Goal: Task Accomplishment & Management: Manage account settings

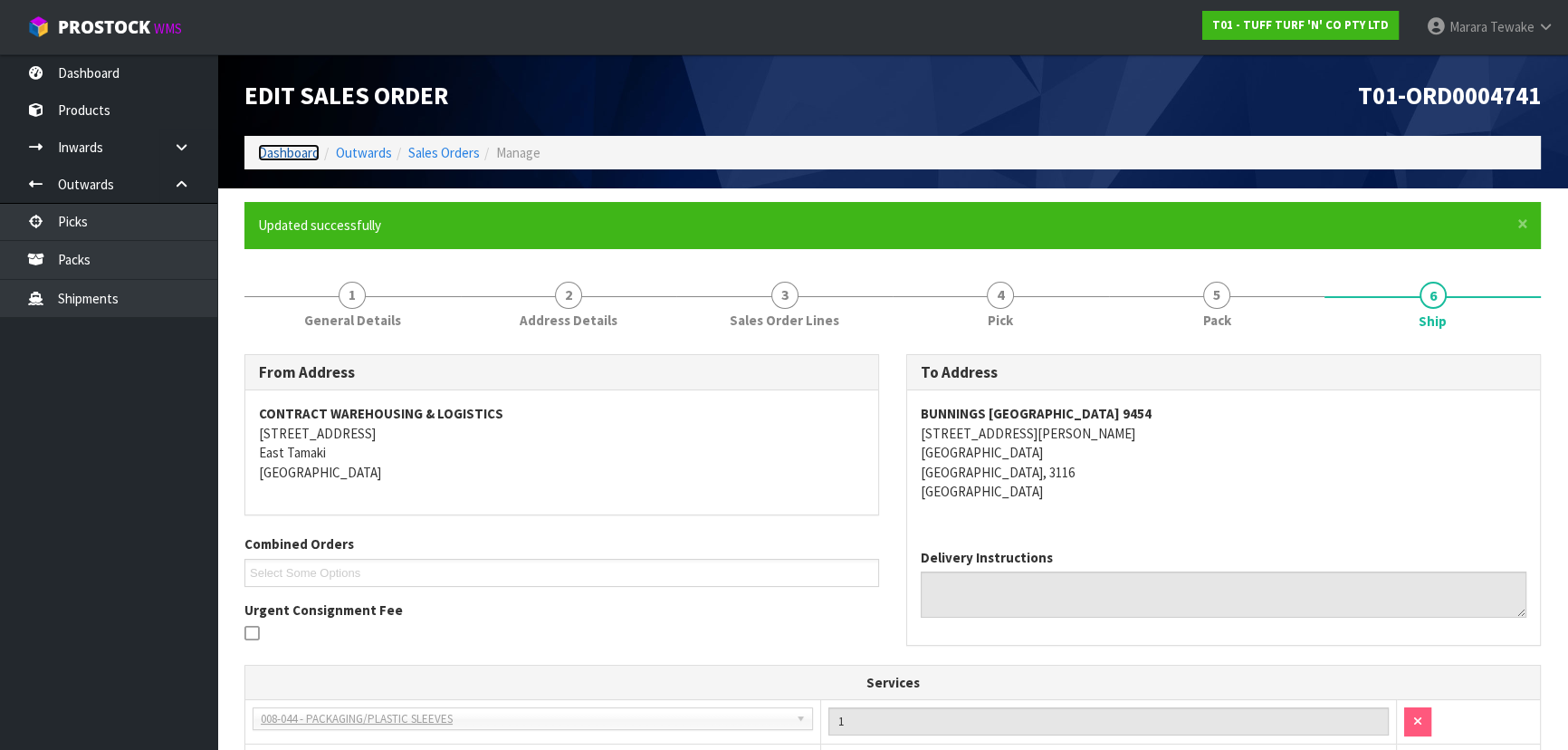
click at [286, 159] on link "Dashboard" at bounding box center [289, 152] width 61 height 18
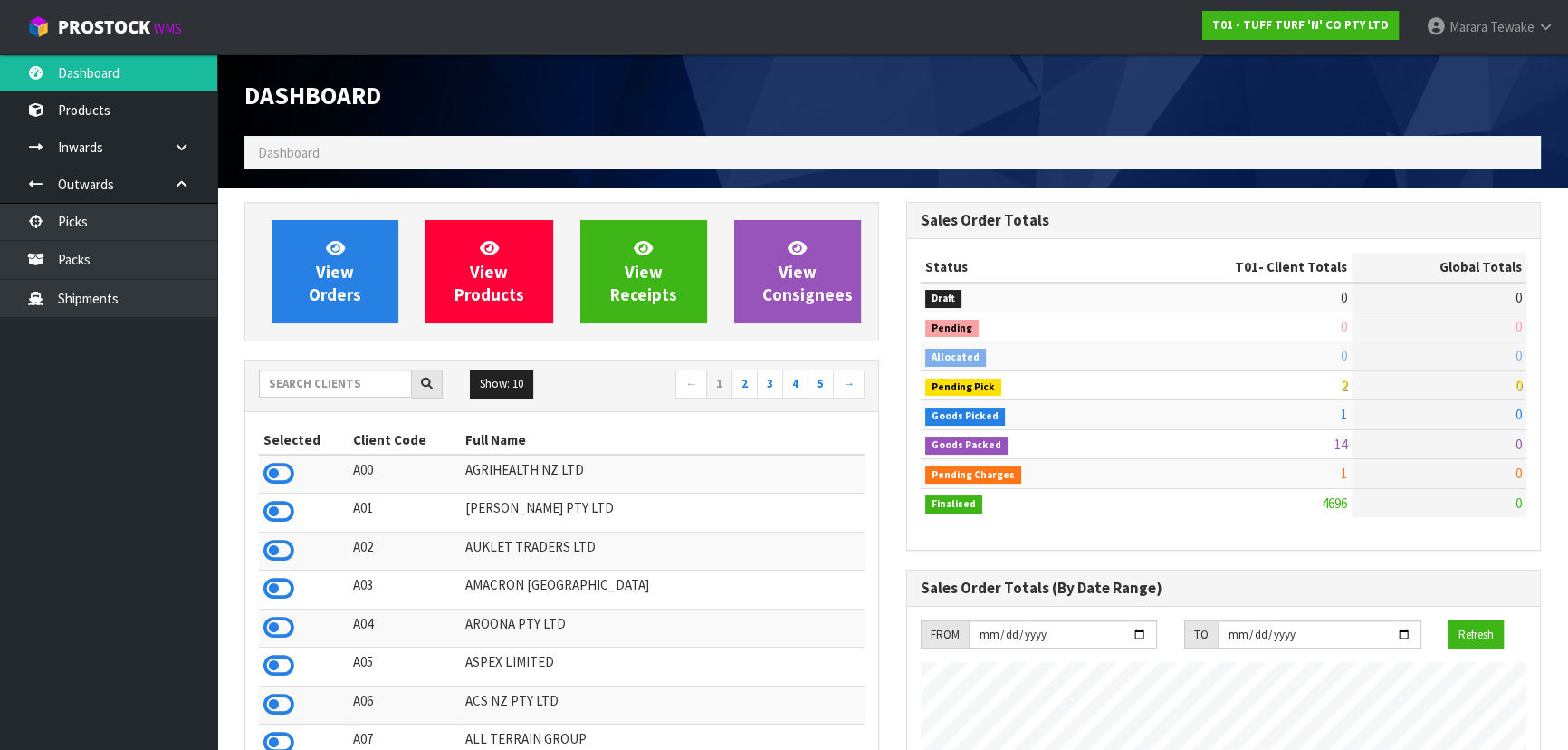
scroll to position [1369, 660]
click at [281, 374] on input "text" at bounding box center [335, 384] width 153 height 28
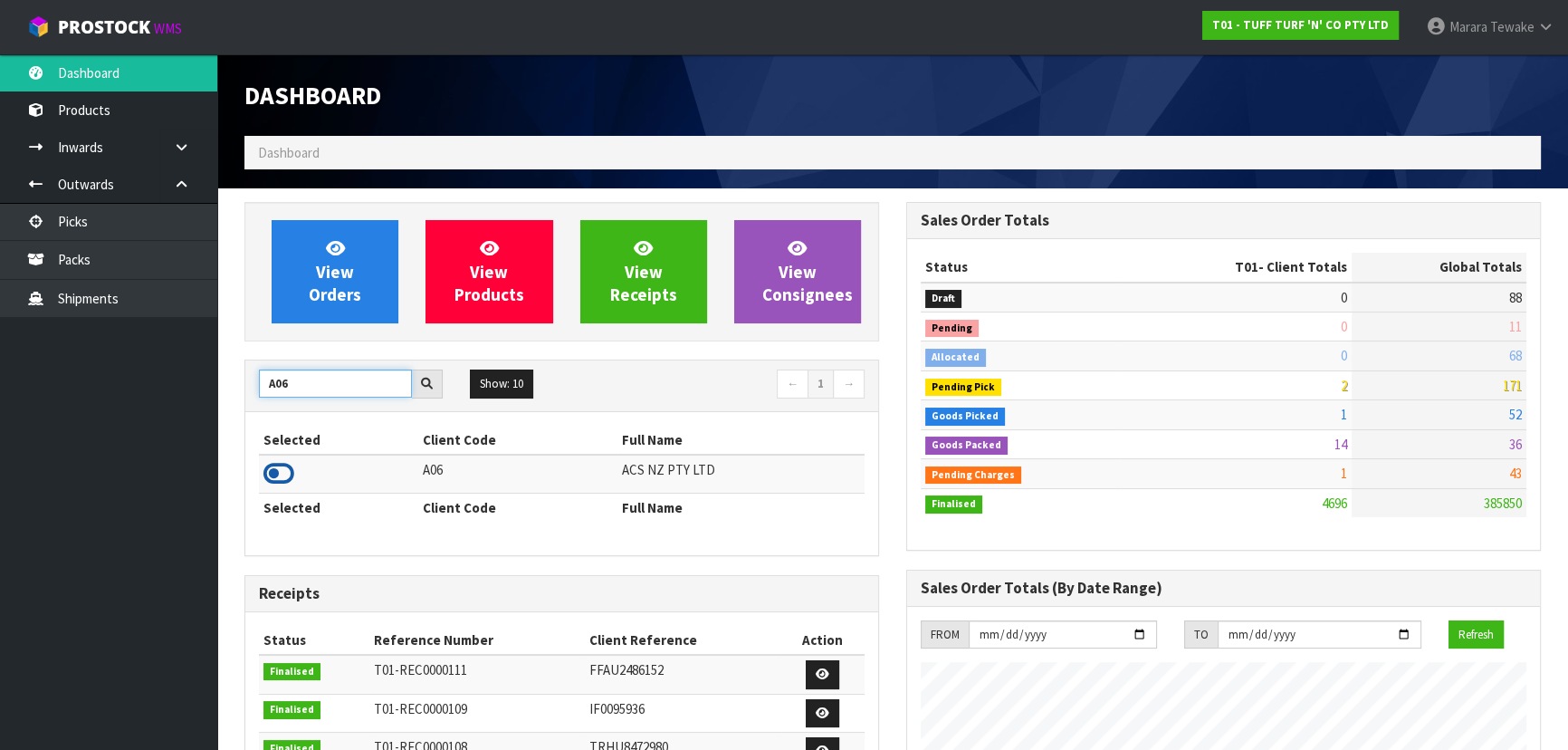
type input "A06"
click at [290, 478] on icon at bounding box center [279, 473] width 31 height 27
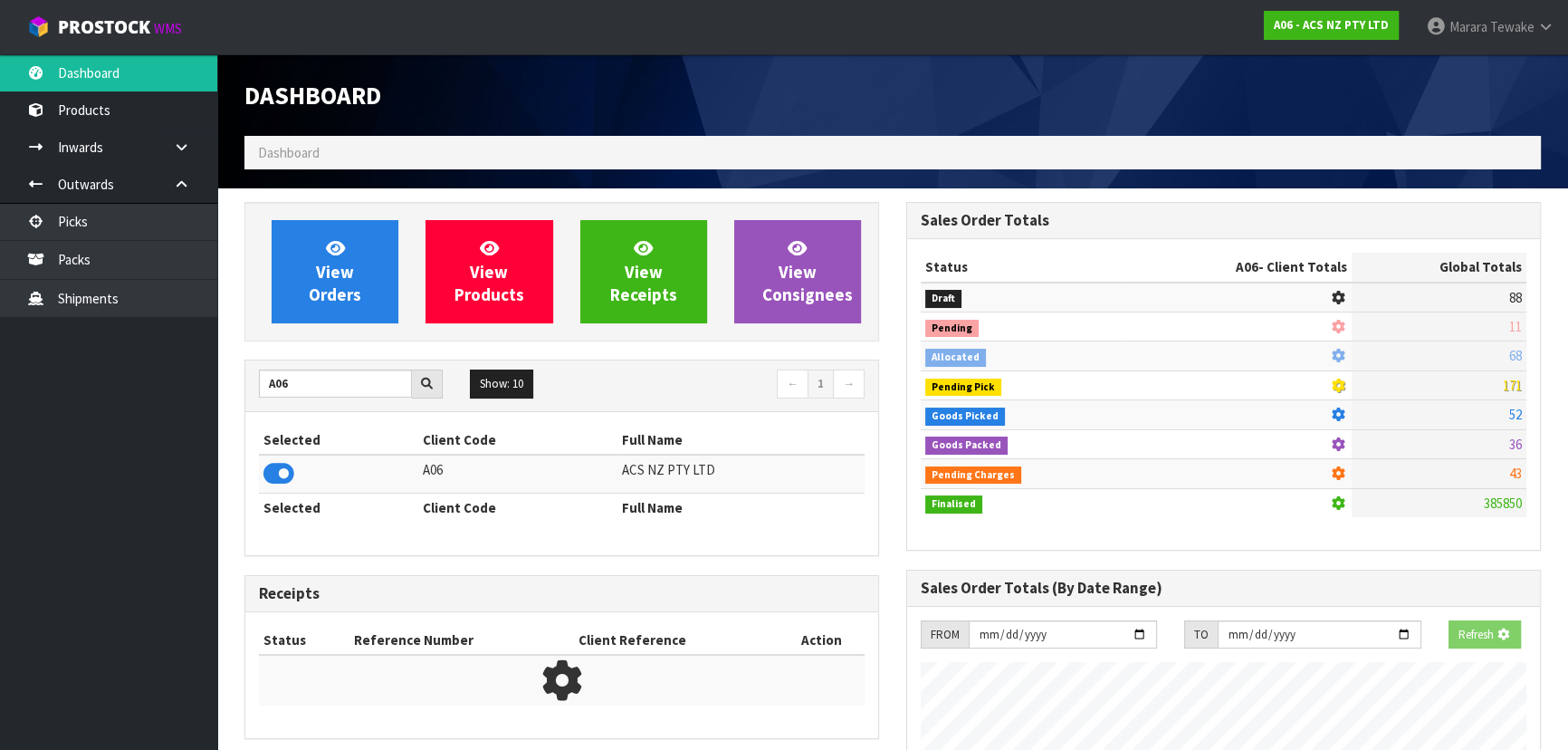
scroll to position [1127, 660]
drag, startPoint x: 354, startPoint y: 319, endPoint x: 355, endPoint y: 296, distance: 23.0
click at [354, 317] on link "View Orders" at bounding box center [334, 271] width 126 height 103
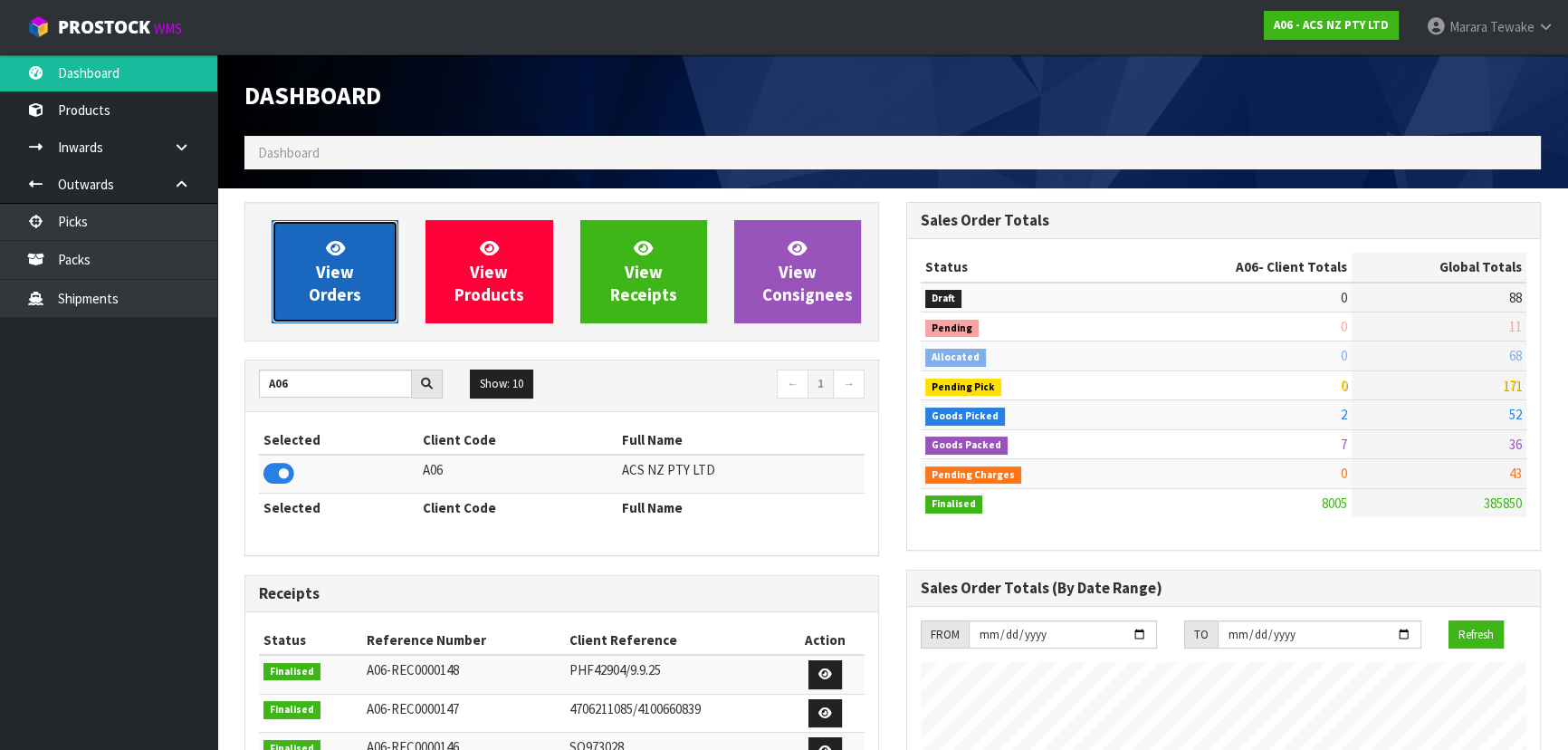
scroll to position [1369, 660]
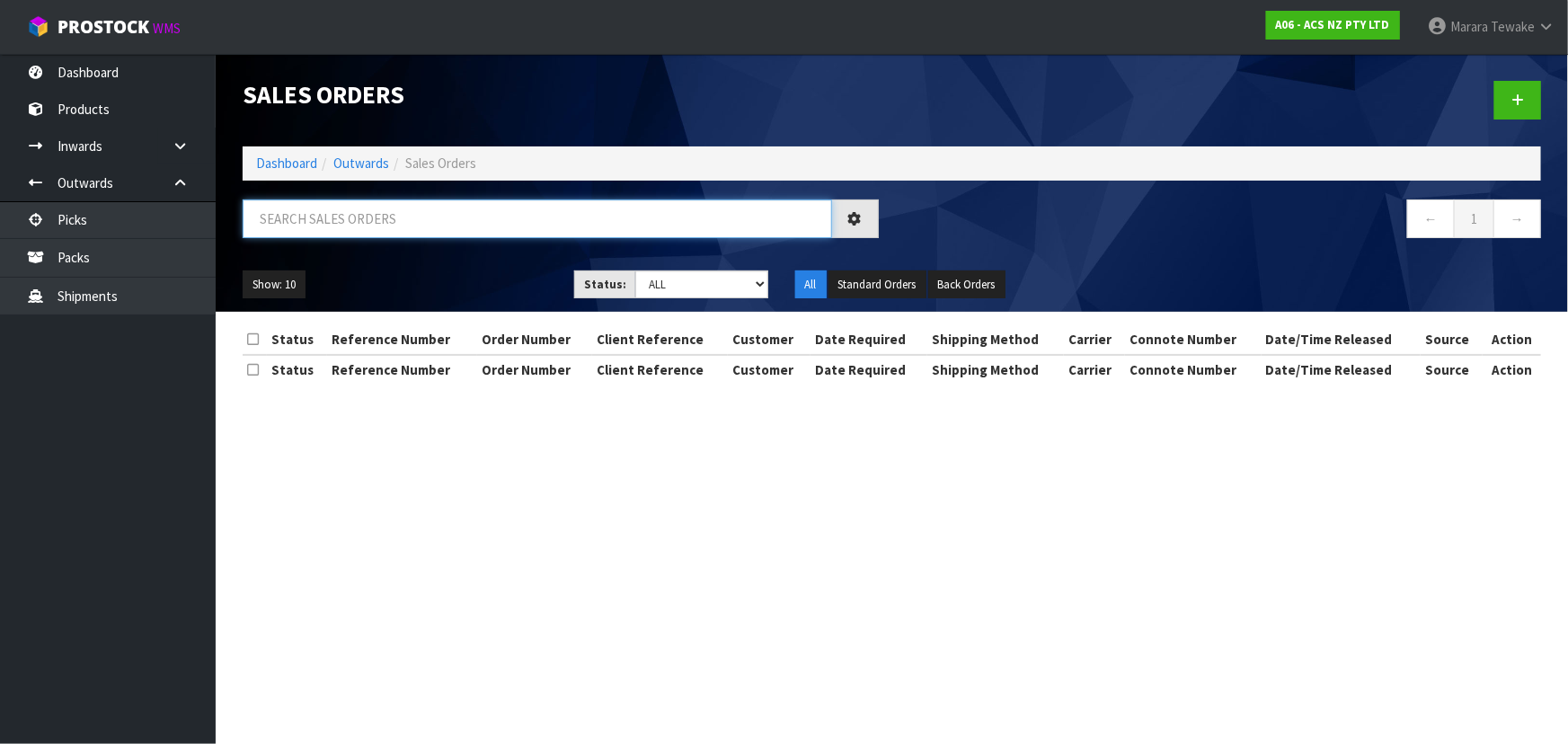
click at [406, 230] on input "text" at bounding box center [536, 218] width 589 height 39
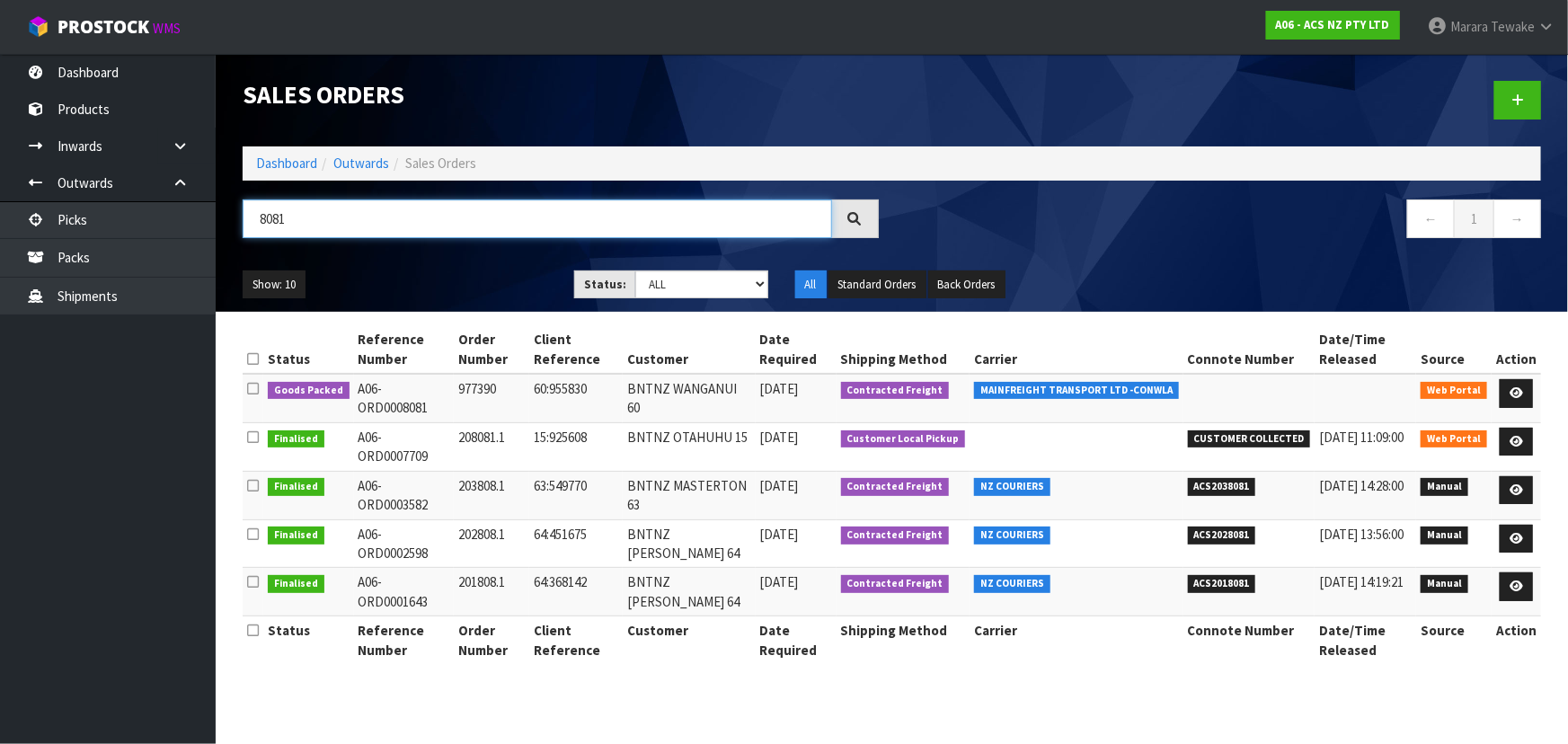
type input "8081"
click at [448, 275] on ul "Show: 10 5 10 25 50" at bounding box center [395, 284] width 304 height 29
click at [429, 260] on div "Show: 10 5 10 25 50 Status: Draft Pending Allocated Pending Pick Goods Picked G…" at bounding box center [891, 285] width 1325 height 55
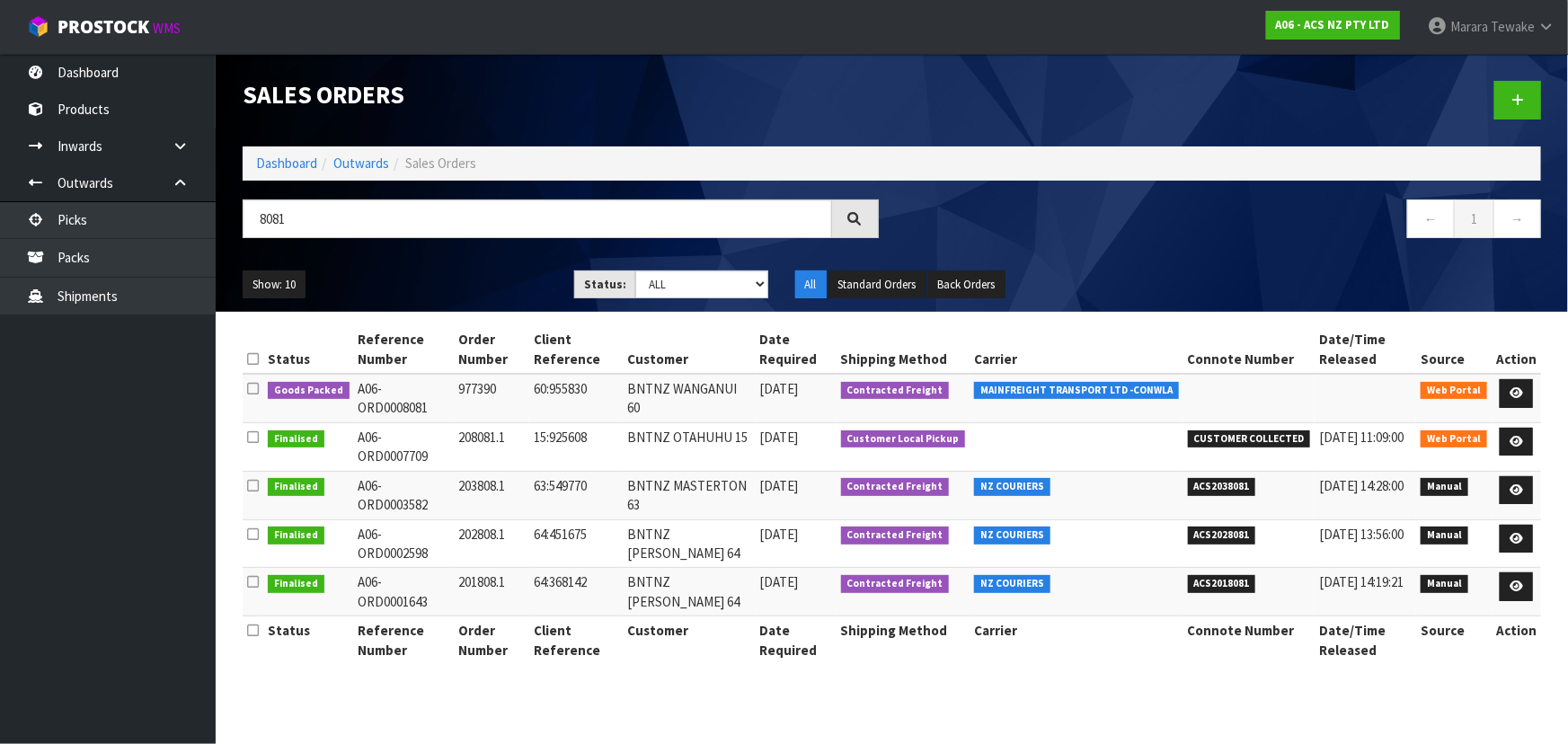
click at [429, 262] on div "Show: 10 5 10 25 50 Status: Draft Pending Allocated Pending Pick Goods Picked G…" at bounding box center [891, 285] width 1325 height 55
click at [438, 279] on ul "Show: 10 5 10 25 50" at bounding box center [395, 284] width 304 height 29
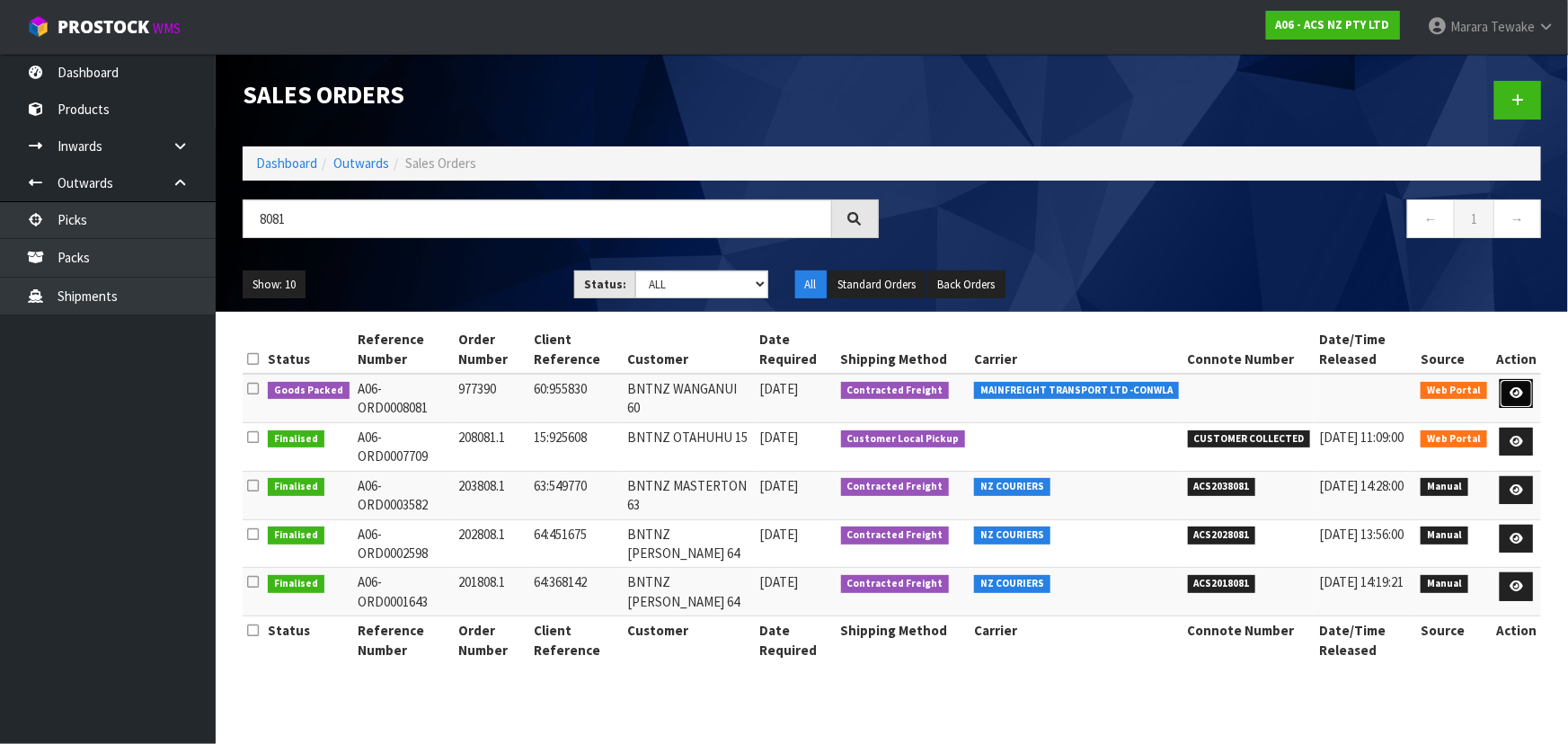
click at [1515, 387] on icon at bounding box center [1515, 393] width 14 height 12
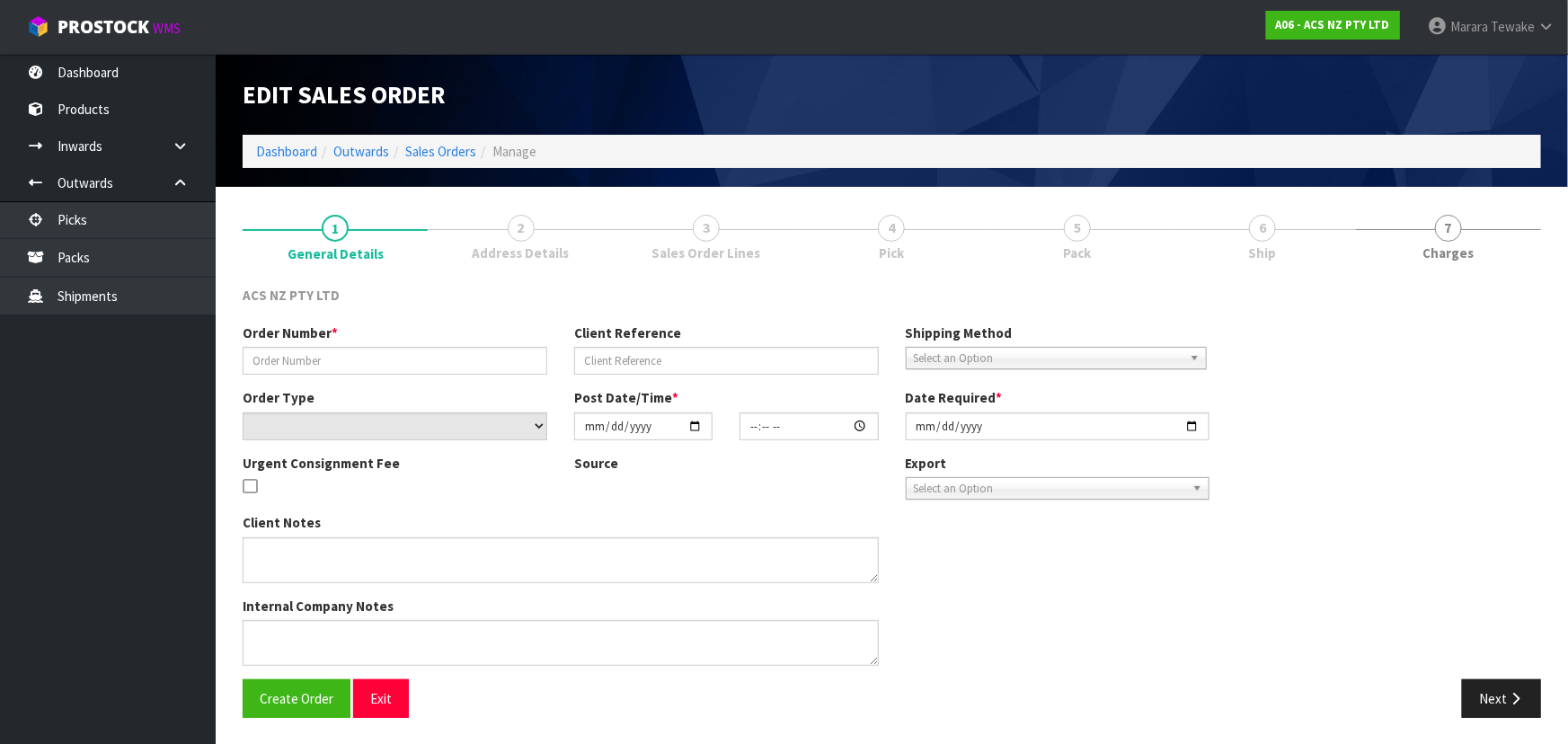
type input "977390"
type input "60:955830"
select select "number:0"
type input "[DATE]"
type input "10:38:00.000"
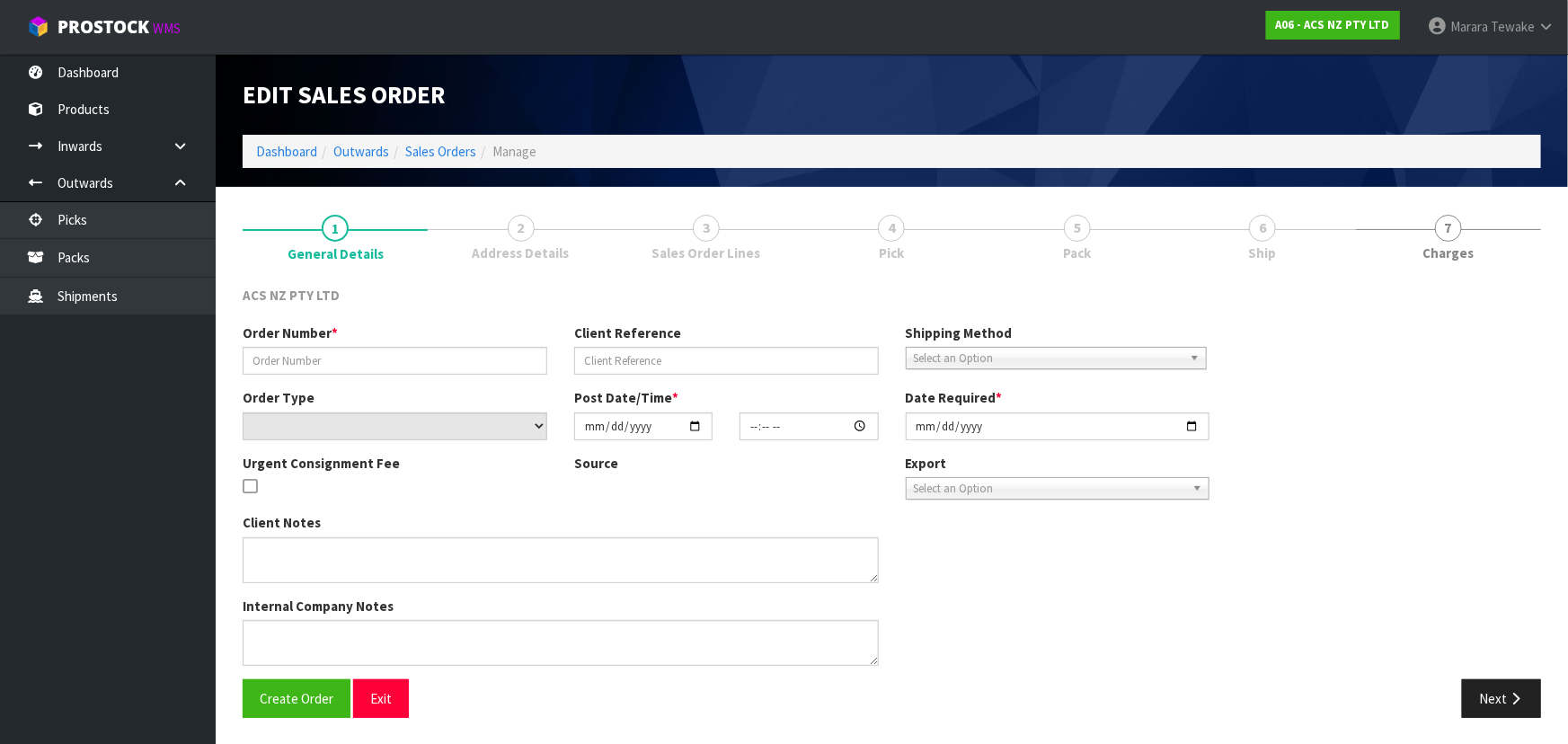
type input "[DATE]"
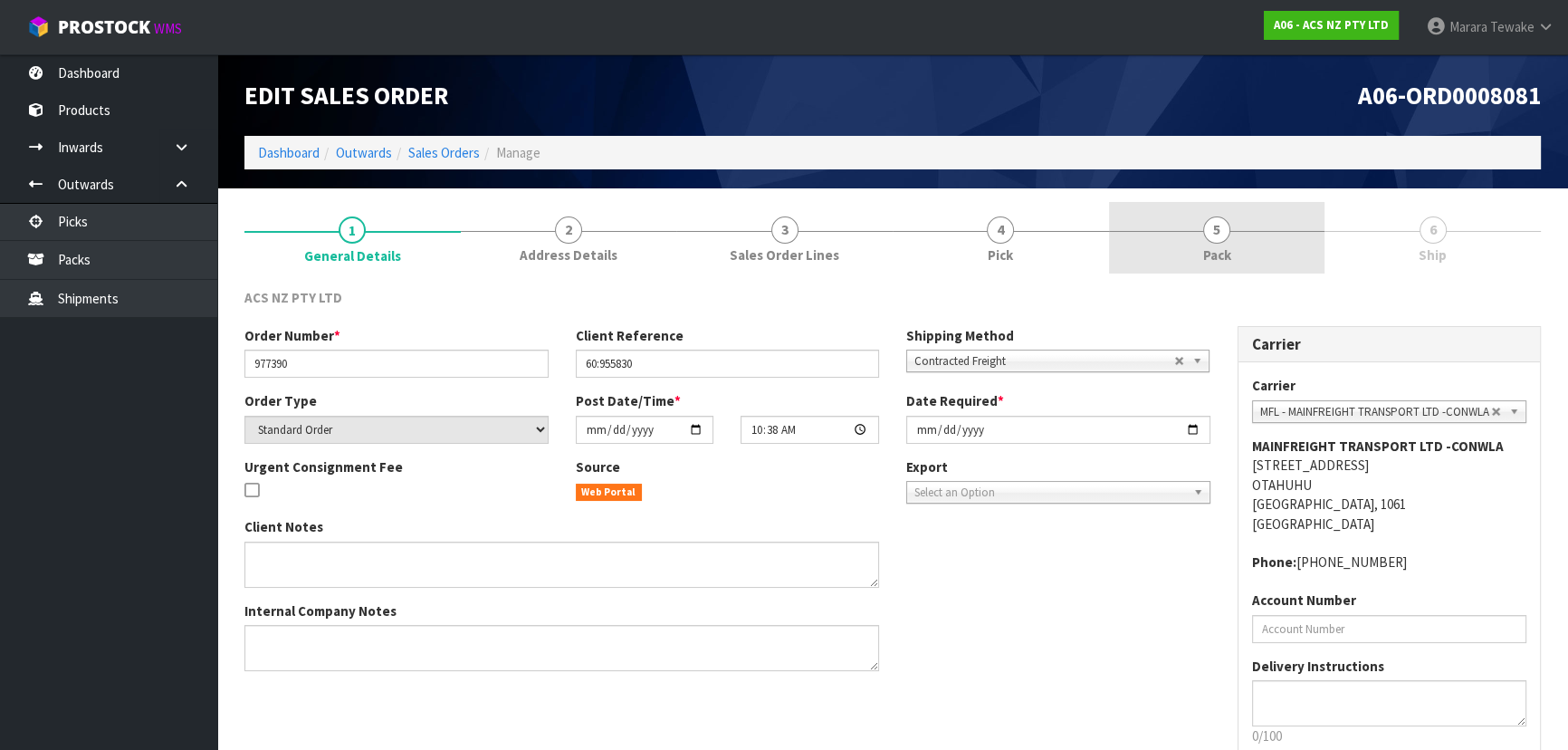
click at [1218, 254] on span "Pack" at bounding box center [1217, 255] width 28 height 19
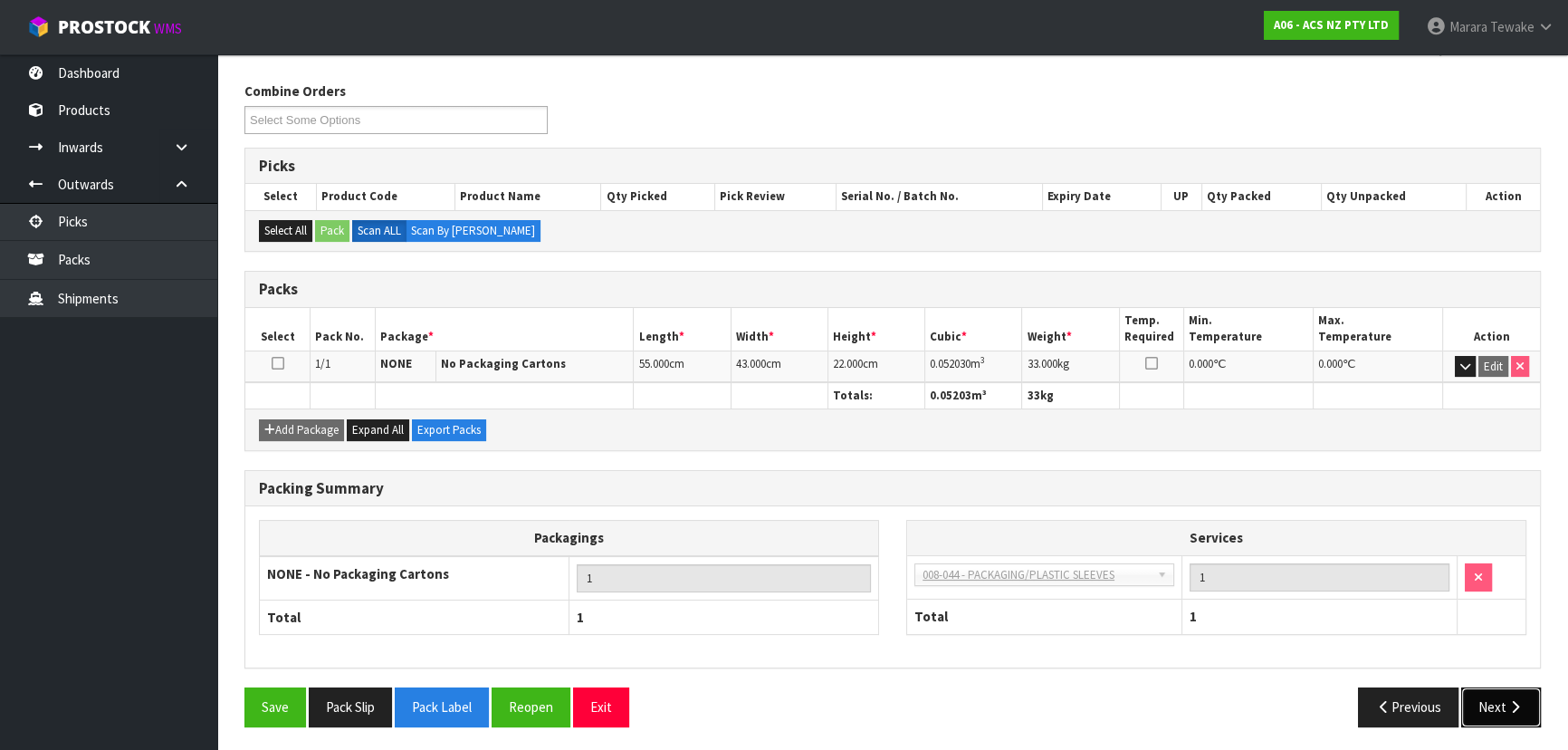
click at [1494, 716] on button "Next" at bounding box center [1501, 707] width 80 height 39
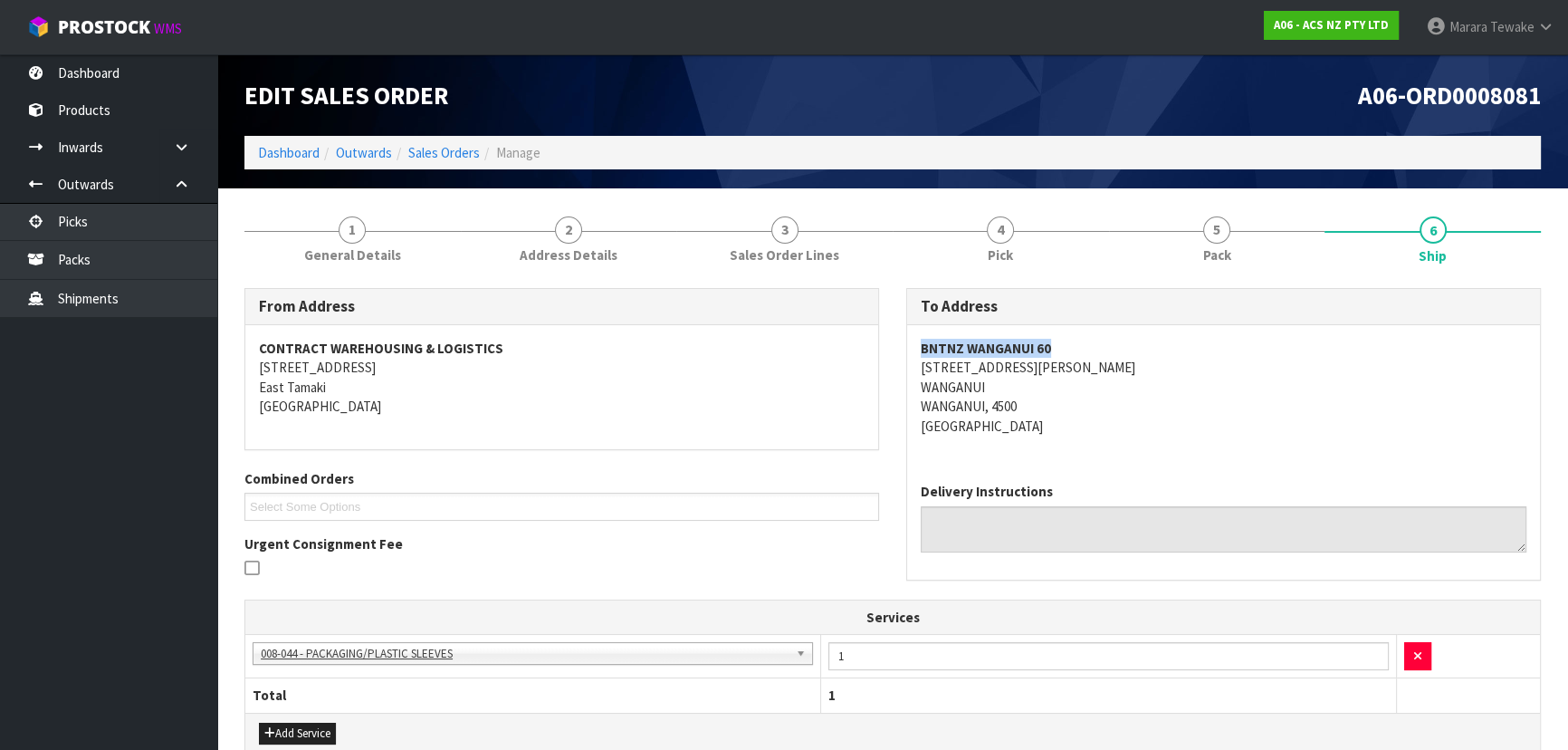
drag, startPoint x: 1065, startPoint y: 346, endPoint x: 913, endPoint y: 342, distance: 152.1
click at [912, 342] on div "BNTNZ WANGANUI [STREET_ADDRESS][PERSON_NAME]" at bounding box center [1222, 397] width 633 height 143
copy strong "BNTNZ WANGANUI 60"
drag, startPoint x: 921, startPoint y: 367, endPoint x: 1011, endPoint y: 388, distance: 92.4
click at [1011, 388] on address "BNTNZ WANGANUI [STREET_ADDRESS][PERSON_NAME]" at bounding box center [1223, 387] width 606 height 97
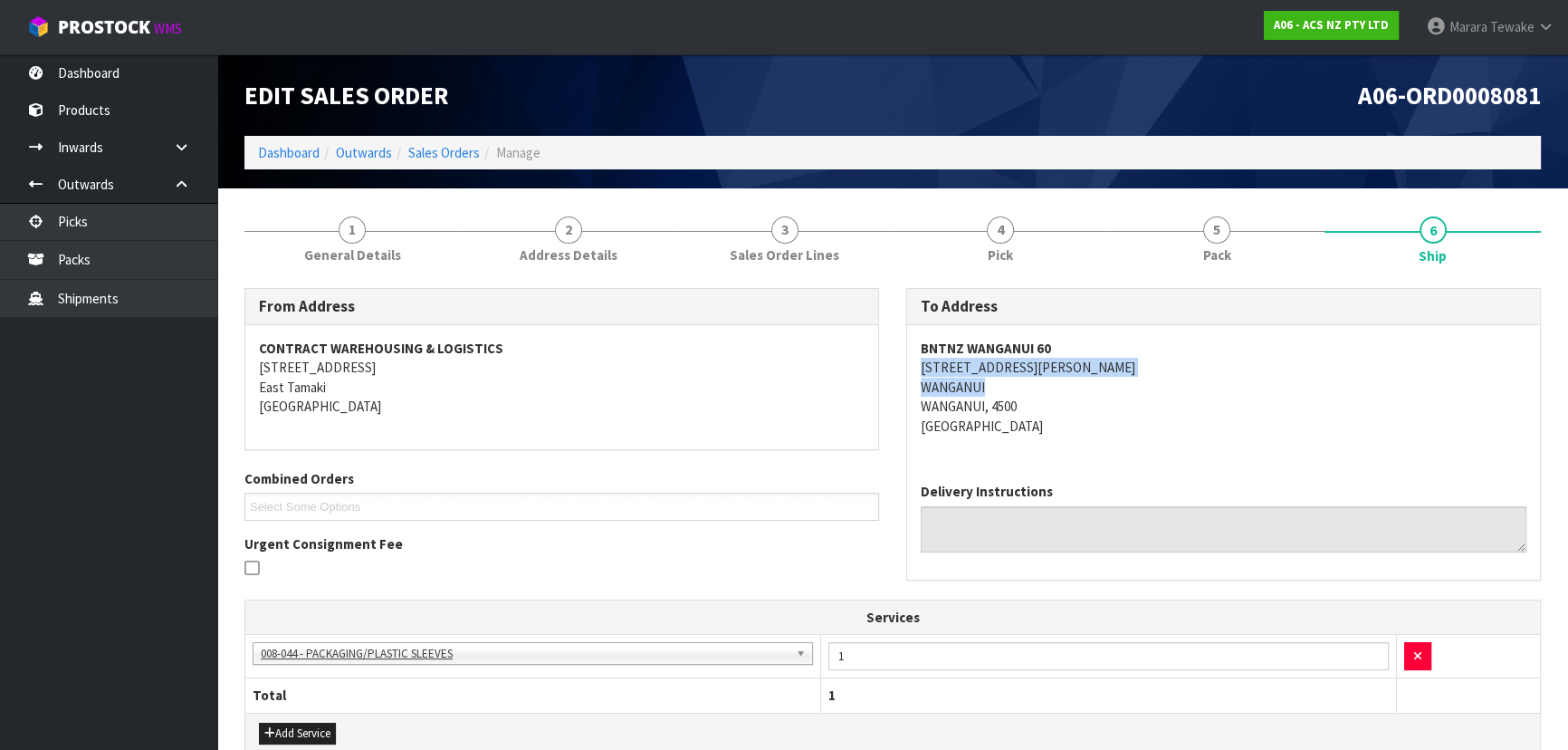
click at [1031, 362] on address "BNTNZ WANGANUI [STREET_ADDRESS][PERSON_NAME]" at bounding box center [1223, 387] width 606 height 97
click at [1032, 366] on address "BNTNZ WANGANUI [STREET_ADDRESS][PERSON_NAME]" at bounding box center [1223, 387] width 606 height 97
drag, startPoint x: 1031, startPoint y: 364, endPoint x: 931, endPoint y: 364, distance: 100.0
click at [931, 364] on address "BNTNZ WANGANUI [STREET_ADDRESS][PERSON_NAME]" at bounding box center [1223, 387] width 606 height 97
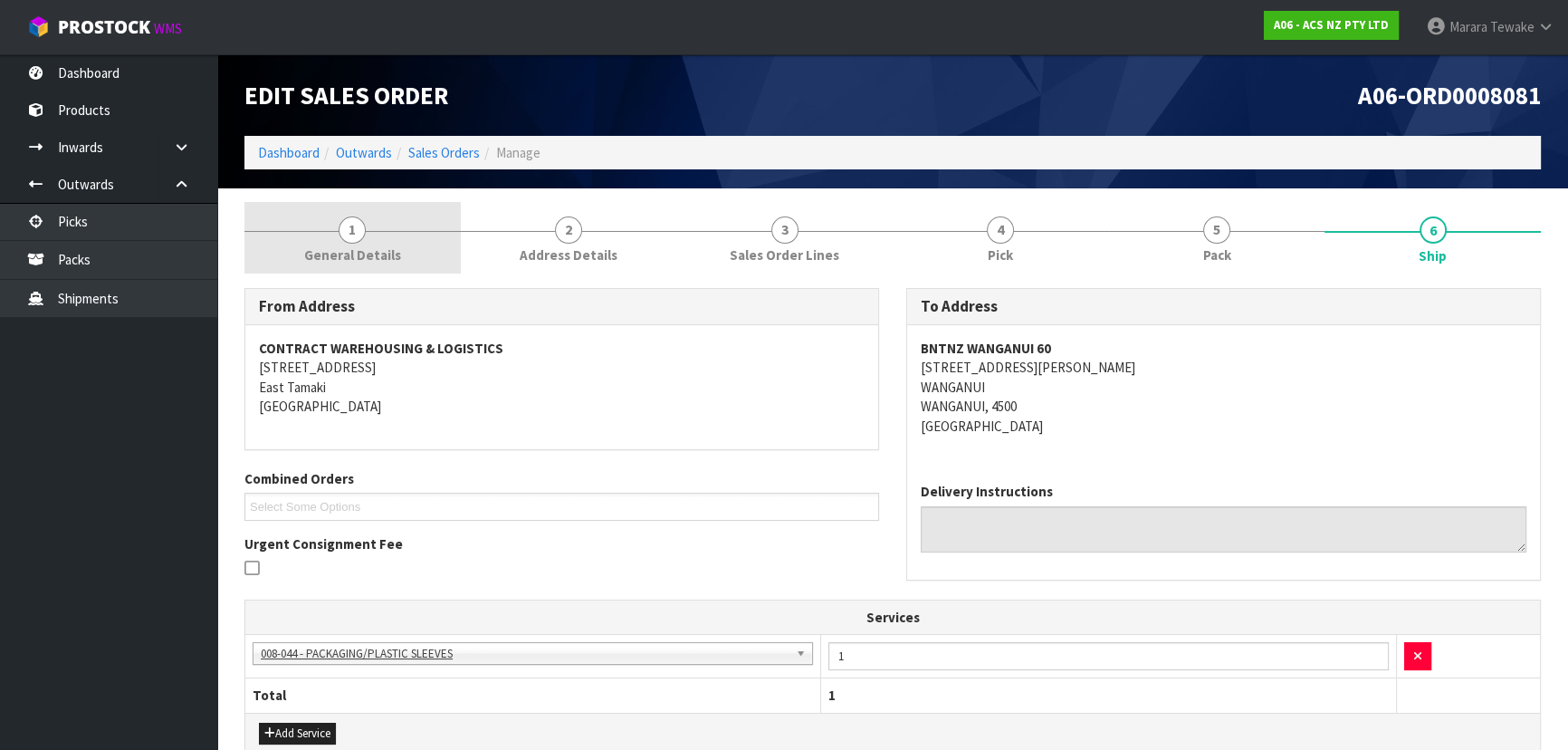
click at [370, 221] on link "1 General Details" at bounding box center [352, 237] width 216 height 72
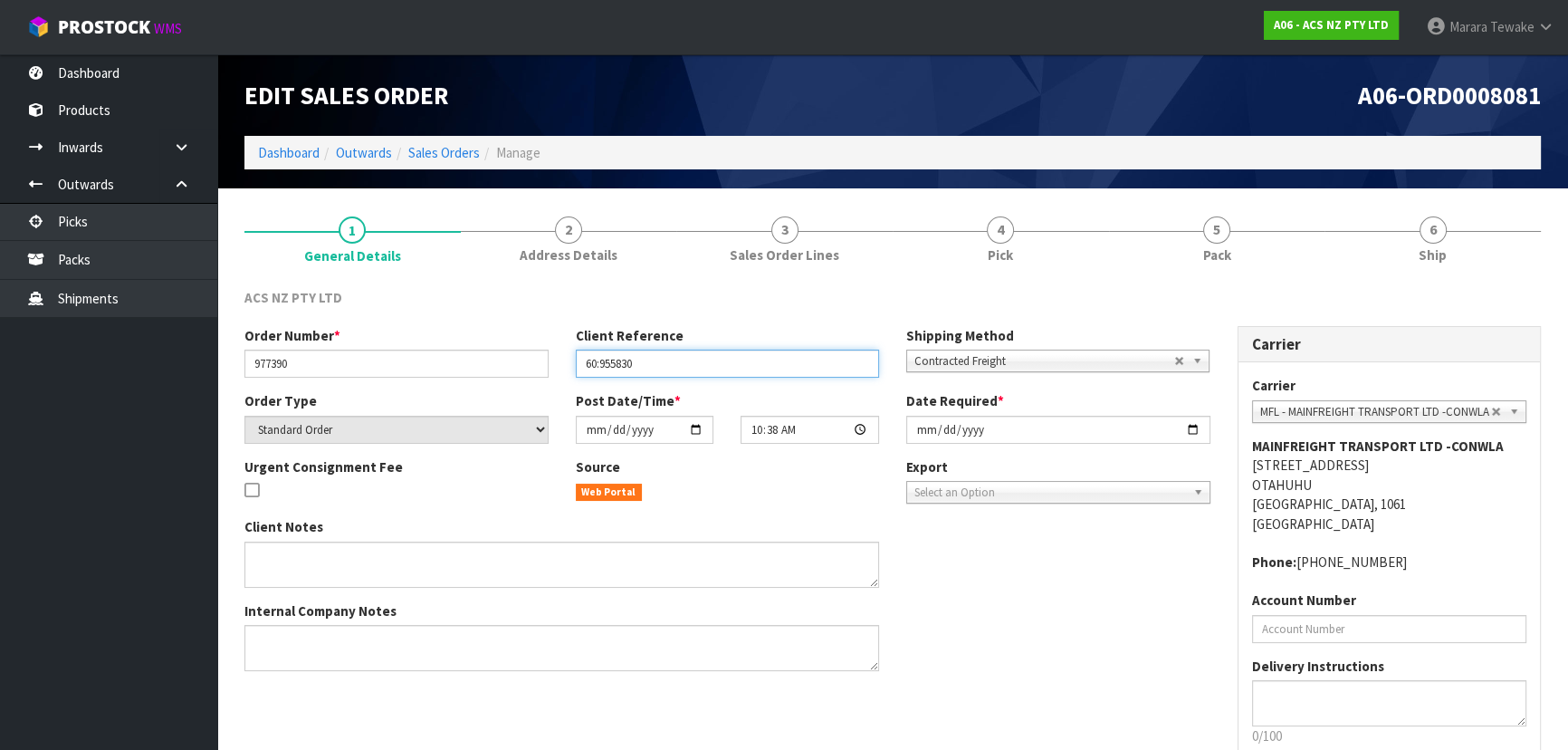
drag, startPoint x: 646, startPoint y: 363, endPoint x: 576, endPoint y: 355, distance: 70.5
click at [576, 355] on input "60:955830" at bounding box center [727, 363] width 304 height 28
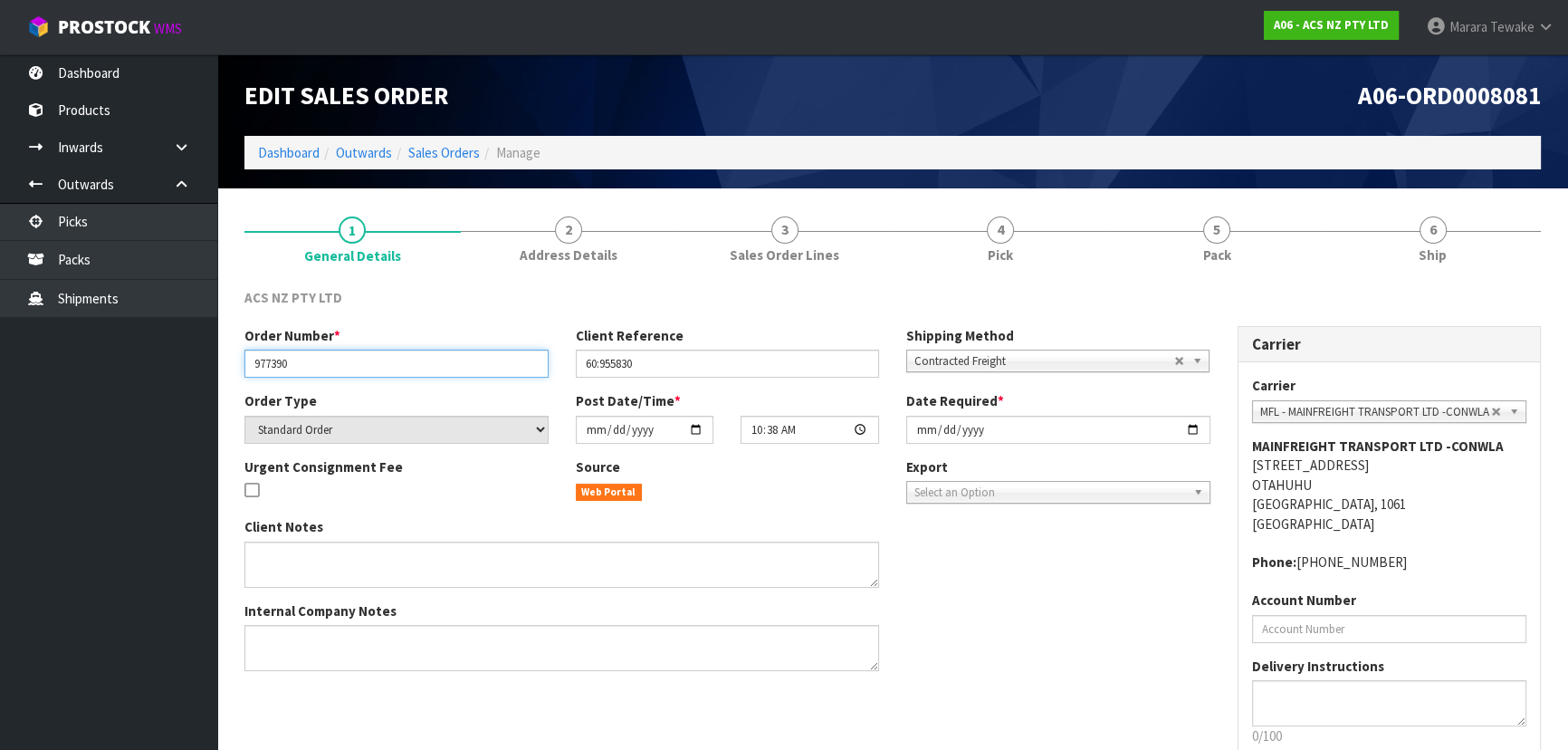
drag, startPoint x: 317, startPoint y: 368, endPoint x: 187, endPoint y: 368, distance: 130.0
click at [187, 368] on body "Toggle navigation ProStock WMS A06 - ACS NZ PTY LTD Marara Tewake Logout Dashbo…" at bounding box center [784, 375] width 1568 height 750
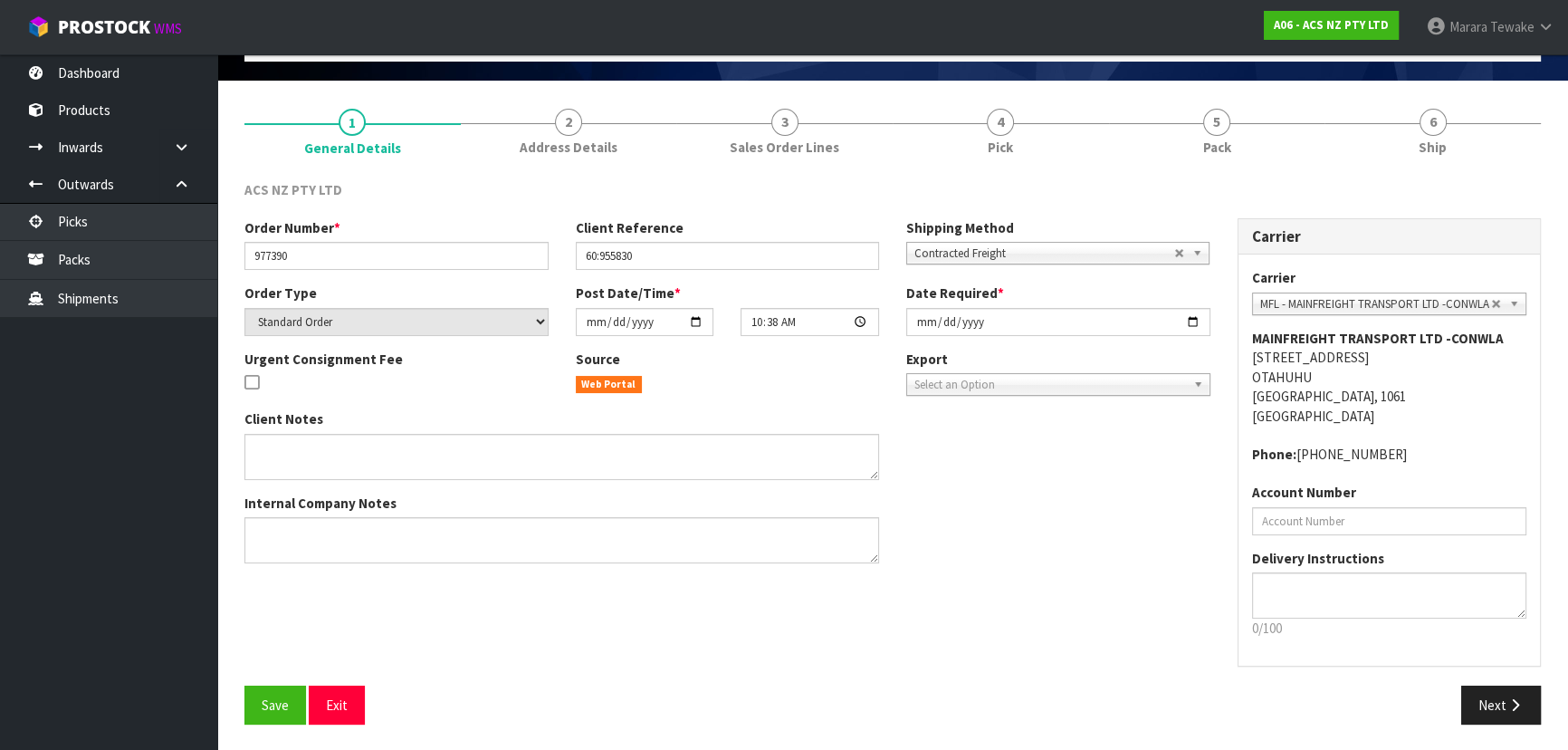
scroll to position [109, 0]
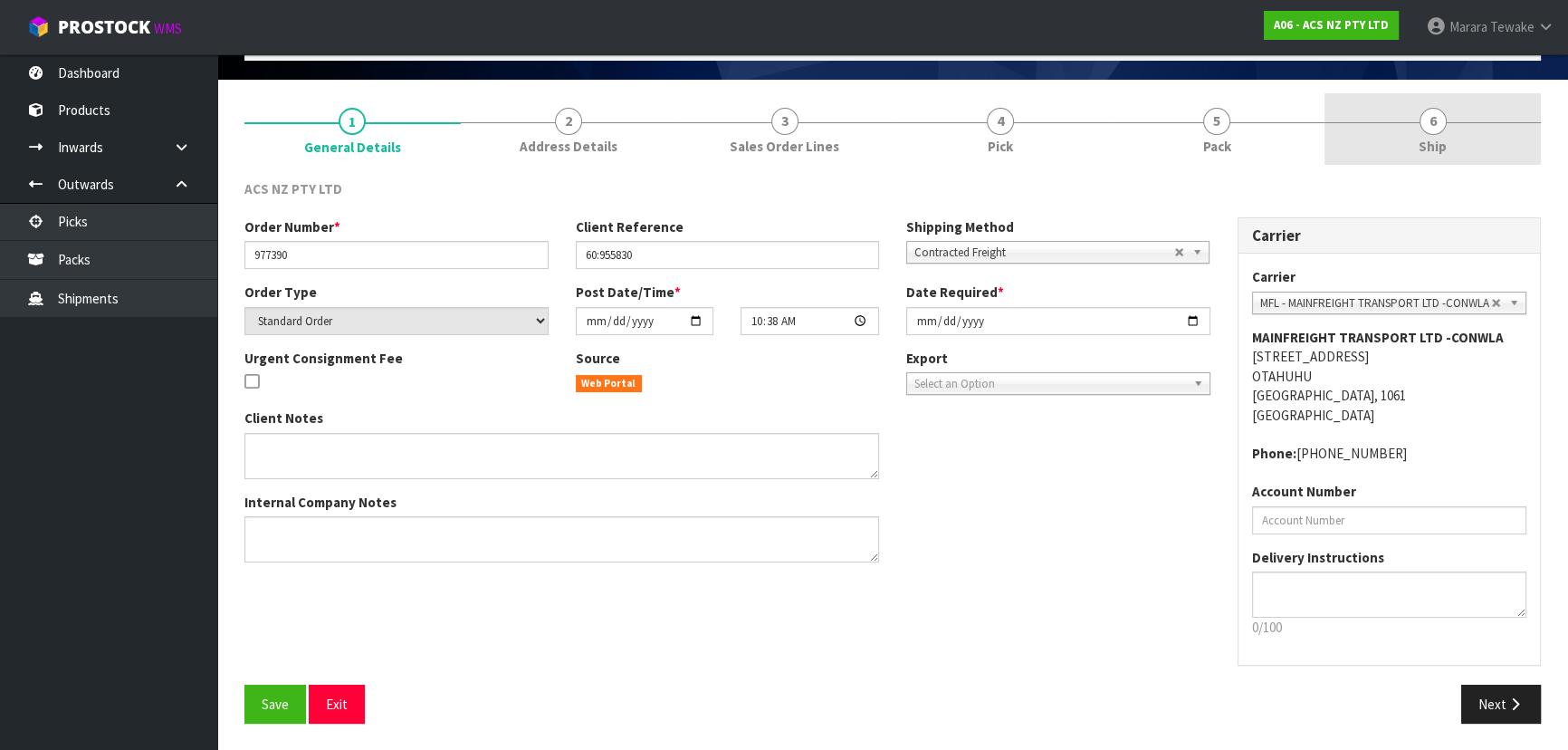
drag, startPoint x: 1405, startPoint y: 131, endPoint x: 1394, endPoint y: 139, distance: 13.6
click at [1405, 131] on link "6 Ship" at bounding box center [1432, 128] width 216 height 72
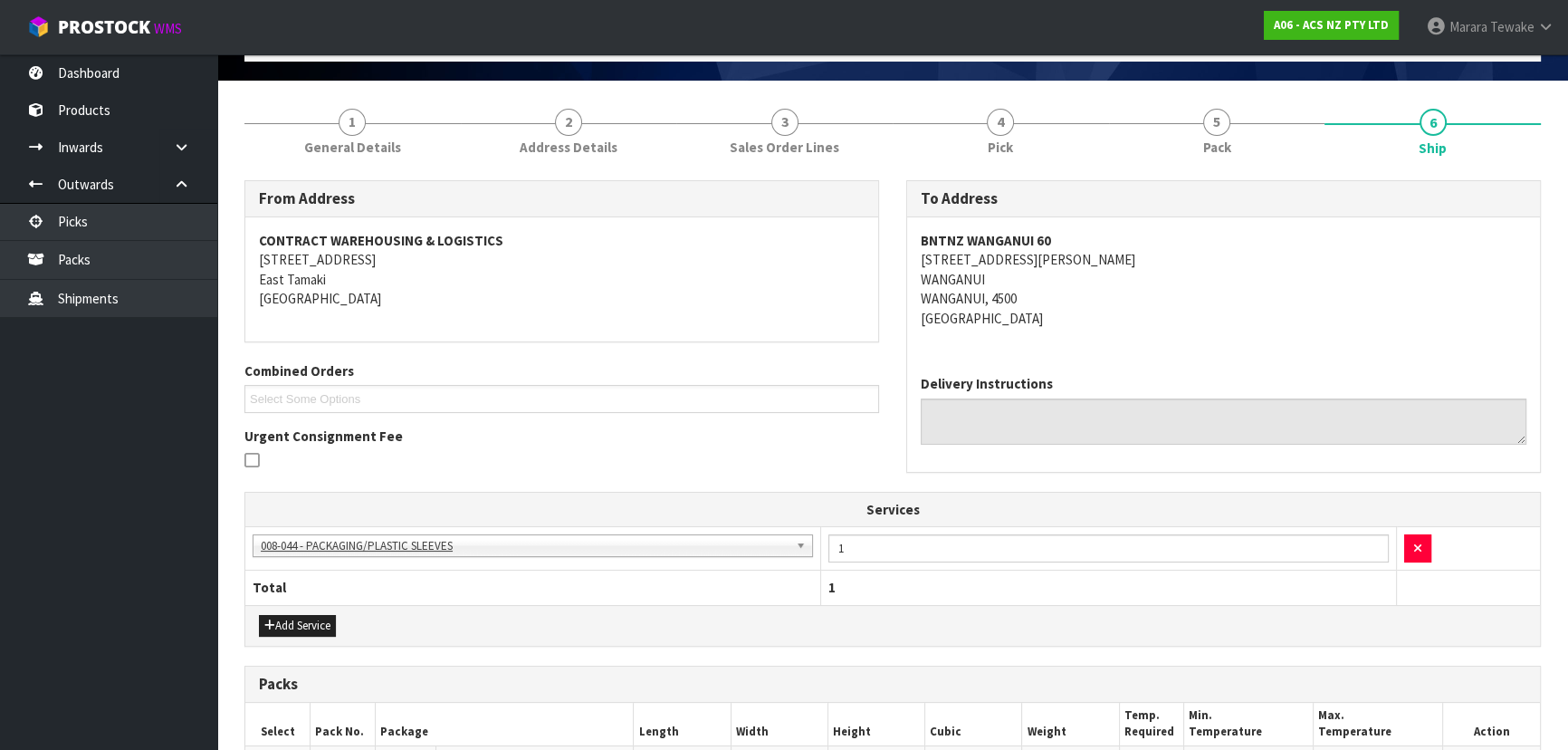
scroll to position [0, 0]
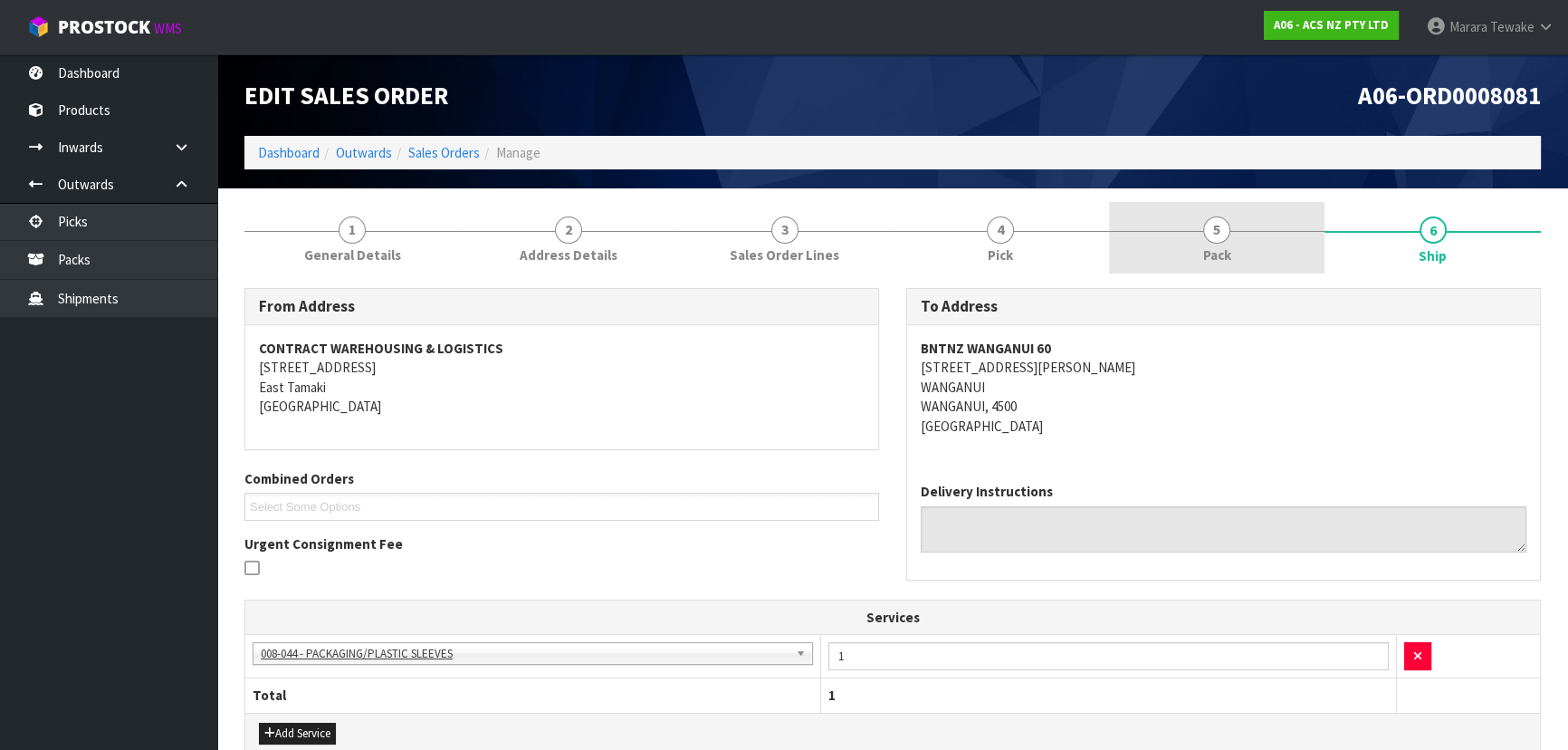
drag, startPoint x: 1291, startPoint y: 206, endPoint x: 1270, endPoint y: 217, distance: 23.7
click at [1289, 209] on link "5 Pack" at bounding box center [1217, 237] width 216 height 72
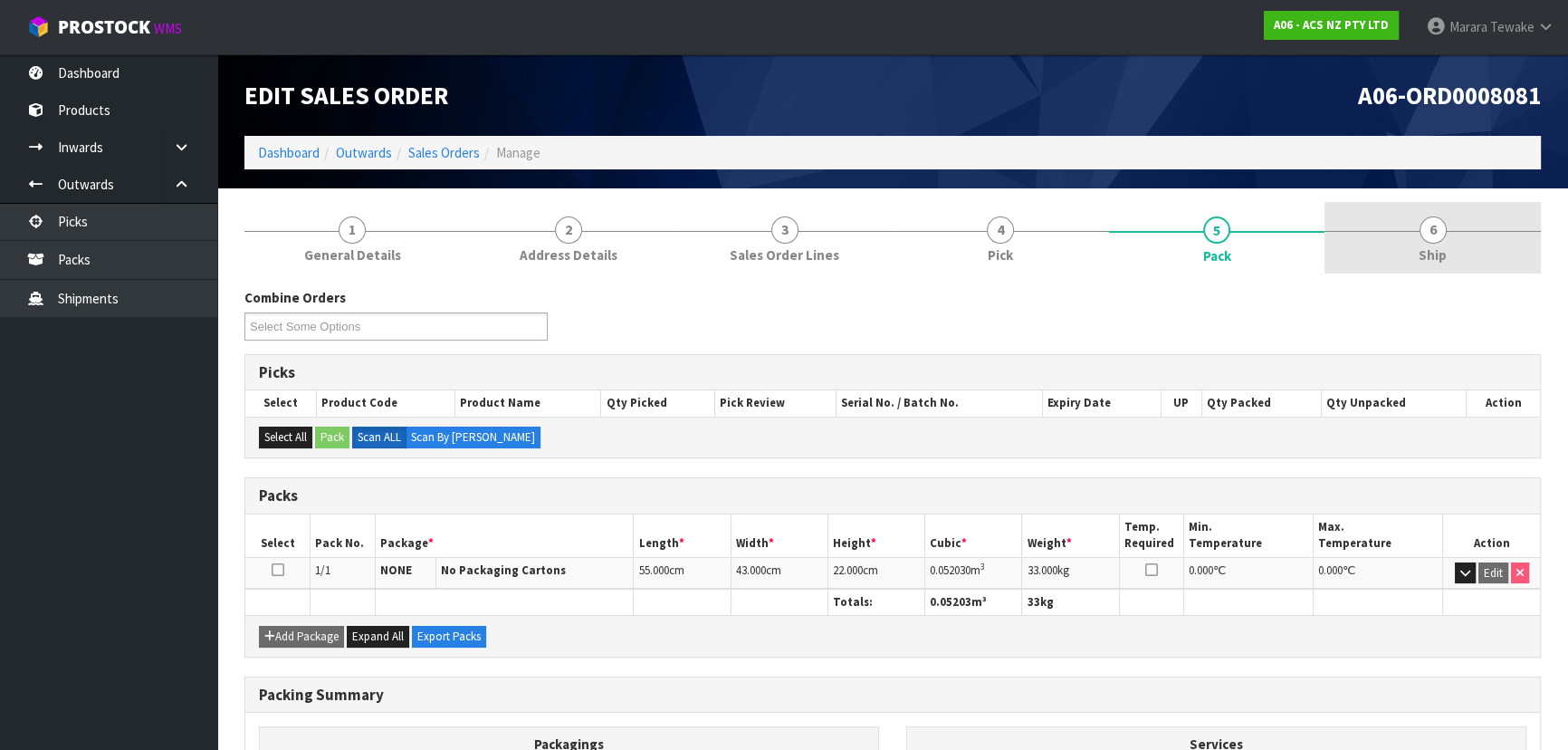
click at [1454, 239] on link "6 Ship" at bounding box center [1432, 237] width 216 height 72
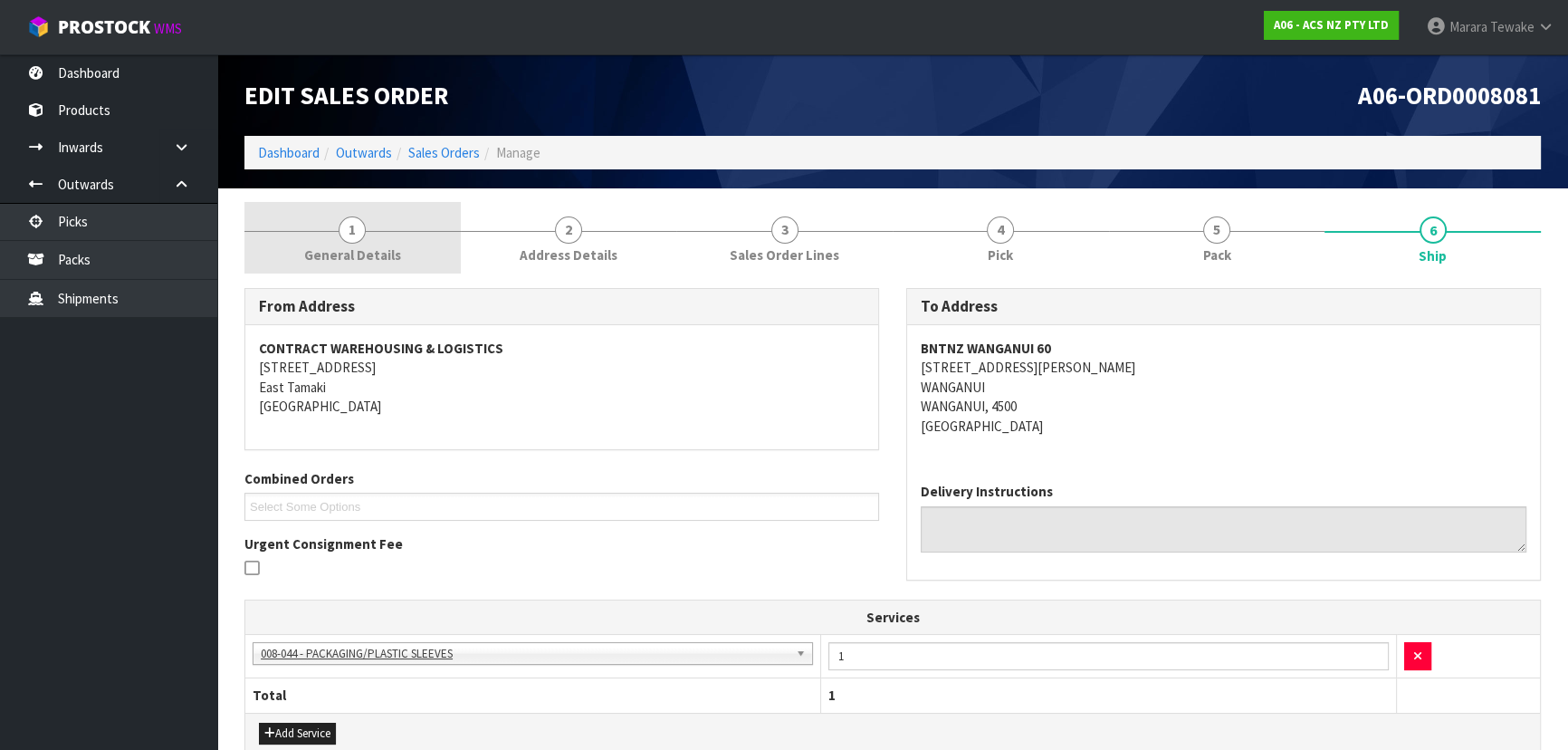
click at [335, 241] on link "1 General Details" at bounding box center [352, 237] width 216 height 72
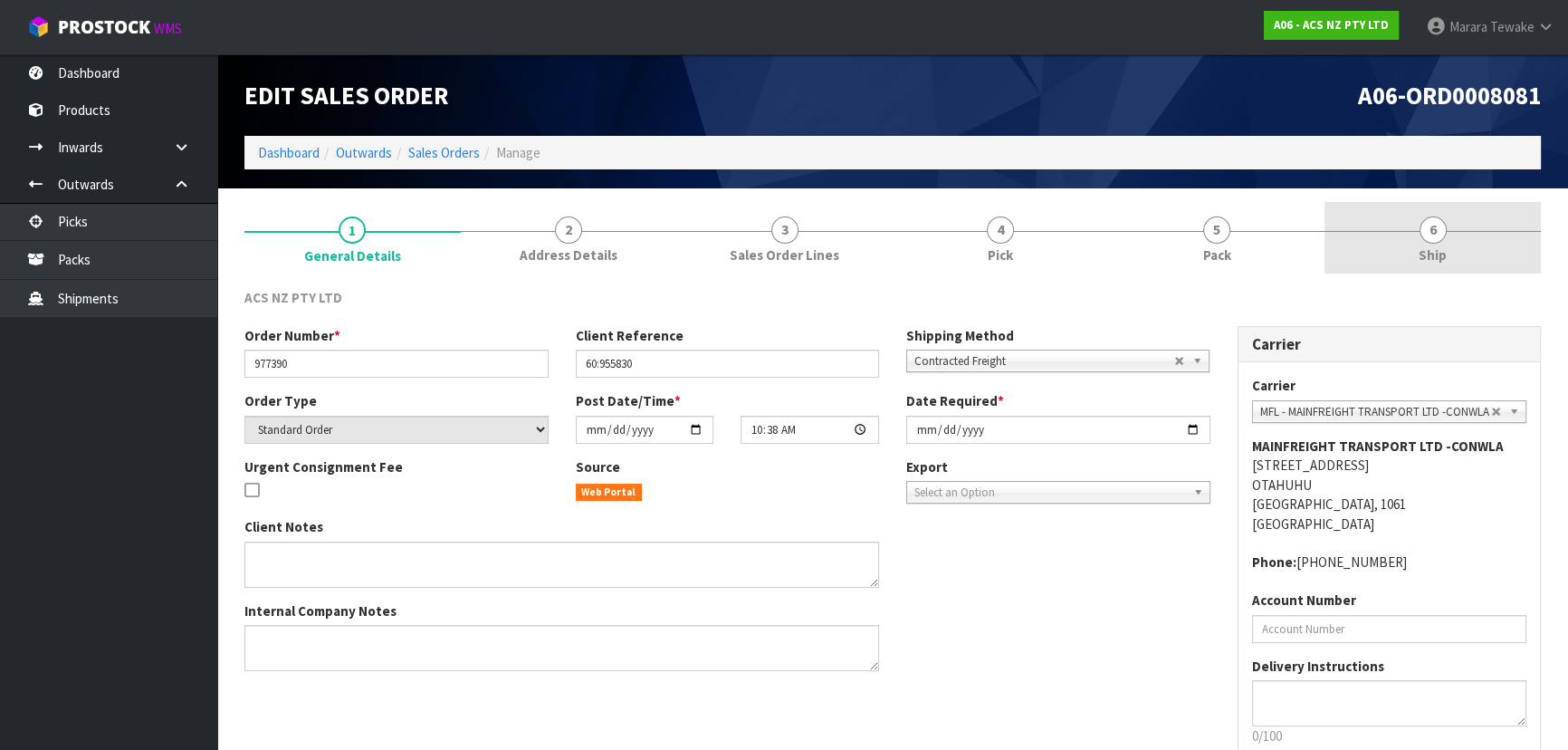
click at [1448, 247] on link "6 Ship" at bounding box center [1432, 237] width 216 height 72
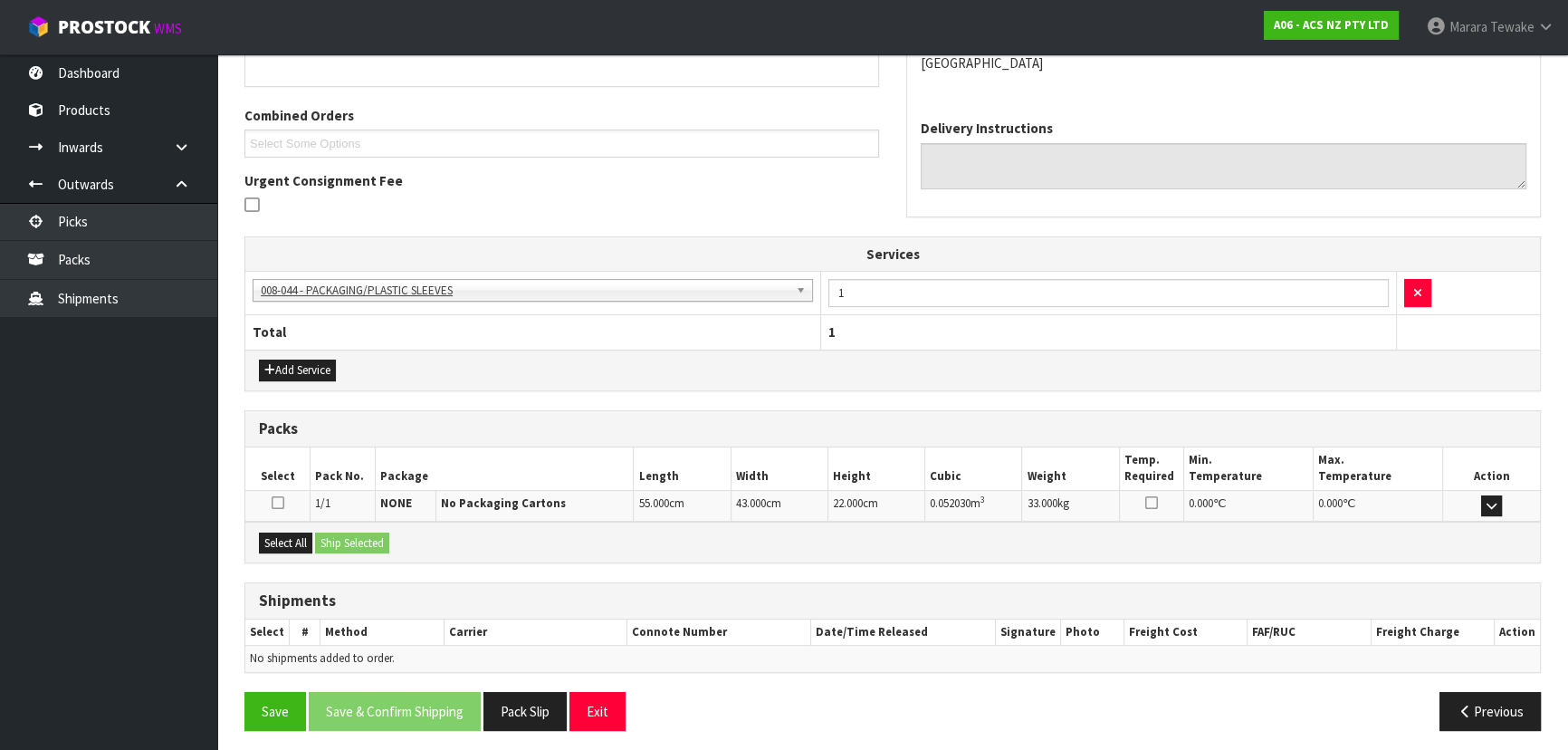
scroll to position [368, 0]
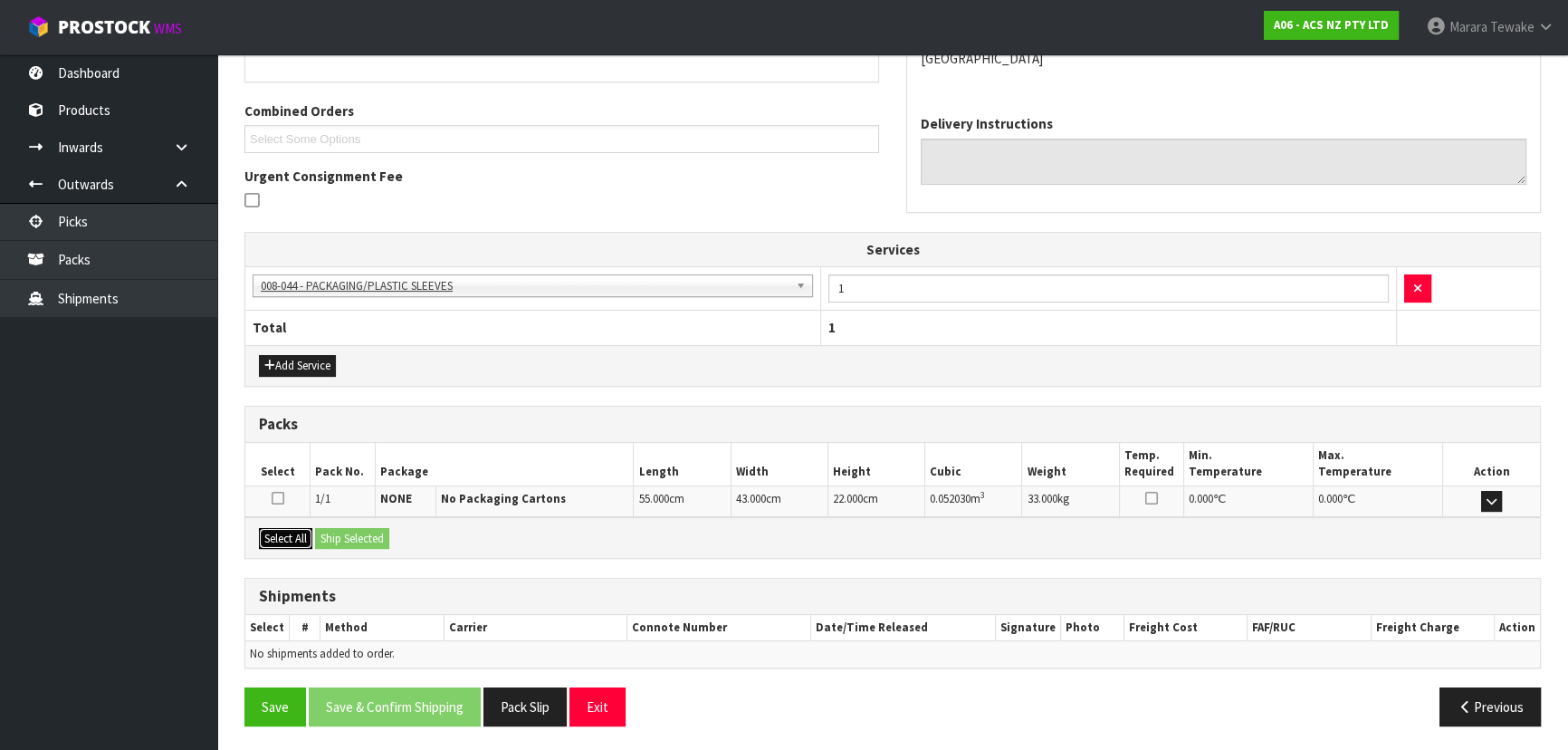
click at [286, 532] on button "Select All" at bounding box center [285, 538] width 53 height 21
click at [359, 533] on button "Ship Selected" at bounding box center [352, 538] width 74 height 21
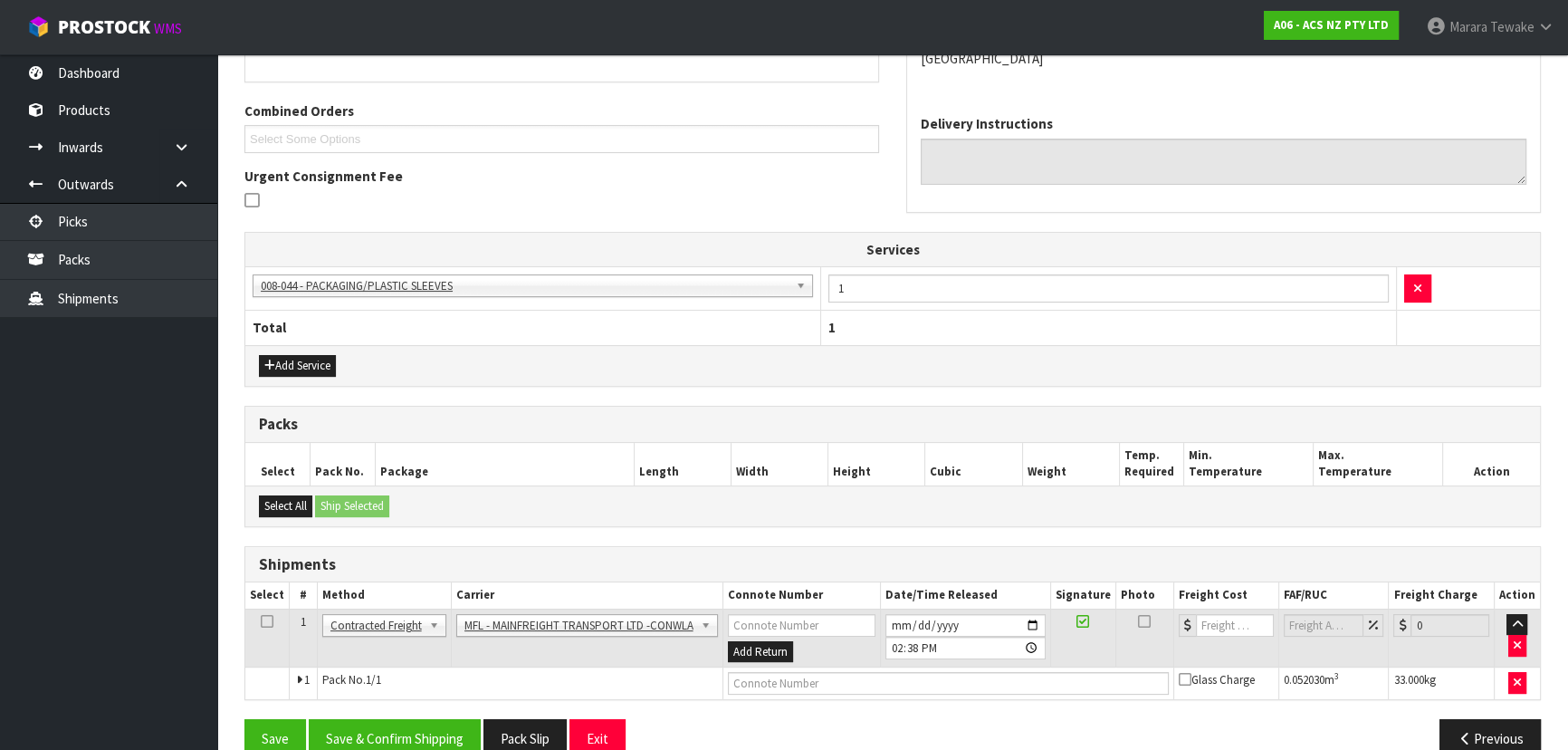
scroll to position [400, 0]
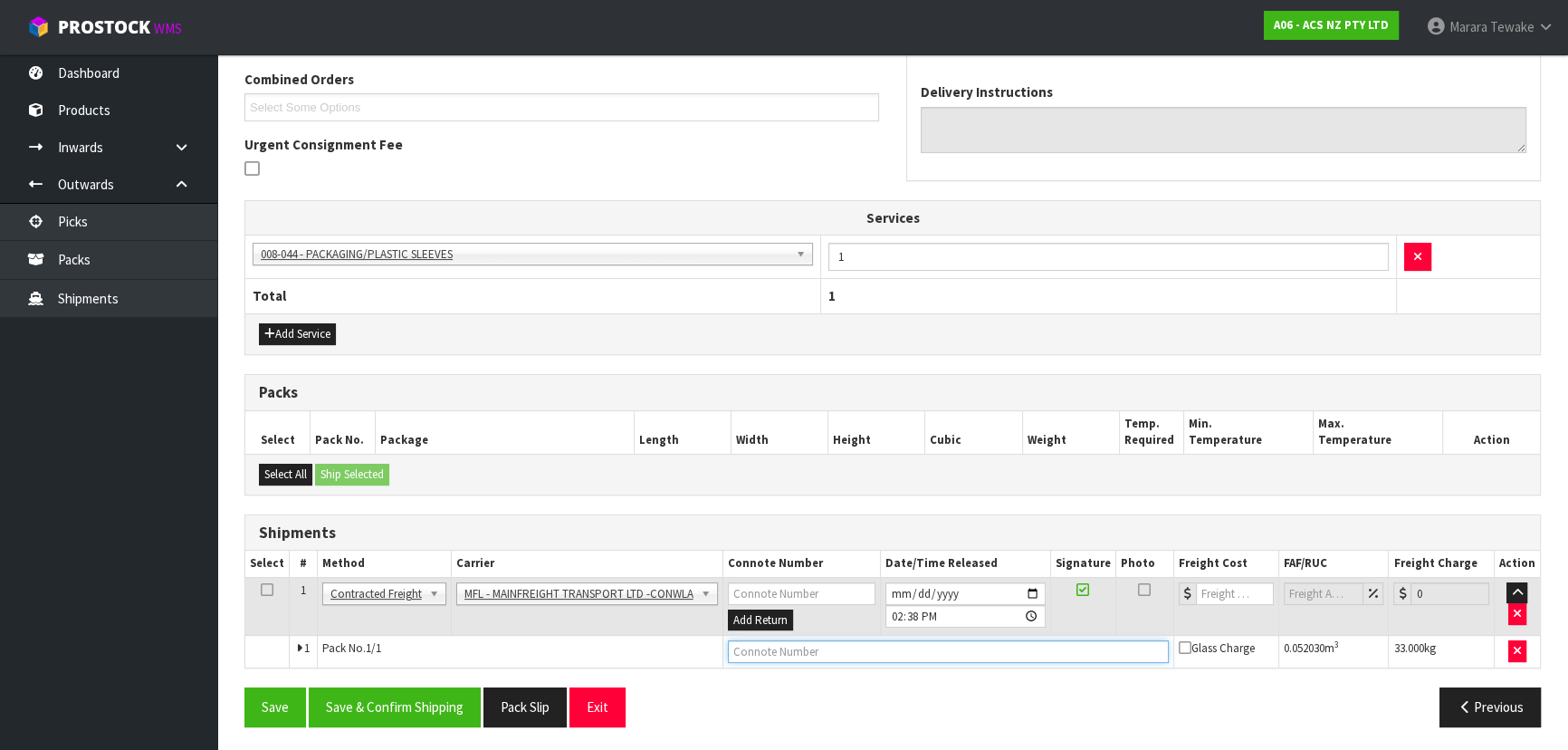
click at [862, 652] on input "text" at bounding box center [948, 651] width 441 height 22
paste input "FWM59118684"
type input "FWM59118684"
click at [1209, 588] on input "number" at bounding box center [1235, 594] width 78 height 22
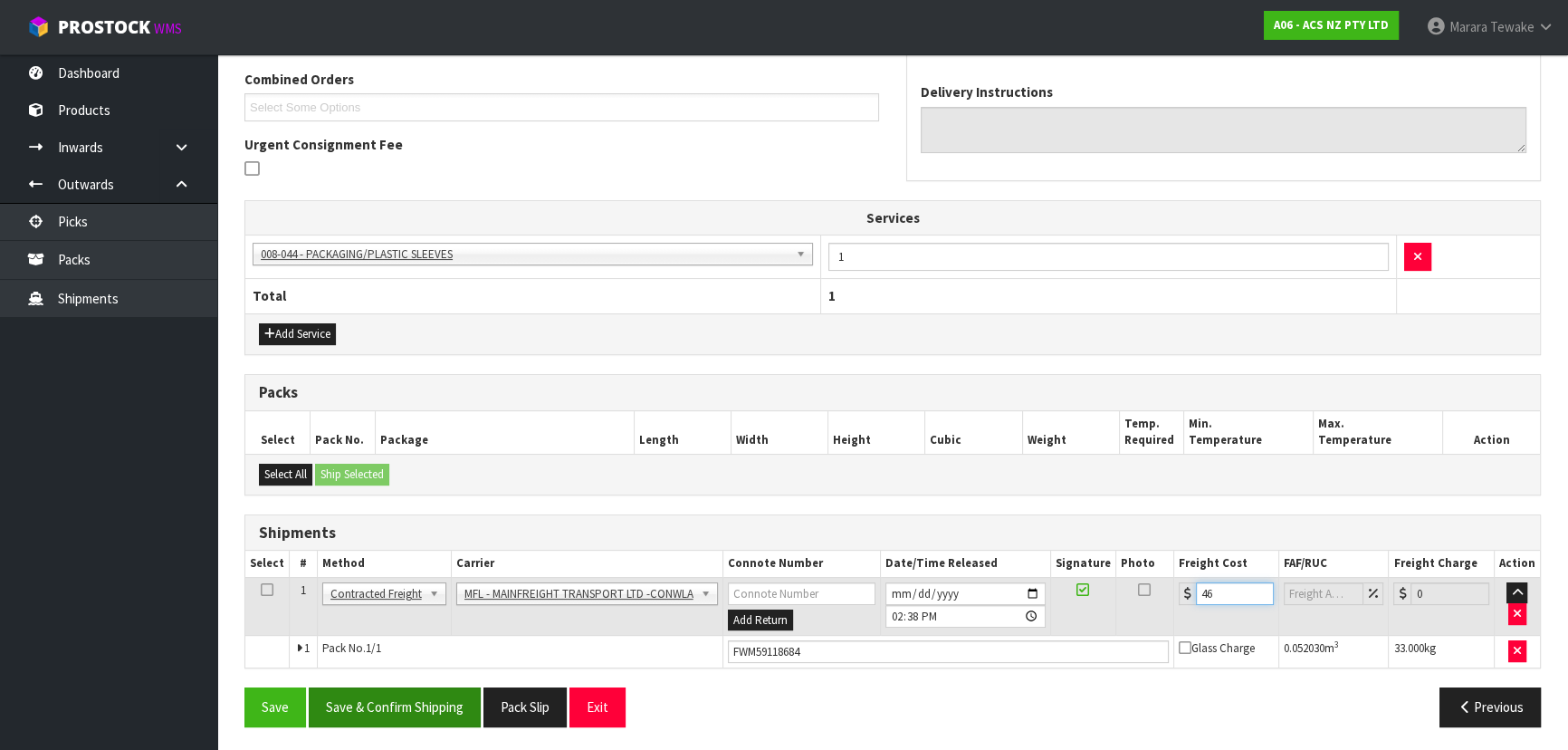
type input "46"
click at [420, 693] on button "Save & Confirm Shipping" at bounding box center [394, 707] width 172 height 39
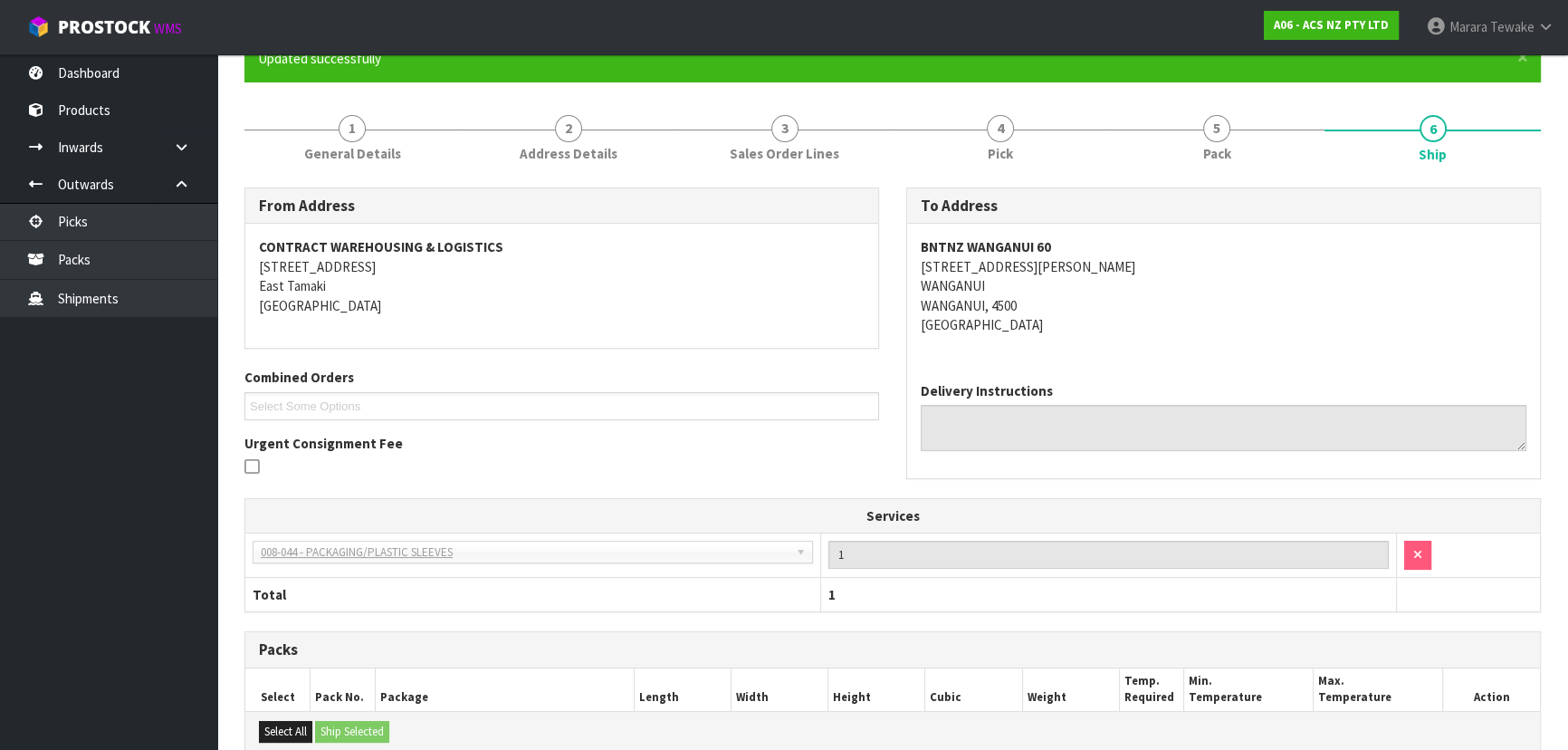
scroll to position [0, 0]
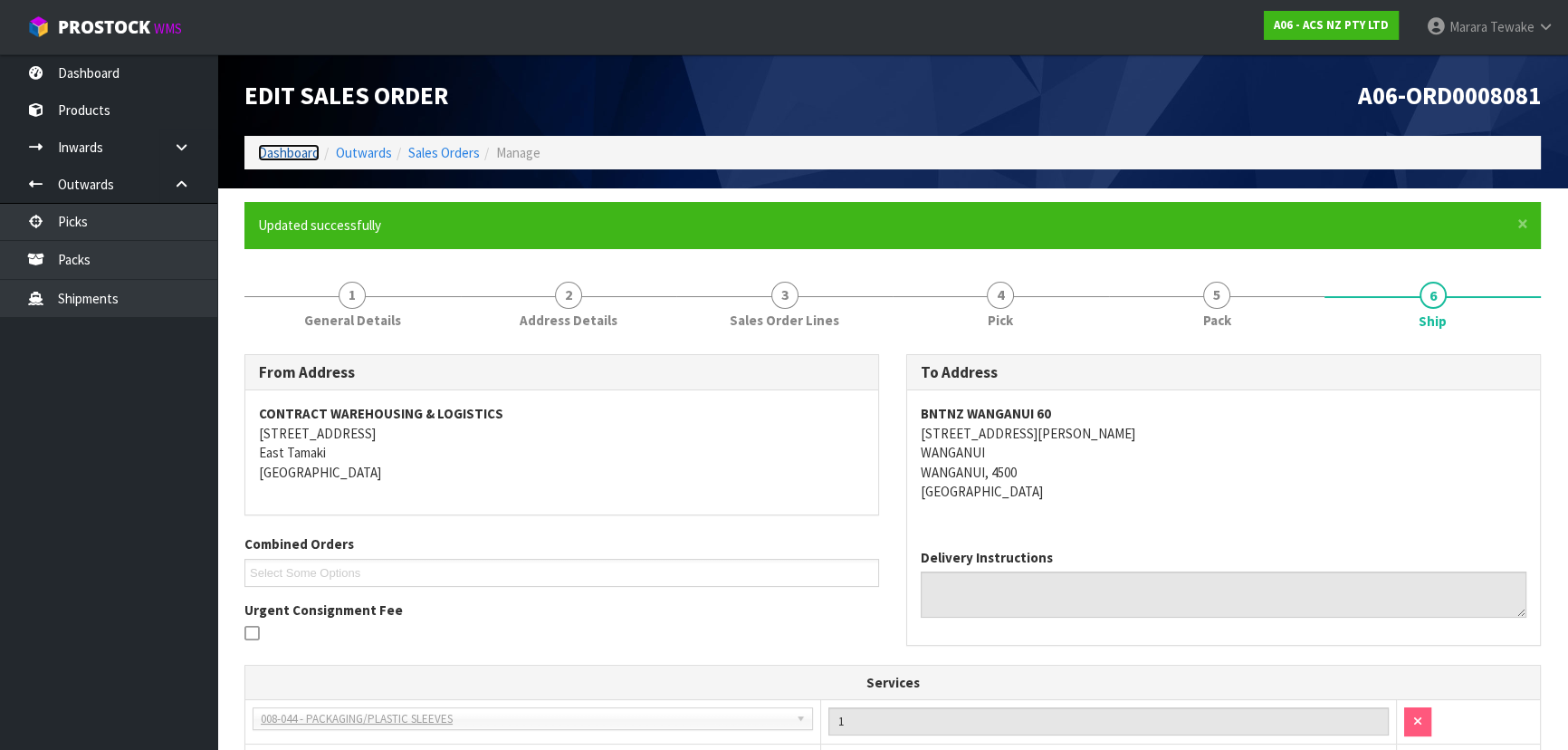
click at [279, 151] on link "Dashboard" at bounding box center [289, 152] width 61 height 18
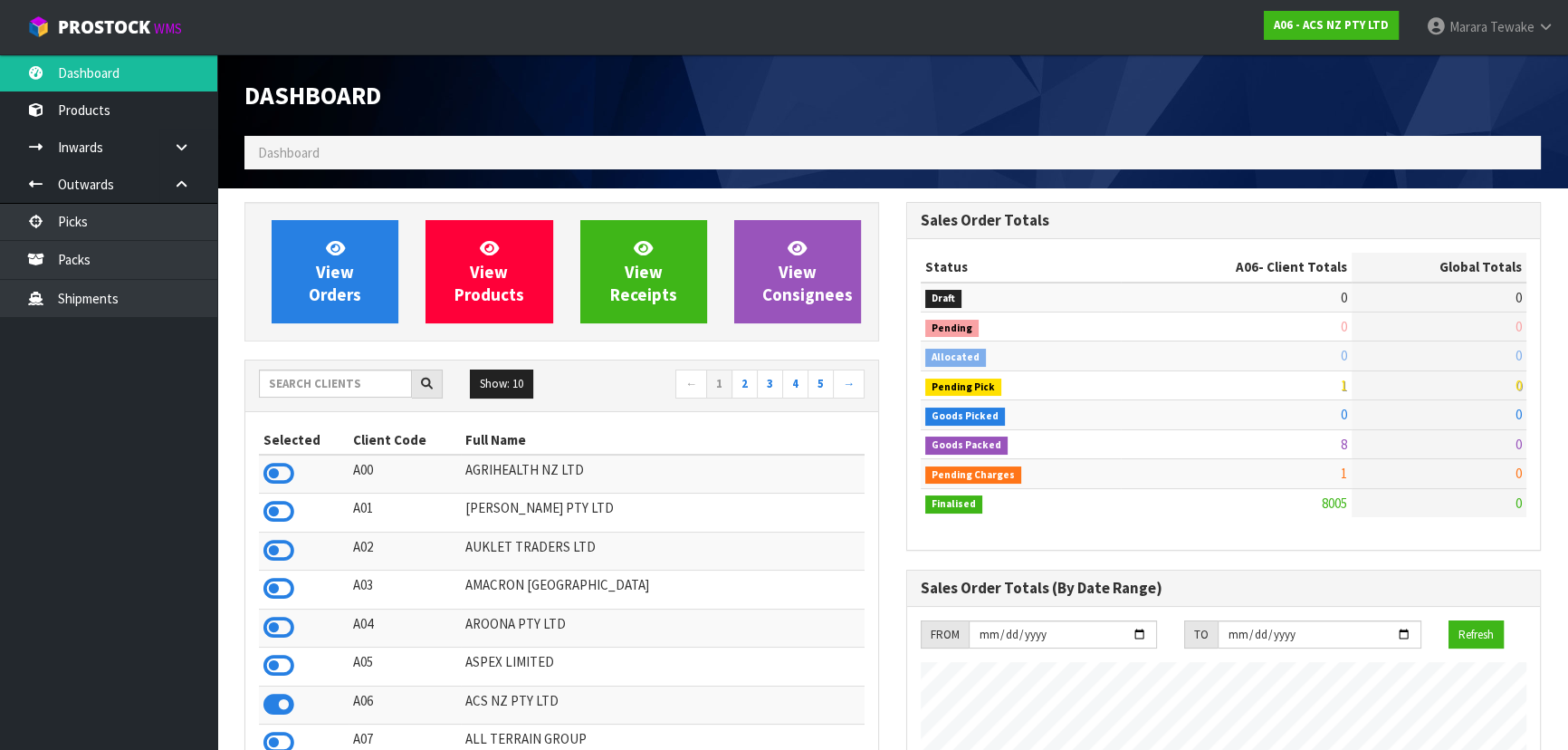
scroll to position [1369, 660]
click at [350, 384] on input "text" at bounding box center [335, 384] width 153 height 28
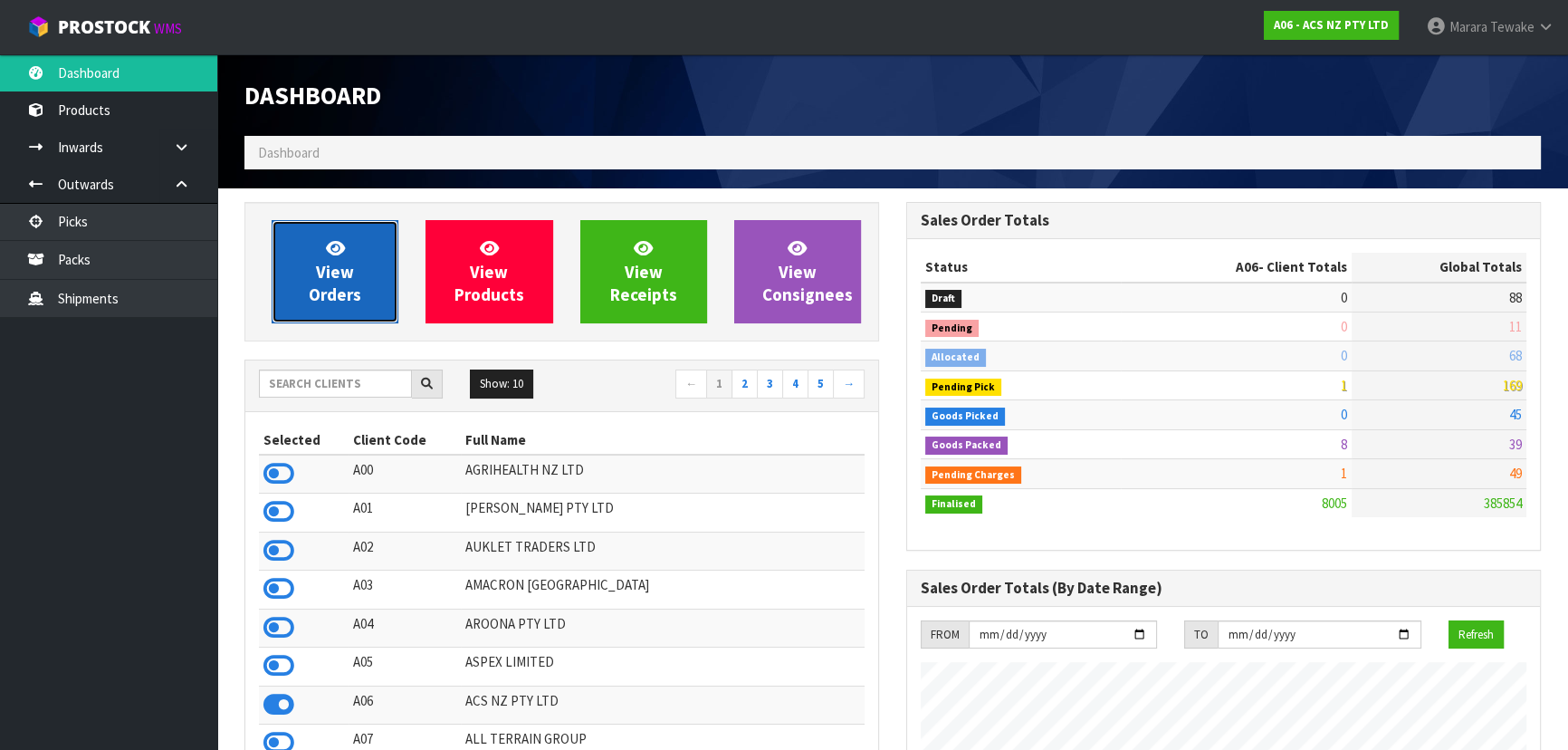
click at [366, 224] on link "View Orders" at bounding box center [334, 271] width 126 height 103
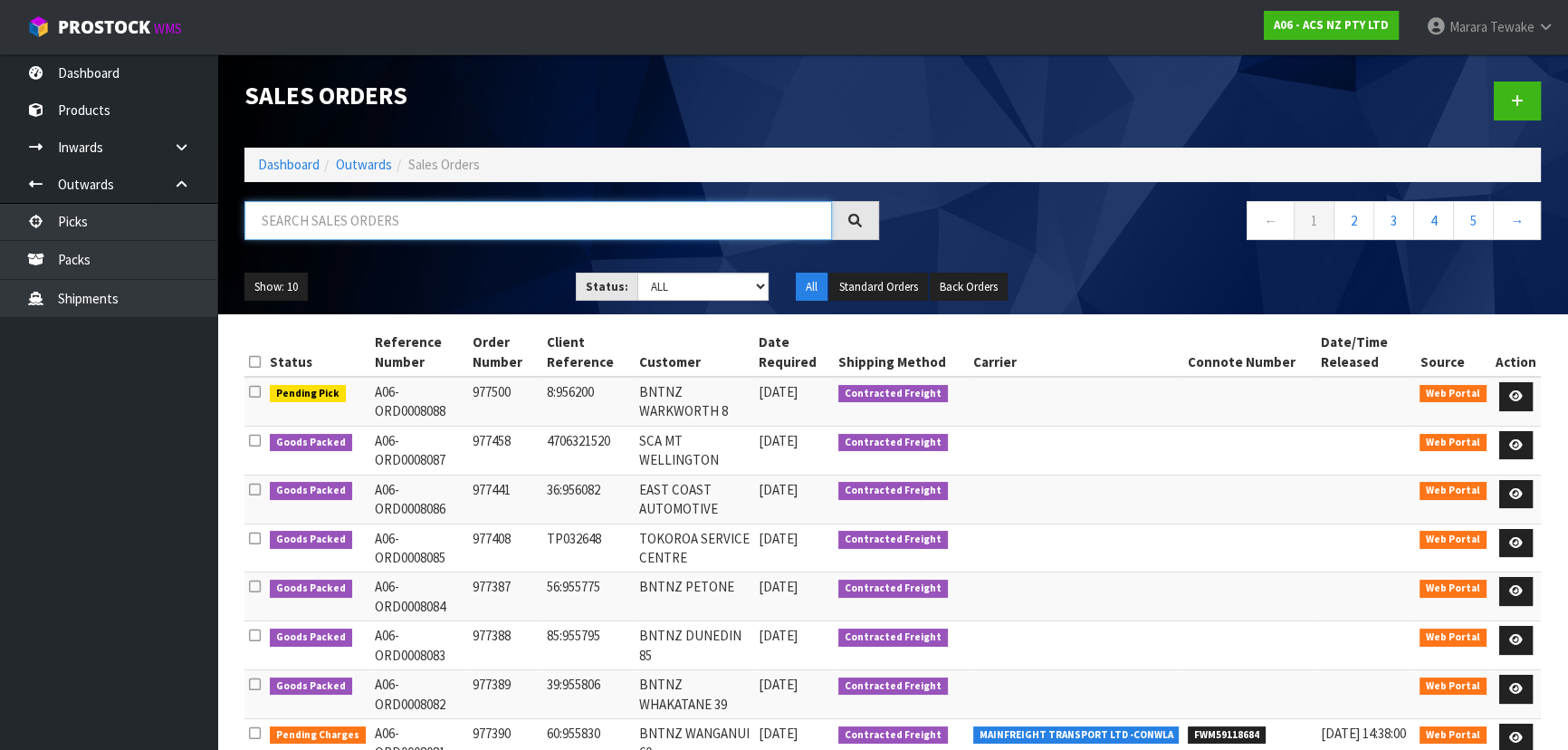
click at [395, 228] on input "text" at bounding box center [538, 220] width 587 height 39
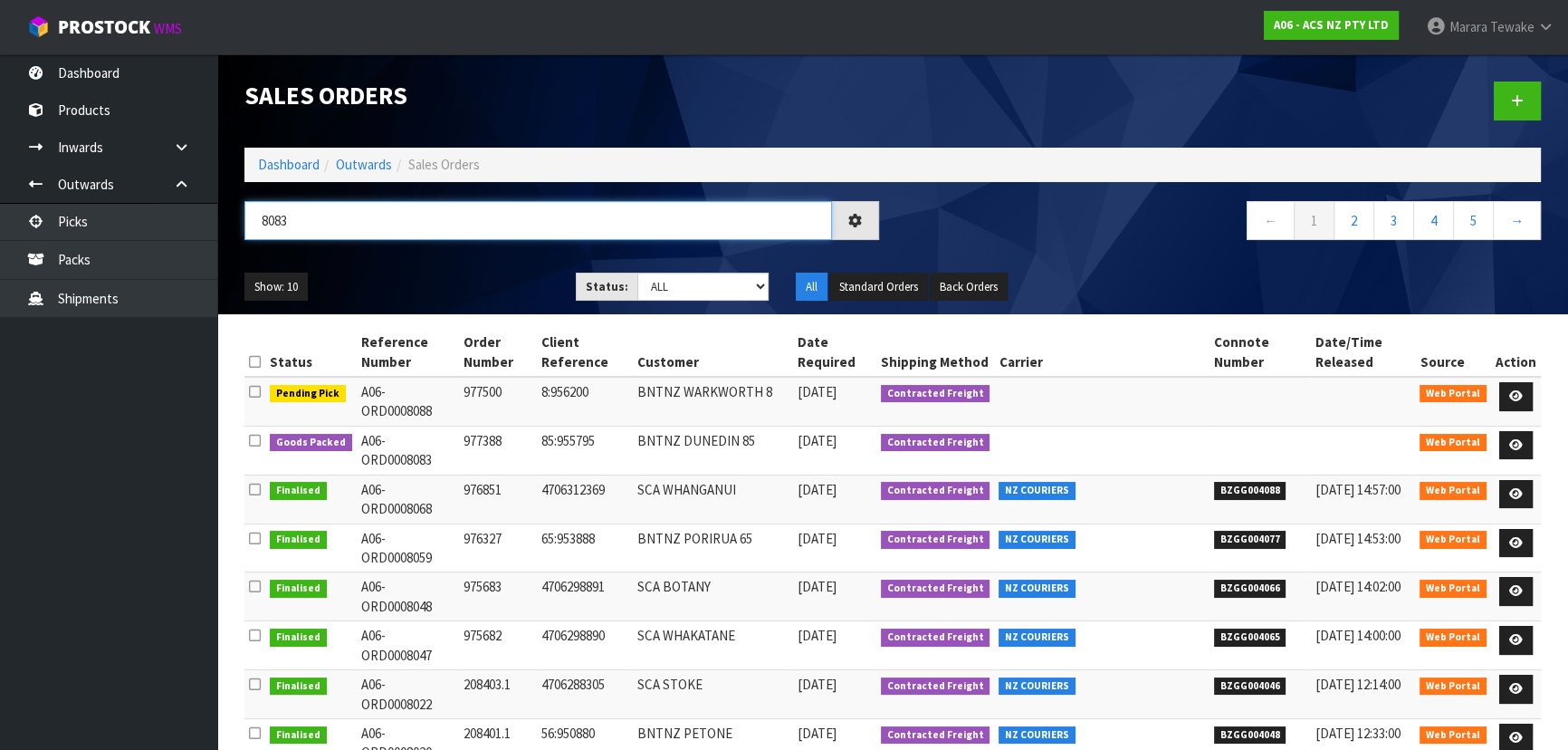
type input "8083"
drag, startPoint x: 670, startPoint y: 286, endPoint x: 665, endPoint y: 299, distance: 13.9
click at [669, 286] on select "Draft Pending Allocated Pending Pick Goods Picked Goods Packed Pending Charges …" at bounding box center [703, 286] width 132 height 28
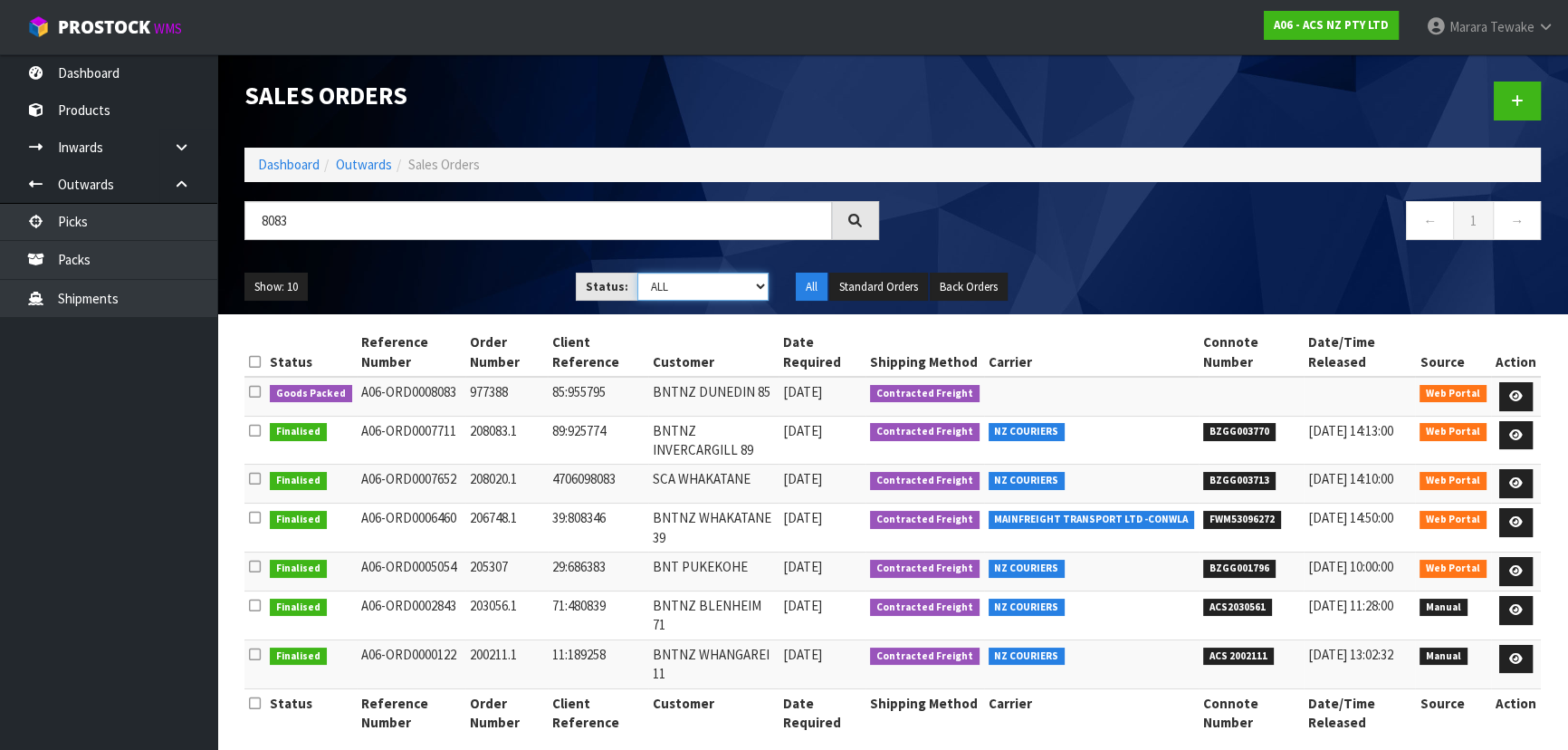
select select "string:5"
click at [637, 272] on select "Draft Pending Allocated Pending Pick Goods Picked Goods Packed Pending Charges …" at bounding box center [703, 286] width 132 height 28
click at [545, 285] on ul "Show: 10 5 10 25 50" at bounding box center [396, 286] width 304 height 29
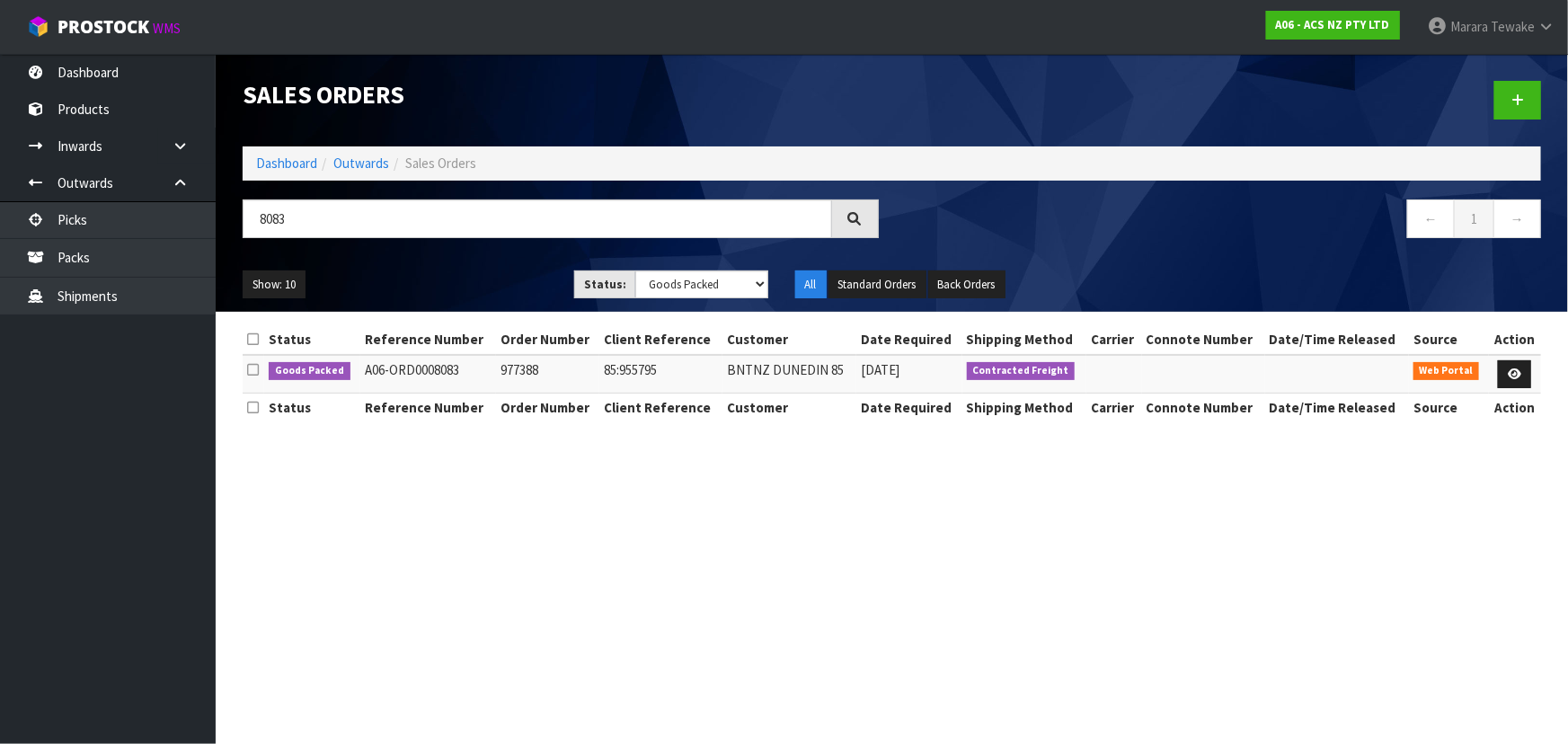
click at [450, 266] on div "Show: 10 5 10 25 50 Status: Draft Pending Allocated Pending Pick Goods Picked G…" at bounding box center [891, 285] width 1325 height 55
click at [1515, 373] on icon at bounding box center [1514, 374] width 14 height 12
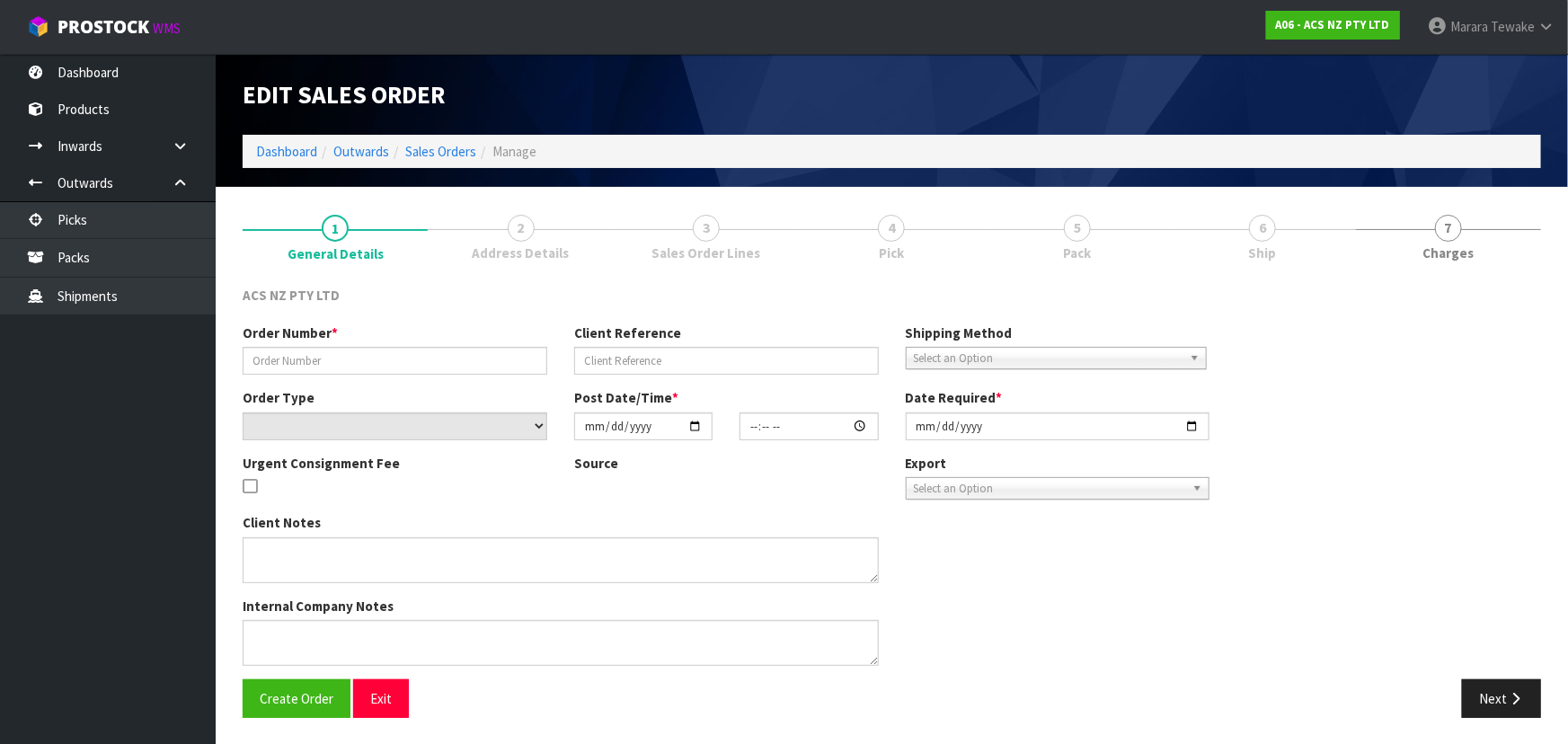
type input "977388"
type input "85:955795"
select select "number:0"
type input "[DATE]"
type input "10:41:00.000"
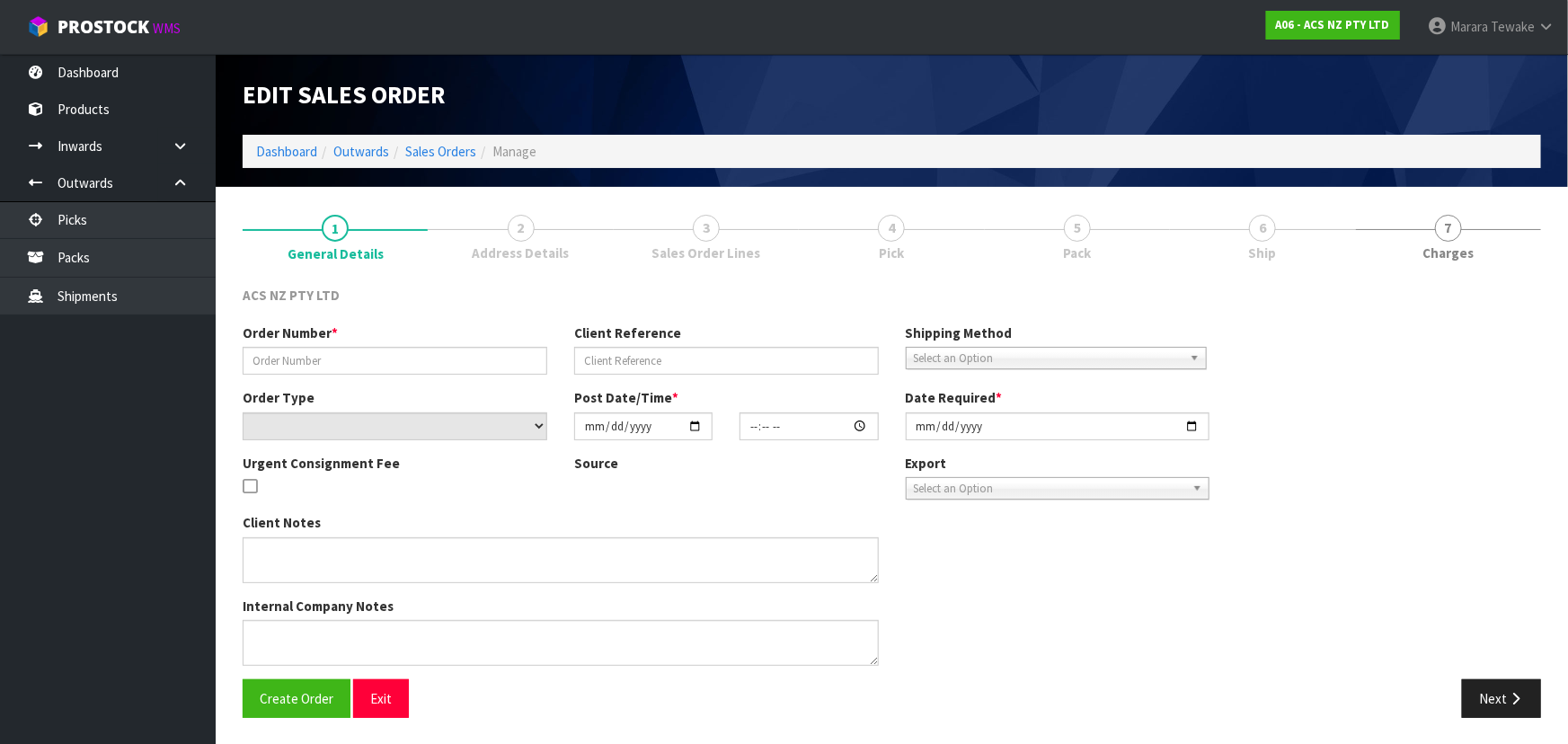
type input "[DATE]"
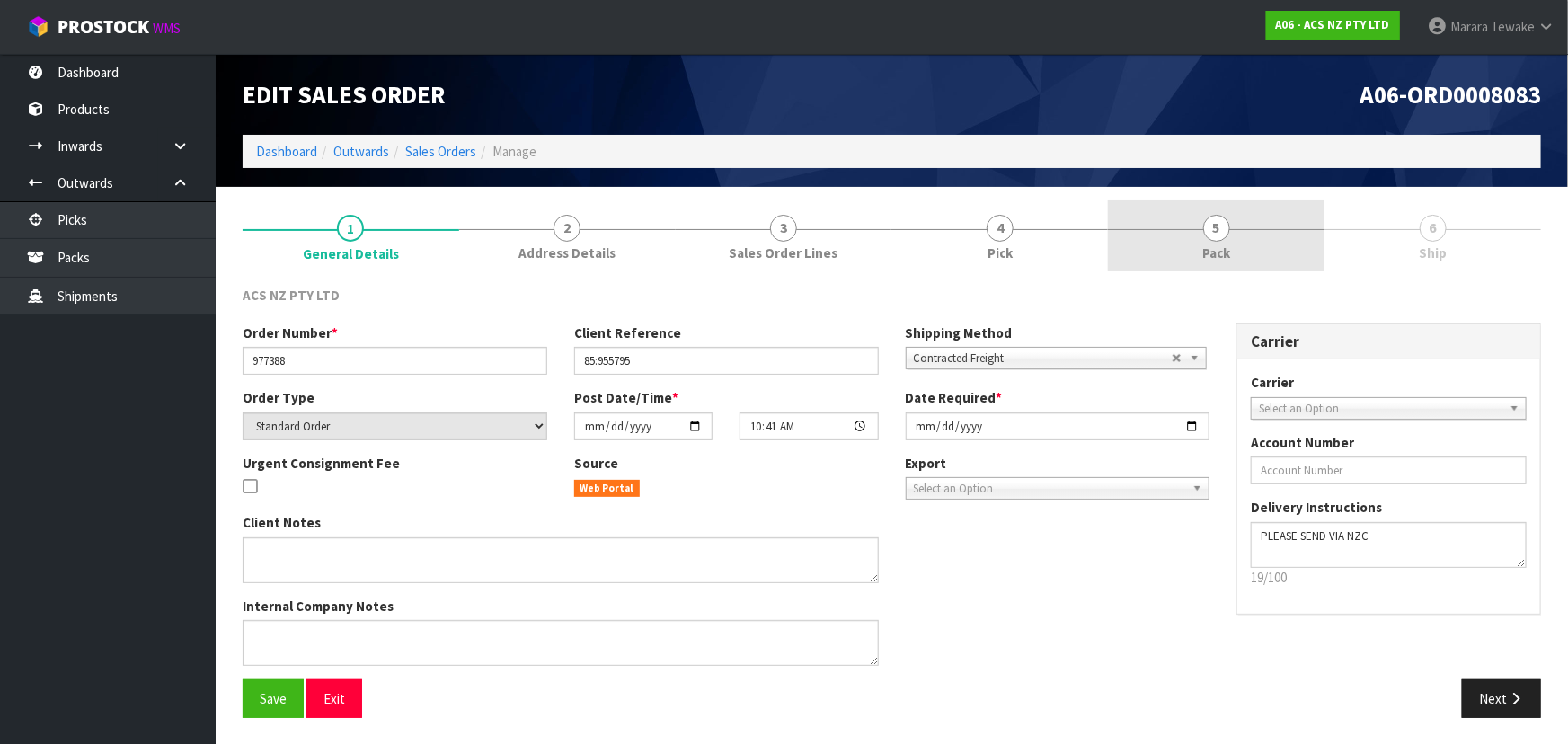
click at [1218, 235] on span "5" at bounding box center [1216, 228] width 27 height 27
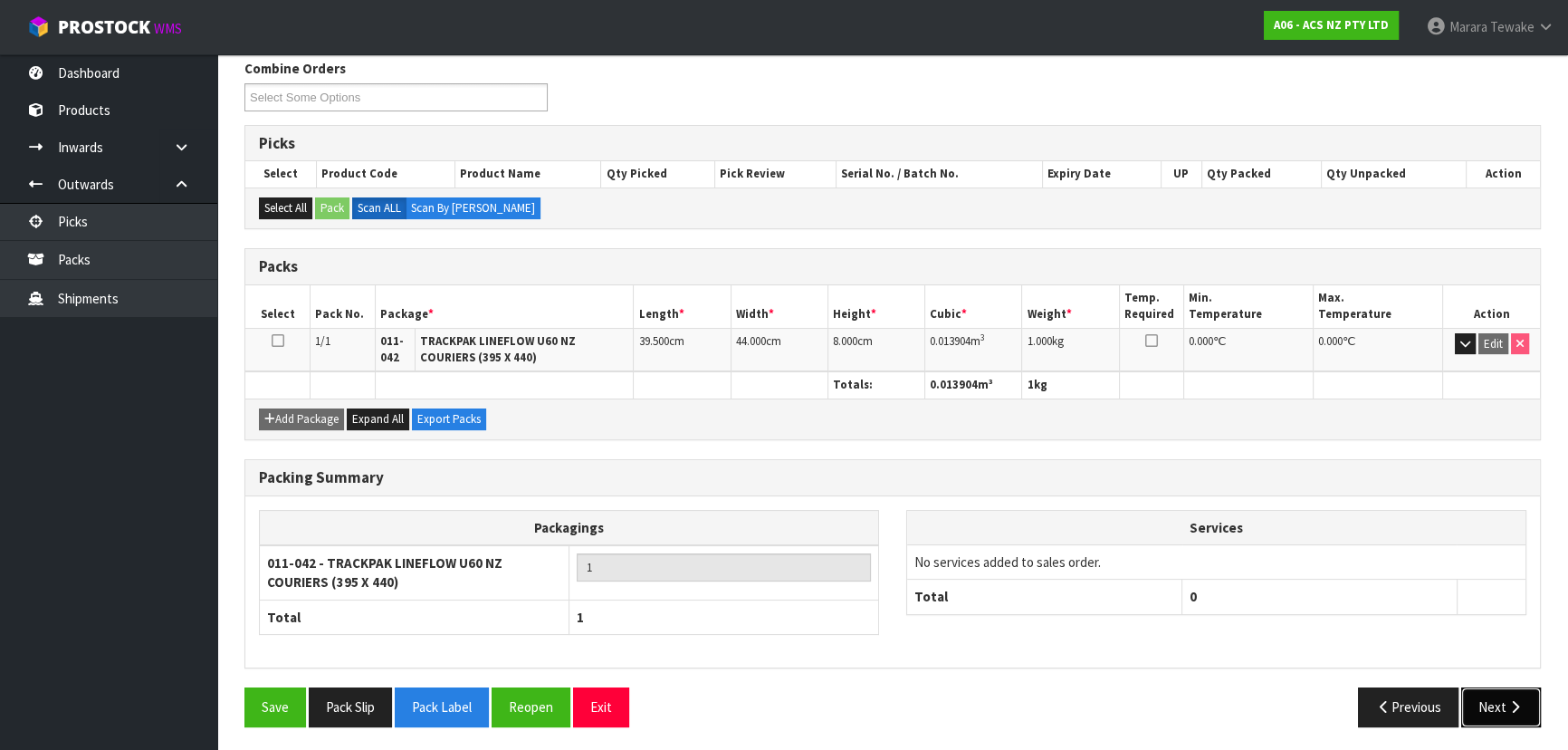
click at [1499, 719] on button "Next" at bounding box center [1501, 707] width 80 height 39
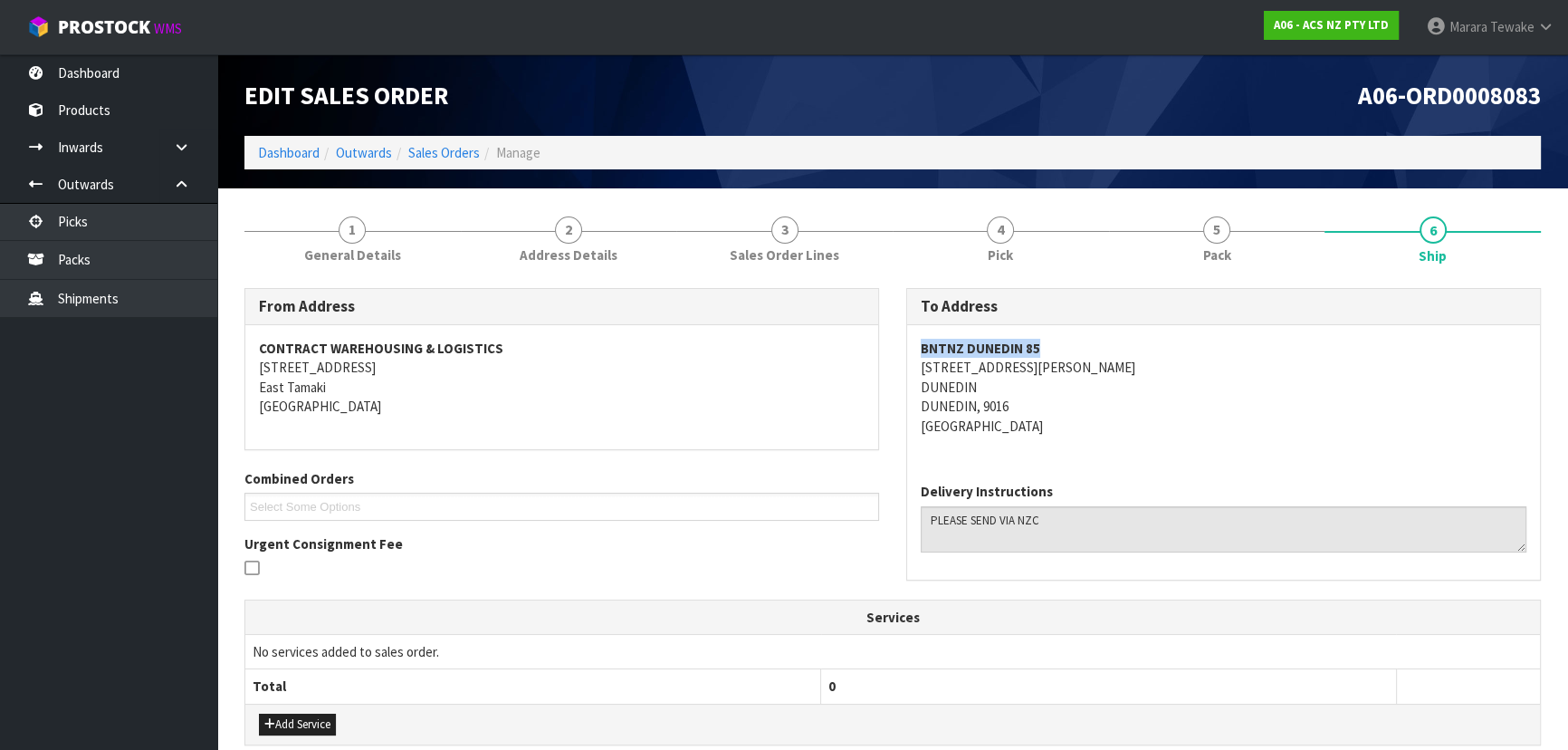
drag, startPoint x: 1043, startPoint y: 349, endPoint x: 918, endPoint y: 342, distance: 125.2
click at [918, 343] on div "BNTNZ DUNEDIN [STREET_ADDRESS][PERSON_NAME]" at bounding box center [1222, 397] width 633 height 143
copy strong "BNTNZ DUNEDIN 85"
drag, startPoint x: 920, startPoint y: 370, endPoint x: 1017, endPoint y: 375, distance: 97.1
click at [1017, 375] on address "BNTNZ DUNEDIN [STREET_ADDRESS][PERSON_NAME]" at bounding box center [1223, 387] width 606 height 97
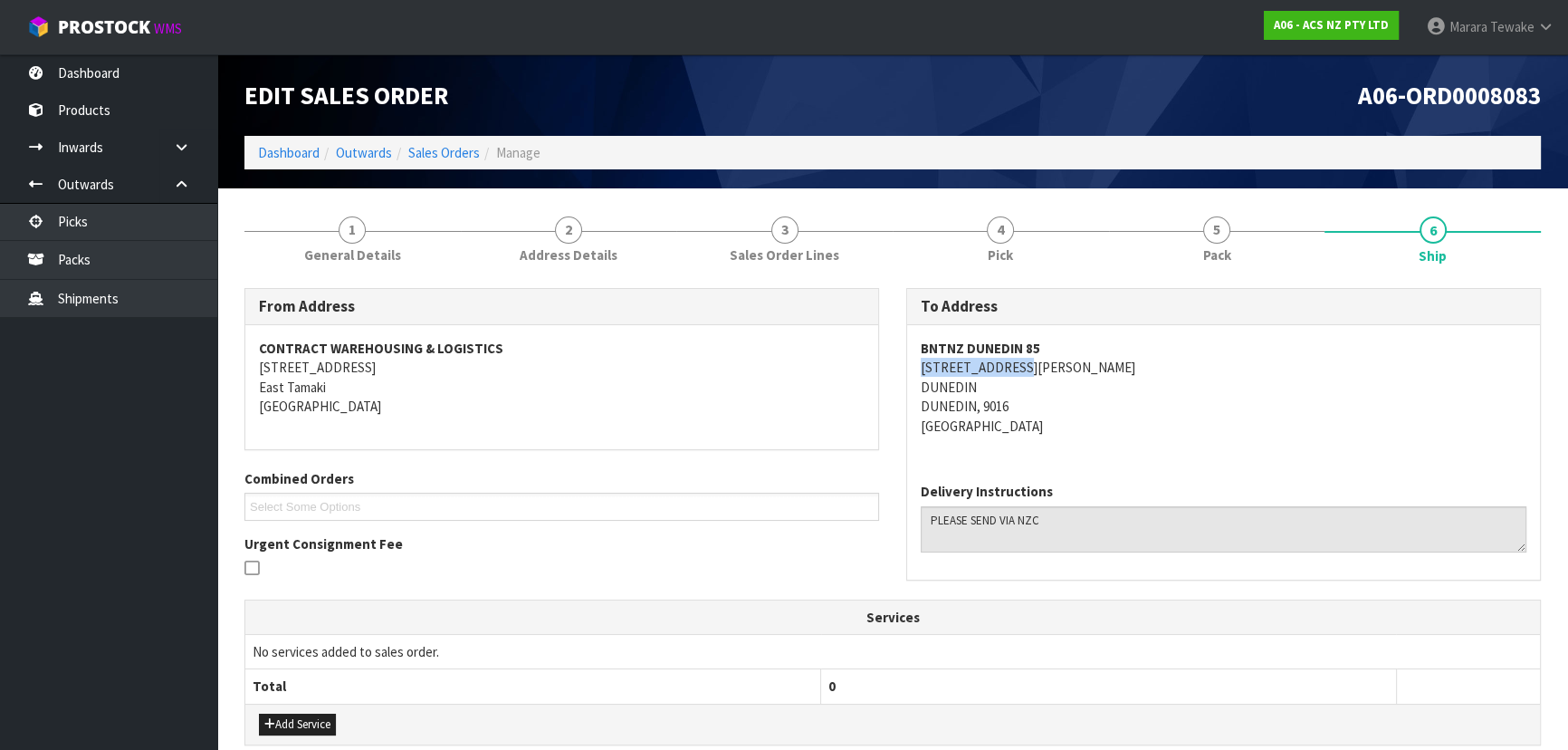
copy address "[STREET_ADDRESS][PERSON_NAME]"
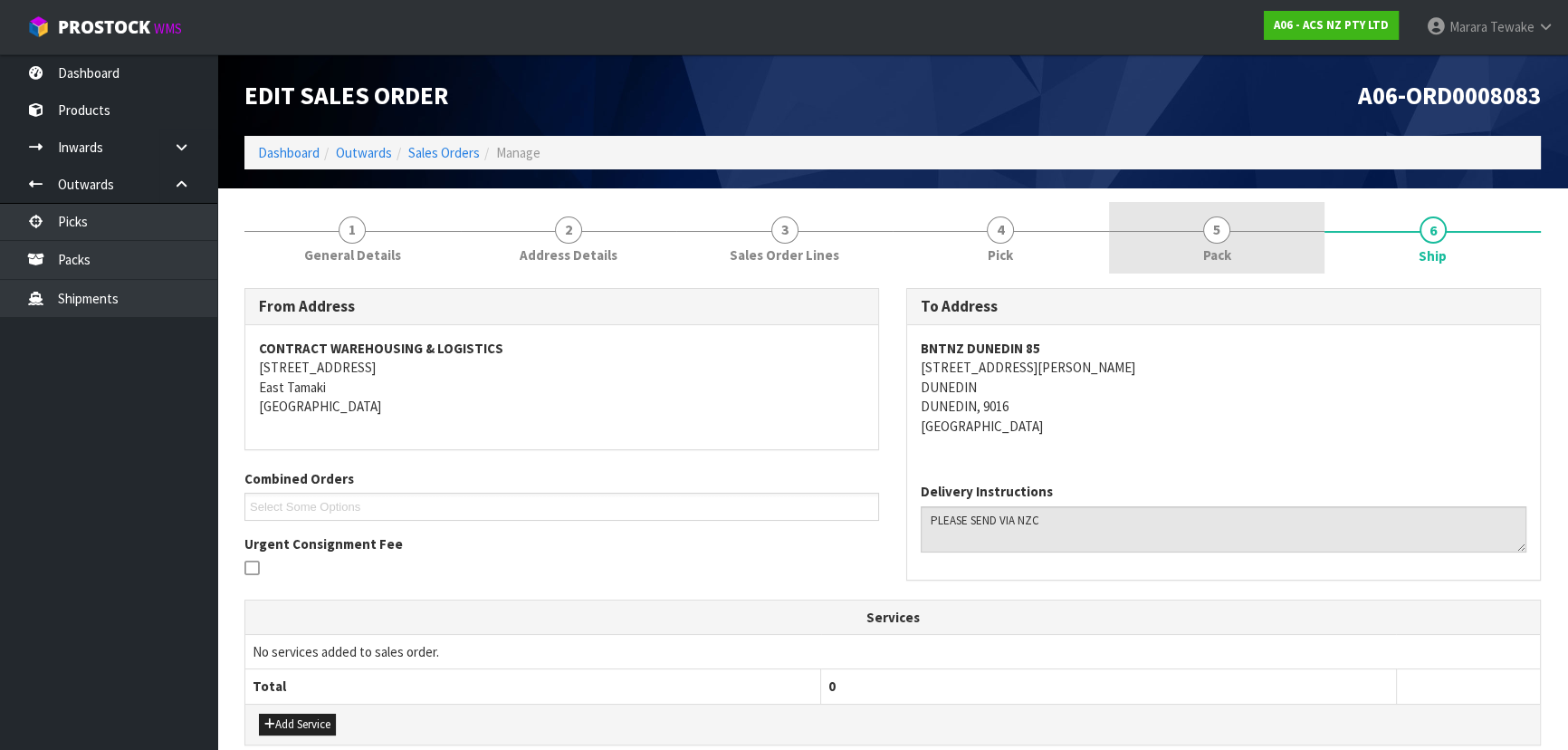
click at [1183, 213] on link "5 Pack" at bounding box center [1217, 237] width 216 height 72
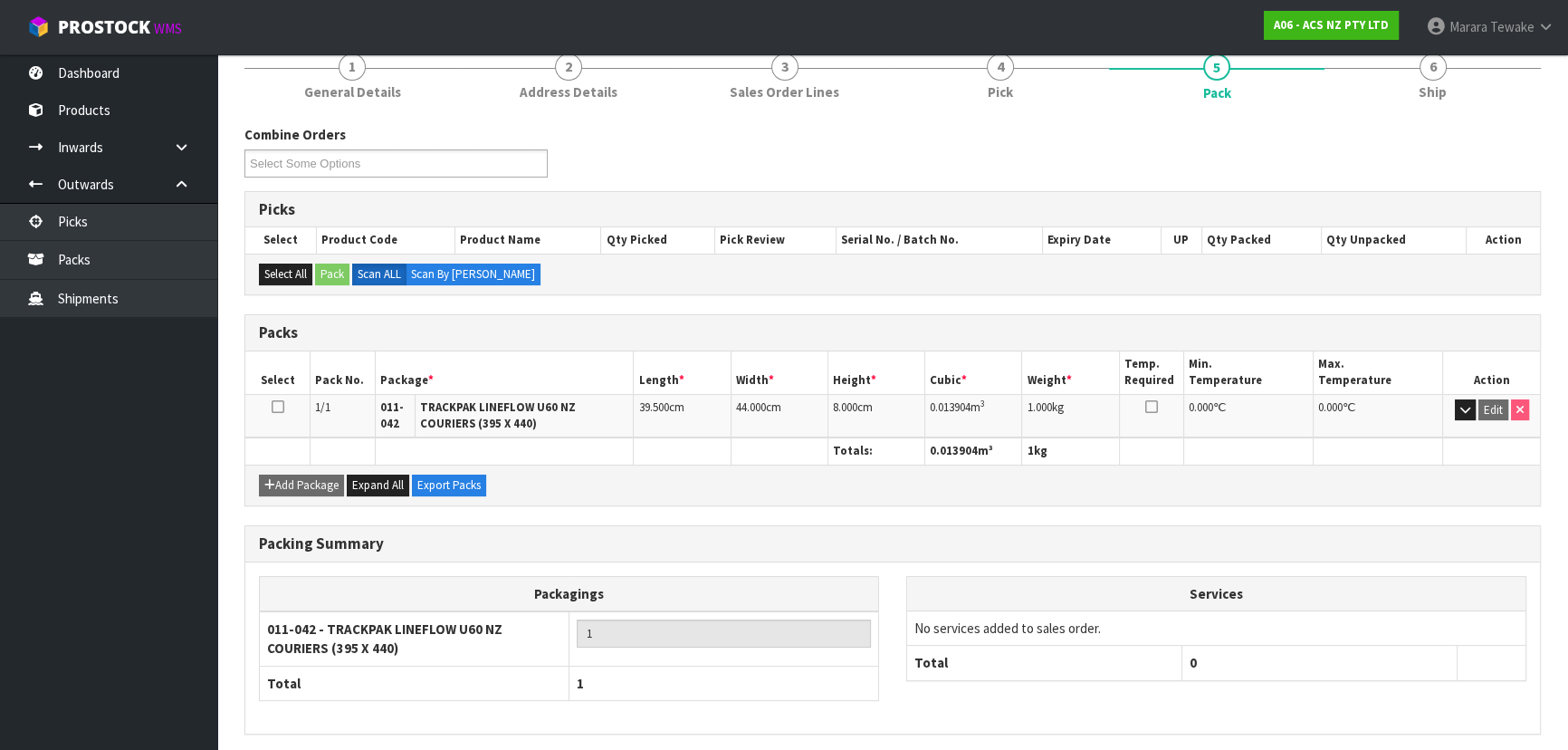
scroll to position [164, 0]
drag, startPoint x: 368, startPoint y: 73, endPoint x: 372, endPoint y: 89, distance: 16.5
click at [368, 73] on link "1 General Details" at bounding box center [352, 73] width 216 height 72
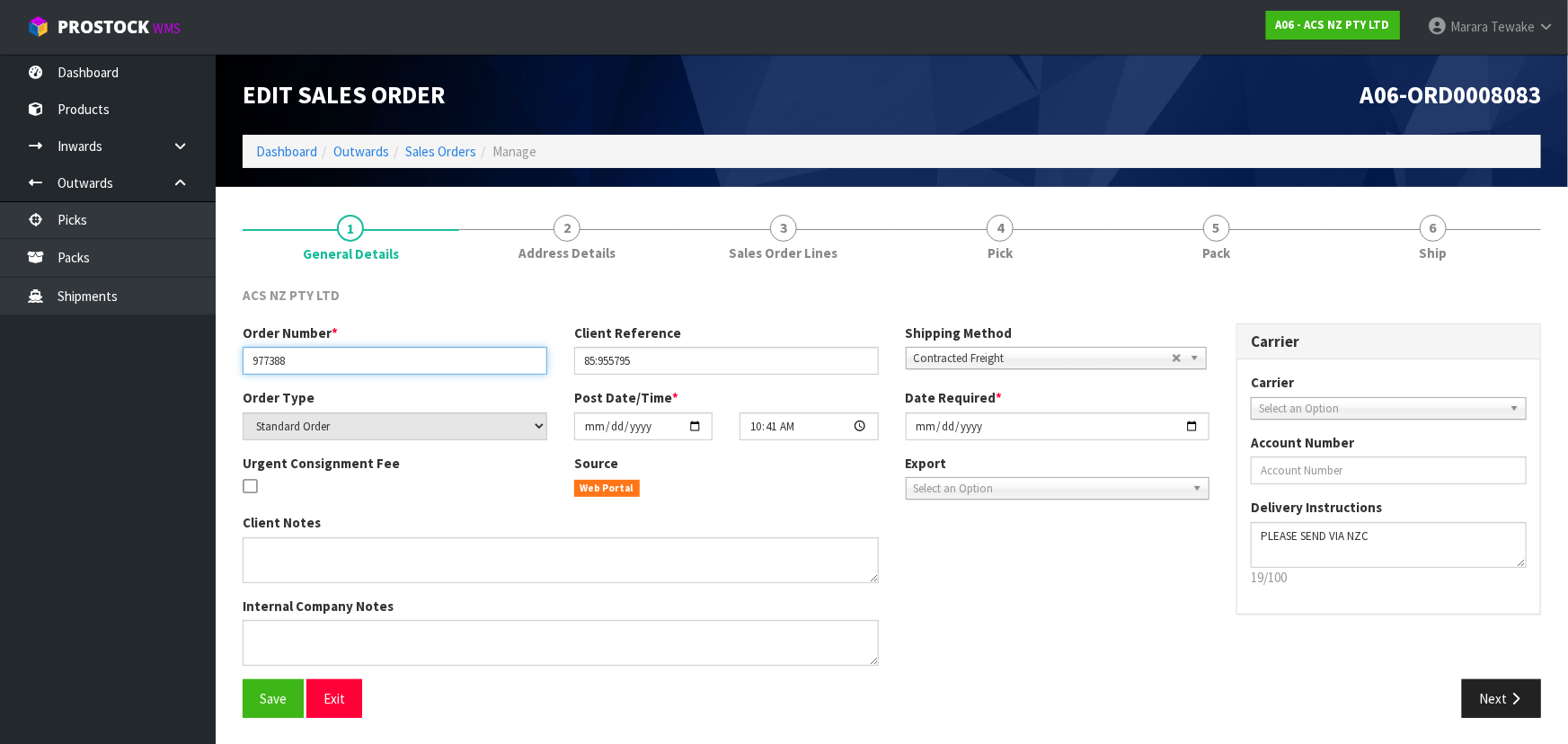
drag, startPoint x: 314, startPoint y: 367, endPoint x: 223, endPoint y: 351, distance: 92.4
click at [215, 357] on body "Toggle navigation ProStock WMS A06 - ACS NZ PTY LTD Marara Tewake Logout Dashbo…" at bounding box center [784, 372] width 1568 height 744
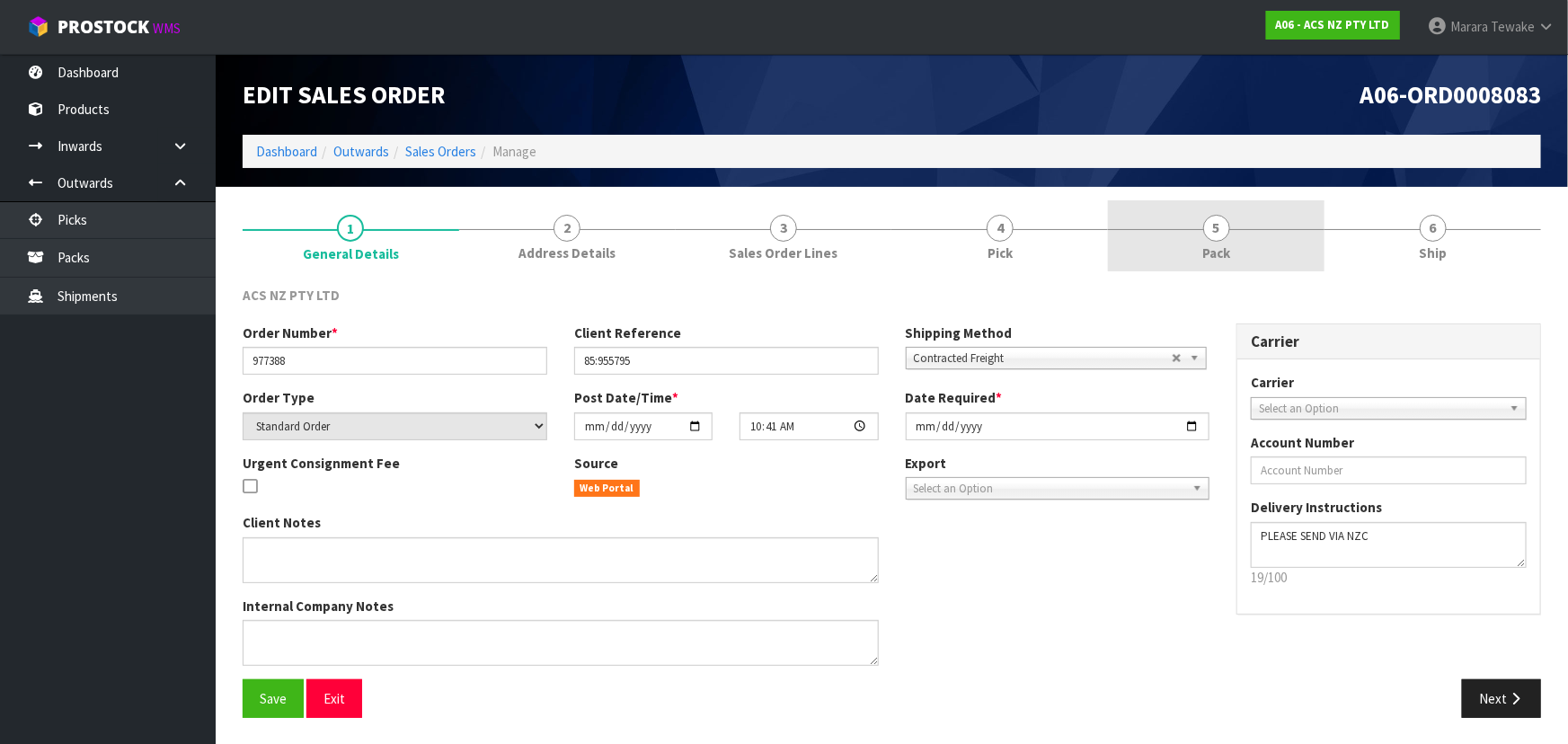
click at [1238, 241] on link "5 Pack" at bounding box center [1216, 235] width 217 height 71
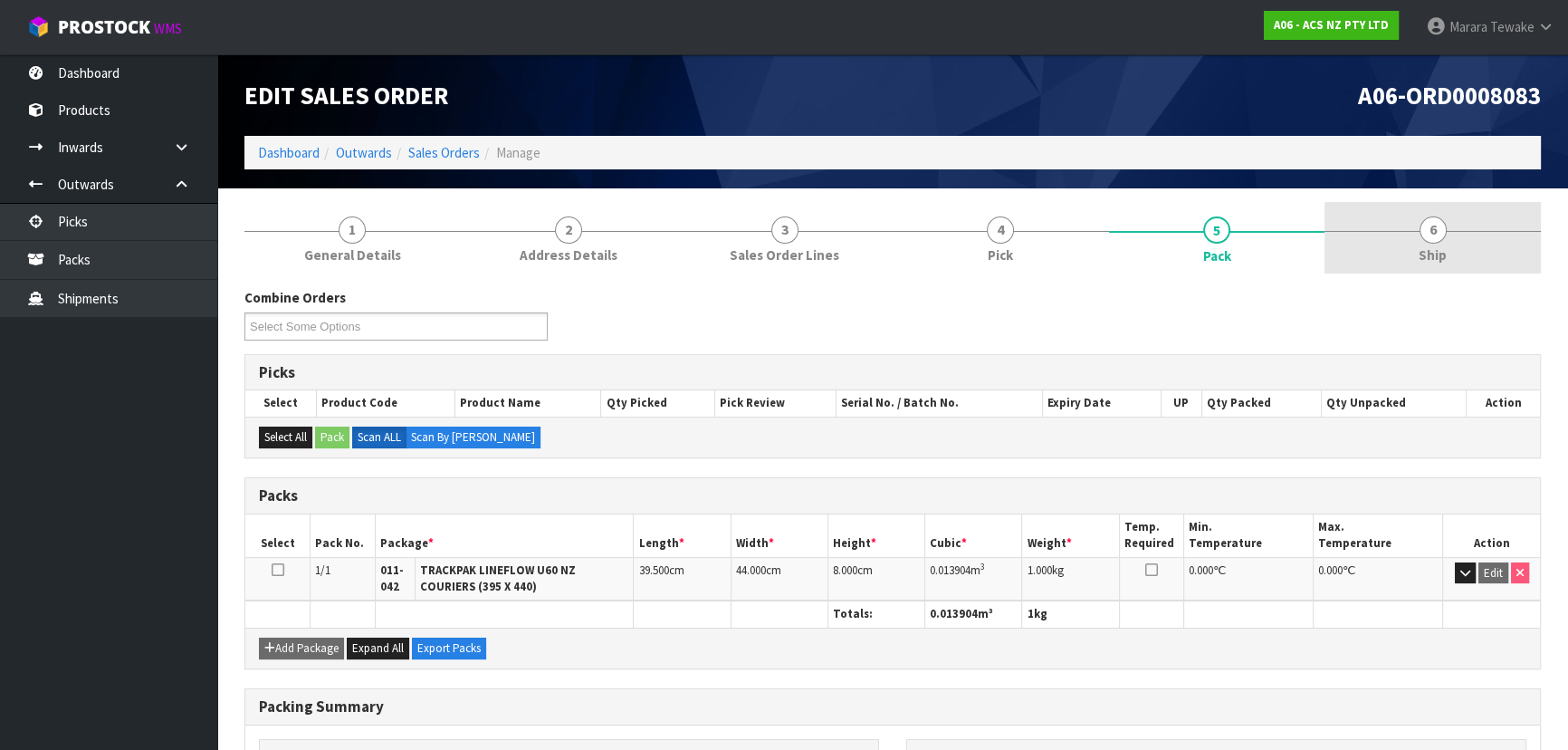
click at [1470, 244] on link "6 Ship" at bounding box center [1432, 237] width 216 height 72
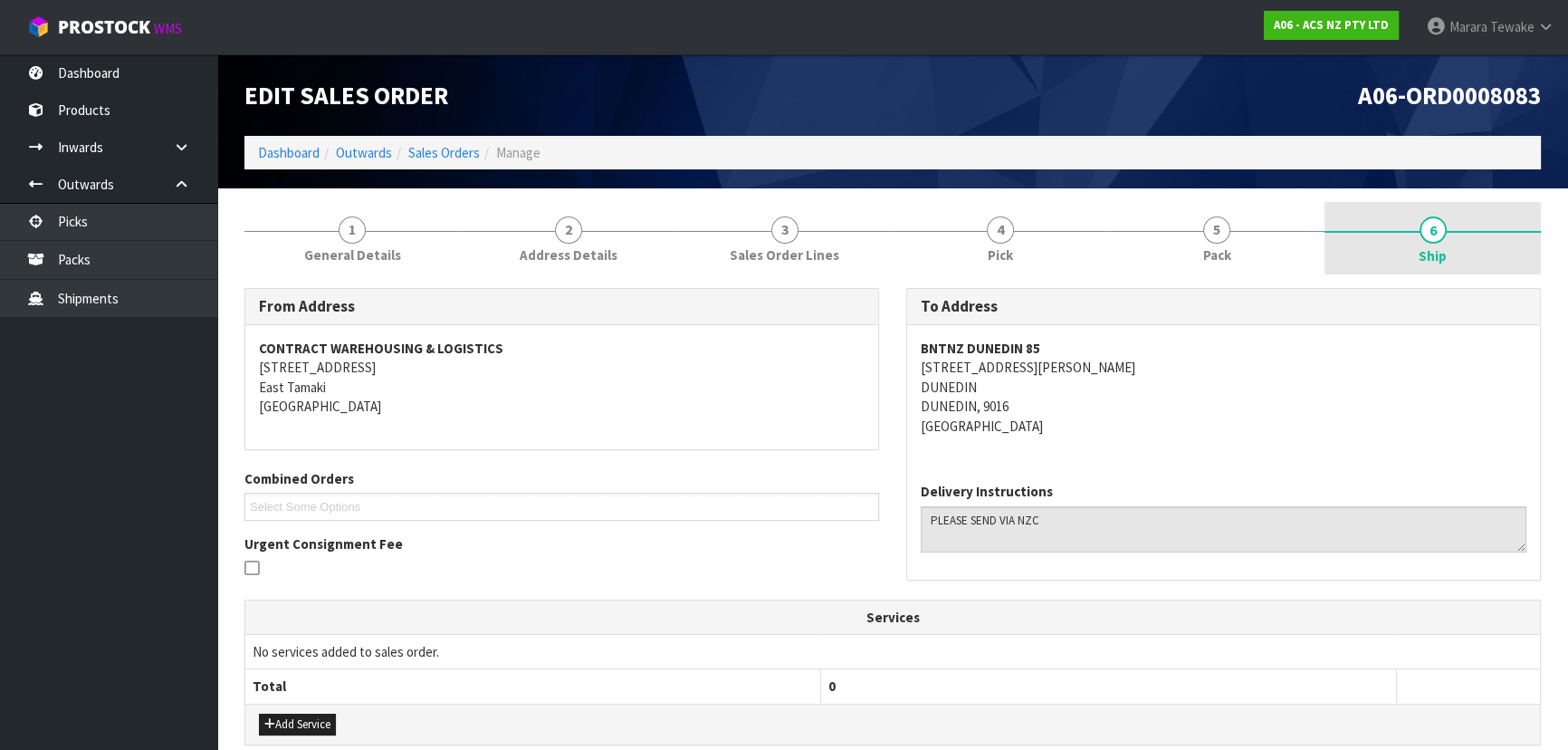
click at [1428, 233] on span "6" at bounding box center [1432, 230] width 27 height 27
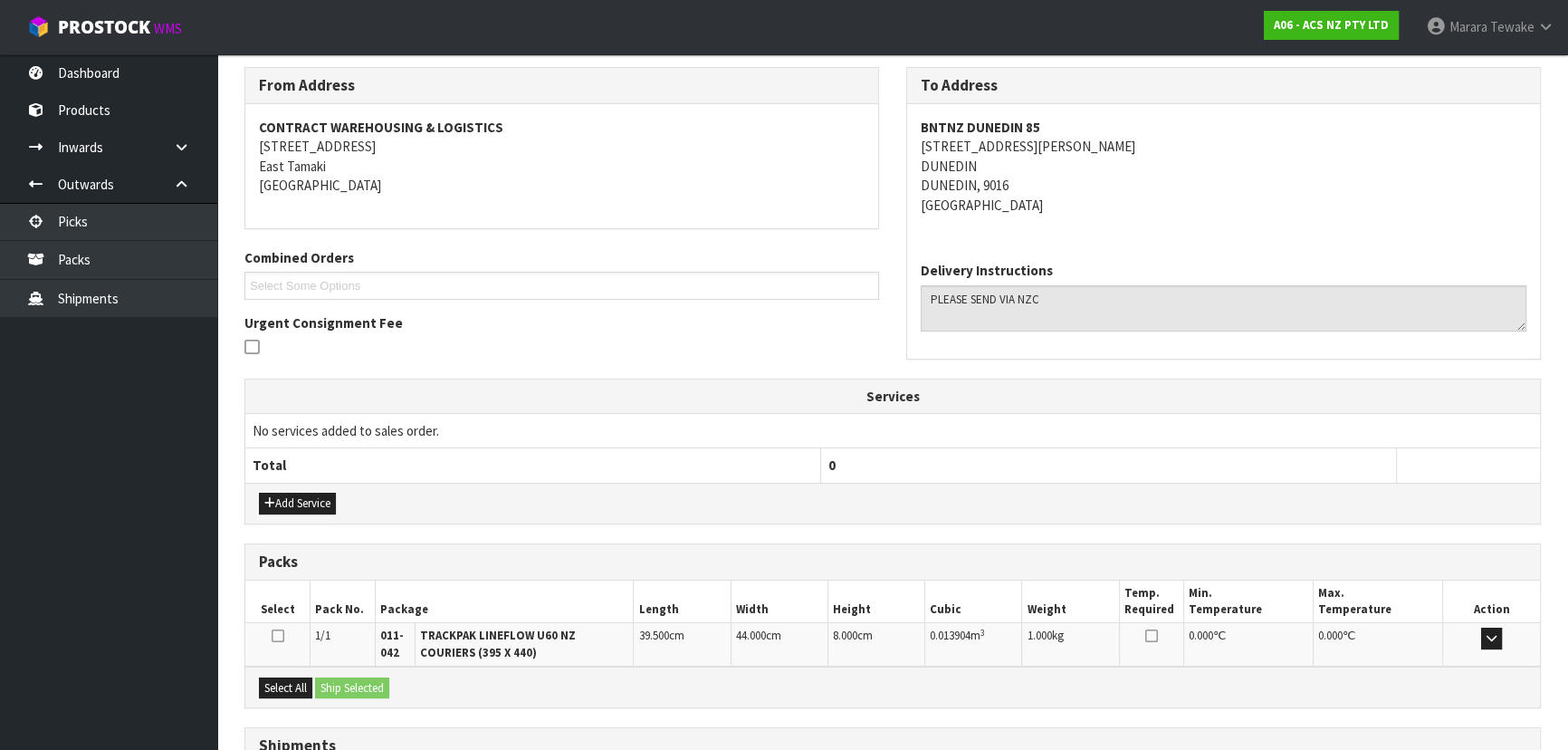
scroll to position [372, 0]
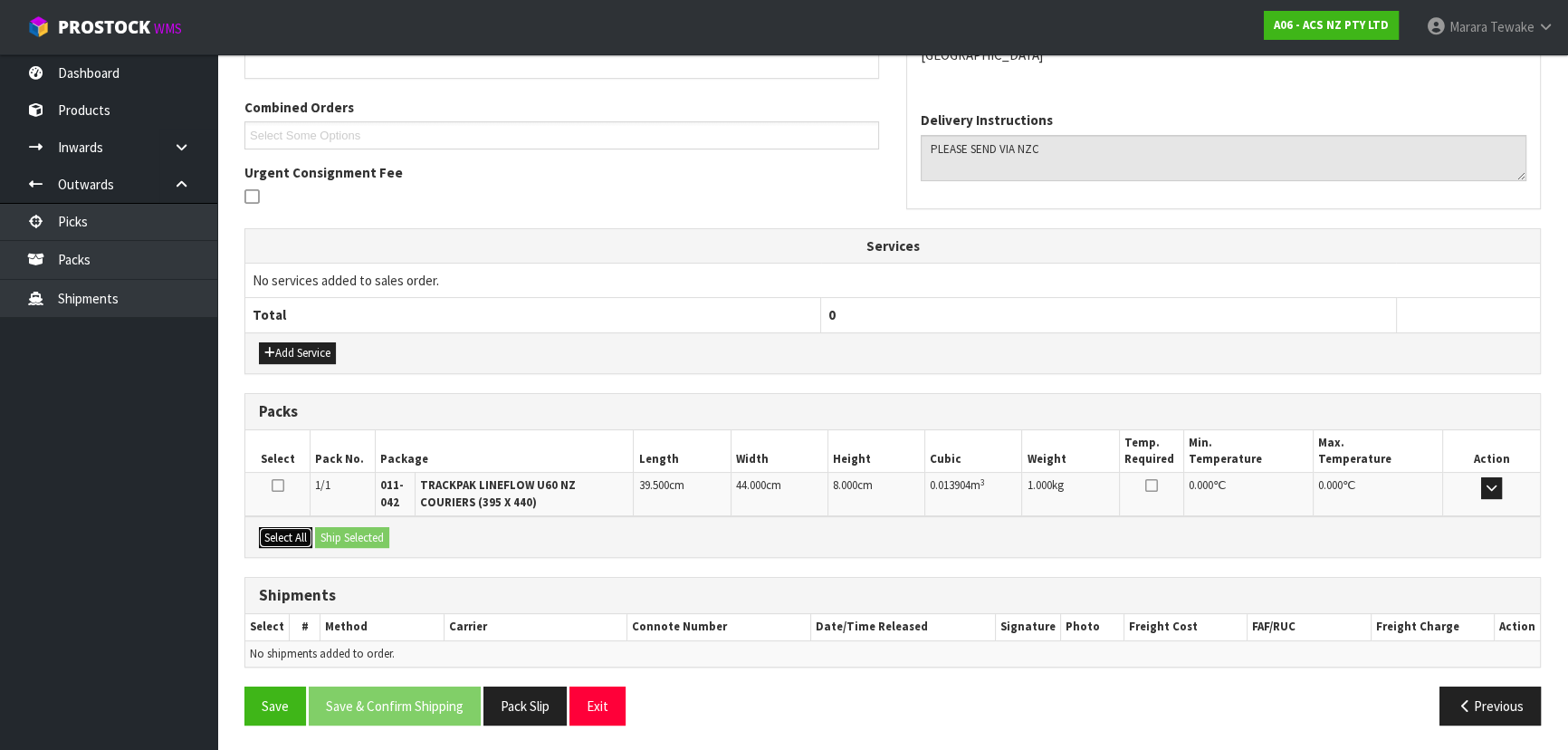
click at [294, 533] on button "Select All" at bounding box center [285, 537] width 53 height 21
drag, startPoint x: 331, startPoint y: 536, endPoint x: 347, endPoint y: 542, distance: 17.1
click at [335, 536] on button "Ship Selected" at bounding box center [352, 537] width 74 height 21
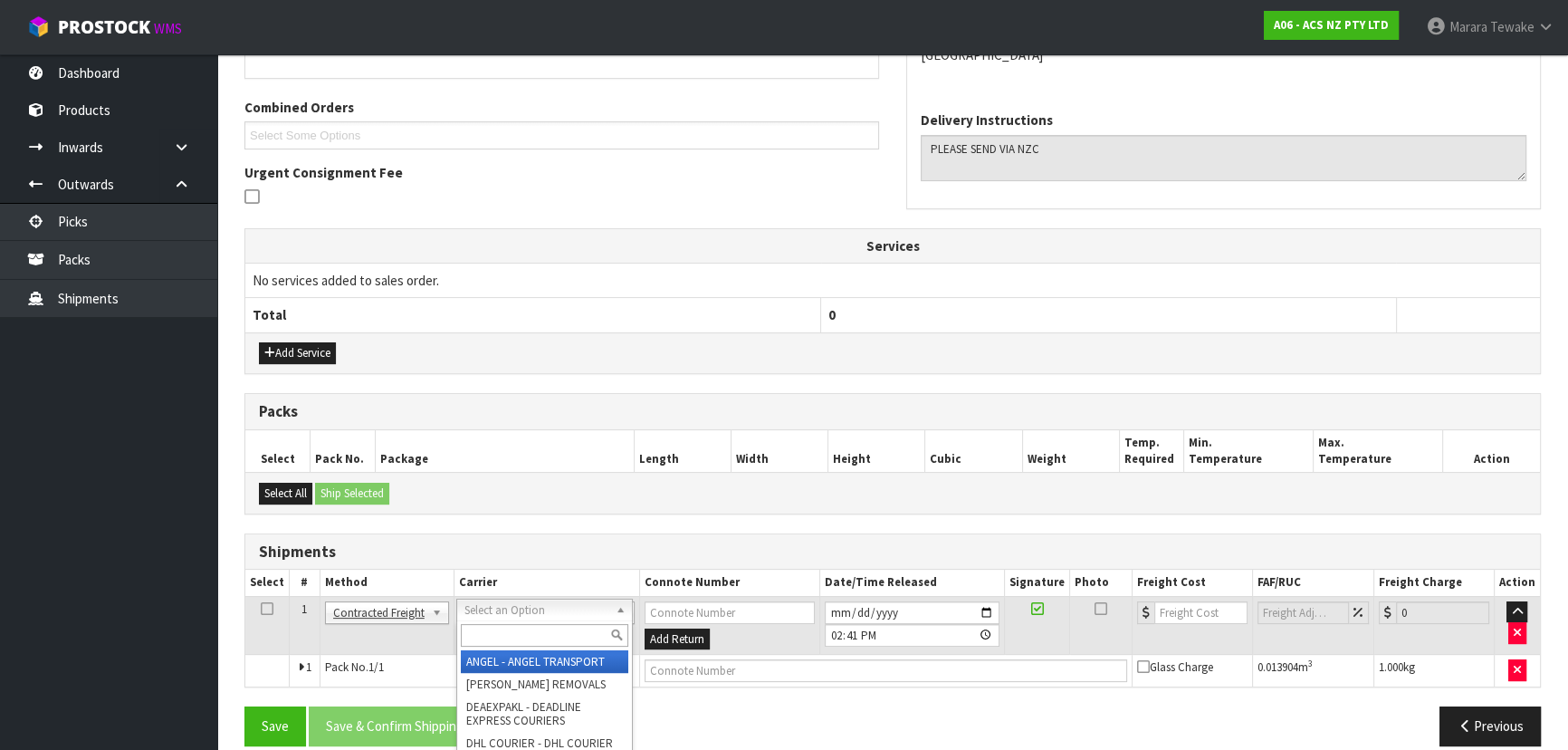
click at [545, 634] on input "text" at bounding box center [544, 635] width 167 height 22
type input "NZC"
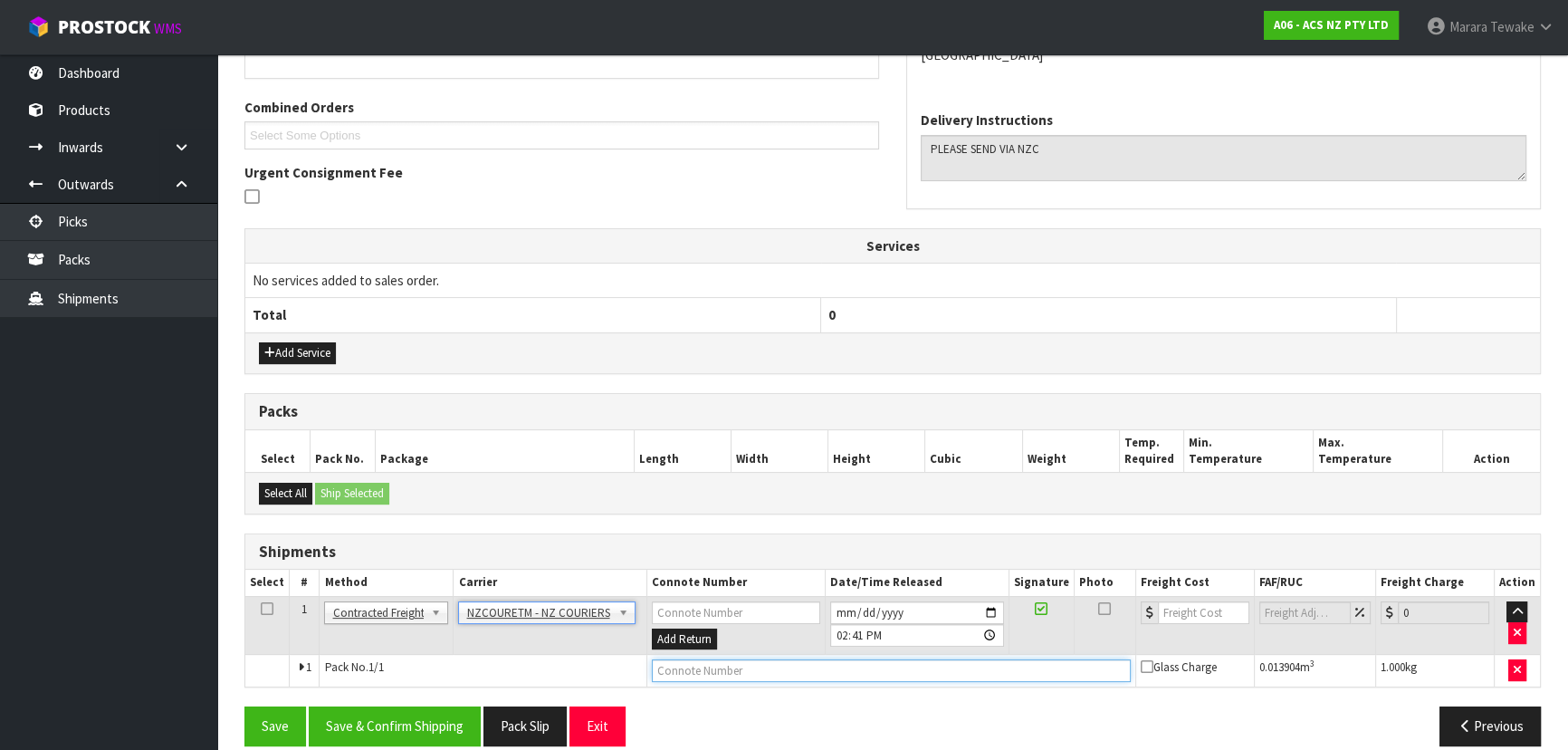
click at [719, 672] on input "text" at bounding box center [892, 670] width 479 height 22
paste input "BZGG004095"
type input "BZGG004095"
click at [1195, 606] on input "number" at bounding box center [1203, 612] width 91 height 22
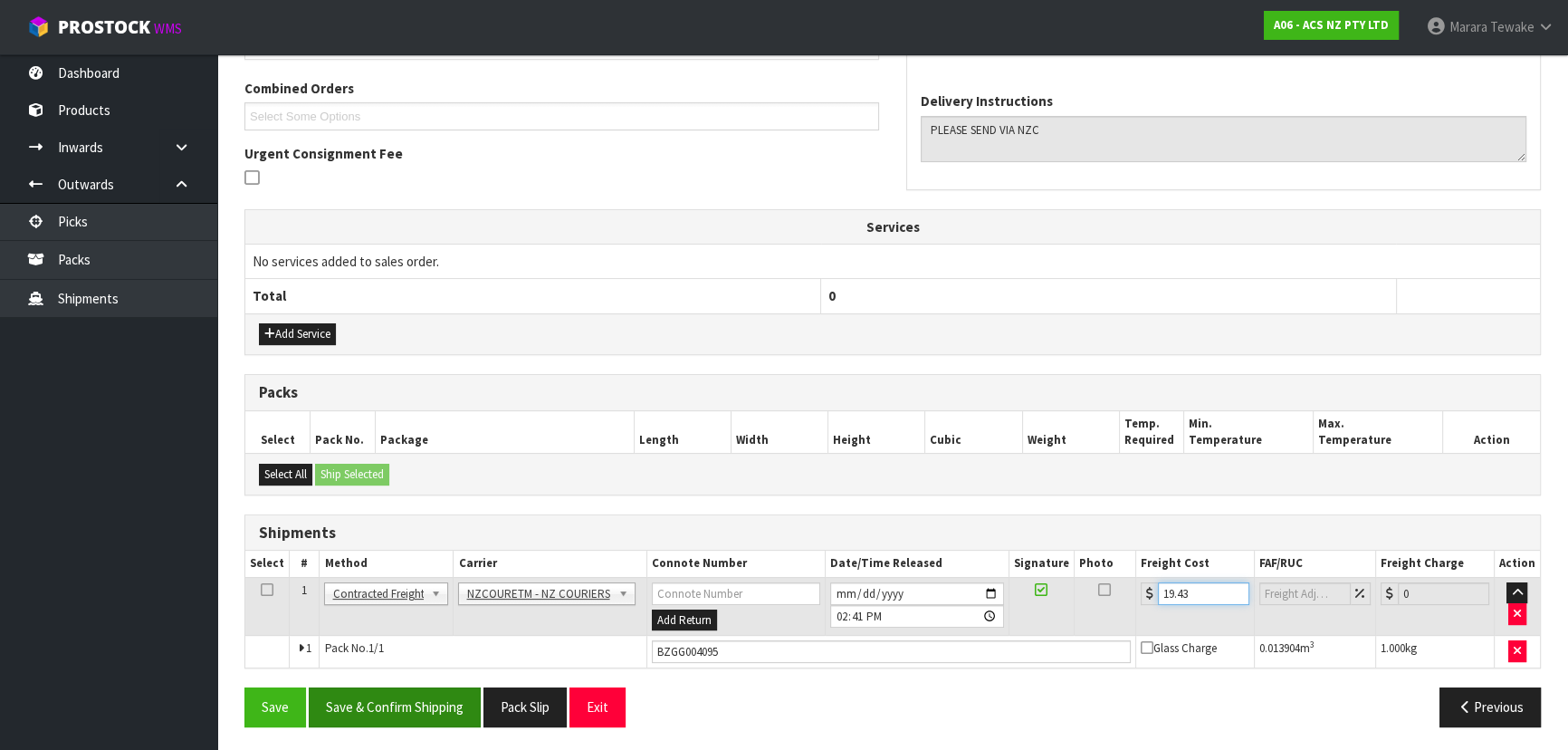
type input "19.43"
click at [391, 713] on button "Save & Confirm Shipping" at bounding box center [394, 707] width 172 height 39
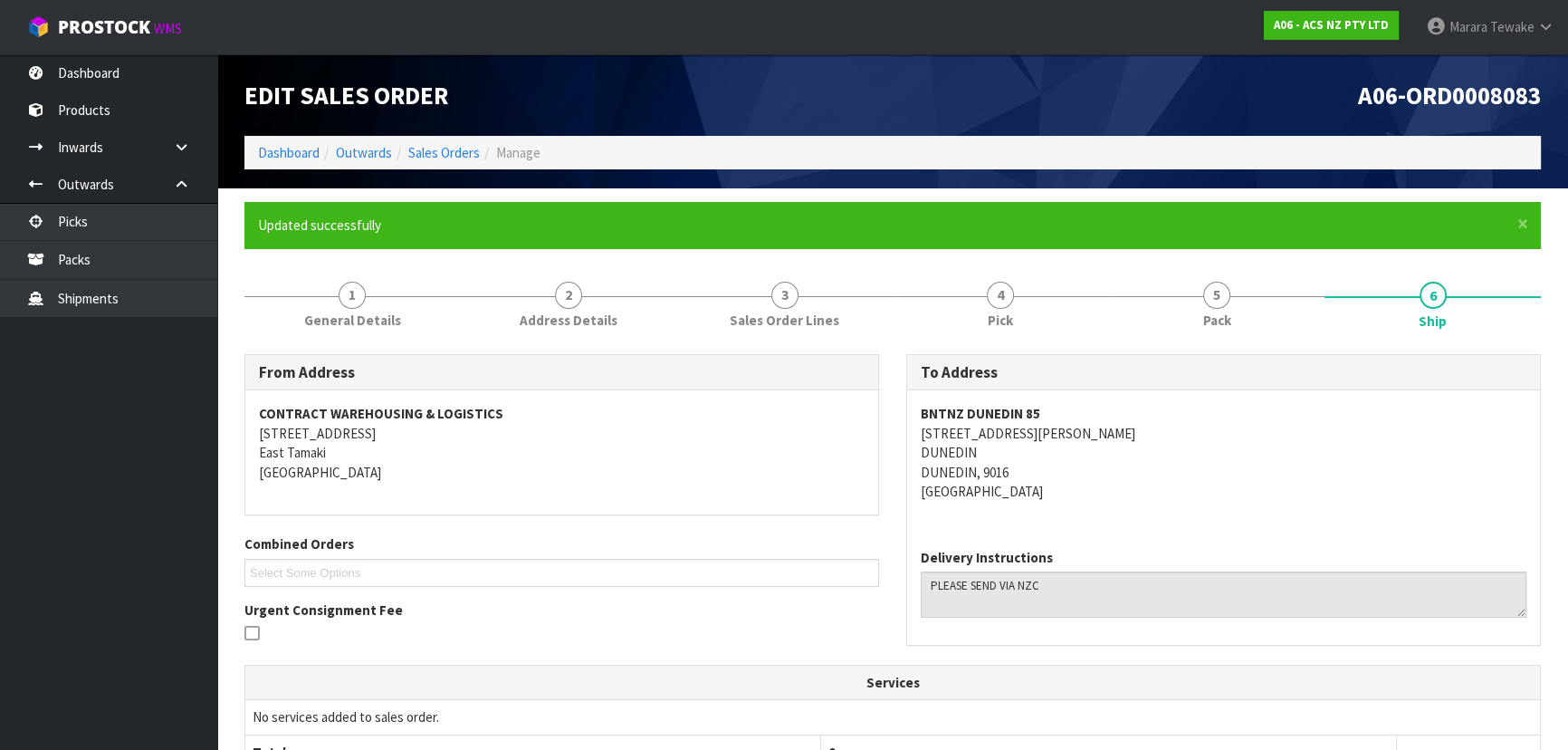
scroll to position [411, 0]
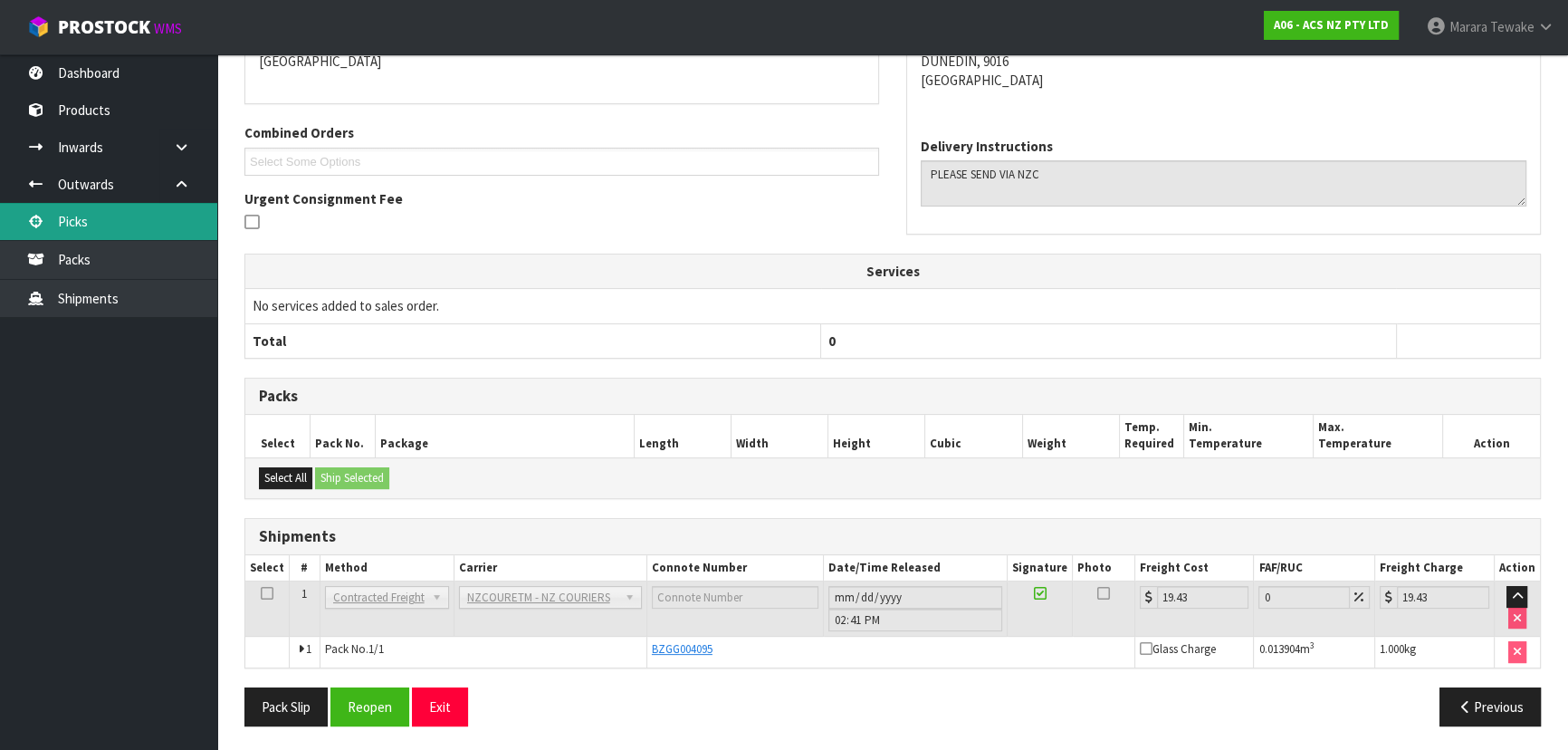
click at [172, 230] on link "Picks" at bounding box center [109, 221] width 217 height 37
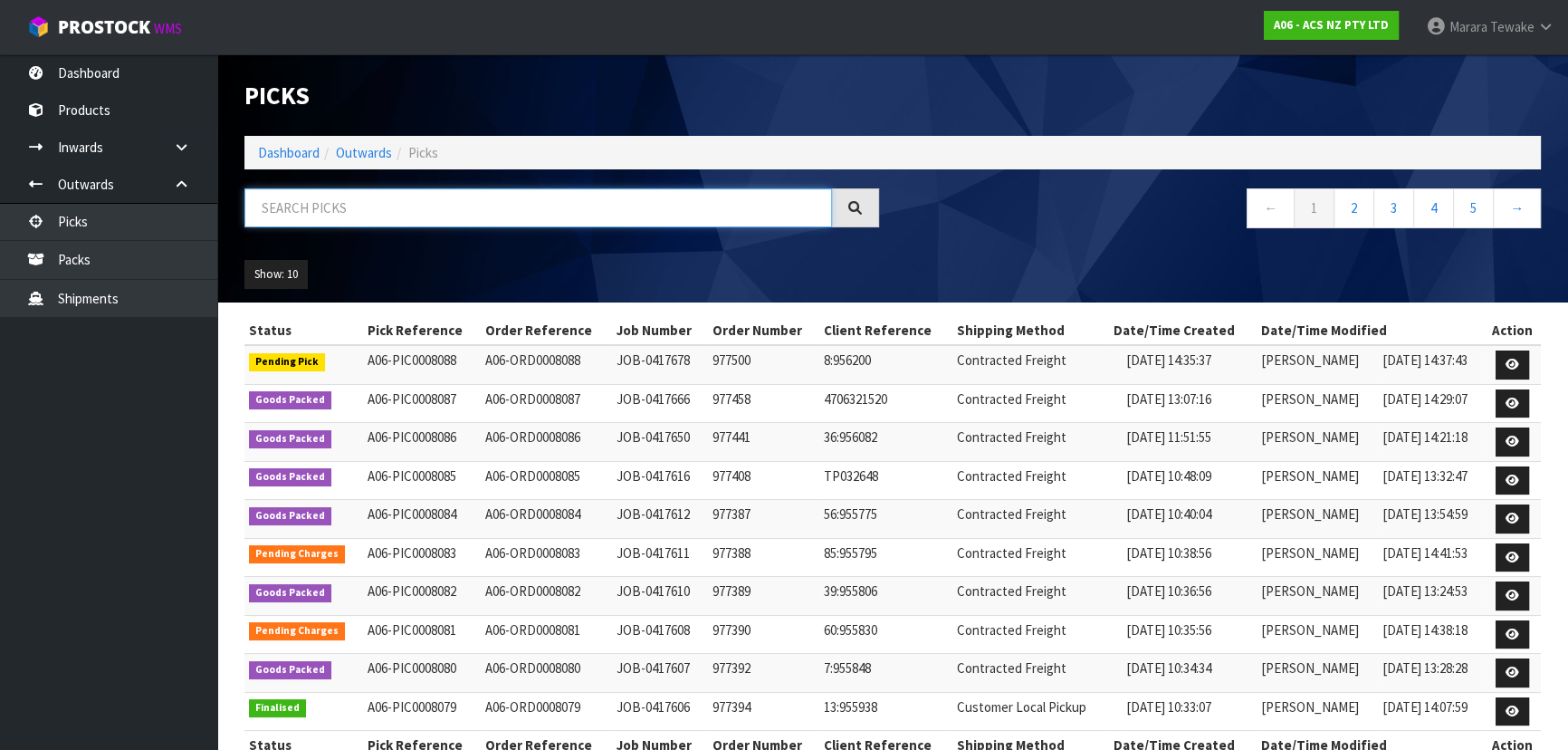
click at [455, 201] on input "text" at bounding box center [538, 208] width 587 height 39
click at [466, 211] on input "text" at bounding box center [538, 208] width 587 height 39
click at [362, 214] on input "text" at bounding box center [538, 208] width 587 height 39
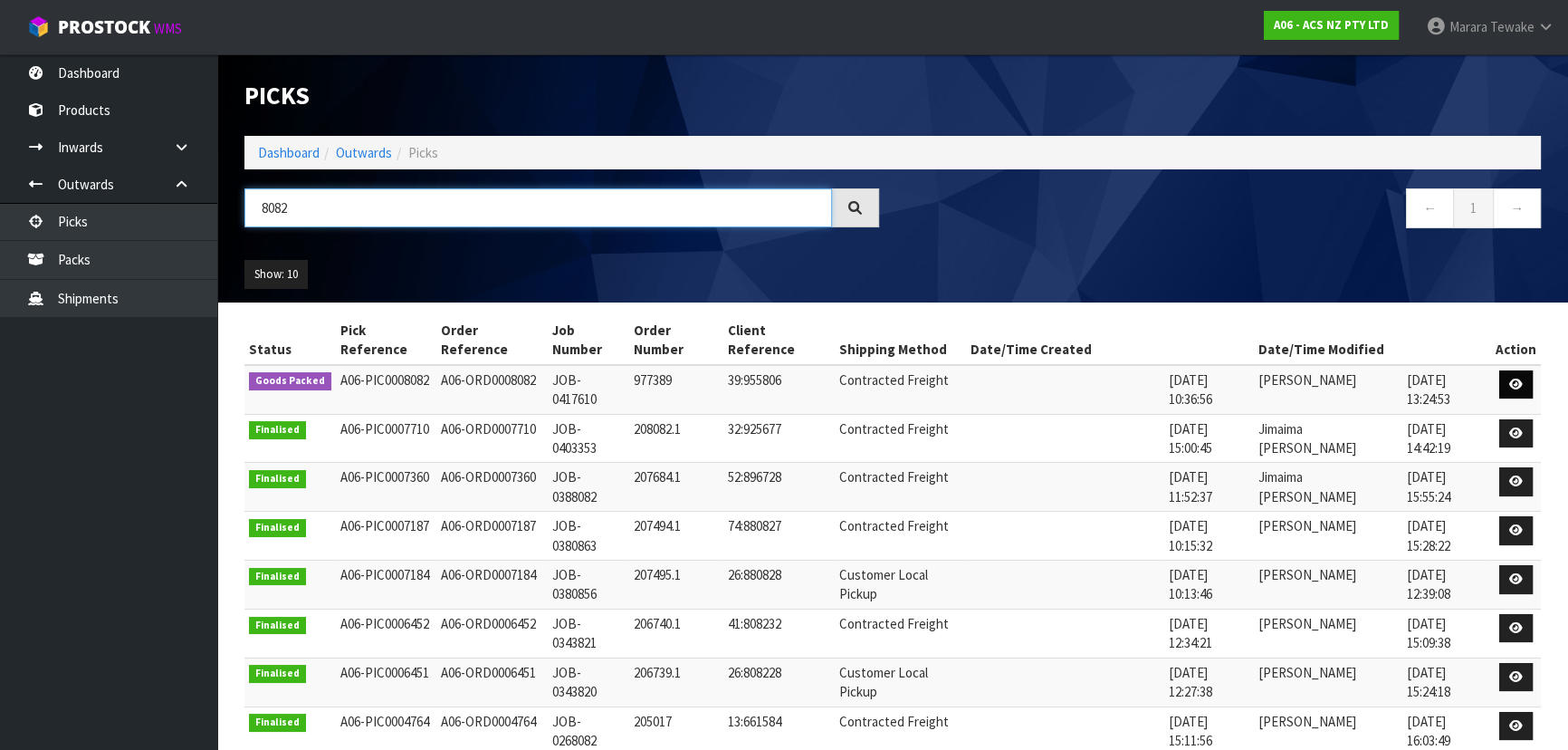
type input "8082"
click at [1517, 378] on icon at bounding box center [1516, 384] width 14 height 12
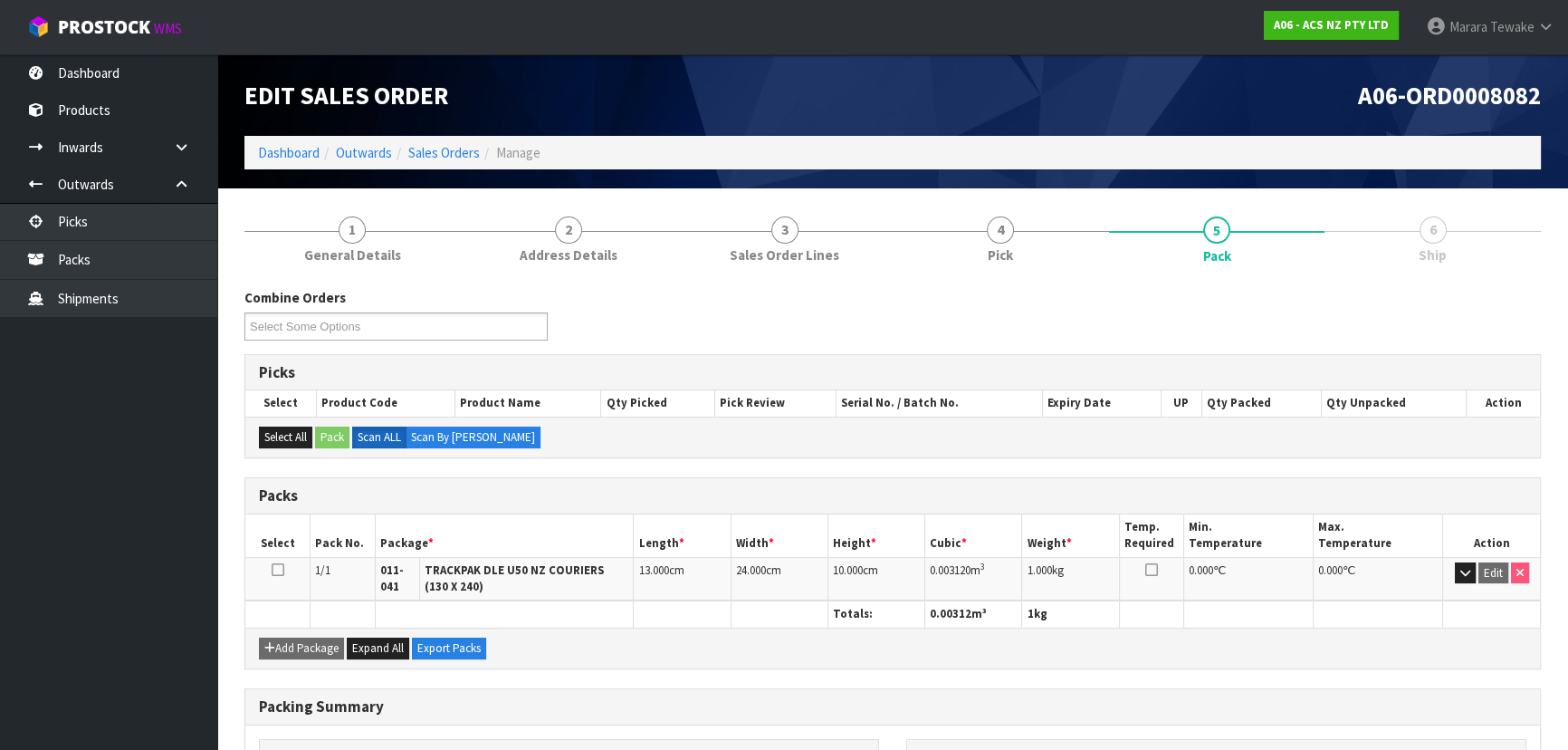
click at [1443, 245] on span "Ship" at bounding box center [1432, 255] width 28 height 19
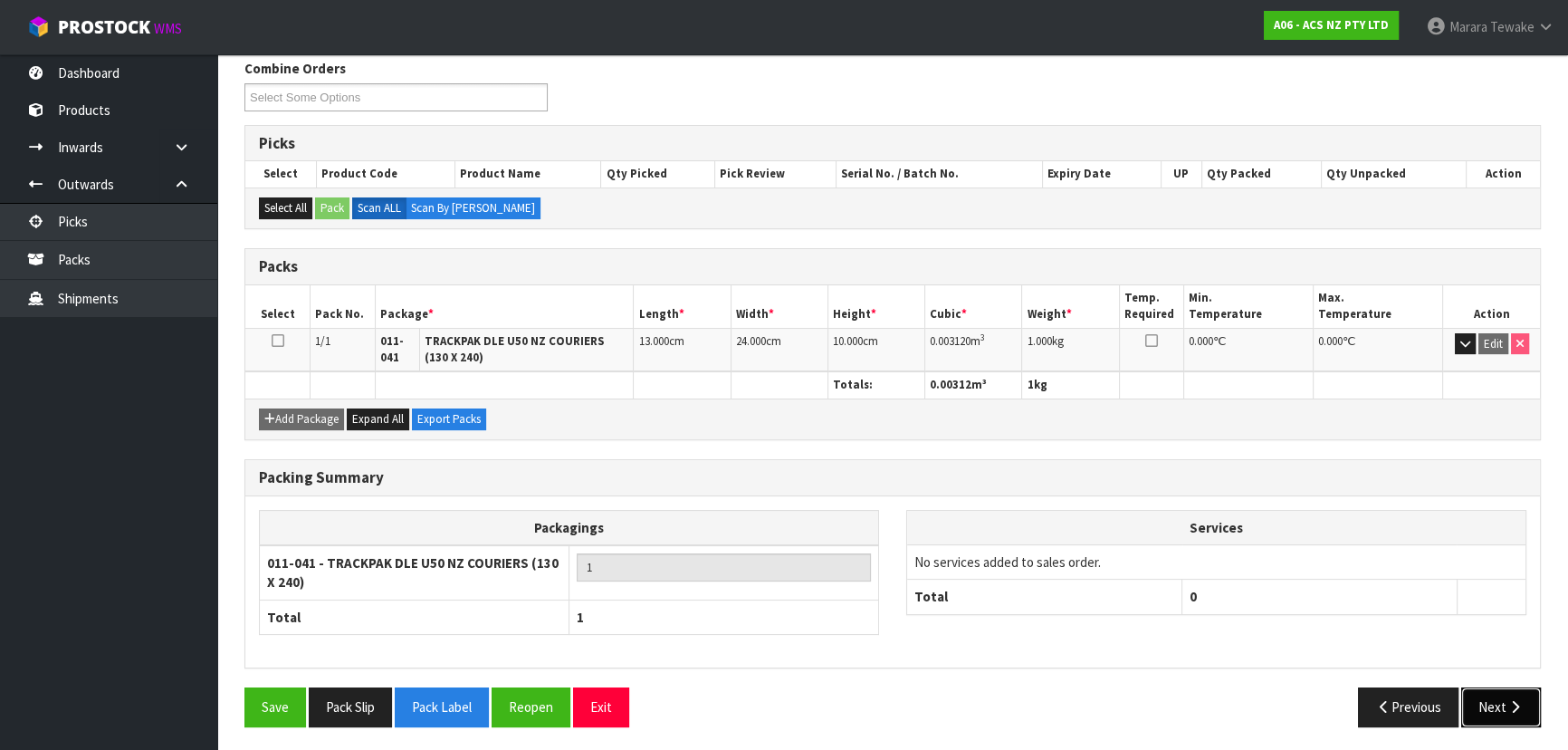
click at [1493, 716] on button "Next" at bounding box center [1501, 707] width 80 height 39
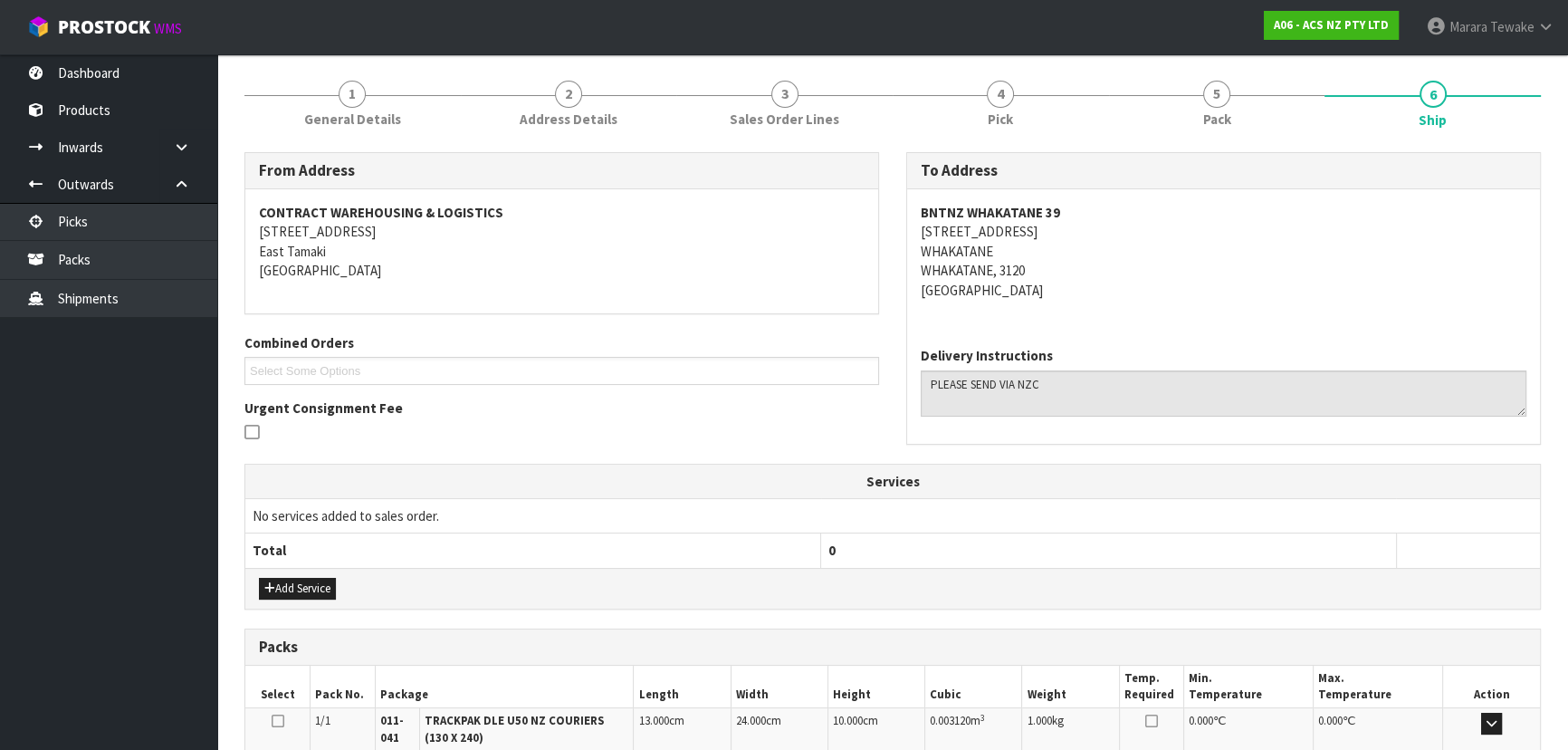
scroll to position [0, 0]
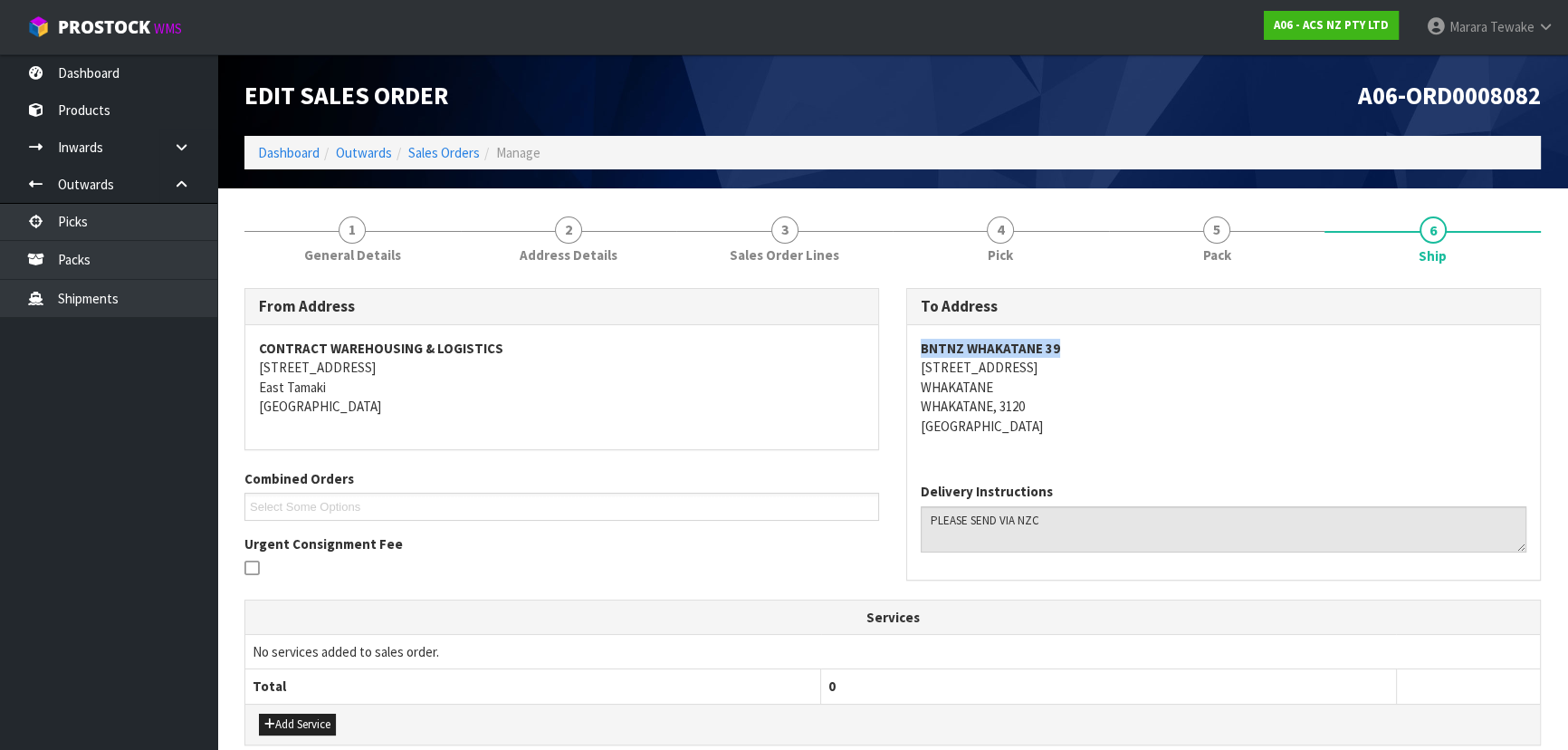
drag, startPoint x: 1064, startPoint y: 344, endPoint x: 915, endPoint y: 353, distance: 149.3
click at [915, 353] on div "BNTNZ WHAKATANE [STREET_ADDRESS]" at bounding box center [1222, 397] width 633 height 143
copy strong "BNTNZ WHAKATANE 39"
drag, startPoint x: 1020, startPoint y: 367, endPoint x: 914, endPoint y: 375, distance: 106.3
click at [914, 375] on div "BNTNZ WHAKATANE [STREET_ADDRESS]" at bounding box center [1222, 397] width 633 height 143
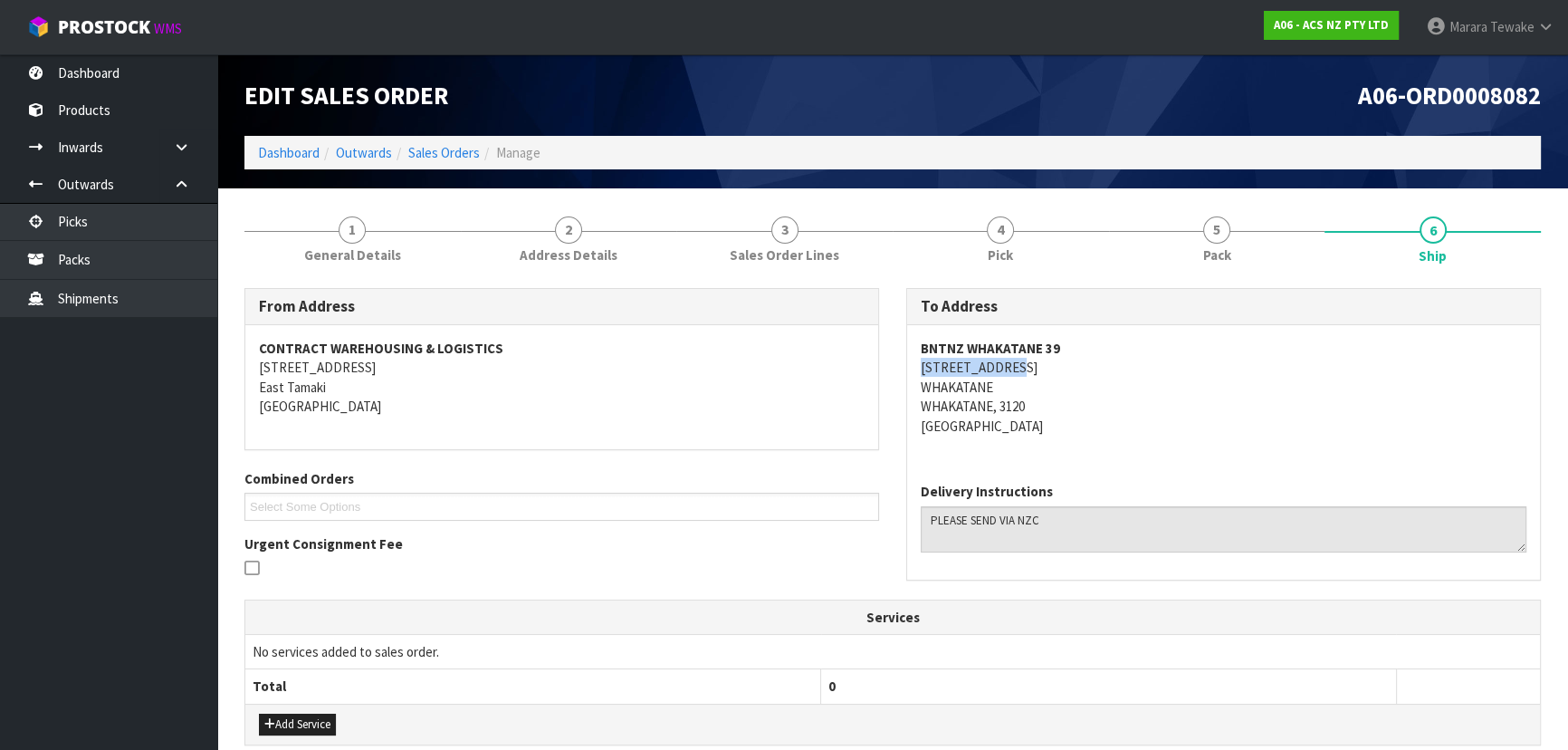
copy address "[STREET_ADDRESS]"
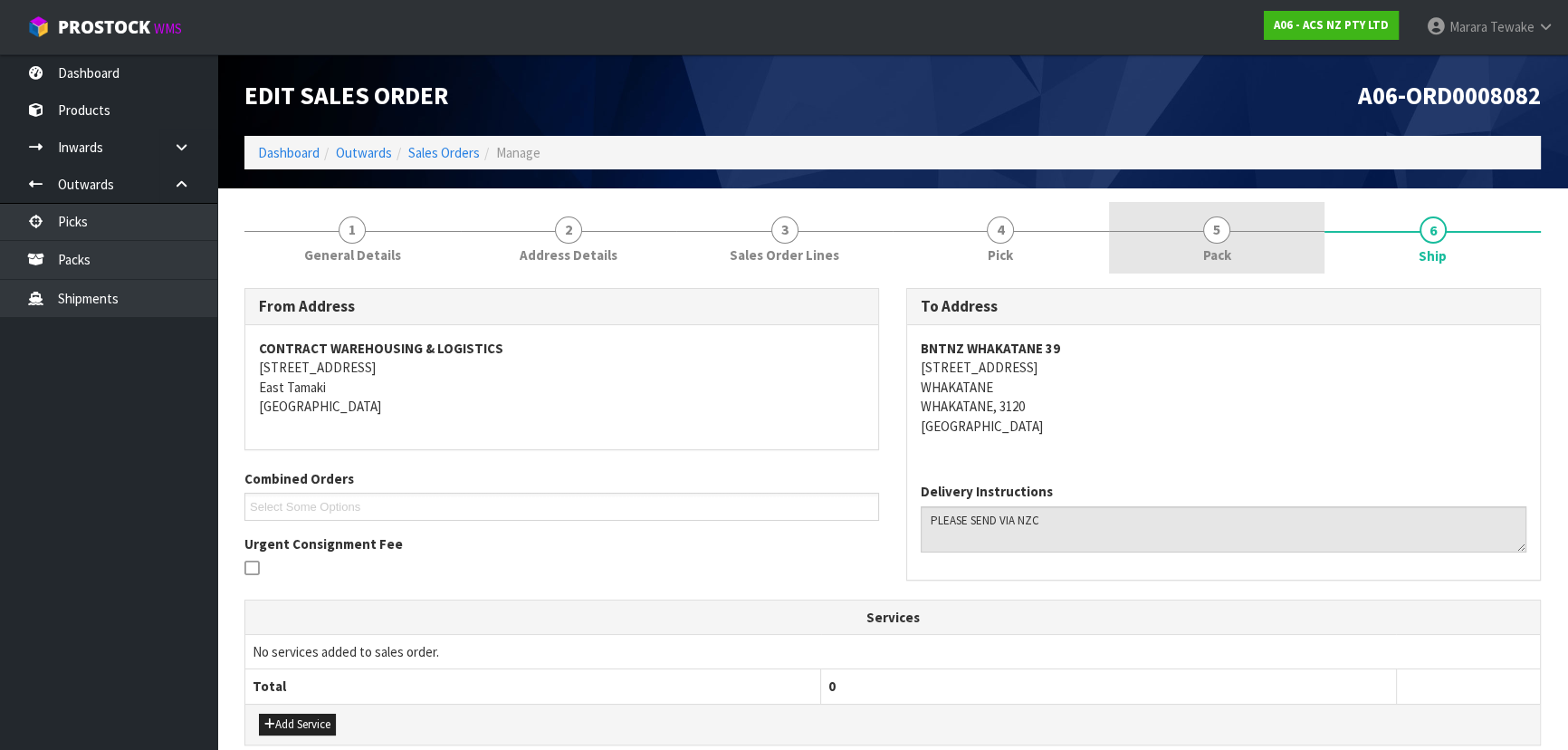
drag, startPoint x: 1240, startPoint y: 240, endPoint x: 1225, endPoint y: 263, distance: 27.5
click at [1240, 240] on link "5 Pack" at bounding box center [1217, 237] width 216 height 72
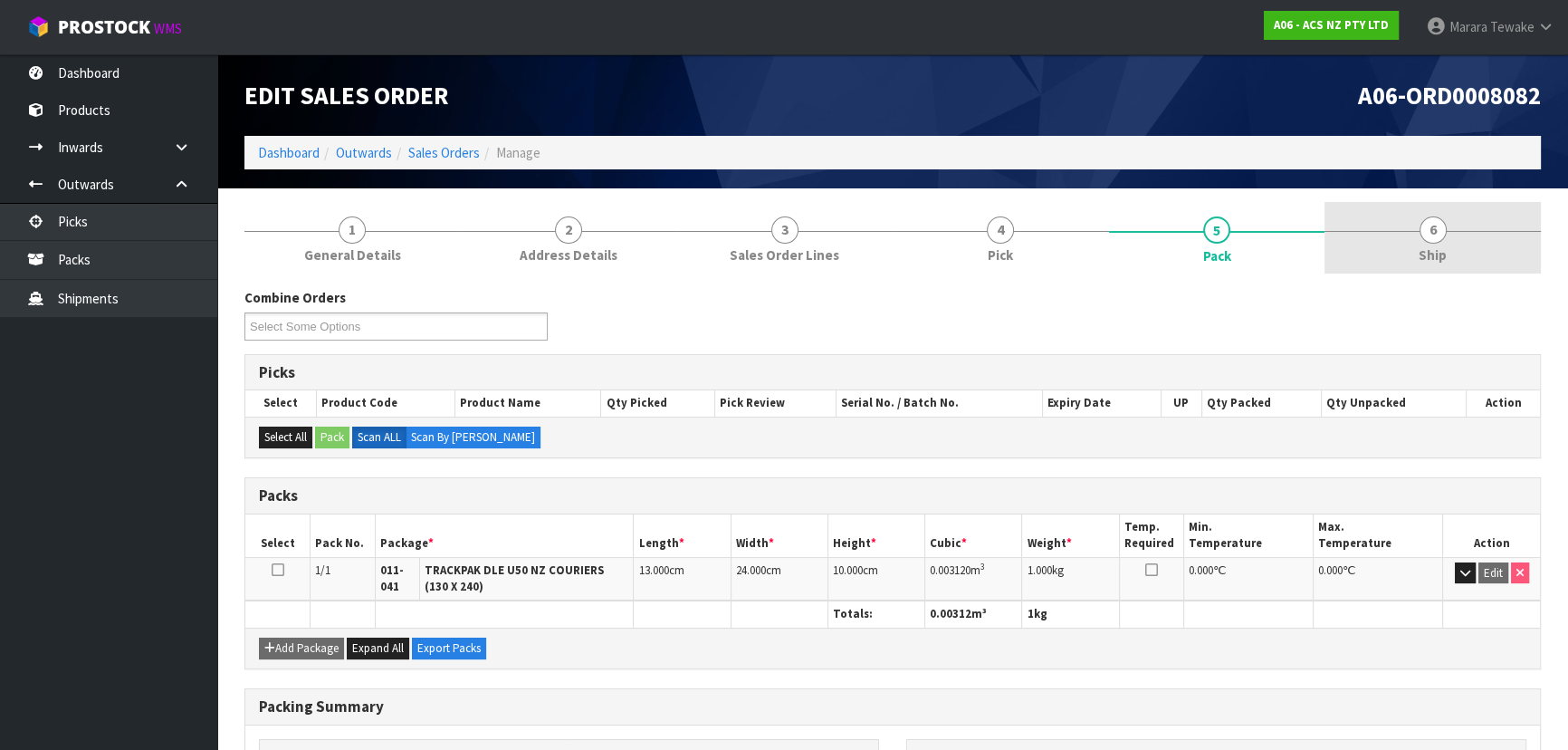
click at [1463, 246] on link "6 Ship" at bounding box center [1432, 237] width 216 height 72
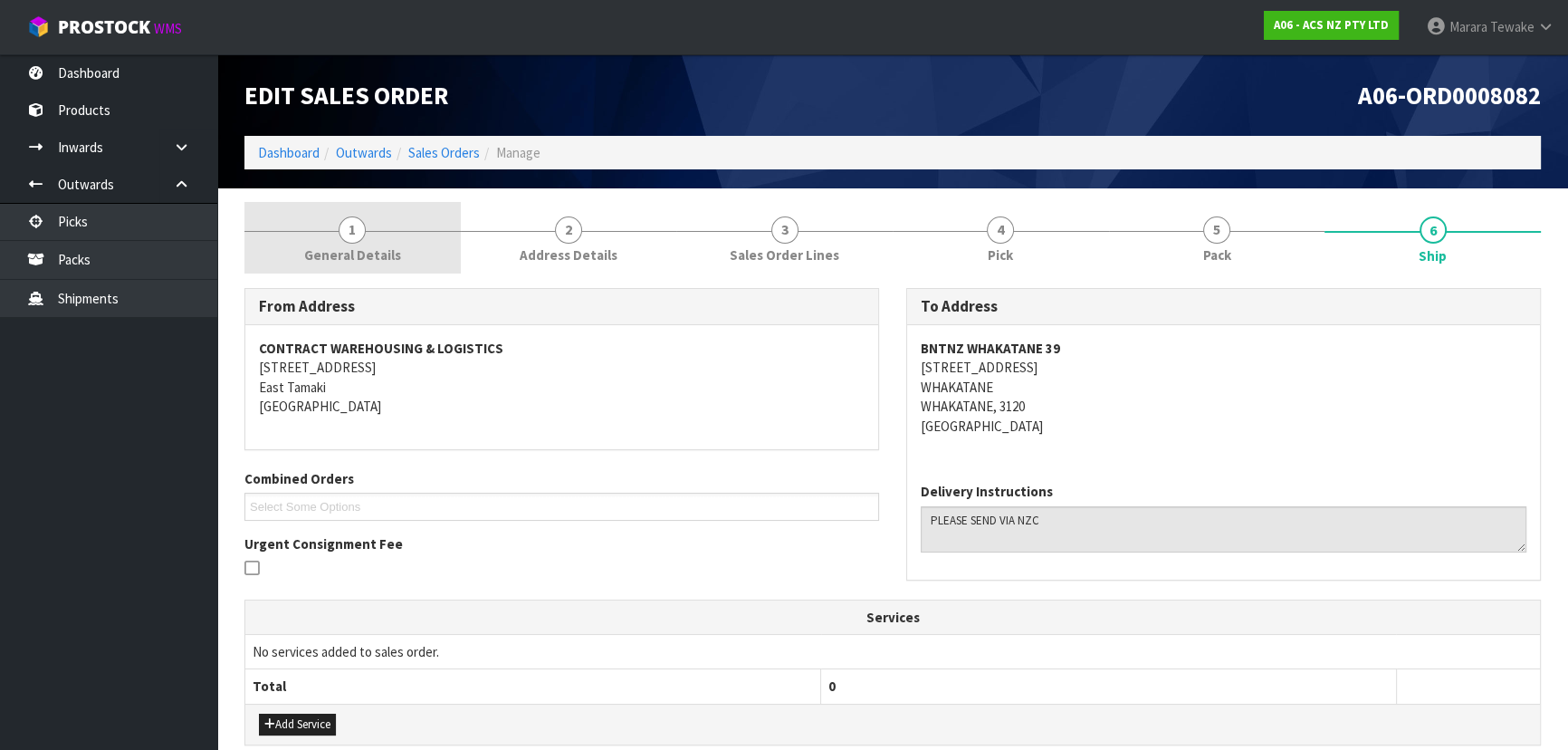
click at [396, 238] on link "1 General Details" at bounding box center [352, 237] width 216 height 72
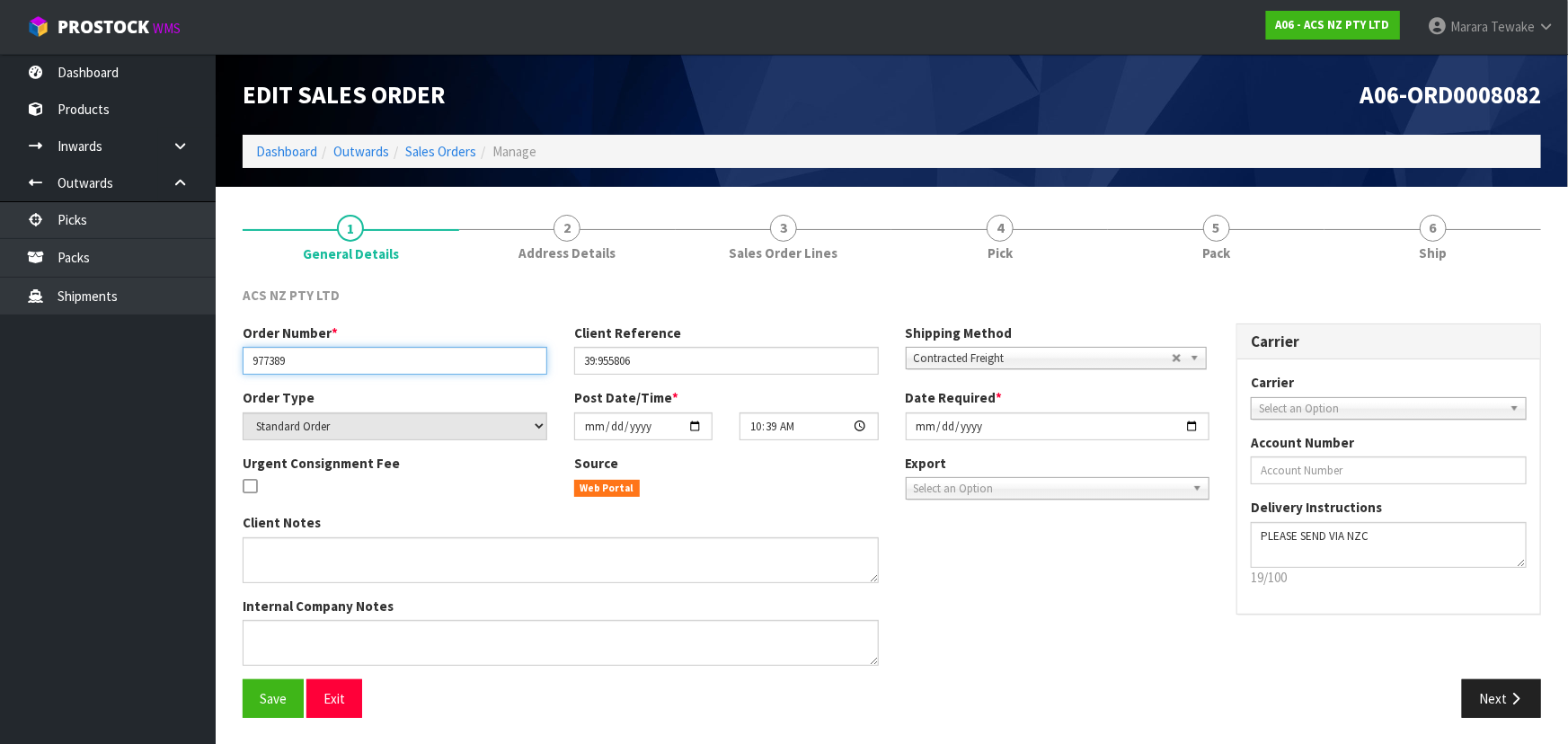
drag, startPoint x: 319, startPoint y: 361, endPoint x: 248, endPoint y: 357, distance: 71.1
click at [248, 357] on input "977389" at bounding box center [395, 360] width 304 height 28
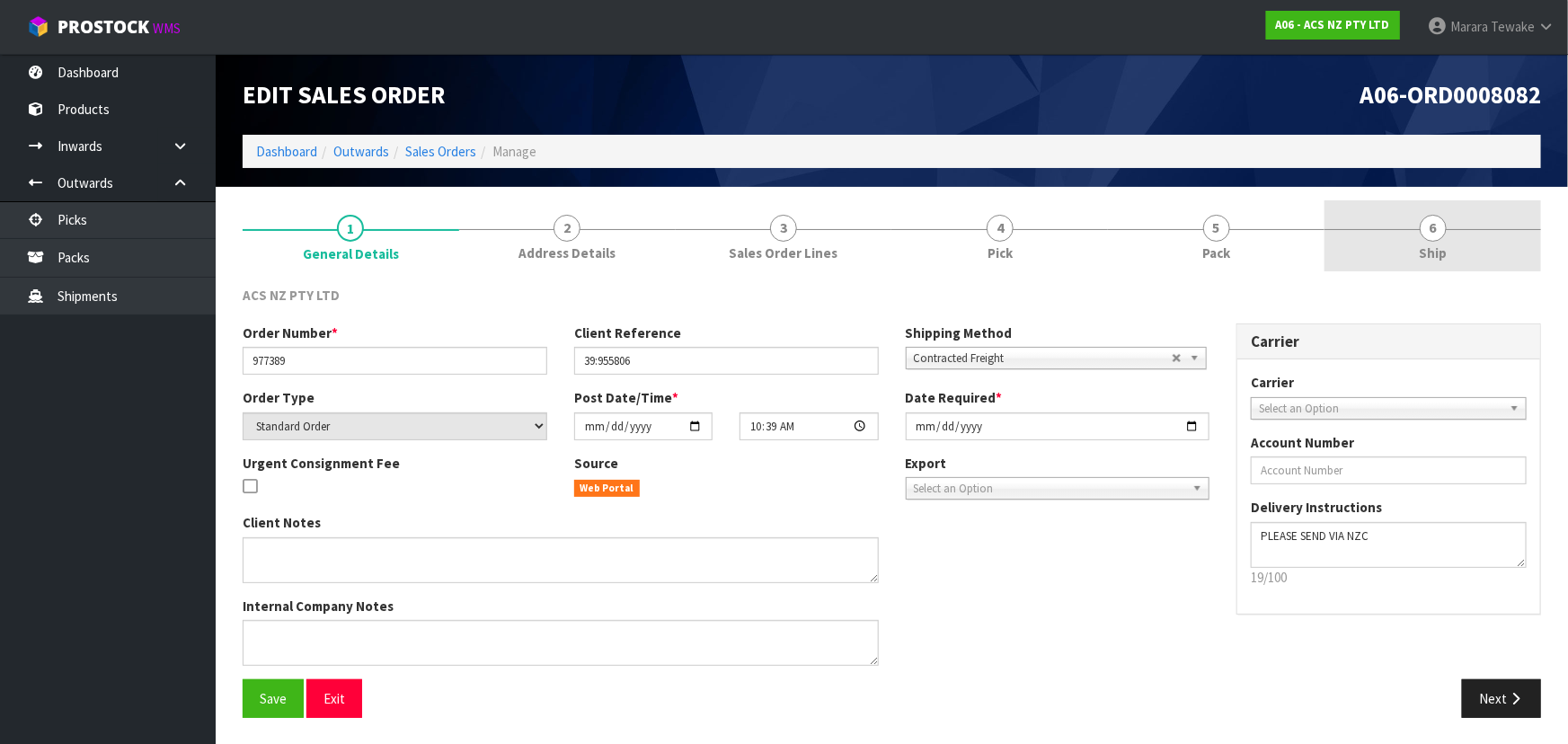
drag, startPoint x: 1439, startPoint y: 246, endPoint x: 1425, endPoint y: 268, distance: 26.1
click at [1439, 246] on span "Ship" at bounding box center [1432, 253] width 28 height 18
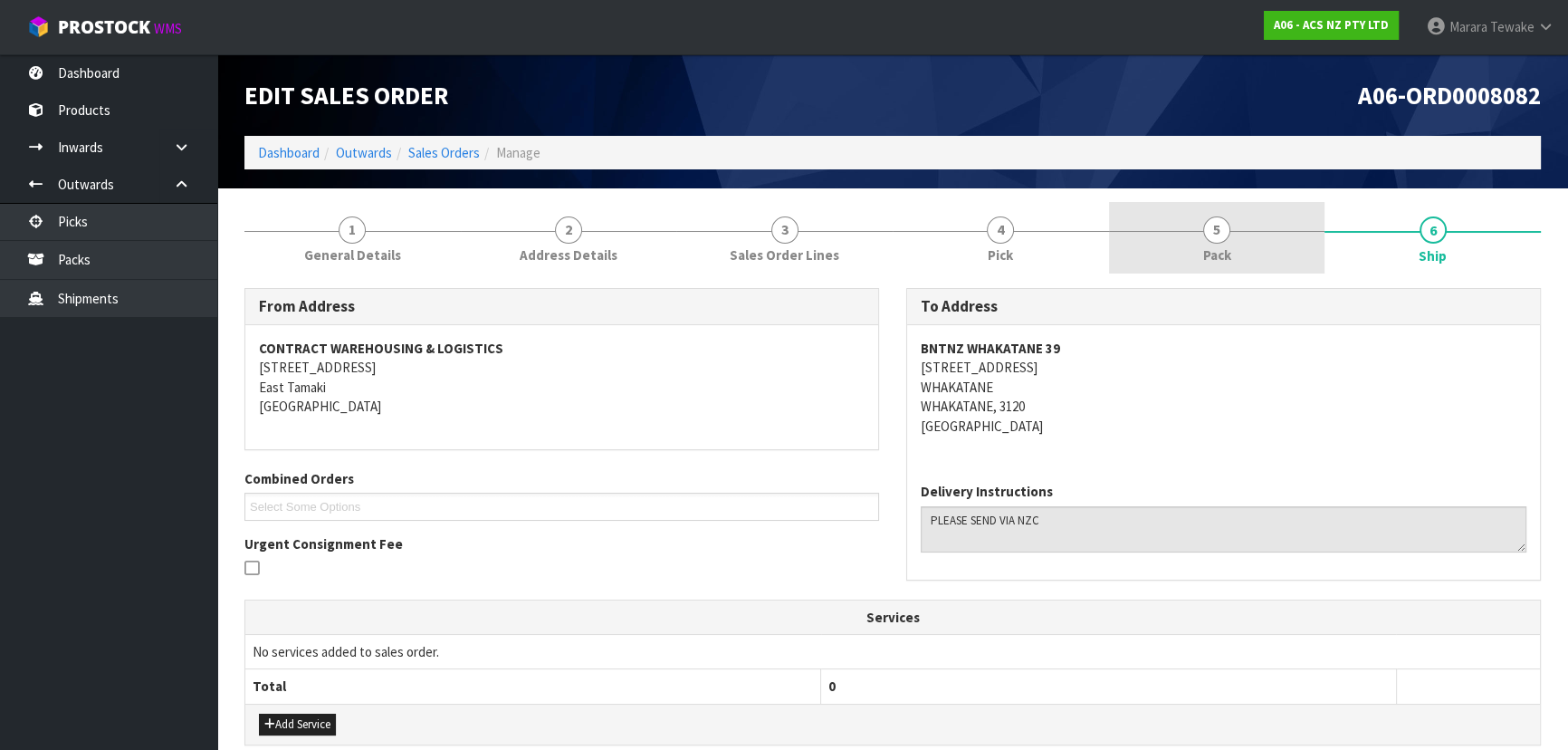
click at [1248, 257] on link "5 Pack" at bounding box center [1217, 237] width 216 height 72
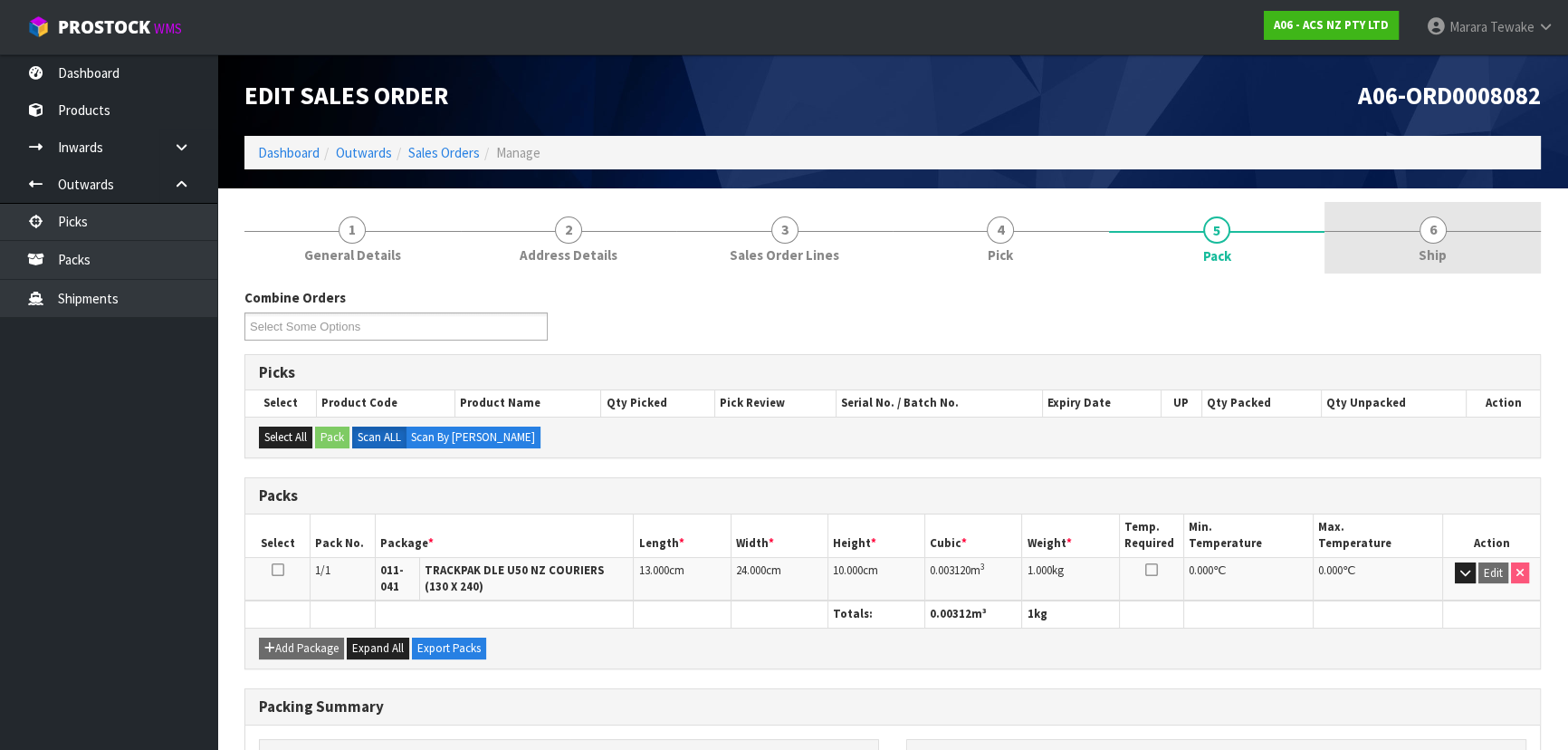
click at [1448, 238] on link "6 Ship" at bounding box center [1432, 237] width 216 height 72
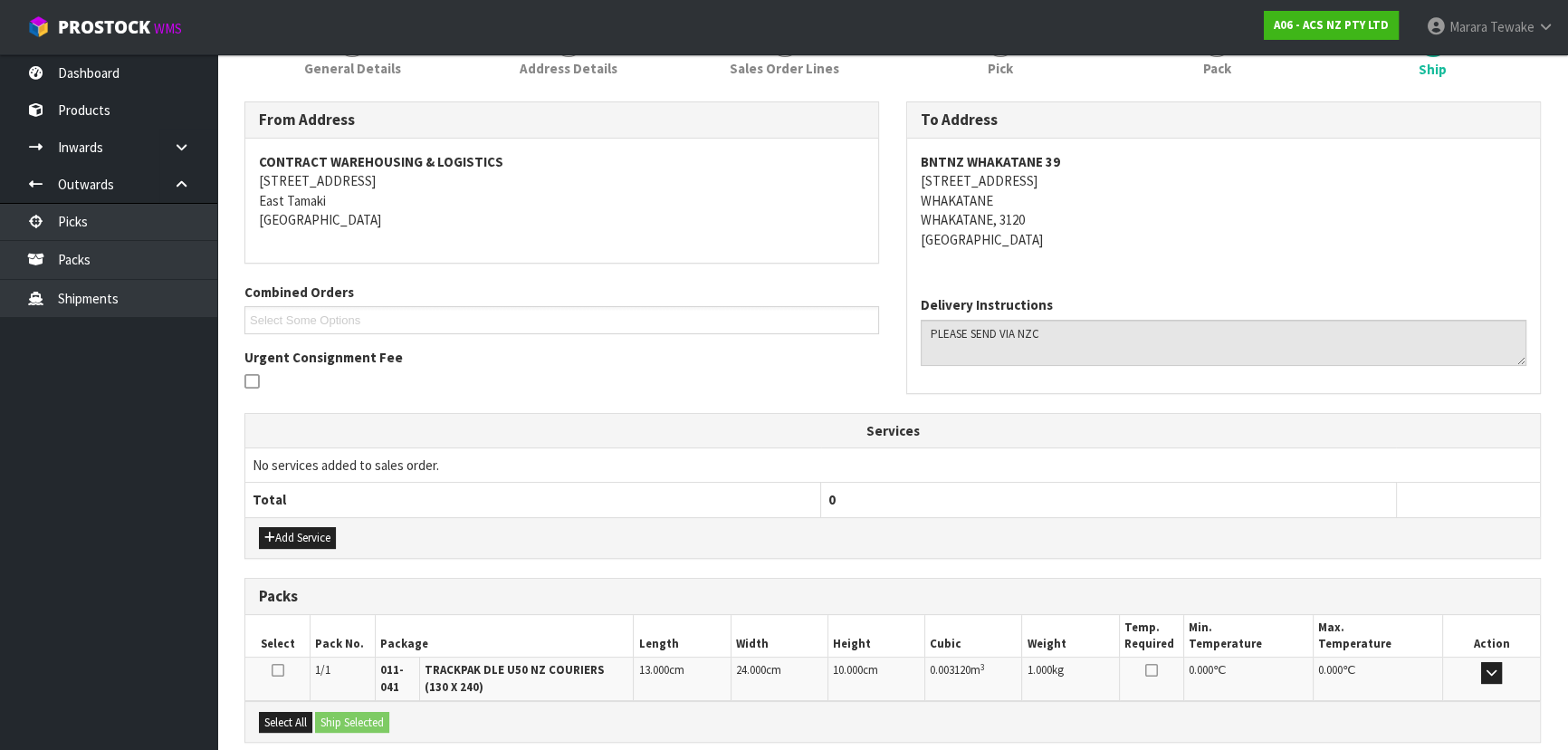
scroll to position [372, 0]
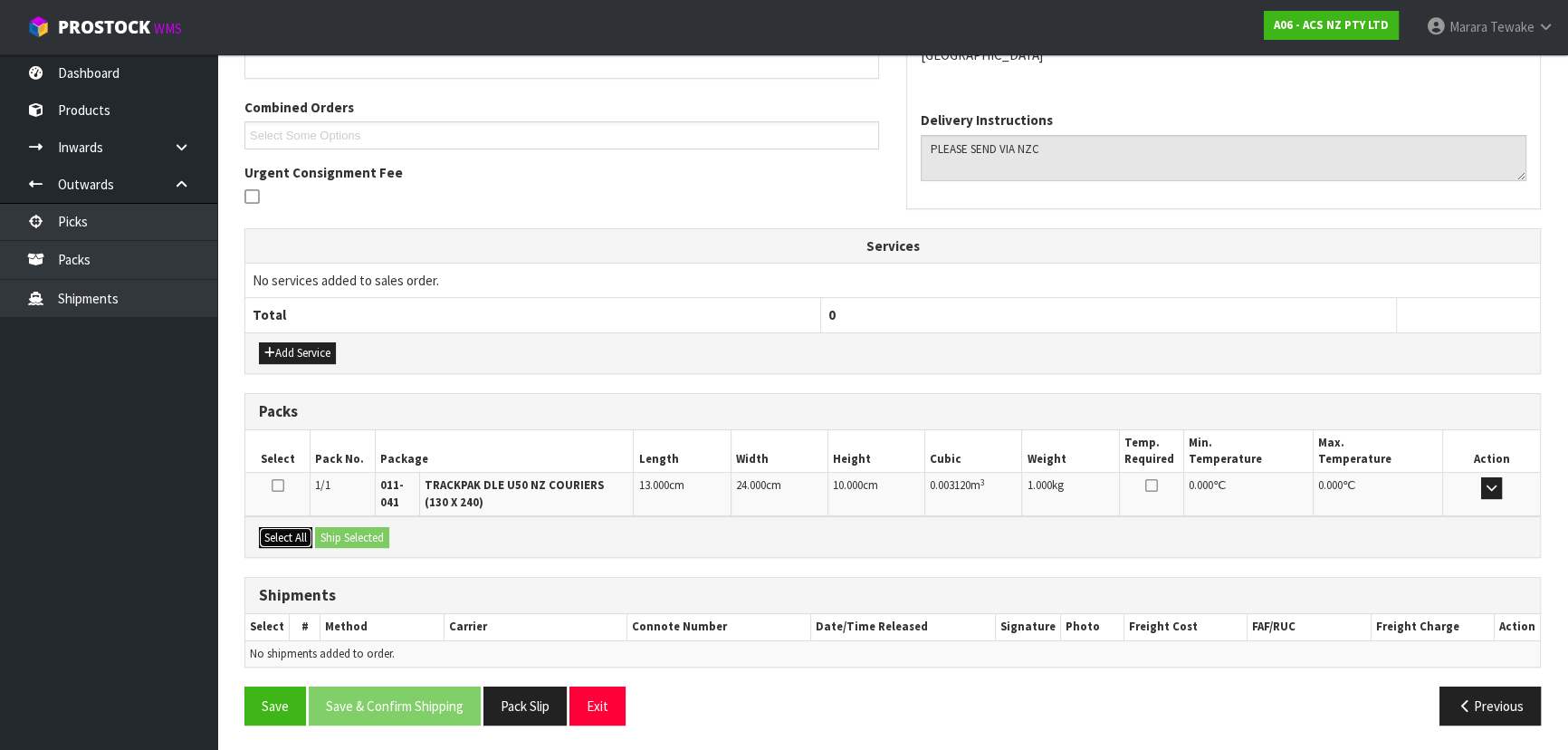
drag, startPoint x: 294, startPoint y: 534, endPoint x: 346, endPoint y: 535, distance: 52.0
click at [294, 534] on button "Select All" at bounding box center [285, 537] width 53 height 21
click at [355, 535] on button "Ship Selected" at bounding box center [352, 537] width 74 height 21
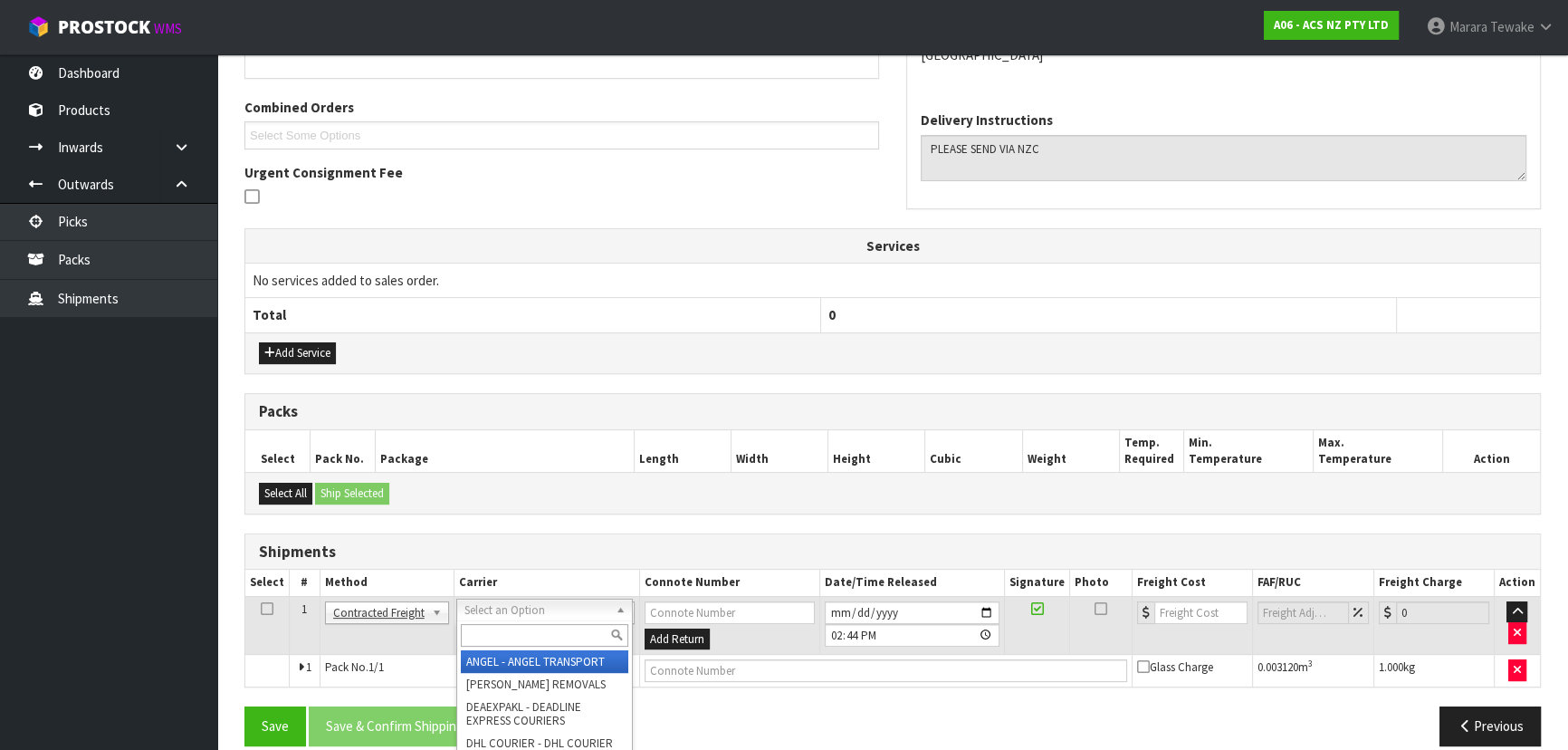
click at [530, 635] on input "text" at bounding box center [544, 635] width 167 height 22
click at [546, 635] on input "text" at bounding box center [544, 635] width 167 height 22
type input "NZC"
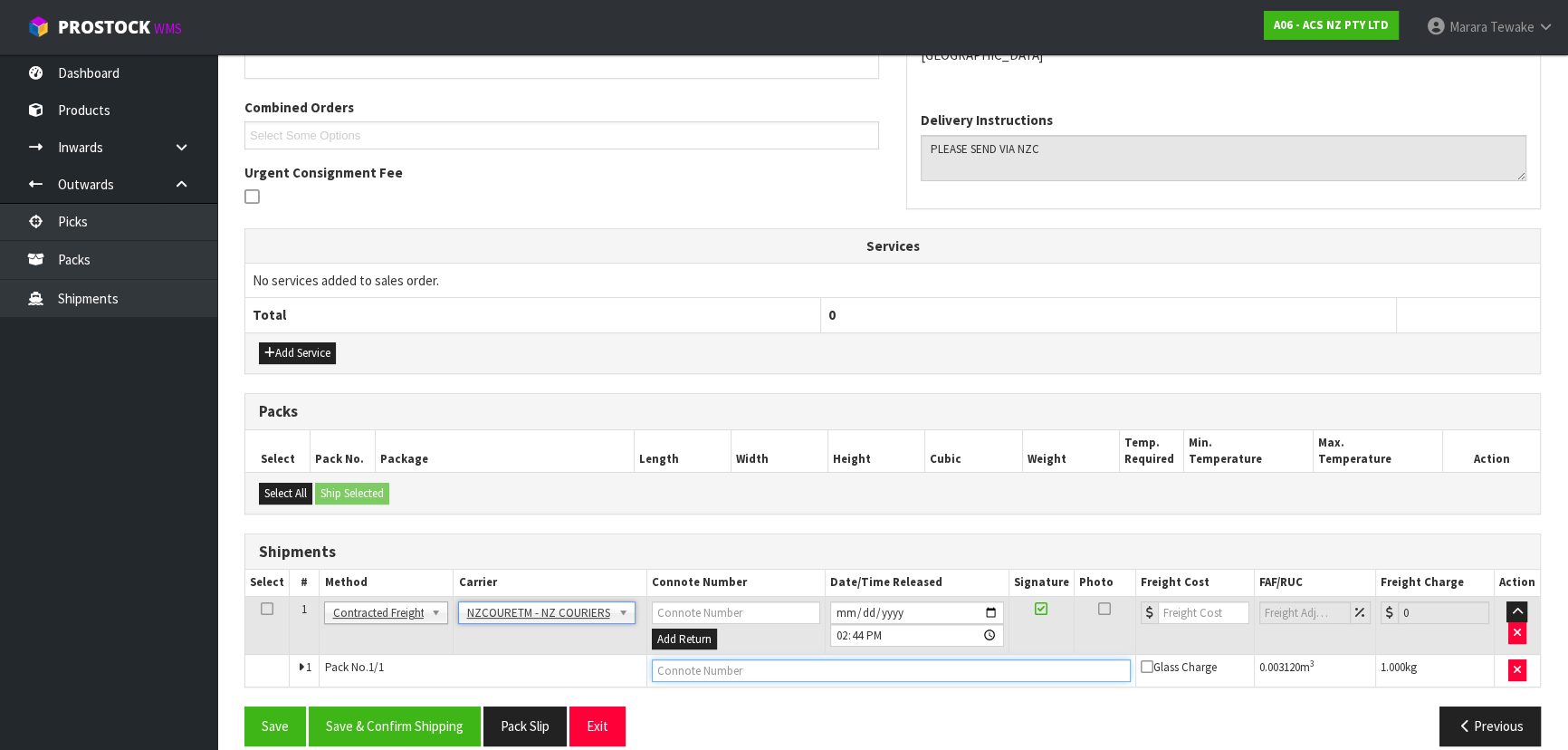
click at [768, 669] on input "text" at bounding box center [892, 670] width 479 height 22
click at [738, 663] on input "text" at bounding box center [892, 670] width 479 height 22
paste input "BZGG004096"
type input "BZGG004096"
click at [1191, 615] on input "number" at bounding box center [1203, 612] width 91 height 22
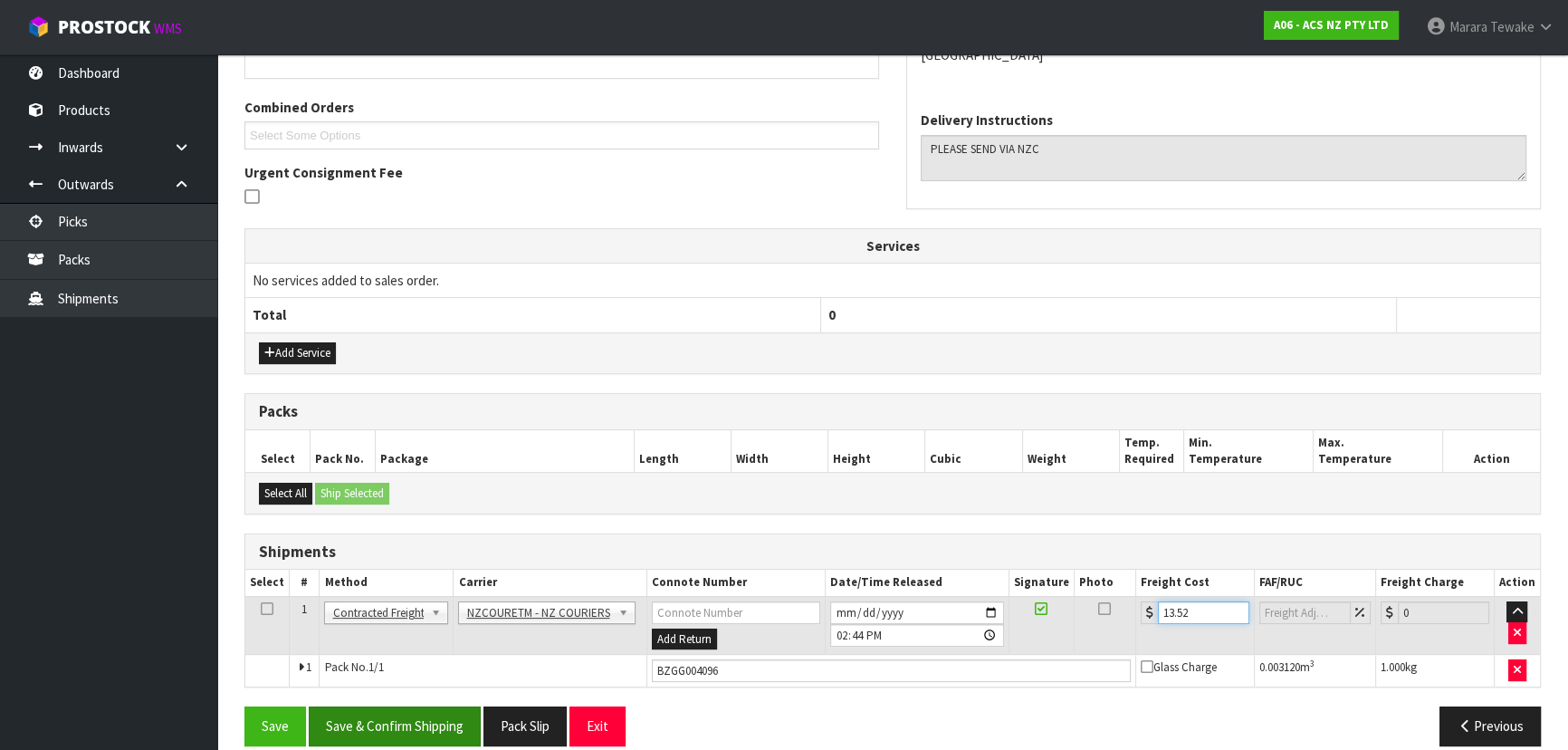
type input "13.52"
click at [434, 706] on button "Save & Confirm Shipping" at bounding box center [394, 726] width 172 height 39
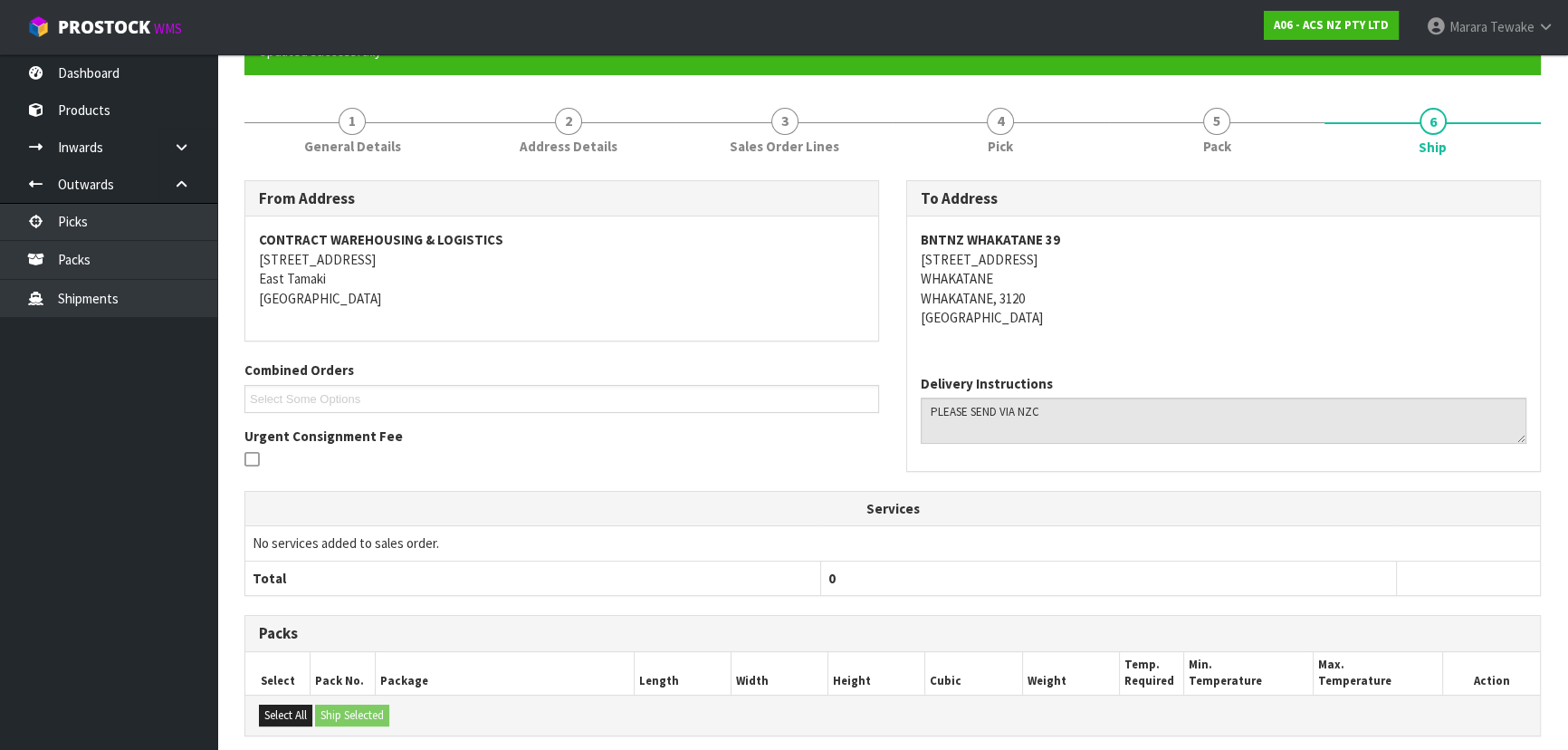
scroll to position [0, 0]
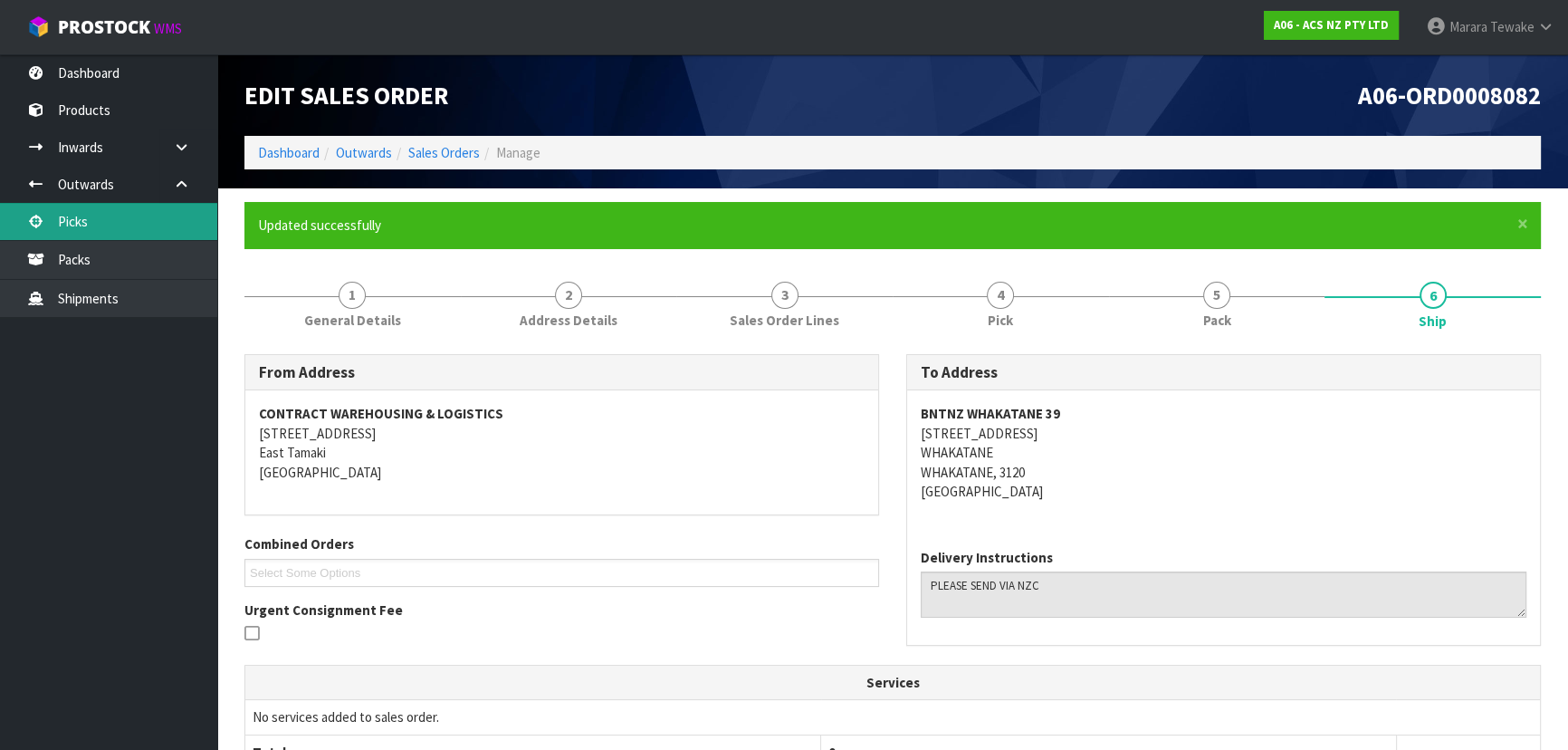
drag, startPoint x: 136, startPoint y: 220, endPoint x: 149, endPoint y: 221, distance: 13.0
click at [136, 219] on link "Picks" at bounding box center [109, 221] width 217 height 37
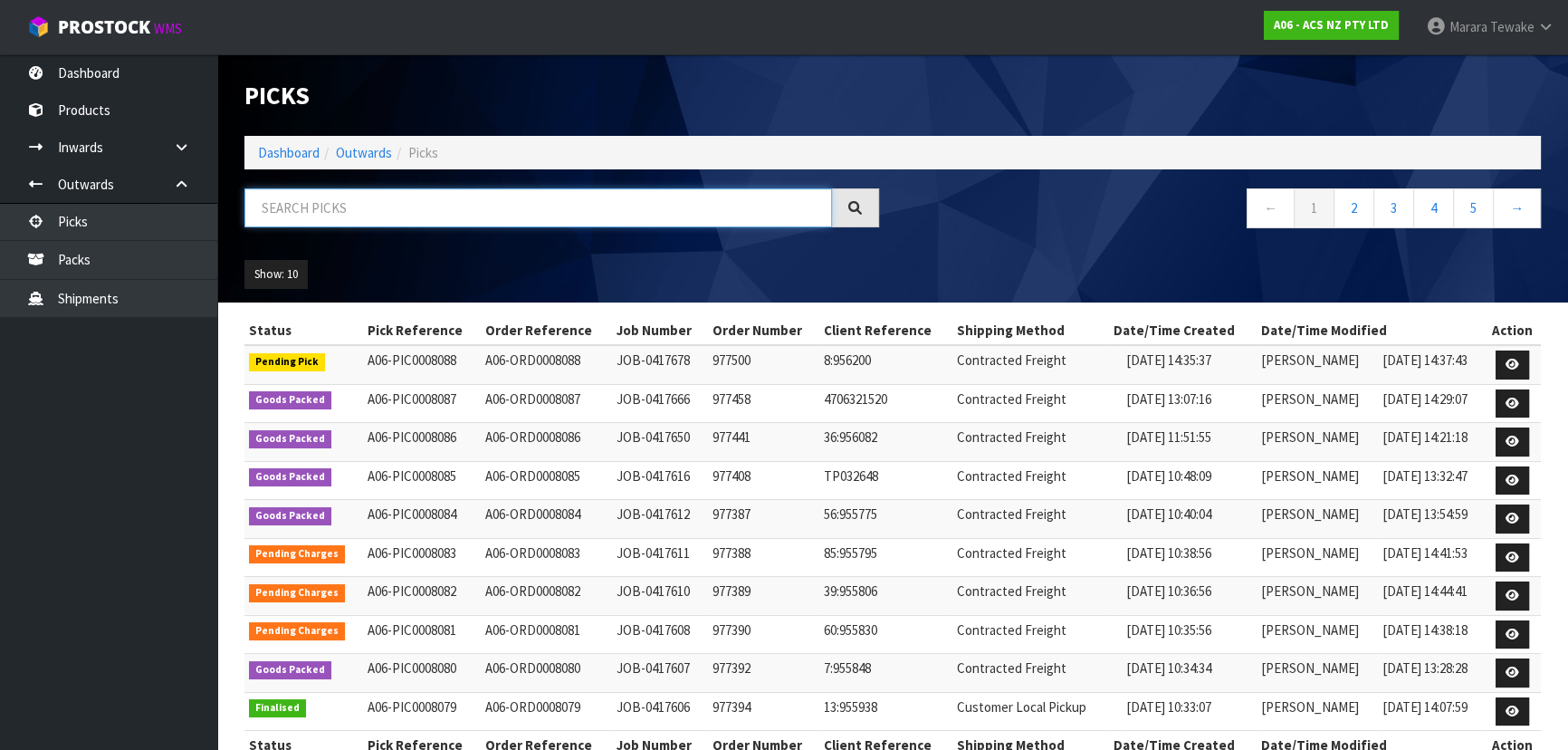
click at [305, 208] on input "text" at bounding box center [538, 208] width 587 height 39
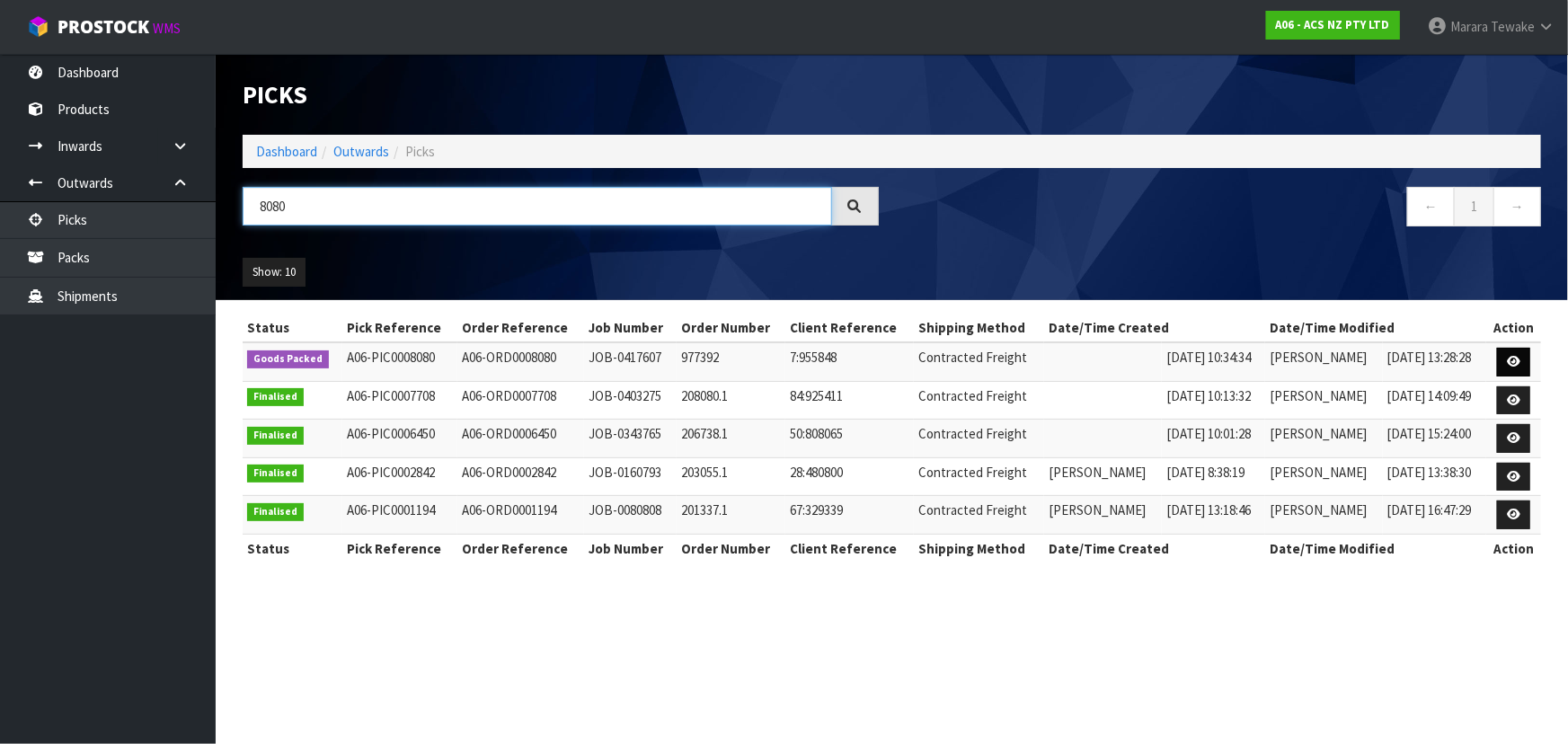
type input "8080"
click at [1509, 360] on icon at bounding box center [1513, 361] width 14 height 12
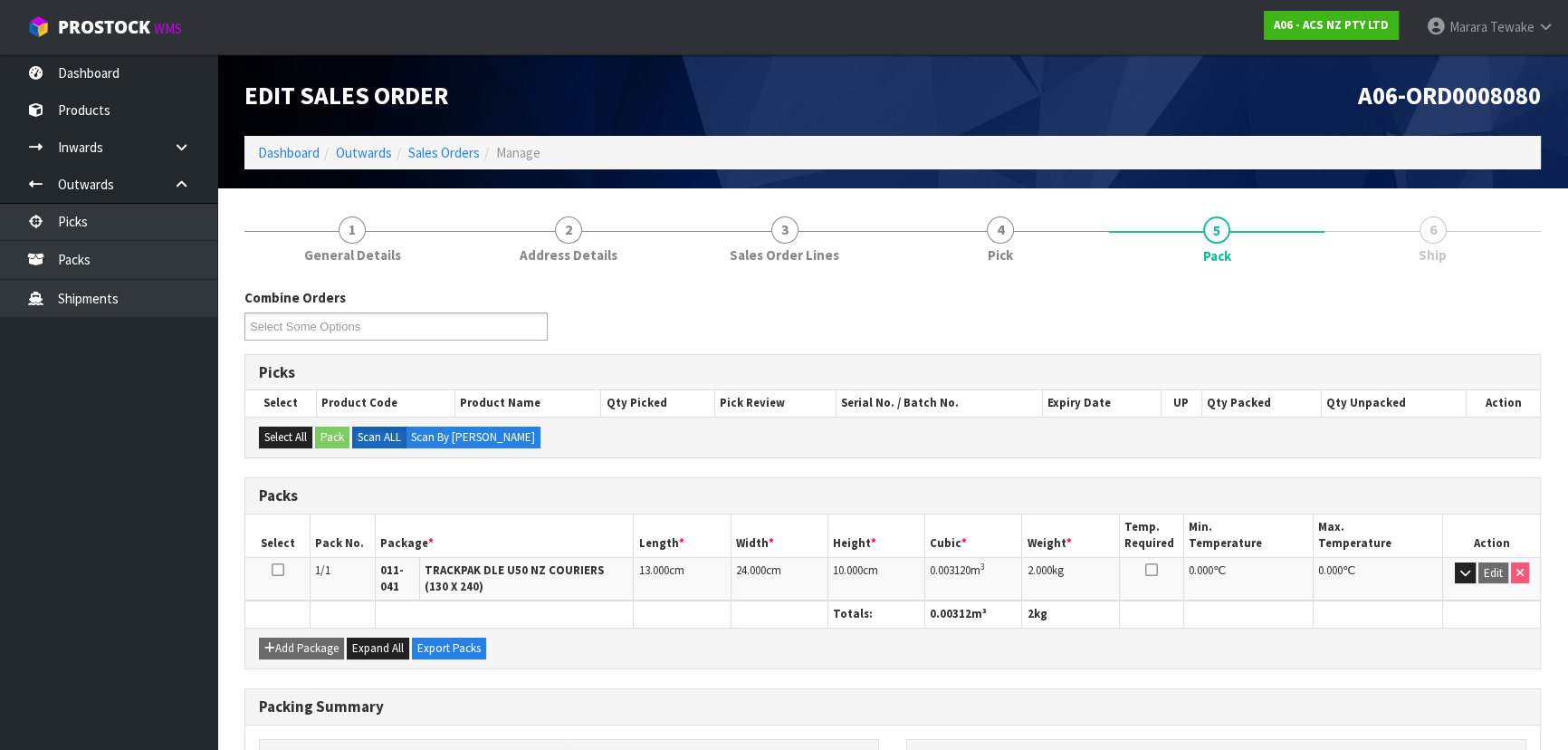
click at [1447, 233] on link "6 Ship" at bounding box center [1432, 237] width 216 height 72
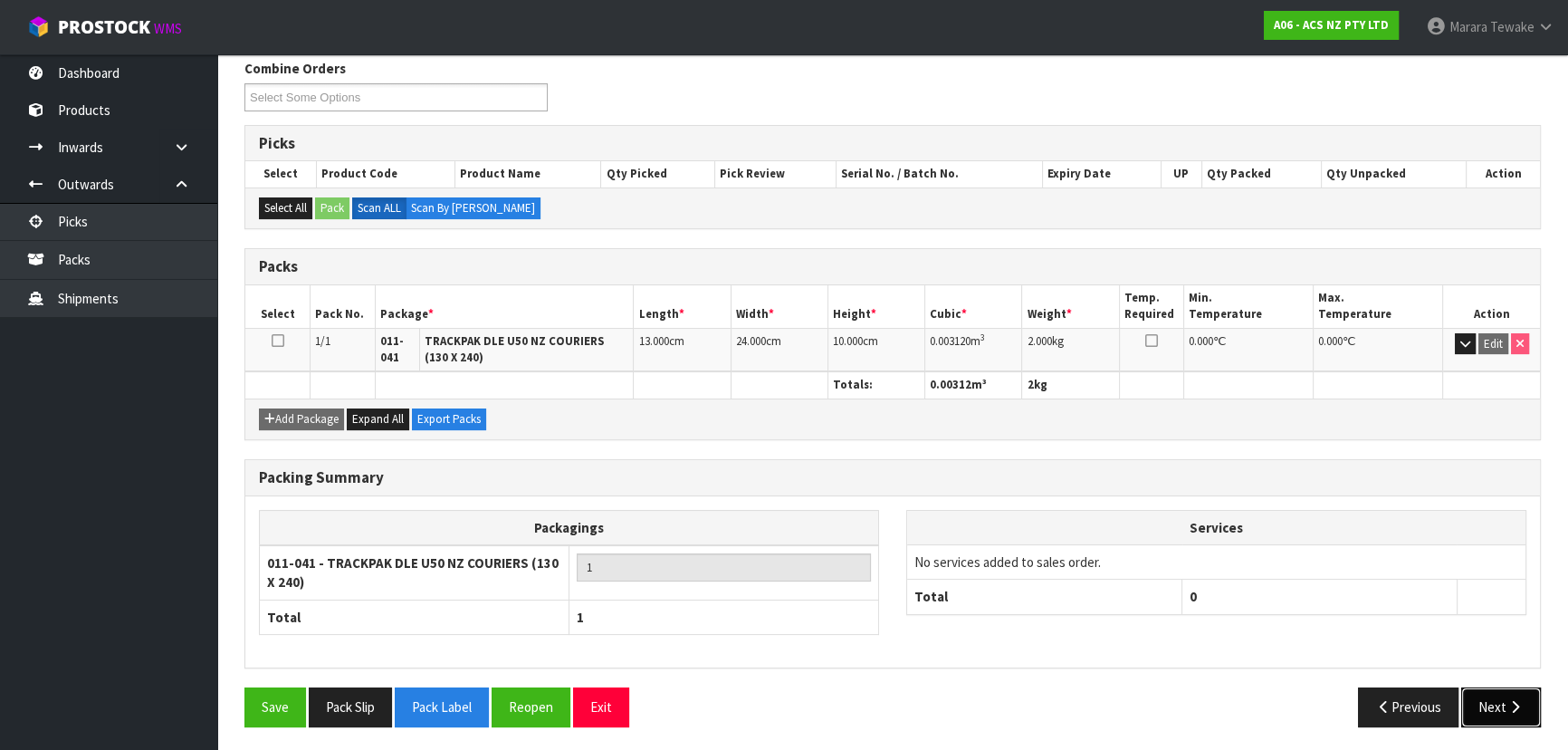
click at [1511, 710] on button "Next" at bounding box center [1501, 707] width 80 height 39
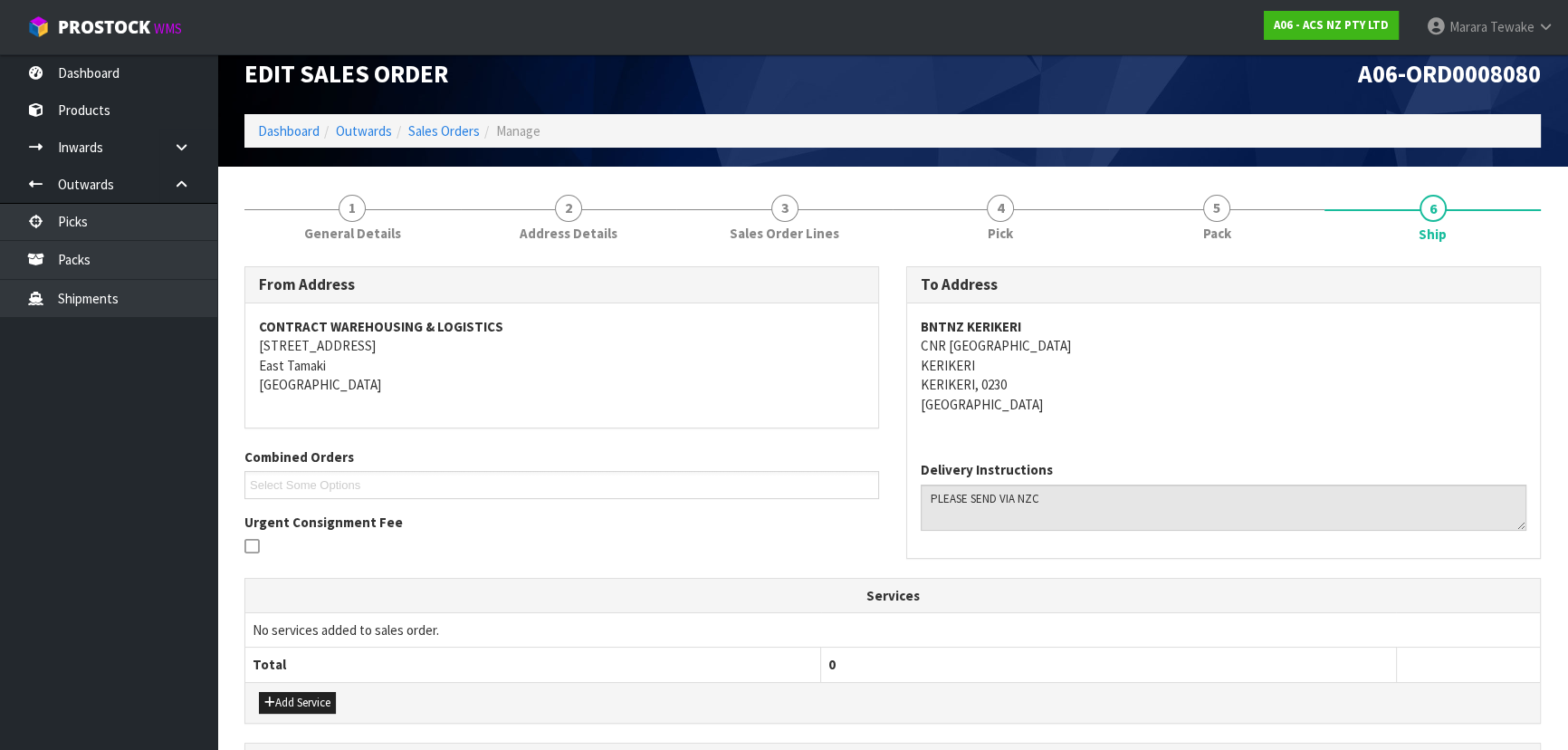
scroll to position [0, 0]
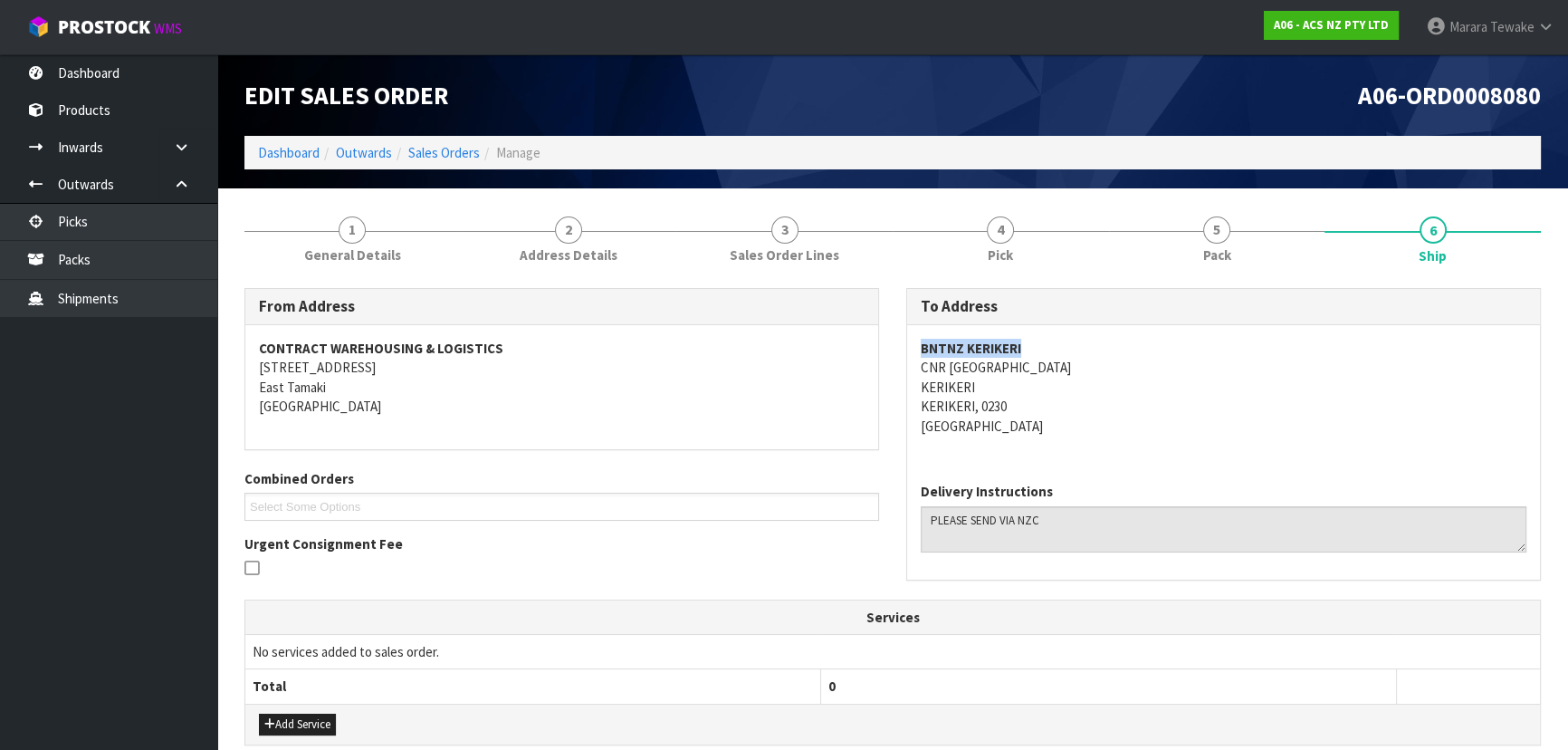
drag, startPoint x: 1029, startPoint y: 347, endPoint x: 918, endPoint y: 348, distance: 111.0
click at [918, 348] on div "BNTNZ KERIKERI CNR [GEOGRAPHIC_DATA] [PERSON_NAME], 0230 [GEOGRAPHIC_DATA]" at bounding box center [1222, 397] width 633 height 143
copy strong "BNTNZ KERIKERI"
drag, startPoint x: 1158, startPoint y: 372, endPoint x: 921, endPoint y: 371, distance: 237.0
click at [921, 371] on address "BNTNZ KERIKERI CNR [GEOGRAPHIC_DATA] [PERSON_NAME], 0230 [GEOGRAPHIC_DATA]" at bounding box center [1223, 387] width 606 height 97
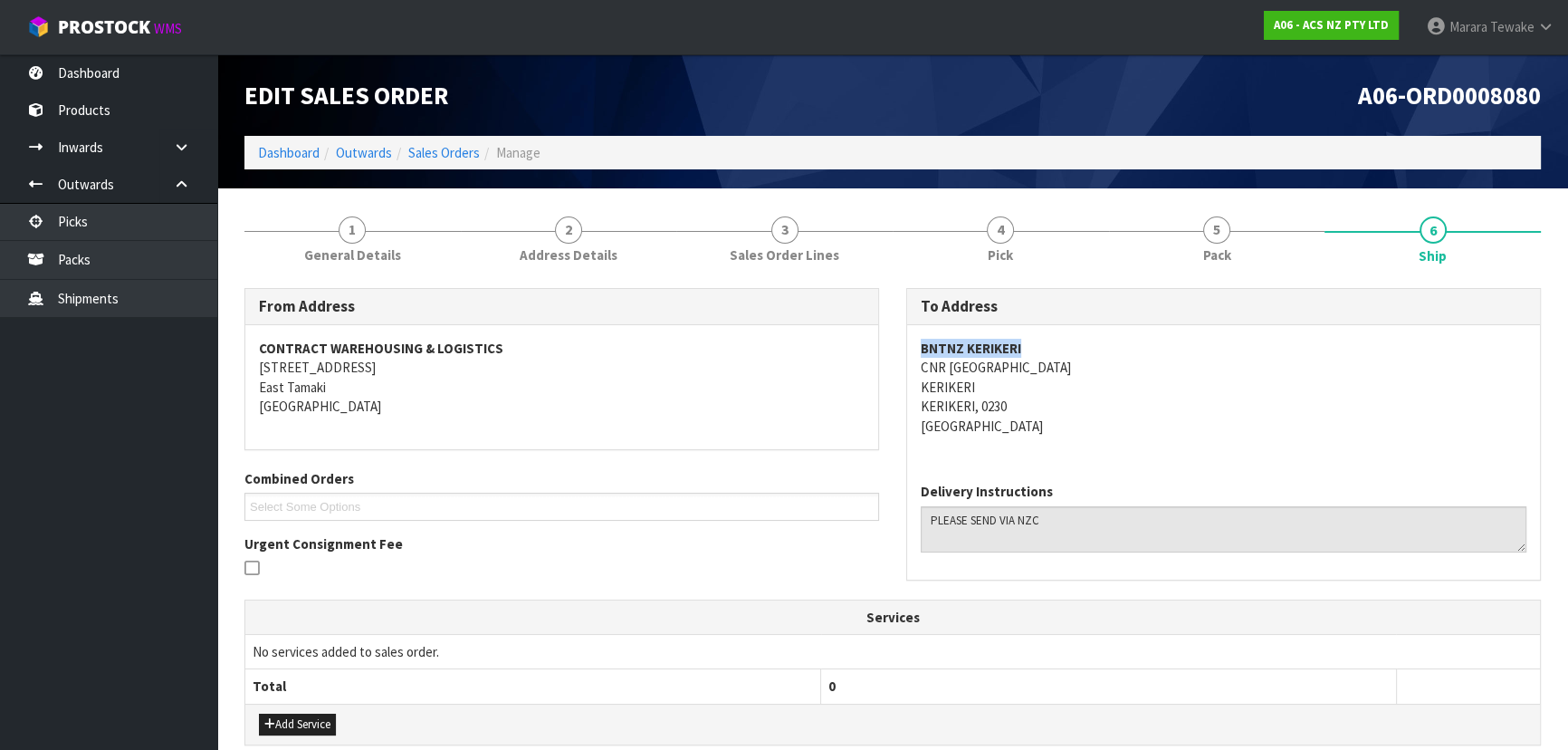
copy address "CNR [GEOGRAPHIC_DATA]"
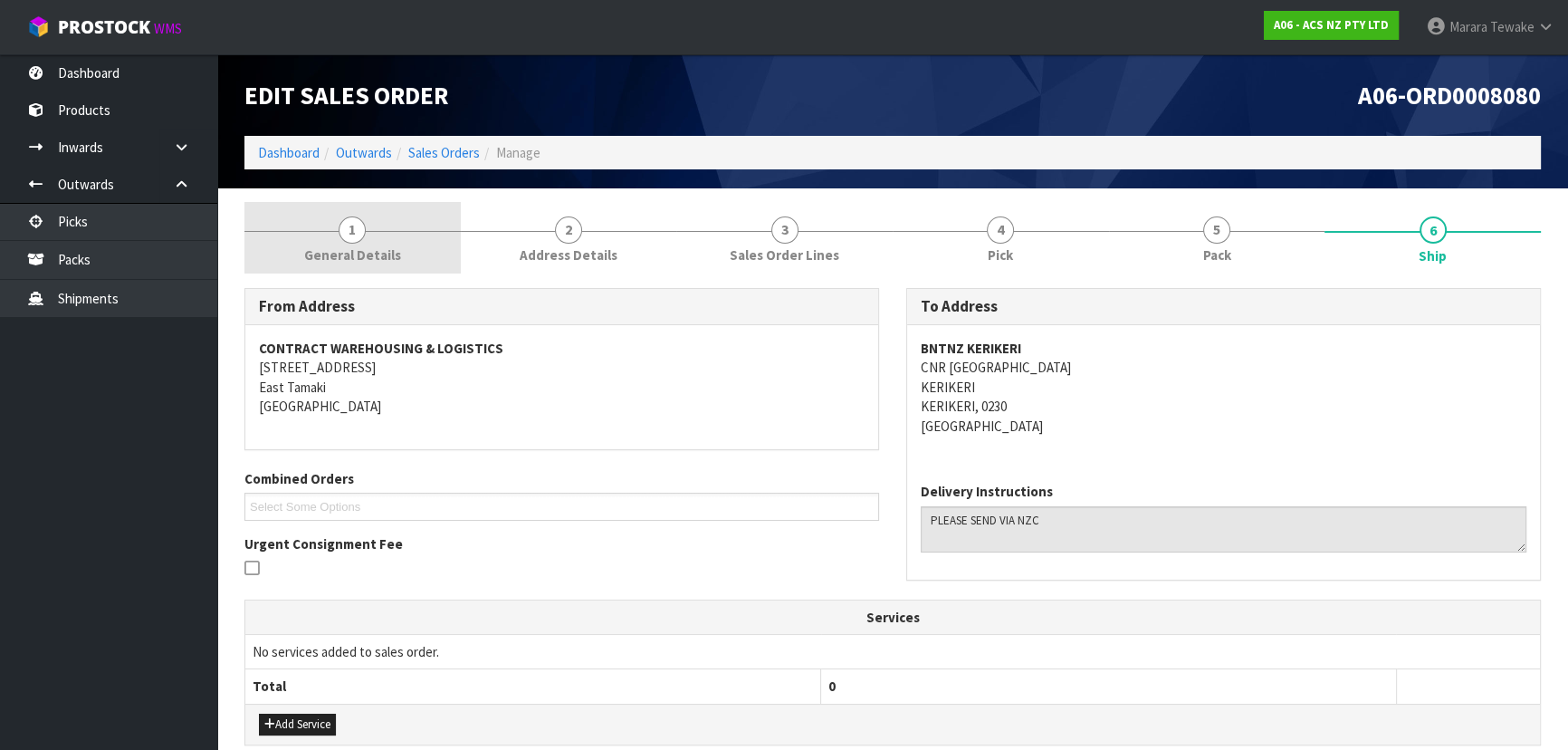
drag, startPoint x: 344, startPoint y: 232, endPoint x: 352, endPoint y: 266, distance: 34.9
click at [344, 232] on span "1" at bounding box center [351, 230] width 27 height 27
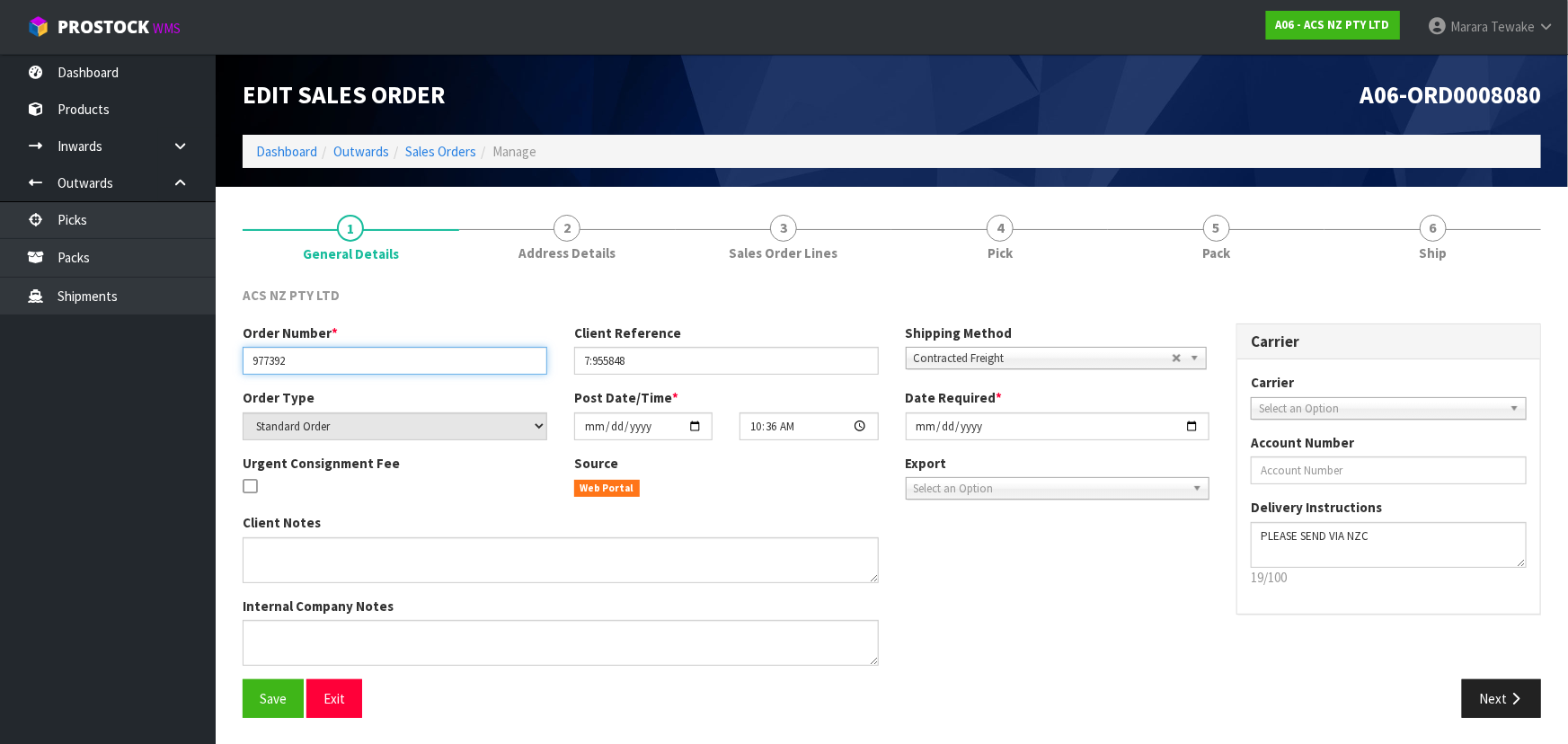
drag, startPoint x: 306, startPoint y: 361, endPoint x: 244, endPoint y: 351, distance: 62.8
click at [235, 351] on div "Order Number * 977392" at bounding box center [395, 349] width 332 height 52
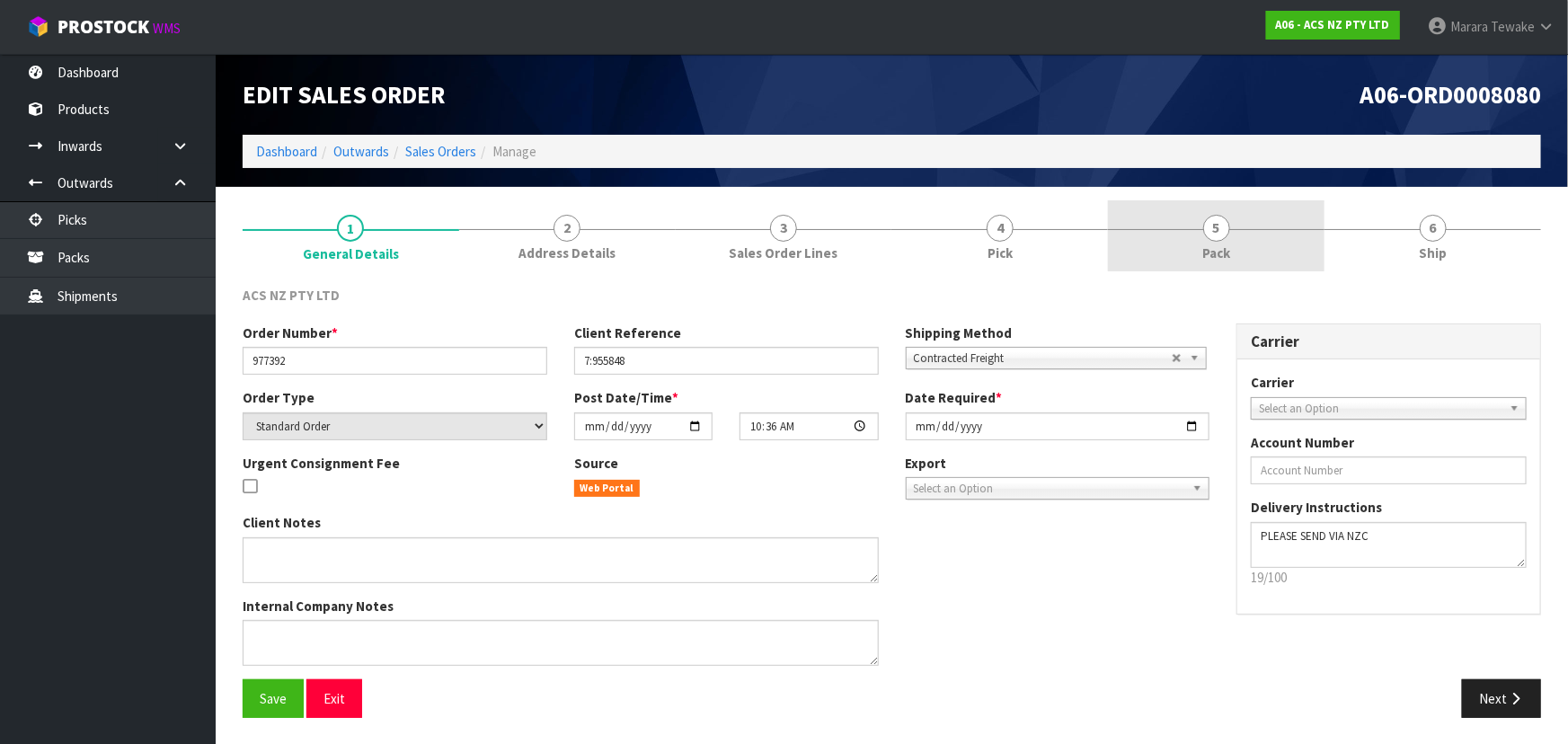
click at [1319, 243] on link "5 Pack" at bounding box center [1216, 235] width 217 height 71
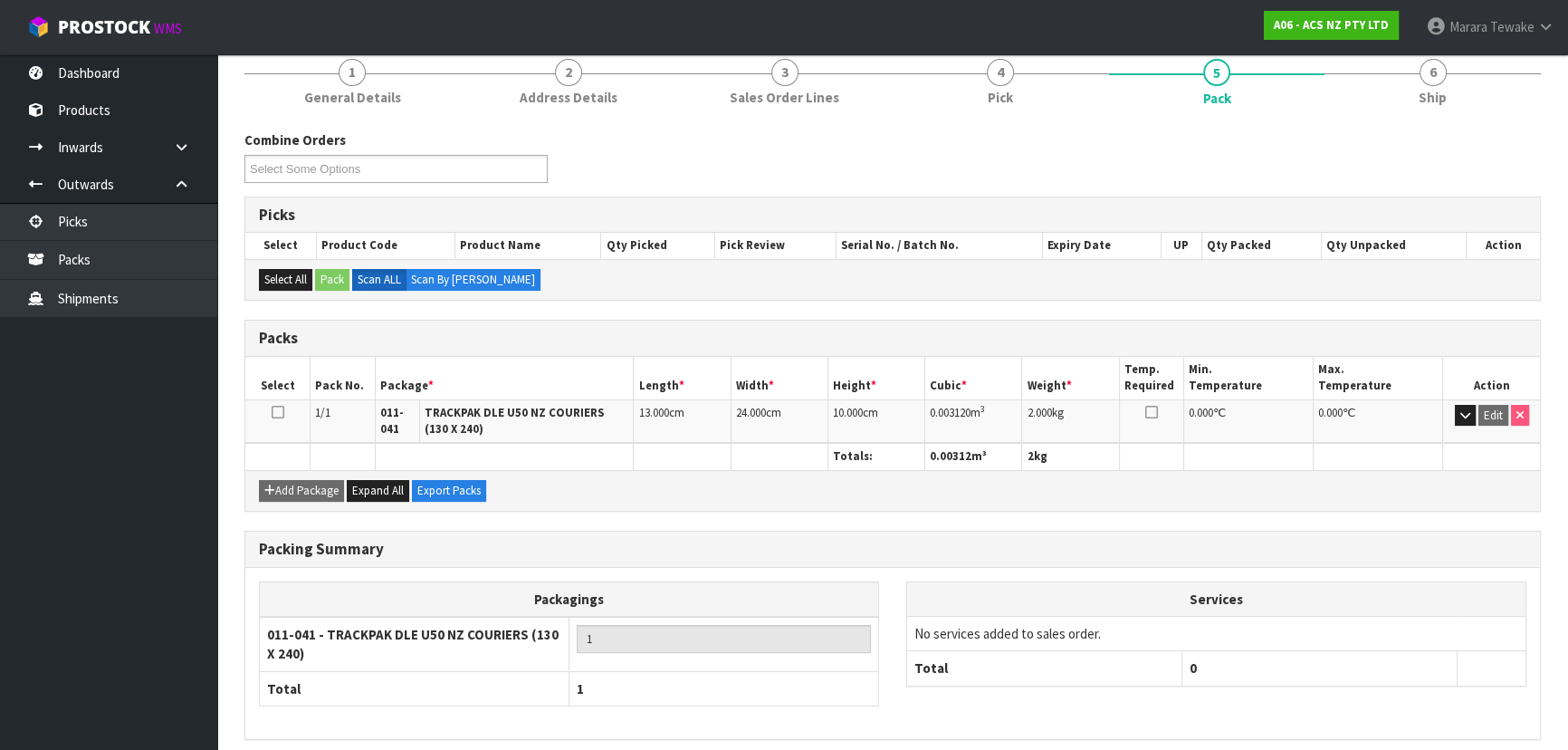
scroll to position [64, 0]
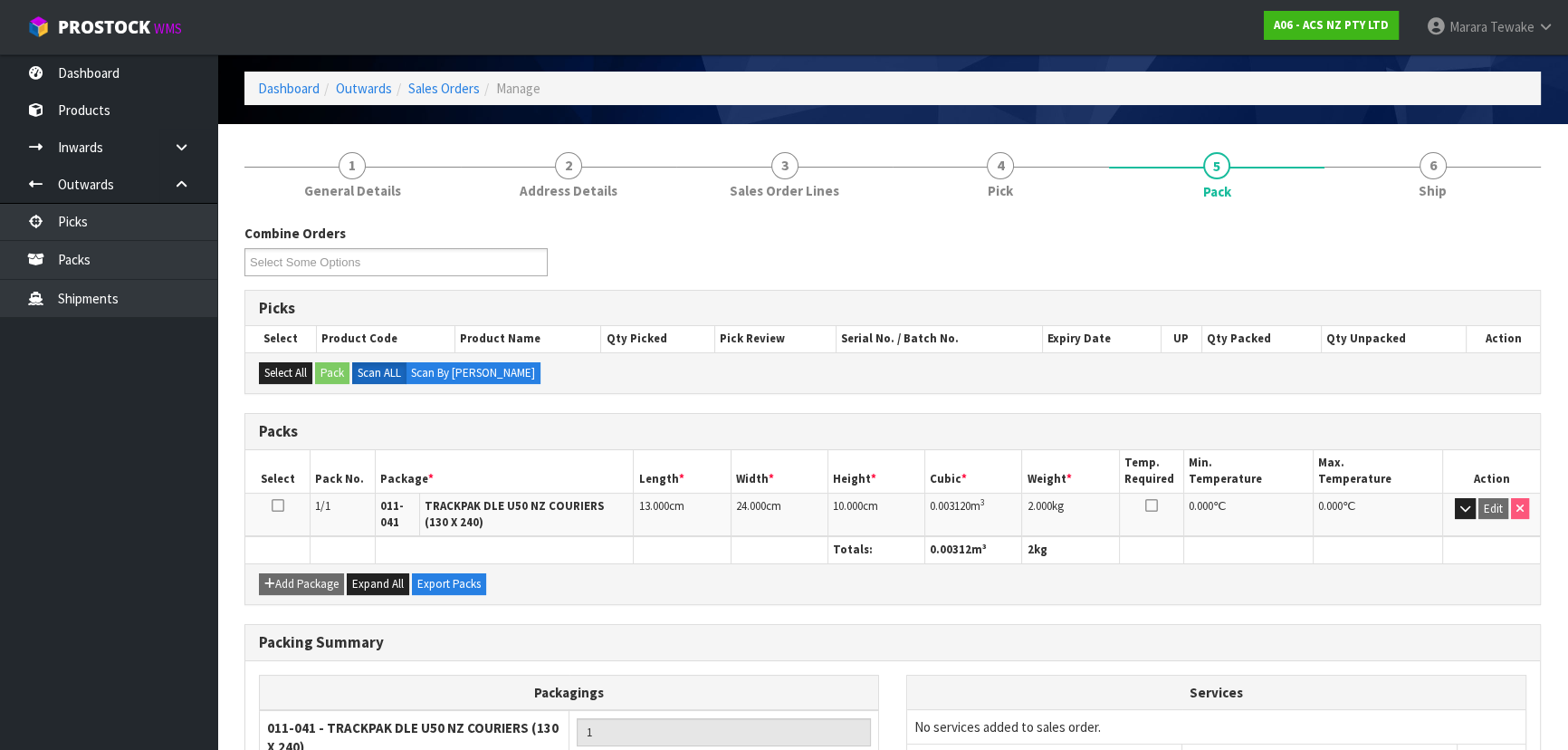
drag, startPoint x: 352, startPoint y: 183, endPoint x: 380, endPoint y: 196, distance: 30.9
click at [352, 183] on span "General Details" at bounding box center [352, 191] width 97 height 19
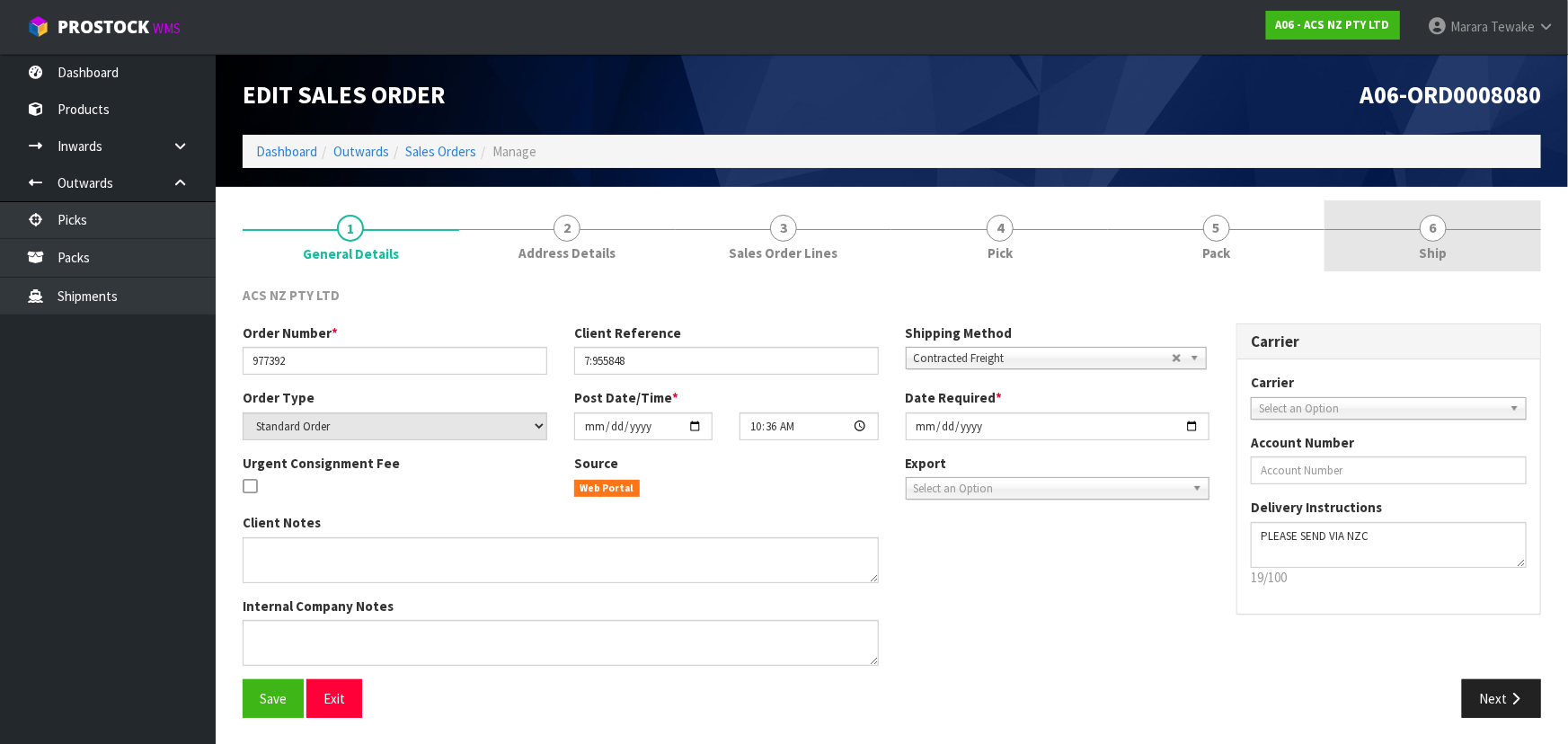
click at [1393, 233] on link "6 Ship" at bounding box center [1432, 235] width 217 height 71
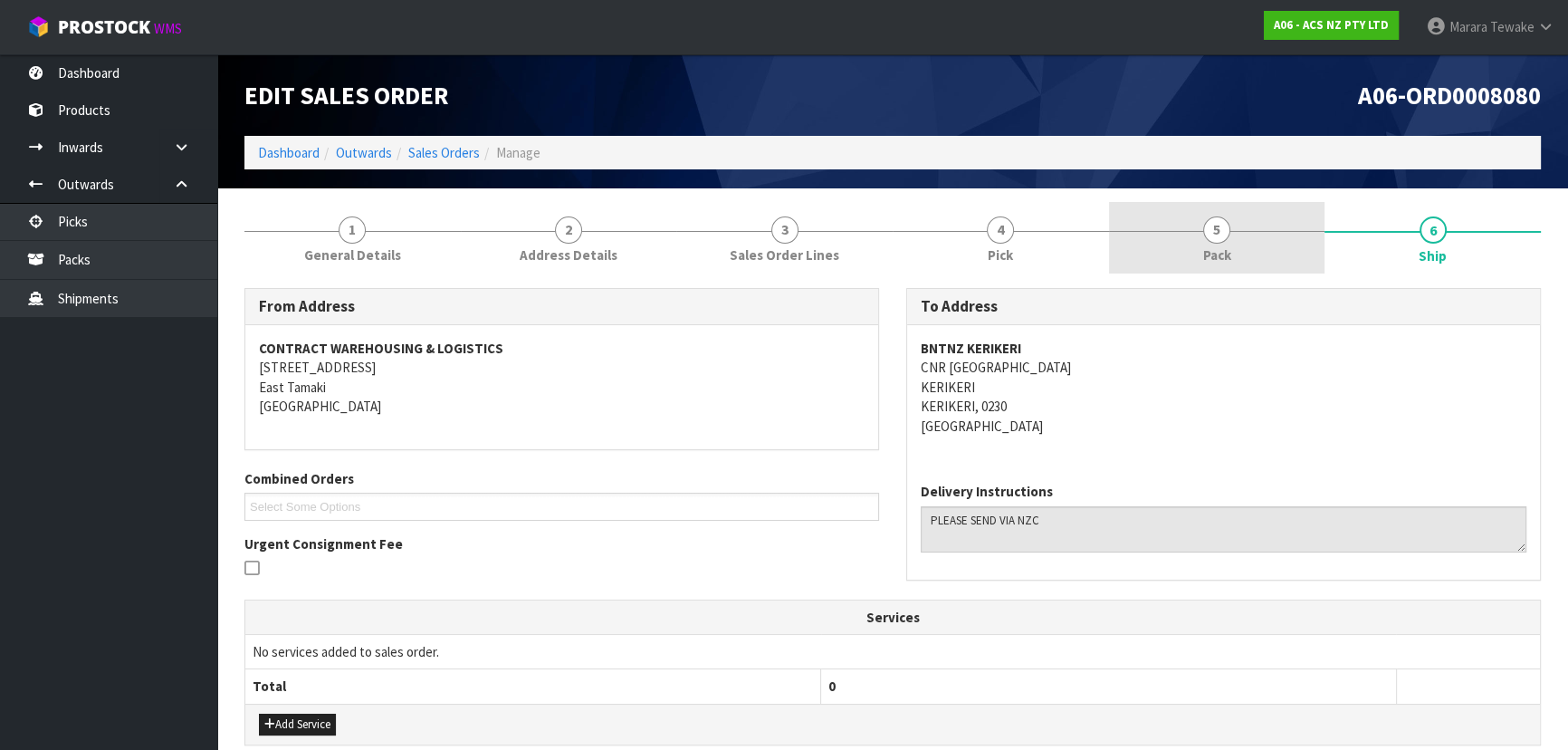
drag, startPoint x: 1196, startPoint y: 227, endPoint x: 1177, endPoint y: 254, distance: 33.0
click at [1198, 226] on link "5 Pack" at bounding box center [1217, 237] width 216 height 72
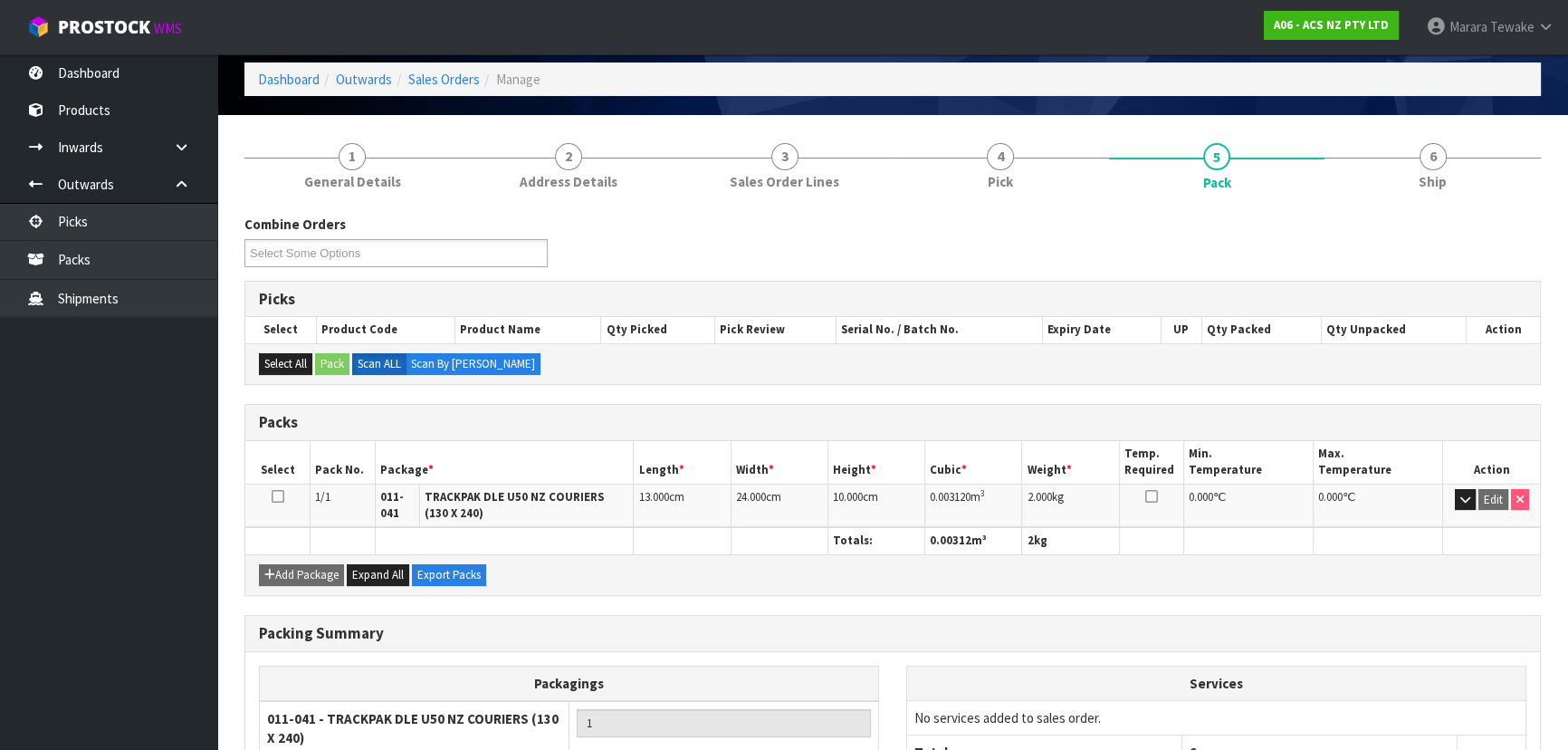
scroll to position [230, 0]
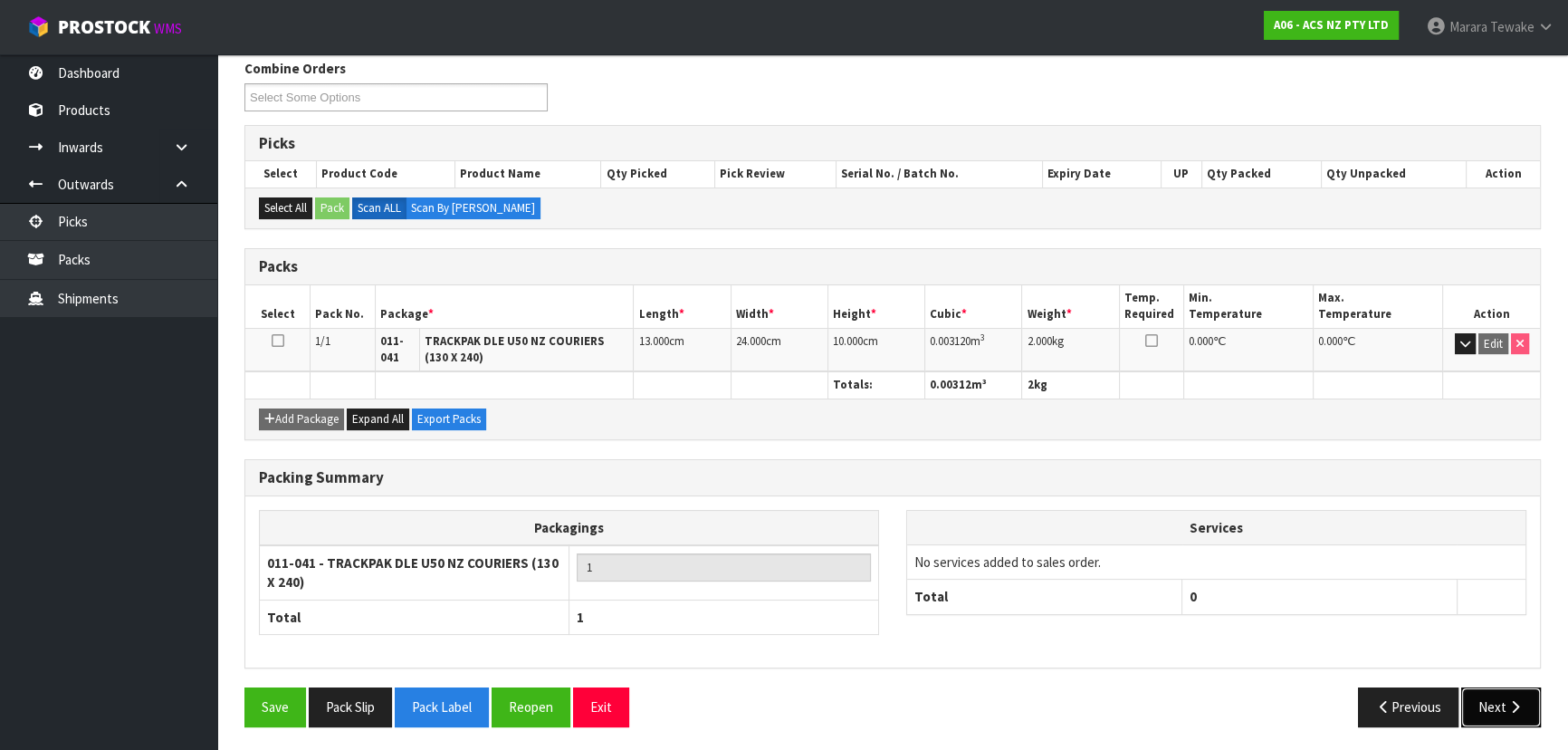
click at [1496, 717] on button "Next" at bounding box center [1501, 707] width 80 height 39
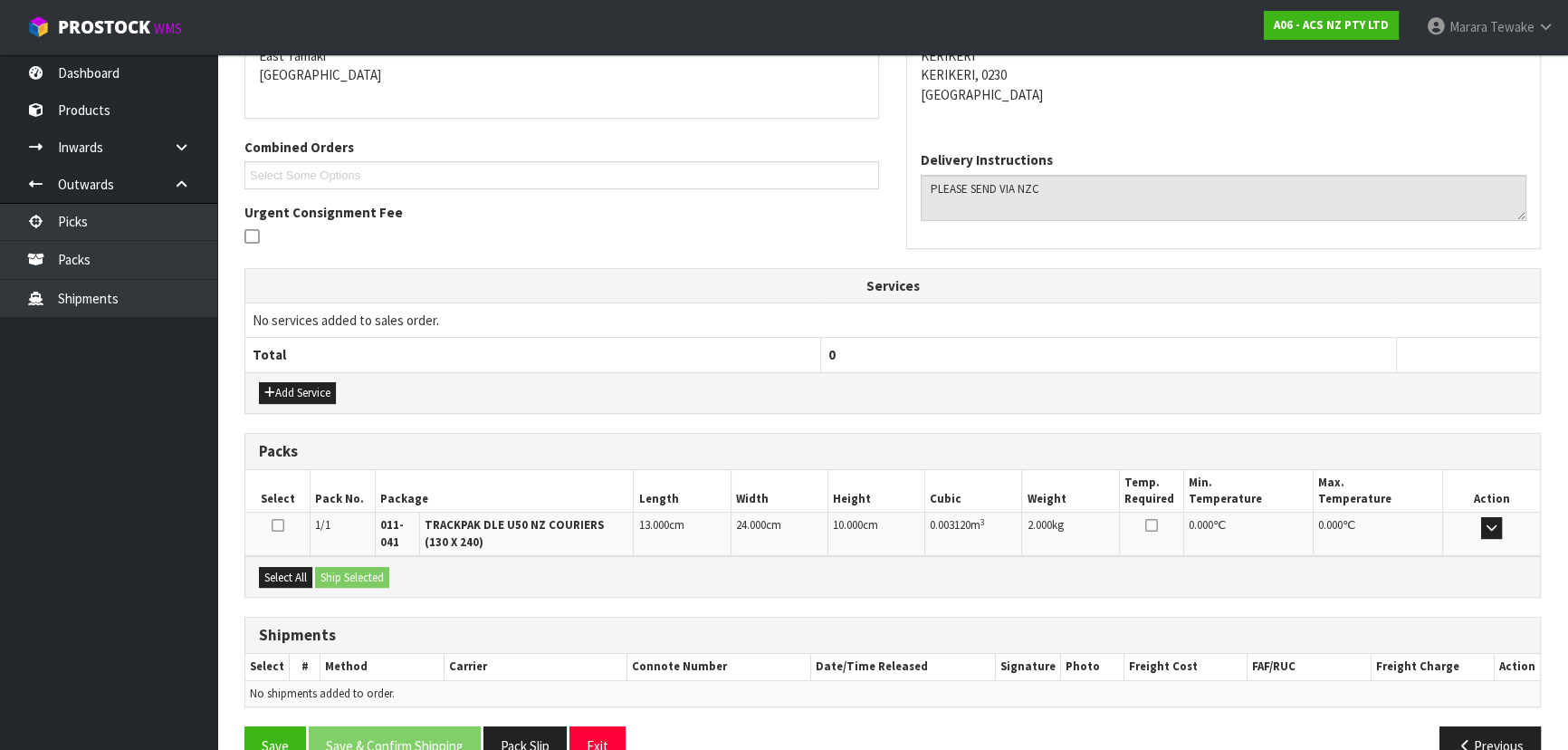
scroll to position [372, 0]
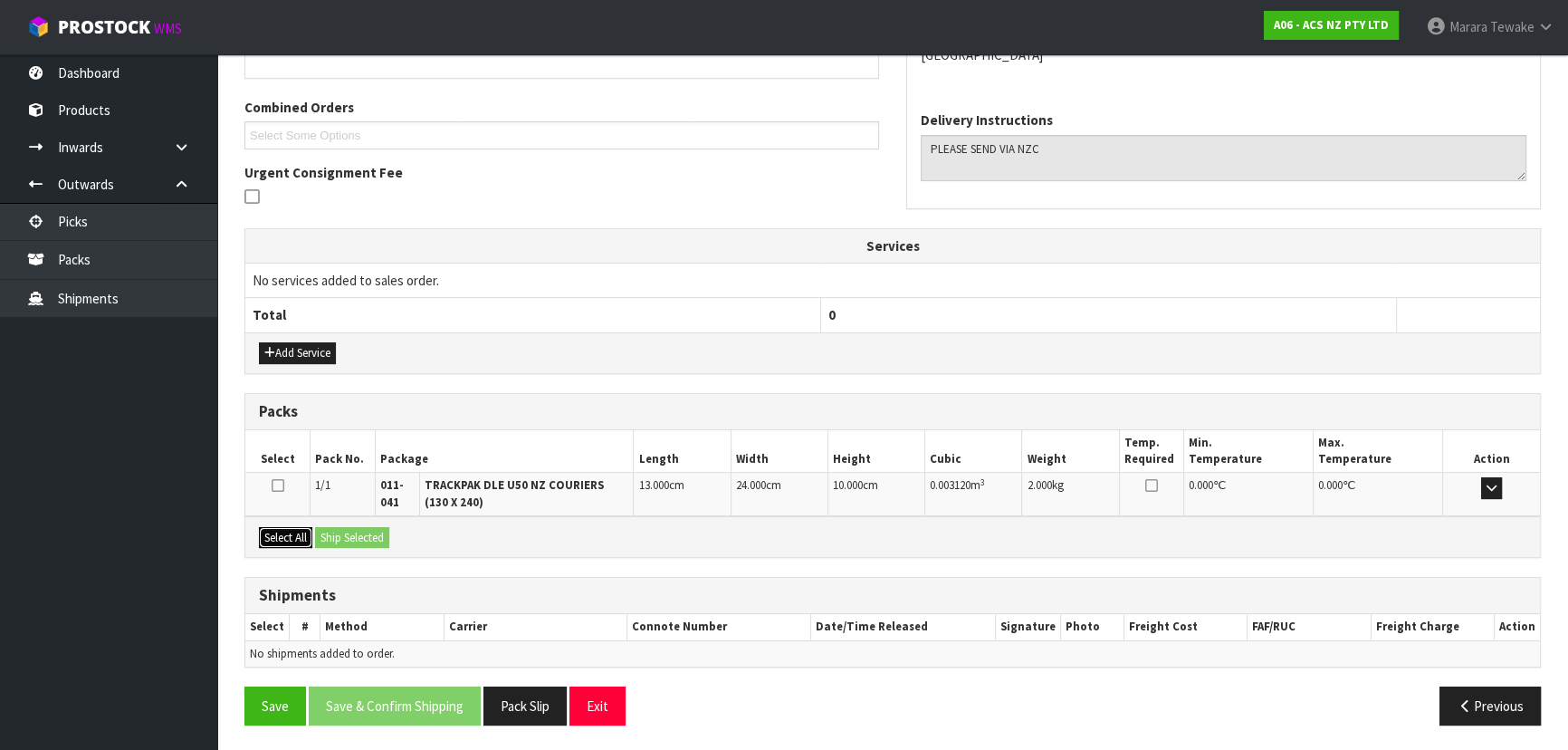
click at [307, 533] on button "Select All" at bounding box center [285, 537] width 53 height 21
click at [328, 533] on button "Ship Selected" at bounding box center [352, 537] width 74 height 21
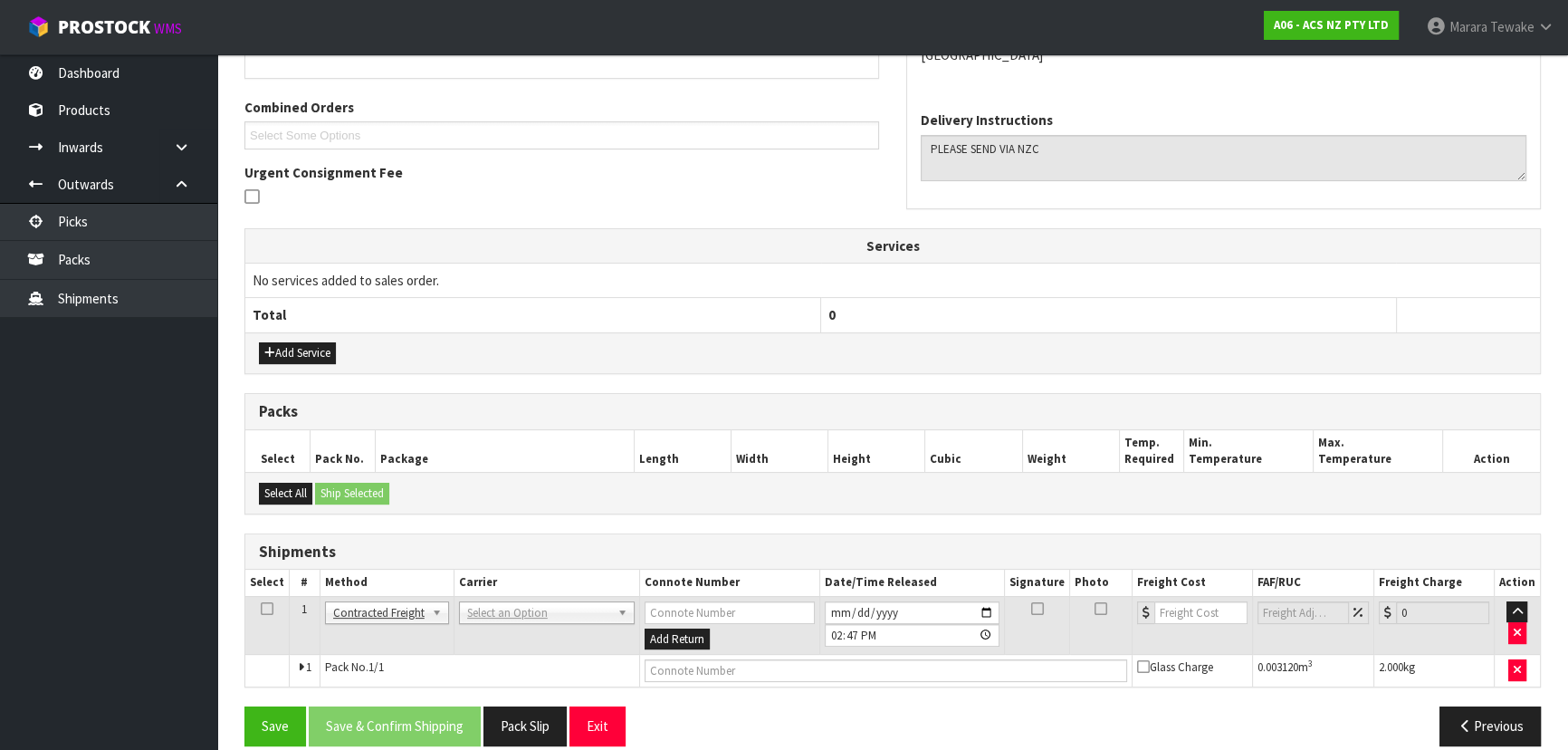
scroll to position [390, 0]
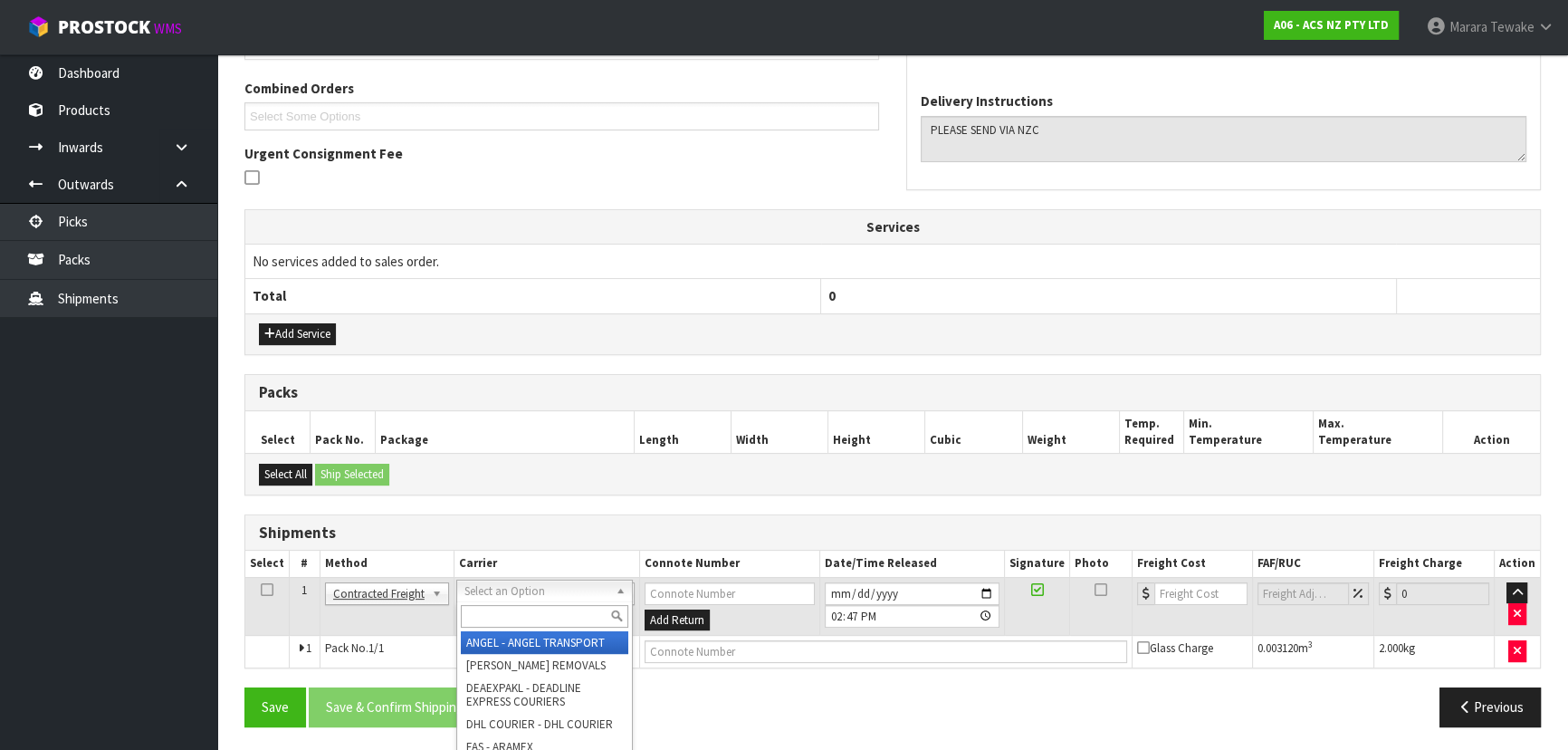
click at [488, 609] on input "text" at bounding box center [544, 616] width 167 height 22
type input "NZC"
drag, startPoint x: 535, startPoint y: 643, endPoint x: 558, endPoint y: 643, distance: 23.0
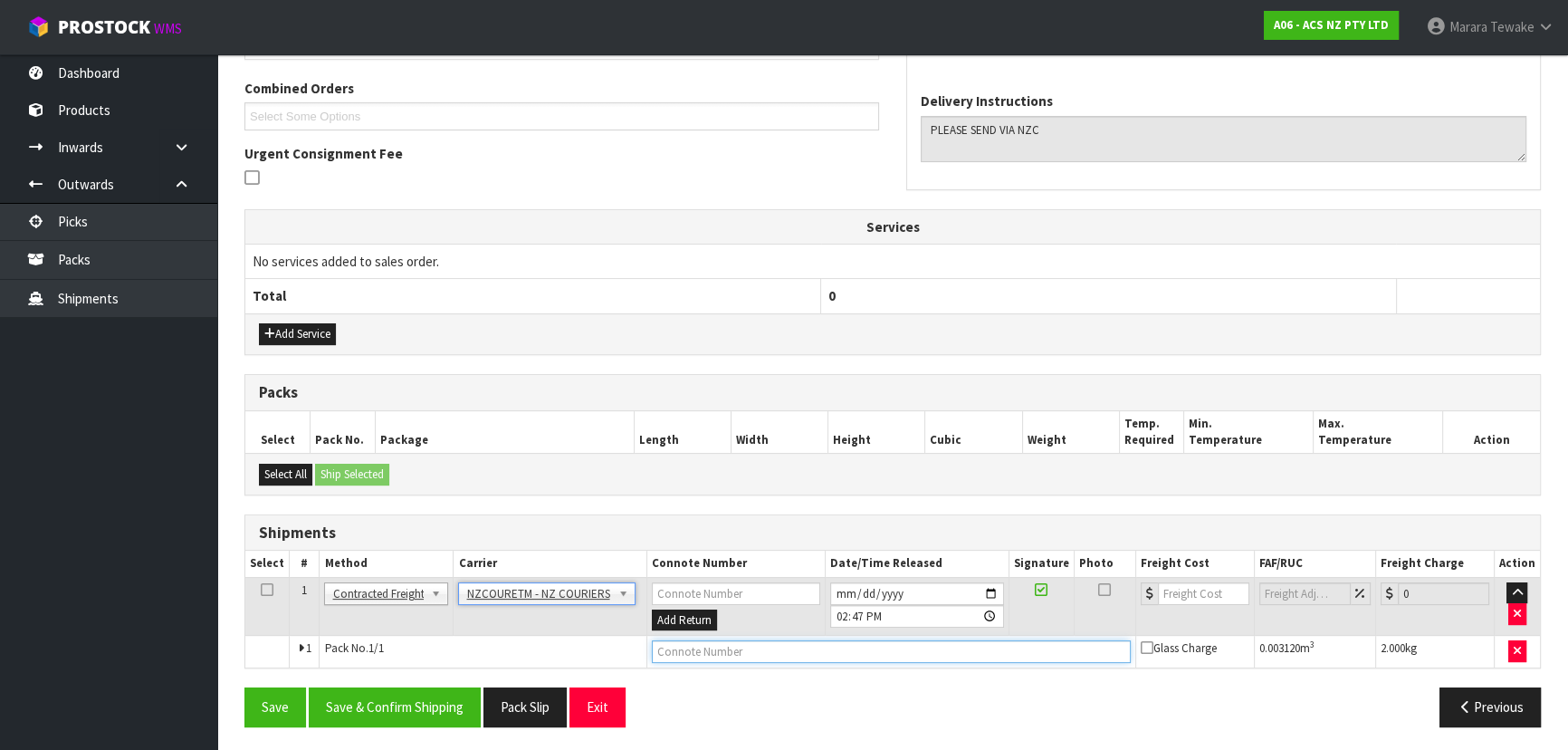
click at [689, 651] on input "text" at bounding box center [892, 651] width 479 height 22
paste input "BZGG00409"
type input "BZGG00409"
click at [1176, 588] on input "number" at bounding box center [1203, 594] width 91 height 22
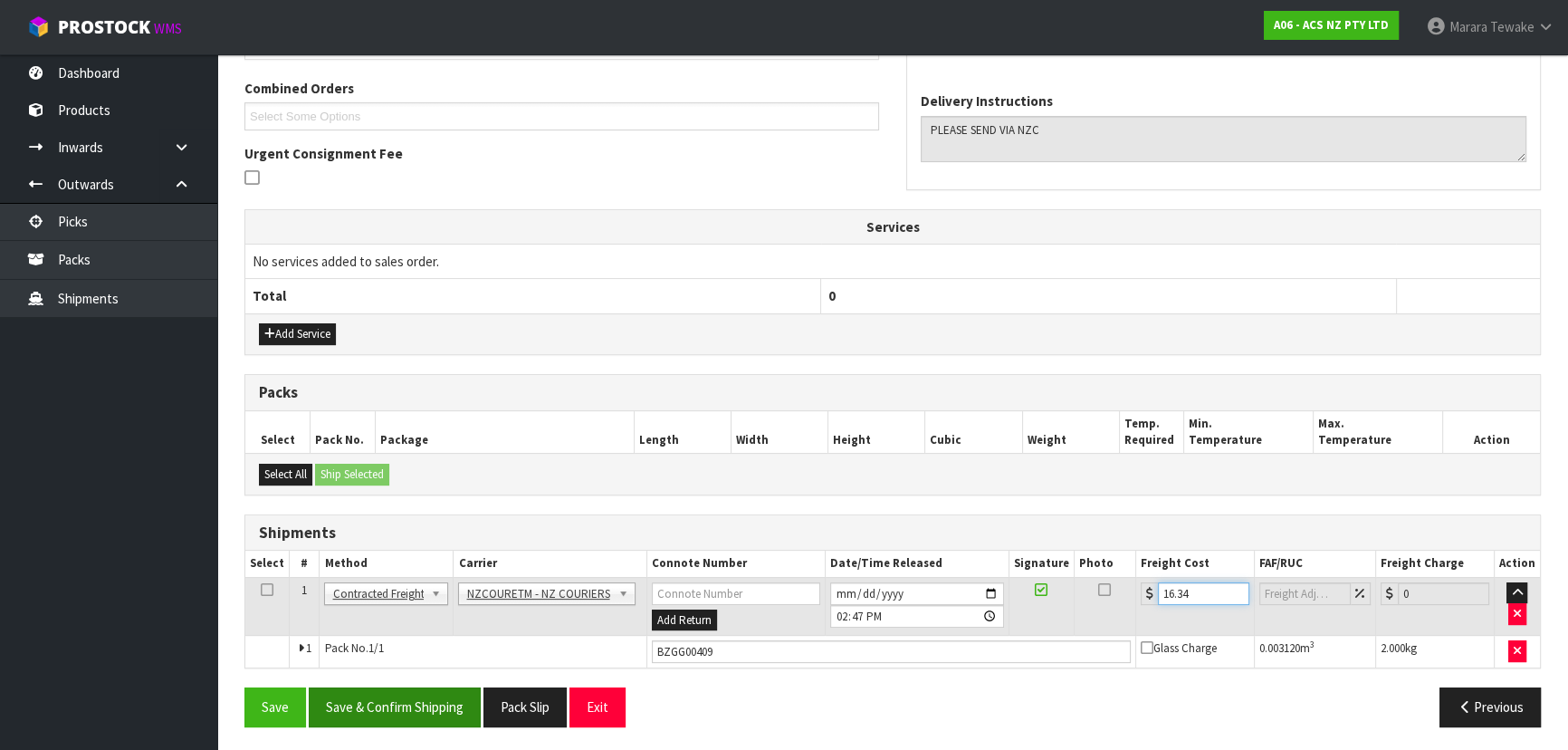
type input "16.34"
click at [438, 705] on button "Save & Confirm Shipping" at bounding box center [394, 707] width 172 height 39
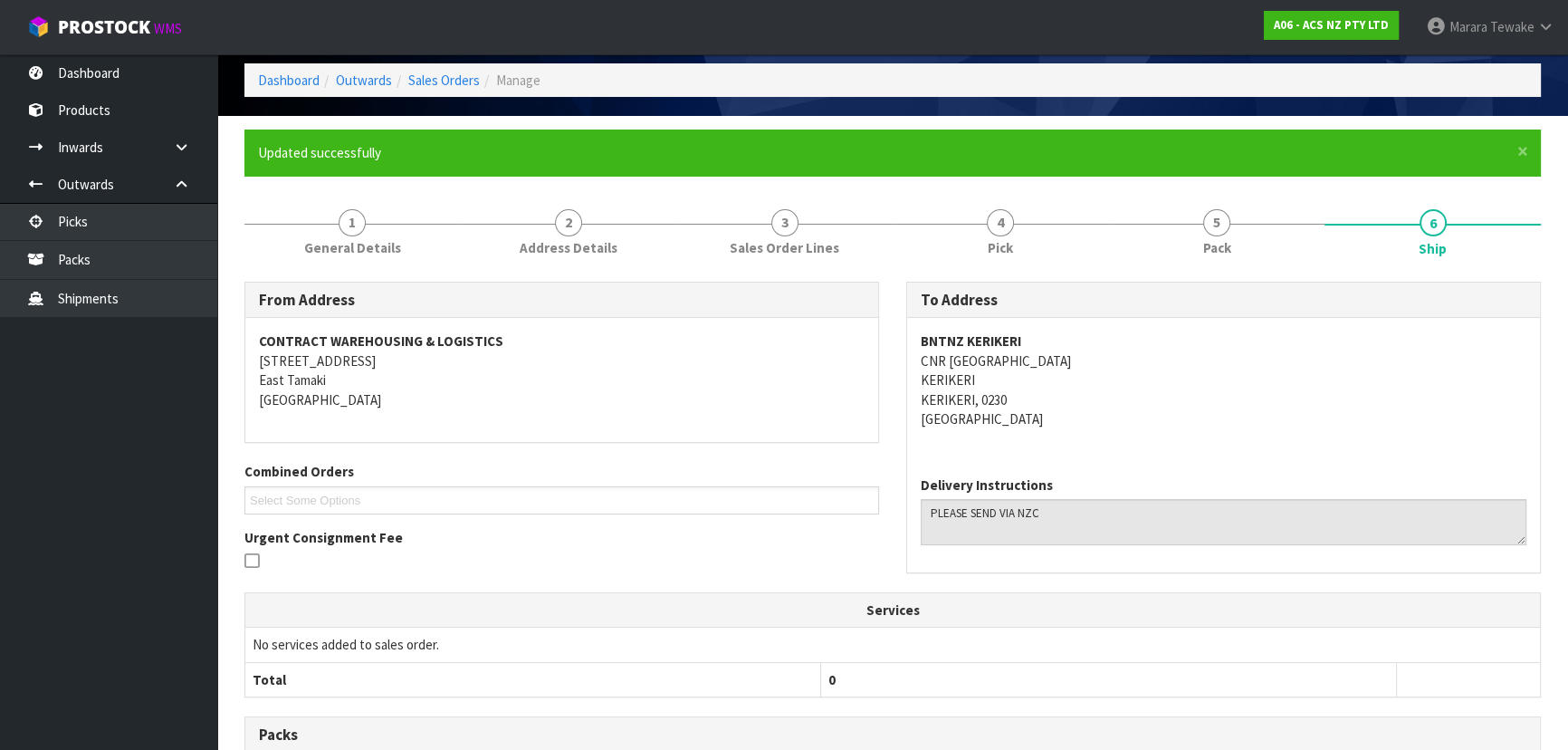
scroll to position [0, 0]
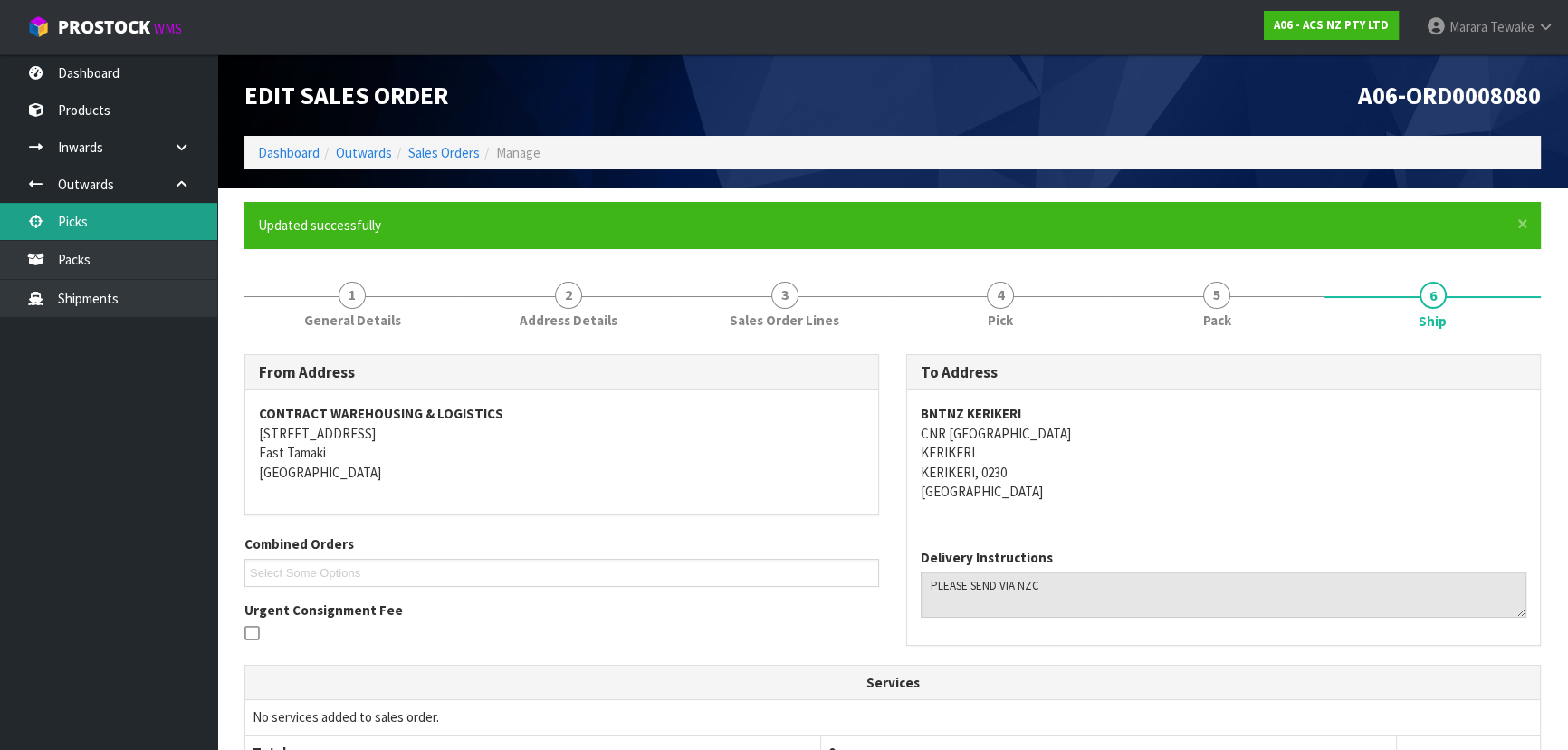
click at [176, 220] on link "Picks" at bounding box center [109, 221] width 217 height 37
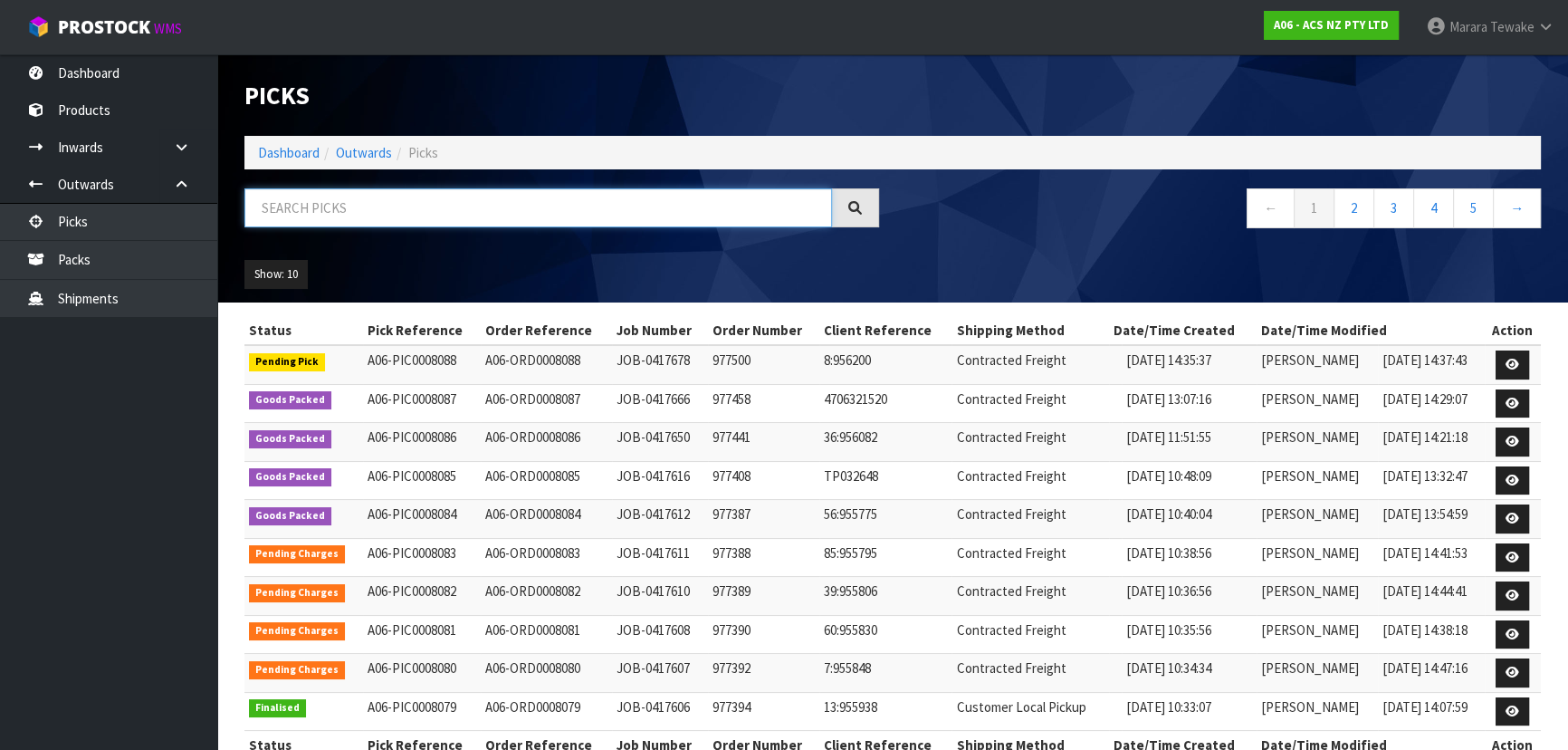
click at [296, 207] on input "text" at bounding box center [538, 208] width 587 height 39
type input "8084"
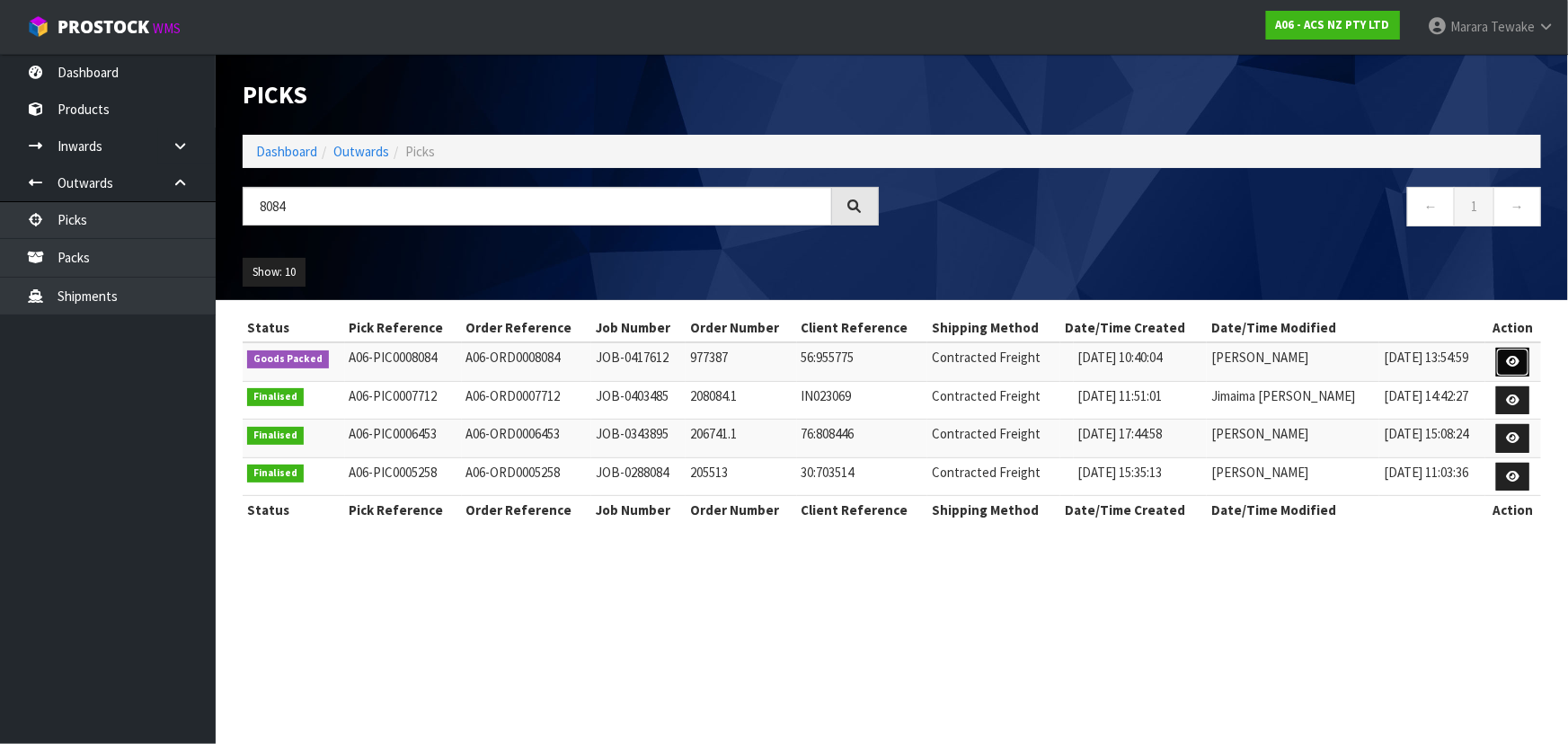
click at [1513, 356] on icon at bounding box center [1512, 361] width 14 height 12
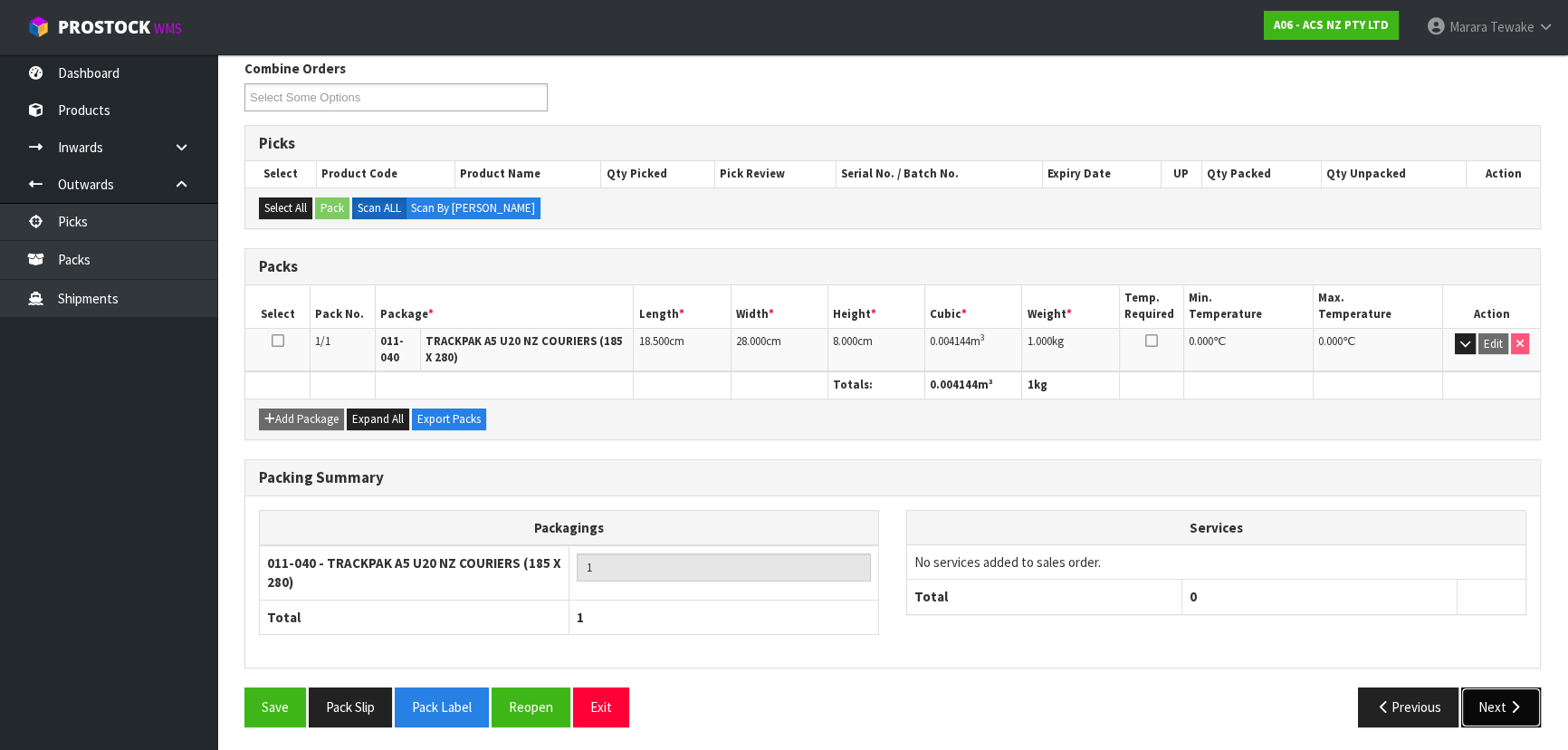
click at [1478, 691] on button "Next" at bounding box center [1501, 707] width 80 height 39
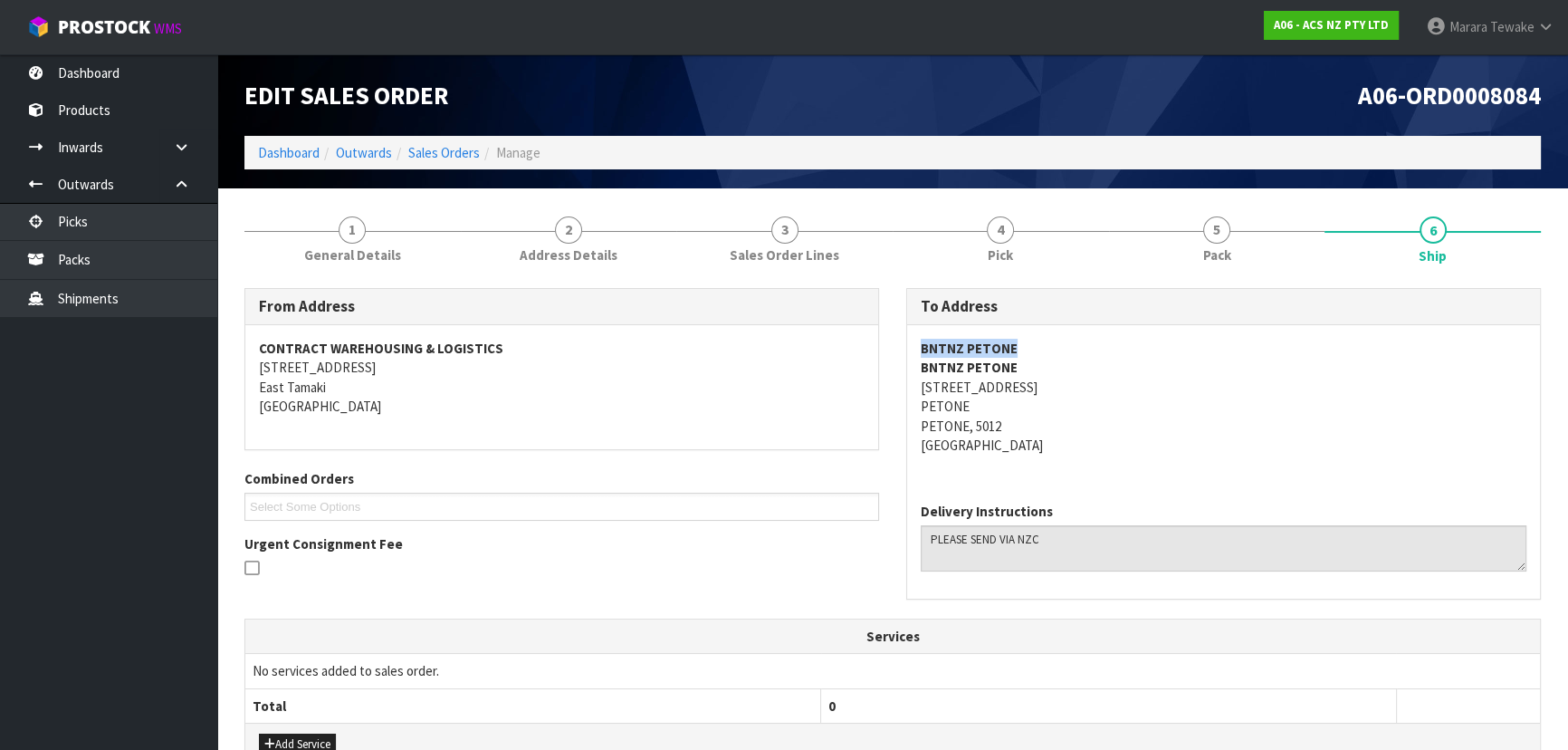
drag, startPoint x: 1014, startPoint y: 346, endPoint x: 922, endPoint y: 347, distance: 92.0
click at [922, 347] on address "BNTNZ PETONE BNTNZ PETONE [STREET_ADDRESS]" at bounding box center [1223, 397] width 606 height 117
copy strong "BNTNZ PETONE"
drag, startPoint x: 1036, startPoint y: 381, endPoint x: 921, endPoint y: 389, distance: 115.3
click at [921, 389] on address "BNTNZ PETONE BNTNZ PETONE [STREET_ADDRESS]" at bounding box center [1223, 397] width 606 height 117
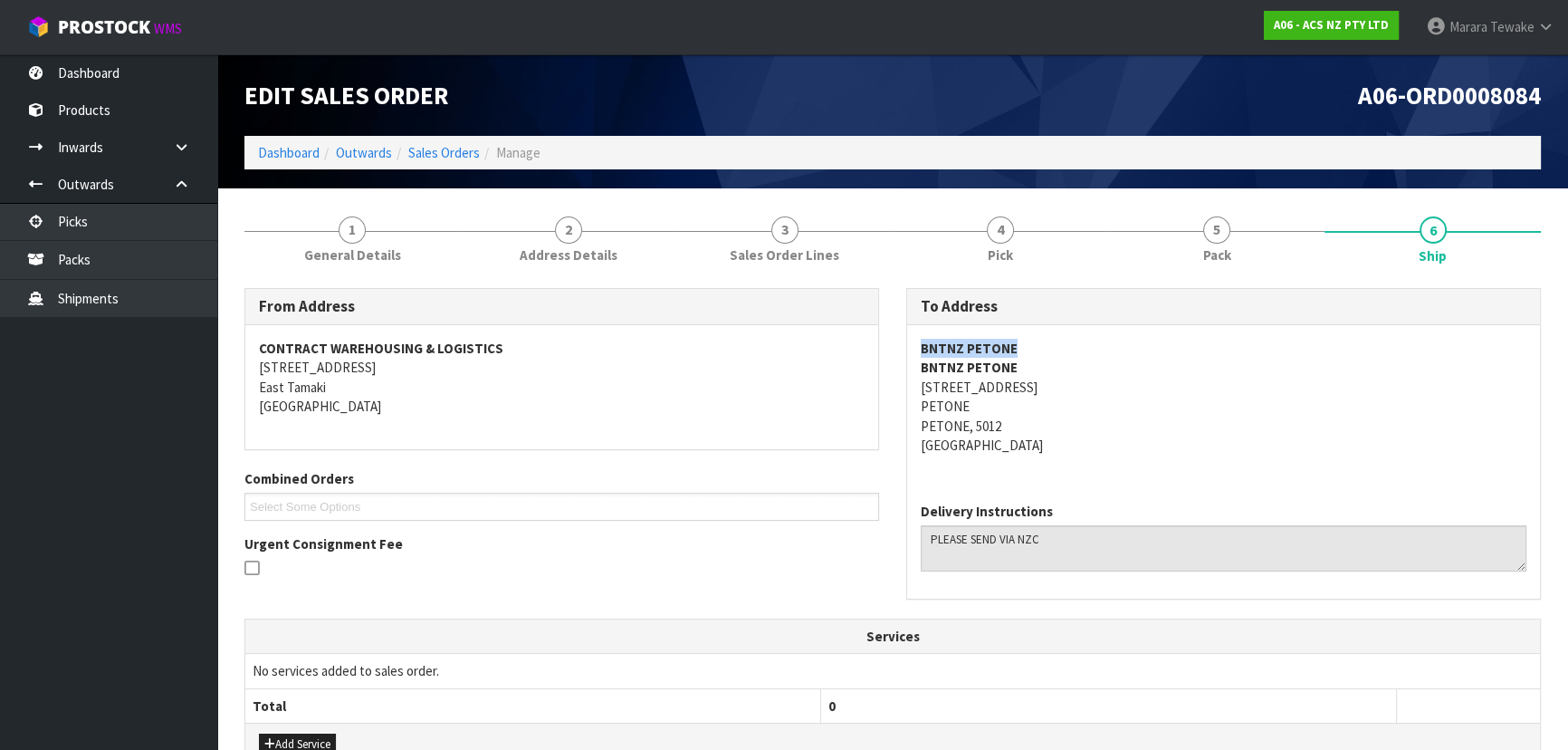
copy address "[STREET_ADDRESS]"
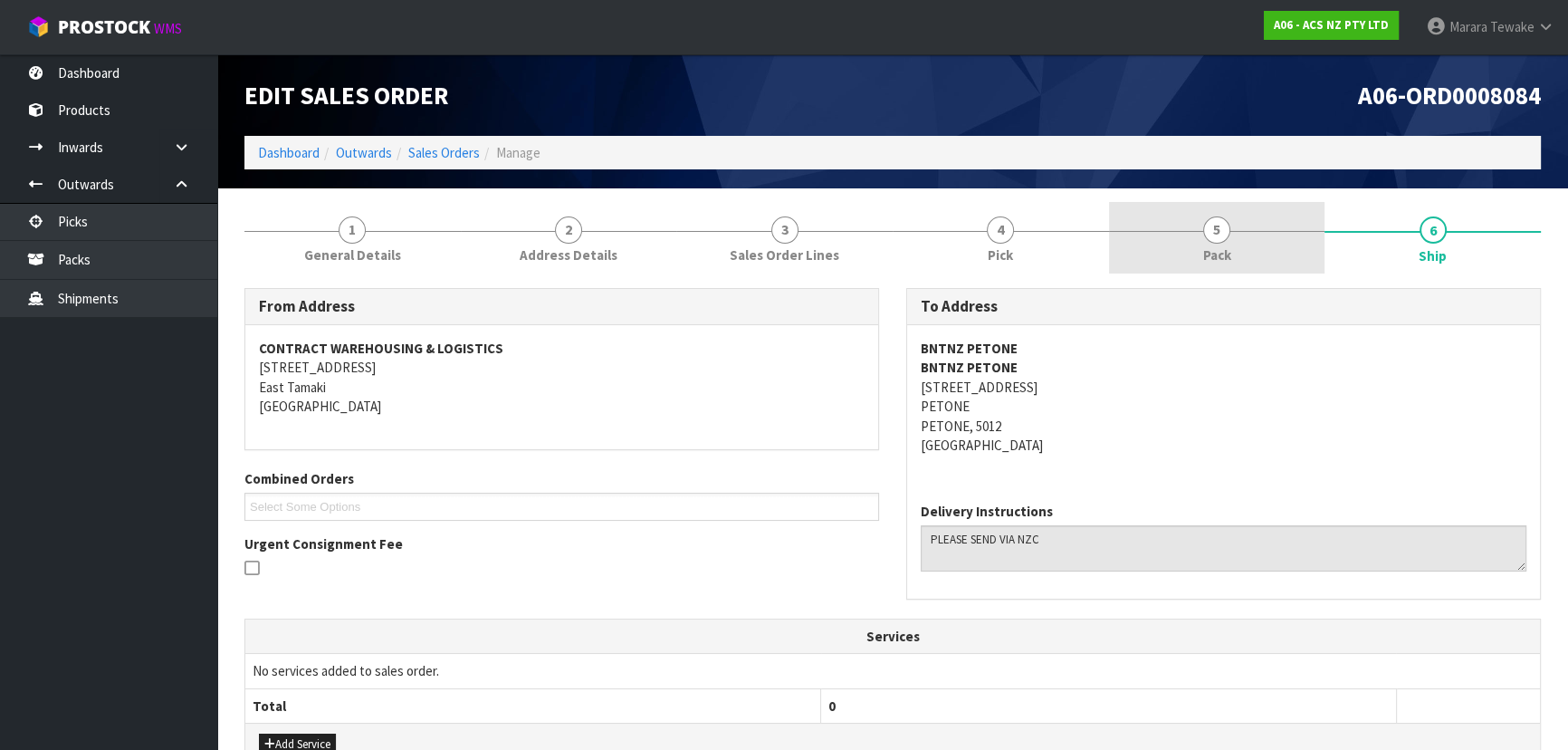
drag, startPoint x: 1255, startPoint y: 223, endPoint x: 1247, endPoint y: 235, distance: 14.4
click at [1255, 223] on link "5 Pack" at bounding box center [1217, 237] width 216 height 72
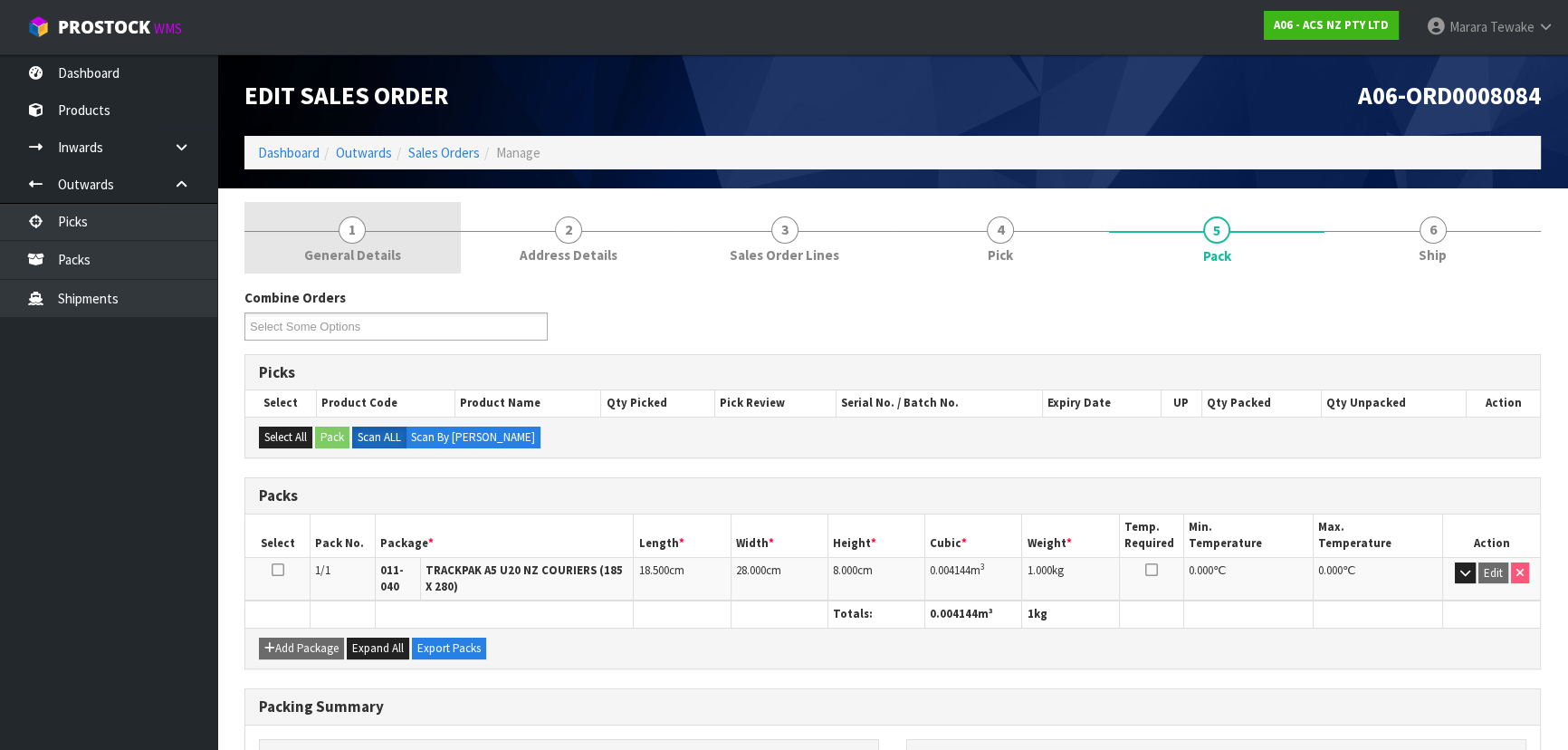
click at [372, 235] on link "1 General Details" at bounding box center [352, 237] width 216 height 72
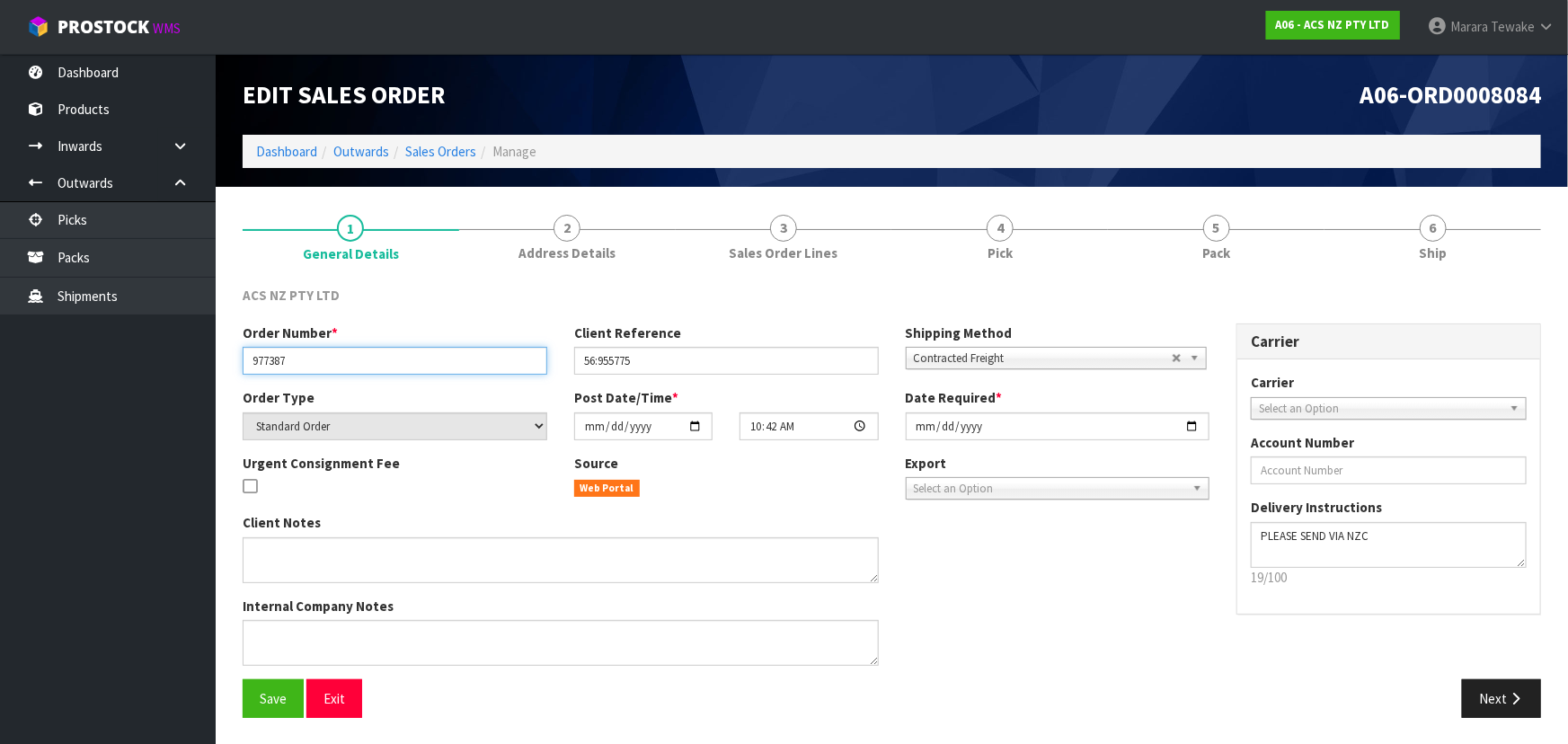
drag, startPoint x: 301, startPoint y: 359, endPoint x: 204, endPoint y: 358, distance: 97.0
click at [204, 358] on body "Toggle navigation ProStock WMS A06 - ACS NZ PTY LTD Marara Tewake Logout Dashbo…" at bounding box center [784, 372] width 1568 height 744
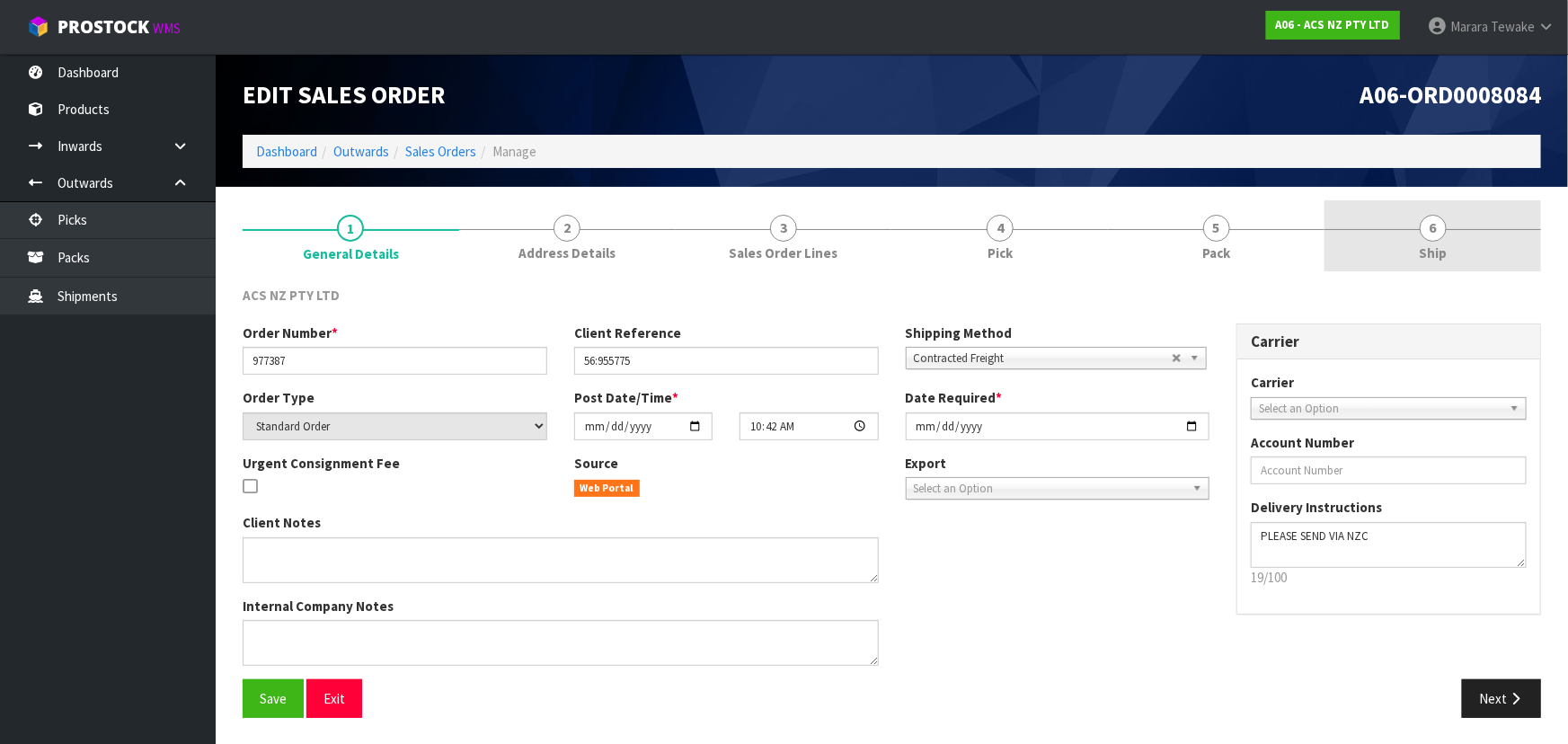
drag, startPoint x: 1454, startPoint y: 206, endPoint x: 1446, endPoint y: 217, distance: 13.6
click at [1454, 208] on link "6 Ship" at bounding box center [1432, 235] width 217 height 71
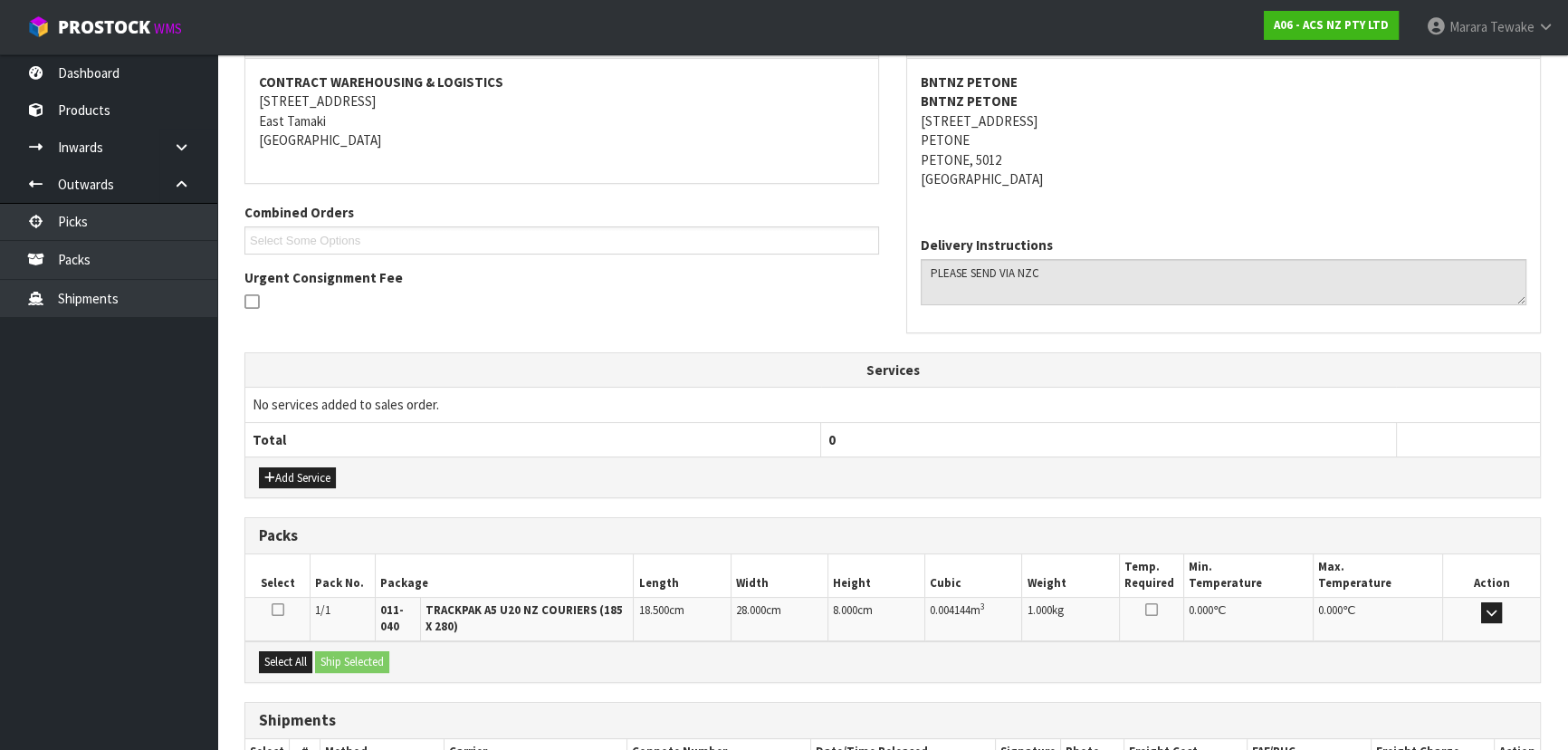
scroll to position [389, 0]
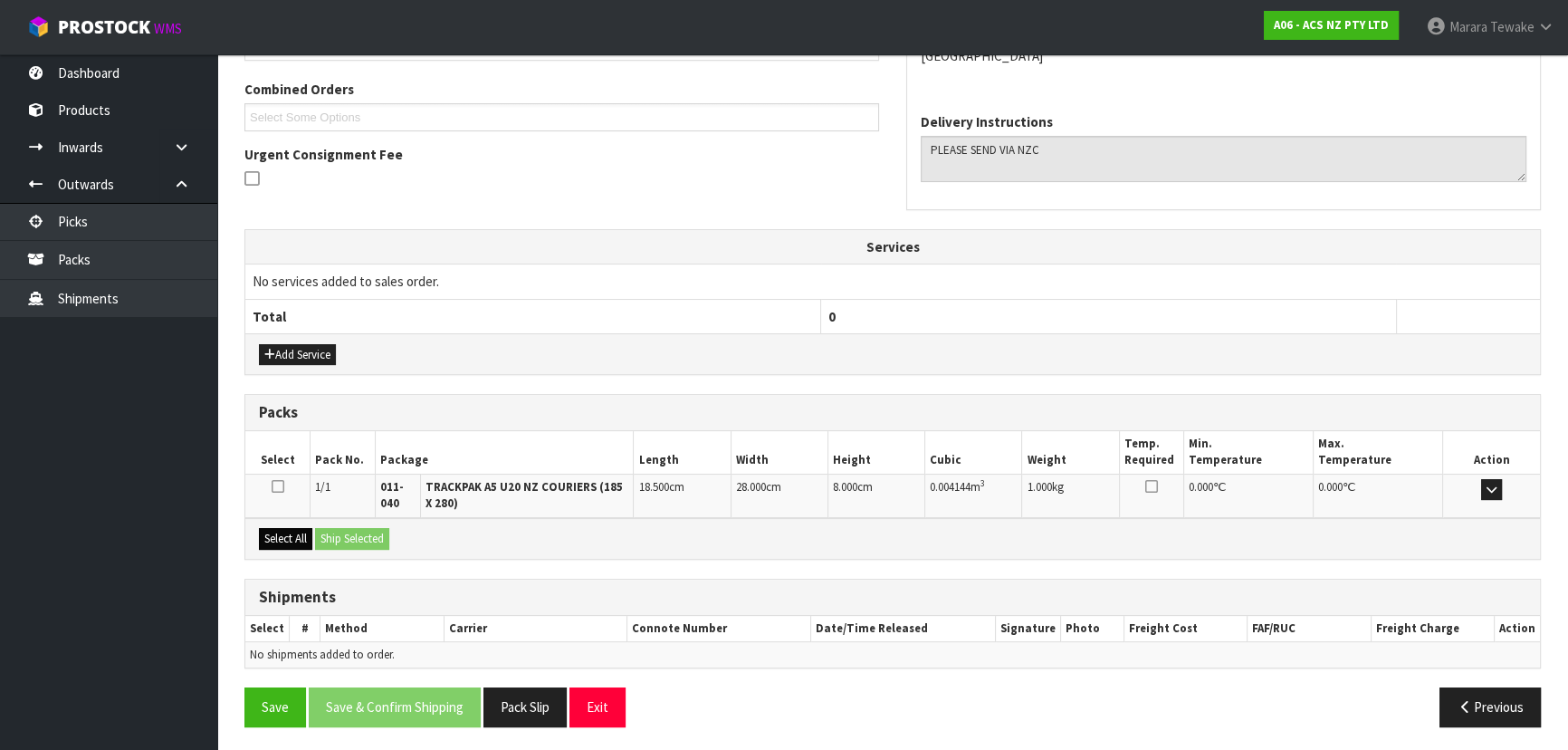
click at [284, 518] on div "Select All Ship Selected" at bounding box center [893, 538] width 1295 height 41
click at [290, 528] on button "Select All" at bounding box center [285, 538] width 53 height 21
click at [347, 529] on button "Ship Selected" at bounding box center [352, 538] width 74 height 21
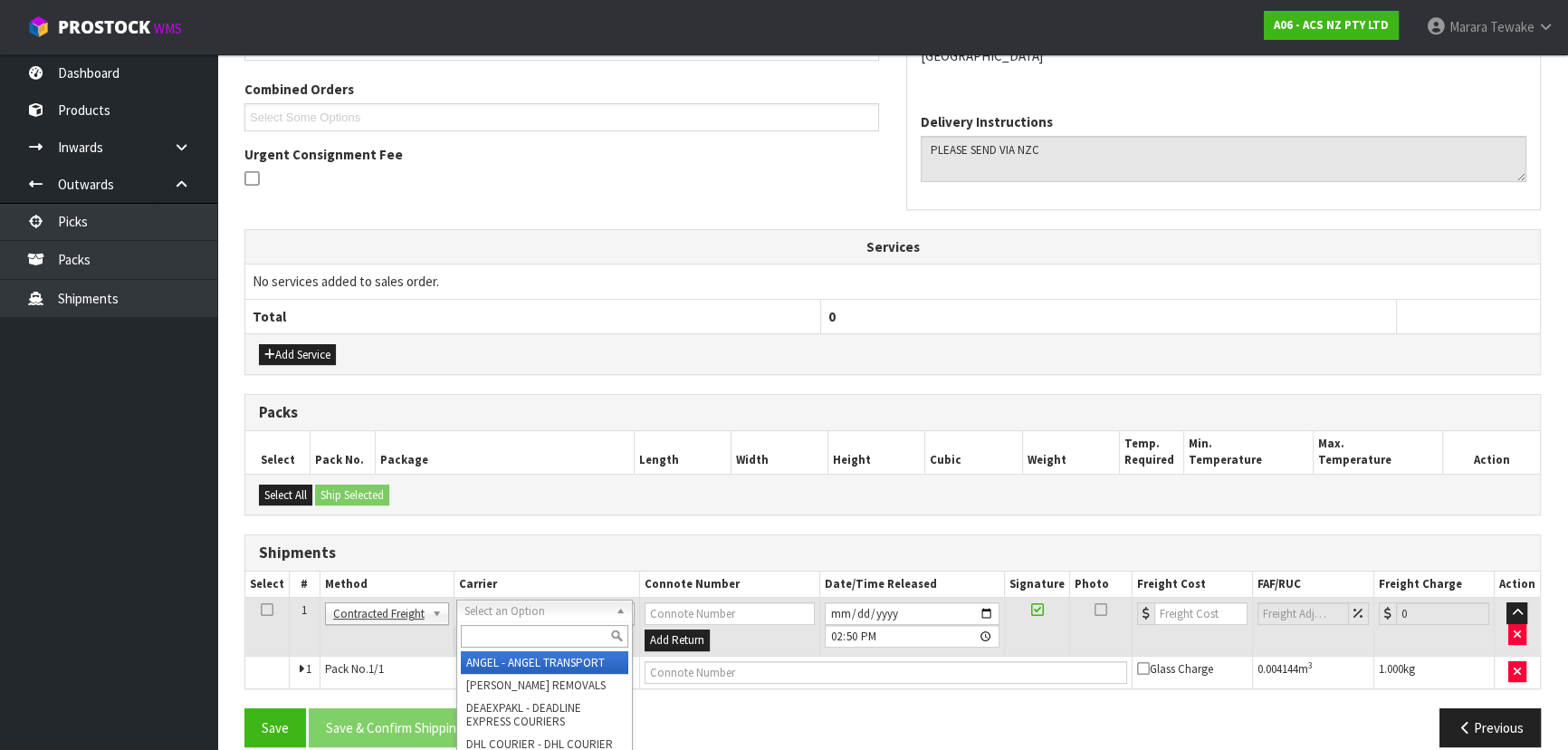
click at [551, 630] on input "text" at bounding box center [544, 636] width 167 height 22
type input "NZC"
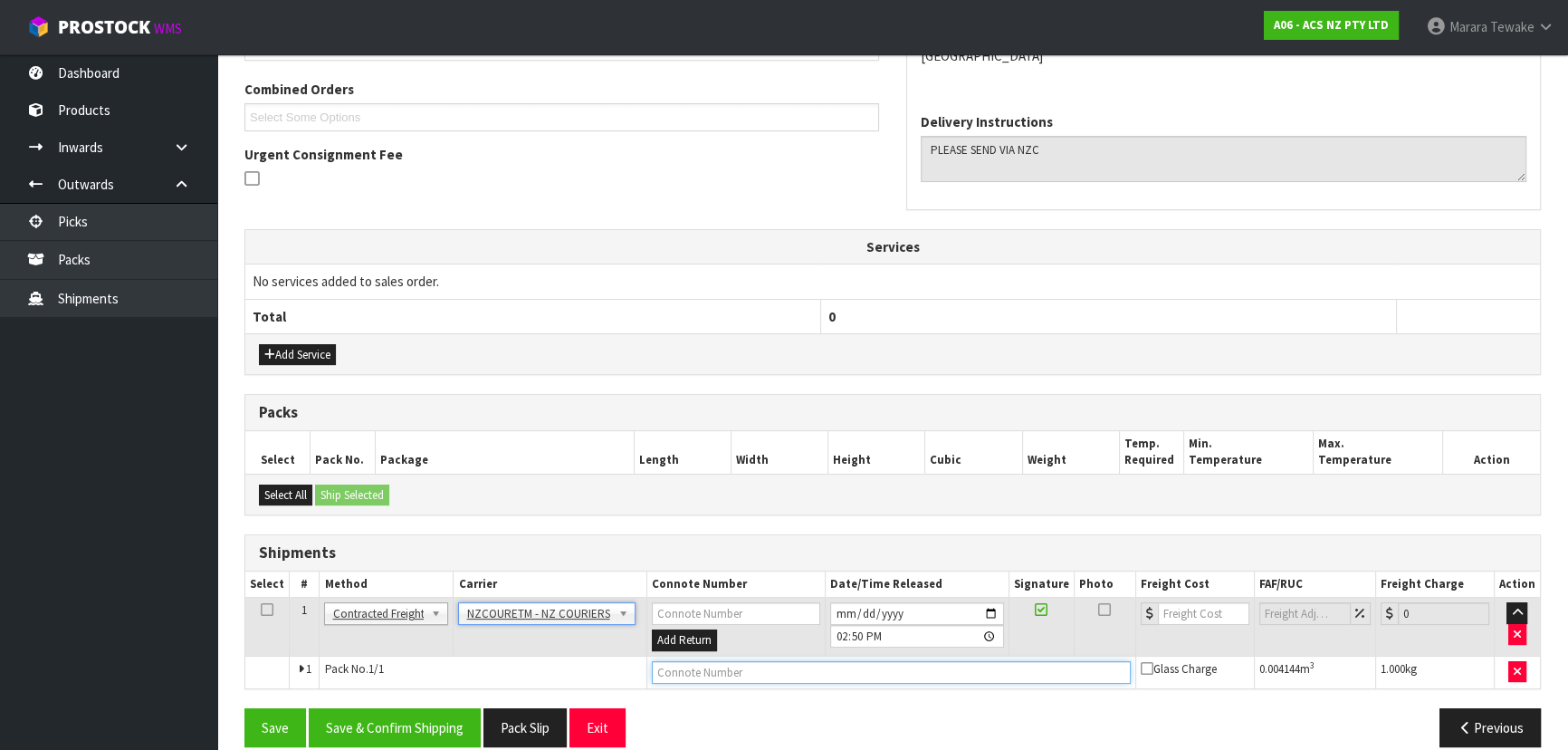
click at [678, 674] on input "text" at bounding box center [892, 672] width 479 height 22
paste input "BZGG004098"
type input "BZGG004098"
click at [1203, 612] on input "number" at bounding box center [1203, 613] width 91 height 22
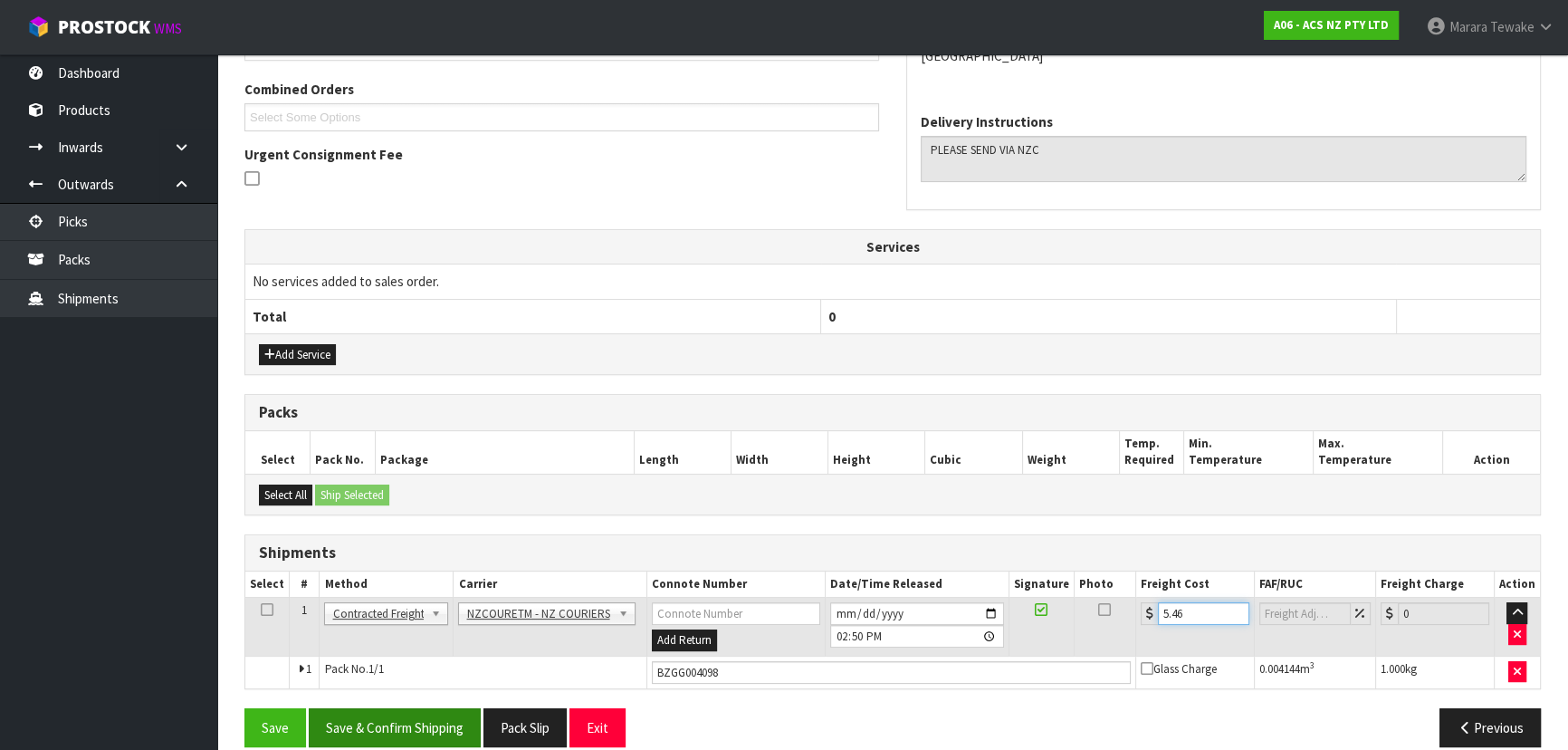
type input "5.46"
click at [450, 708] on button "Save & Confirm Shipping" at bounding box center [394, 728] width 172 height 39
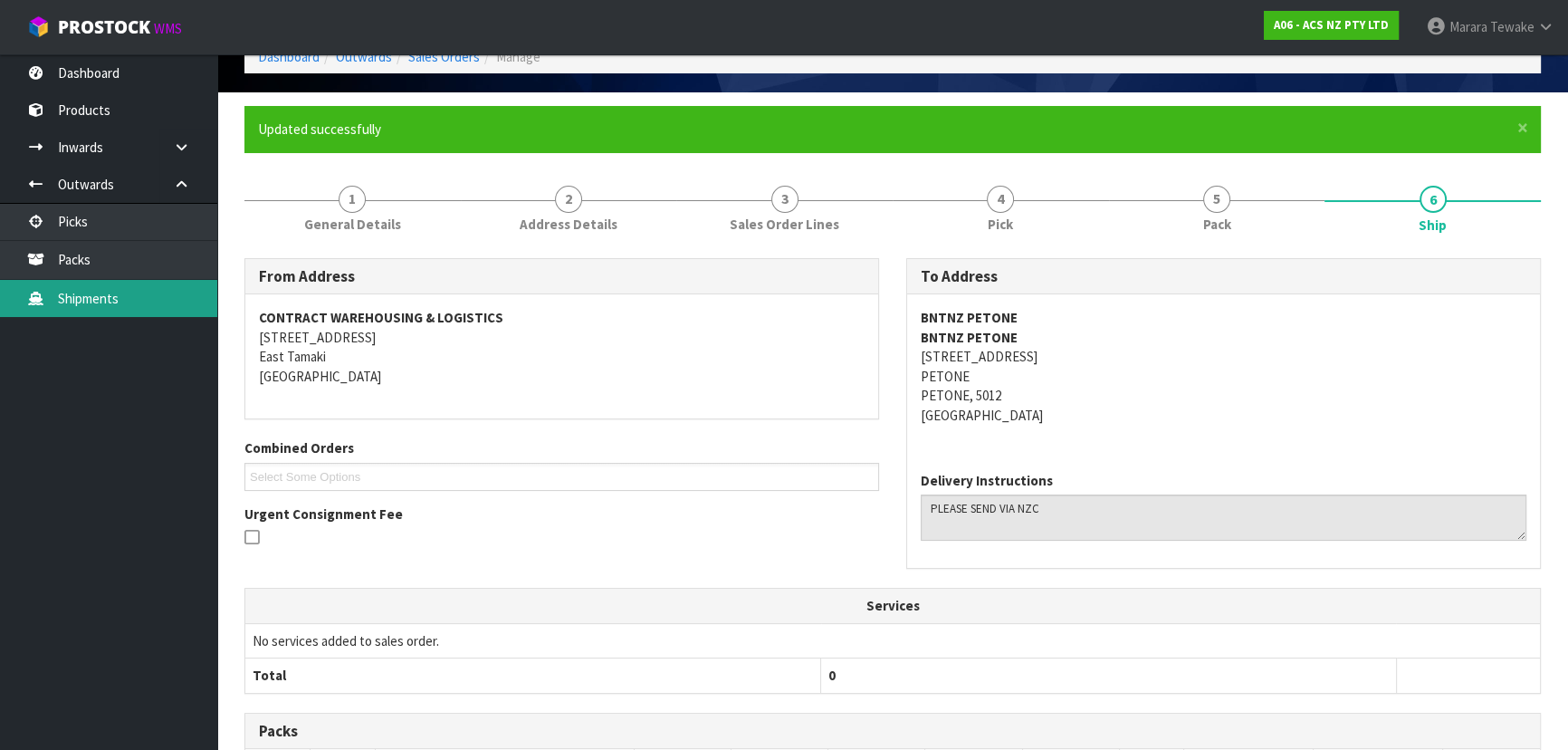
scroll to position [0, 0]
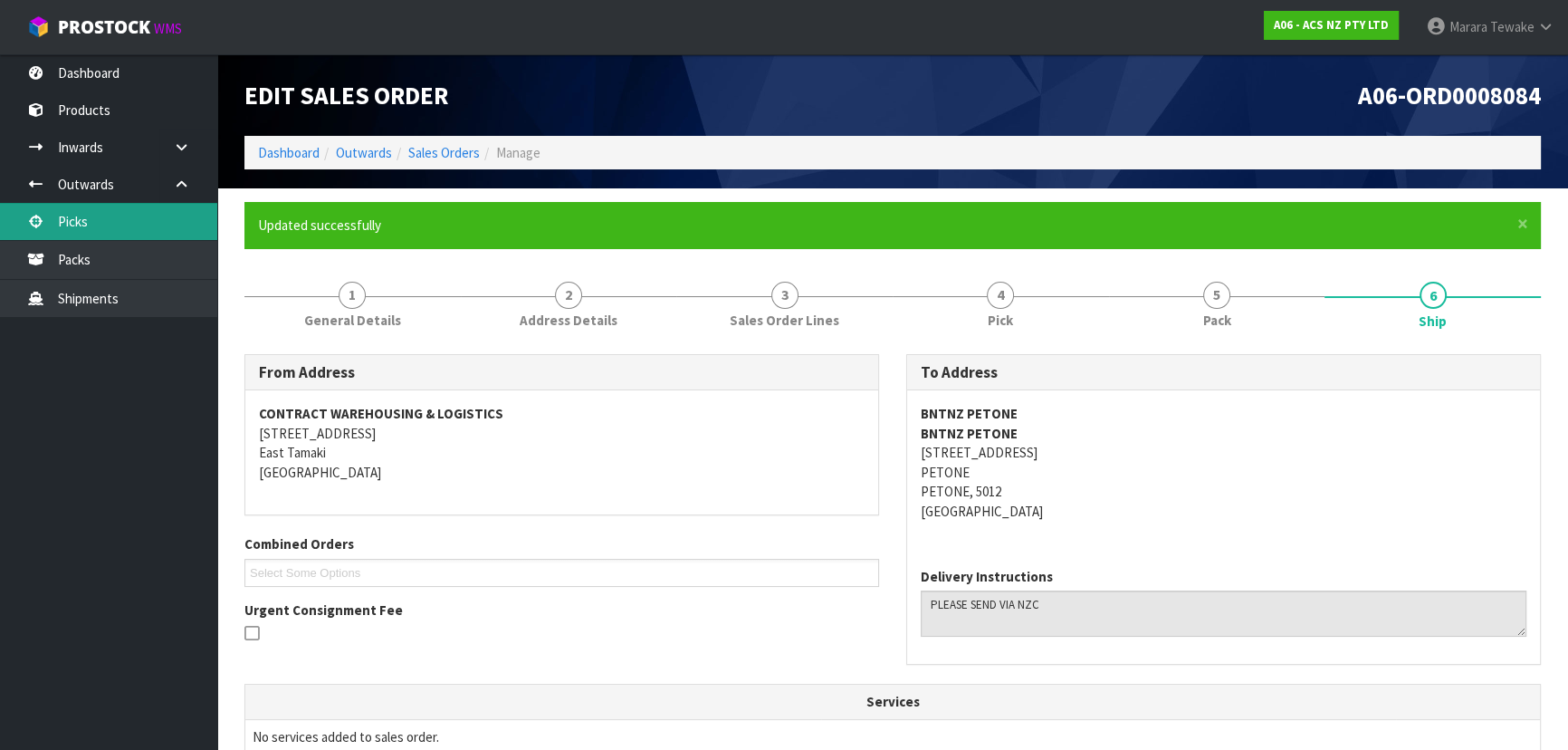
drag, startPoint x: 126, startPoint y: 230, endPoint x: 136, endPoint y: 230, distance: 10.0
click at [128, 230] on link "Picks" at bounding box center [109, 221] width 217 height 37
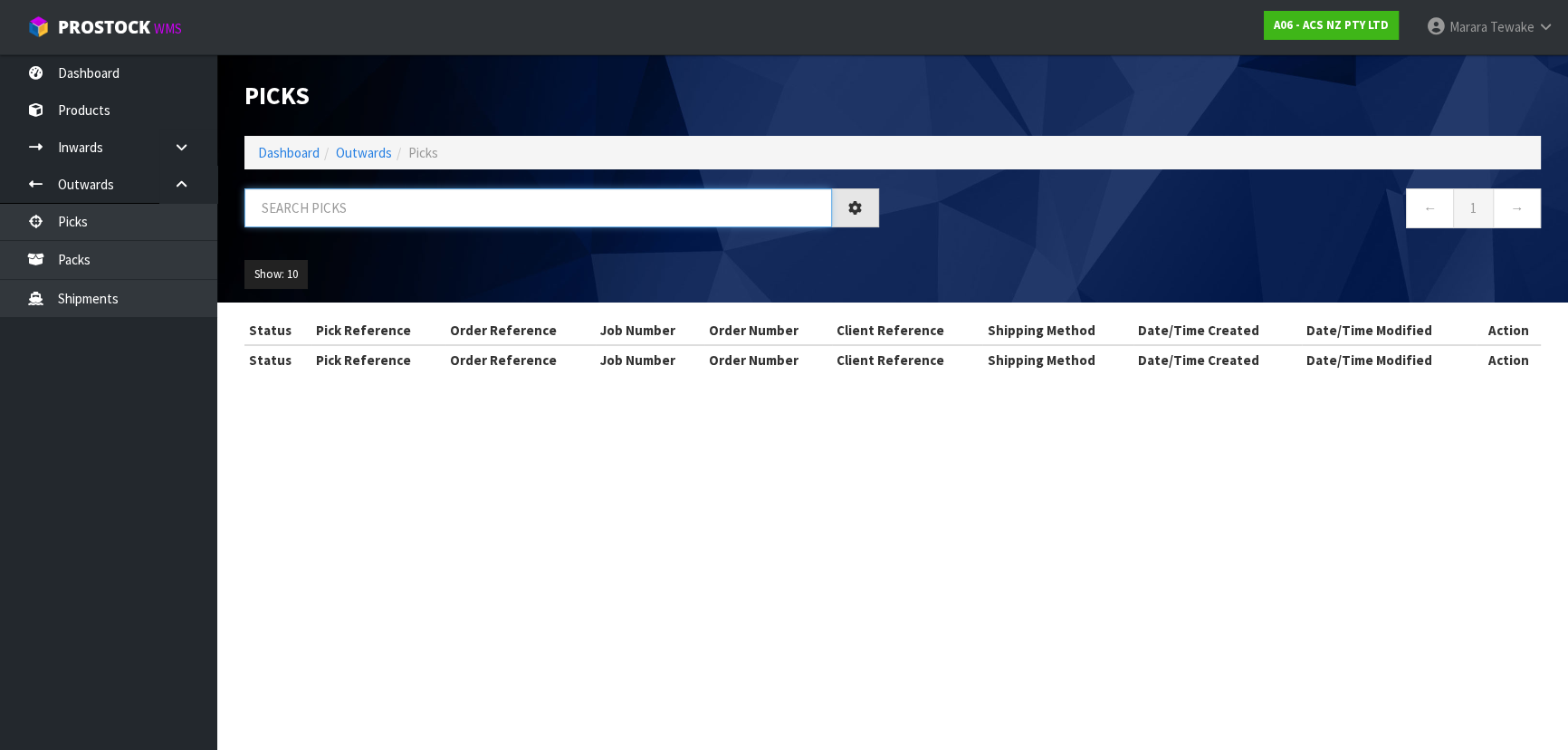
click at [308, 207] on input "text" at bounding box center [538, 208] width 587 height 39
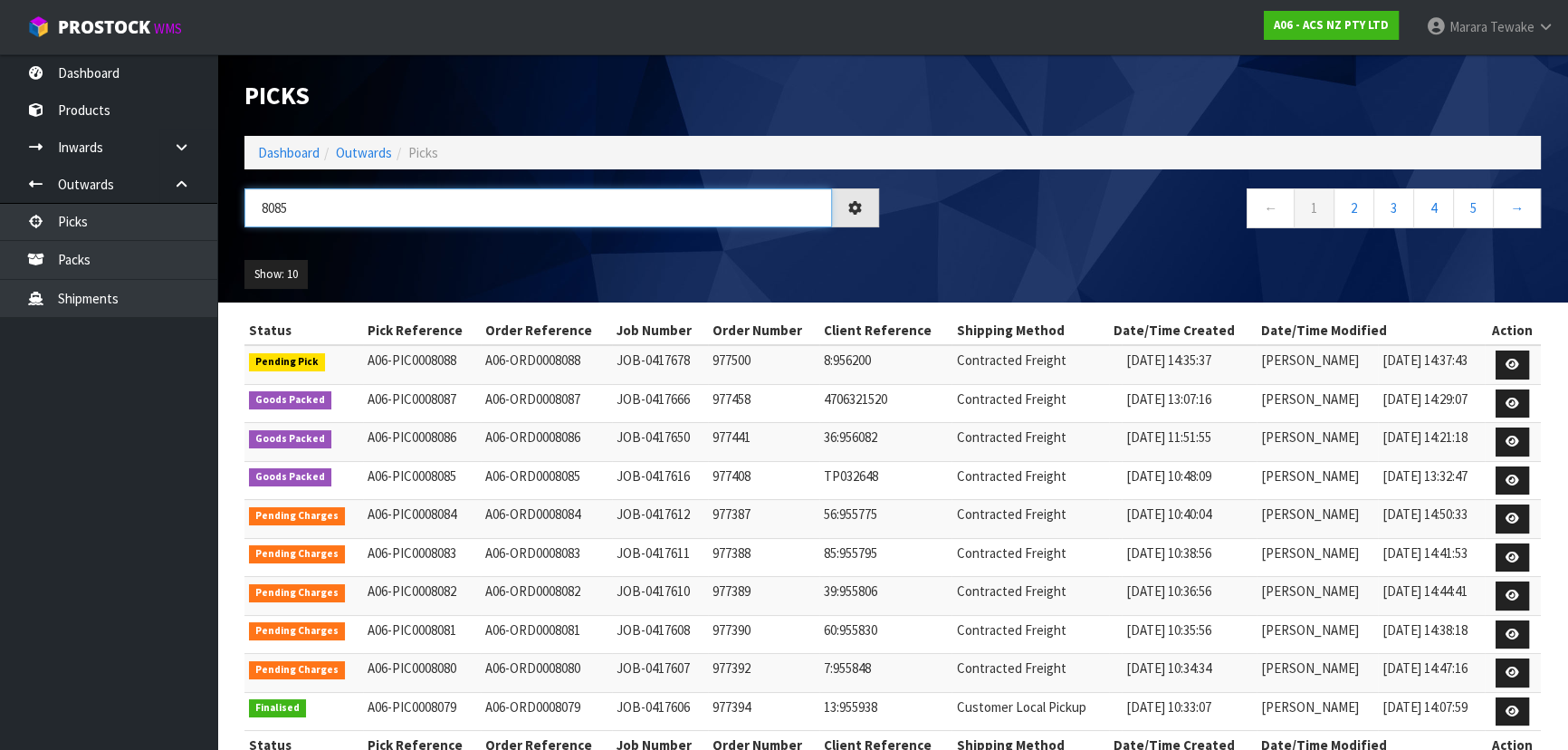
type input "8085"
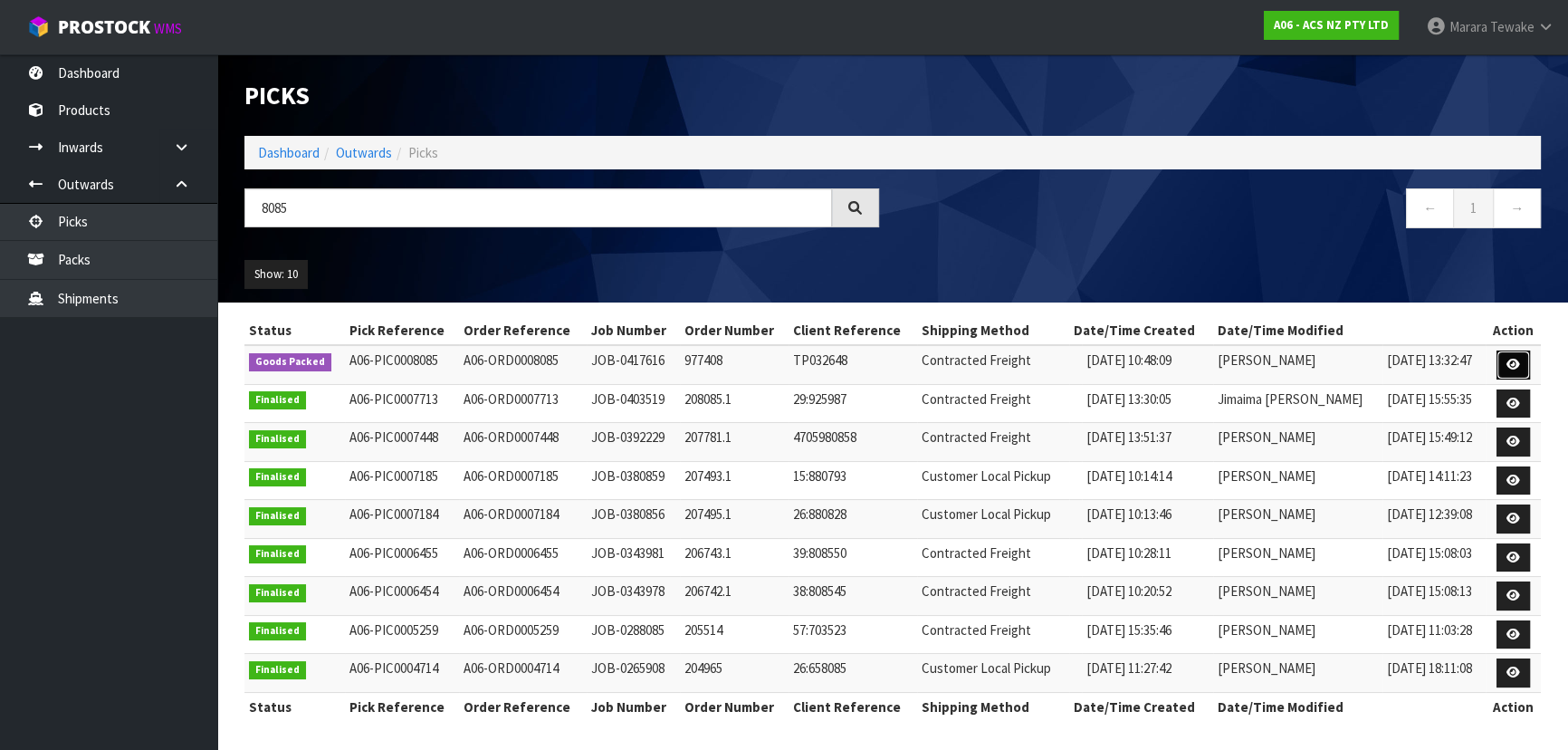
click at [1516, 365] on icon at bounding box center [1513, 364] width 14 height 12
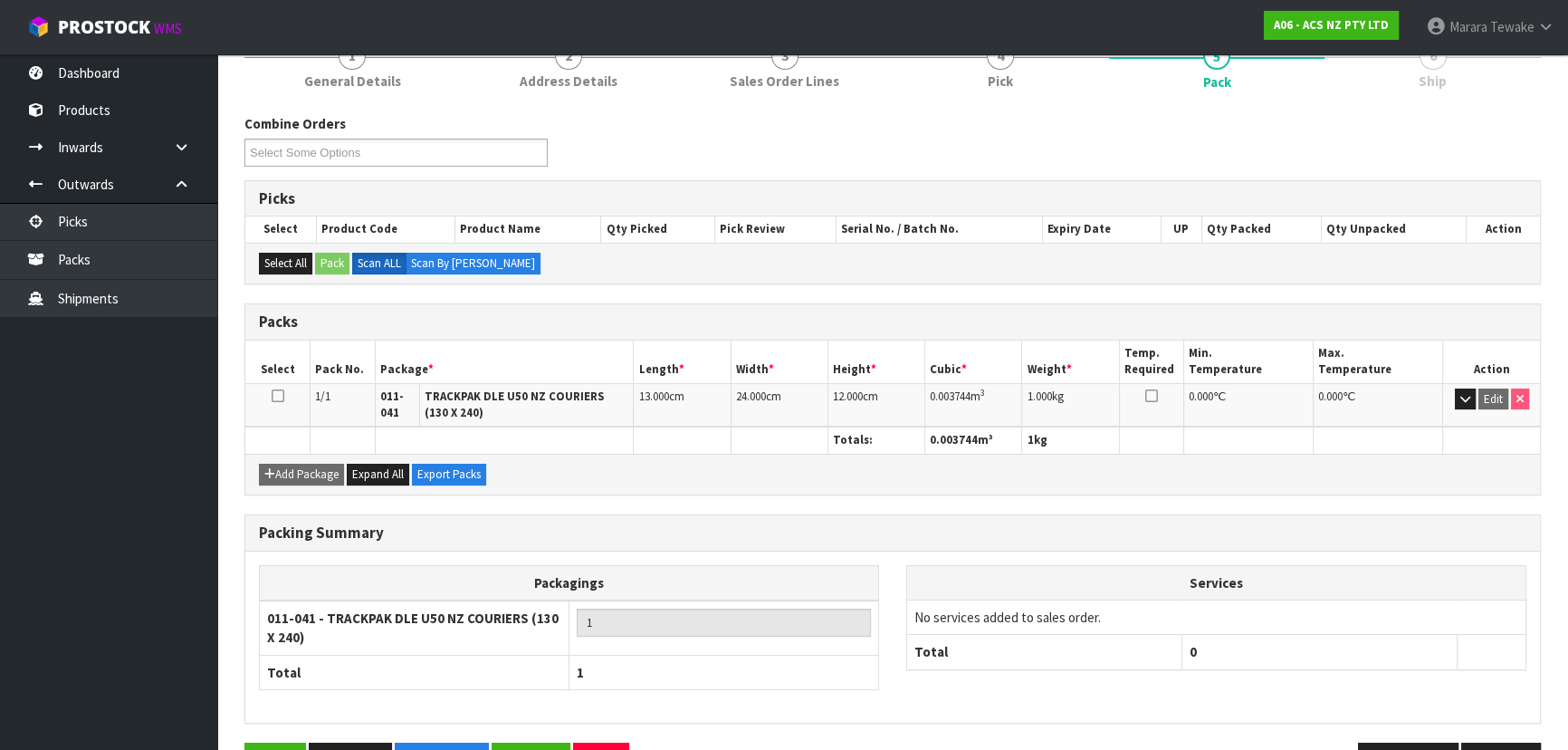
scroll to position [230, 0]
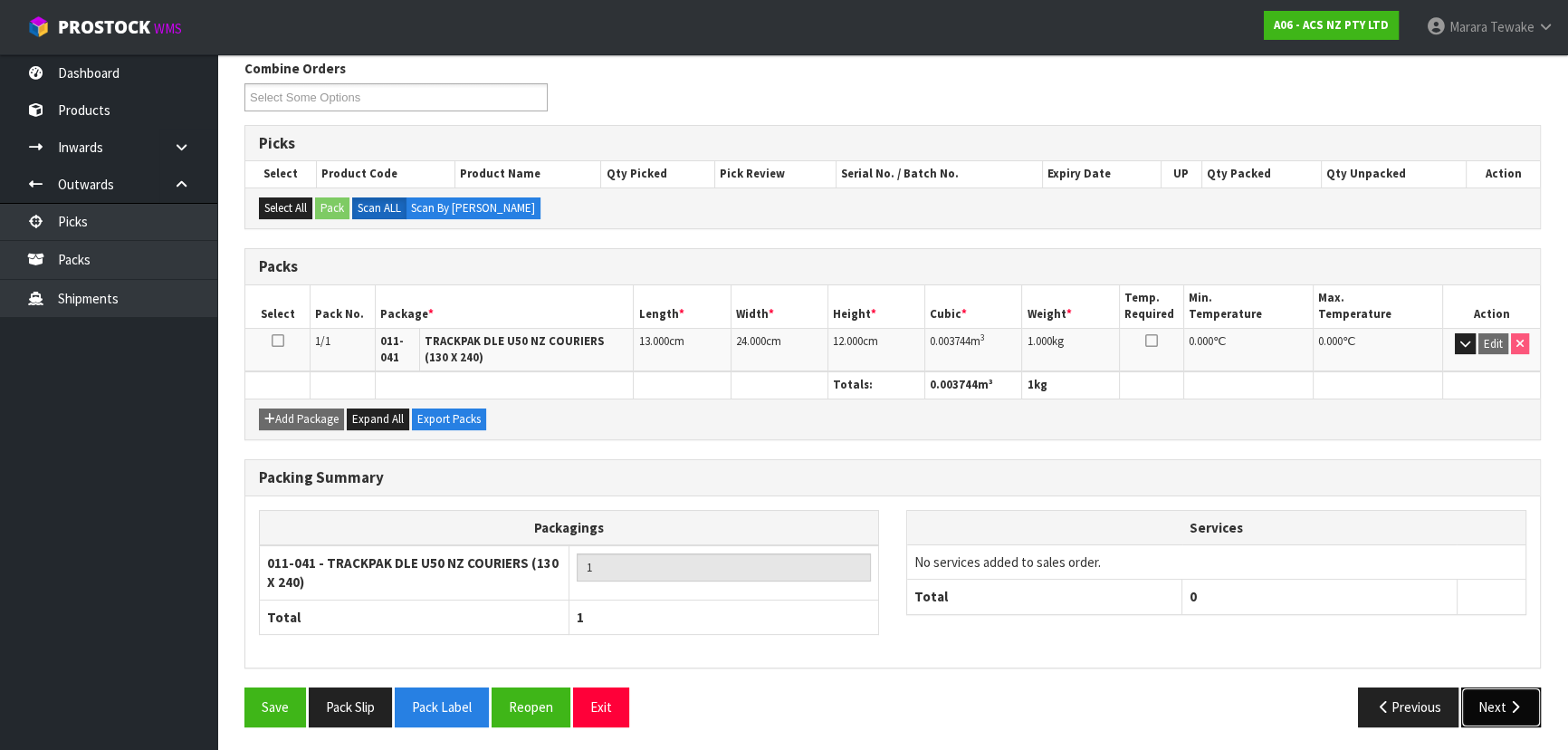
click at [1520, 704] on icon "button" at bounding box center [1515, 706] width 18 height 14
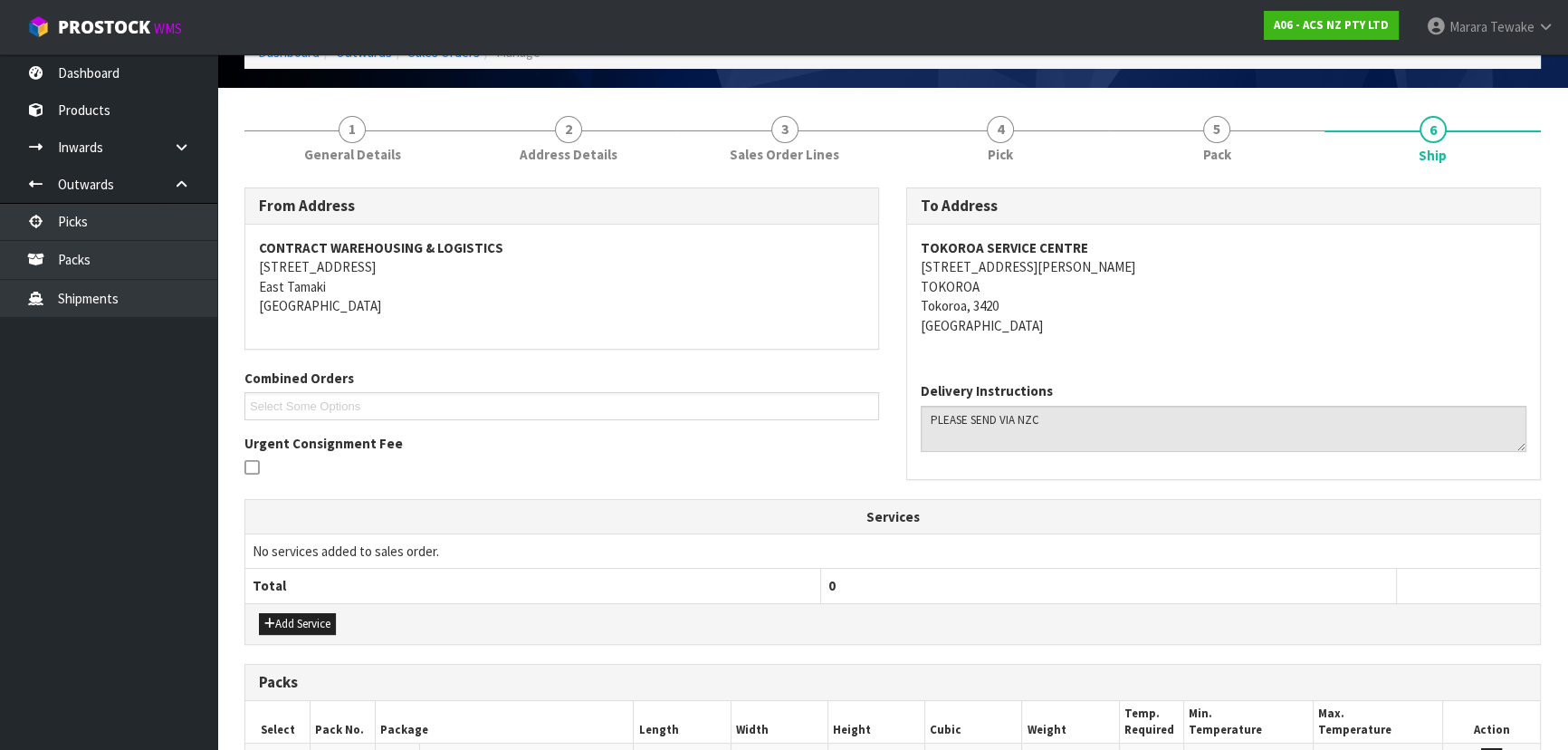
scroll to position [0, 0]
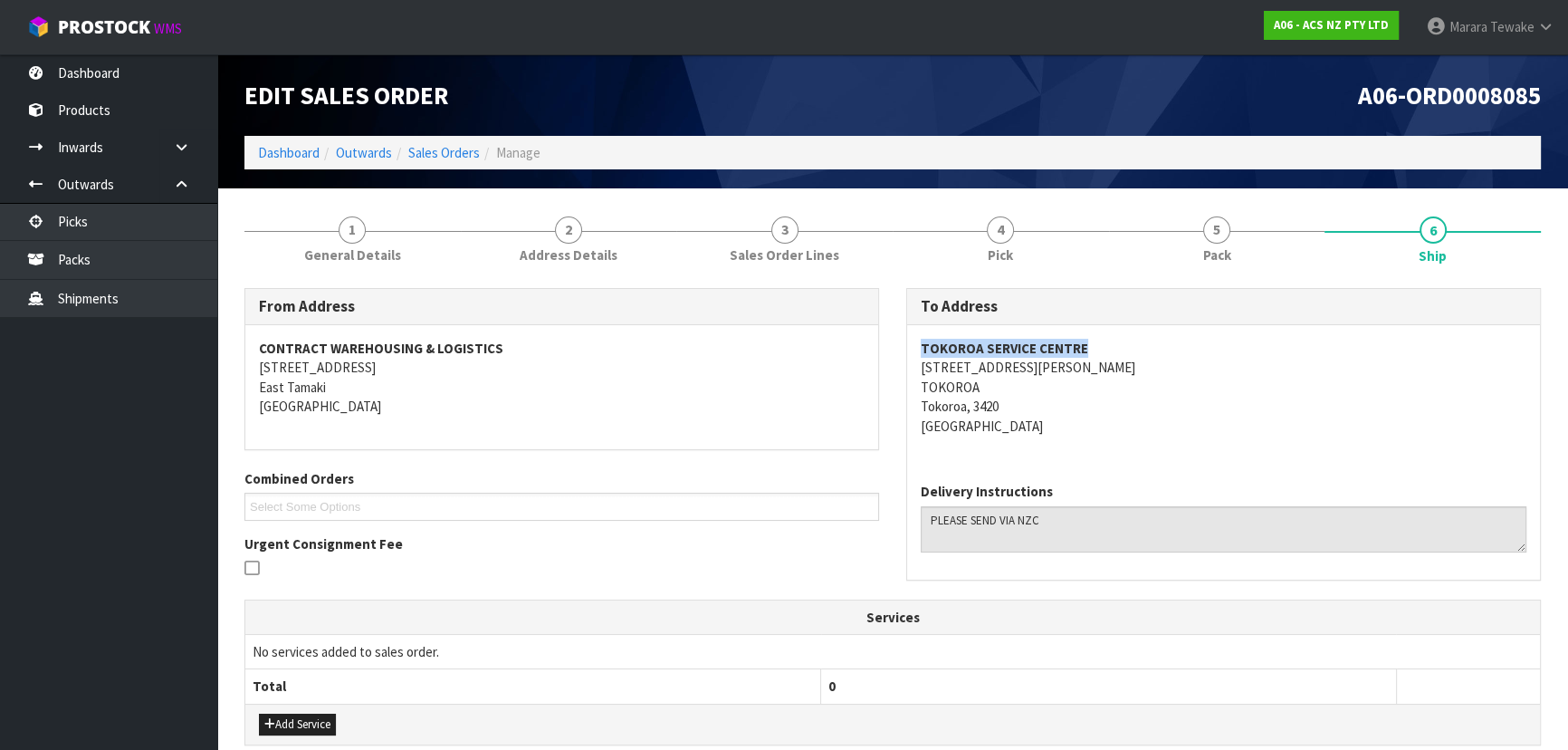
drag, startPoint x: 1083, startPoint y: 345, endPoint x: 922, endPoint y: 349, distance: 161.0
click at [922, 349] on address "TOKOROA SERVICE CENTRE [STREET_ADDRESS][PERSON_NAME]" at bounding box center [1223, 387] width 606 height 97
copy strong "TOKOROA SERVICE CENTRE"
drag, startPoint x: 1049, startPoint y: 369, endPoint x: 922, endPoint y: 376, distance: 127.2
click at [922, 376] on address "TOKOROA SERVICE CENTRE [STREET_ADDRESS][PERSON_NAME]" at bounding box center [1223, 387] width 606 height 97
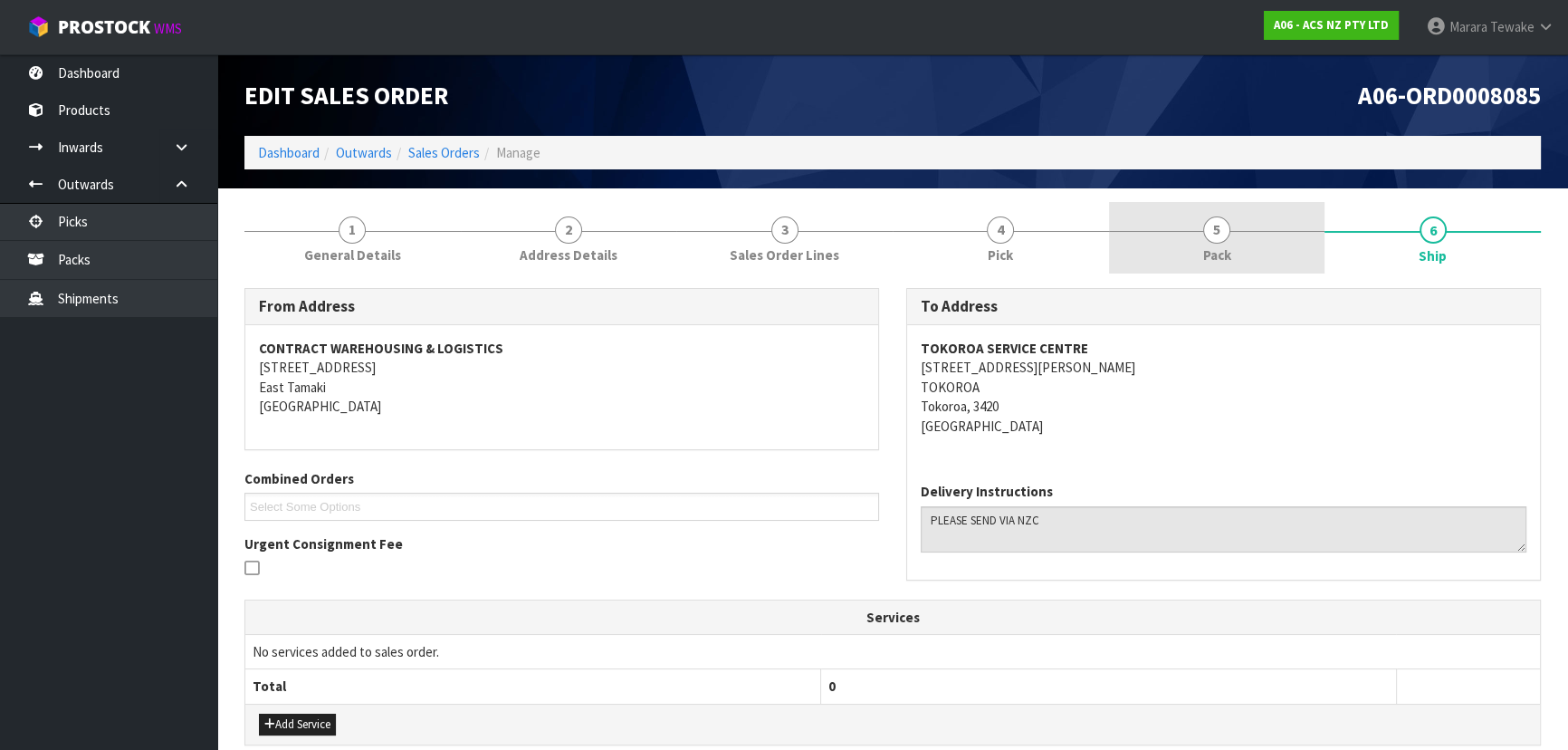
click at [1234, 248] on link "5 Pack" at bounding box center [1217, 237] width 216 height 72
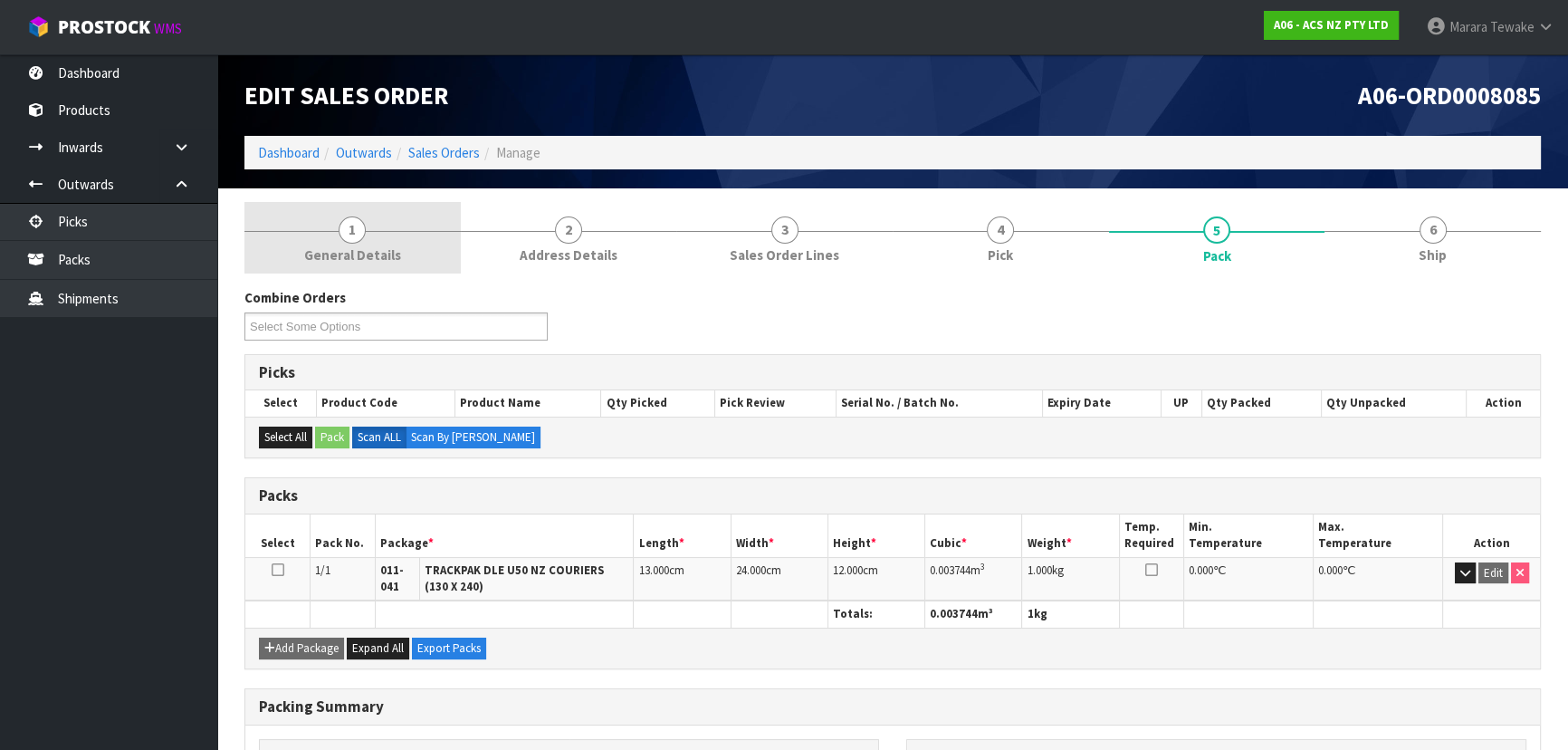
click at [376, 246] on span "General Details" at bounding box center [352, 255] width 97 height 19
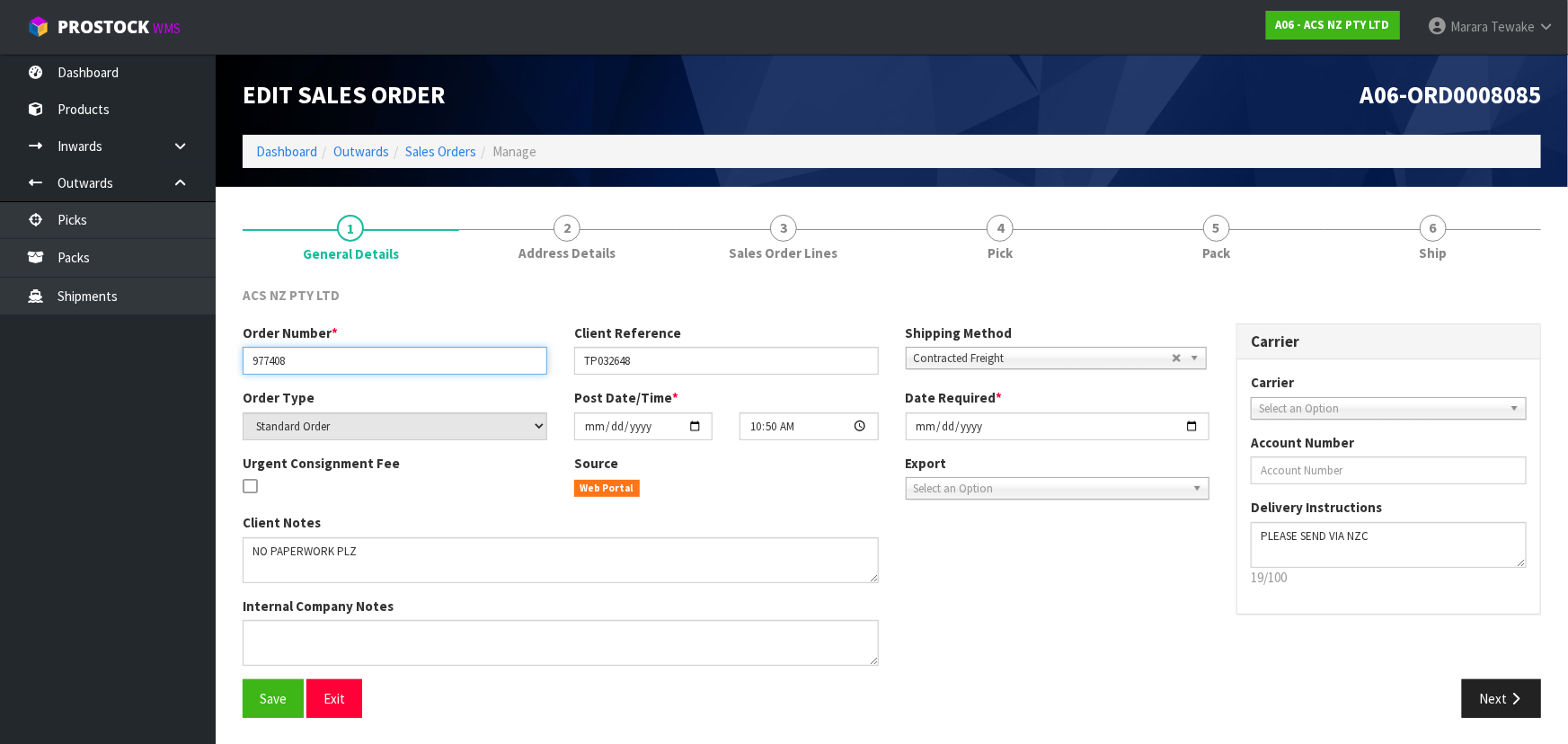
drag, startPoint x: 301, startPoint y: 358, endPoint x: 242, endPoint y: 348, distance: 59.8
click at [196, 357] on body "Toggle navigation ProStock WMS A06 - ACS NZ PTY LTD Marara Tewake Logout Dashbo…" at bounding box center [784, 372] width 1568 height 744
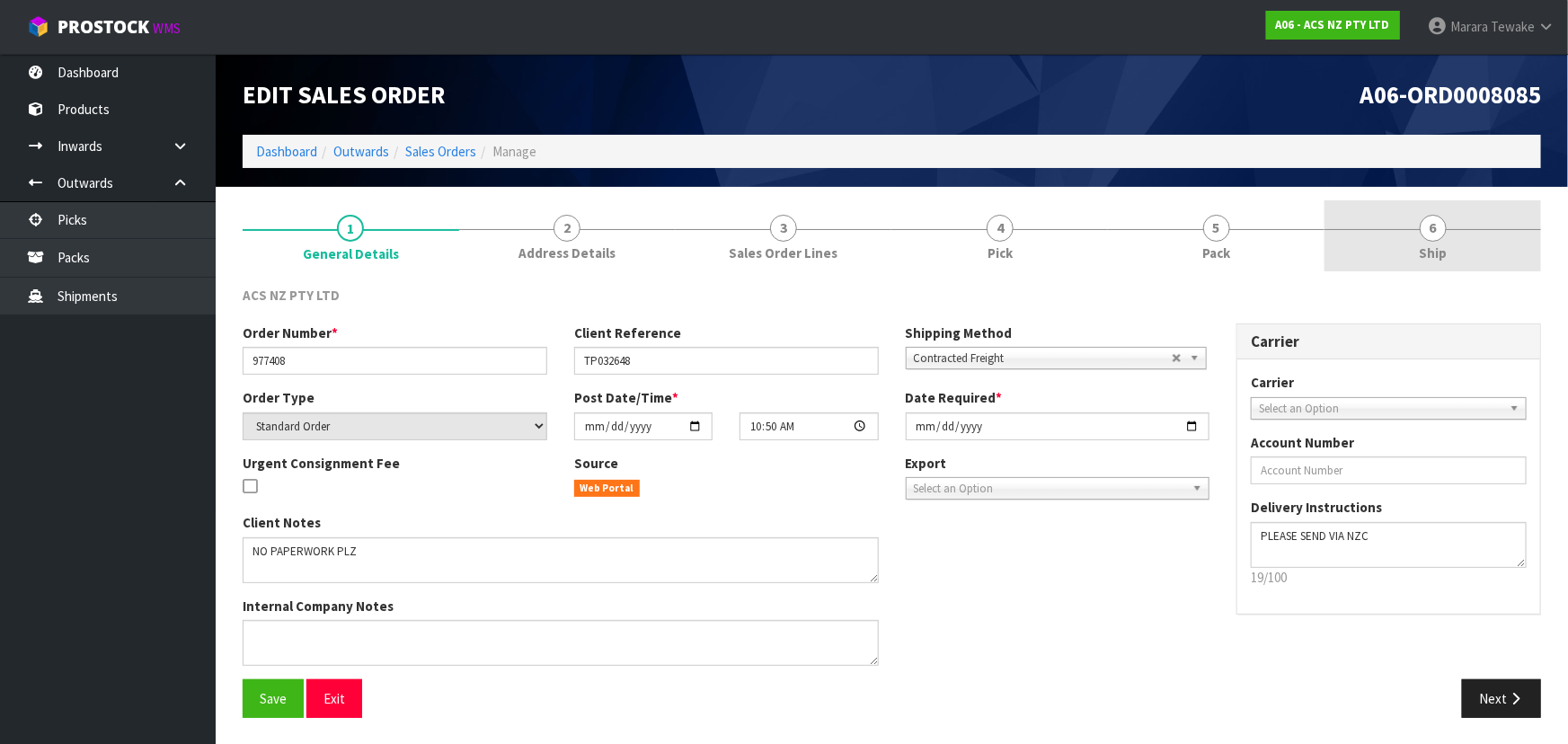
drag, startPoint x: 1453, startPoint y: 239, endPoint x: 1454, endPoint y: 249, distance: 10.0
click at [1453, 239] on link "6 Ship" at bounding box center [1432, 235] width 217 height 71
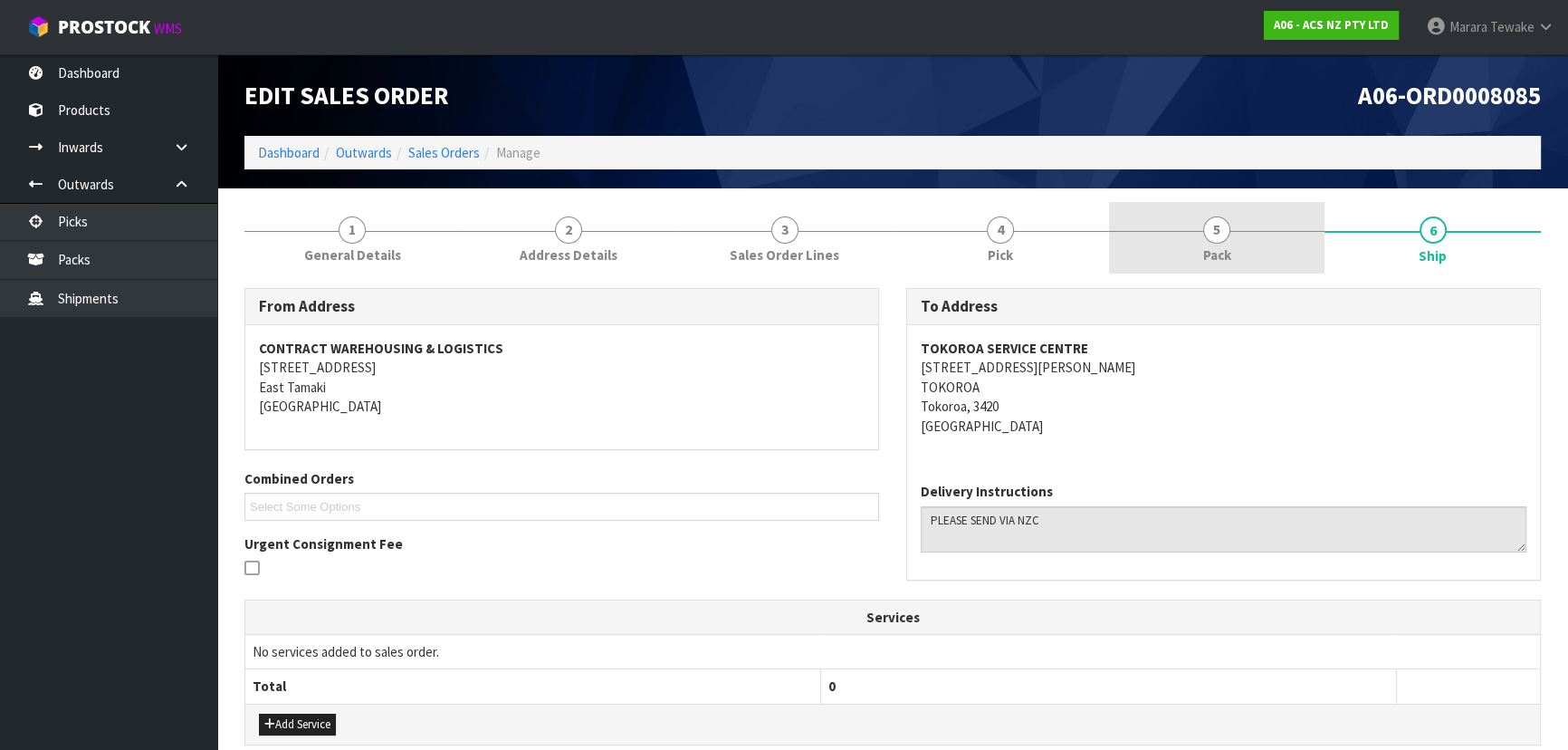
drag, startPoint x: 1245, startPoint y: 225, endPoint x: 1245, endPoint y: 235, distance: 10.0
click at [1245, 225] on link "5 Pack" at bounding box center [1217, 237] width 216 height 72
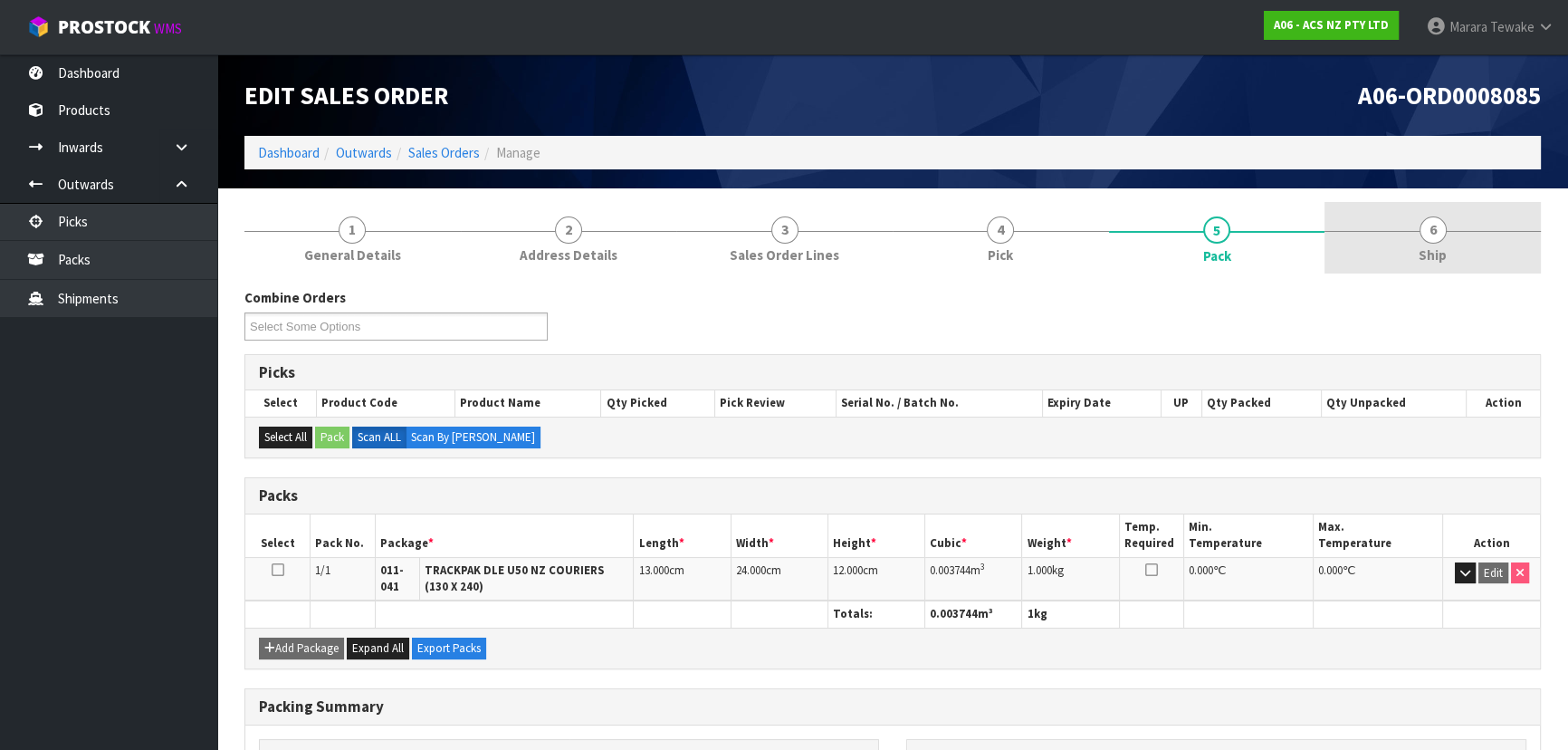
click at [1457, 249] on link "6 Ship" at bounding box center [1432, 237] width 216 height 72
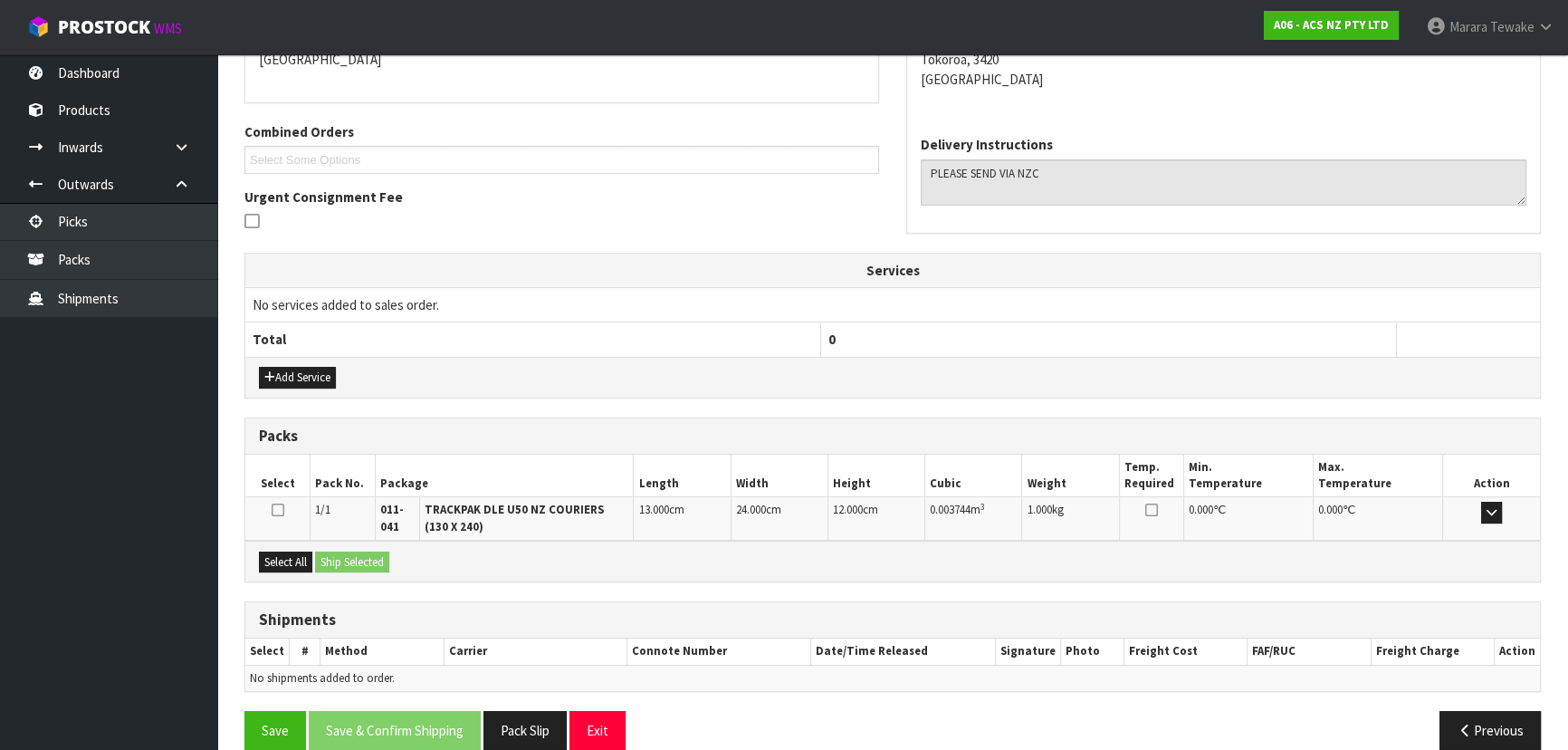
scroll to position [372, 0]
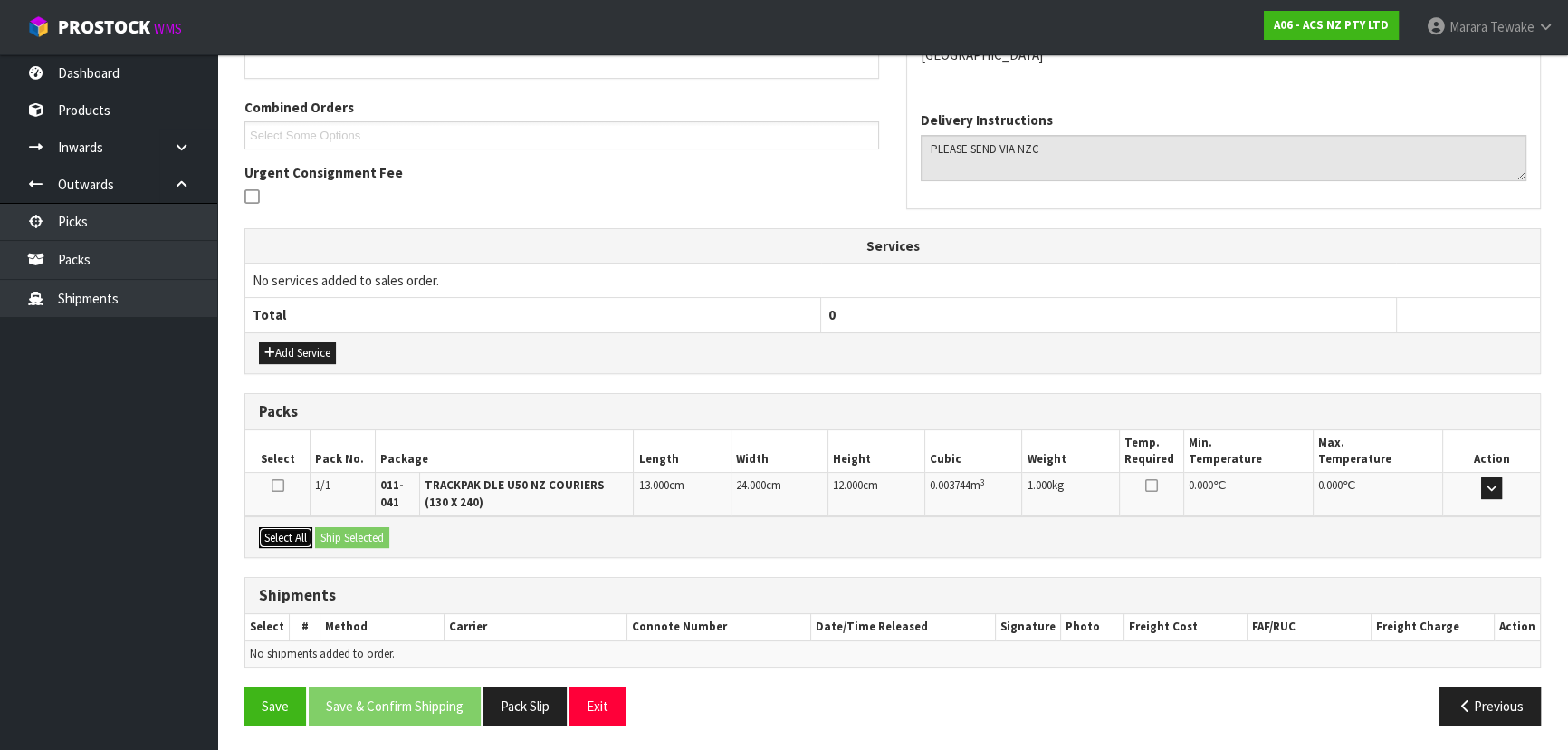
drag, startPoint x: 290, startPoint y: 536, endPoint x: 329, endPoint y: 534, distance: 39.1
click at [291, 534] on button "Select All" at bounding box center [285, 537] width 53 height 21
drag, startPoint x: 330, startPoint y: 534, endPoint x: 344, endPoint y: 533, distance: 14.0
click at [333, 534] on button "Ship Selected" at bounding box center [352, 537] width 74 height 21
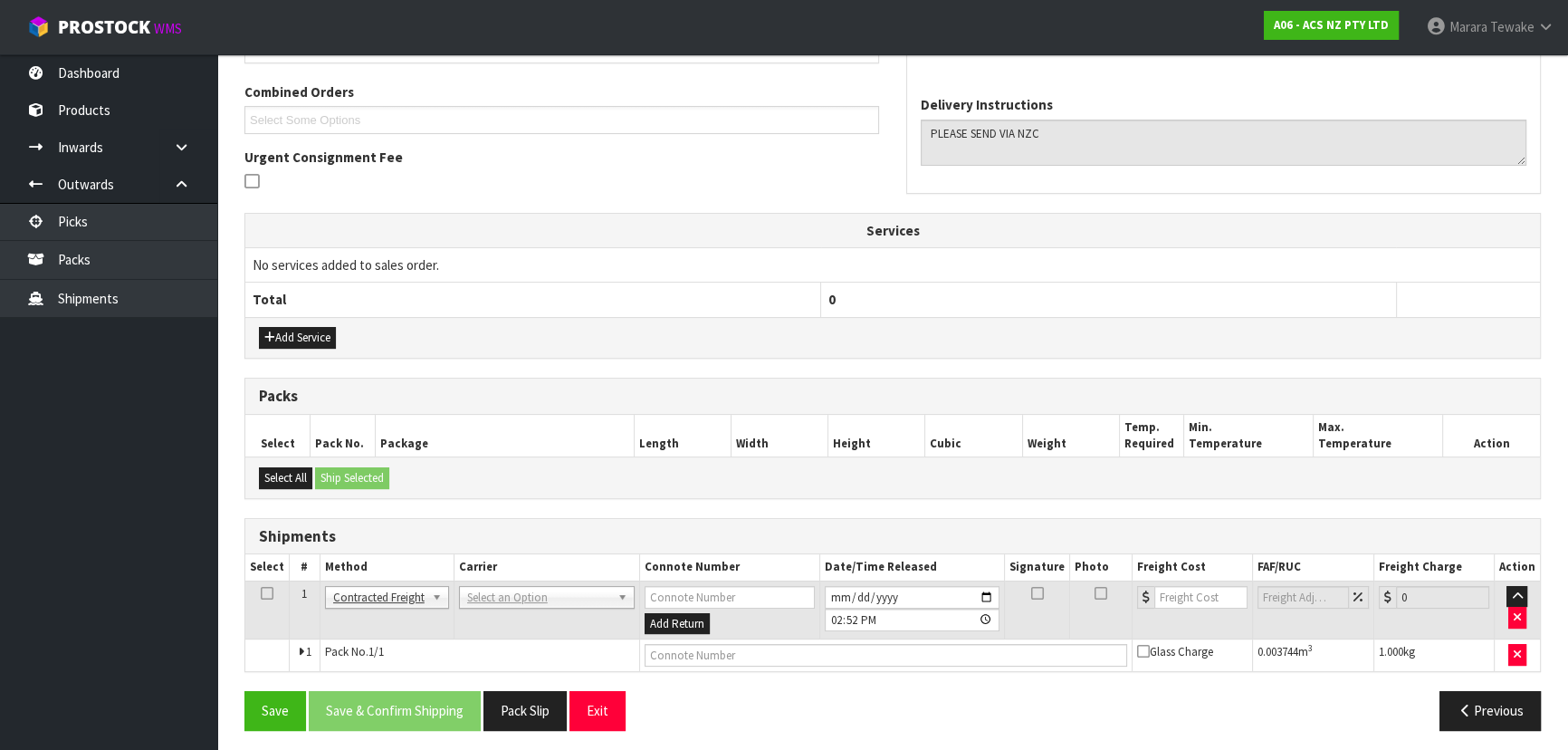
scroll to position [390, 0]
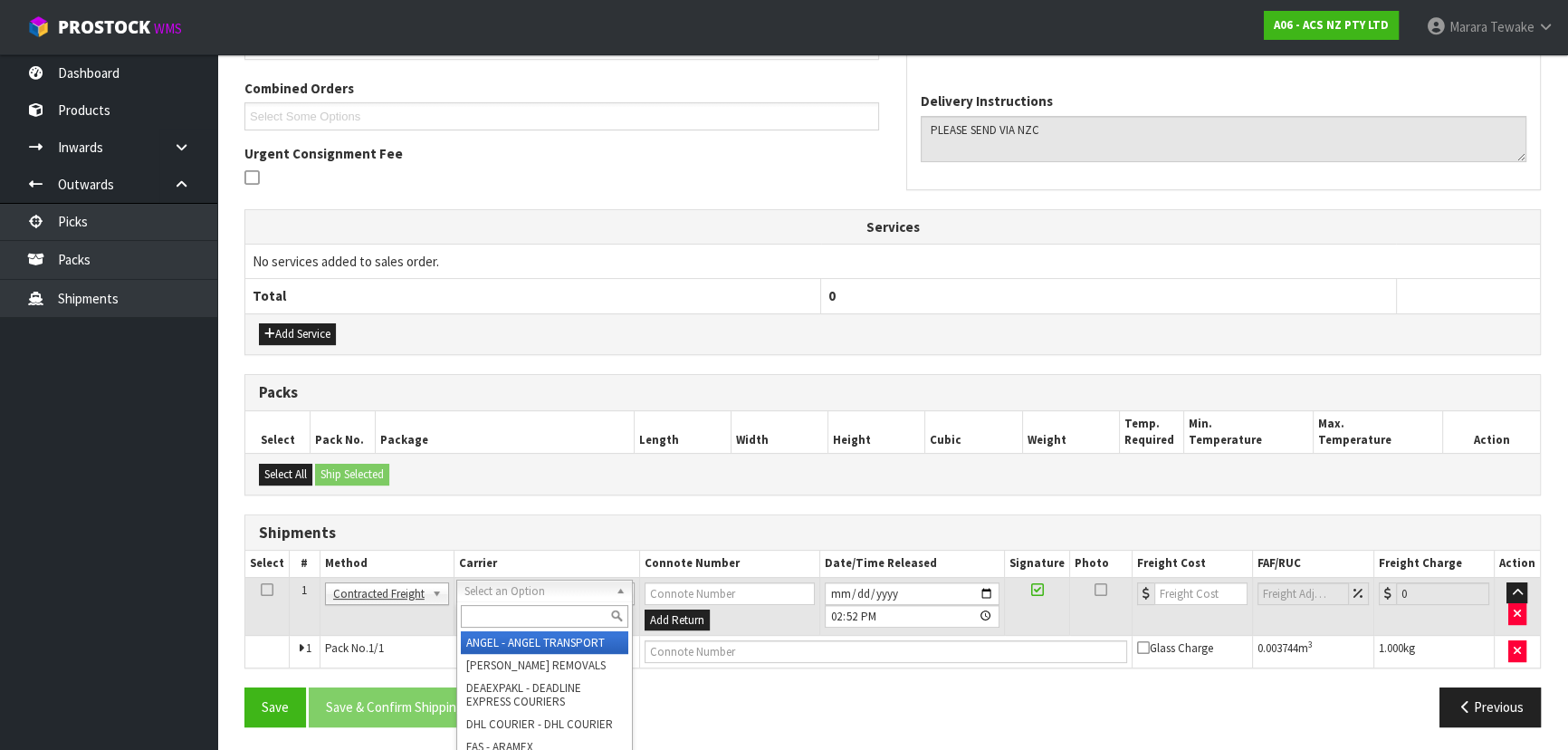
click at [507, 621] on input "text" at bounding box center [544, 616] width 167 height 22
type input "NZC"
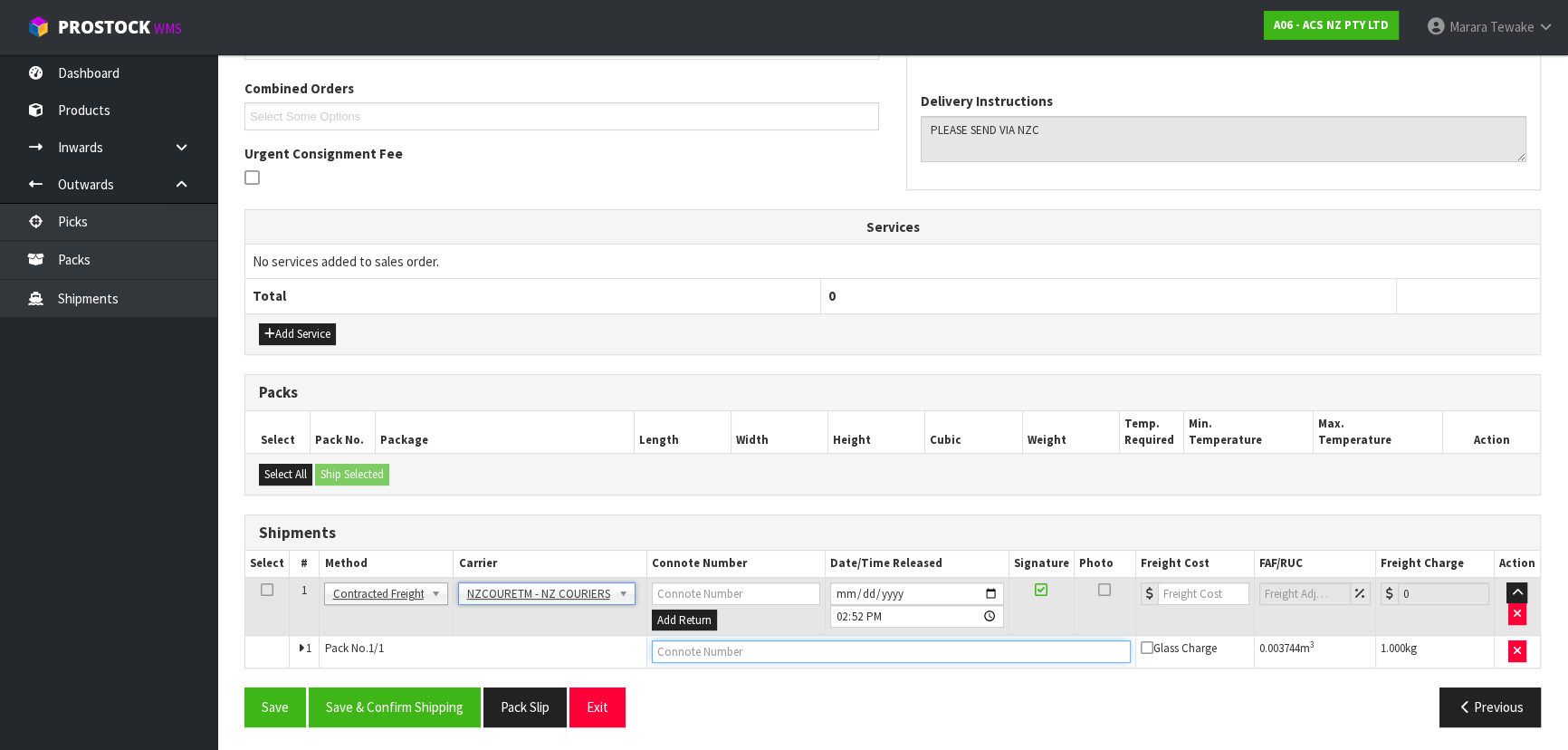
click at [814, 654] on input "text" at bounding box center [892, 651] width 479 height 22
paste input "BZGG004099"
type input "BZGG004099"
click at [1196, 597] on input "number" at bounding box center [1203, 594] width 91 height 22
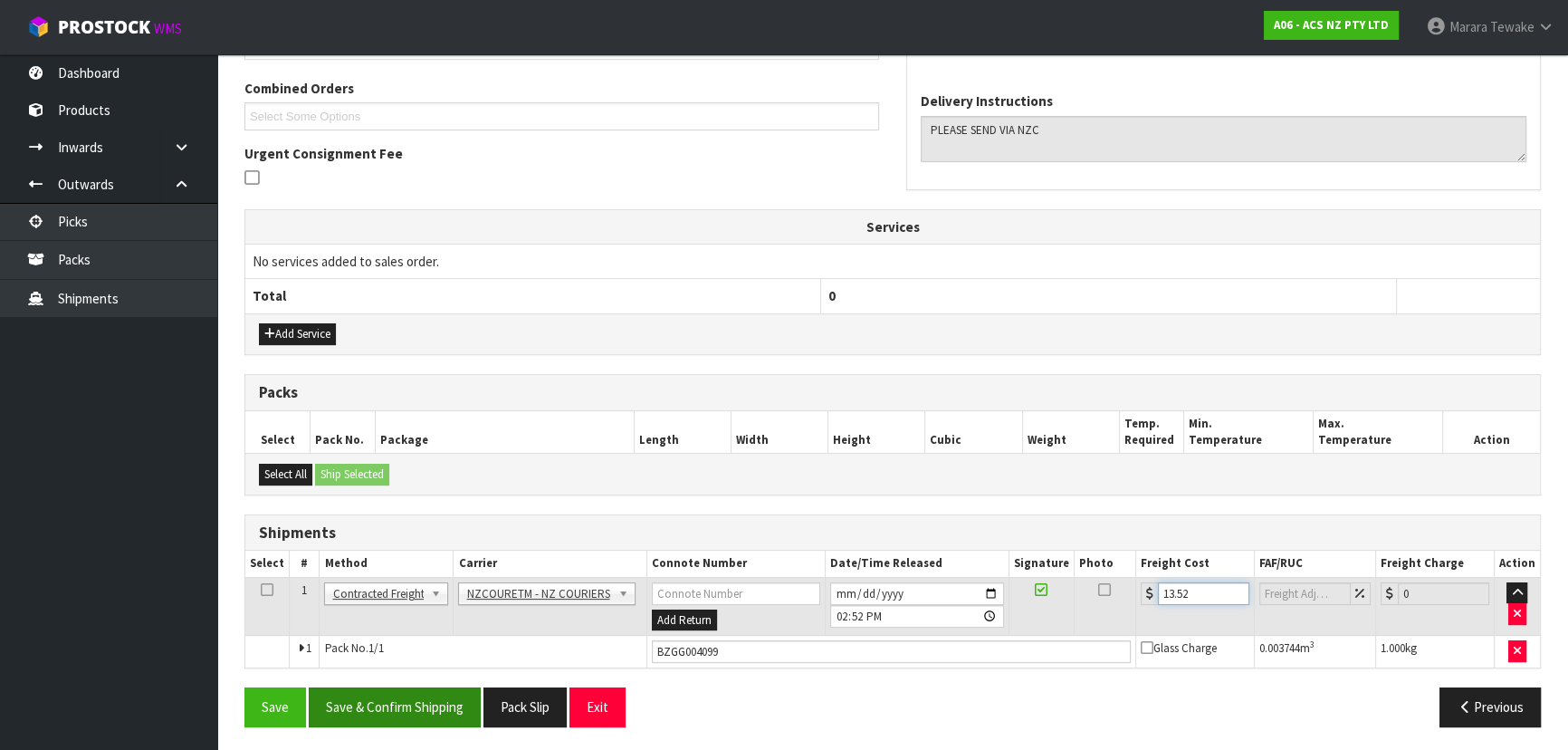
type input "13.52"
click at [379, 711] on button "Save & Confirm Shipping" at bounding box center [394, 707] width 172 height 39
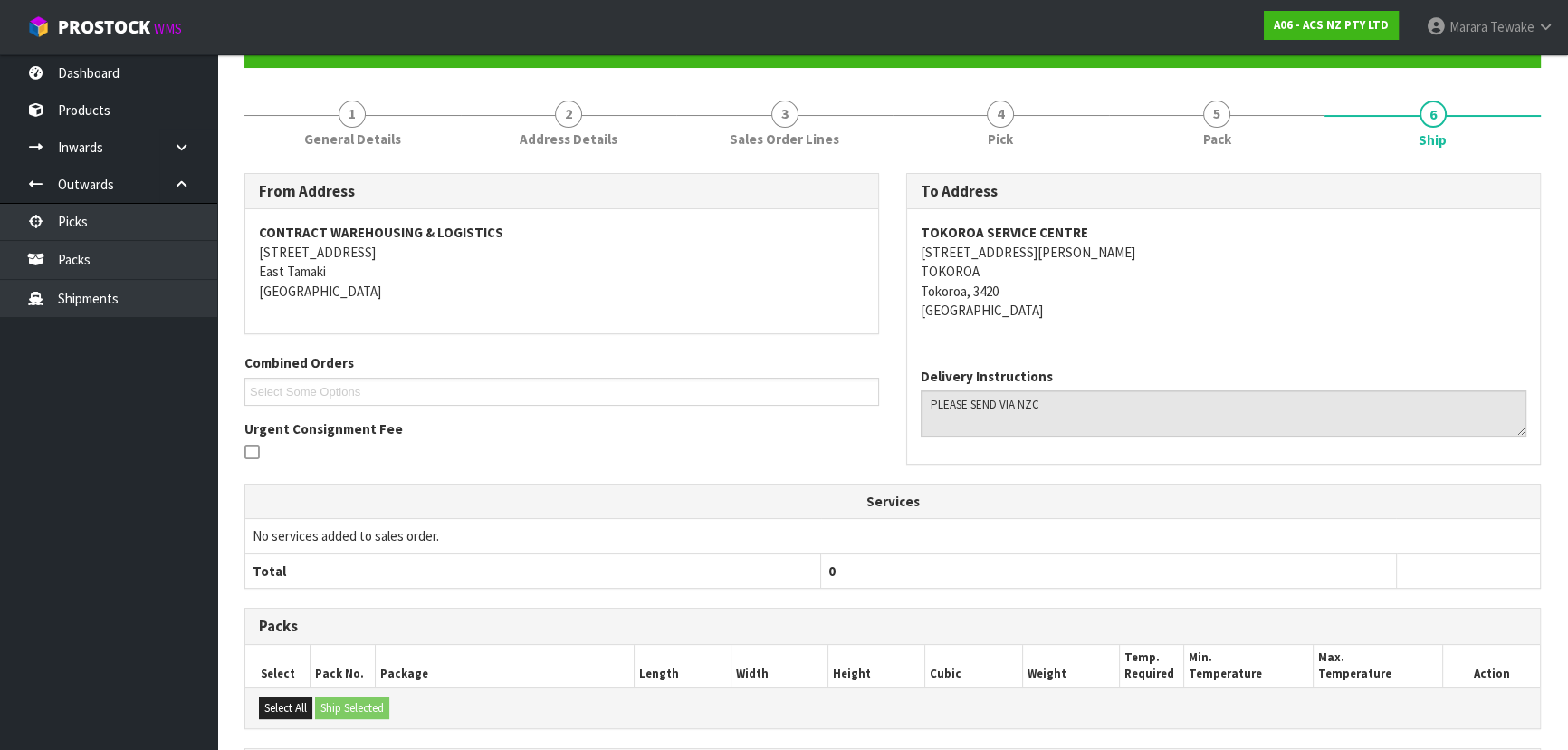
scroll to position [0, 0]
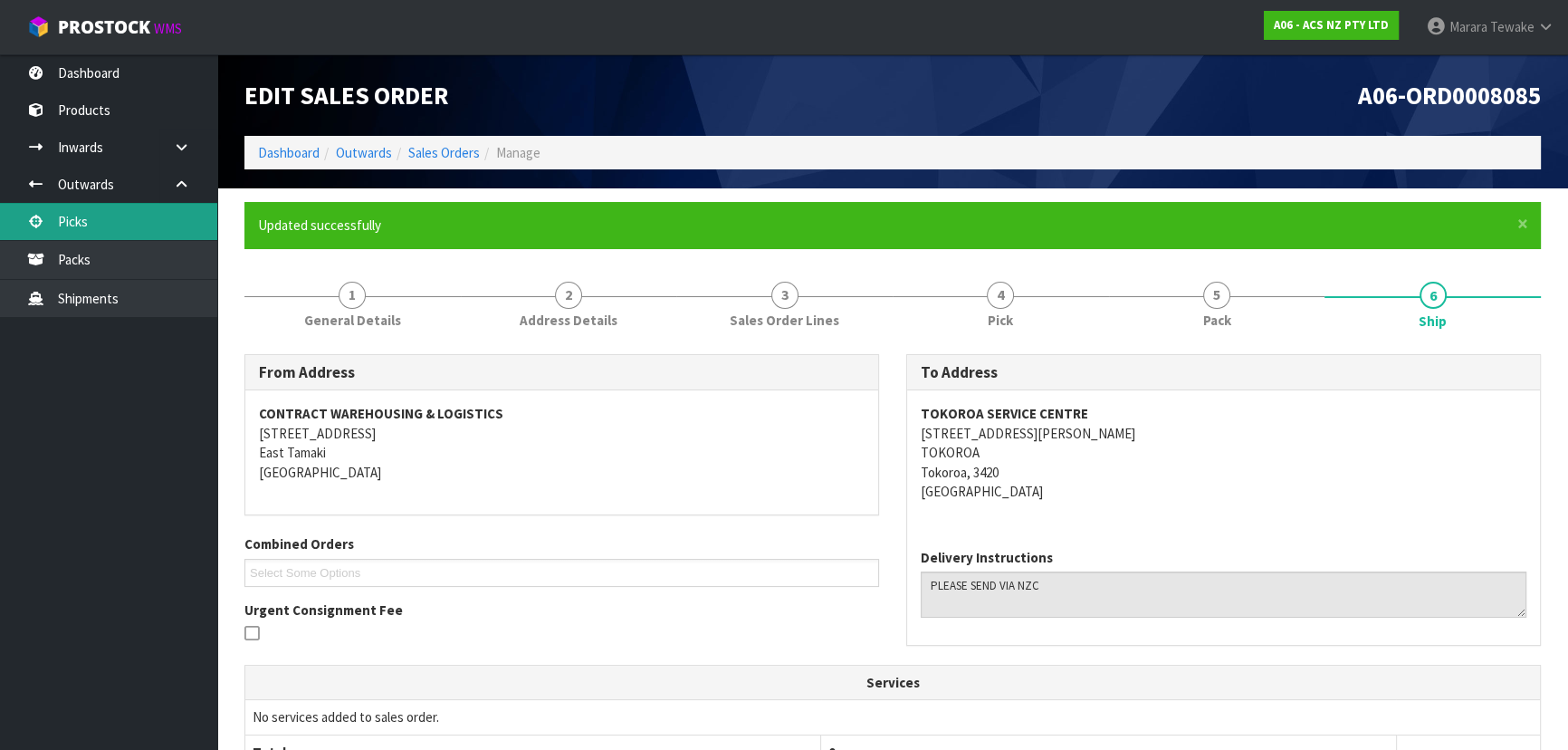
click at [92, 225] on link "Picks" at bounding box center [109, 221] width 217 height 37
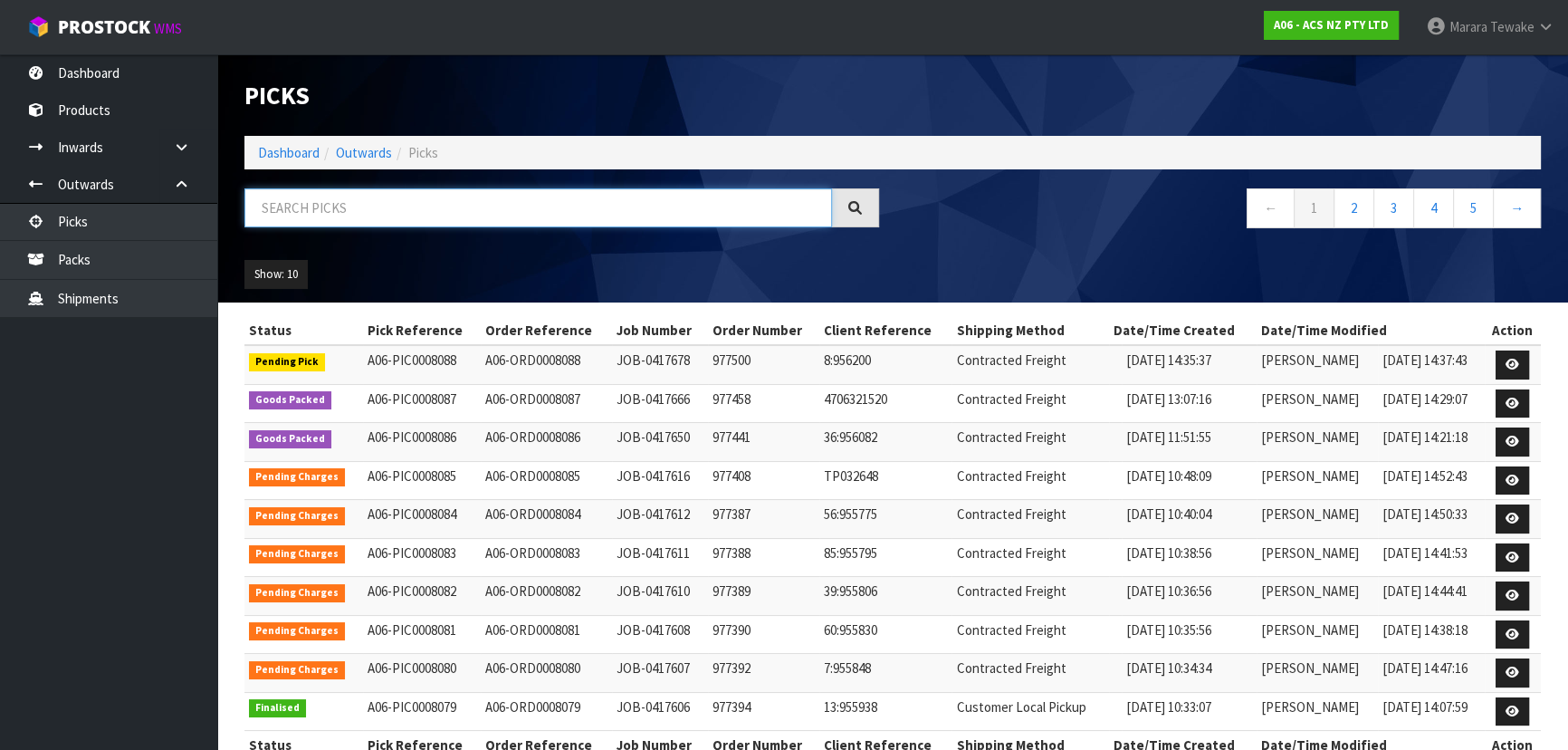
click at [270, 206] on input "text" at bounding box center [538, 208] width 587 height 39
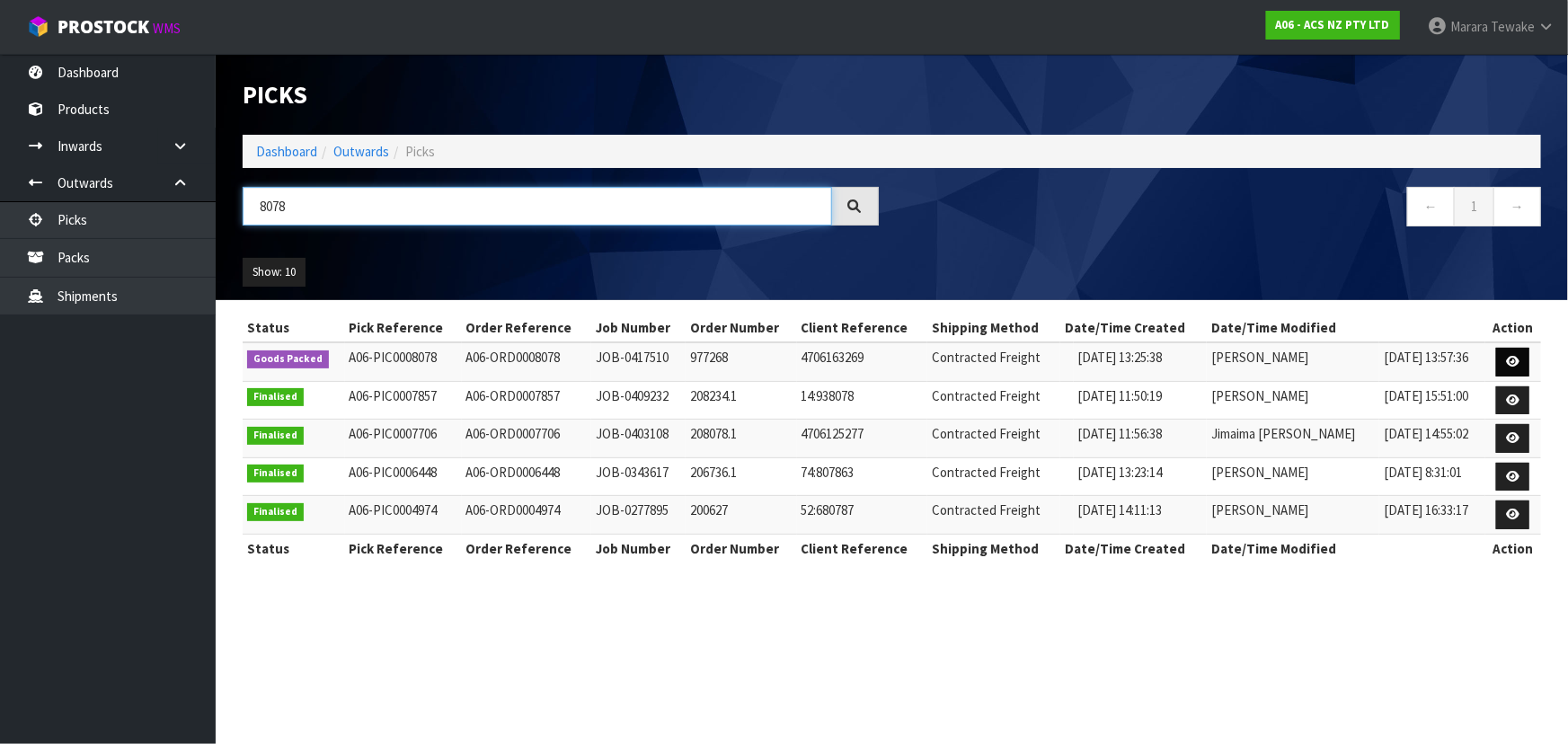
type input "8078"
click at [1518, 368] on link at bounding box center [1513, 361] width 33 height 29
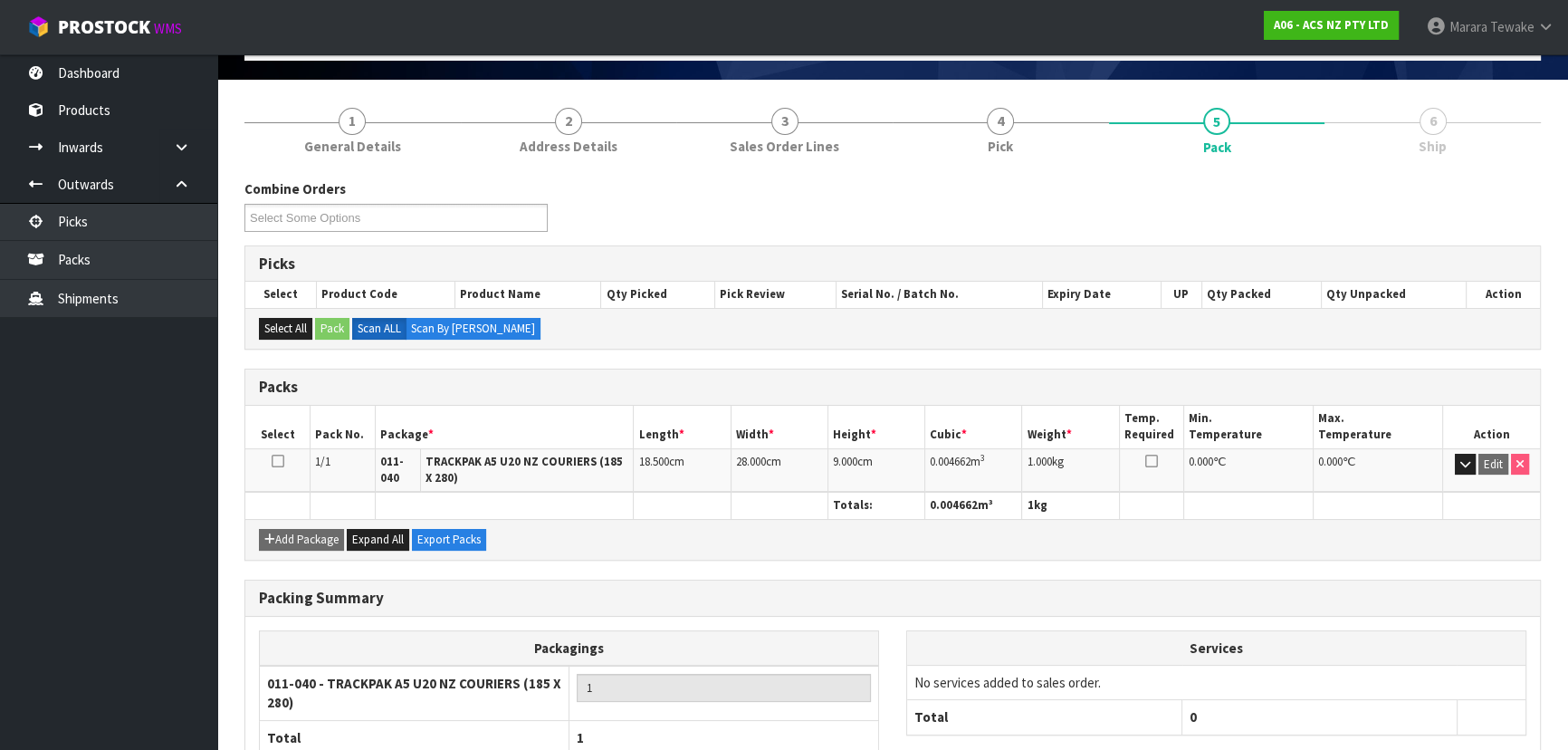
scroll to position [230, 0]
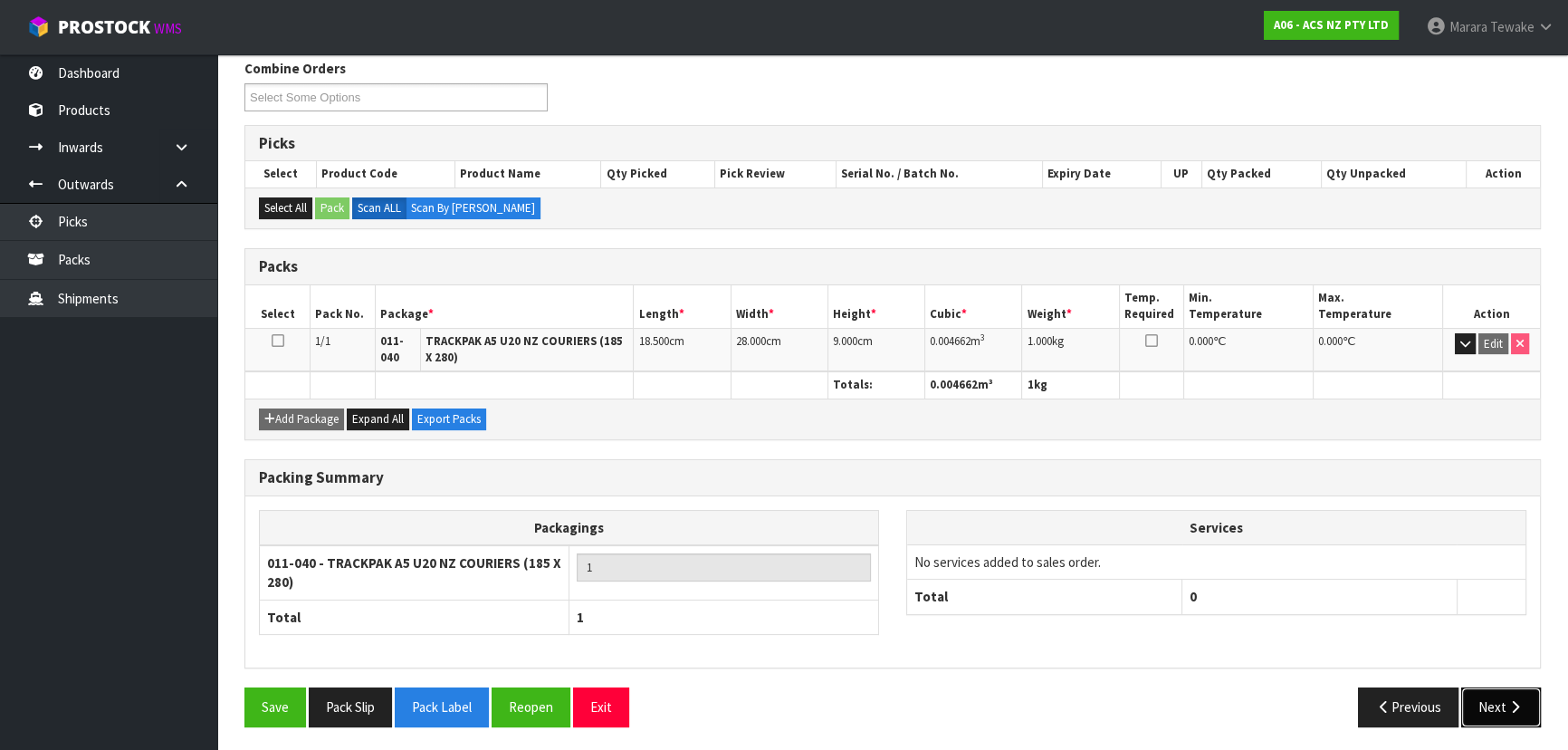
click at [1509, 710] on button "Next" at bounding box center [1501, 707] width 80 height 39
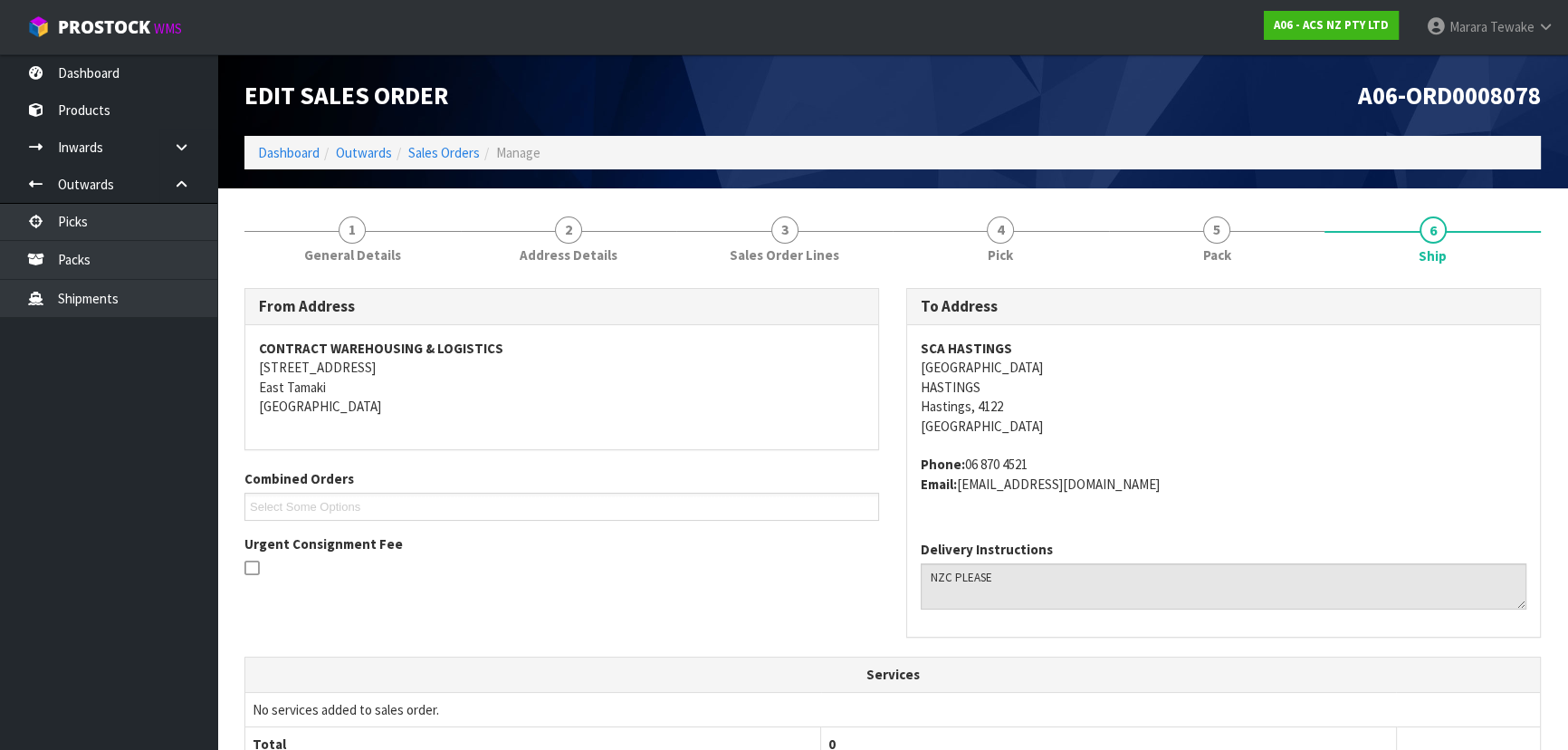
scroll to position [0, 0]
drag, startPoint x: 1012, startPoint y: 347, endPoint x: 921, endPoint y: 345, distance: 91.0
click at [921, 345] on address "SCA HASTINGS [STREET_ADDRESS]" at bounding box center [1223, 387] width 606 height 97
drag, startPoint x: 1025, startPoint y: 368, endPoint x: 922, endPoint y: 369, distance: 103.0
click at [922, 369] on address "SCA HASTINGS [STREET_ADDRESS]" at bounding box center [1223, 387] width 606 height 97
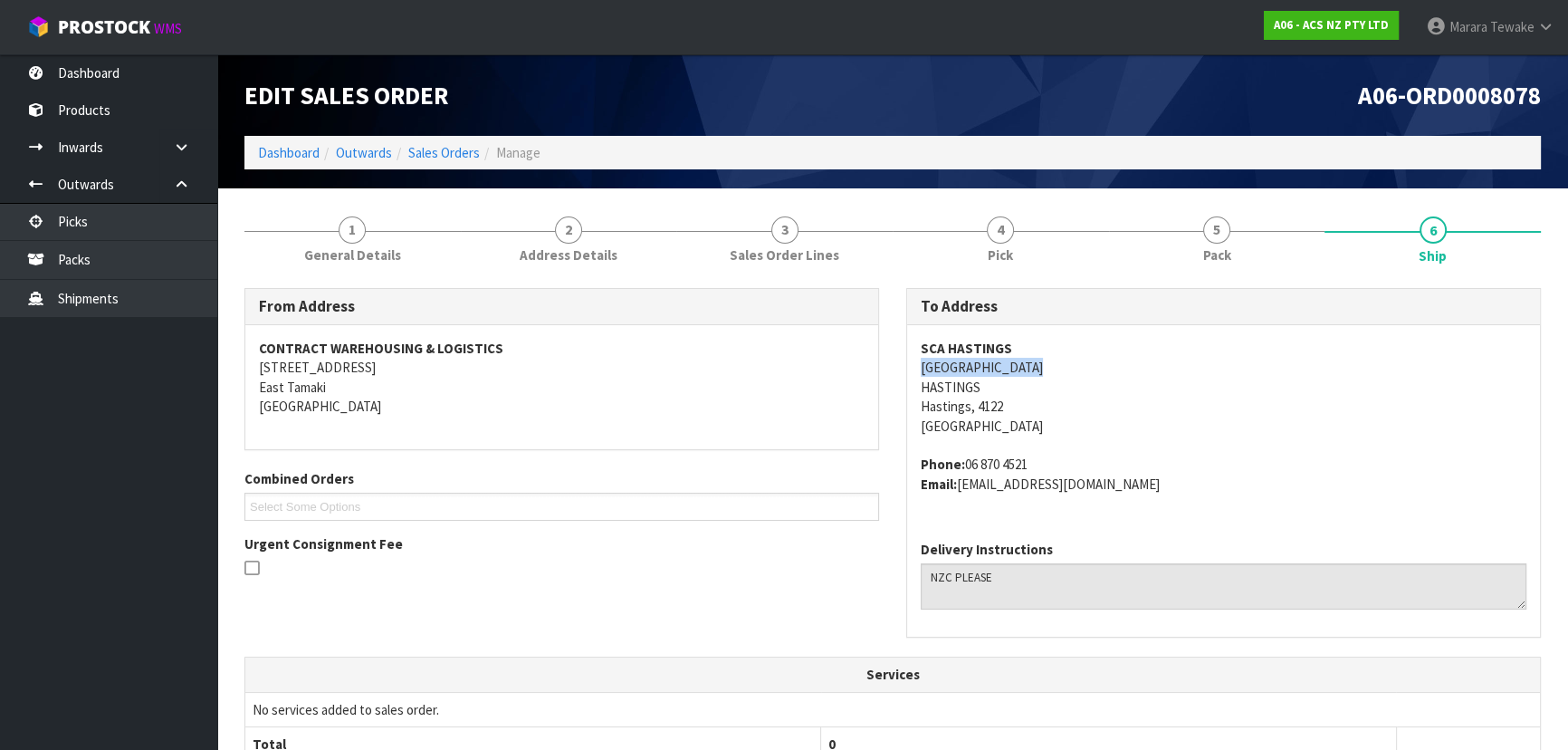
click at [1033, 374] on address "SCA HASTINGS [STREET_ADDRESS]" at bounding box center [1223, 387] width 606 height 97
drag, startPoint x: 1035, startPoint y: 462, endPoint x: 969, endPoint y: 469, distance: 66.4
click at [969, 469] on address "Phone: [PHONE_NUMBER] Email: [PERSON_NAME][EMAIL_ADDRESS][DOMAIN_NAME]" at bounding box center [1223, 474] width 606 height 39
drag, startPoint x: 1155, startPoint y: 482, endPoint x: 964, endPoint y: 494, distance: 191.4
click at [964, 494] on div "SCA HASTINGS [STREET_ADDRESS] Phone: [PHONE_NUMBER] Email: [EMAIL_ADDRESS][DOMA…" at bounding box center [1222, 426] width 633 height 201
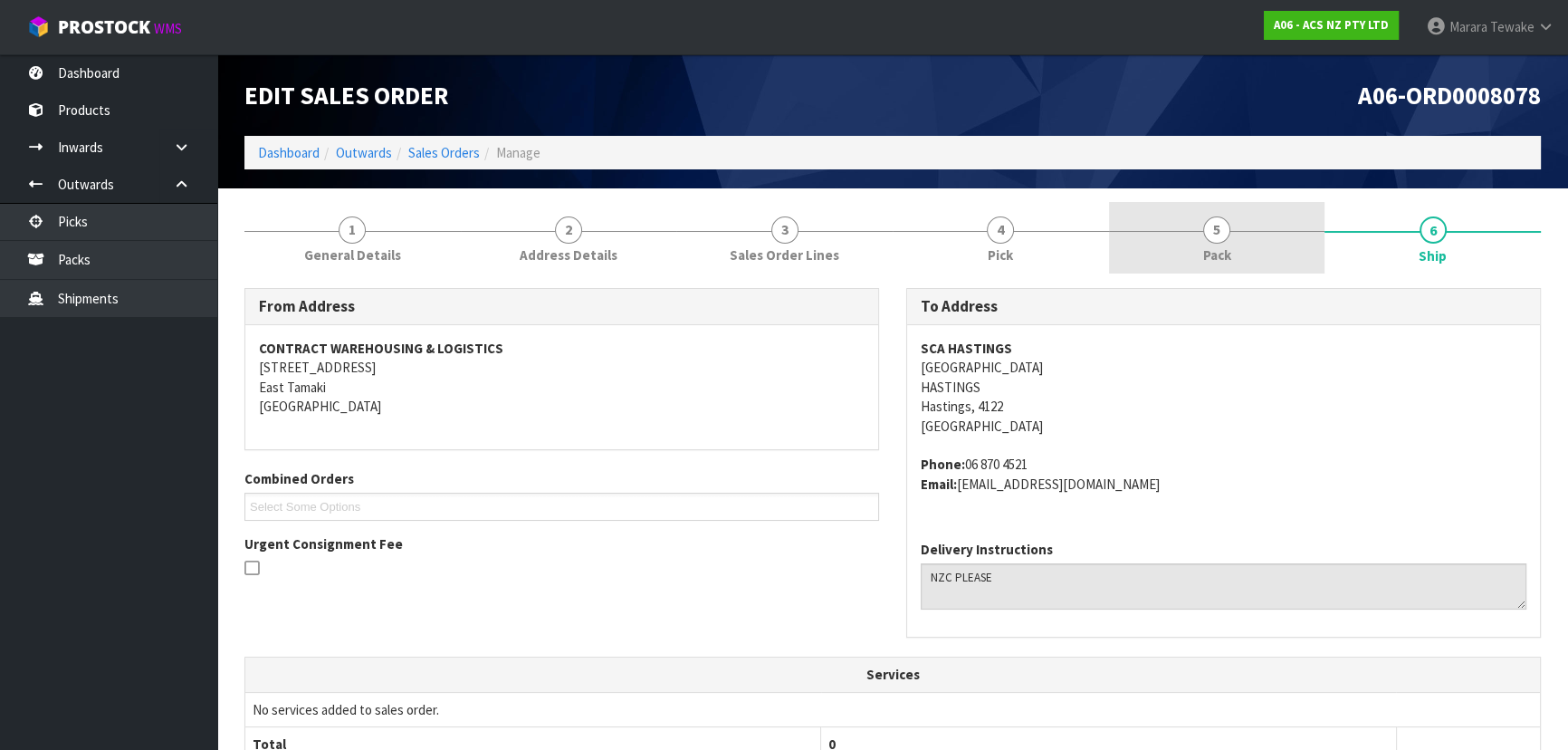
click at [1267, 257] on link "5 Pack" at bounding box center [1217, 237] width 216 height 72
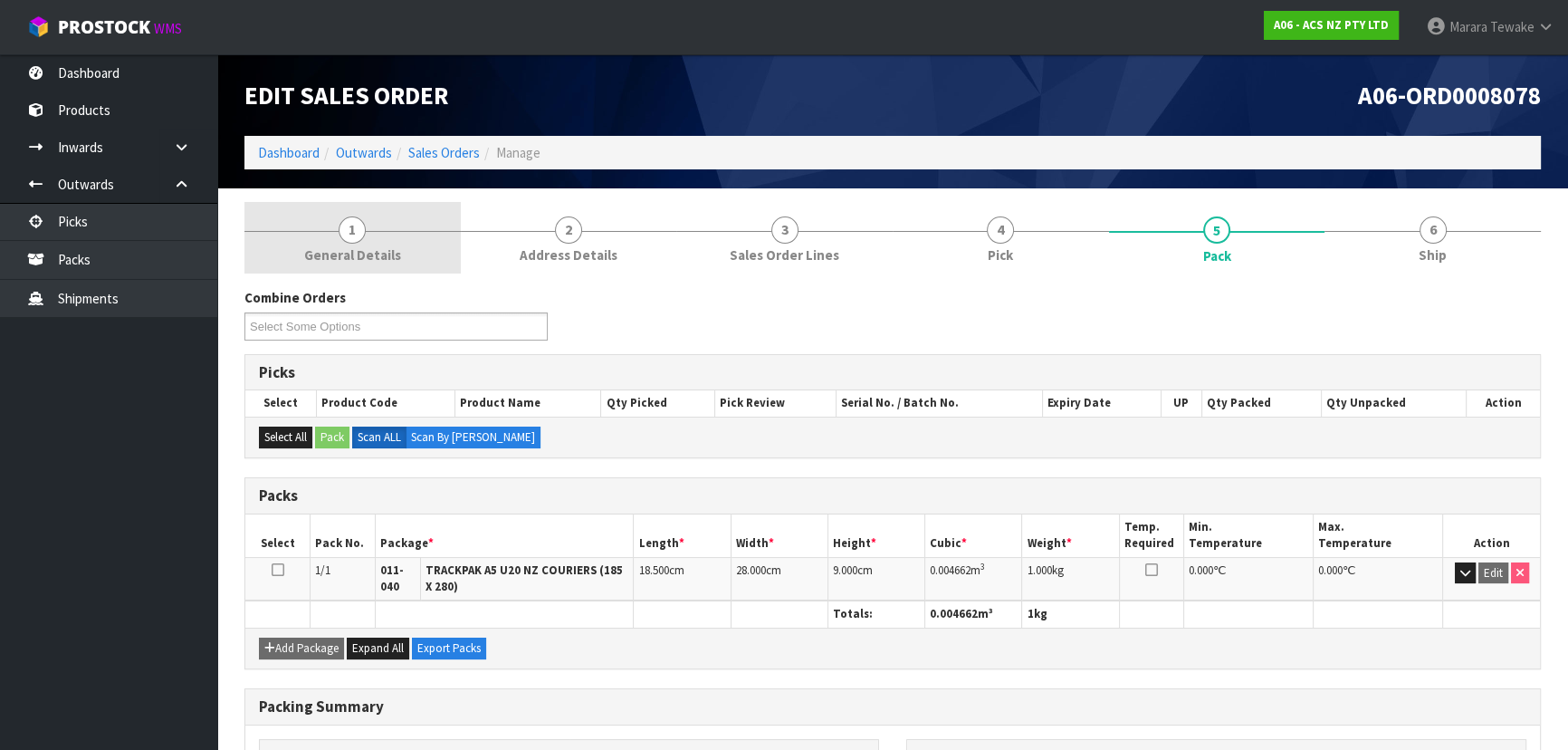
click at [372, 235] on link "1 General Details" at bounding box center [352, 237] width 216 height 72
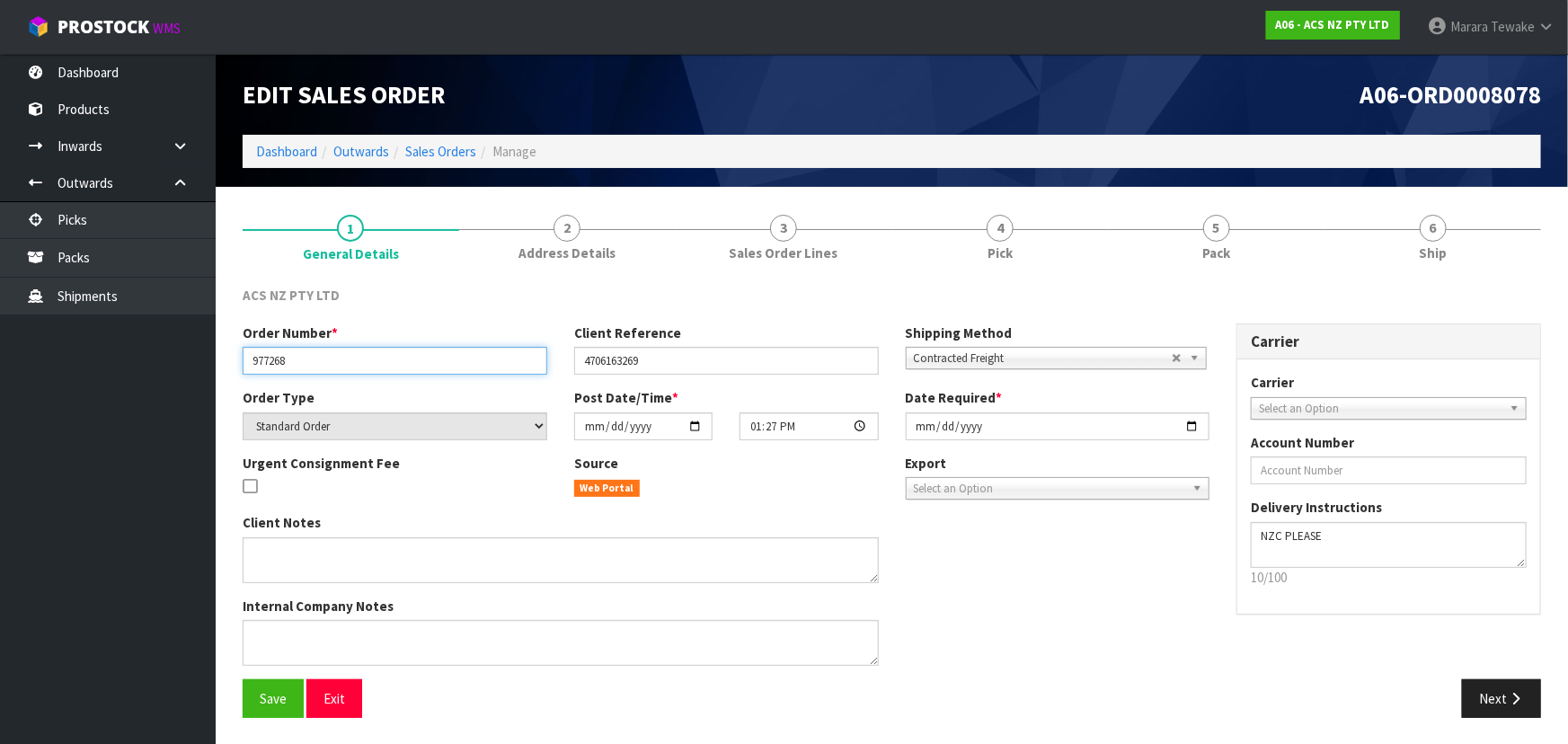
drag, startPoint x: 301, startPoint y: 365, endPoint x: 233, endPoint y: 364, distance: 68.0
click at [233, 364] on div "Order Number * 977268" at bounding box center [395, 349] width 332 height 52
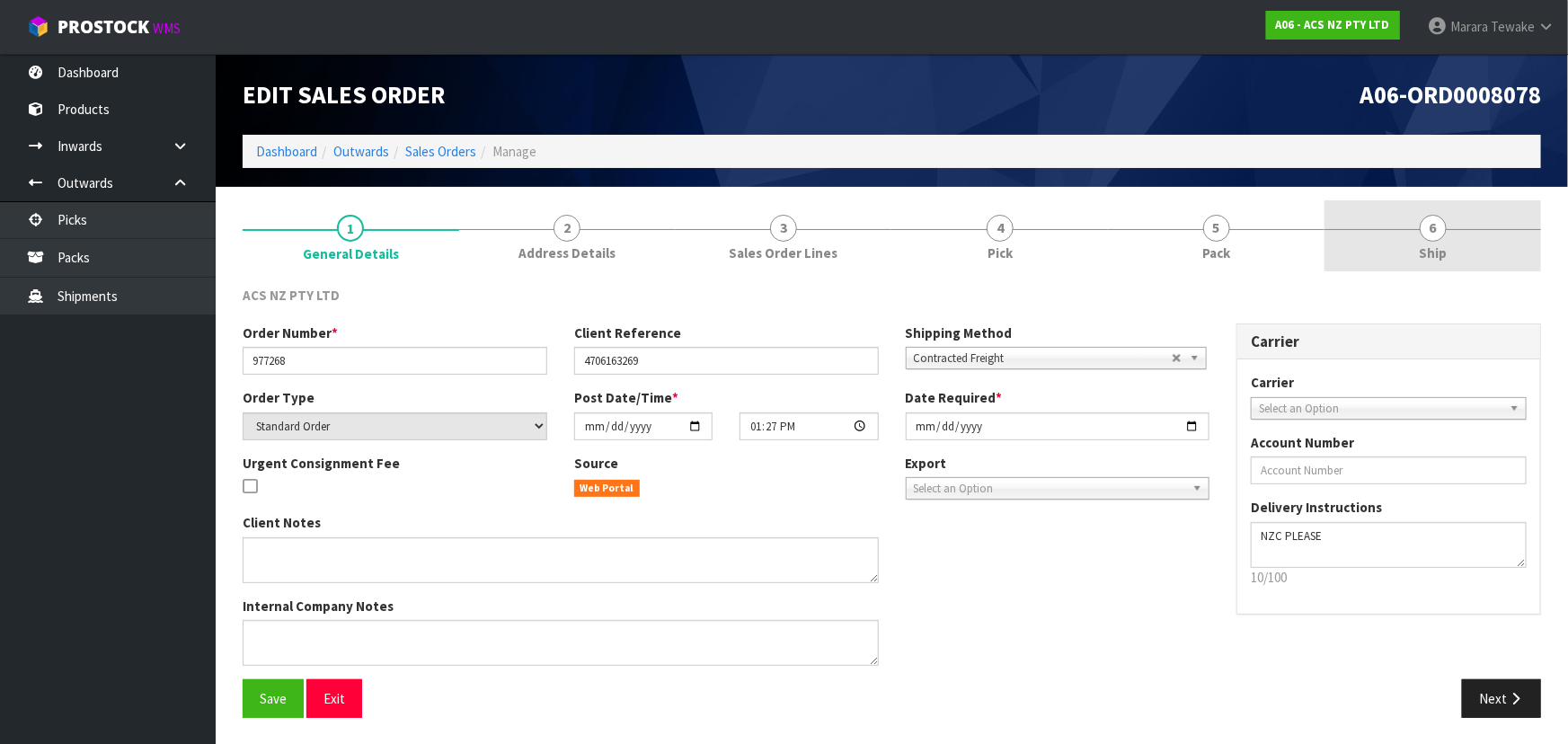
click at [1408, 215] on link "6 Ship" at bounding box center [1432, 235] width 217 height 71
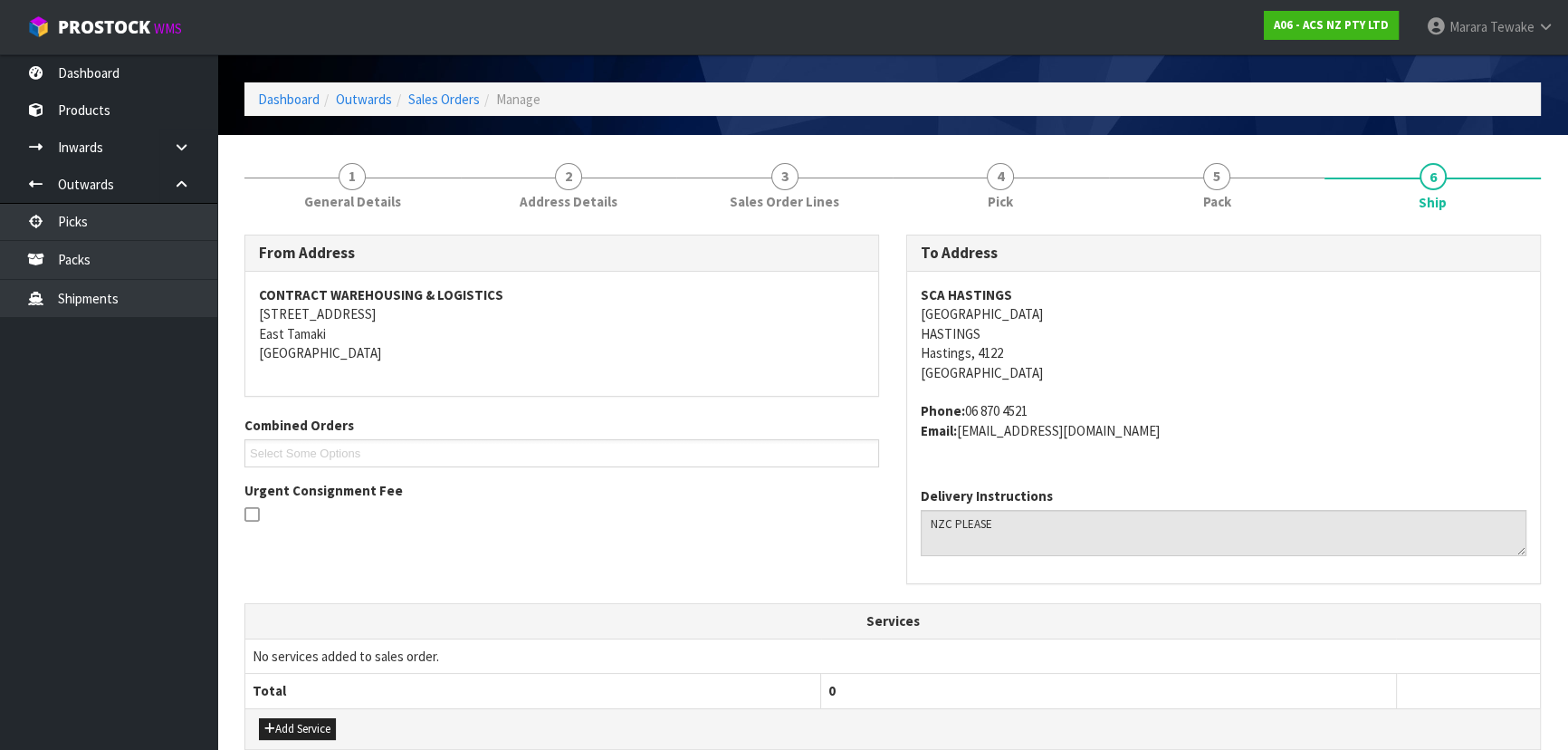
scroll to position [82, 0]
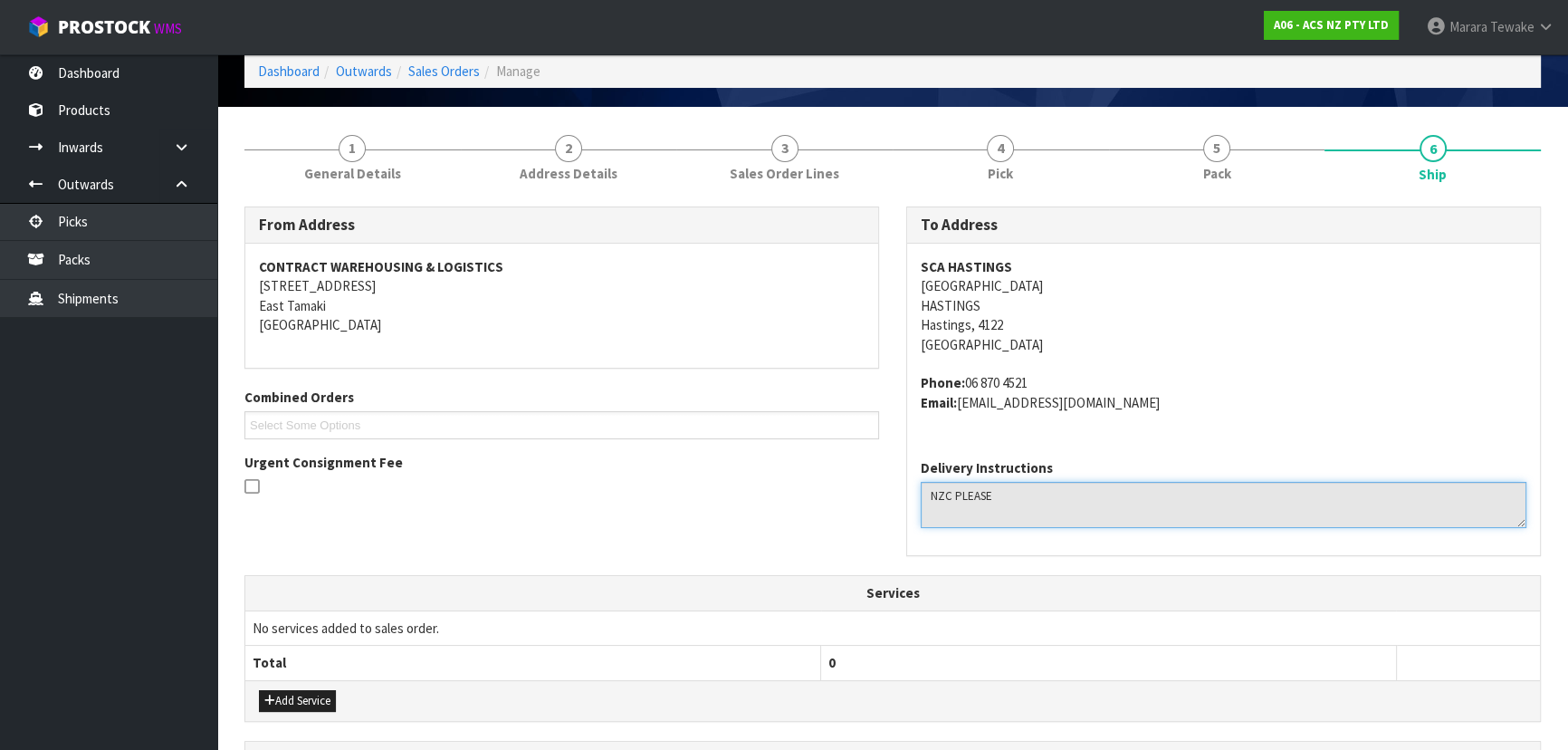
drag, startPoint x: 996, startPoint y: 497, endPoint x: 930, endPoint y: 496, distance: 66.0
click at [930, 496] on textarea at bounding box center [1223, 505] width 606 height 46
click at [1153, 454] on div "Delivery Instructions" at bounding box center [1222, 499] width 633 height 111
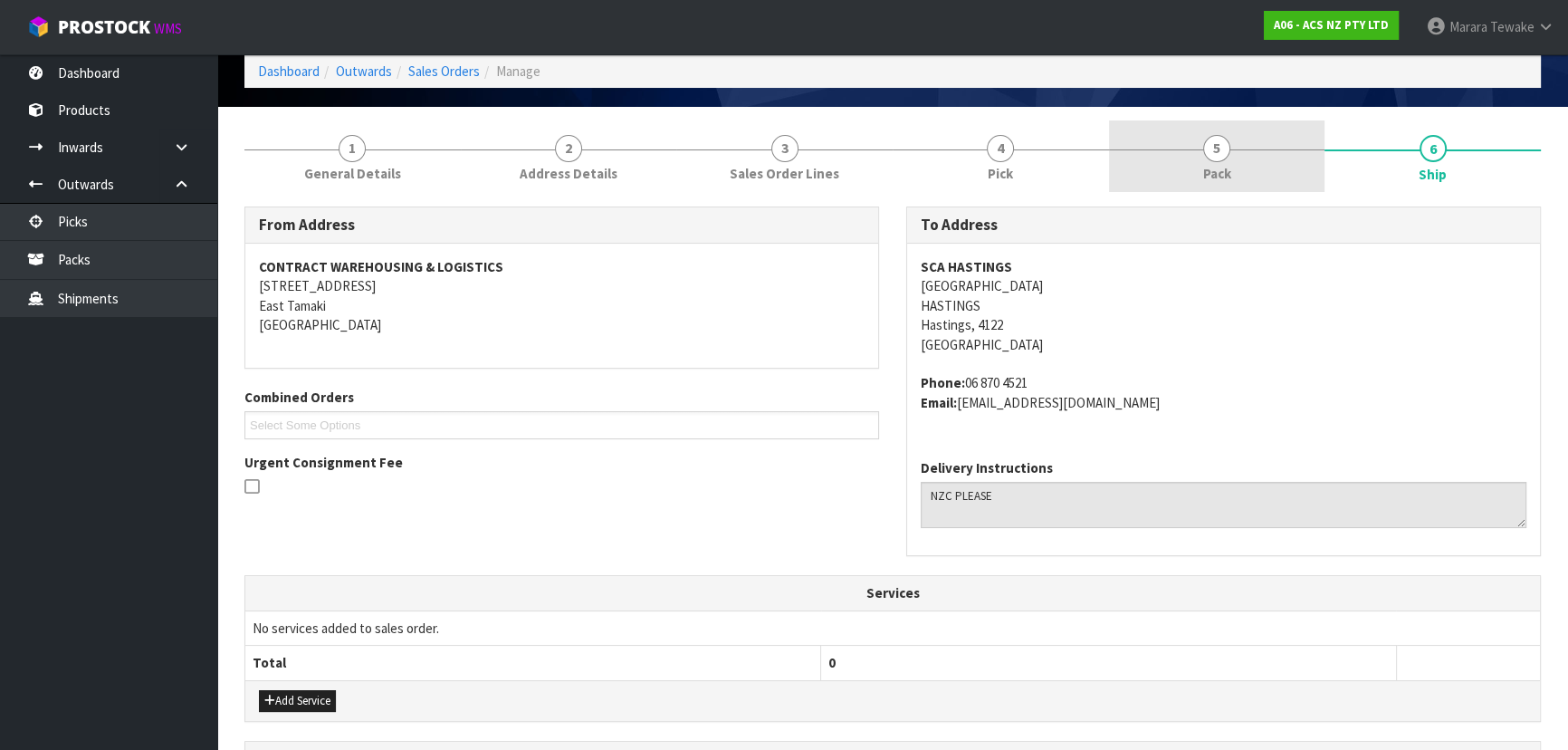
click at [1185, 164] on link "5 Pack" at bounding box center [1217, 156] width 216 height 72
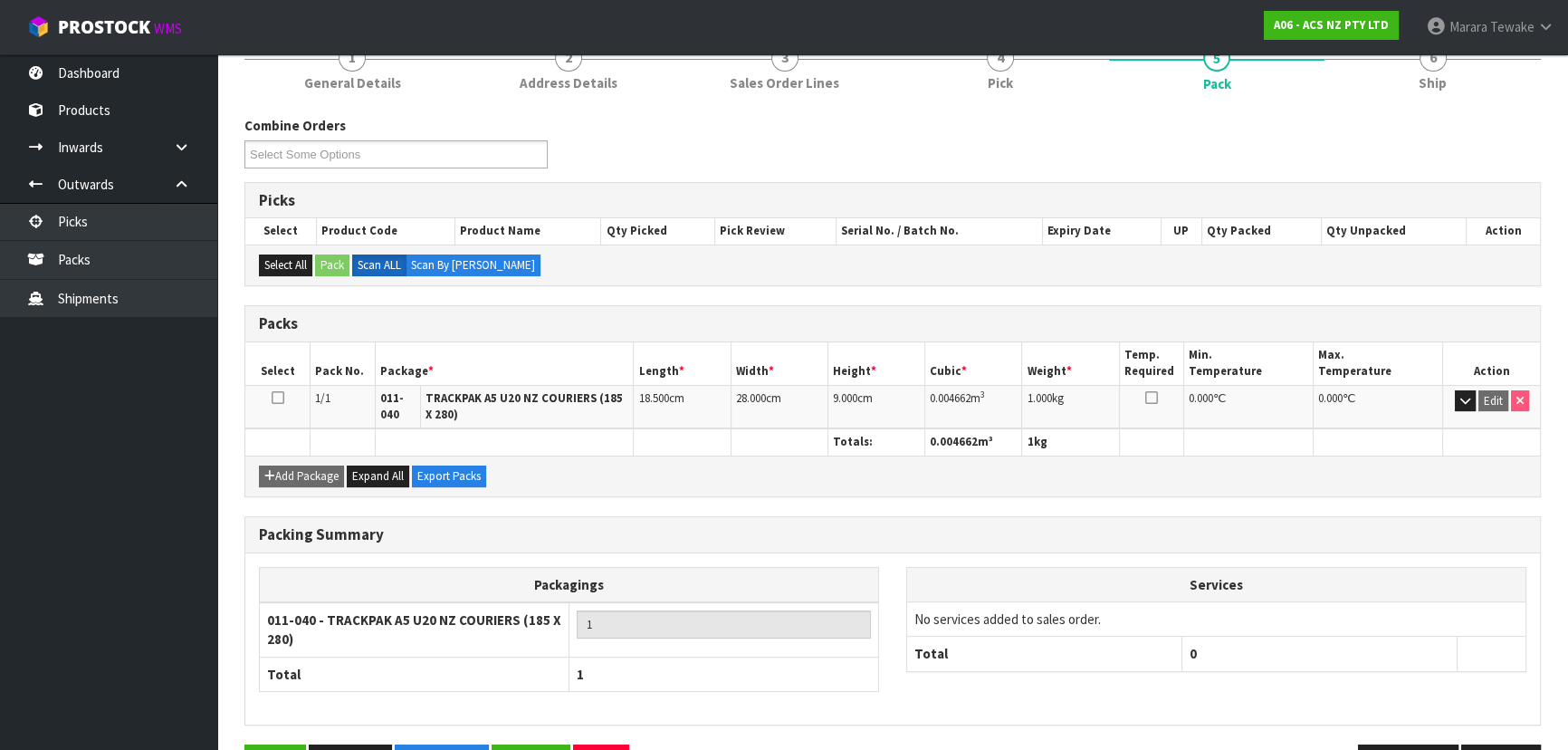
scroll to position [230, 0]
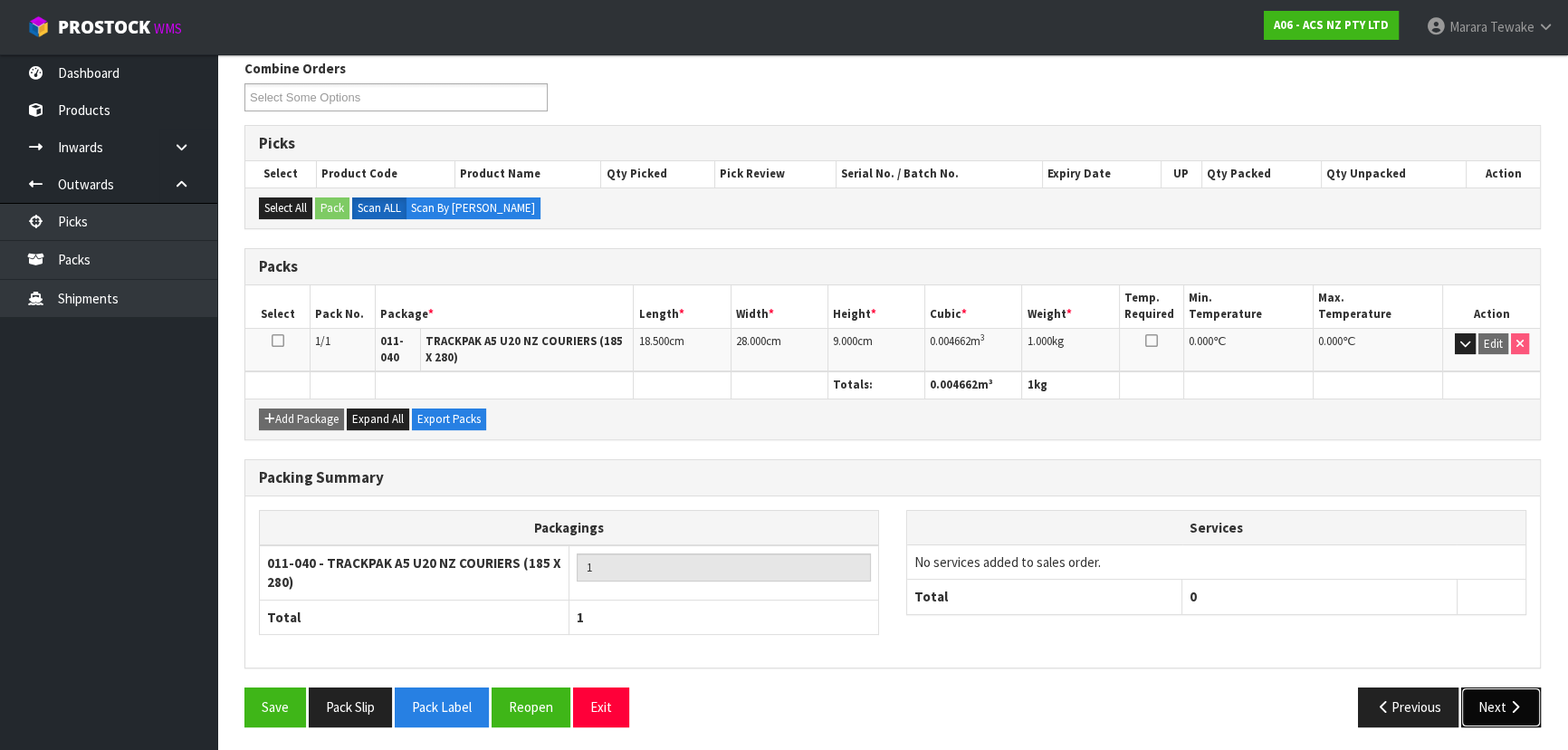
click at [1494, 702] on button "Next" at bounding box center [1501, 707] width 80 height 39
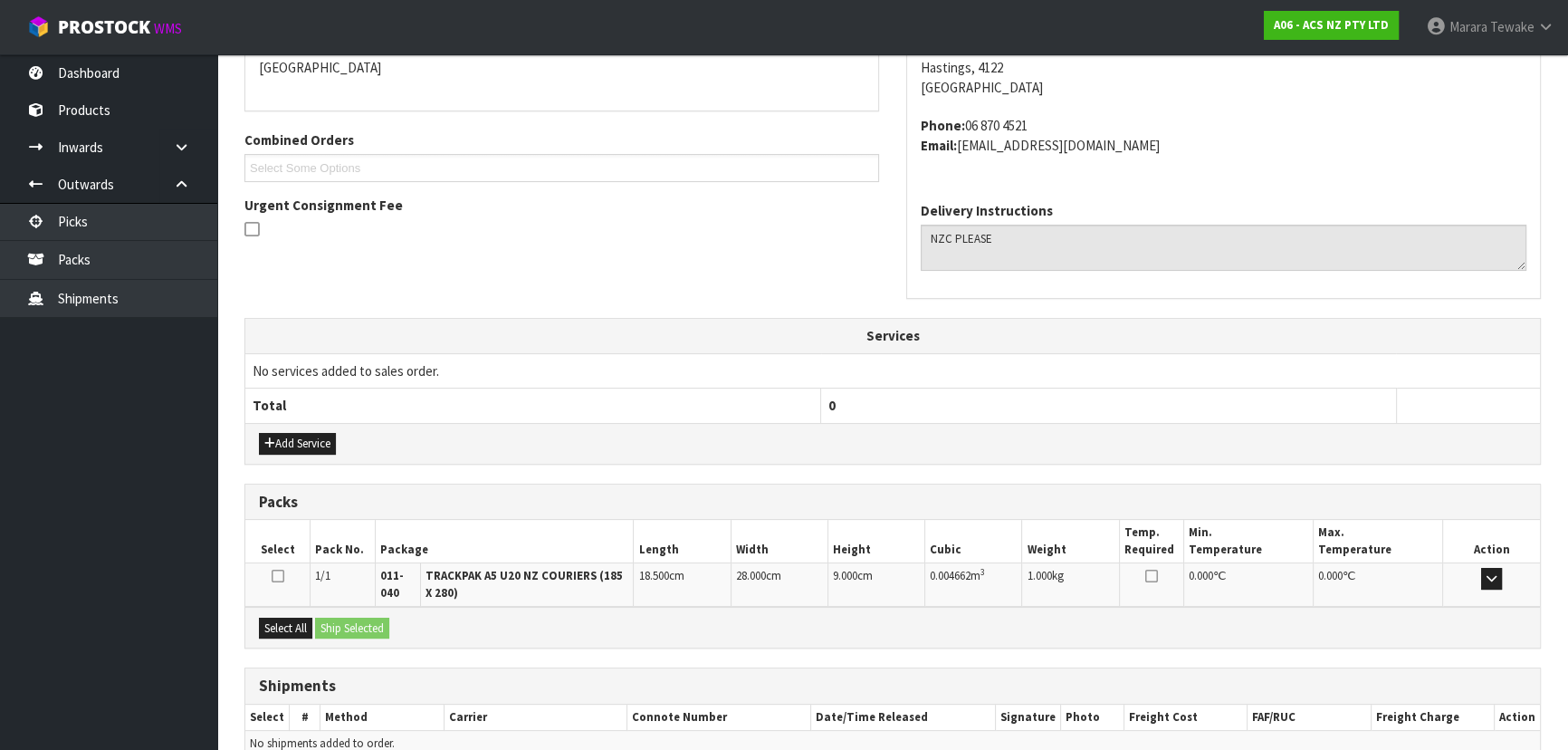
scroll to position [428, 0]
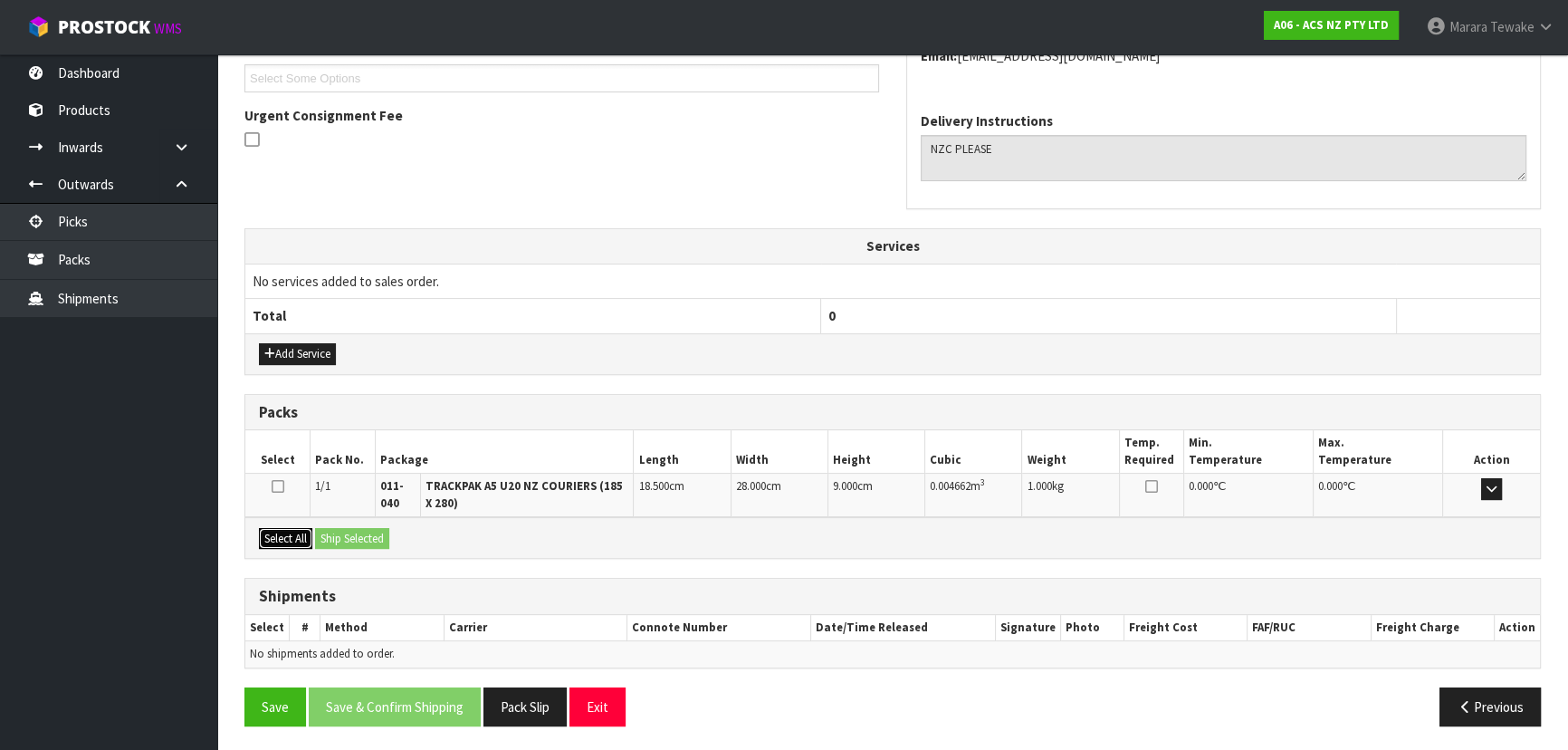
drag, startPoint x: 298, startPoint y: 543, endPoint x: 339, endPoint y: 525, distance: 44.8
click at [297, 543] on button "Select All" at bounding box center [285, 538] width 53 height 21
click at [359, 523] on div "Select All Ship Selected" at bounding box center [893, 537] width 1295 height 41
click at [370, 533] on button "Ship Selected" at bounding box center [352, 538] width 74 height 21
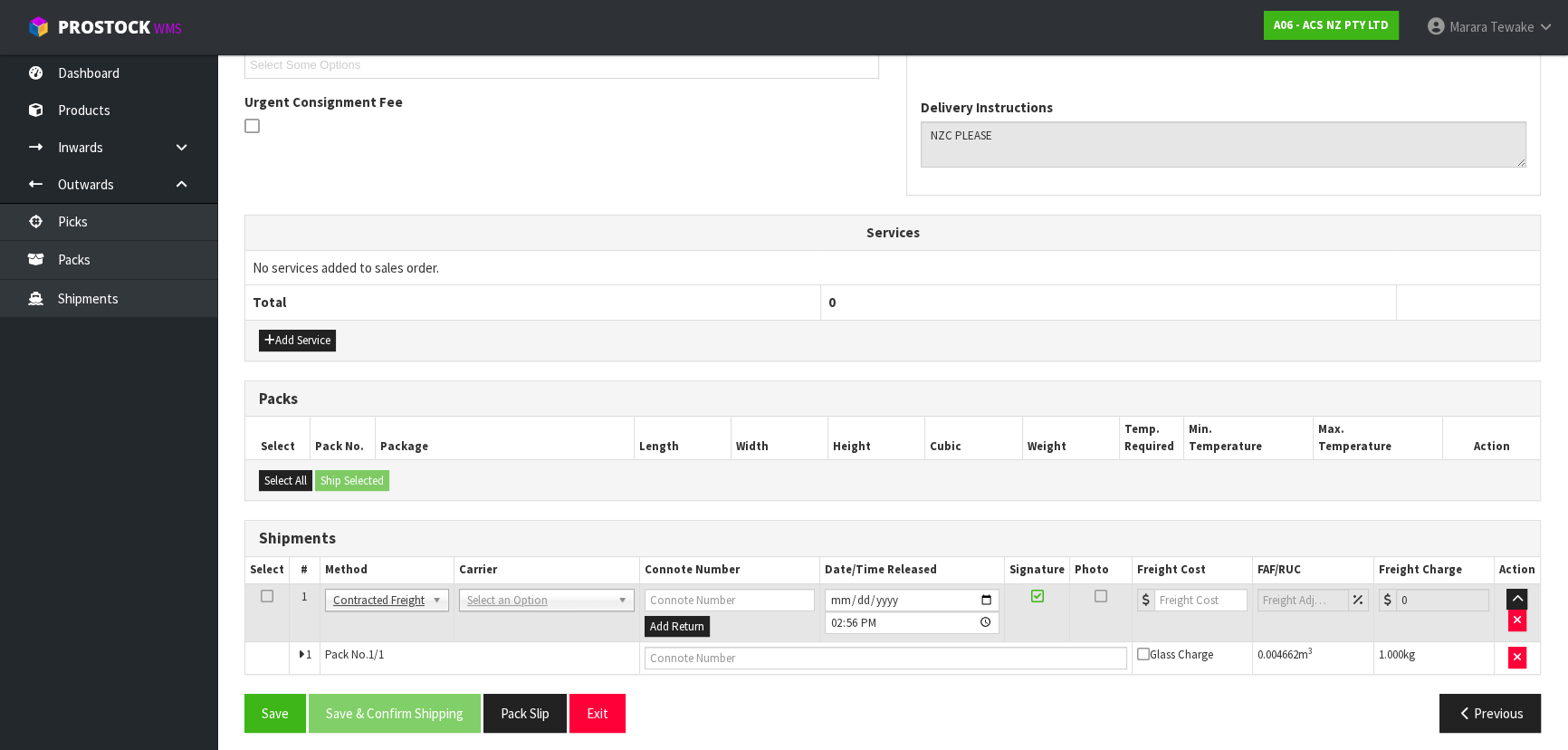
scroll to position [448, 0]
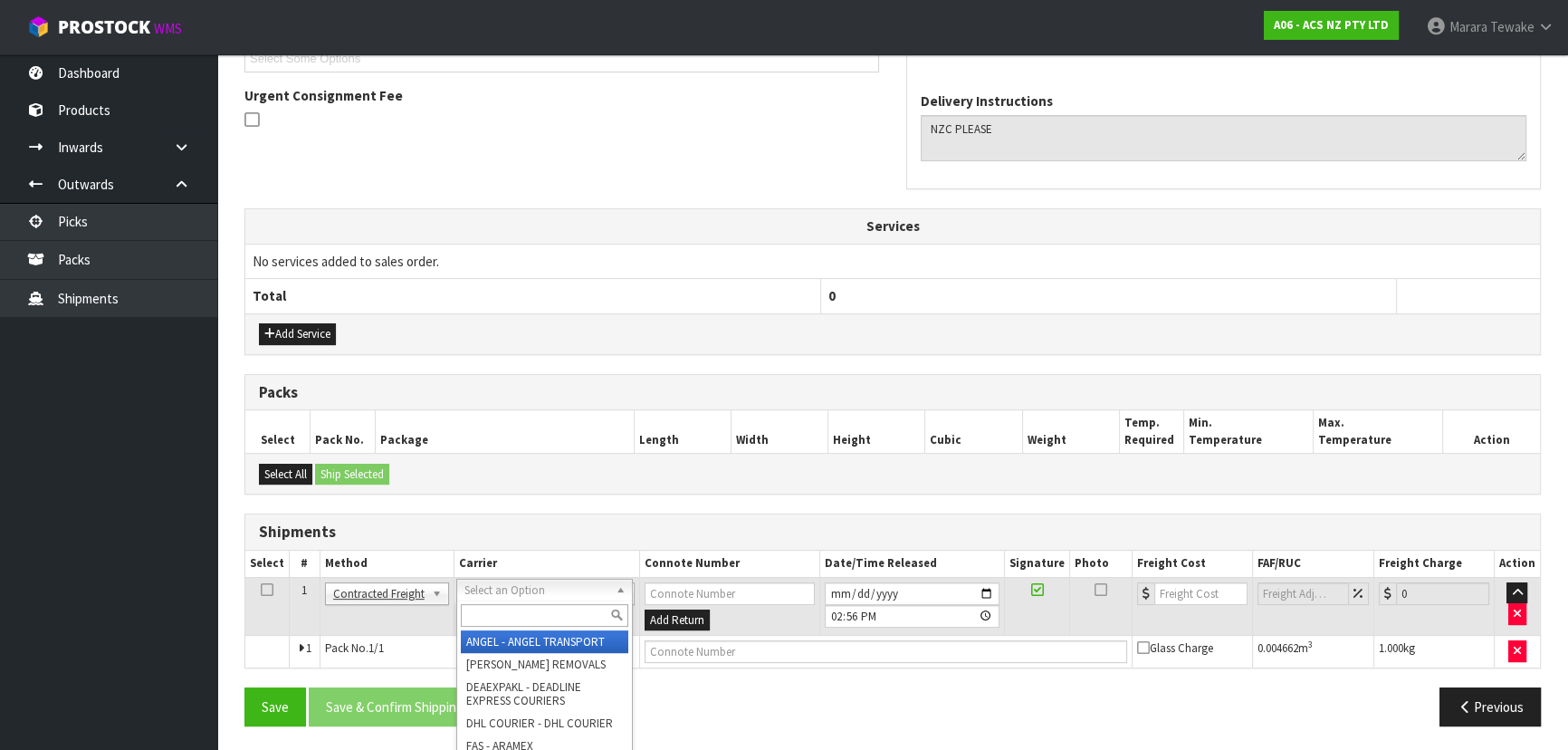
drag, startPoint x: 555, startPoint y: 607, endPoint x: 532, endPoint y: 602, distance: 23.5
click at [554, 608] on input "text" at bounding box center [544, 615] width 167 height 22
type input "NZC"
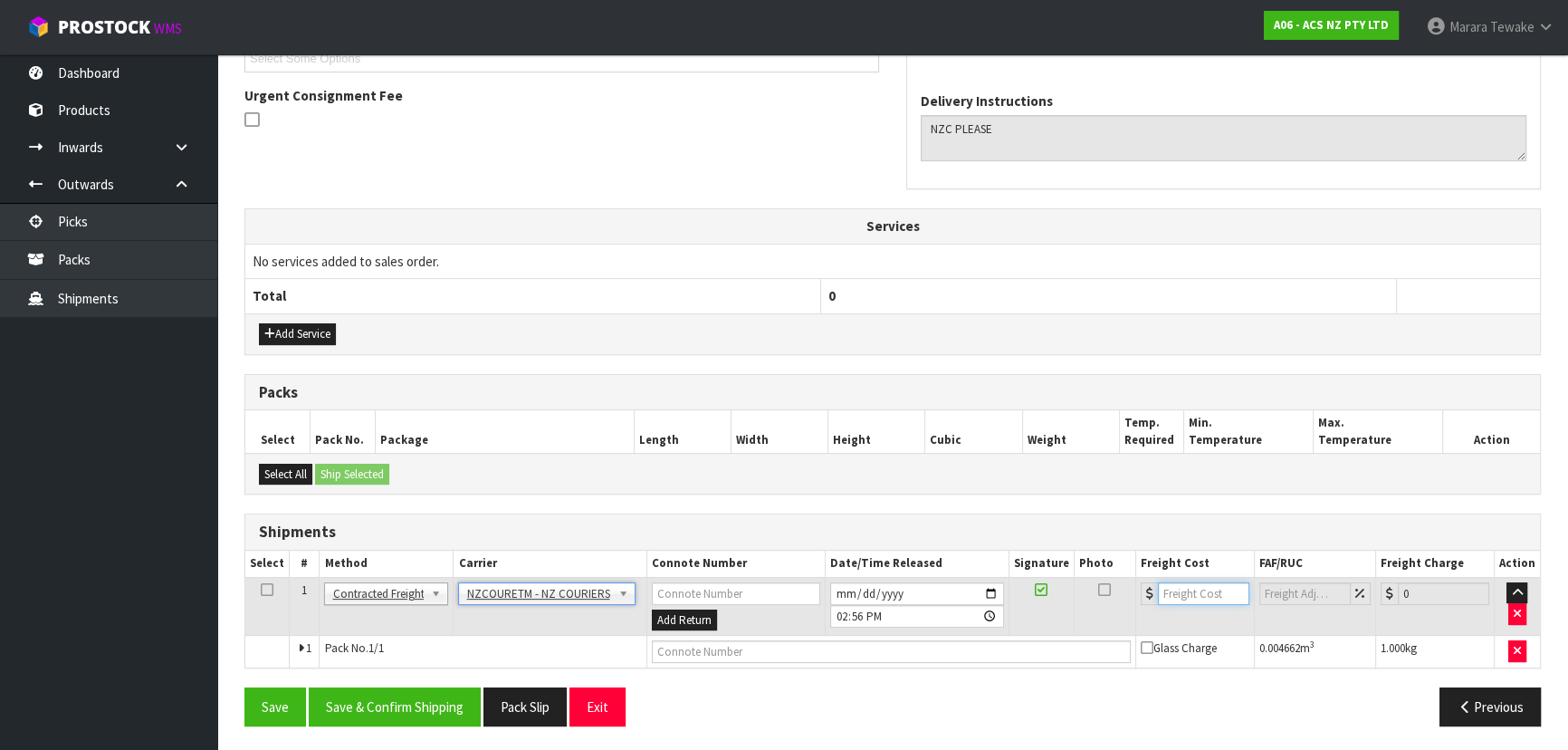
click at [1178, 588] on input "number" at bounding box center [1203, 594] width 91 height 22
type input "5.46"
click at [757, 649] on input "text" at bounding box center [892, 651] width 479 height 22
paste input "BZGG004100"
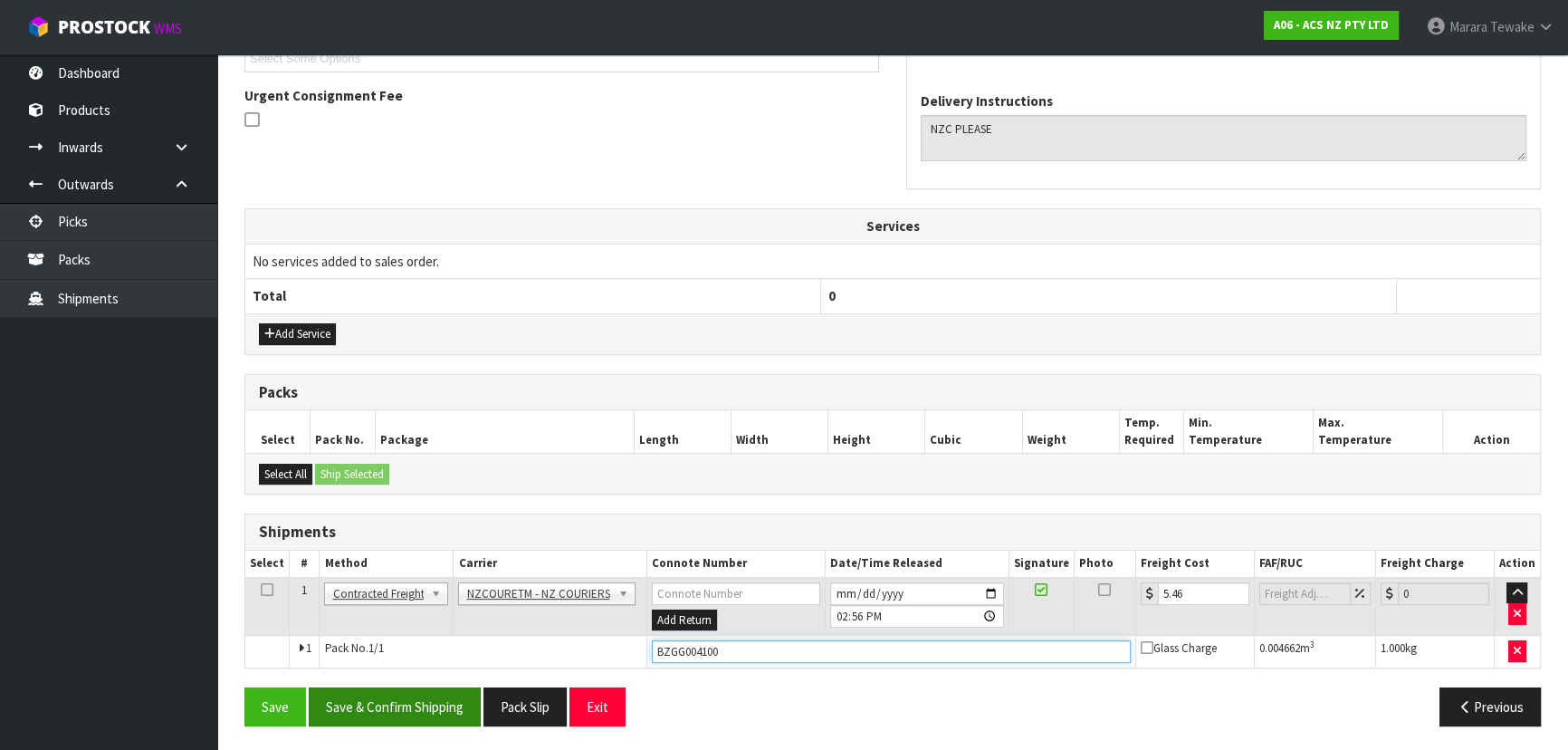
type input "BZGG004100"
click at [400, 711] on button "Save & Confirm Shipping" at bounding box center [394, 707] width 172 height 39
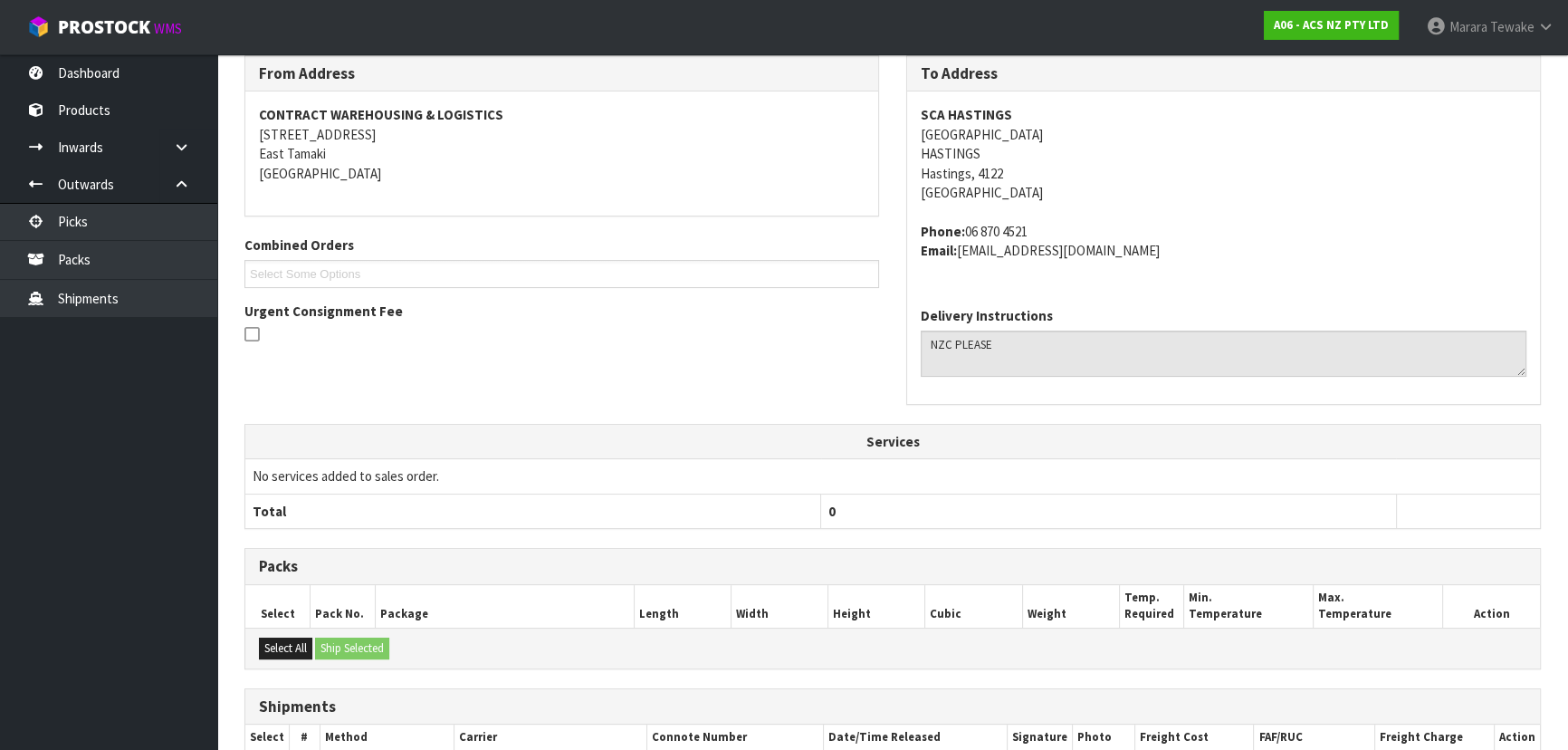
scroll to position [411, 0]
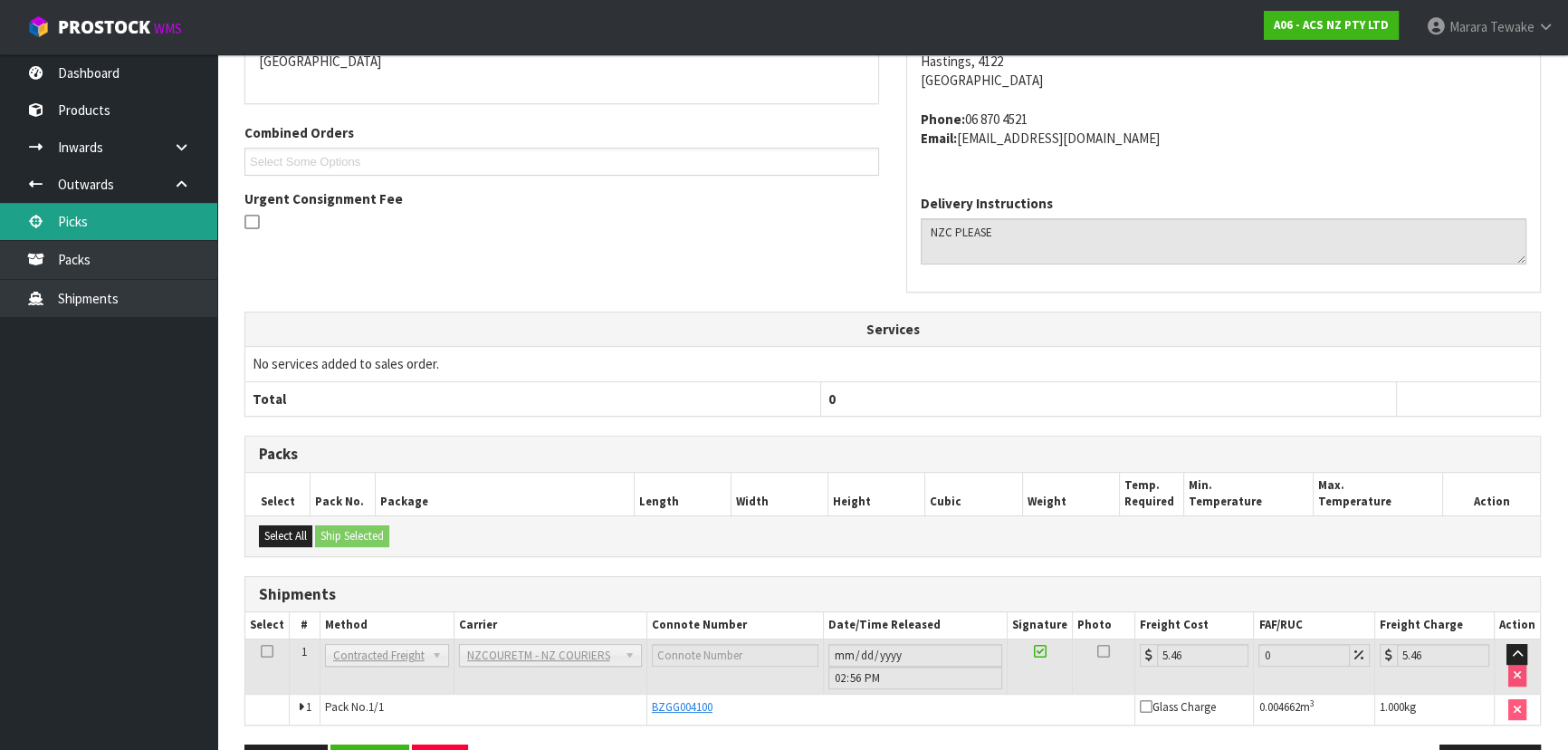
click at [181, 228] on link "Picks" at bounding box center [109, 221] width 217 height 37
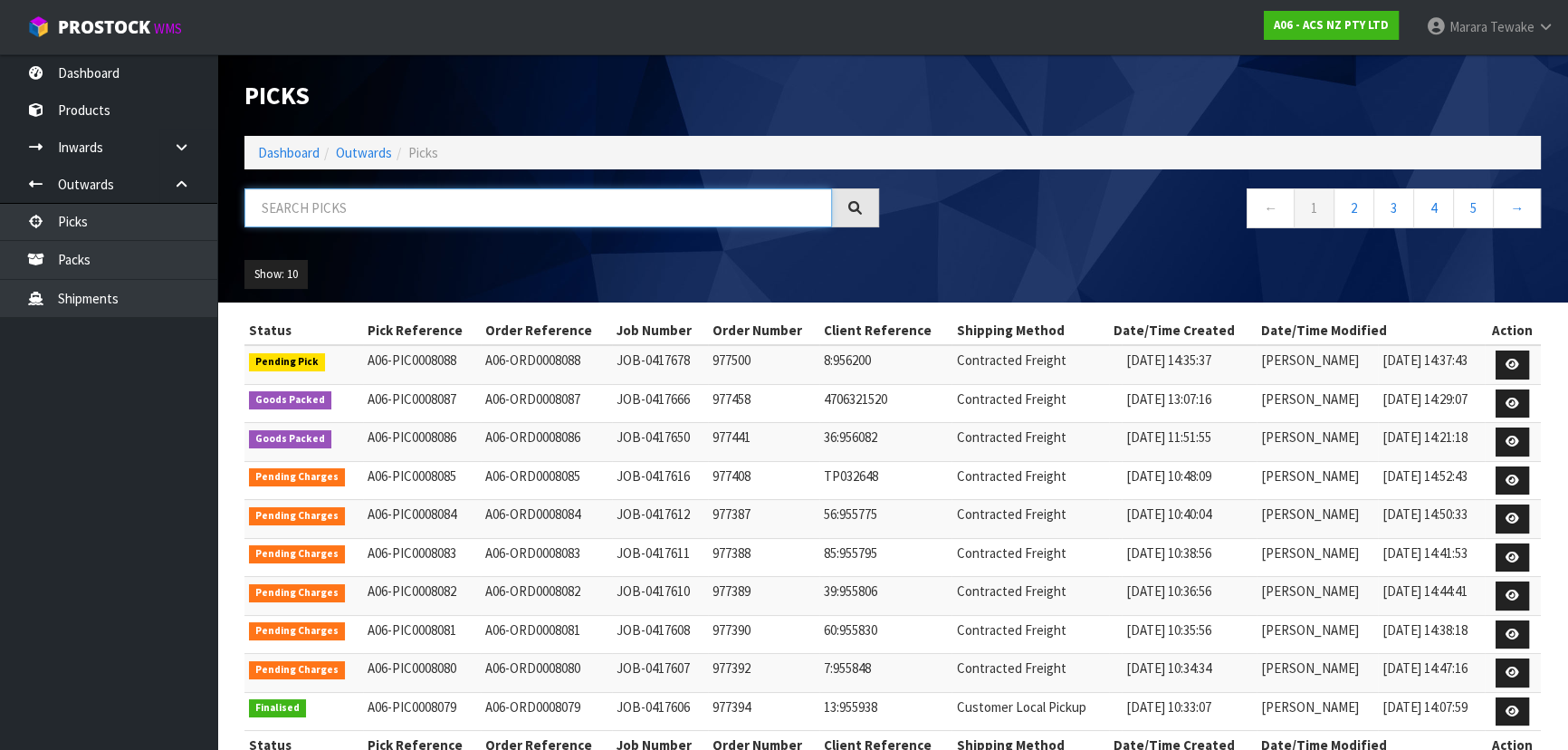
click at [405, 208] on input "text" at bounding box center [538, 208] width 587 height 39
click at [302, 195] on input "text" at bounding box center [538, 208] width 587 height 39
type input "8087"
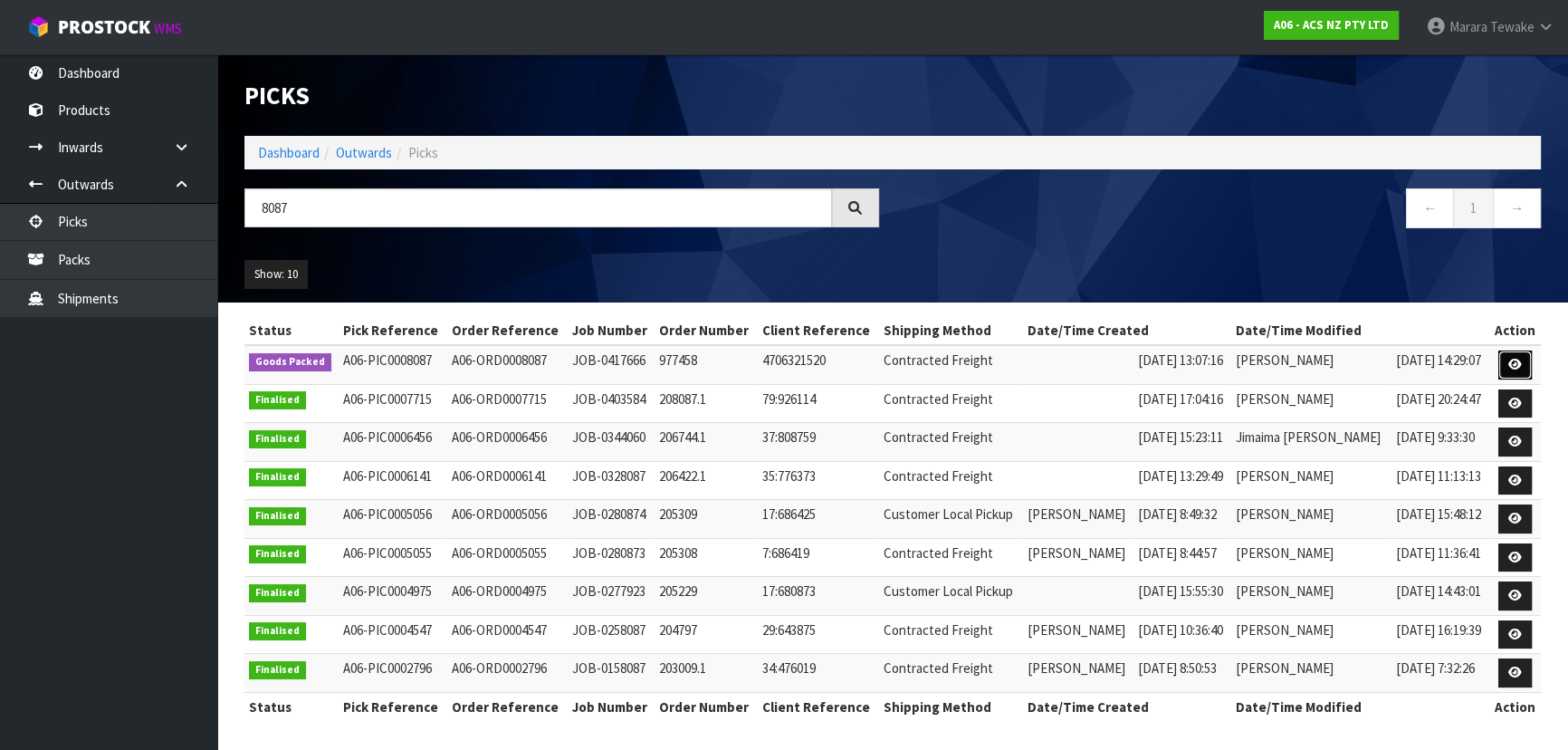
click at [1510, 362] on icon at bounding box center [1515, 364] width 14 height 12
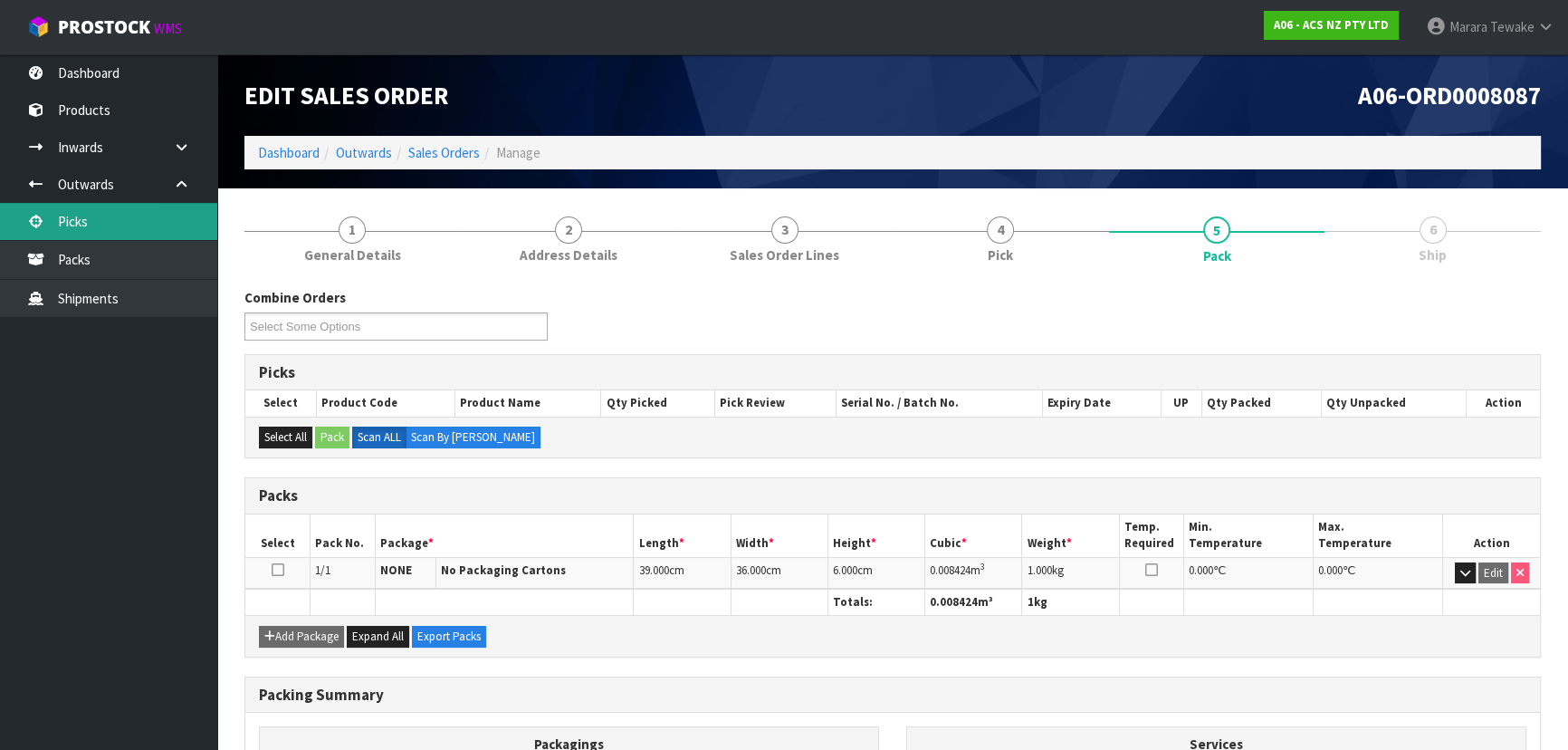
click at [190, 229] on link "Picks" at bounding box center [109, 221] width 217 height 37
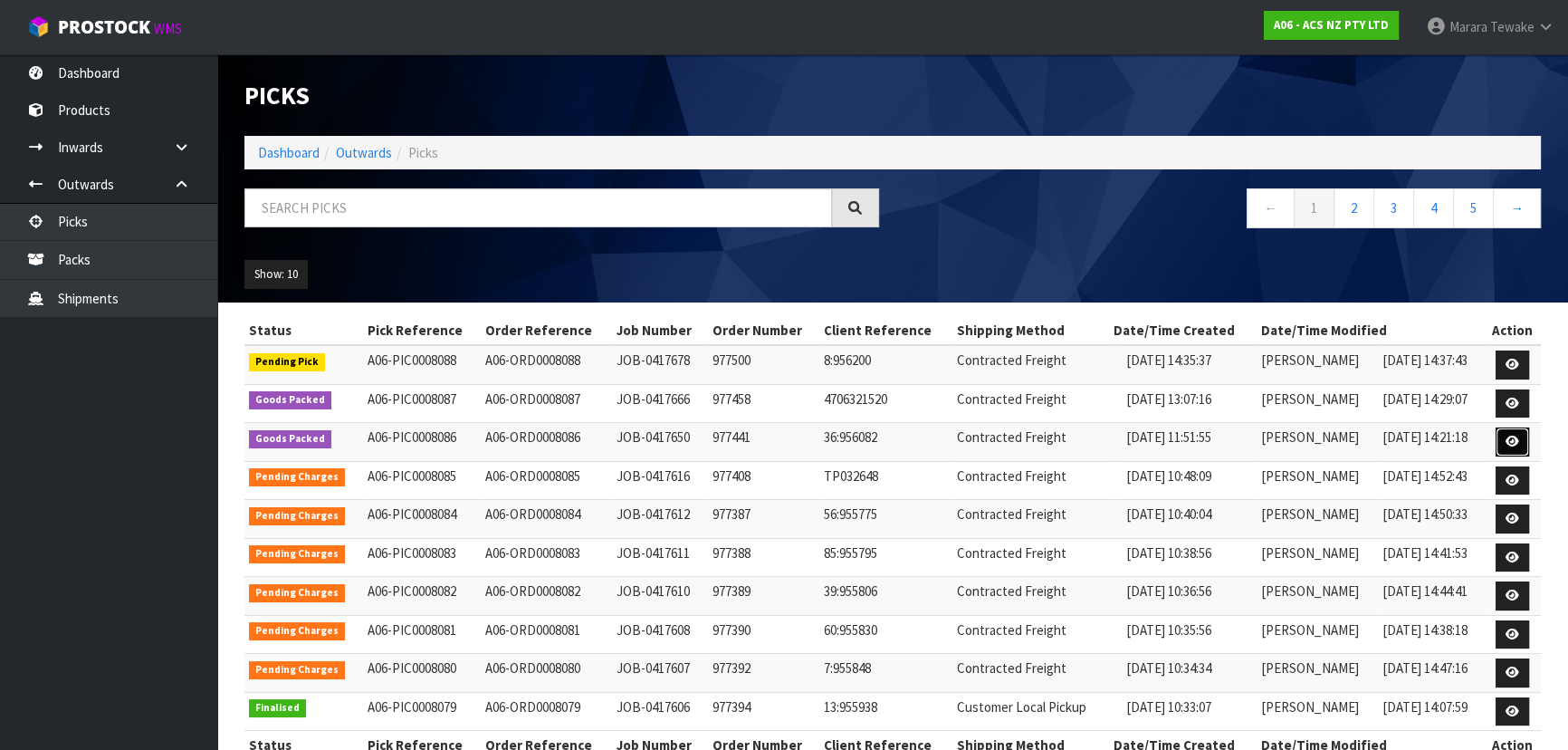
click at [1514, 436] on icon at bounding box center [1512, 441] width 14 height 12
drag, startPoint x: 468, startPoint y: 207, endPoint x: 456, endPoint y: 205, distance: 12.2
click at [467, 207] on input "text" at bounding box center [538, 208] width 587 height 39
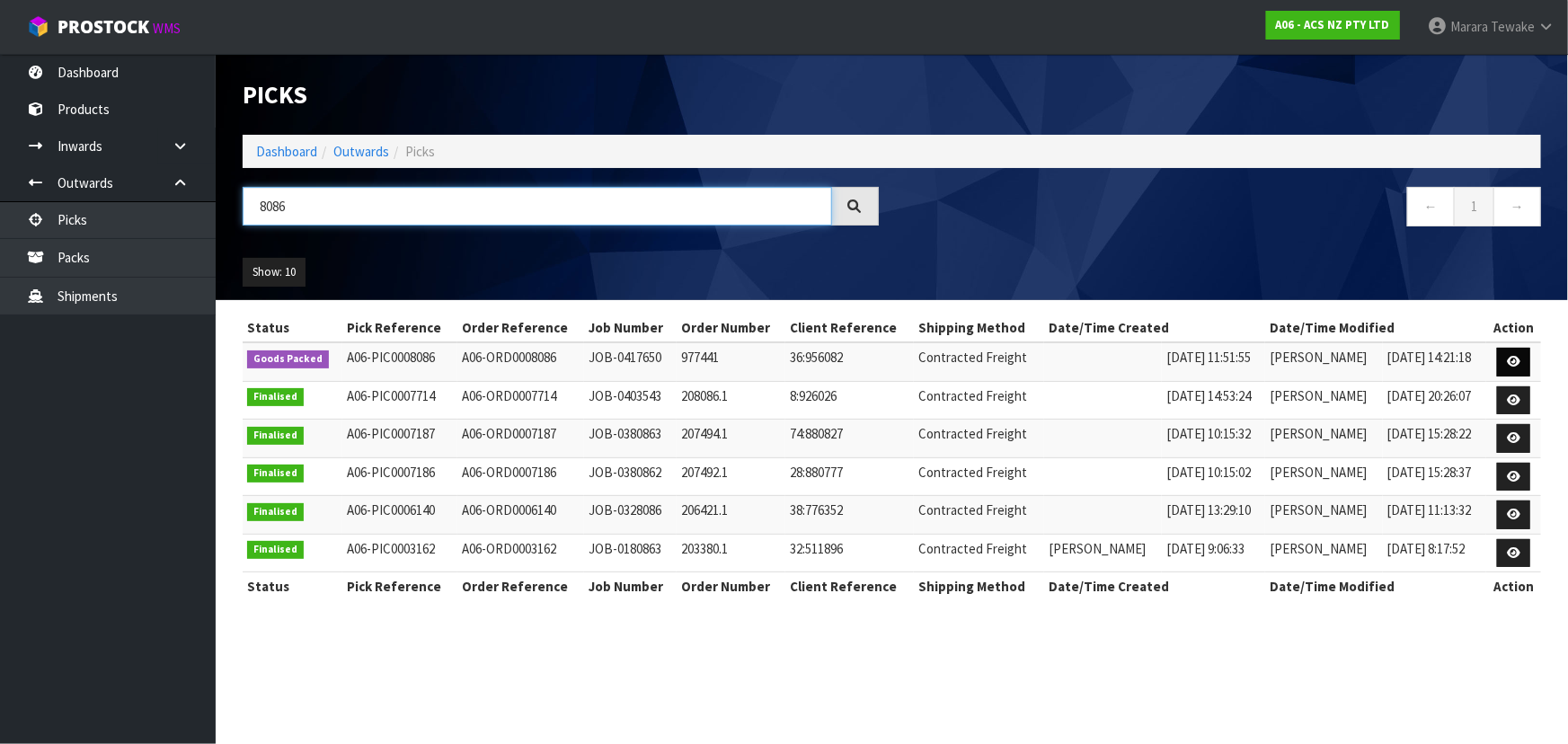
type input "8086"
click at [1504, 360] on link at bounding box center [1514, 361] width 33 height 29
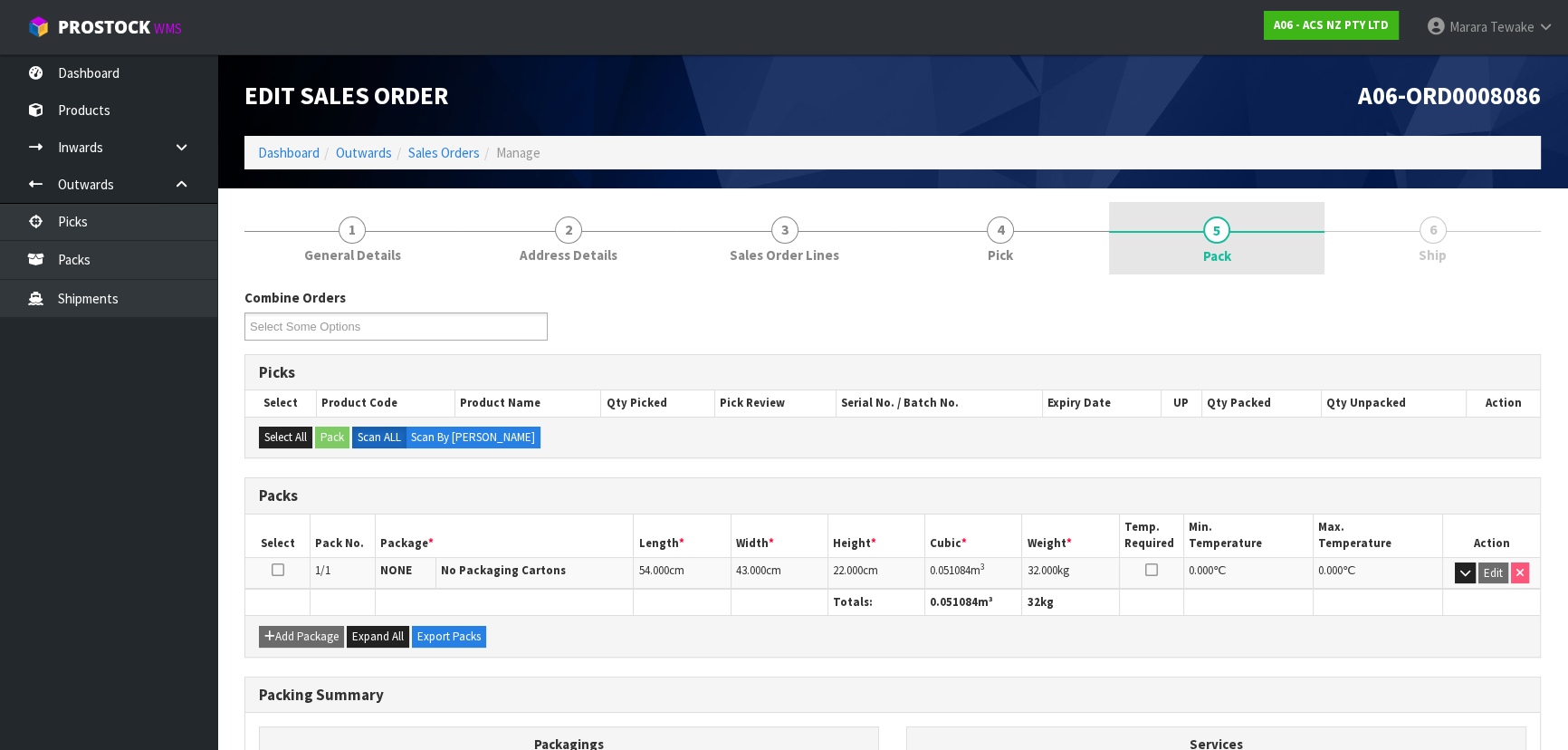
click at [1169, 236] on link "5 Pack" at bounding box center [1217, 238] width 216 height 72
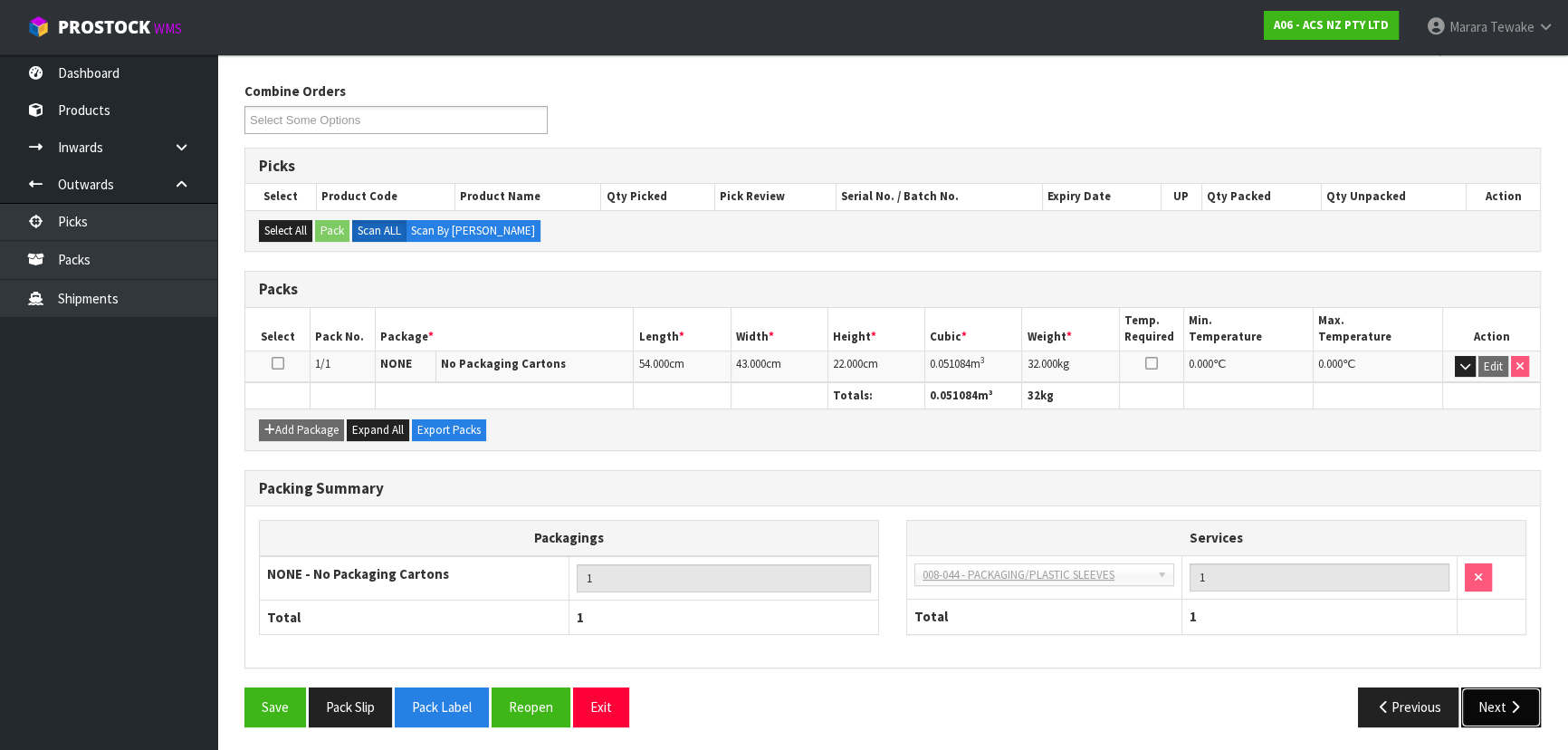
click at [1485, 693] on button "Next" at bounding box center [1501, 707] width 80 height 39
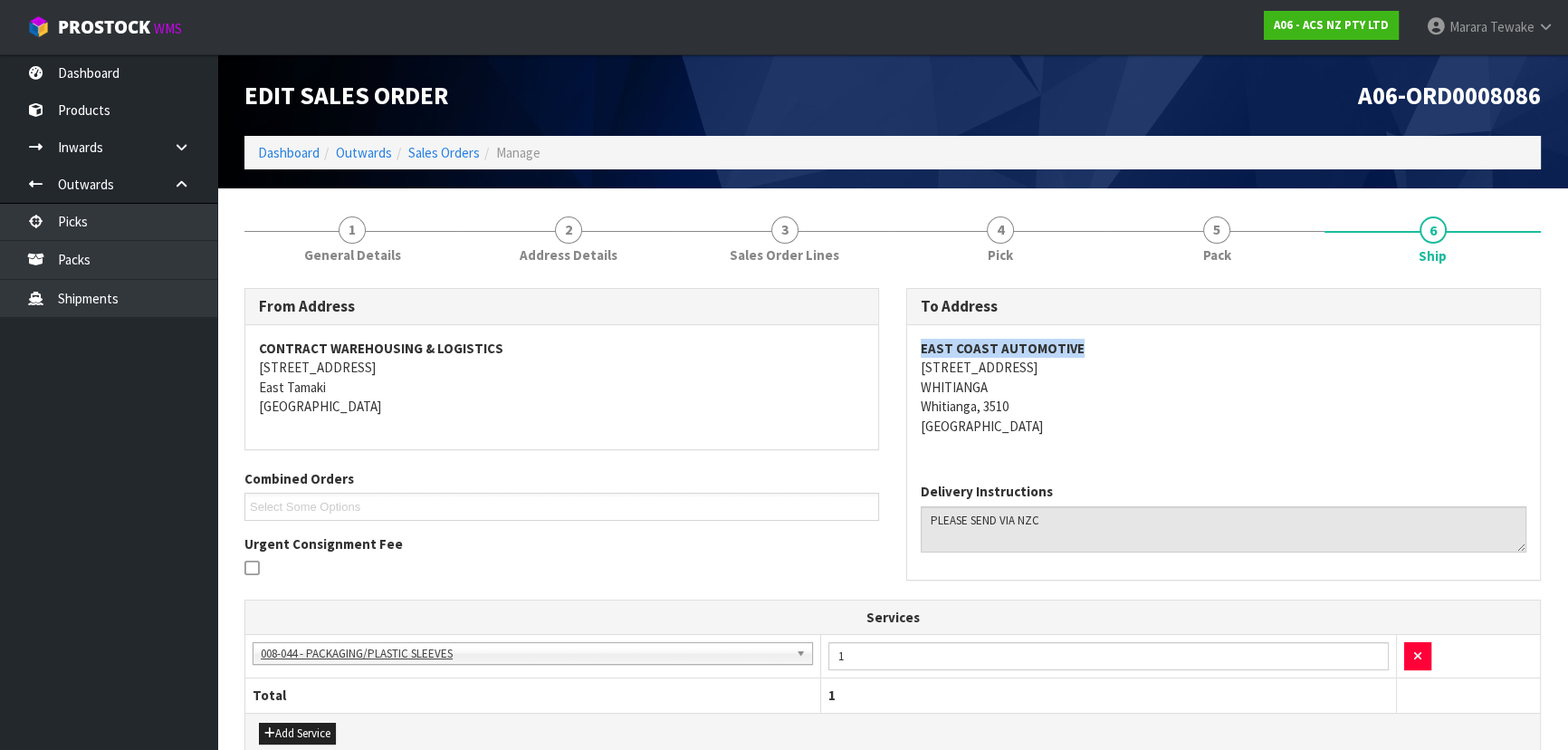
drag, startPoint x: 1080, startPoint y: 344, endPoint x: 911, endPoint y: 355, distance: 169.4
click at [911, 355] on div "EAST COAST AUTOMOTIVE [STREET_ADDRESS]" at bounding box center [1222, 397] width 633 height 143
drag, startPoint x: 920, startPoint y: 368, endPoint x: 1011, endPoint y: 372, distance: 91.1
click at [1011, 372] on address "EAST COAST AUTOMOTIVE [STREET_ADDRESS]" at bounding box center [1223, 387] width 606 height 97
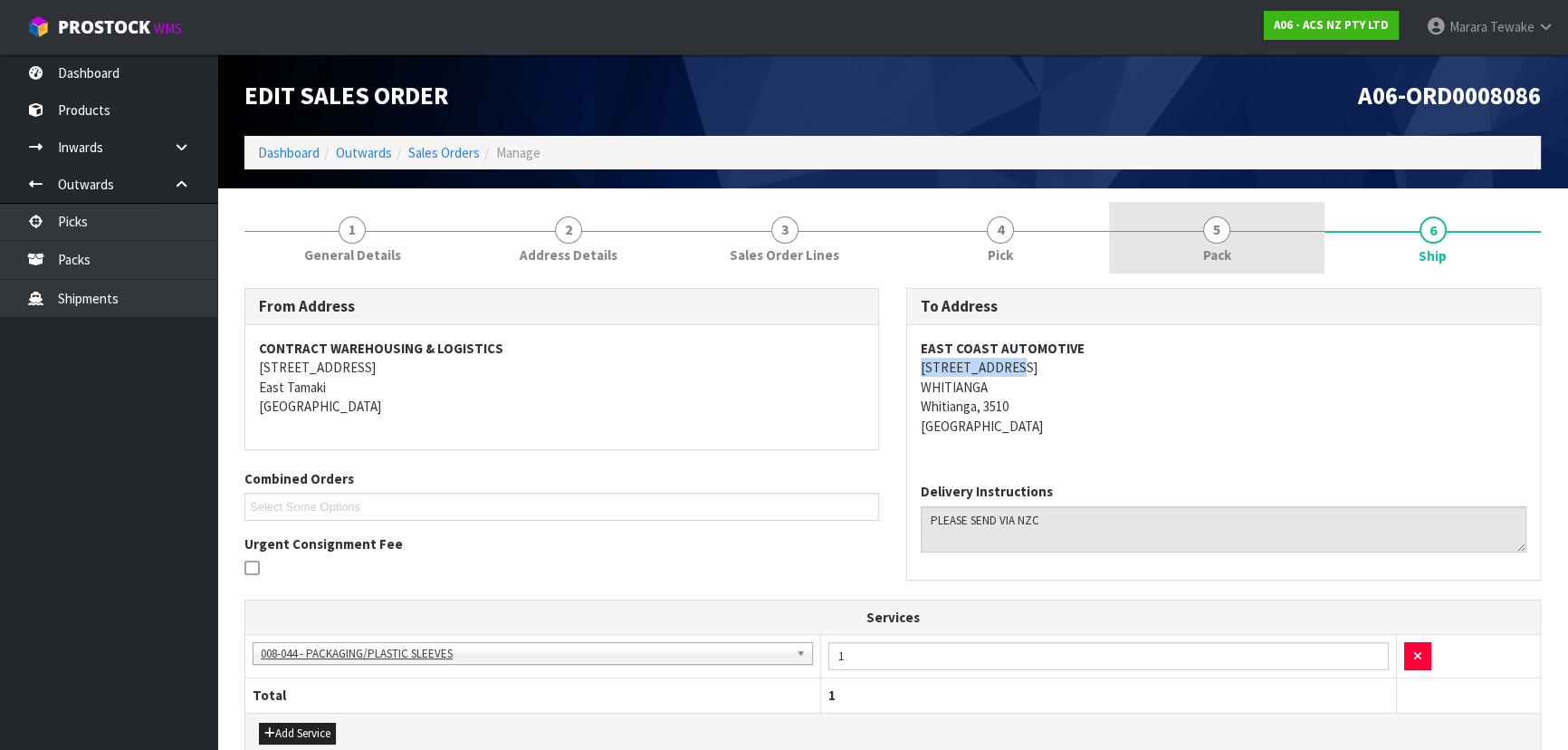
click at [1205, 224] on span "5" at bounding box center [1216, 230] width 27 height 27
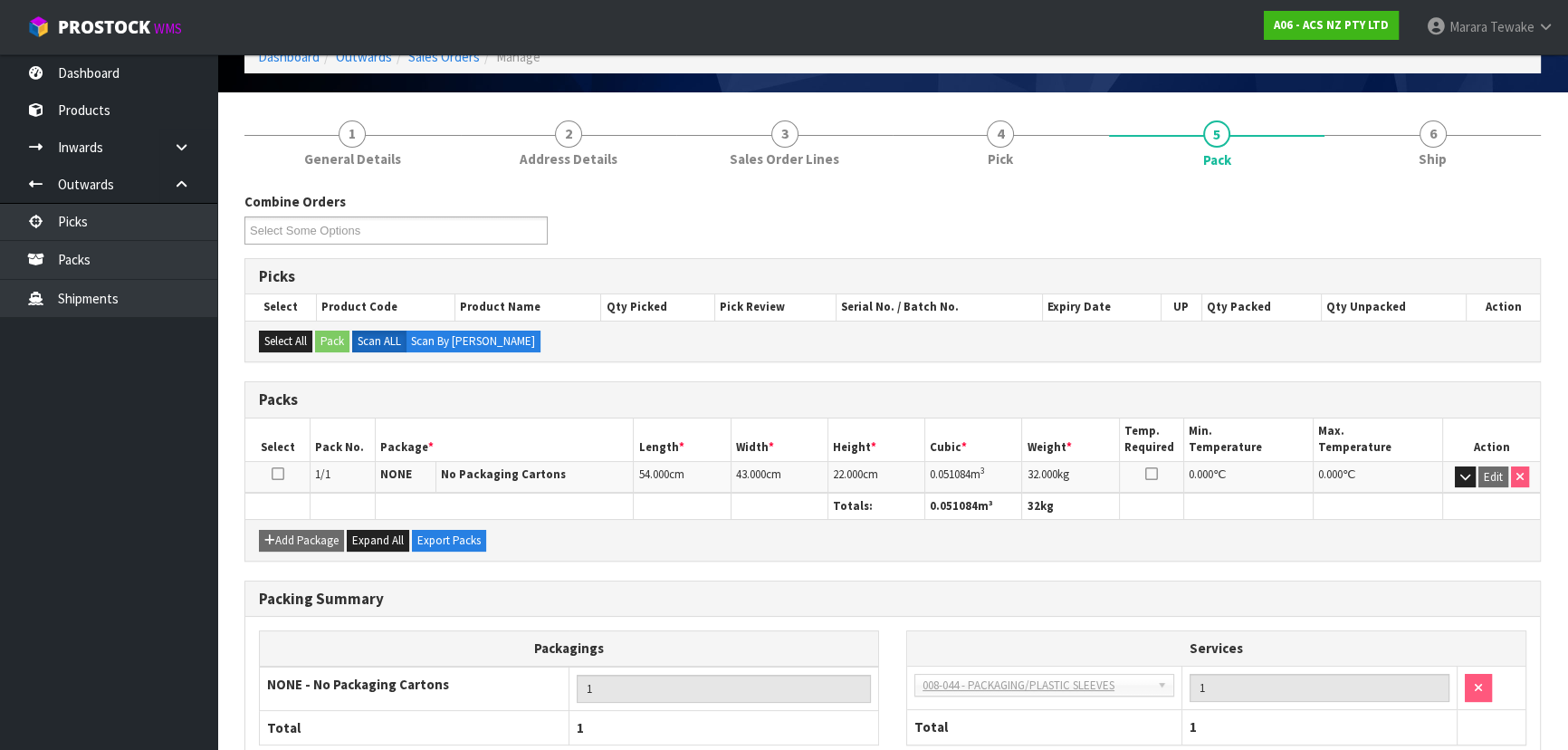
scroll to position [206, 0]
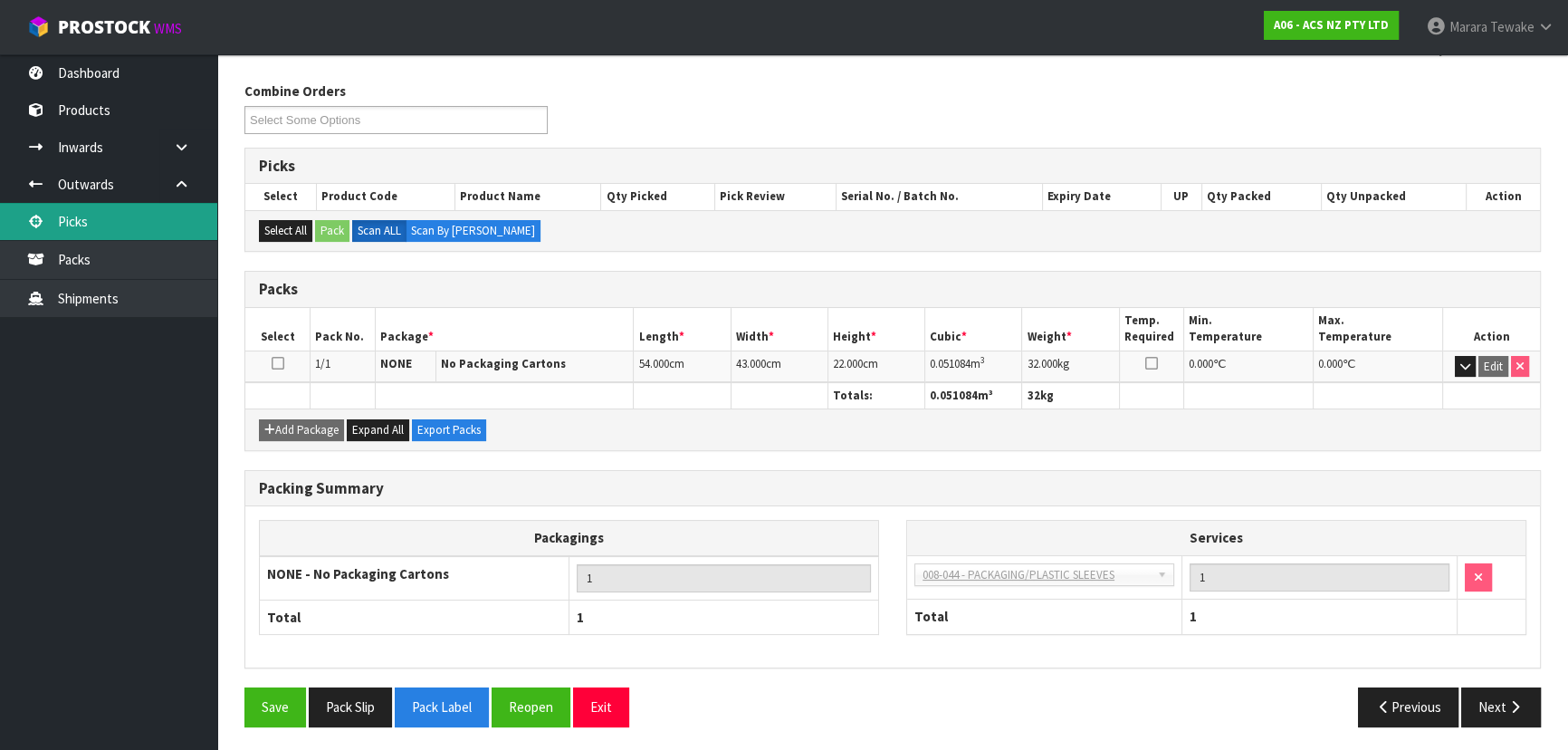
click at [86, 213] on link "Picks" at bounding box center [109, 221] width 217 height 37
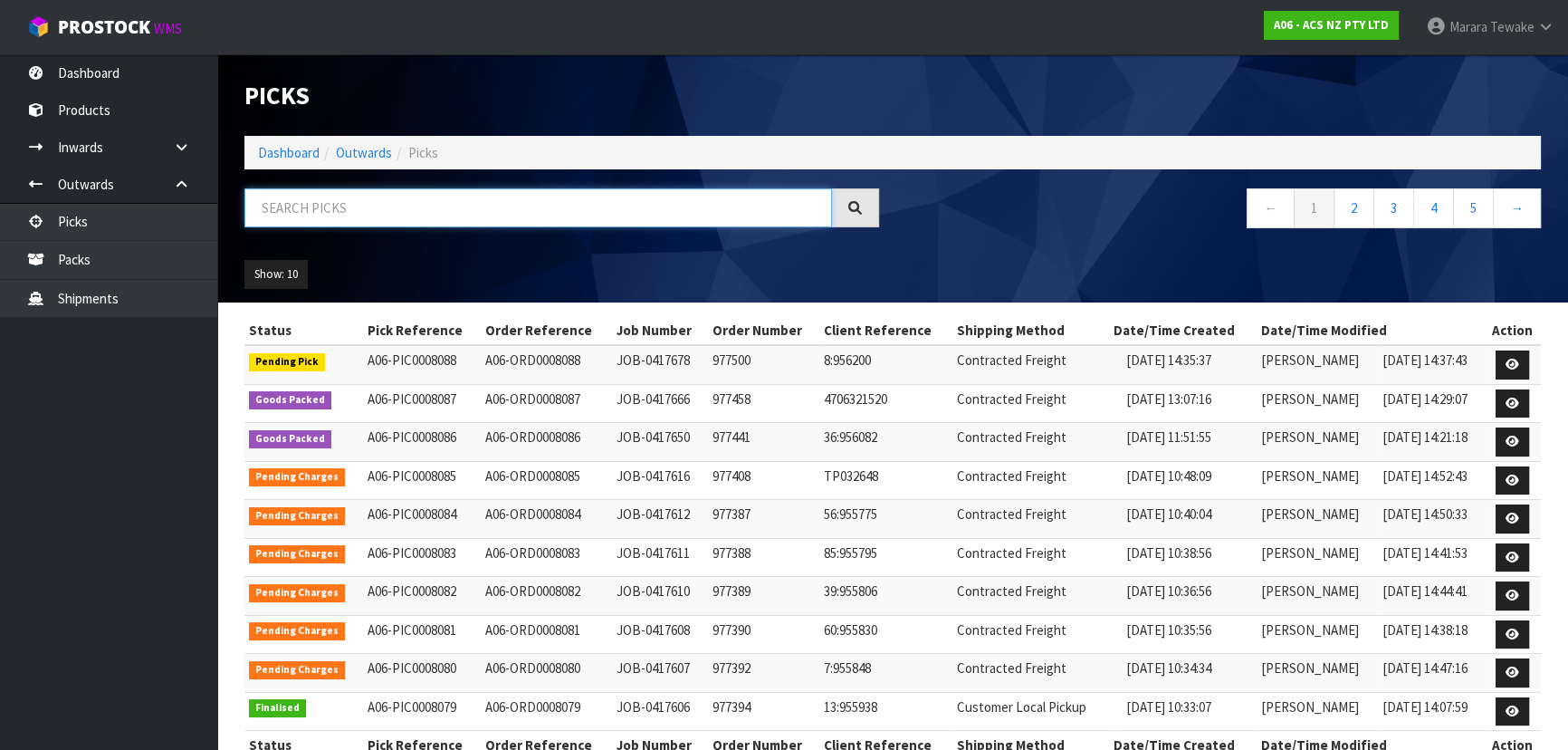
click at [406, 204] on input "text" at bounding box center [538, 208] width 587 height 39
type input "8087"
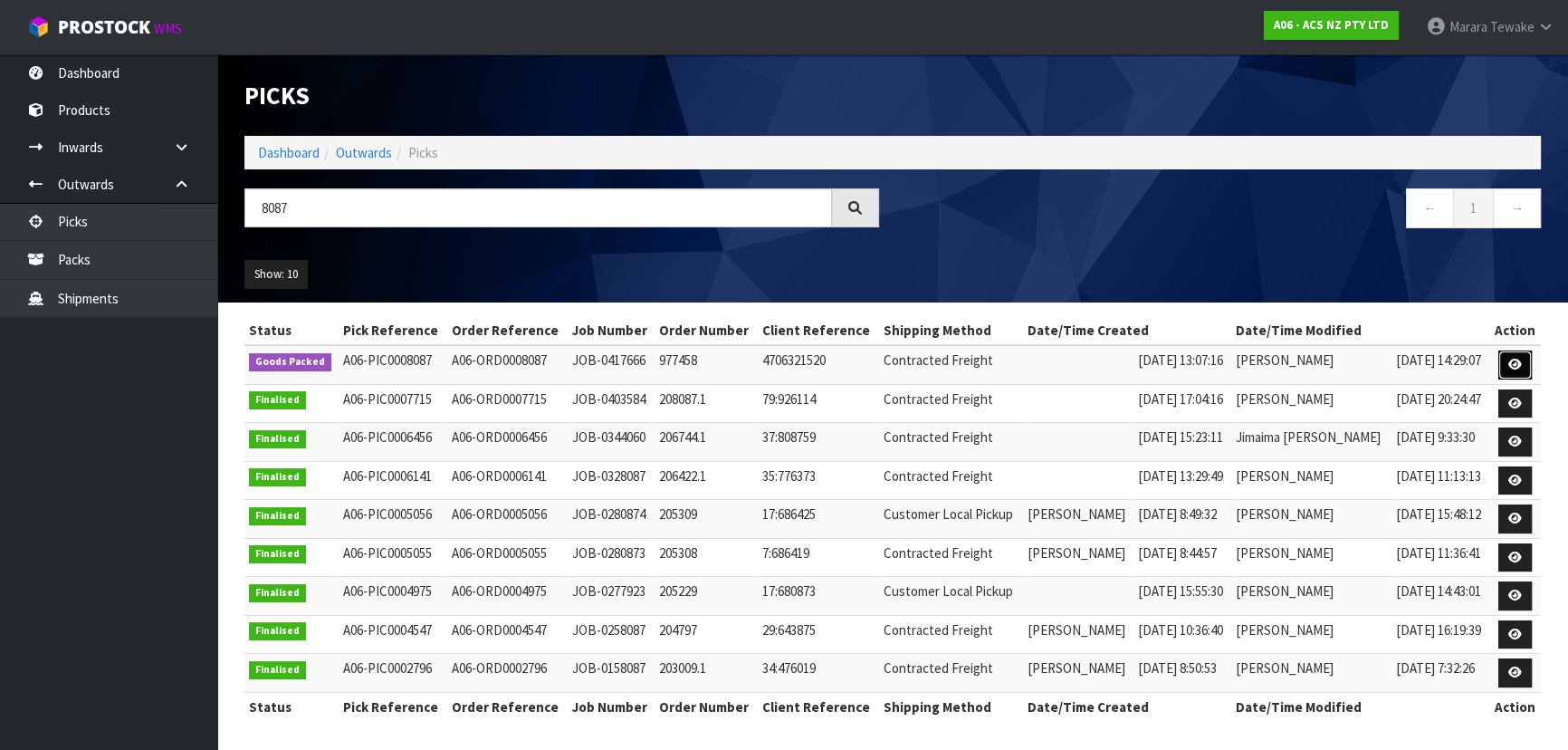
click at [1510, 361] on icon at bounding box center [1515, 364] width 14 height 12
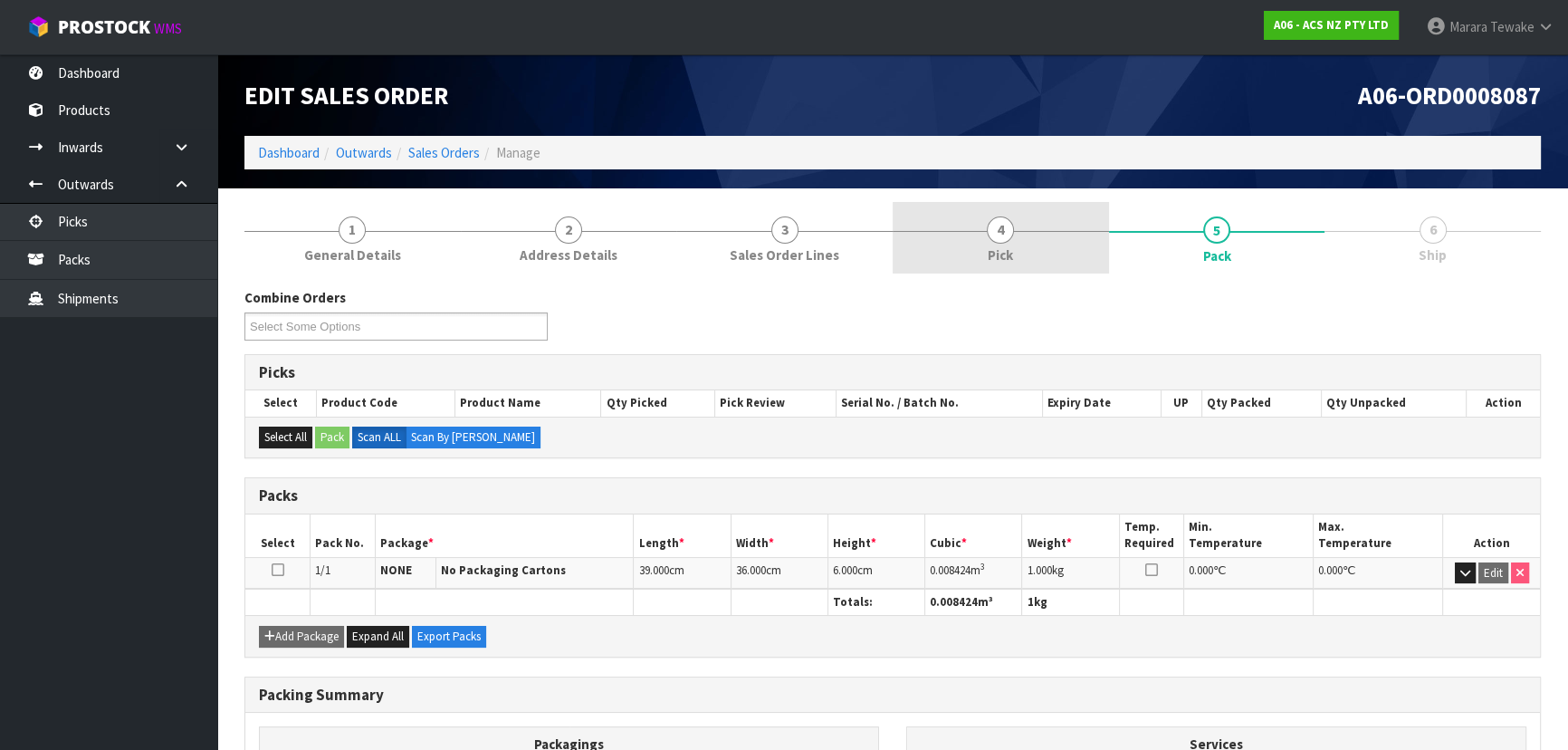
click at [1008, 235] on span "4" at bounding box center [1000, 230] width 27 height 27
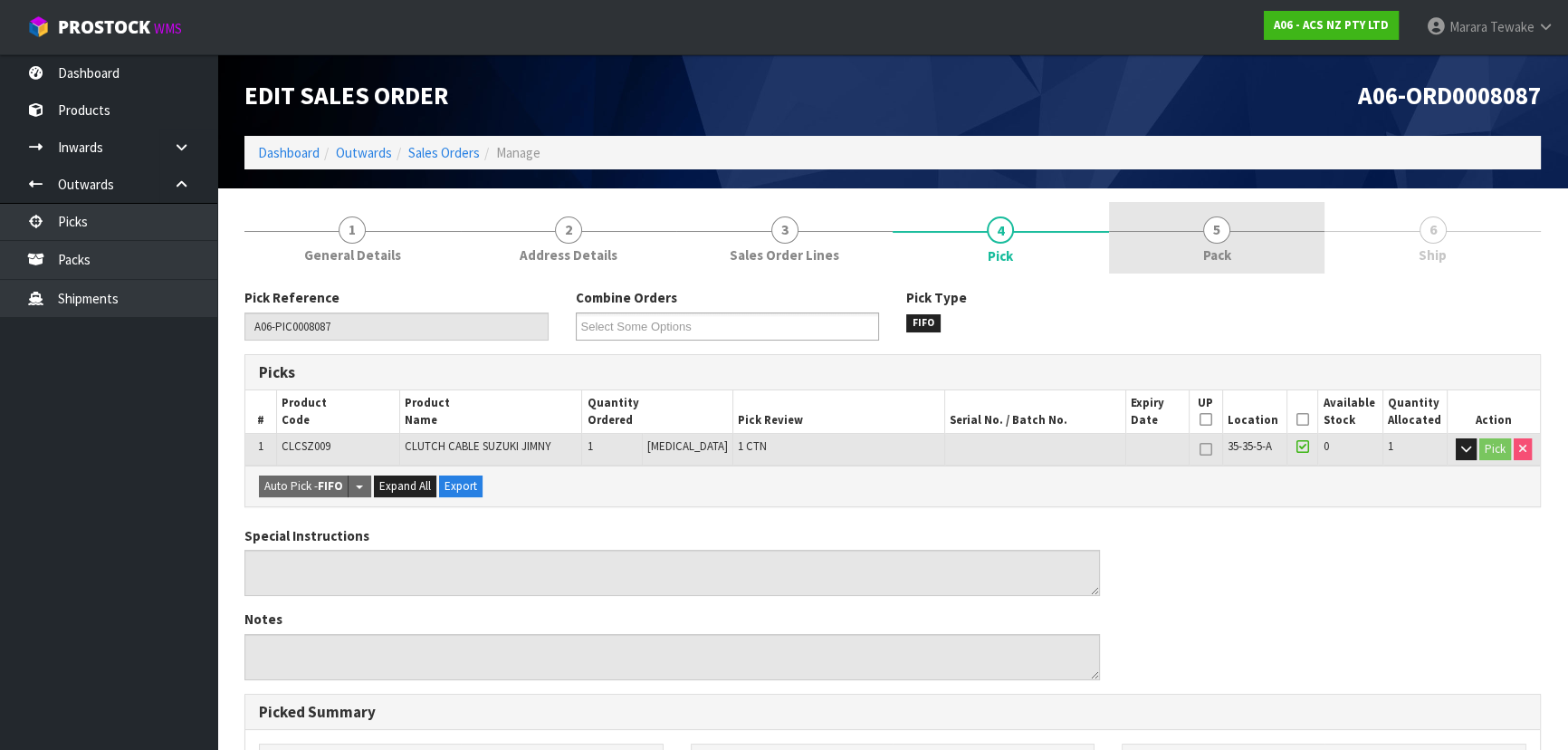
click at [1259, 233] on link "5 Pack" at bounding box center [1217, 237] width 216 height 72
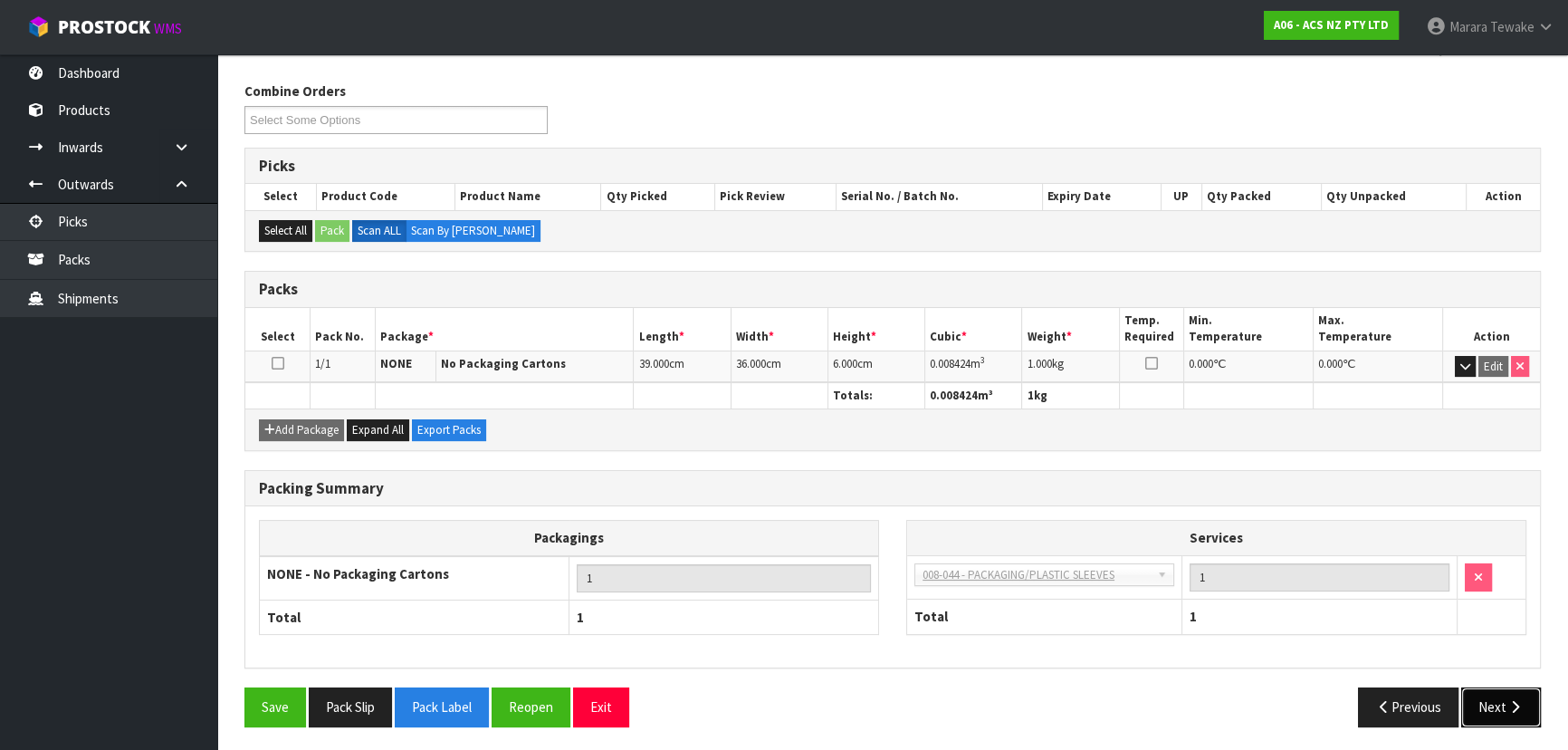
click at [1509, 692] on button "Next" at bounding box center [1501, 707] width 80 height 39
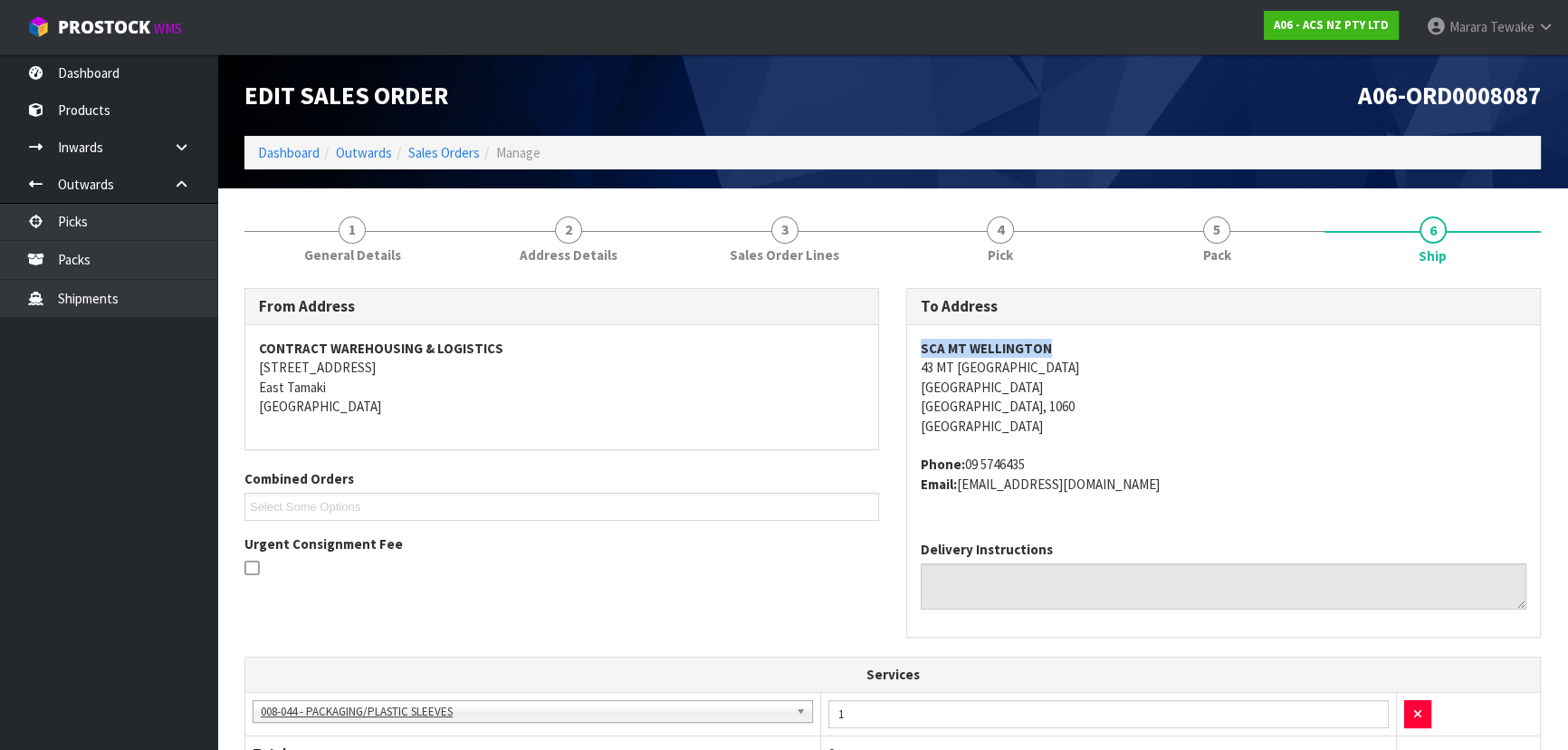
drag, startPoint x: 1054, startPoint y: 348, endPoint x: 918, endPoint y: 349, distance: 136.0
click at [918, 349] on div "SCA MT WELLINGTON [STREET_ADDRESS] Phone: [PHONE_NUMBER] Email: [EMAIL_ADDRESS]…" at bounding box center [1222, 426] width 633 height 201
drag, startPoint x: 1091, startPoint y: 367, endPoint x: 911, endPoint y: 374, distance: 180.1
click at [911, 374] on div "SCA MT WELLINGTON [STREET_ADDRESS] Phone: [PHONE_NUMBER] Email: [EMAIL_ADDRESS]…" at bounding box center [1222, 426] width 633 height 201
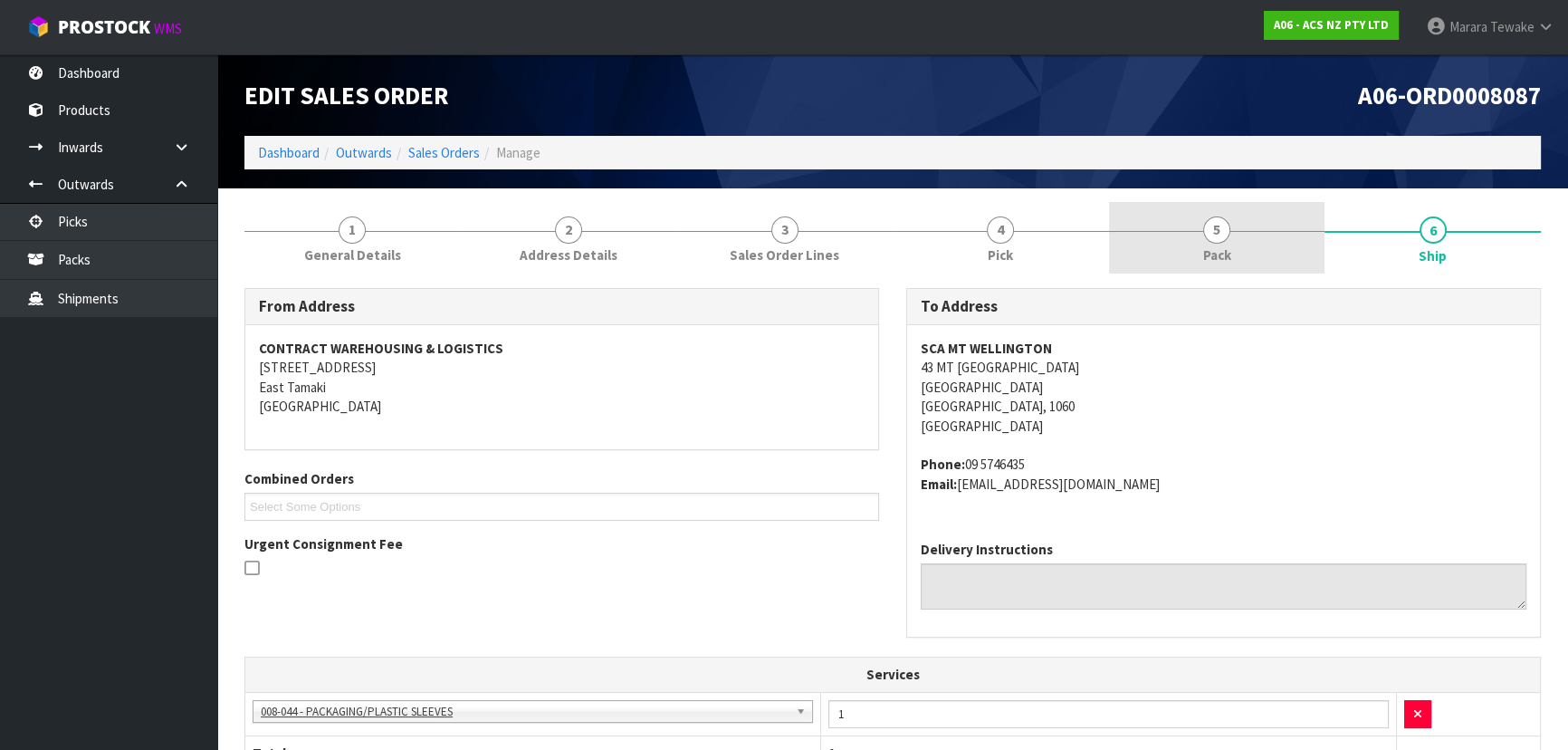
click at [1252, 239] on link "5 Pack" at bounding box center [1217, 237] width 216 height 72
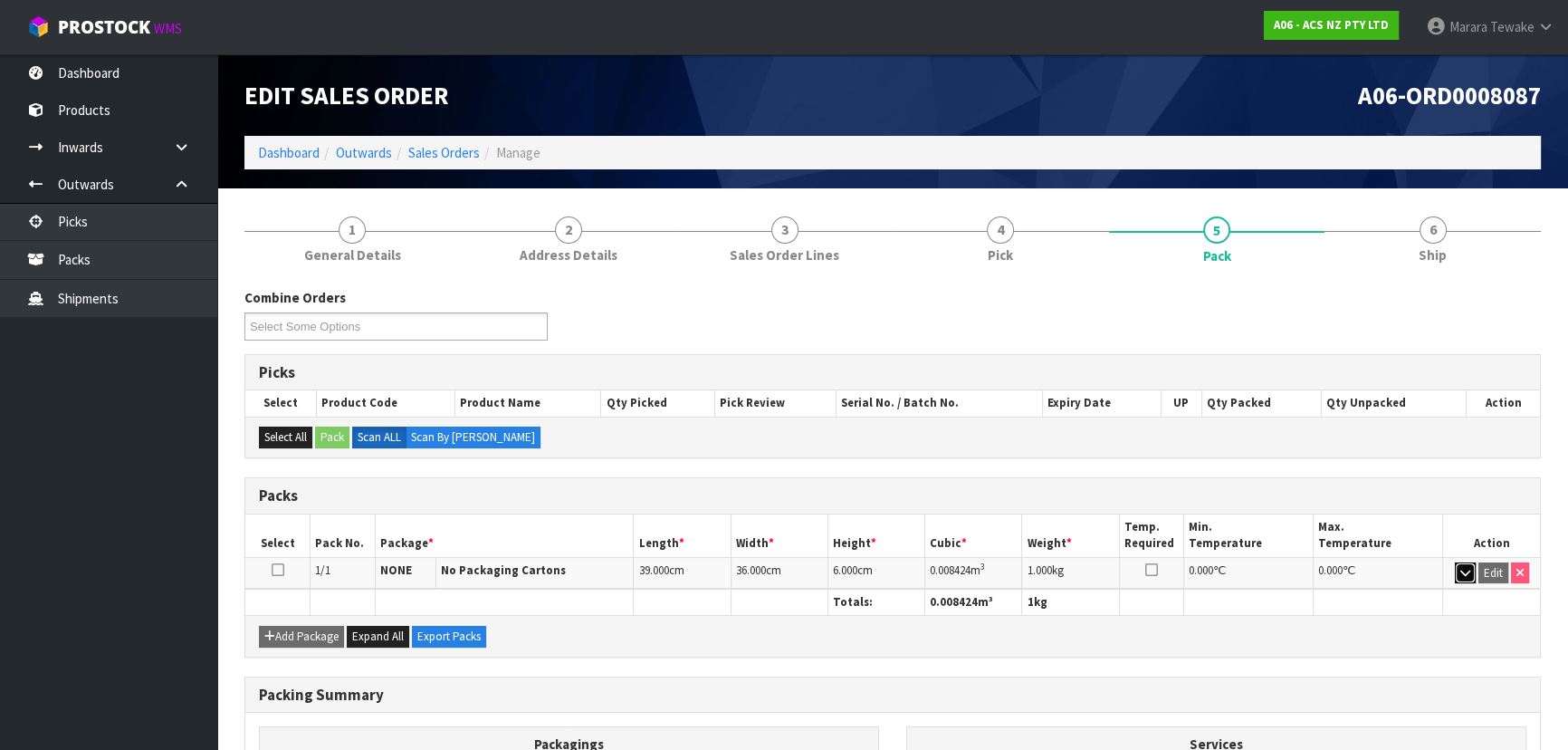
click at [1468, 569] on icon "button" at bounding box center [1465, 572] width 10 height 12
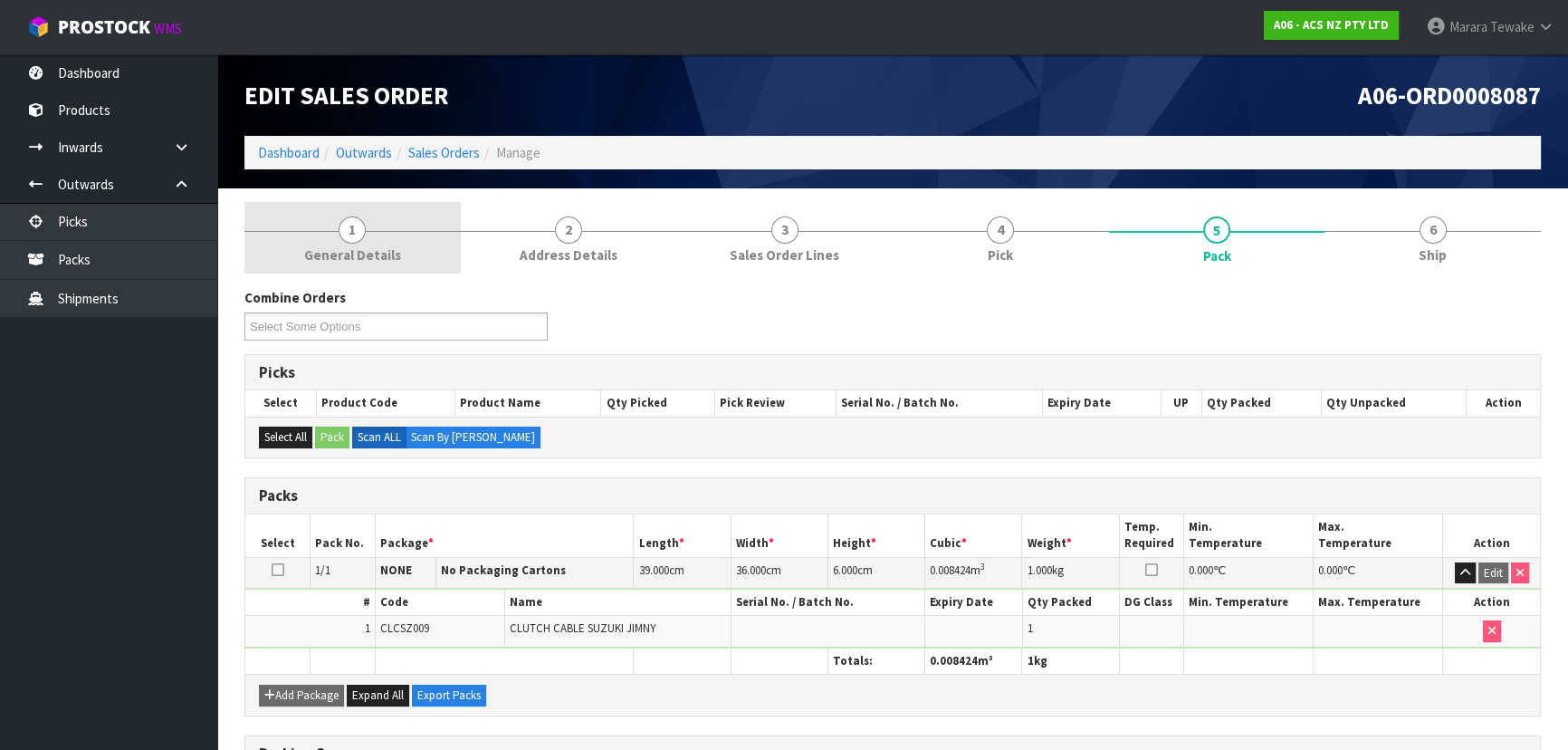
drag, startPoint x: 403, startPoint y: 243, endPoint x: 412, endPoint y: 245, distance: 9.2
click at [403, 243] on link "1 General Details" at bounding box center [352, 237] width 216 height 72
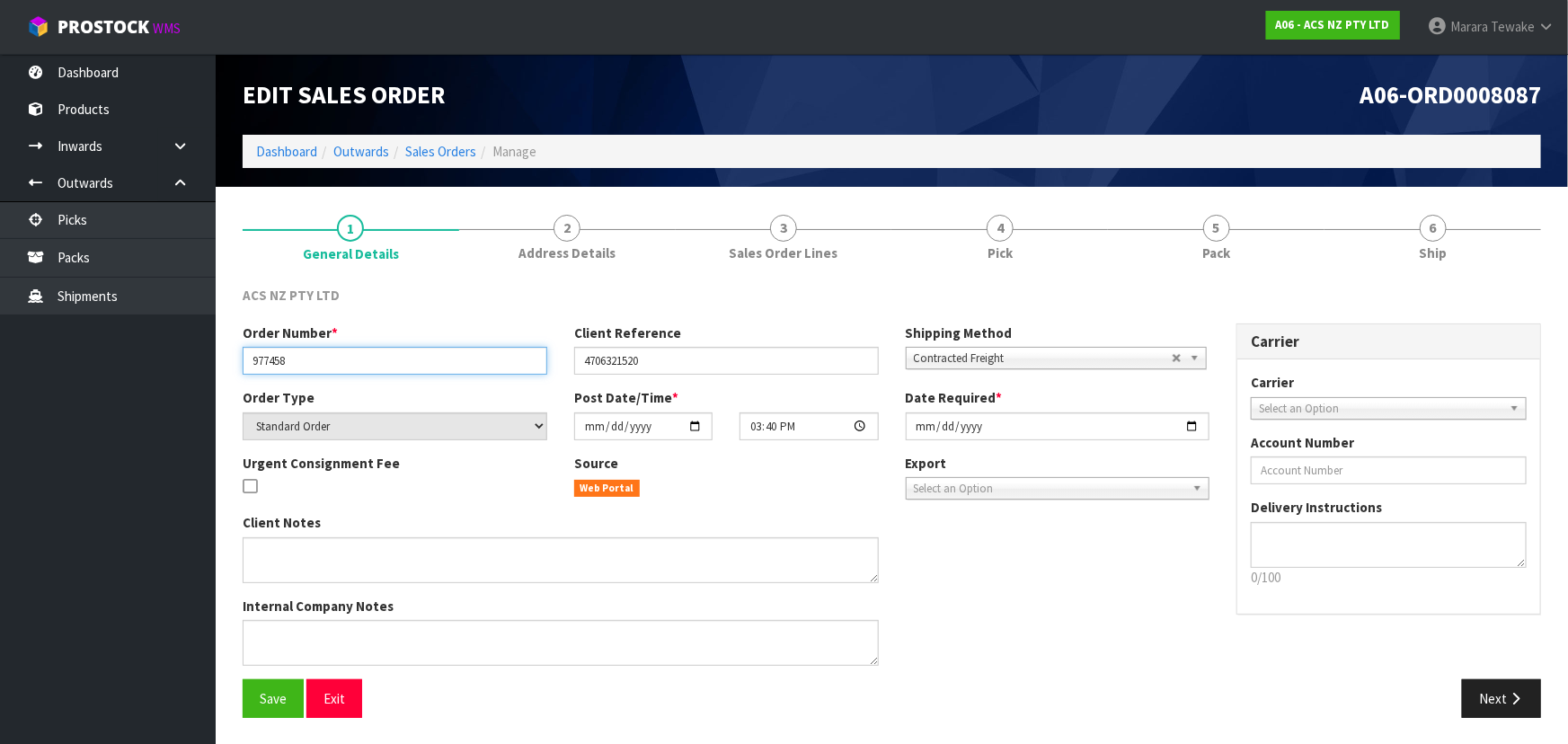
drag, startPoint x: 302, startPoint y: 364, endPoint x: 219, endPoint y: 358, distance: 83.2
click at [218, 358] on section "1 General Details 2 Address Details 3 Sales Order Lines 4 Pick 5 Pack 6 Ship AC…" at bounding box center [891, 466] width 1352 height 558
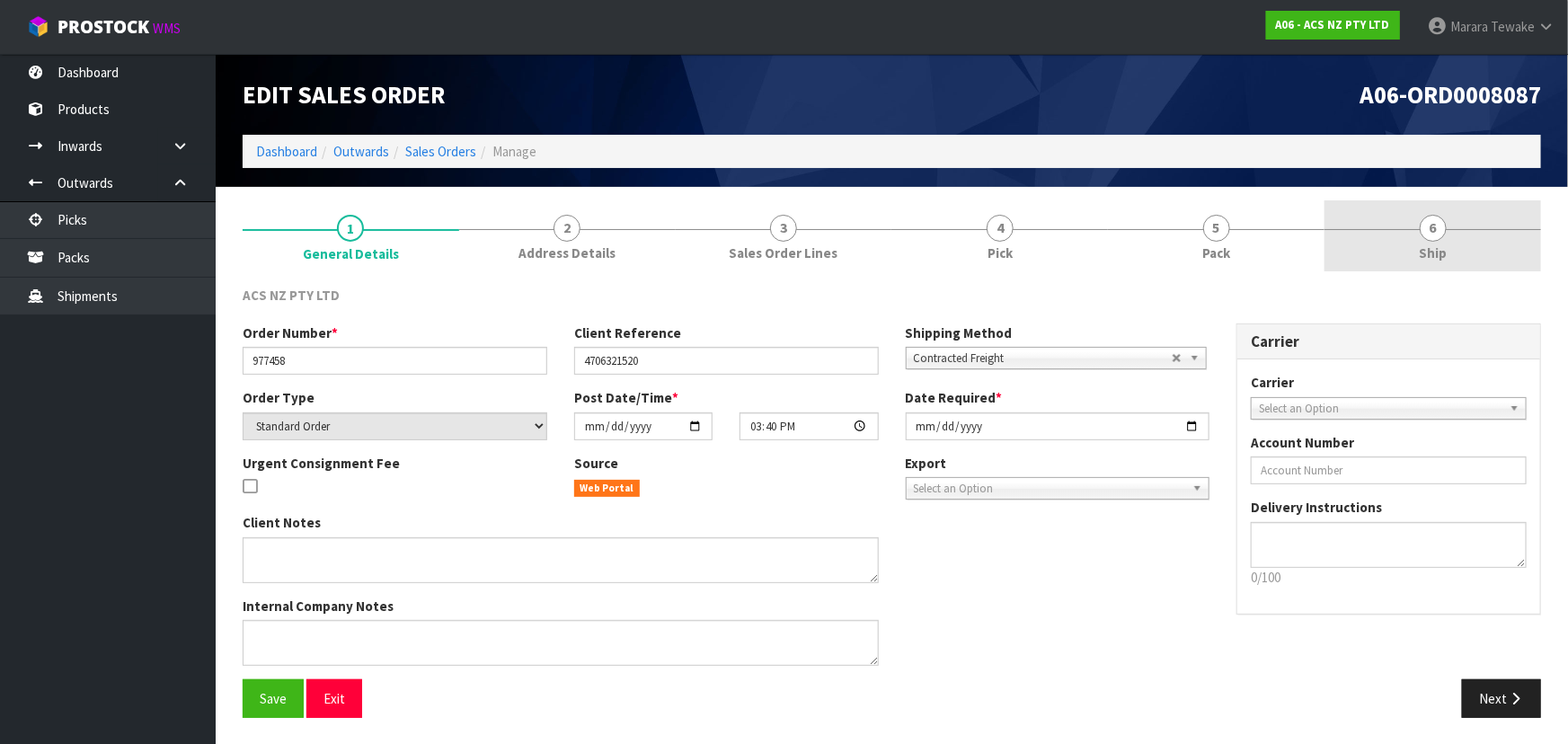
click at [1463, 235] on link "6 Ship" at bounding box center [1432, 235] width 217 height 71
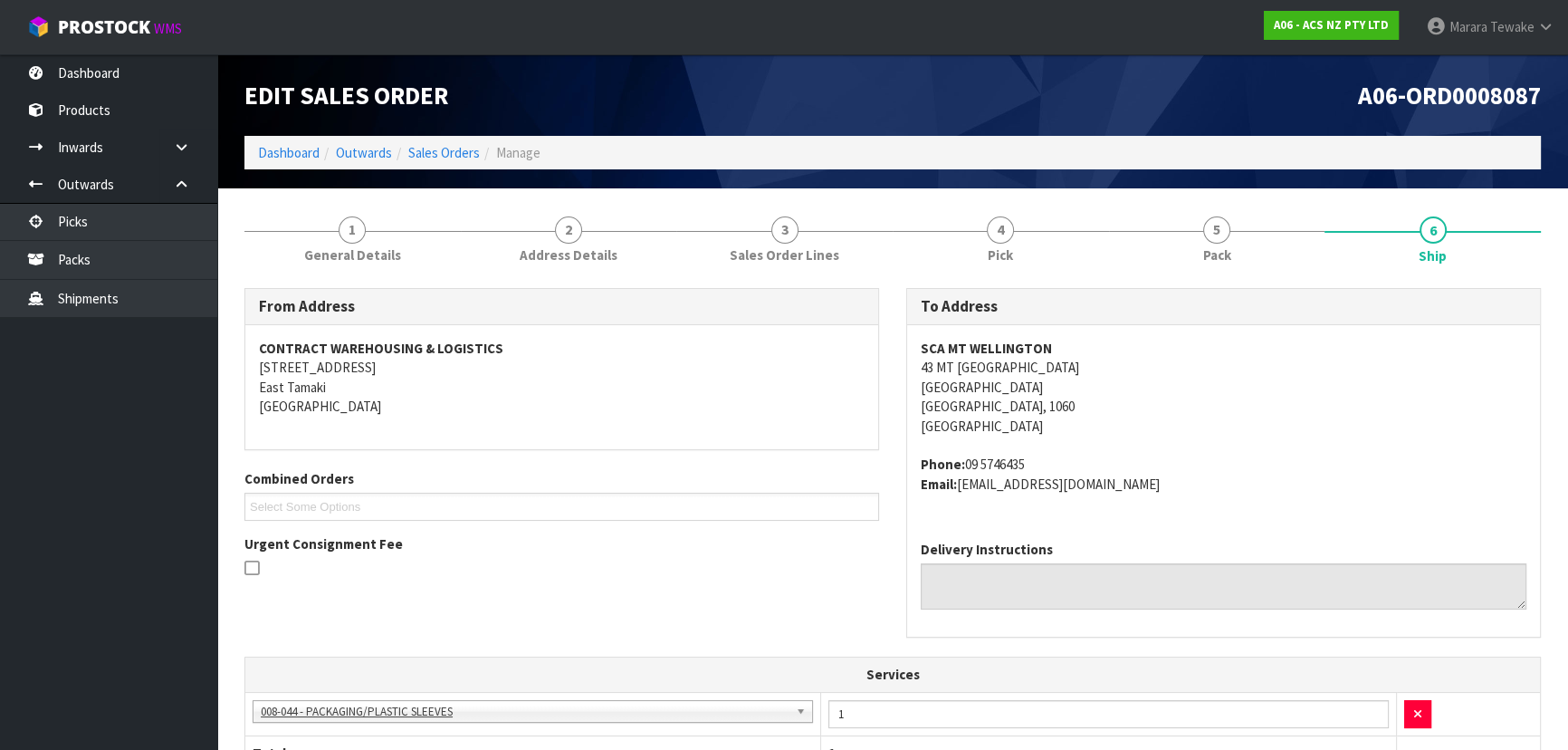
drag, startPoint x: 1035, startPoint y: 462, endPoint x: 966, endPoint y: 473, distance: 69.9
click at [966, 473] on address "Phone: [PHONE_NUMBER] Email: [EMAIL_ADDRESS][DOMAIN_NAME]" at bounding box center [1223, 474] width 606 height 39
drag, startPoint x: 1190, startPoint y: 485, endPoint x: 962, endPoint y: 489, distance: 228.0
click at [962, 489] on address "Phone: [PHONE_NUMBER] Email: [EMAIL_ADDRESS][DOMAIN_NAME]" at bounding box center [1223, 474] width 606 height 39
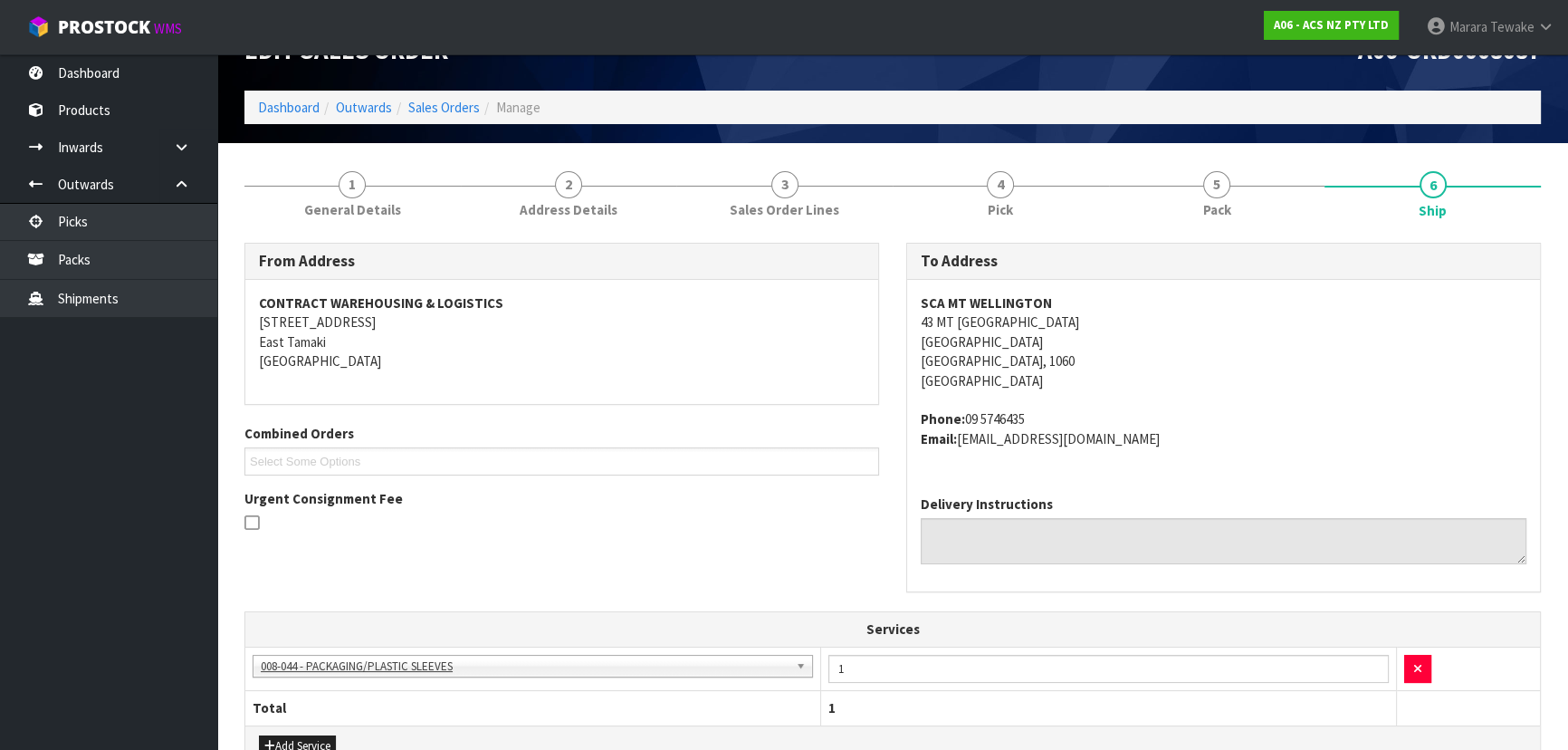
scroll to position [2, 0]
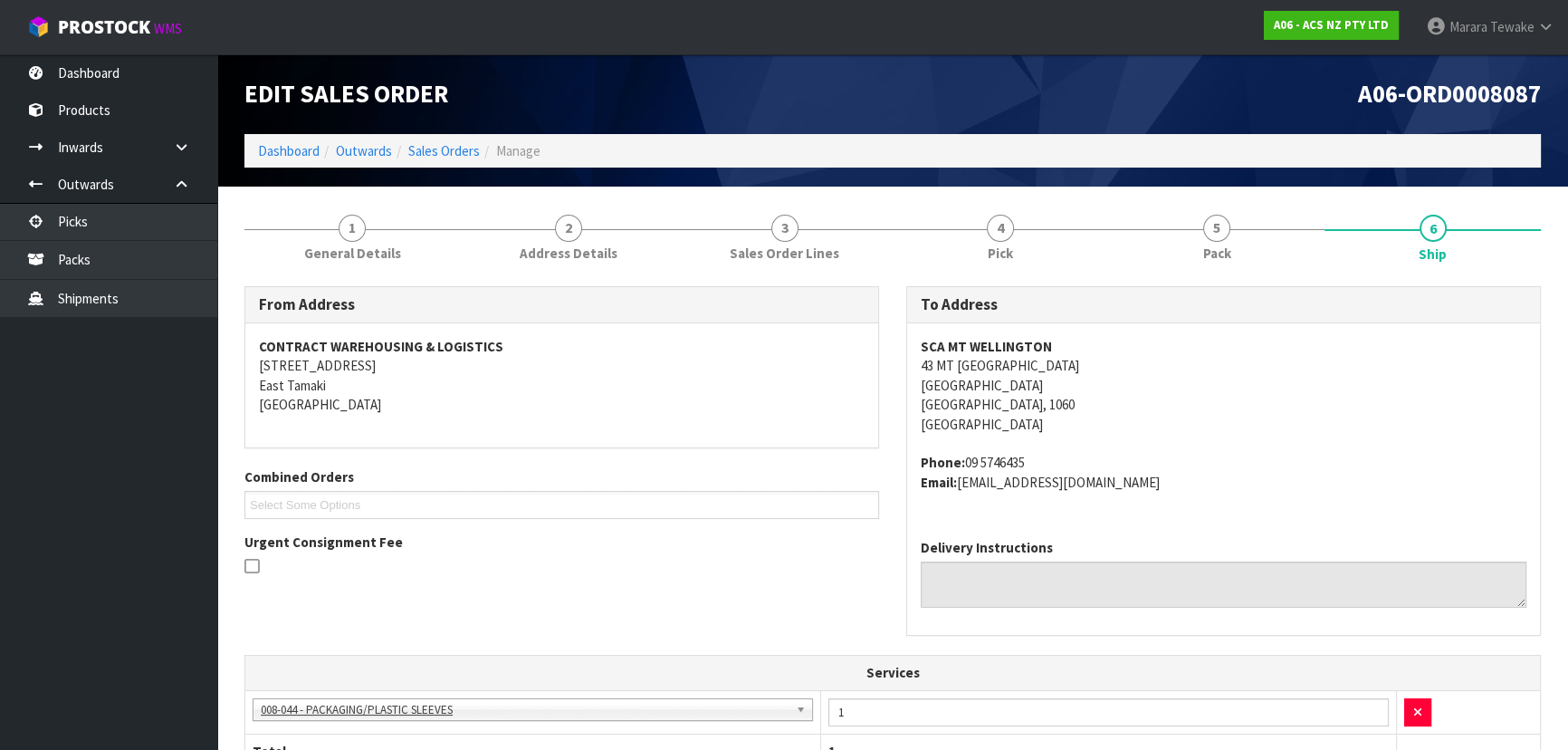
click at [466, 599] on div "From Address CONTRACT WAREHOUSING & LOGISTICS [STREET_ADDRESS] Combined Orders …" at bounding box center [893, 470] width 1324 height 369
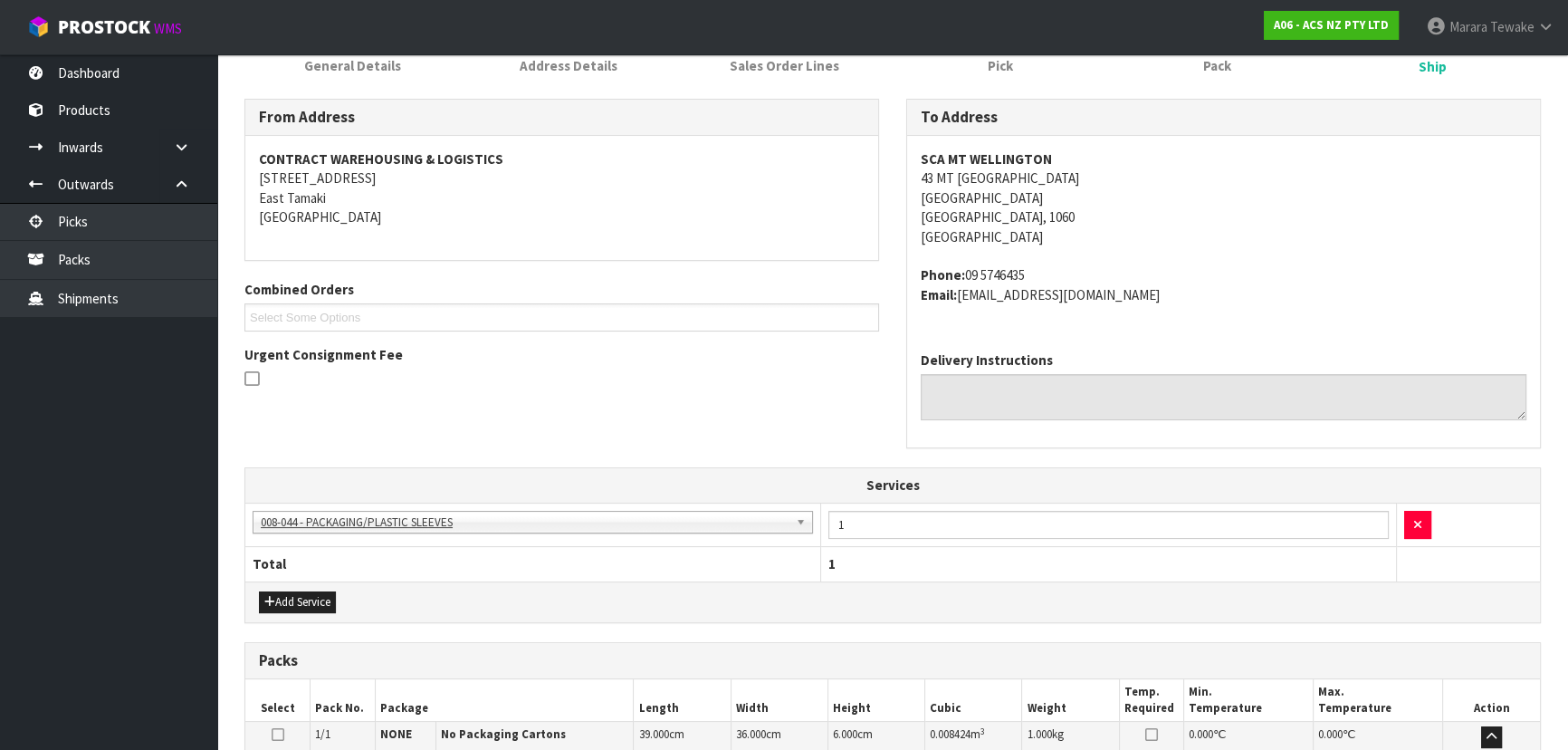
scroll to position [0, 0]
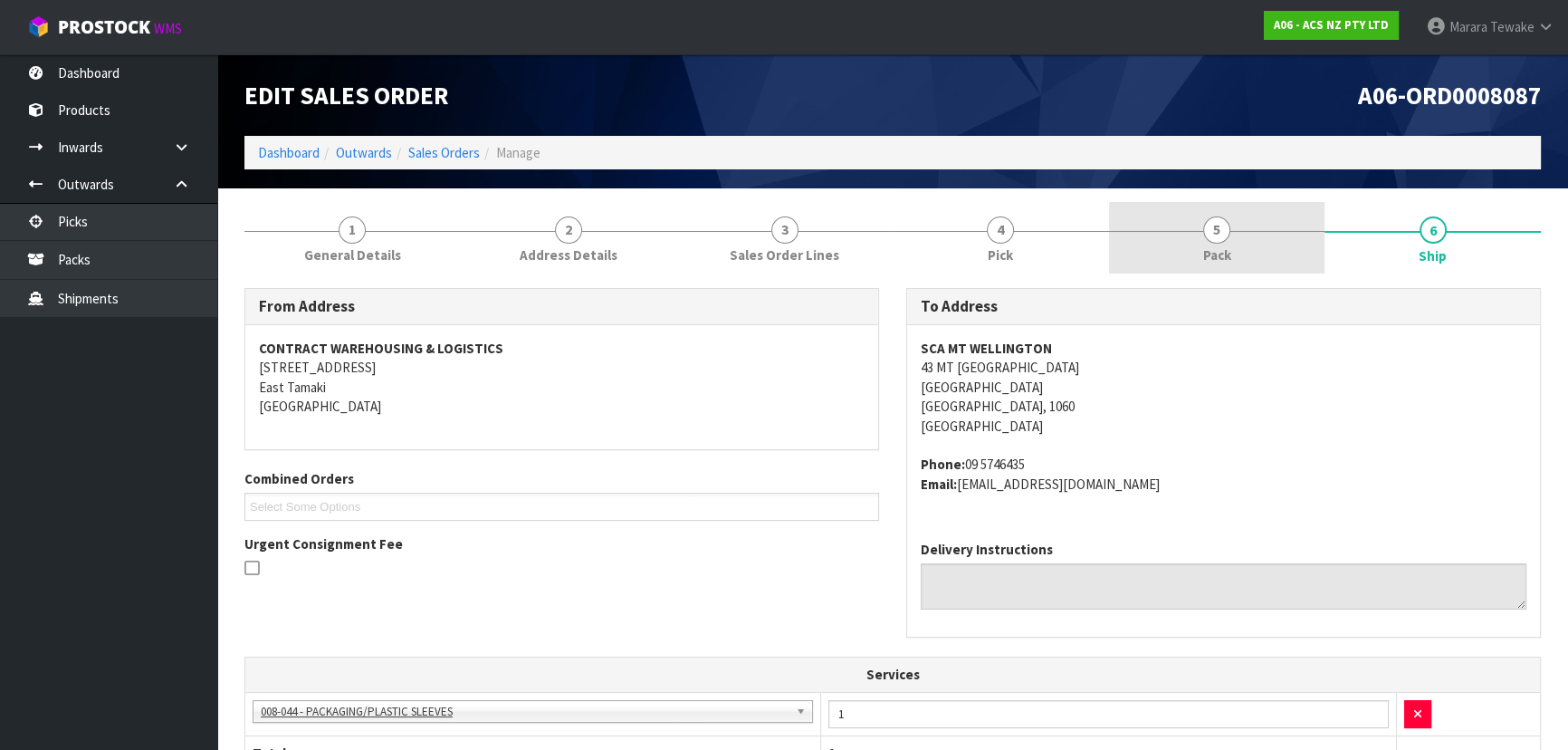
click at [1222, 260] on span "Pack" at bounding box center [1217, 255] width 28 height 19
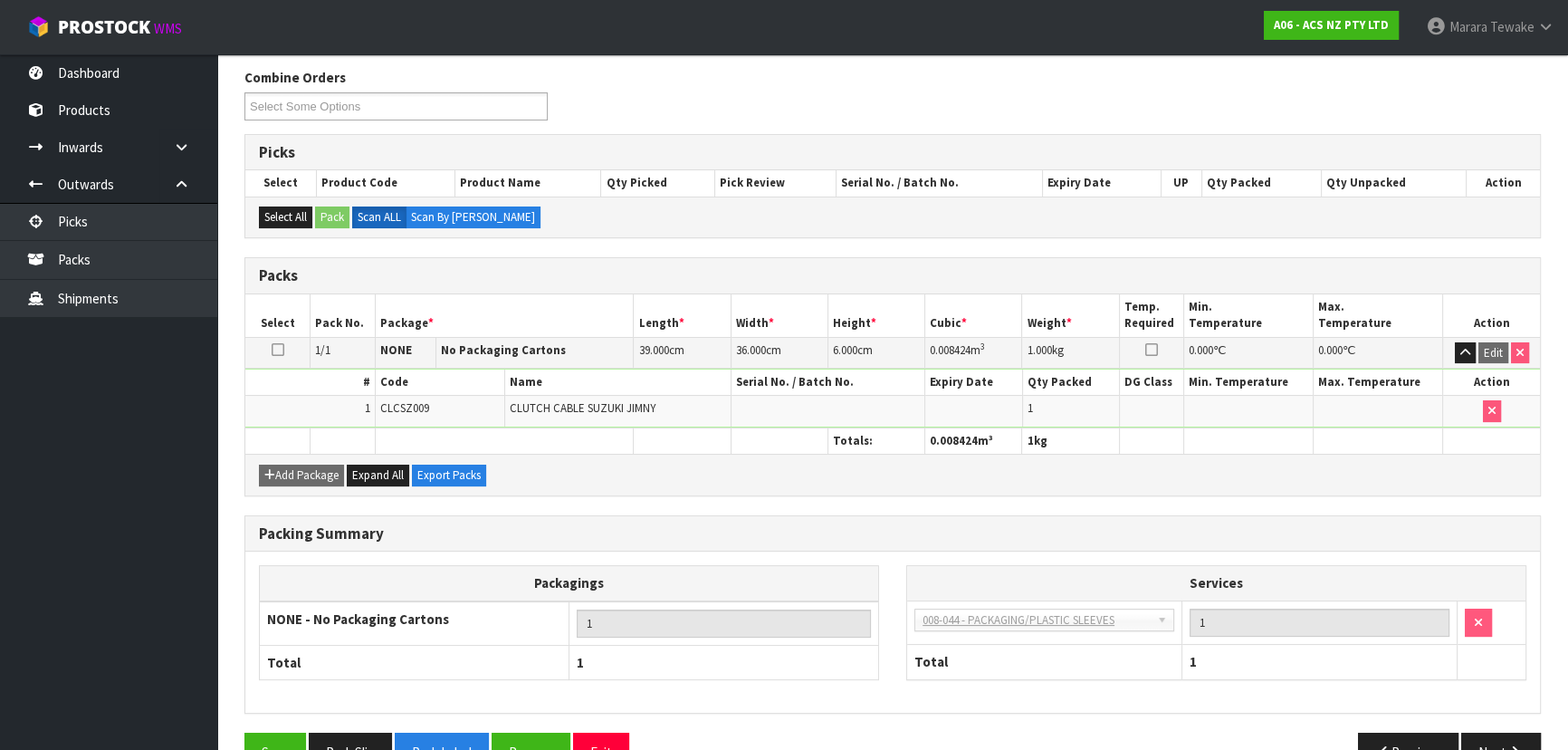
scroll to position [265, 0]
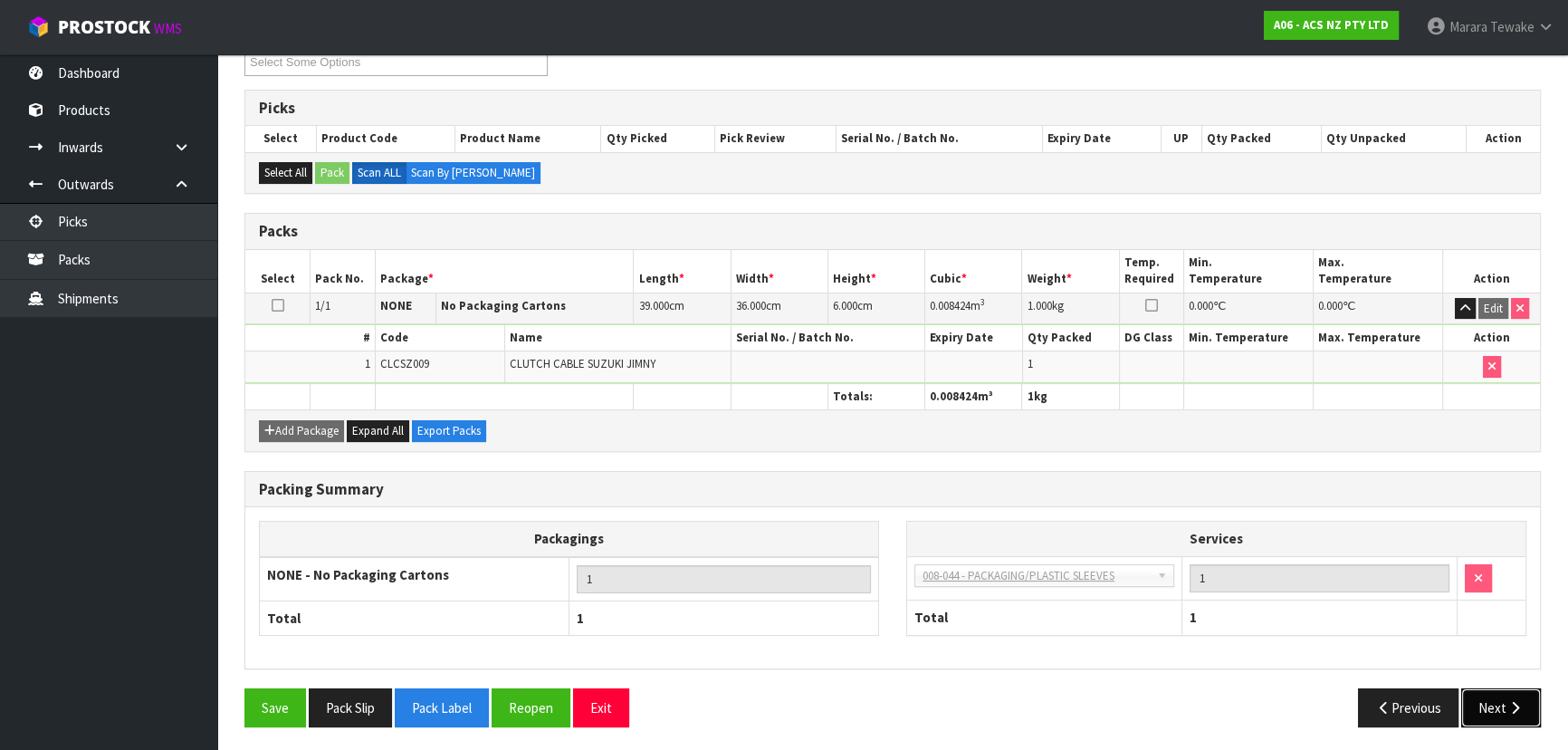
click at [1512, 707] on icon "button" at bounding box center [1515, 707] width 18 height 14
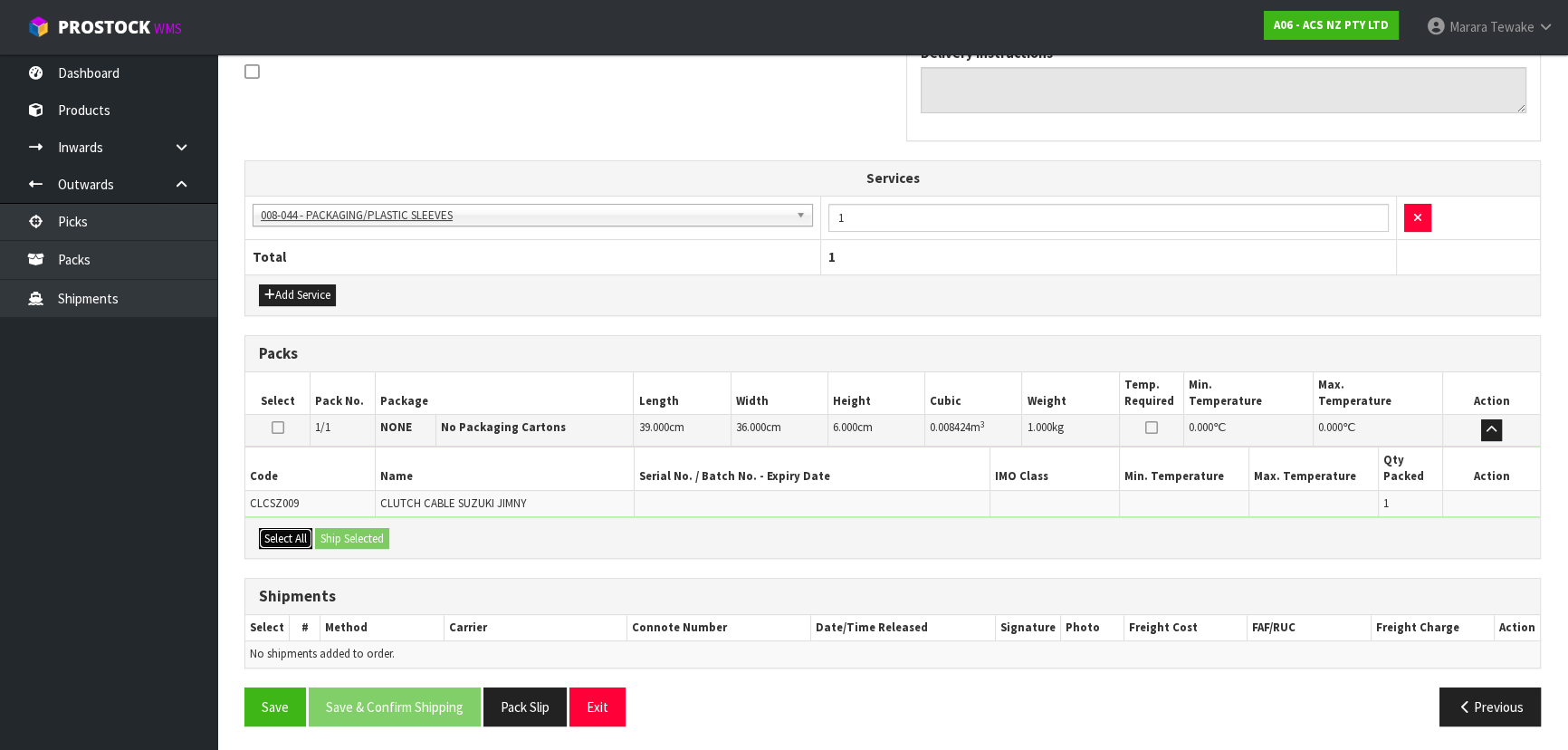
click at [299, 532] on button "Select All" at bounding box center [285, 538] width 53 height 21
drag, startPoint x: 336, startPoint y: 534, endPoint x: 377, endPoint y: 550, distance: 44.0
click at [343, 534] on button "Ship Selected" at bounding box center [352, 538] width 74 height 21
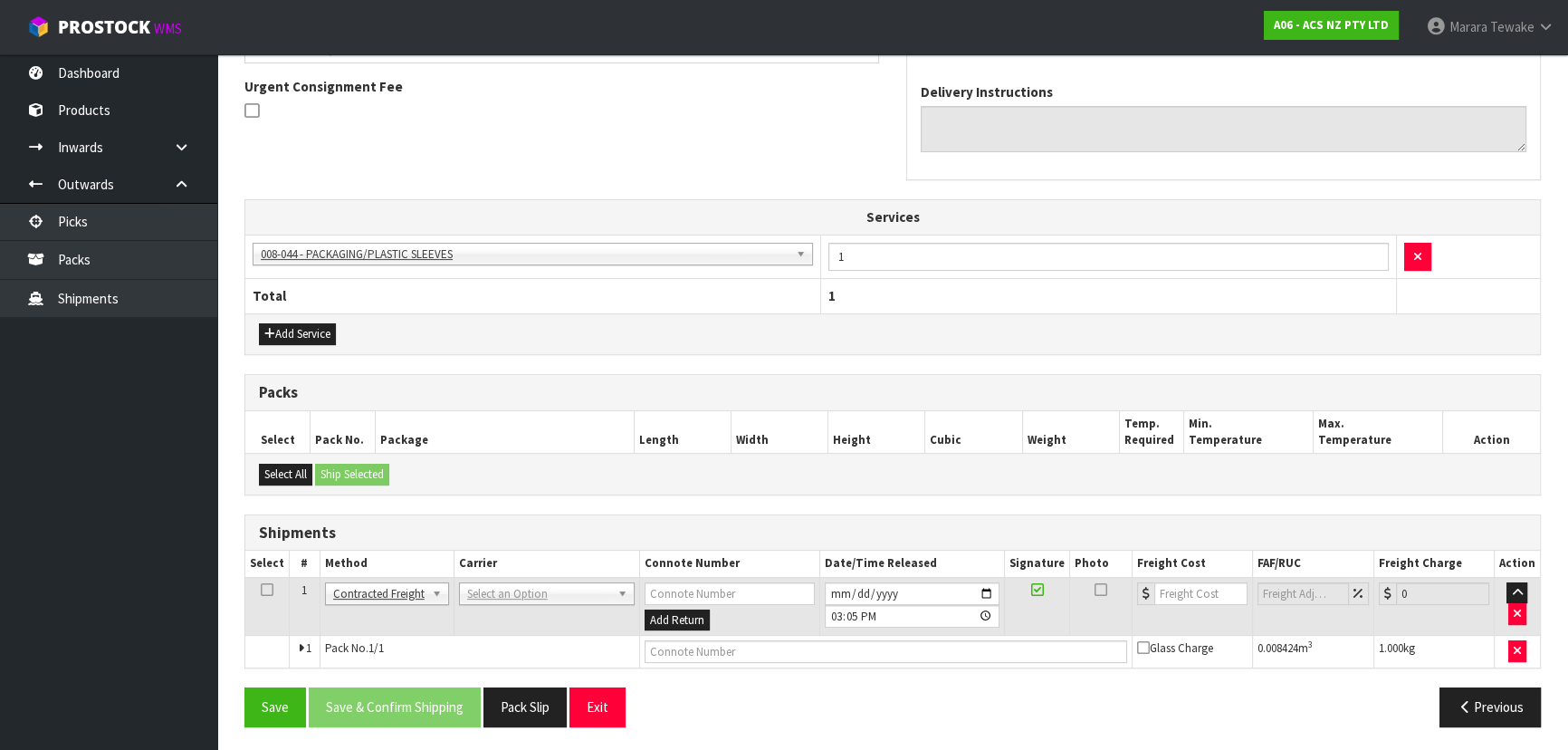
scroll to position [496, 0]
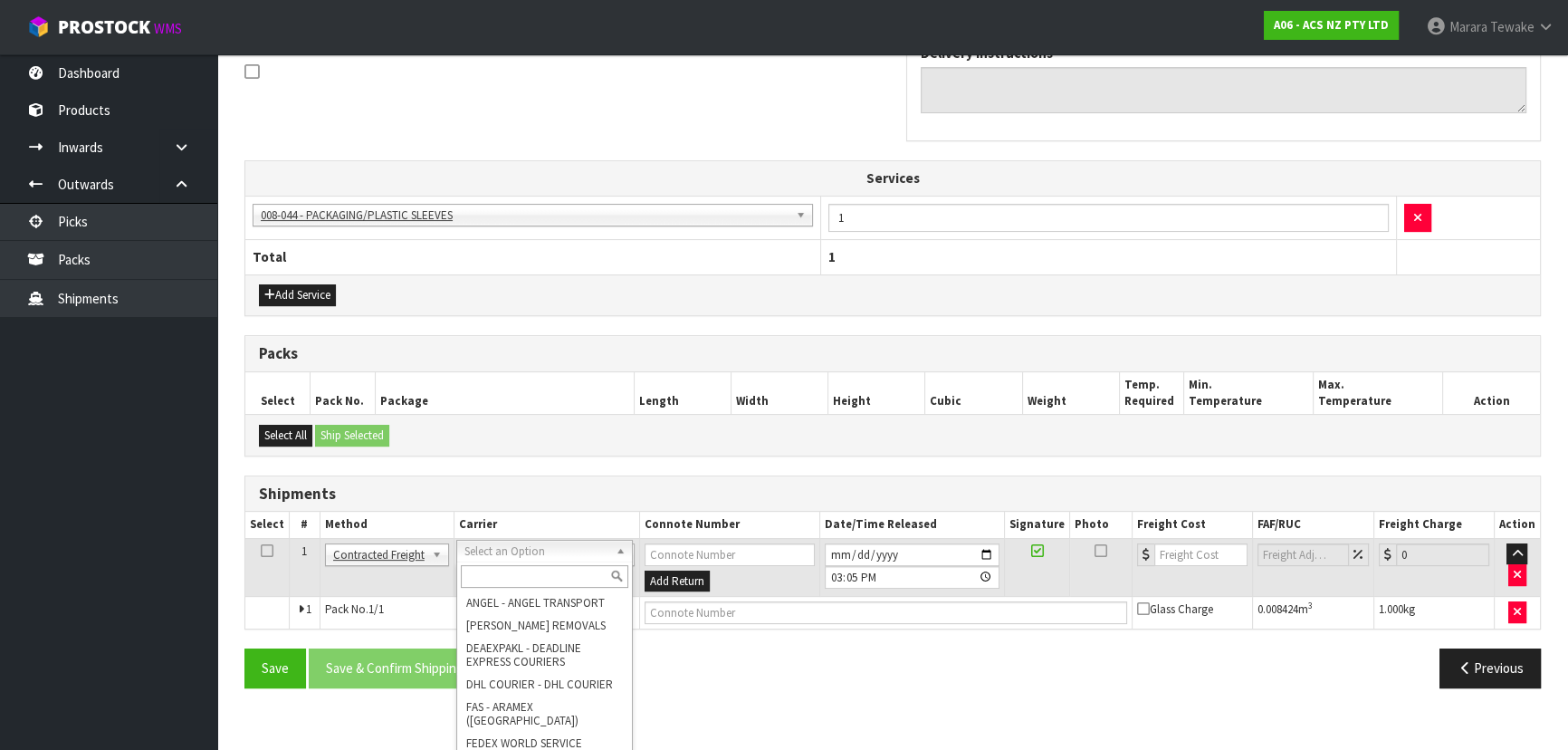
click at [516, 562] on div at bounding box center [544, 576] width 175 height 30
click at [498, 576] on input "text" at bounding box center [544, 576] width 167 height 22
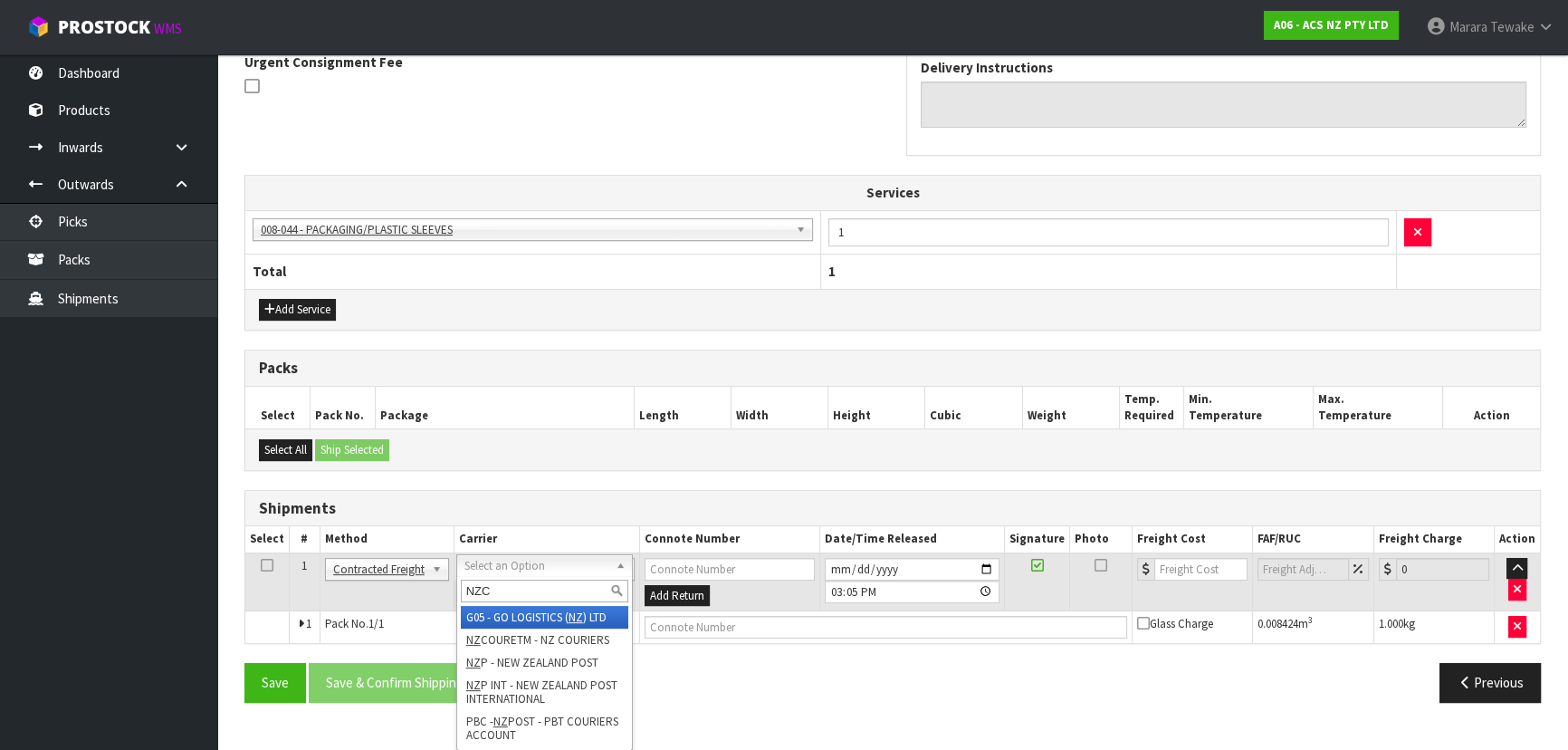
scroll to position [457, 0]
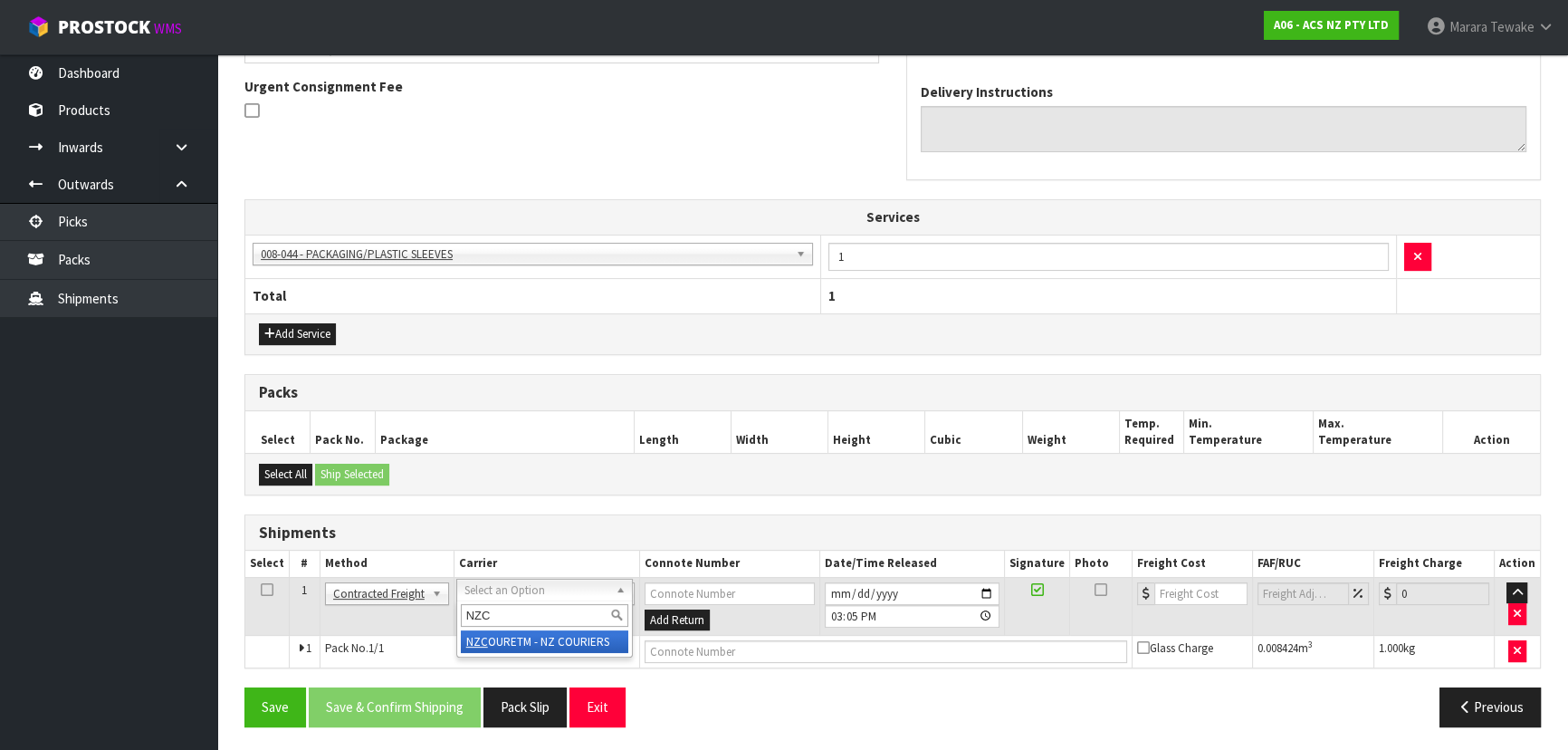
type input "NZC"
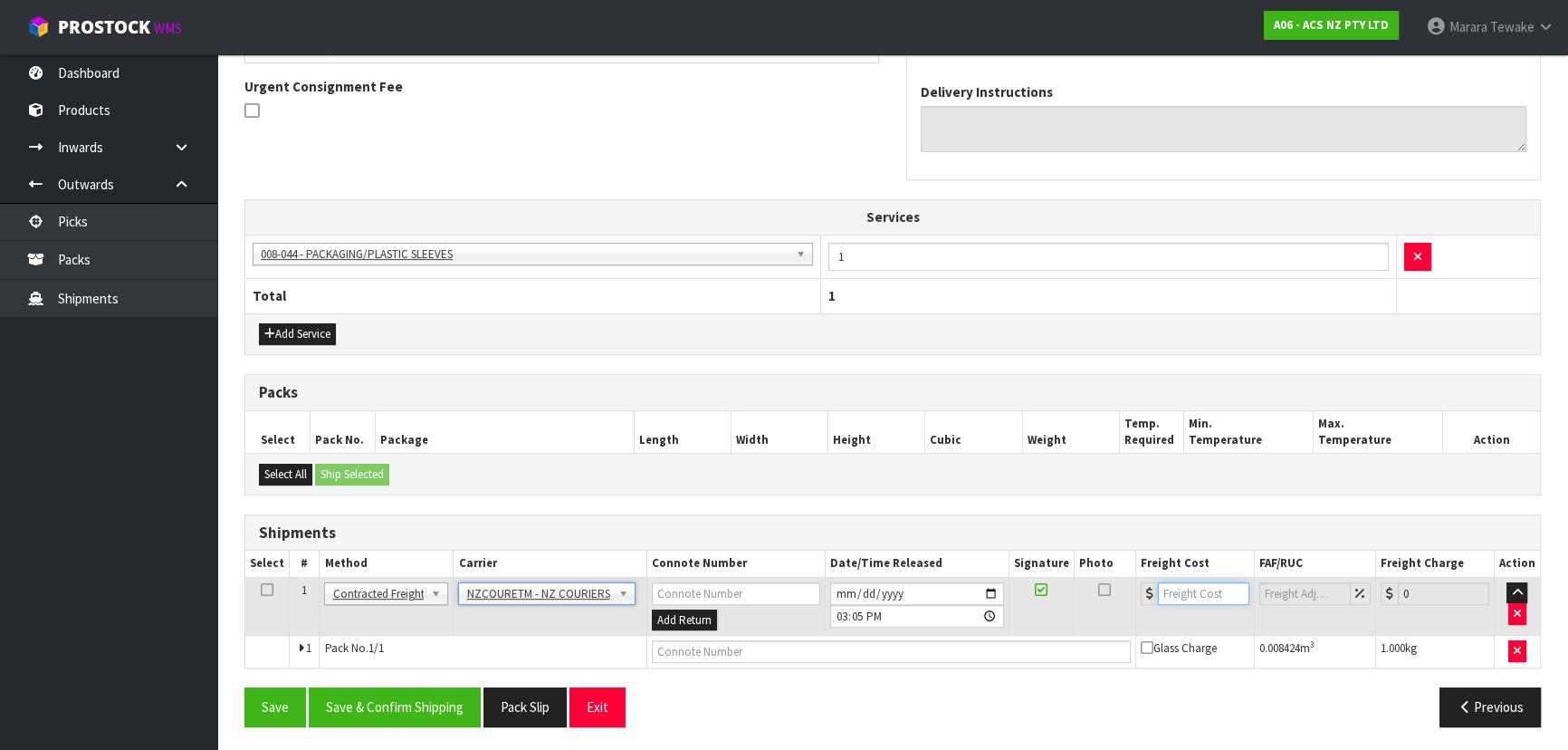
click at [1181, 589] on input "number" at bounding box center [1203, 594] width 91 height 22
type input "4.60"
click at [733, 647] on input "text" at bounding box center [892, 651] width 479 height 22
paste input "BZGG004101"
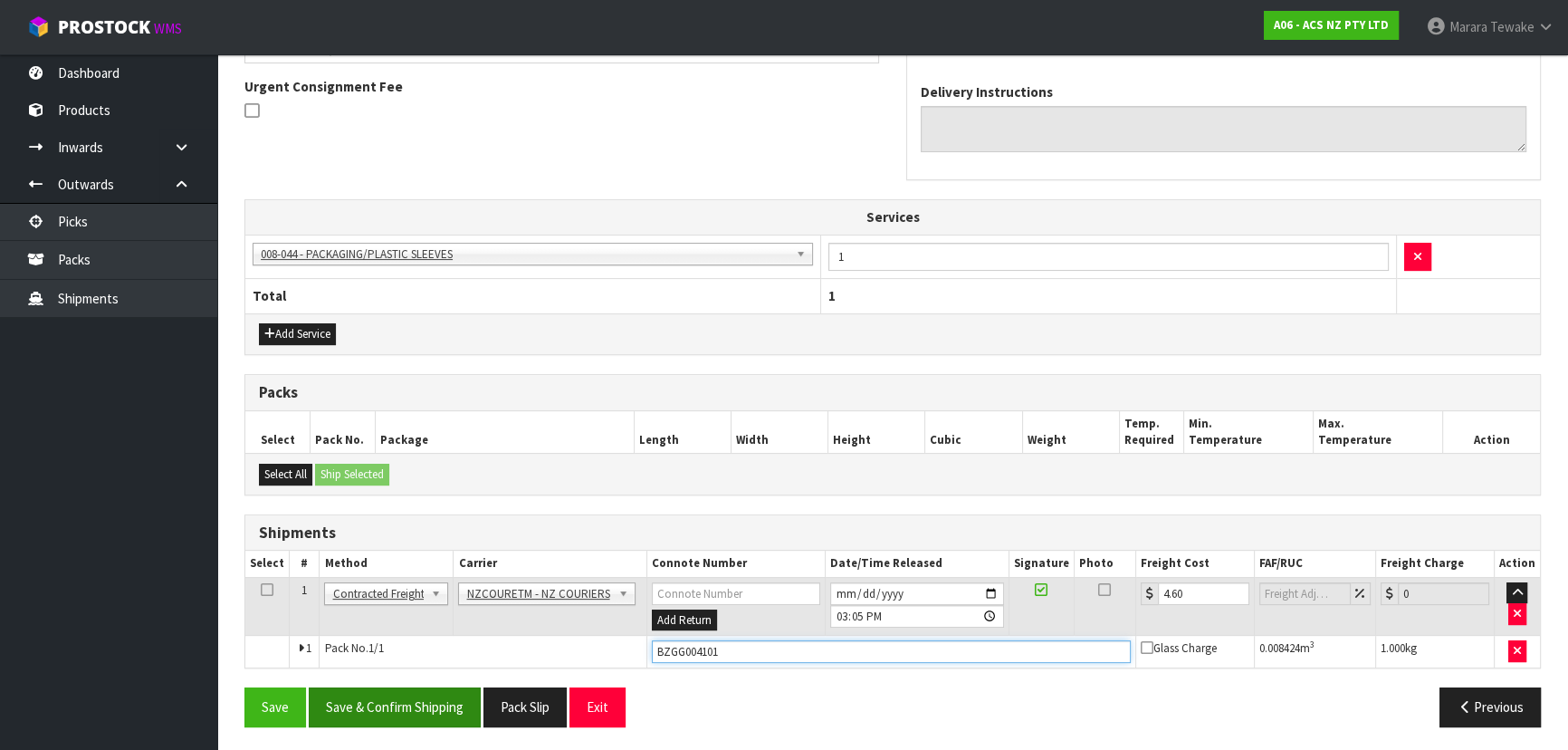
type input "BZGG004101"
click at [421, 695] on button "Save & Confirm Shipping" at bounding box center [394, 707] width 172 height 39
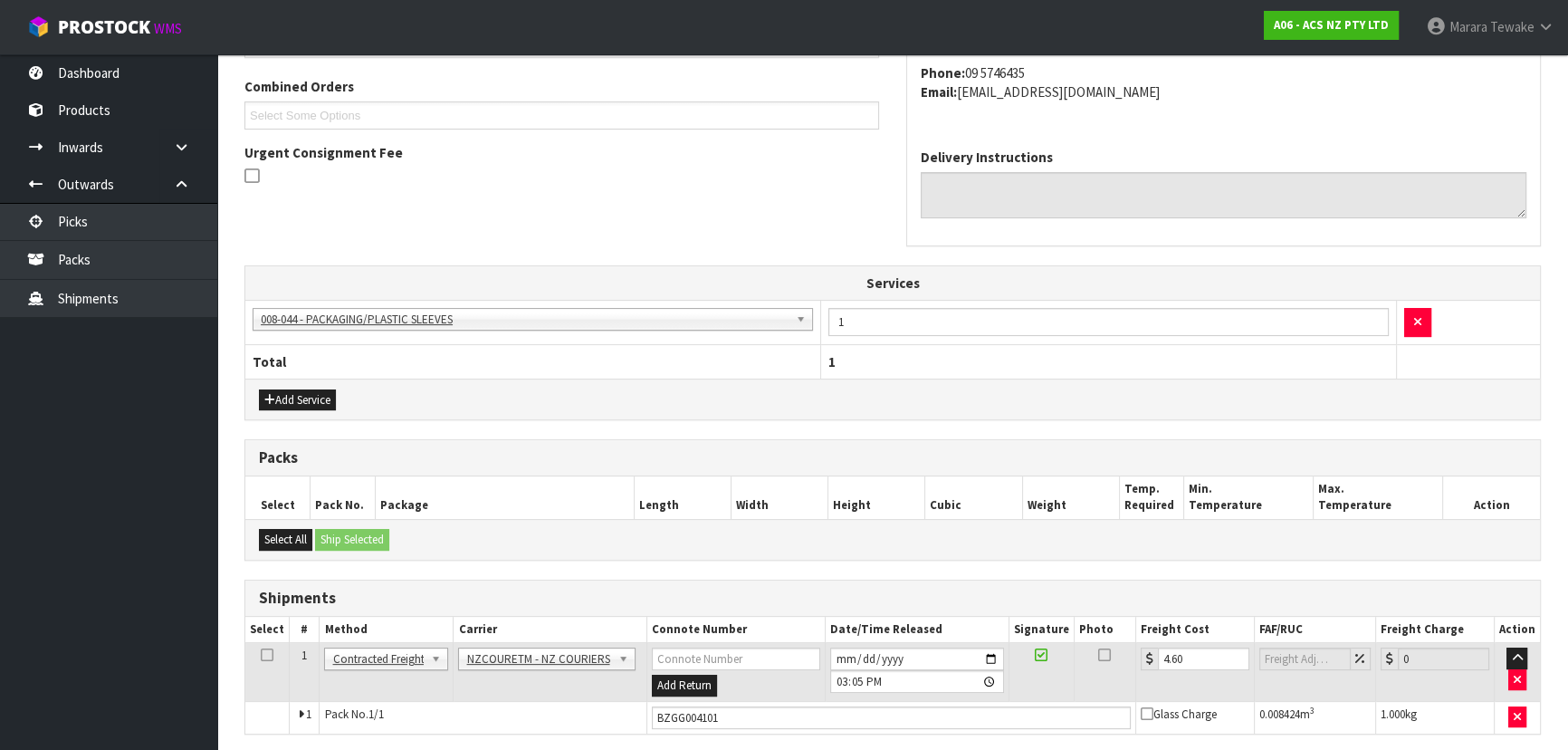
scroll to position [0, 0]
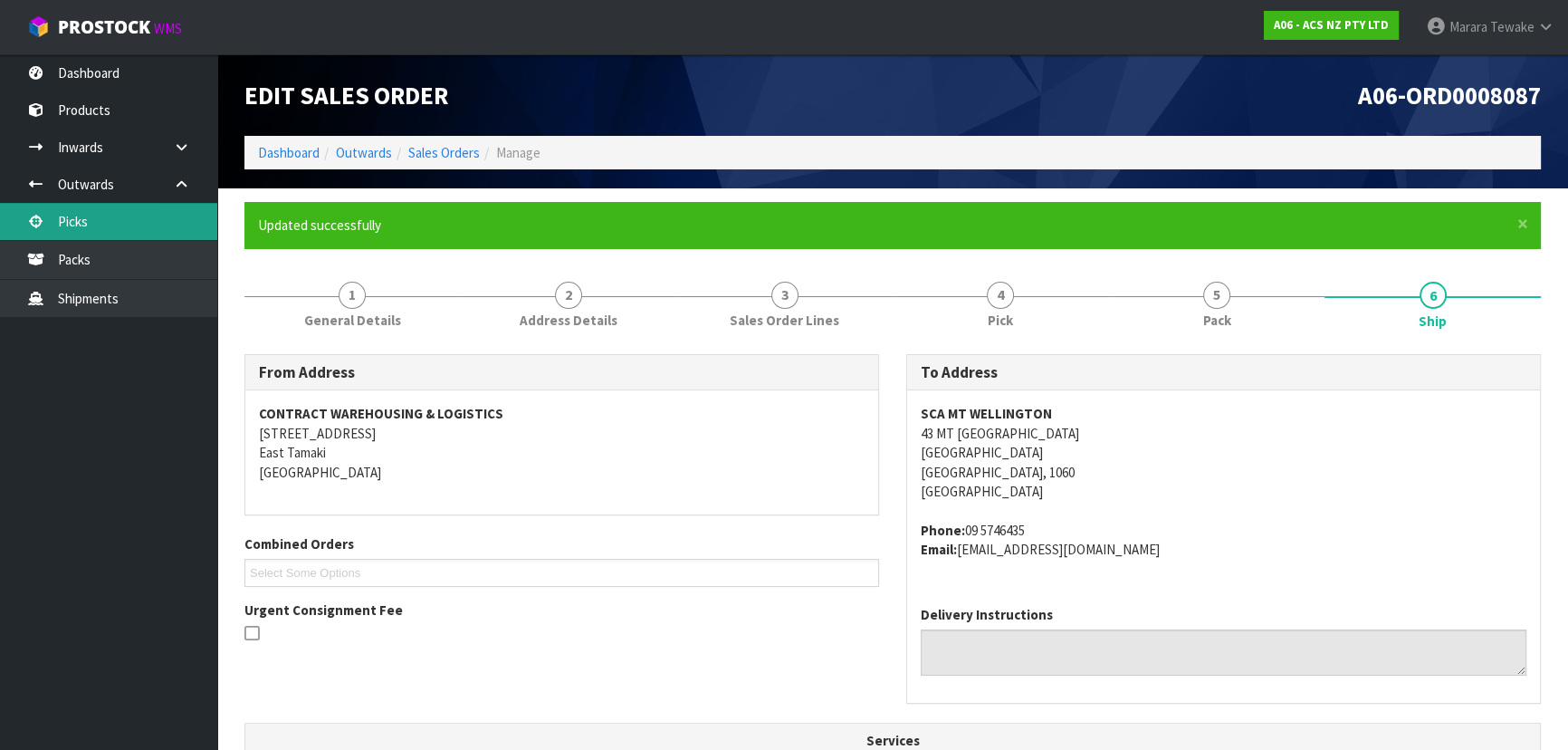
click at [77, 218] on link "Picks" at bounding box center [109, 221] width 217 height 37
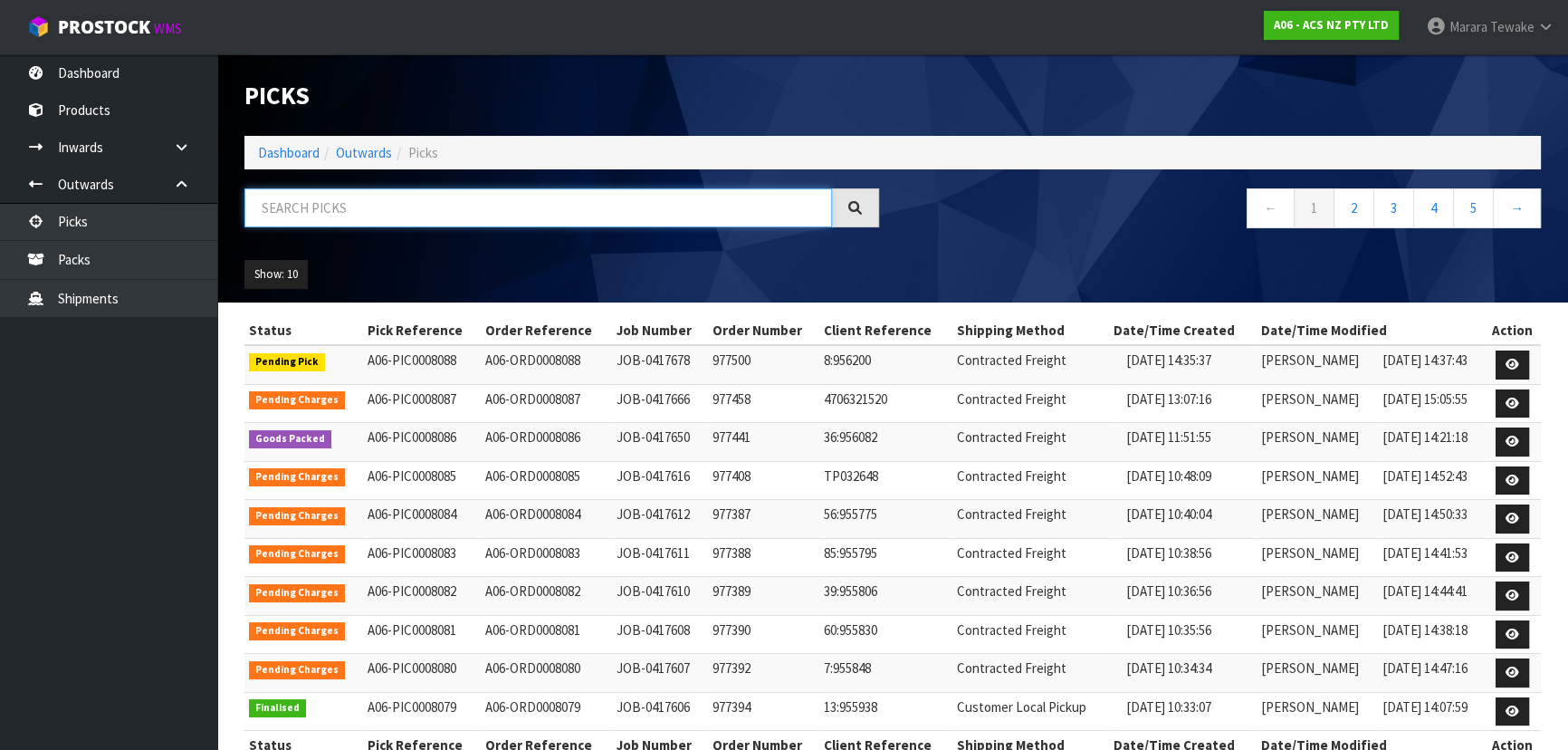
click at [579, 203] on input "text" at bounding box center [538, 208] width 587 height 39
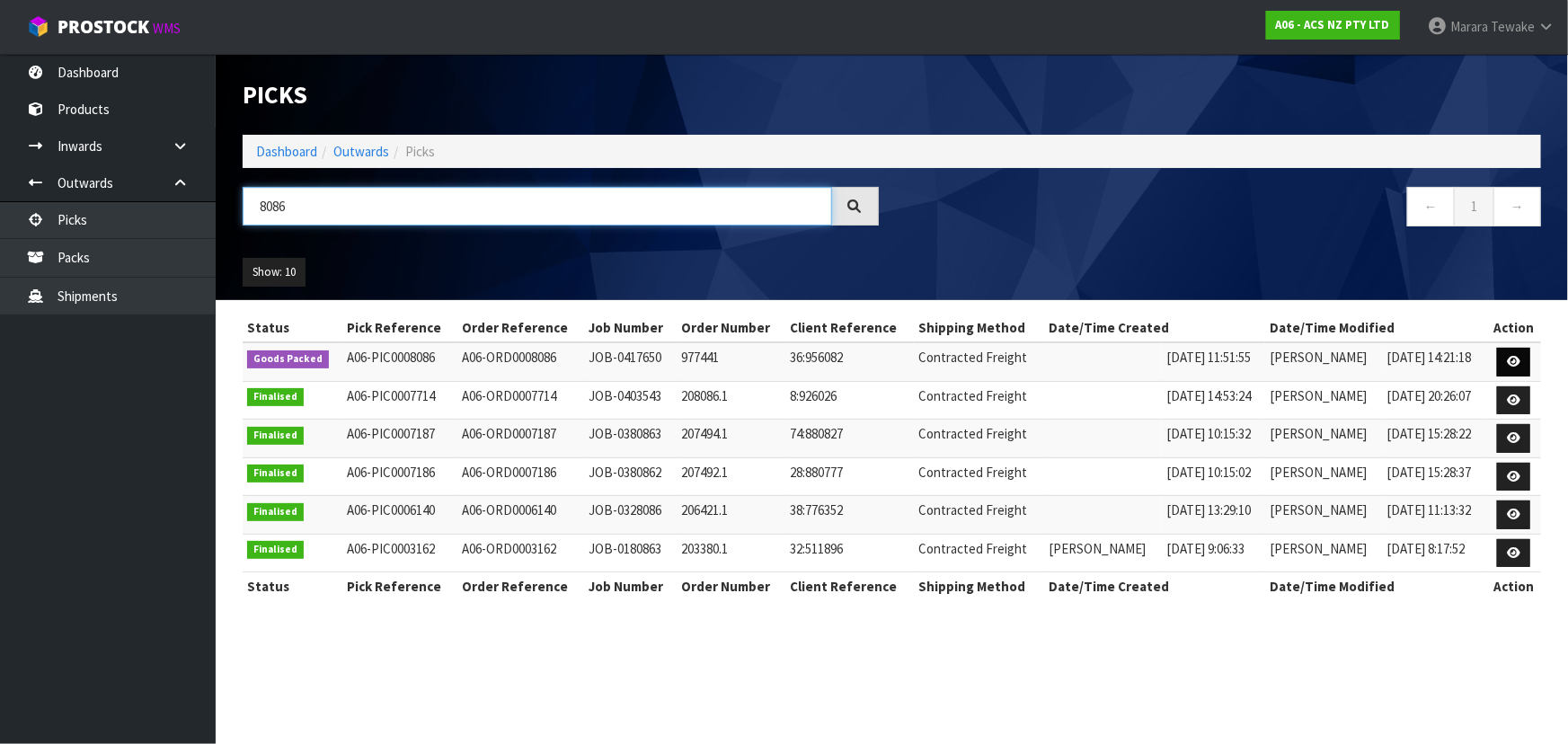
type input "8086"
click at [1518, 356] on icon at bounding box center [1513, 361] width 14 height 12
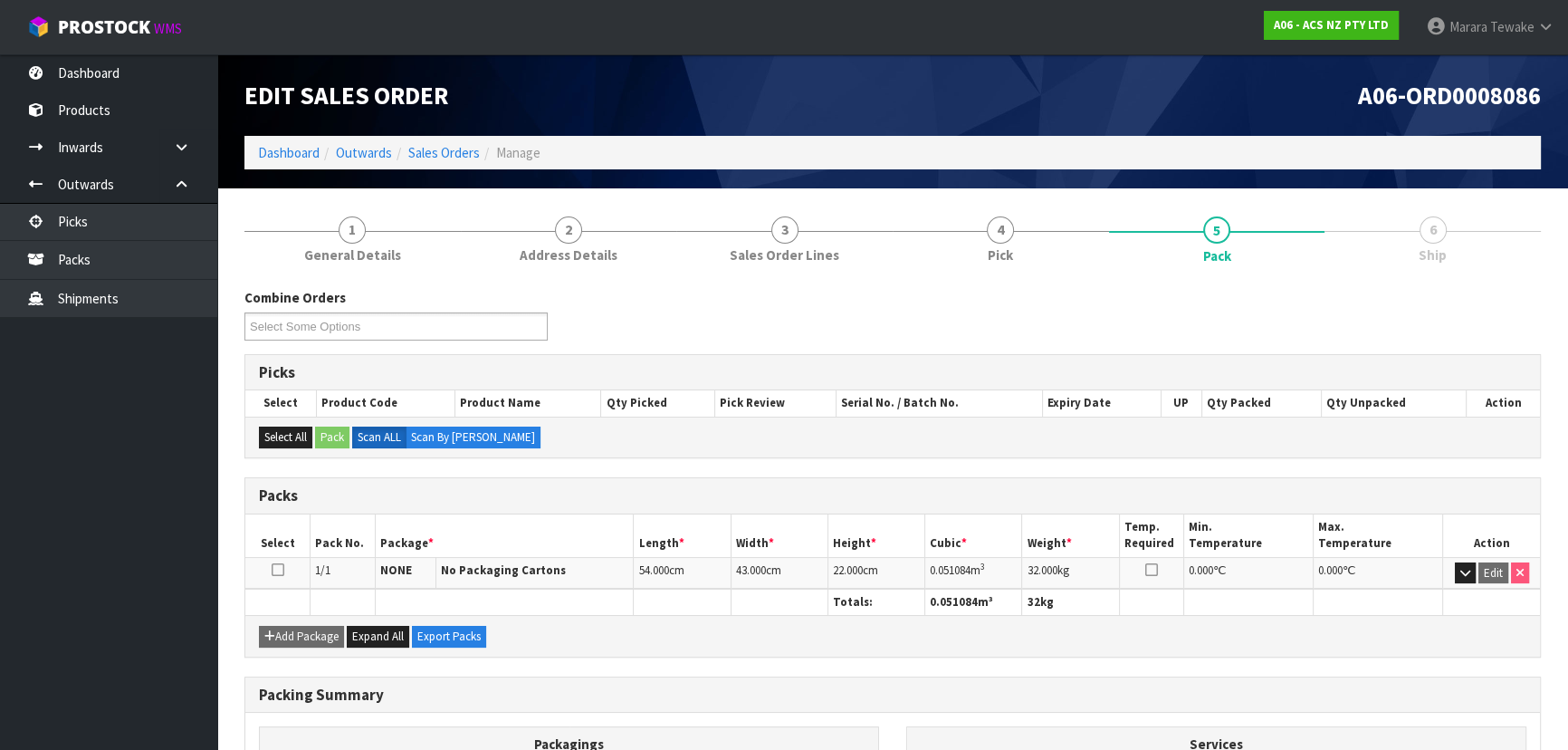
click at [1454, 257] on link "6 Ship" at bounding box center [1432, 237] width 216 height 72
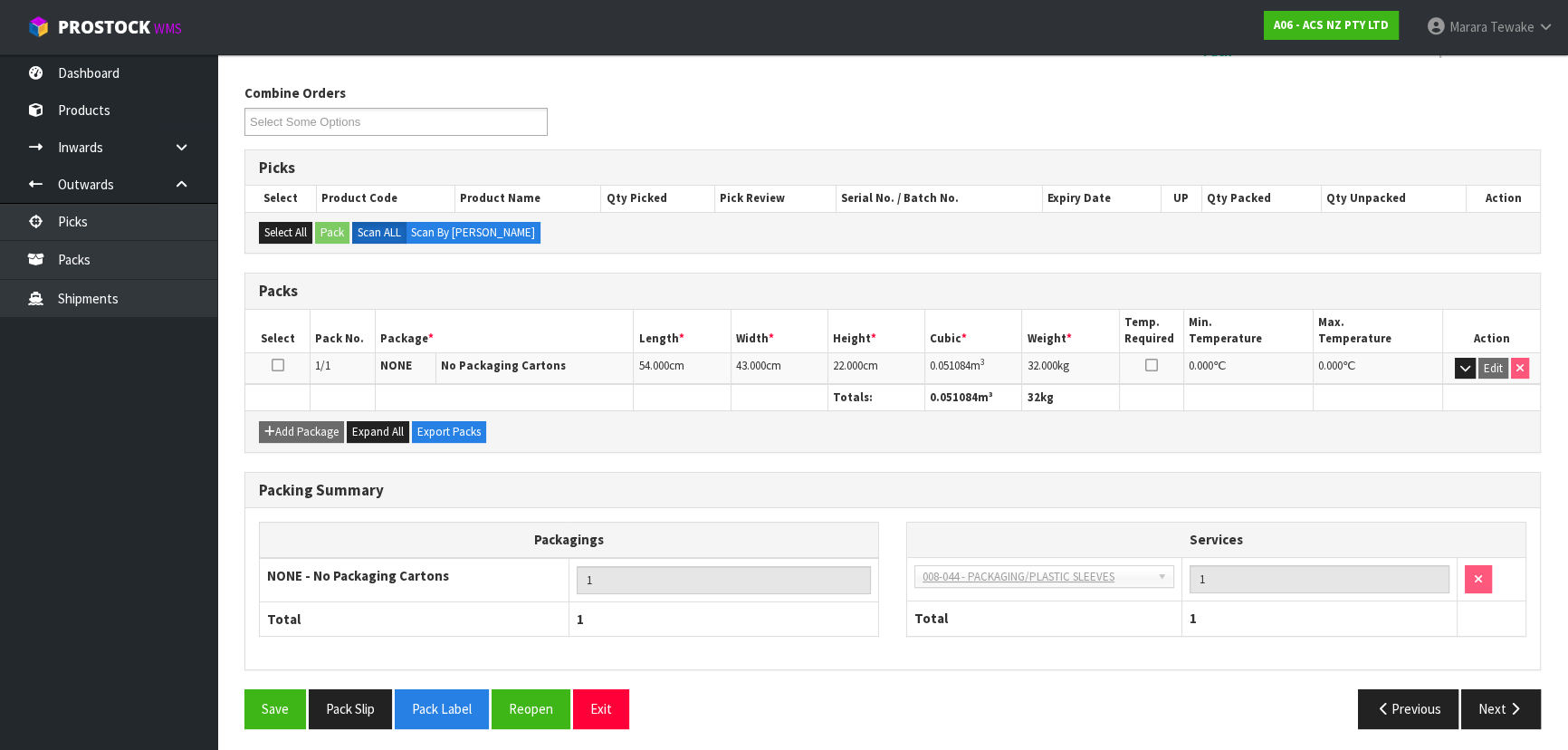
scroll to position [206, 0]
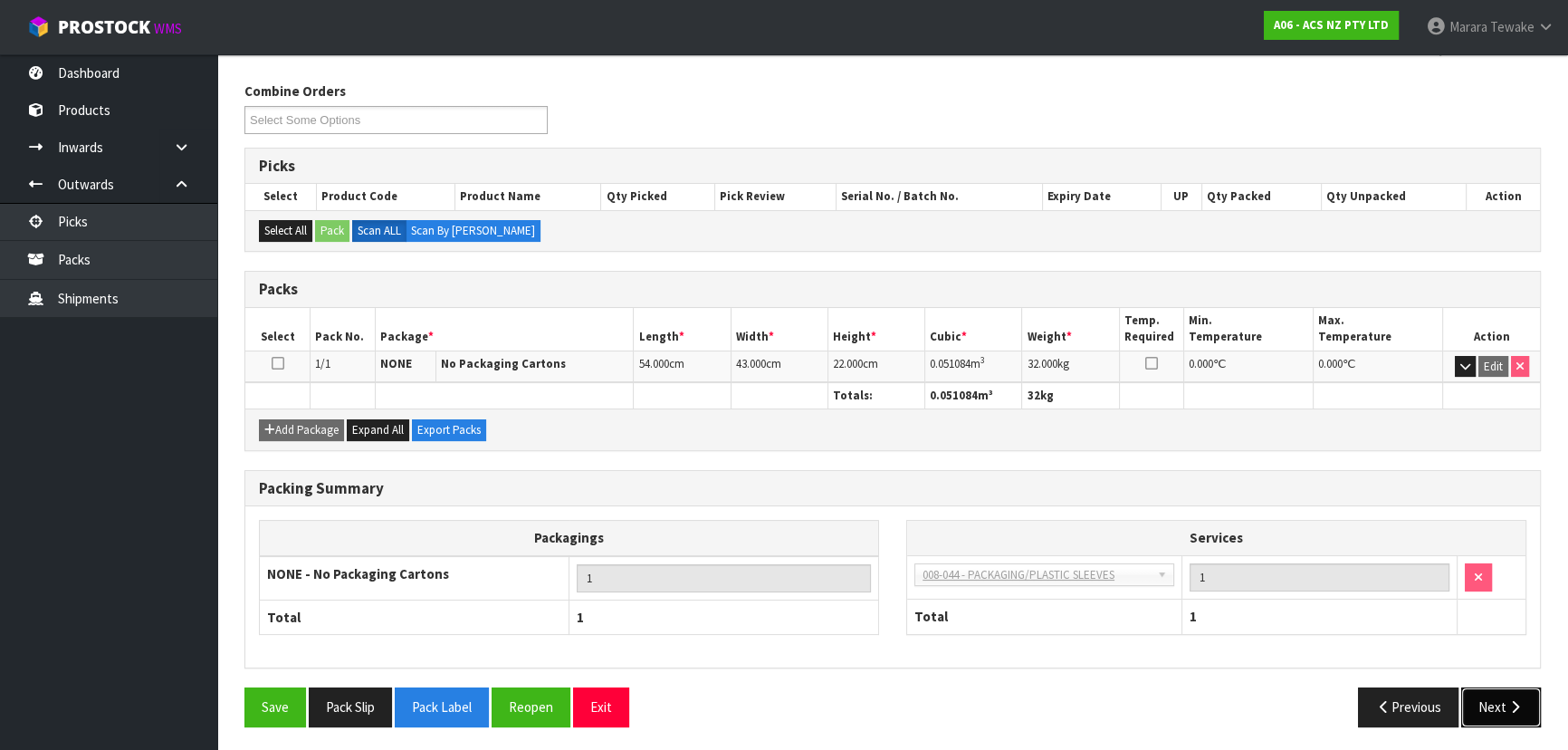
click at [1520, 707] on icon "button" at bounding box center [1515, 706] width 18 height 14
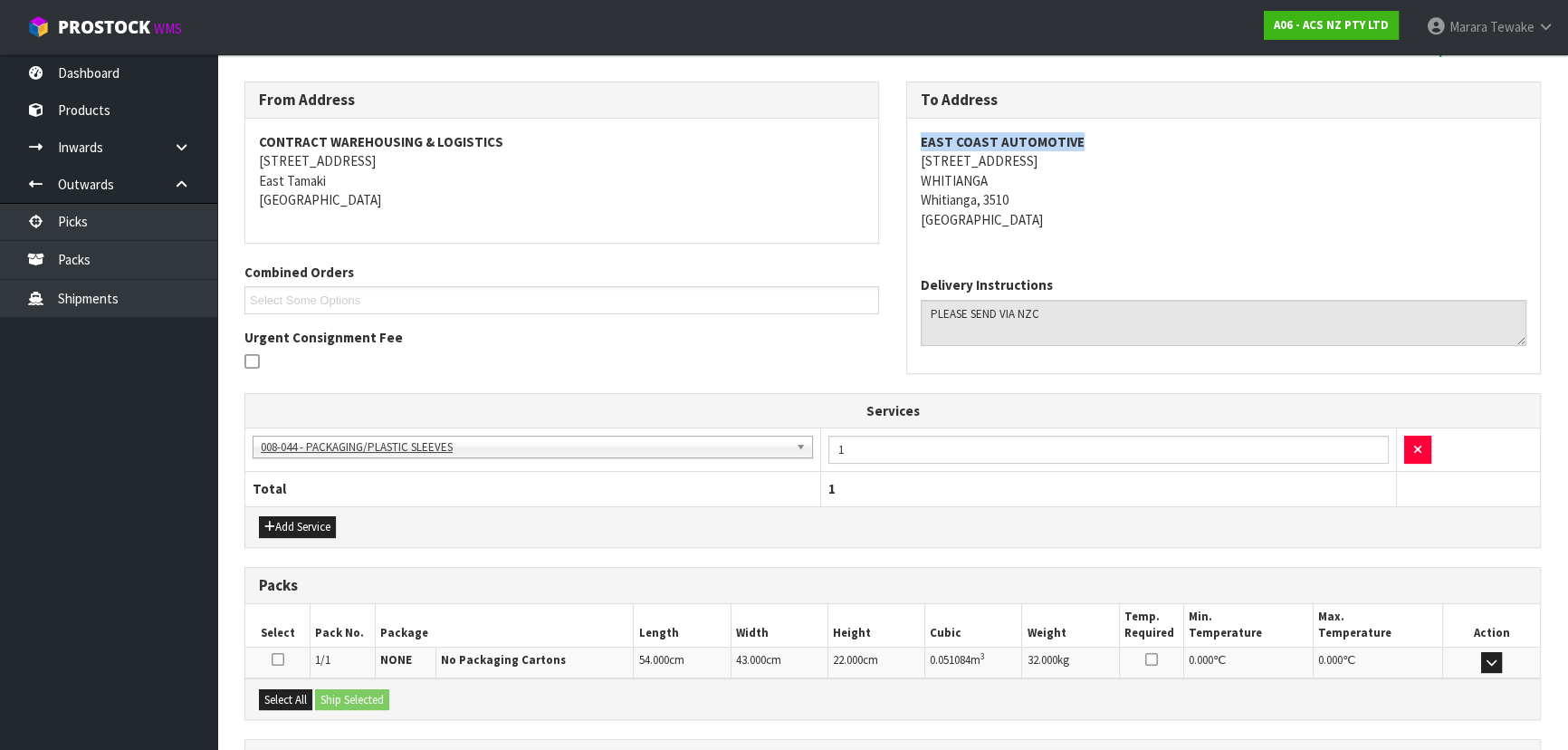
drag, startPoint x: 1081, startPoint y: 142, endPoint x: 907, endPoint y: 141, distance: 174.0
click at [907, 141] on div "EAST COAST AUTOMOTIVE [STREET_ADDRESS]" at bounding box center [1222, 191] width 633 height 143
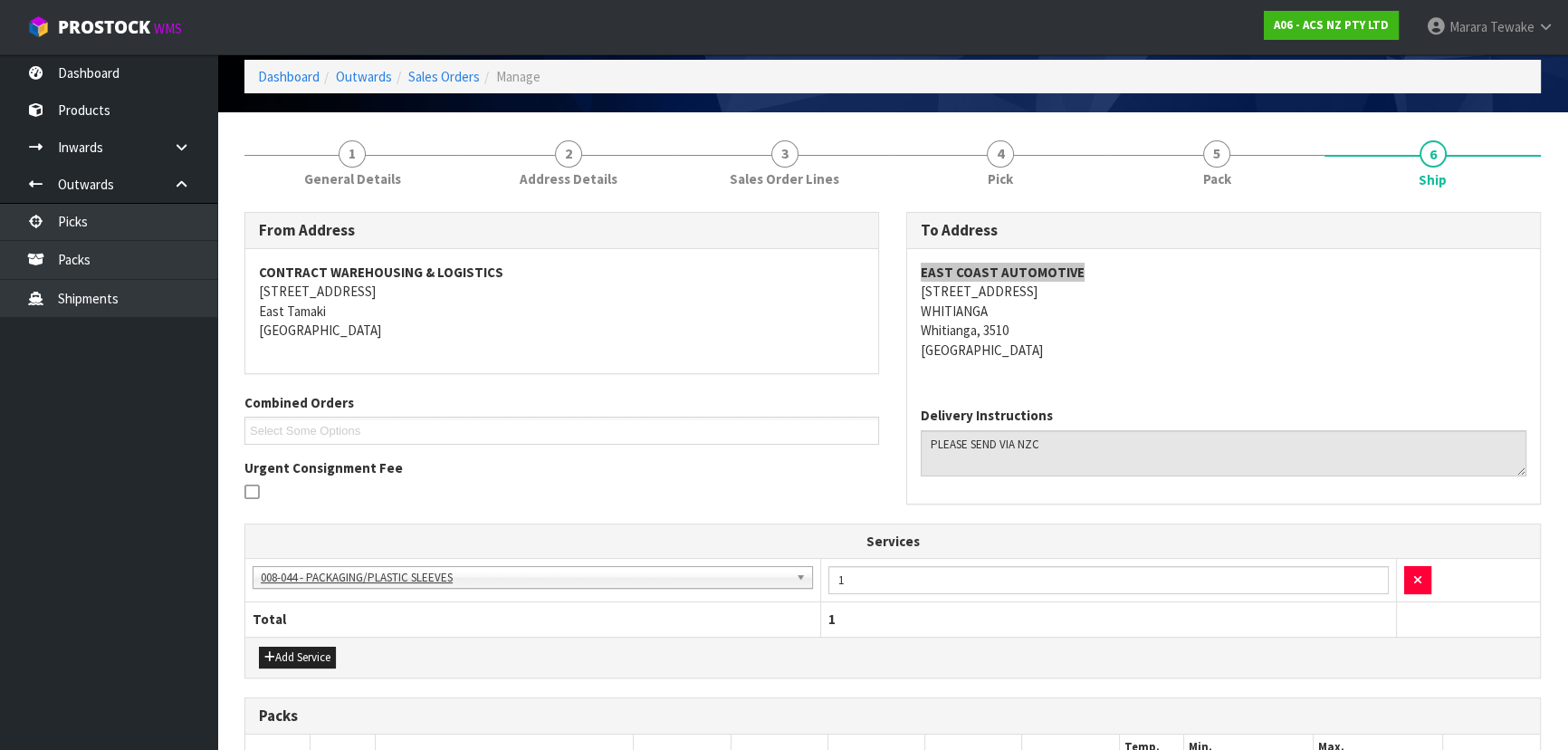
scroll to position [0, 0]
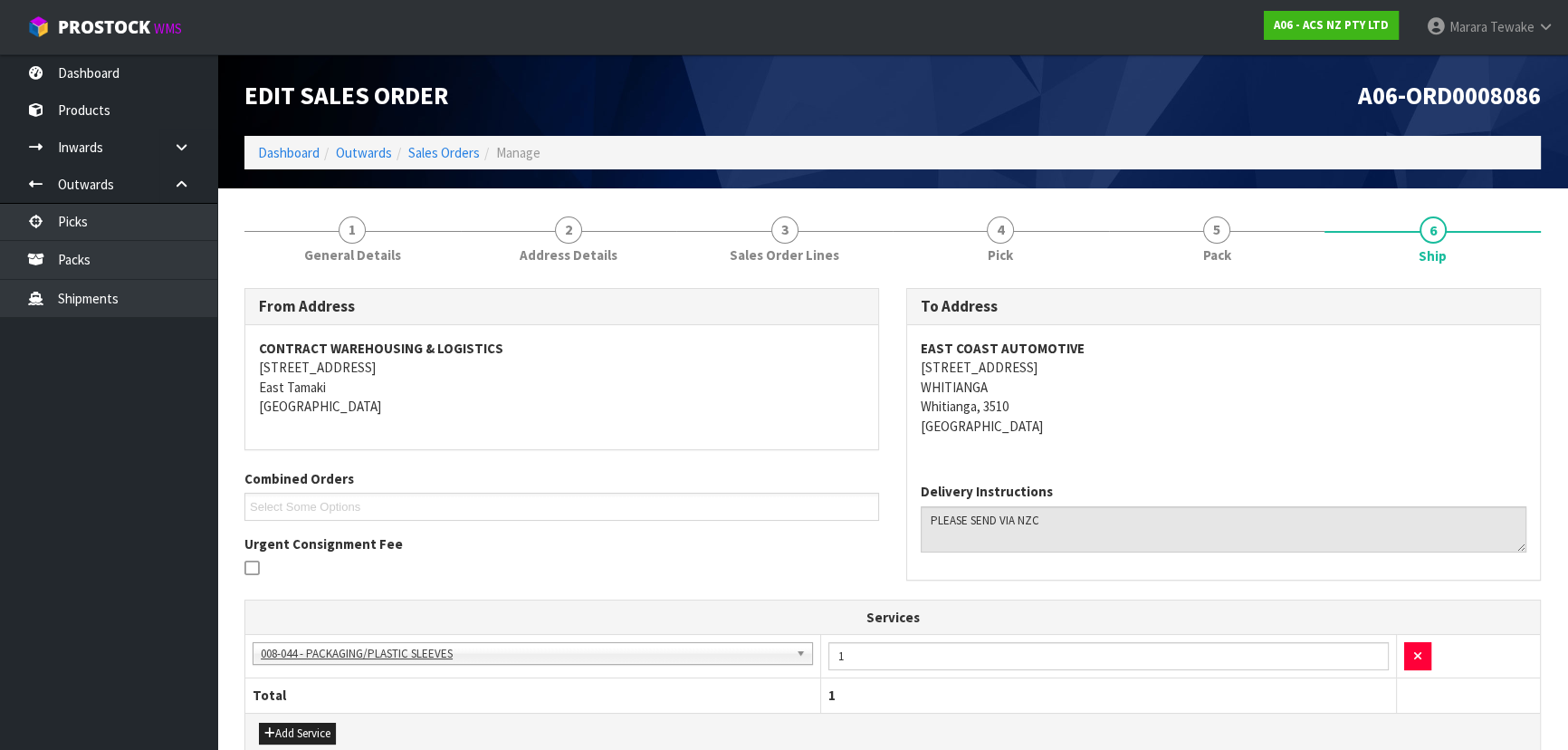
drag, startPoint x: 1248, startPoint y: 478, endPoint x: 1252, endPoint y: 444, distance: 34.2
click at [1252, 472] on div "Delivery Instructions" at bounding box center [1222, 523] width 633 height 111
drag, startPoint x: 898, startPoint y: 373, endPoint x: 1024, endPoint y: 362, distance: 126.5
click at [1024, 362] on div "To Address EAST COAST AUTOMOTIVE [STREET_ADDRESS] Delivery Instructions" at bounding box center [1223, 443] width 661 height 310
click at [1248, 284] on div "From Address CONTRACT WAREHOUSING & LOGISTICS [STREET_ADDRESS] Combined Orders …" at bounding box center [893, 691] width 1297 height 834
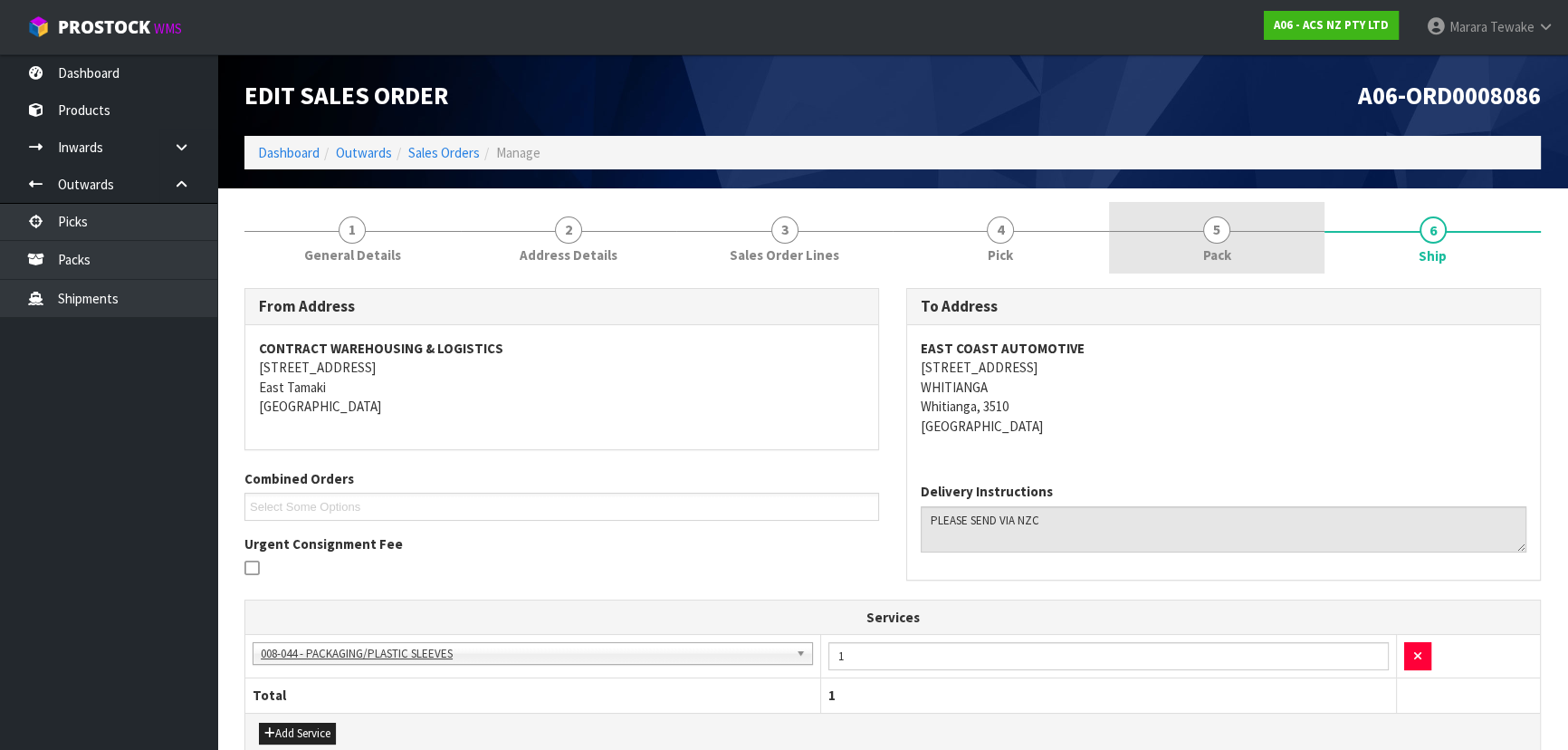
click at [1231, 257] on link "5 Pack" at bounding box center [1217, 237] width 216 height 72
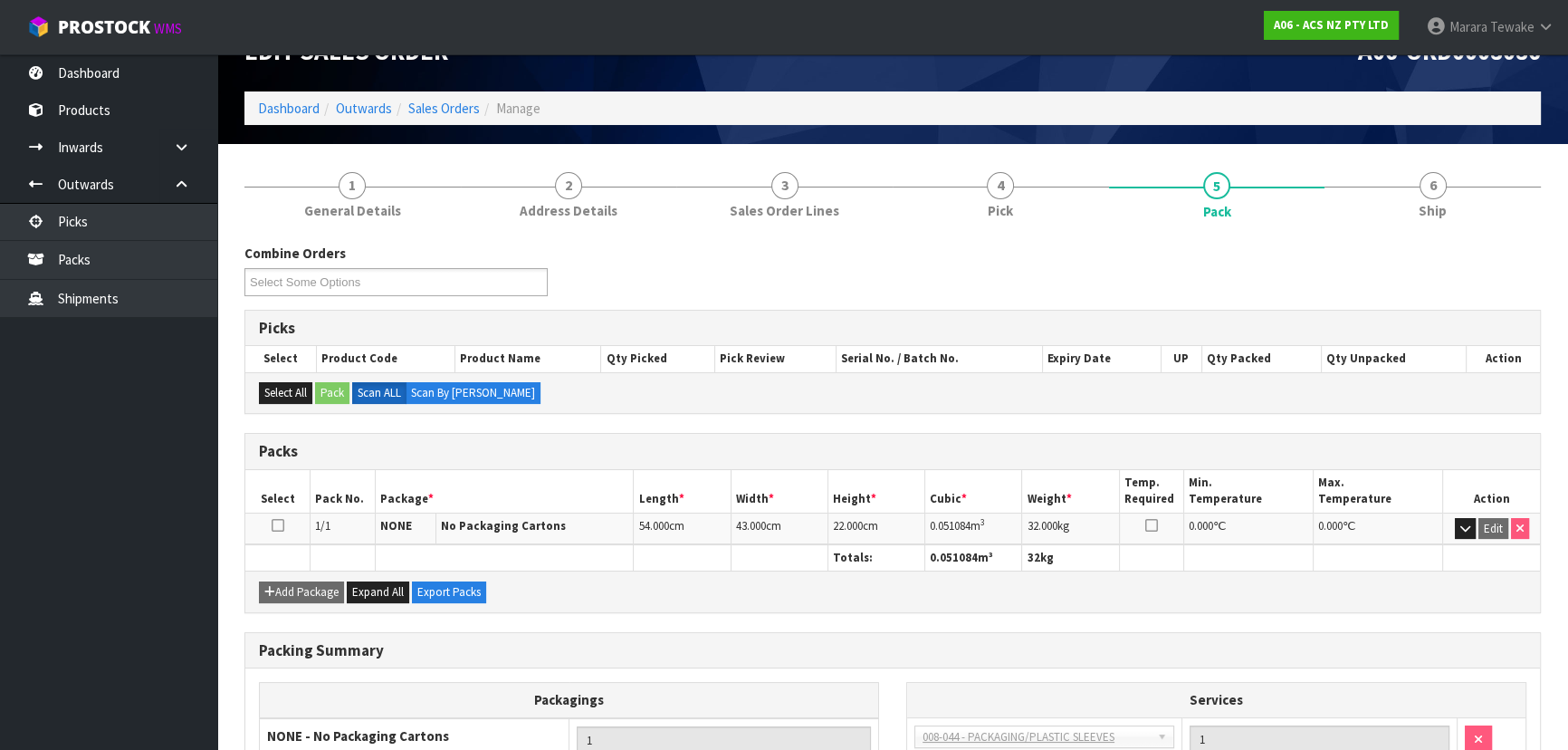
scroll to position [82, 0]
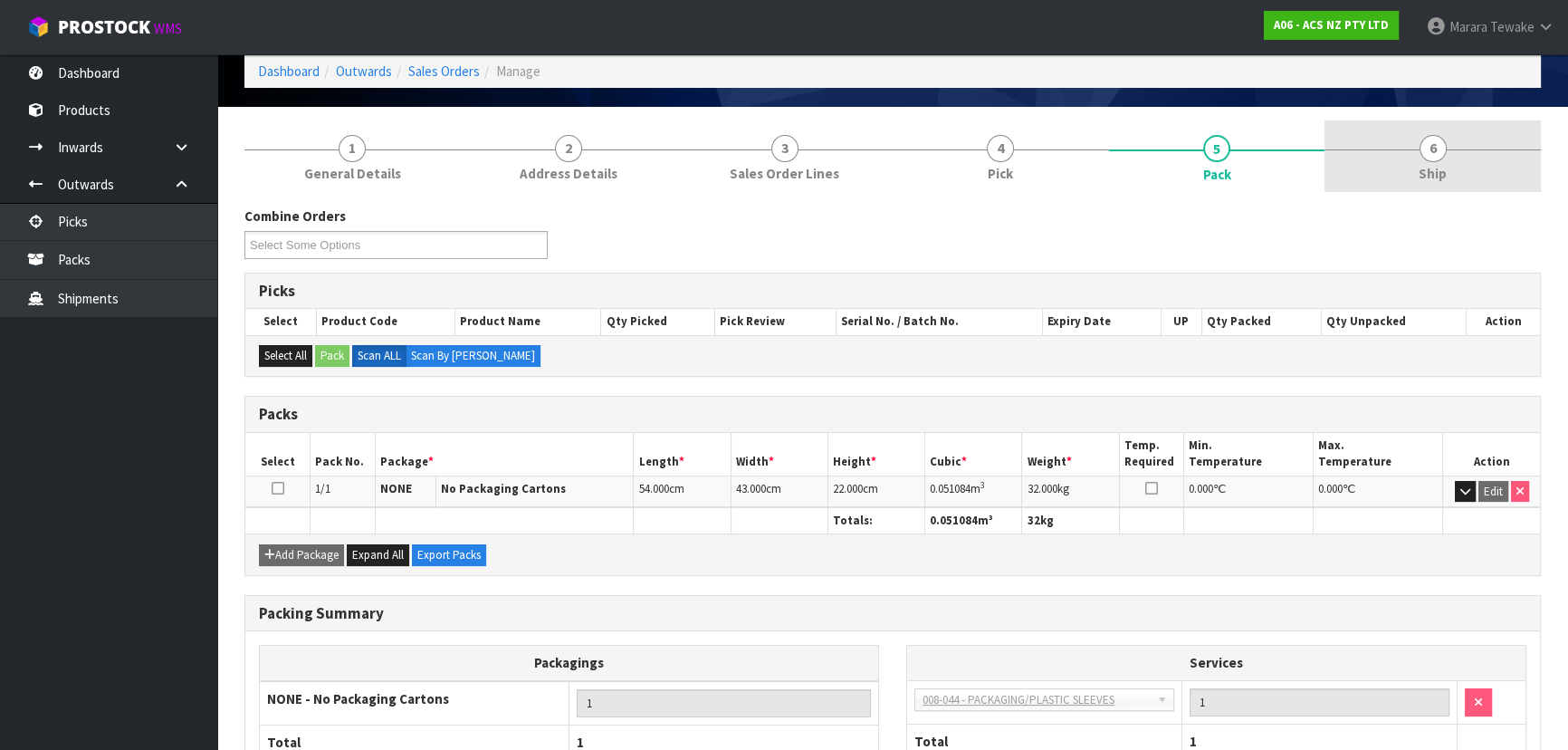
drag, startPoint x: 1433, startPoint y: 162, endPoint x: 1401, endPoint y: 165, distance: 32.1
click at [1432, 161] on link "6 Ship" at bounding box center [1432, 156] width 216 height 72
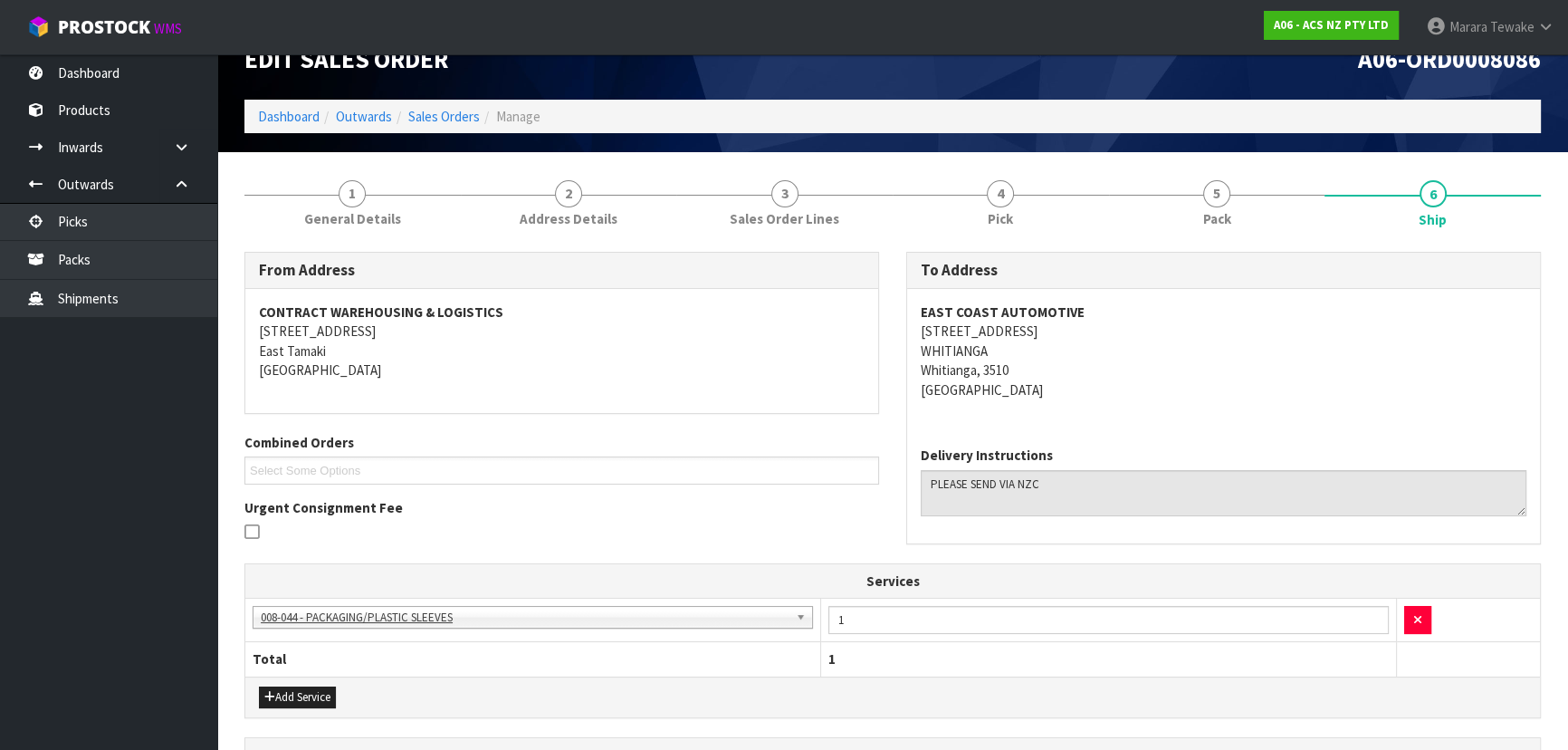
scroll to position [0, 0]
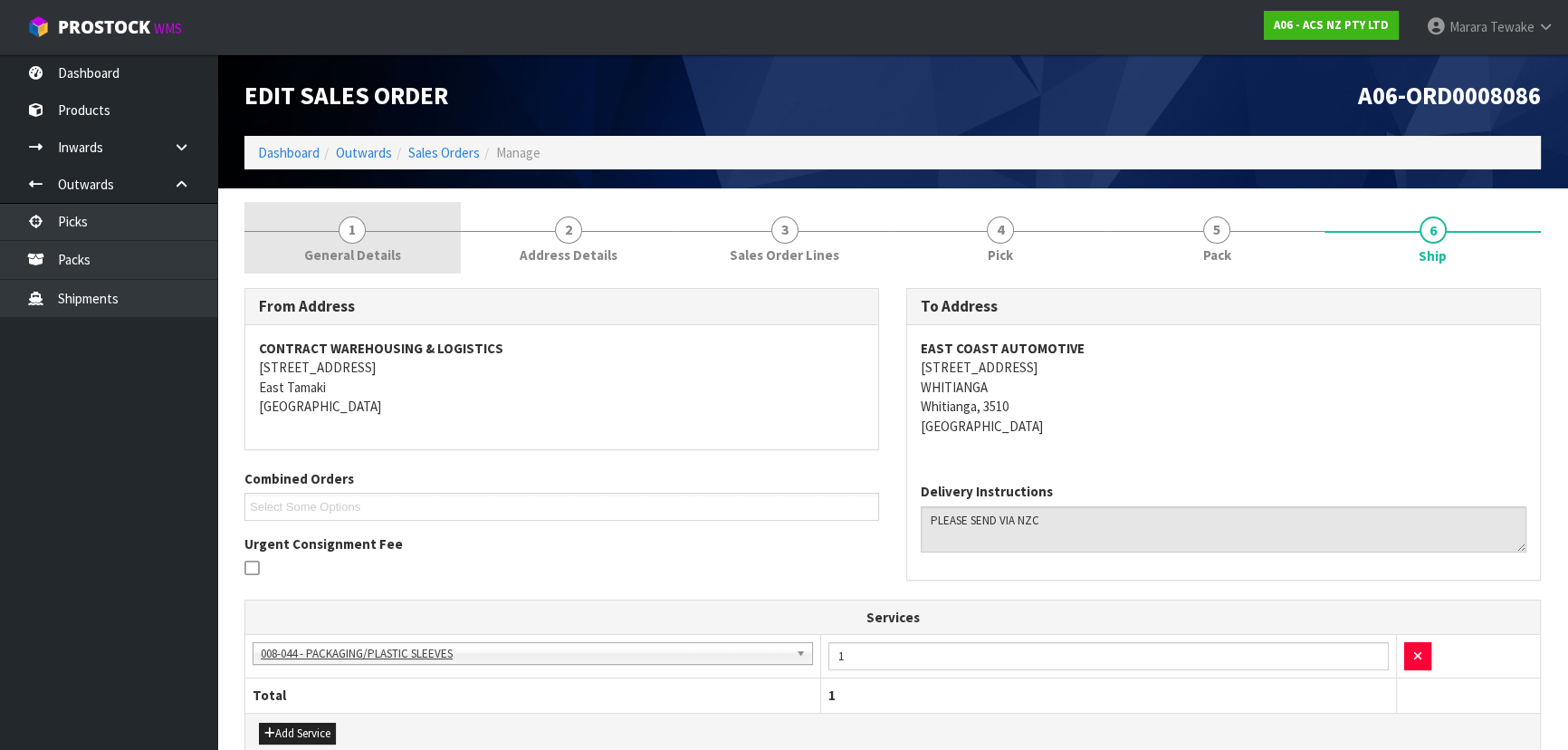
click at [368, 233] on link "1 General Details" at bounding box center [352, 237] width 216 height 72
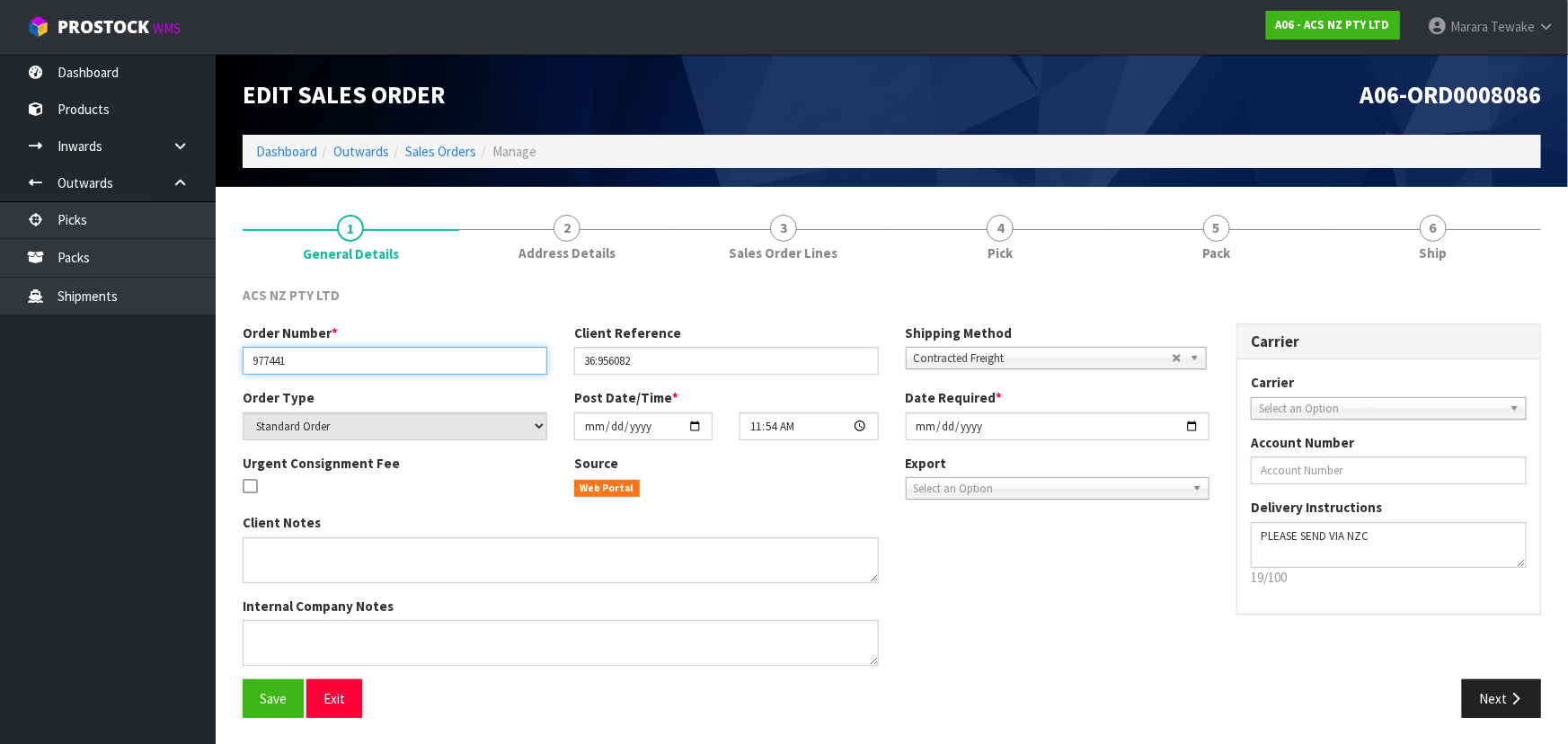
drag, startPoint x: 251, startPoint y: 360, endPoint x: 24, endPoint y: 352, distance: 227.1
click at [306, 350] on input "977441" at bounding box center [395, 360] width 304 height 28
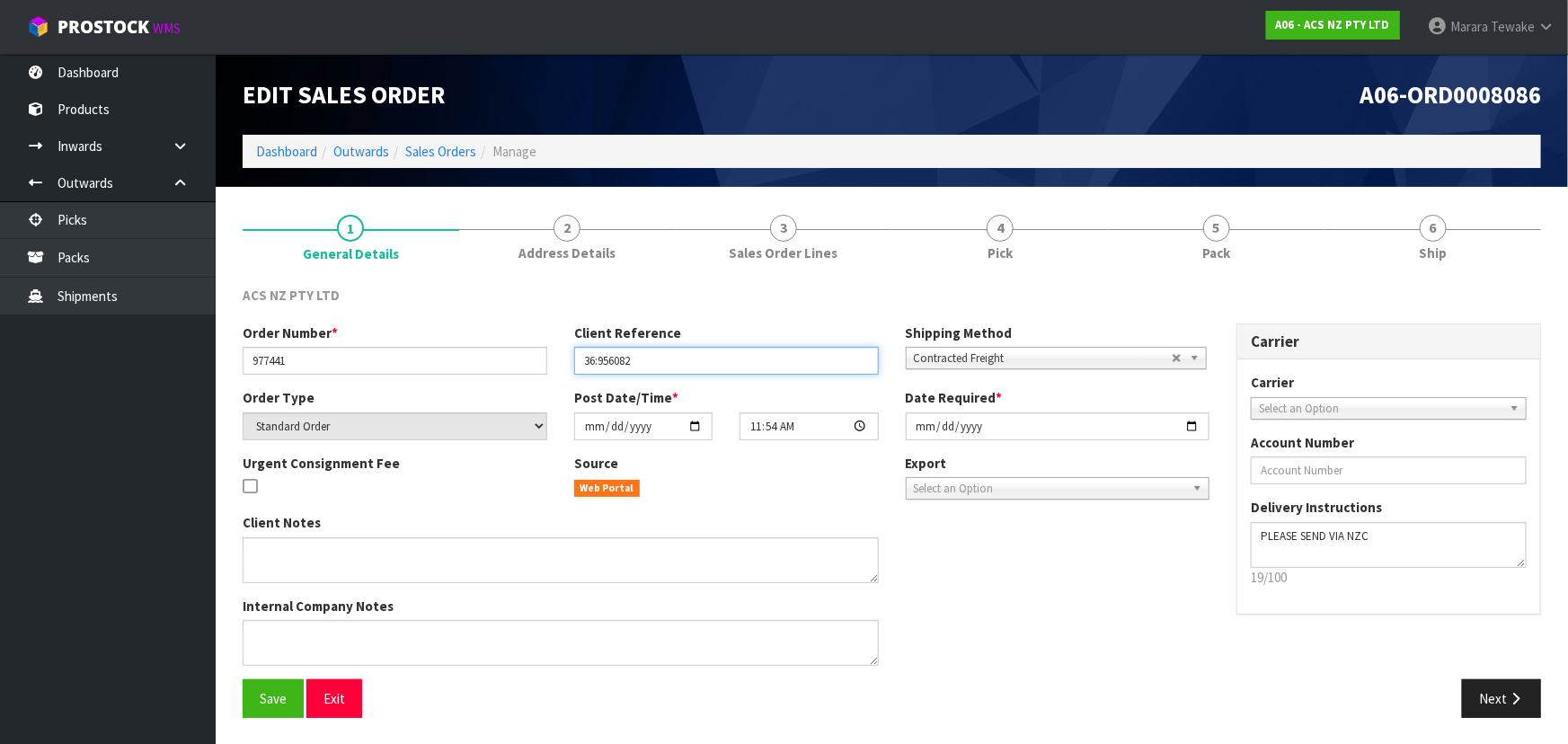
drag, startPoint x: 579, startPoint y: 354, endPoint x: 136, endPoint y: 360, distance: 443.0
click at [678, 363] on input "36:956082" at bounding box center [726, 360] width 304 height 28
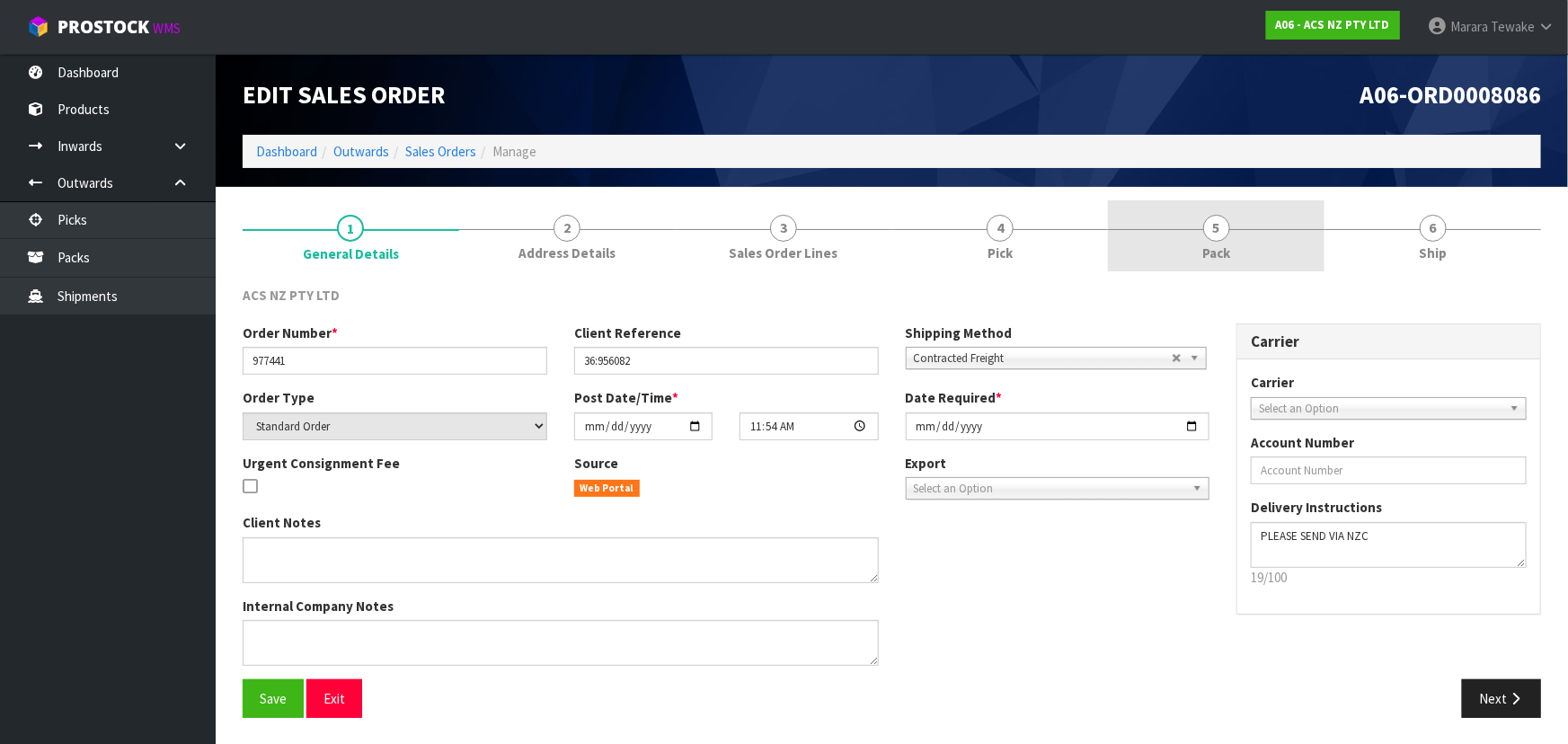
click at [1282, 241] on link "5 Pack" at bounding box center [1216, 235] width 217 height 71
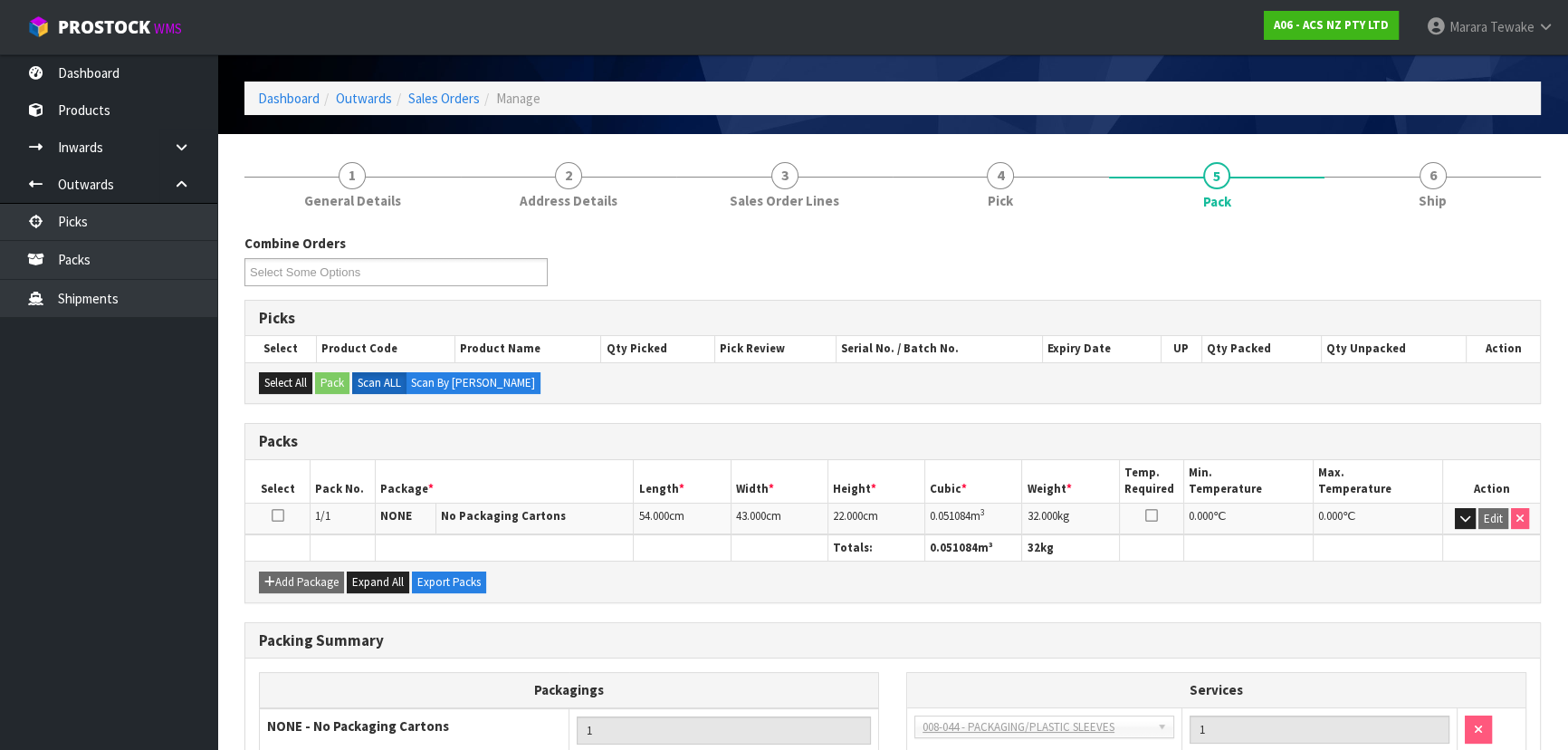
scroll to position [82, 0]
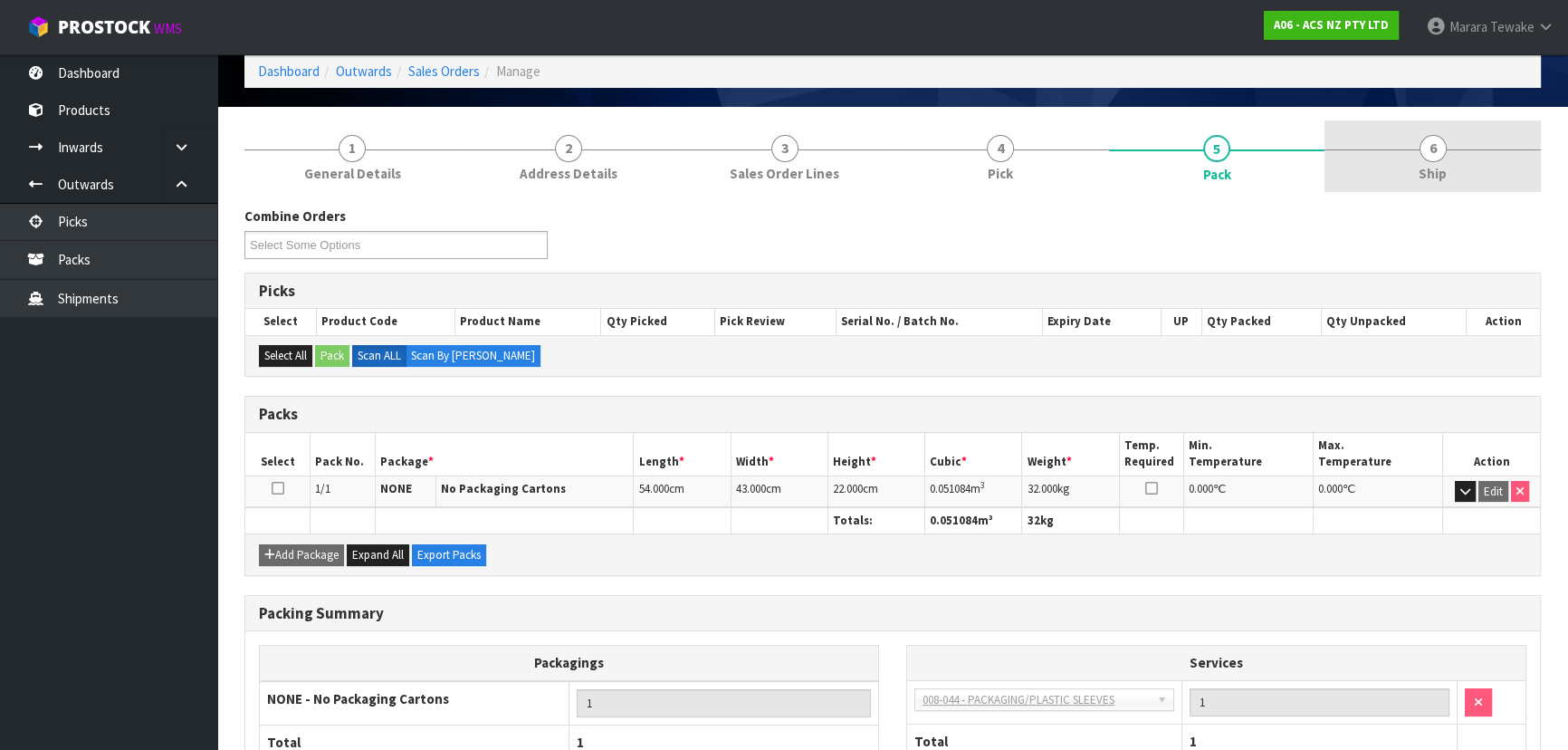
drag, startPoint x: 1447, startPoint y: 182, endPoint x: 1442, endPoint y: 174, distance: 9.4
click at [1446, 180] on link "6 Ship" at bounding box center [1432, 156] width 216 height 72
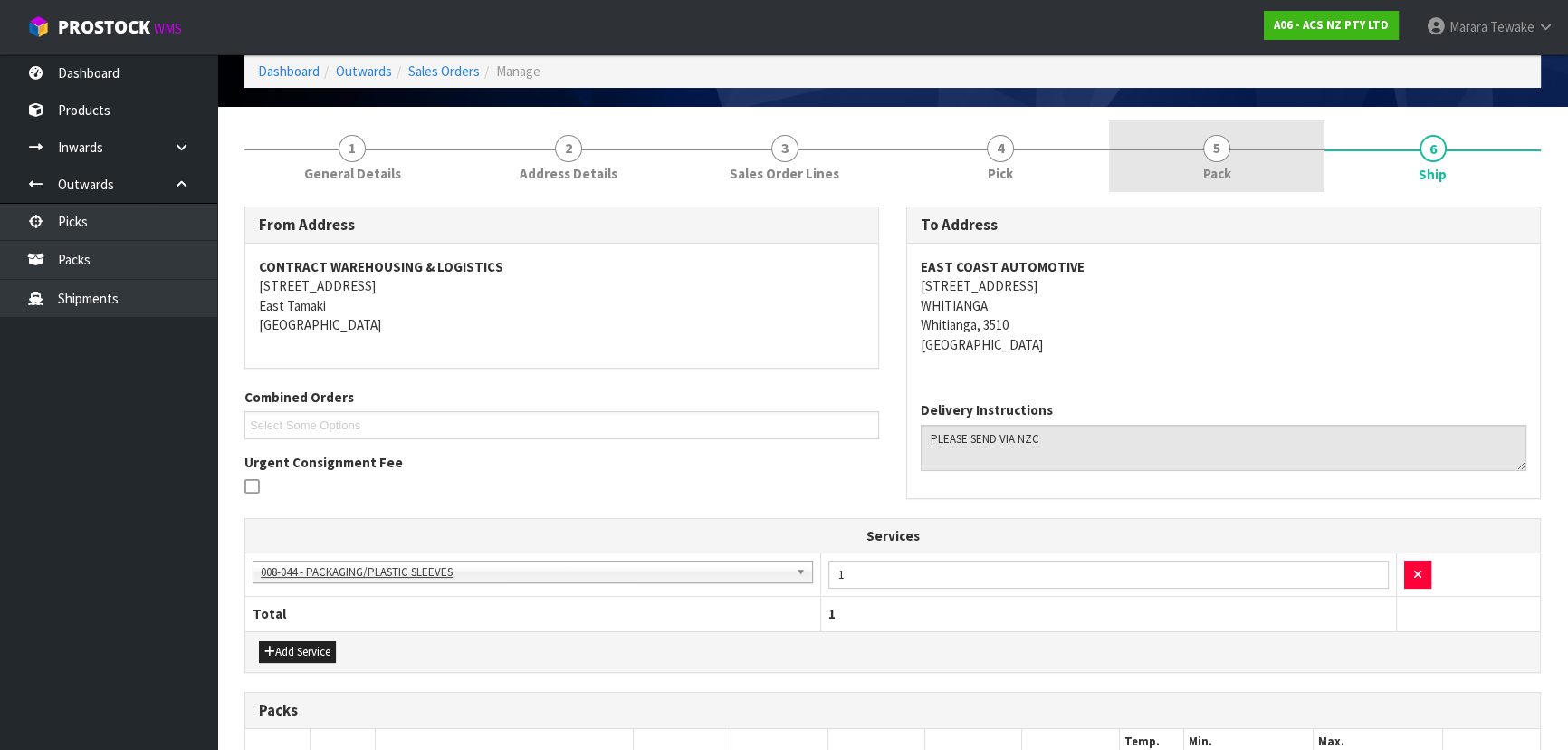
click at [1245, 150] on link "5 Pack" at bounding box center [1217, 156] width 216 height 72
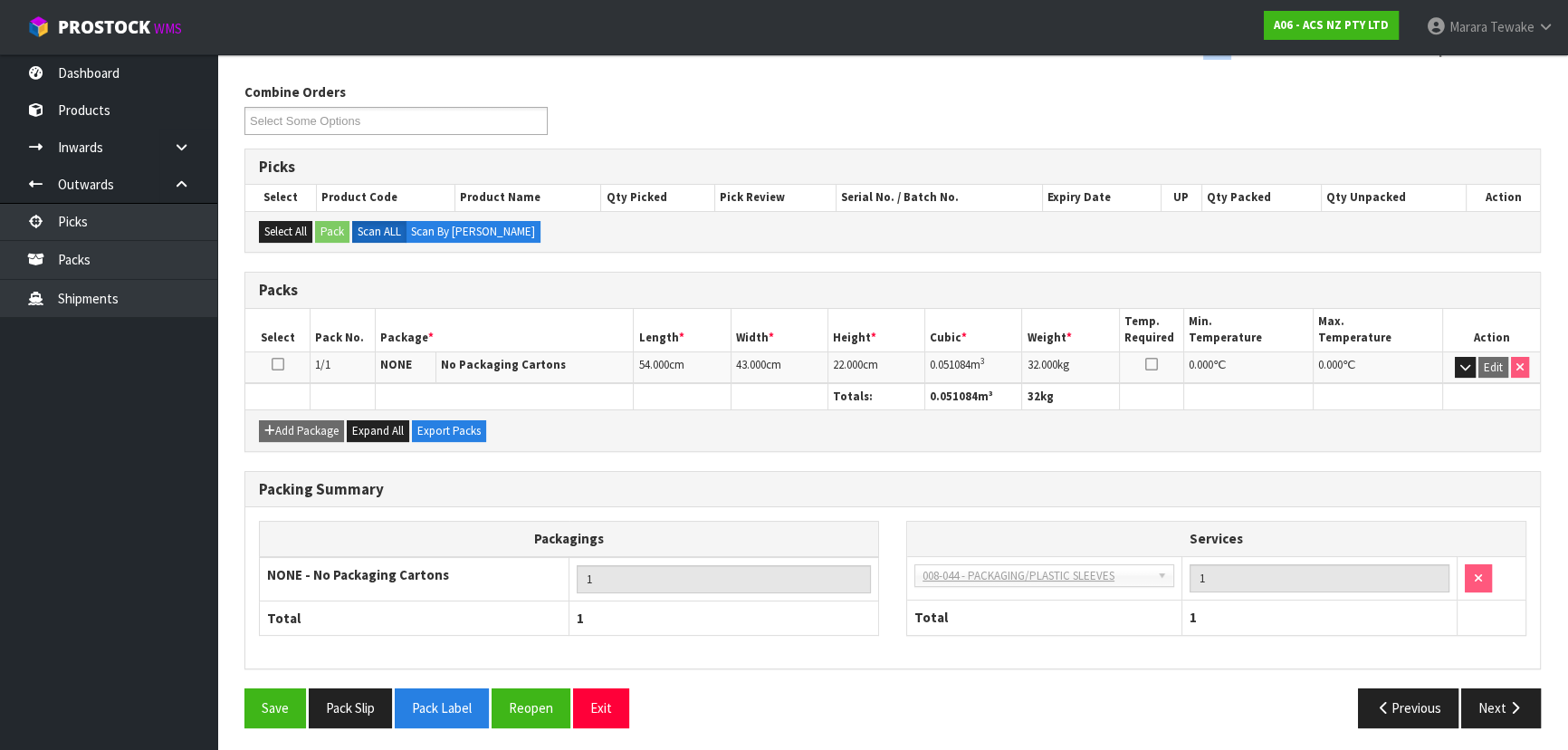
scroll to position [206, 0]
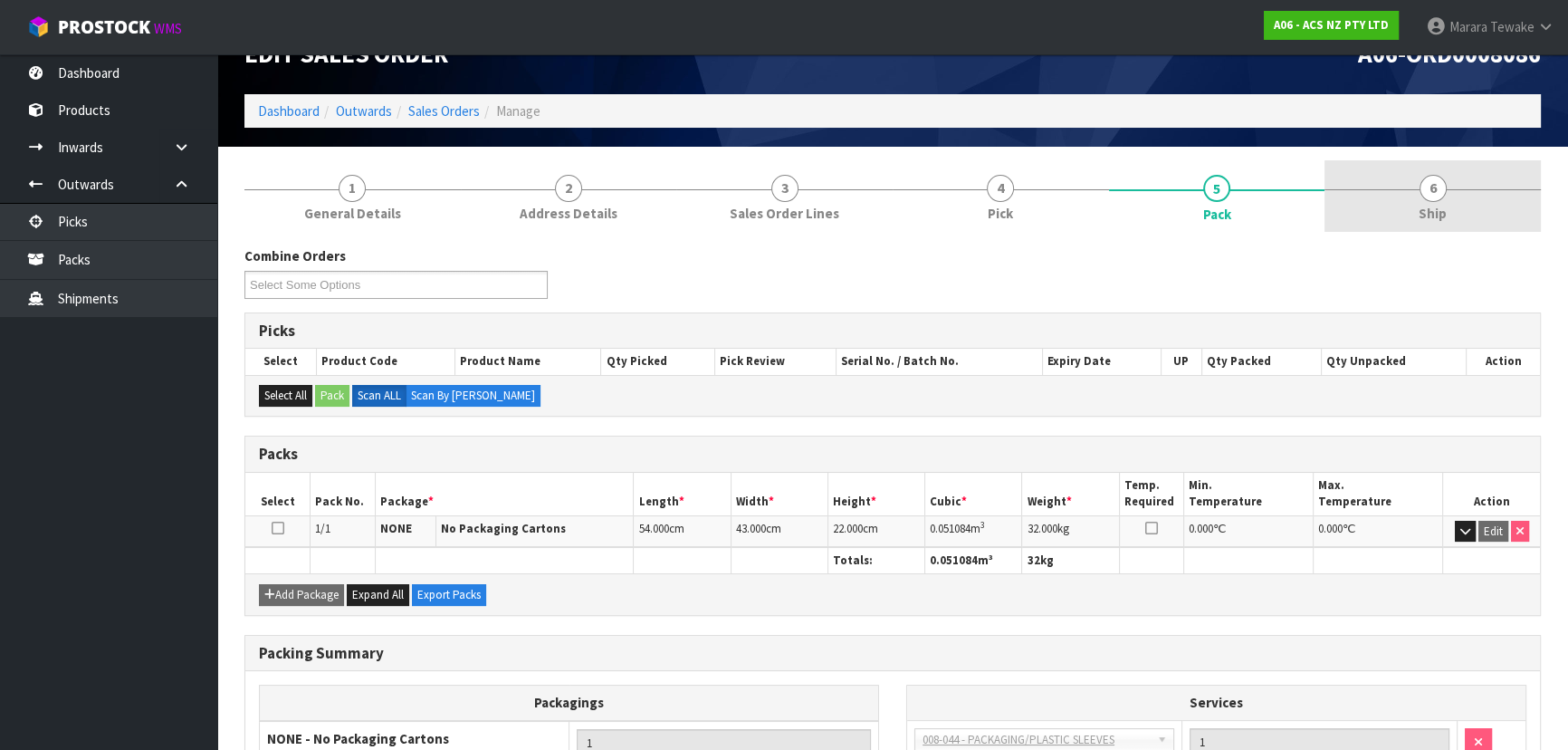
click at [1458, 174] on link "6 Ship" at bounding box center [1432, 195] width 216 height 72
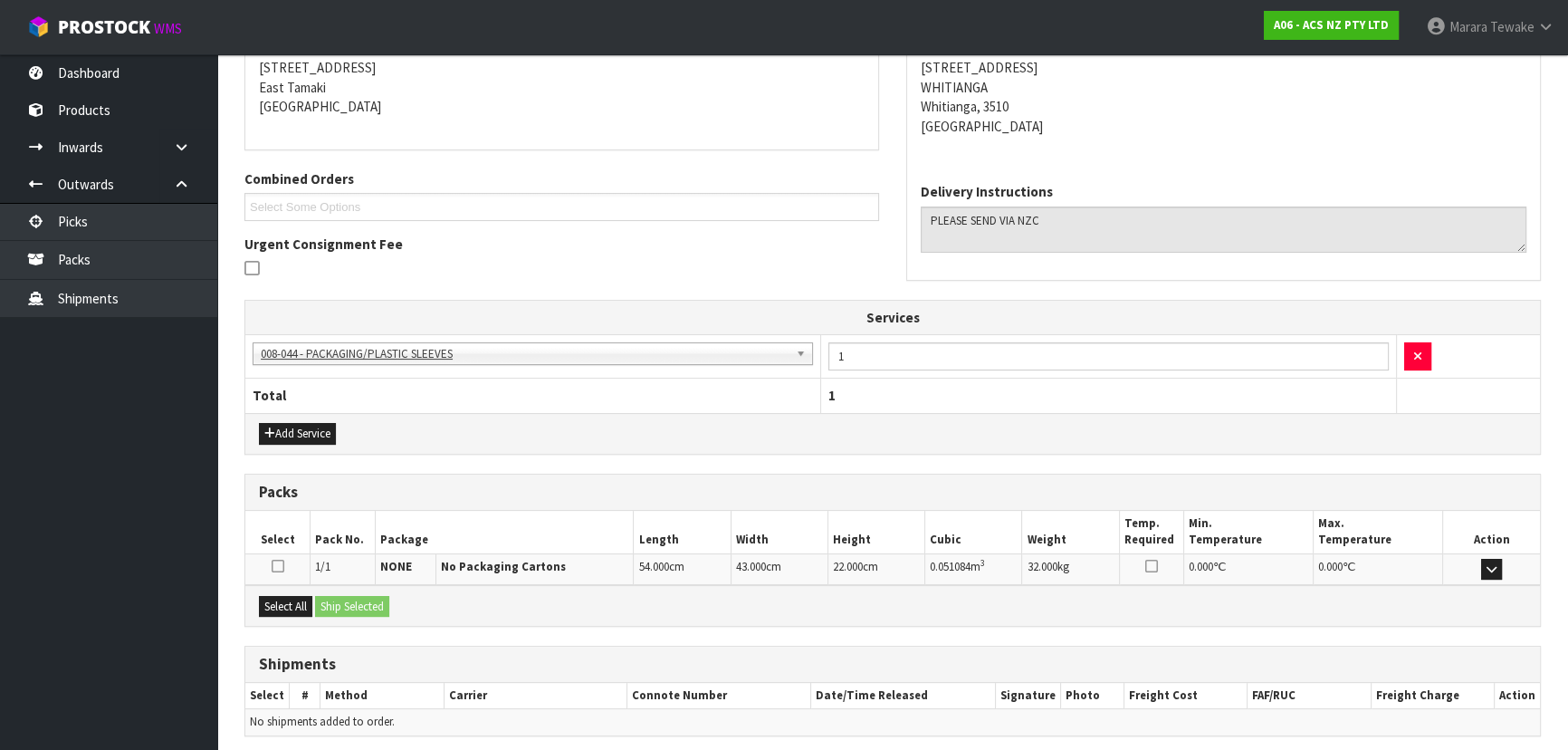
scroll to position [368, 0]
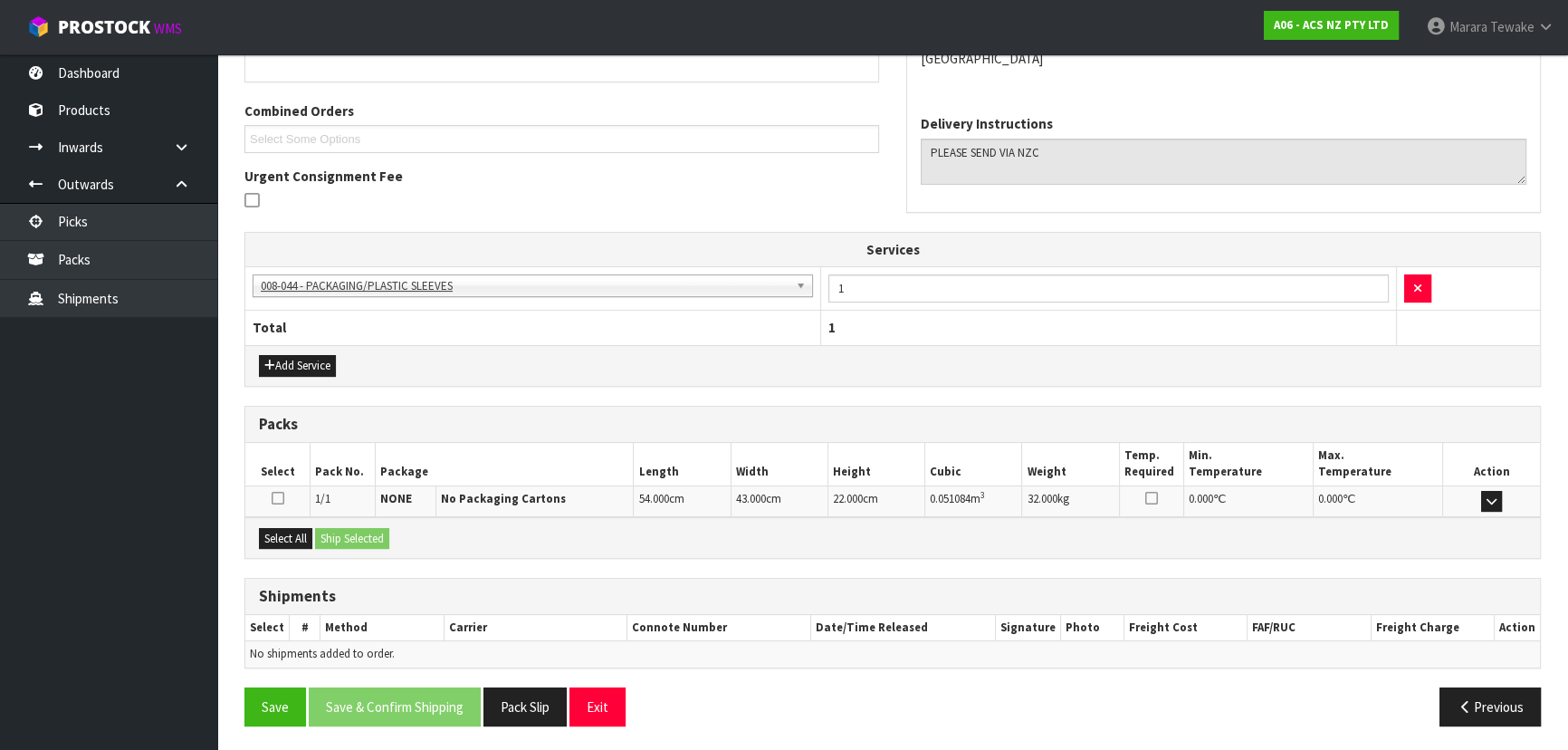
click at [289, 523] on div "Select All Ship Selected" at bounding box center [893, 537] width 1295 height 41
click at [294, 533] on button "Select All" at bounding box center [285, 538] width 53 height 21
click at [357, 535] on button "Ship Selected" at bounding box center [352, 538] width 74 height 21
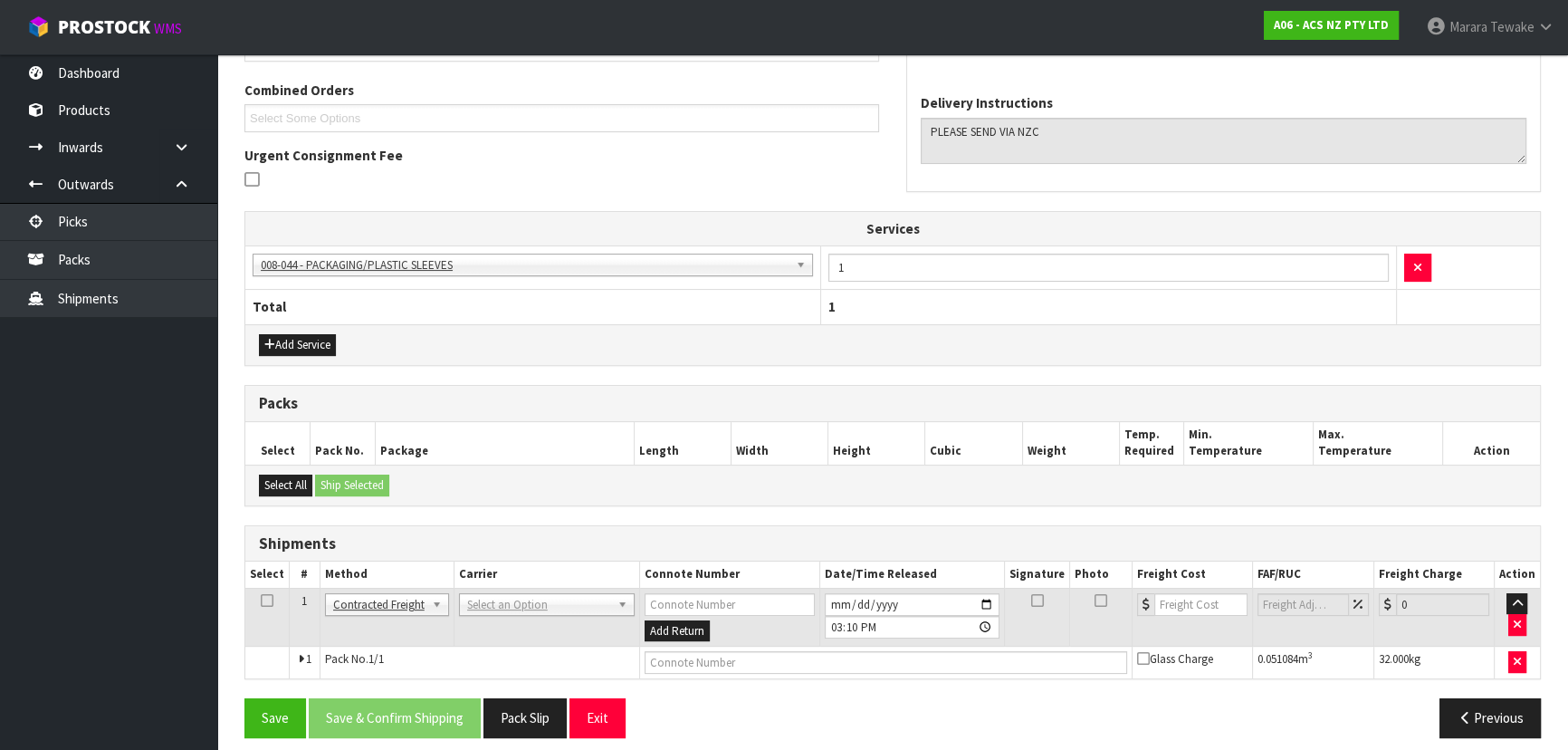
scroll to position [400, 0]
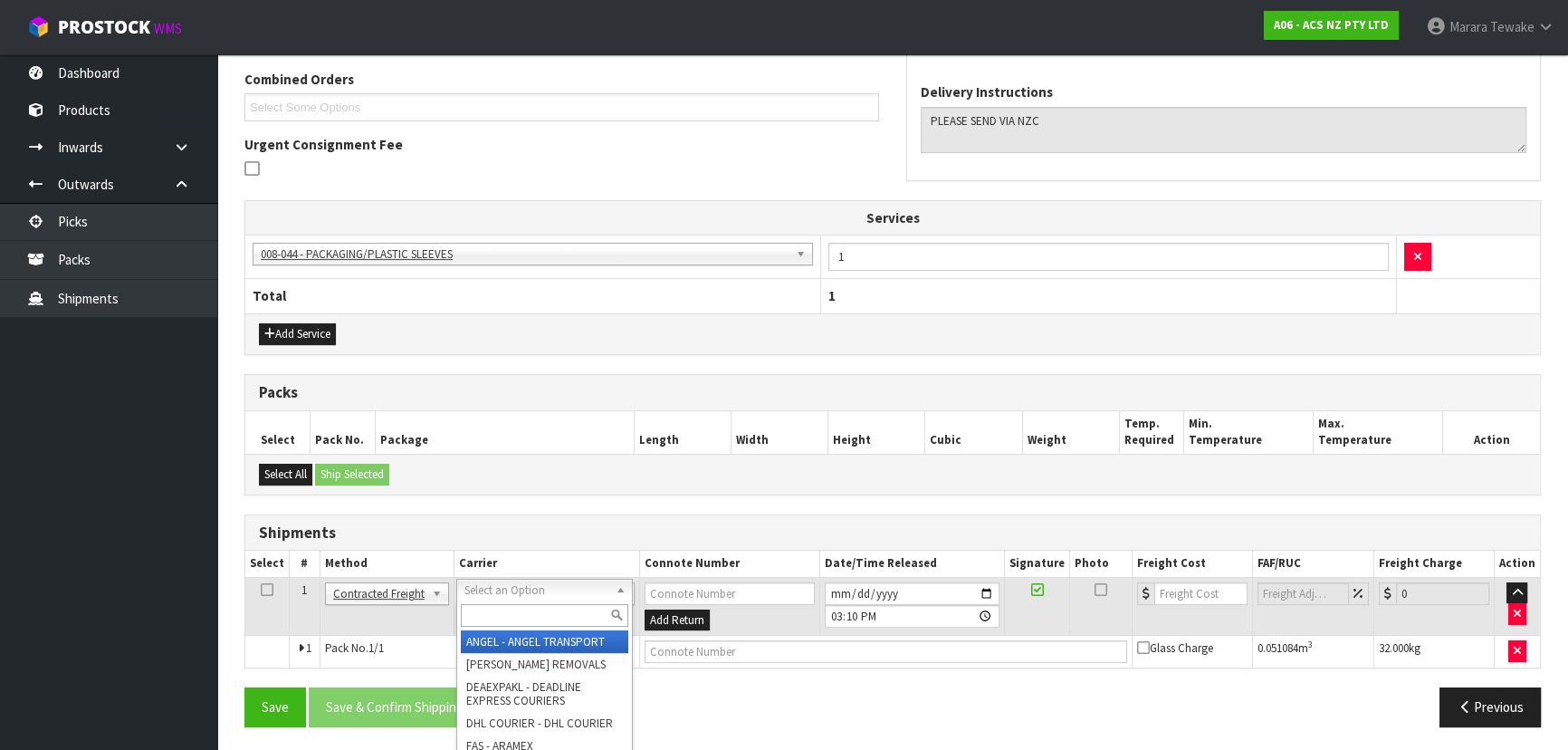
drag, startPoint x: 514, startPoint y: 586, endPoint x: 510, endPoint y: 600, distance: 14.6
click at [503, 616] on input "text" at bounding box center [544, 615] width 167 height 22
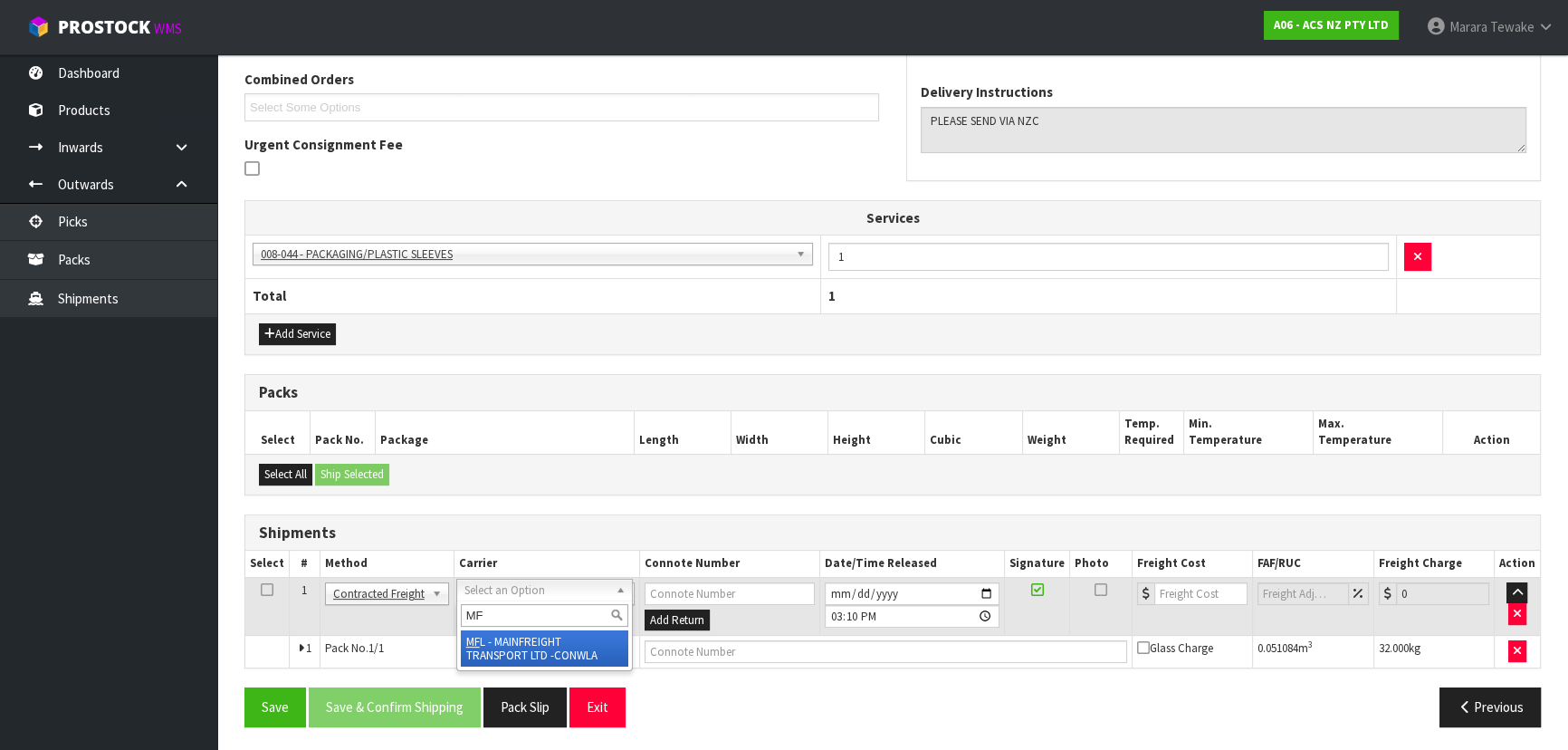
type input "MF"
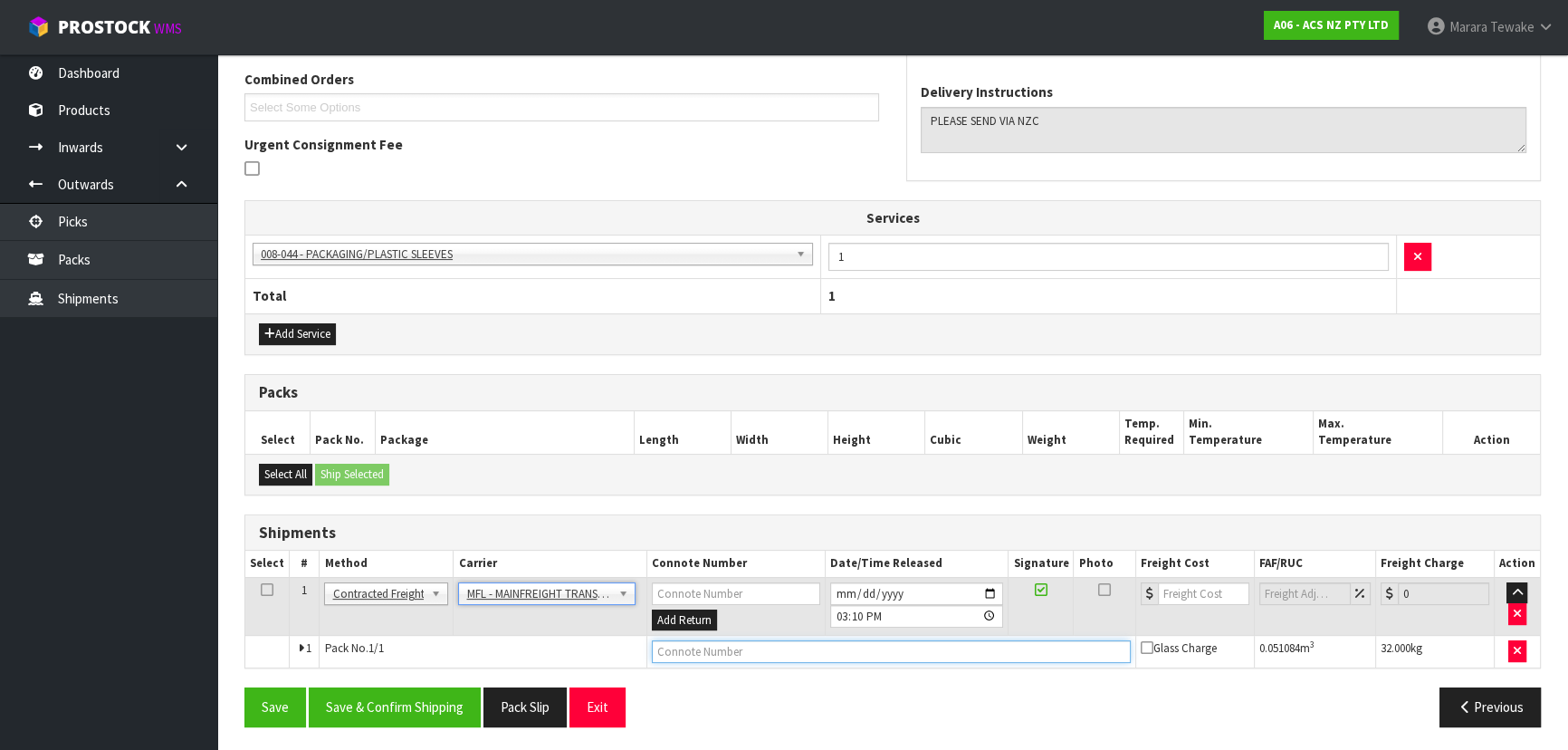
click at [660, 643] on input "text" at bounding box center [892, 651] width 479 height 22
paste input "FWM59119793"
type input "FWM59119793"
click at [1186, 593] on input "number" at bounding box center [1203, 594] width 91 height 22
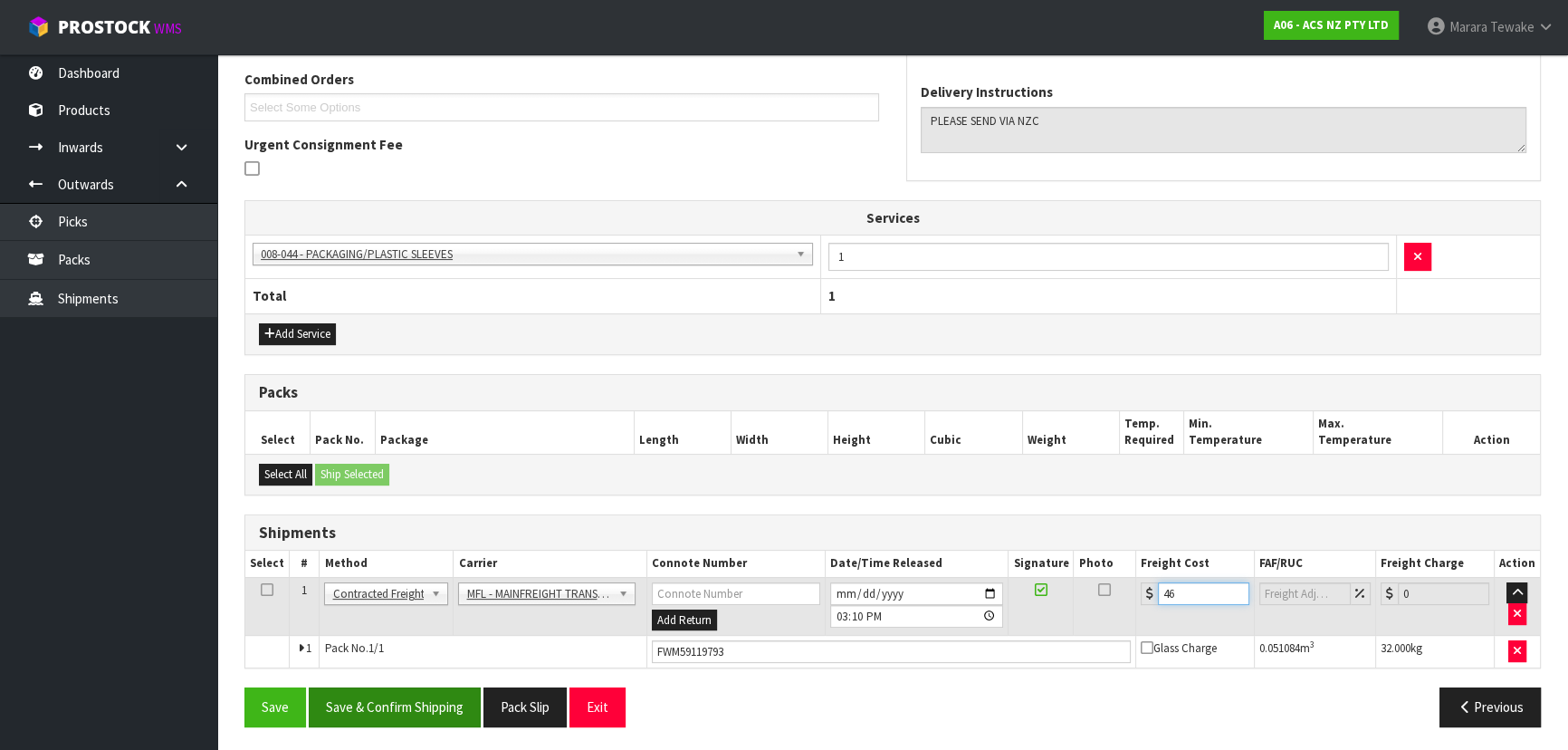
type input "46"
drag, startPoint x: 414, startPoint y: 714, endPoint x: 418, endPoint y: 699, distance: 15.5
click at [415, 714] on button "Save & Confirm Shipping" at bounding box center [394, 707] width 172 height 39
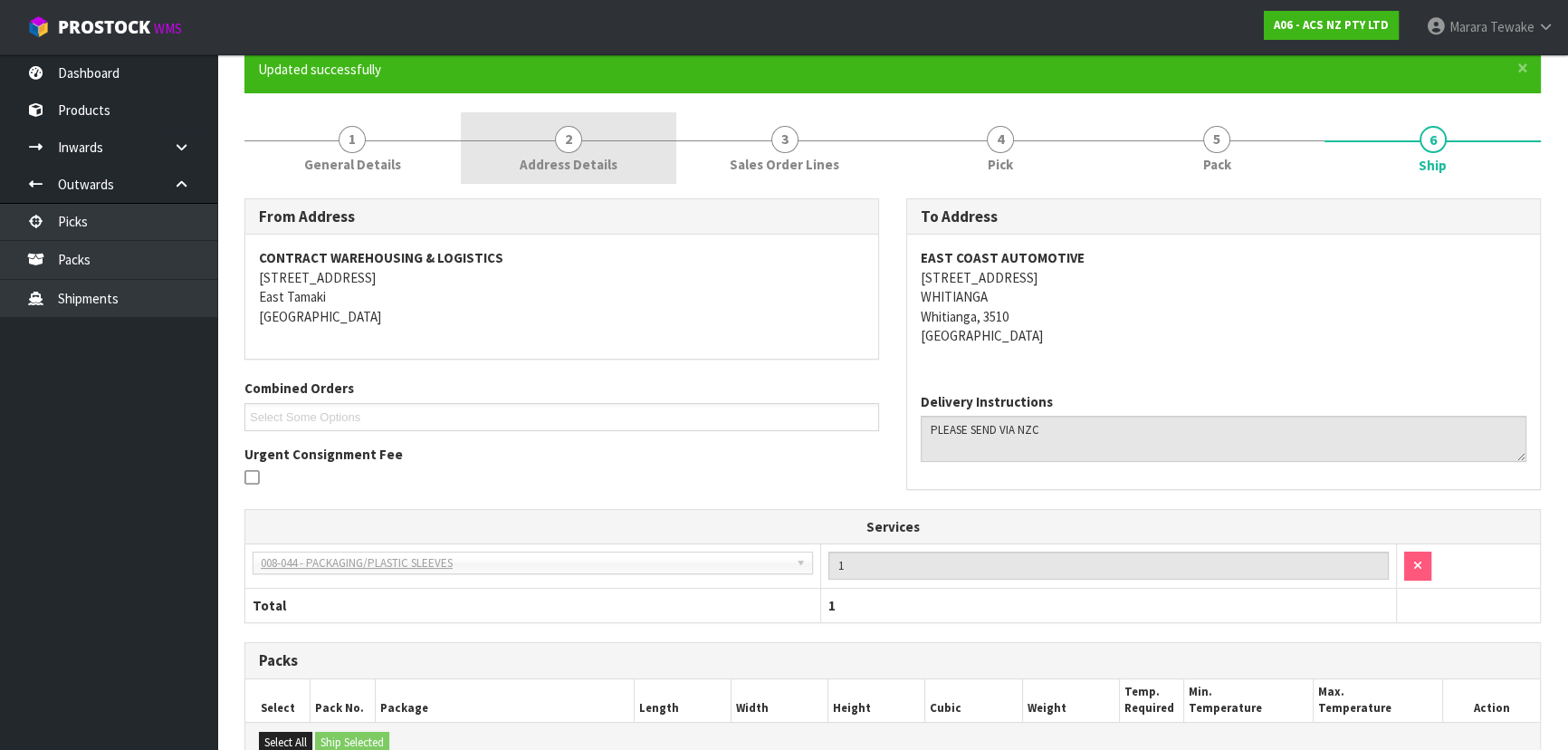
scroll to position [0, 0]
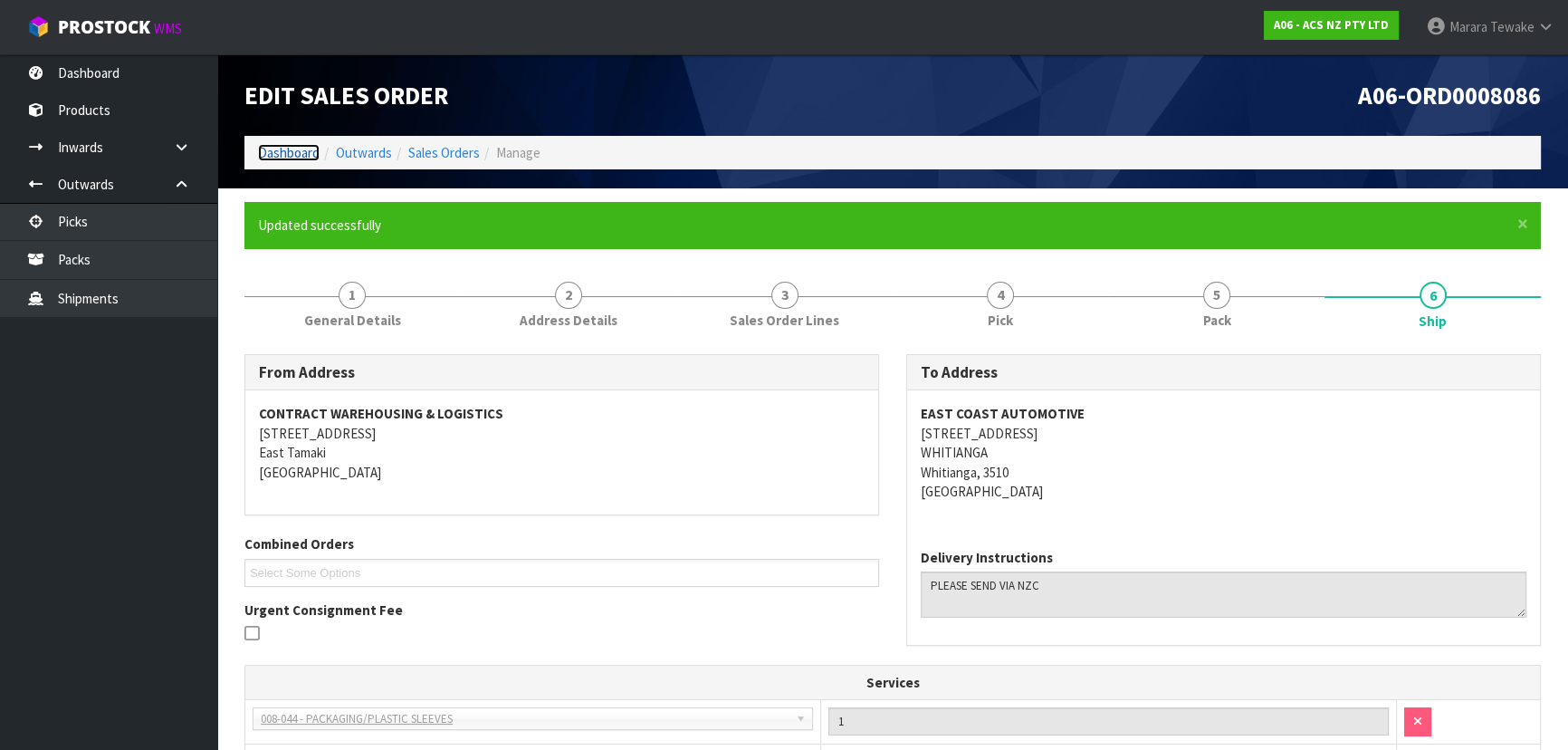
click at [271, 155] on link "Dashboard" at bounding box center [289, 152] width 61 height 18
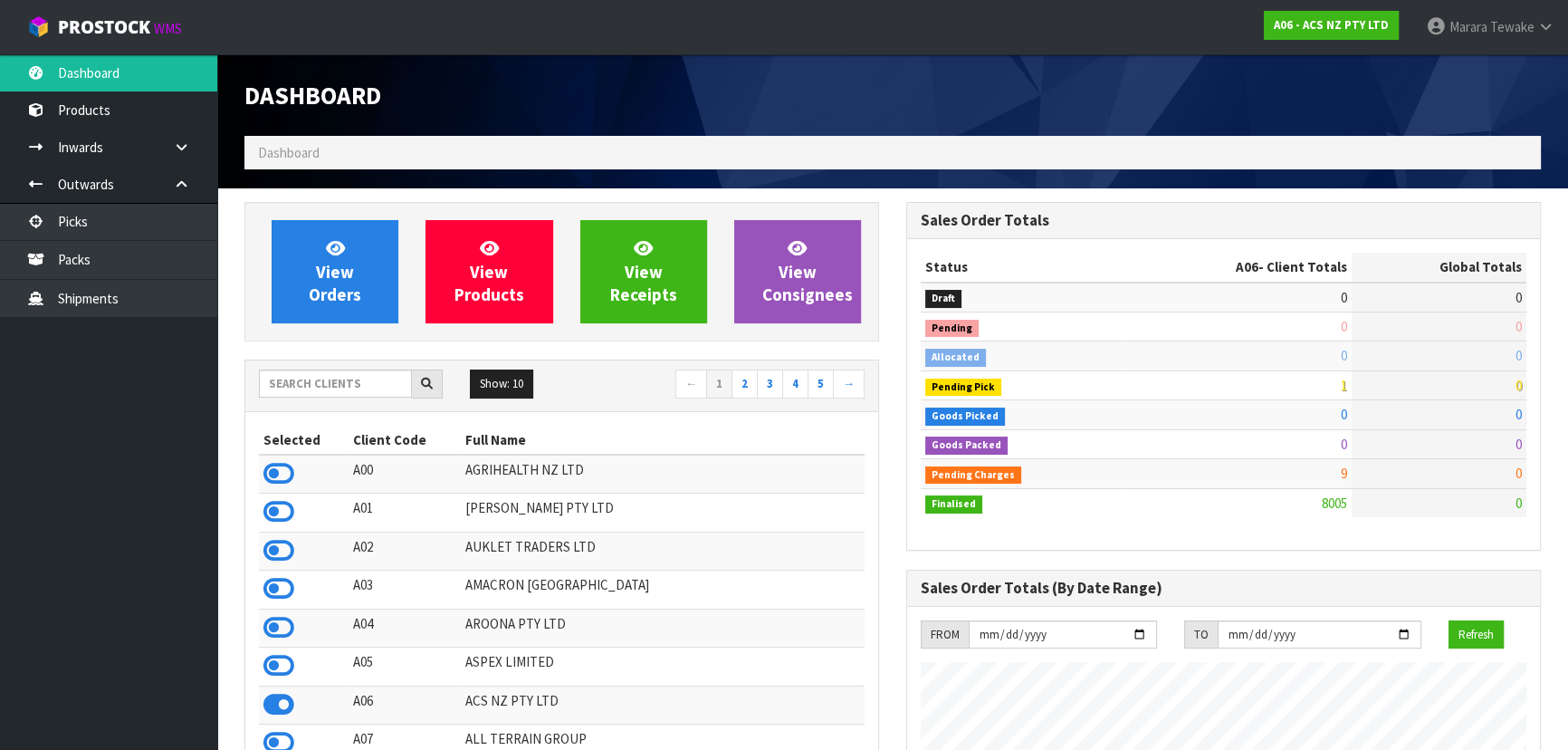
scroll to position [1369, 660]
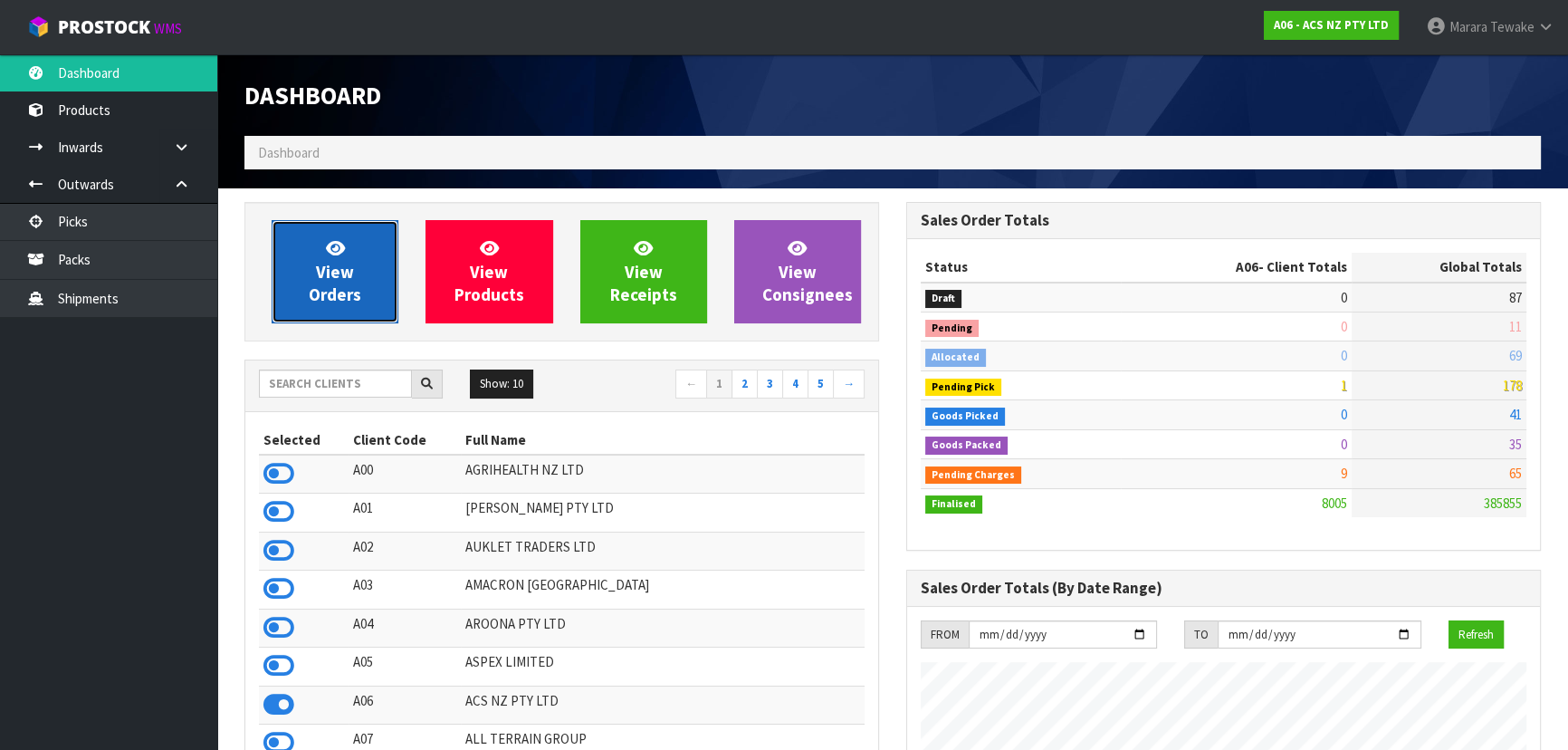
click at [307, 296] on link "View Orders" at bounding box center [334, 271] width 126 height 103
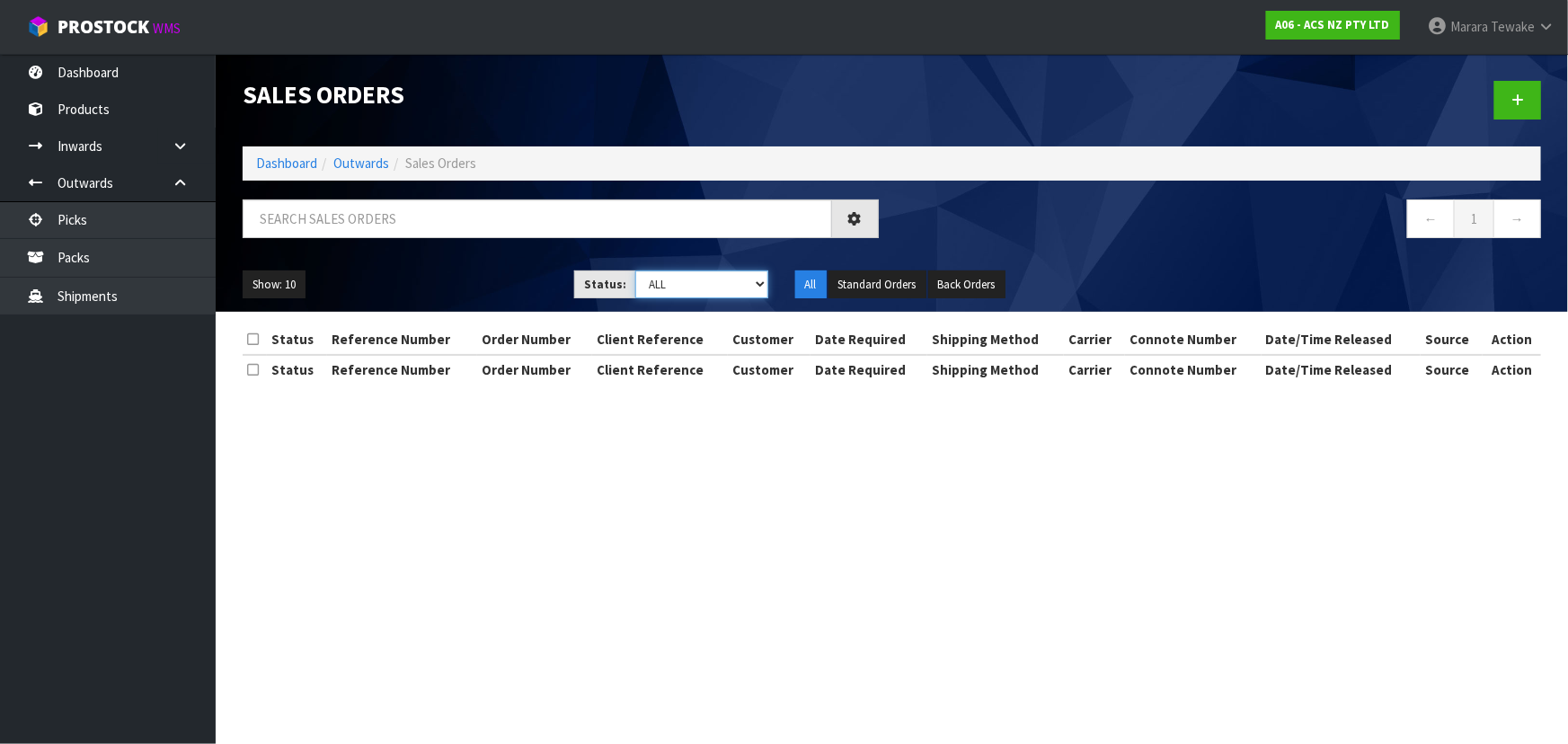
click at [705, 291] on select "Draft Pending Allocated Pending Pick Goods Picked Goods Packed Pending Charges …" at bounding box center [701, 284] width 133 height 28
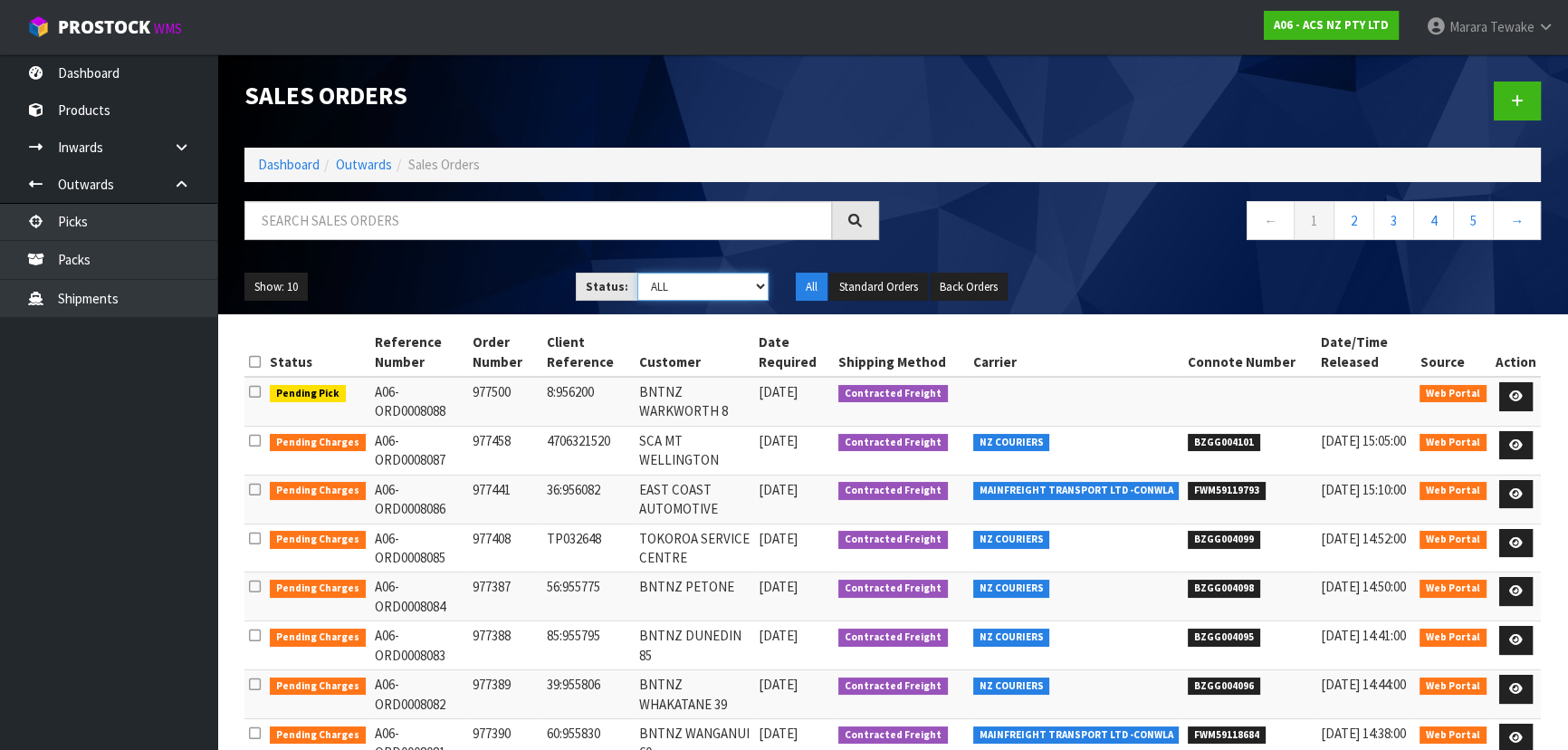
select select "string:3"
click at [637, 272] on select "Draft Pending Allocated Pending Pick Goods Picked Goods Packed Pending Charges …" at bounding box center [703, 286] width 132 height 28
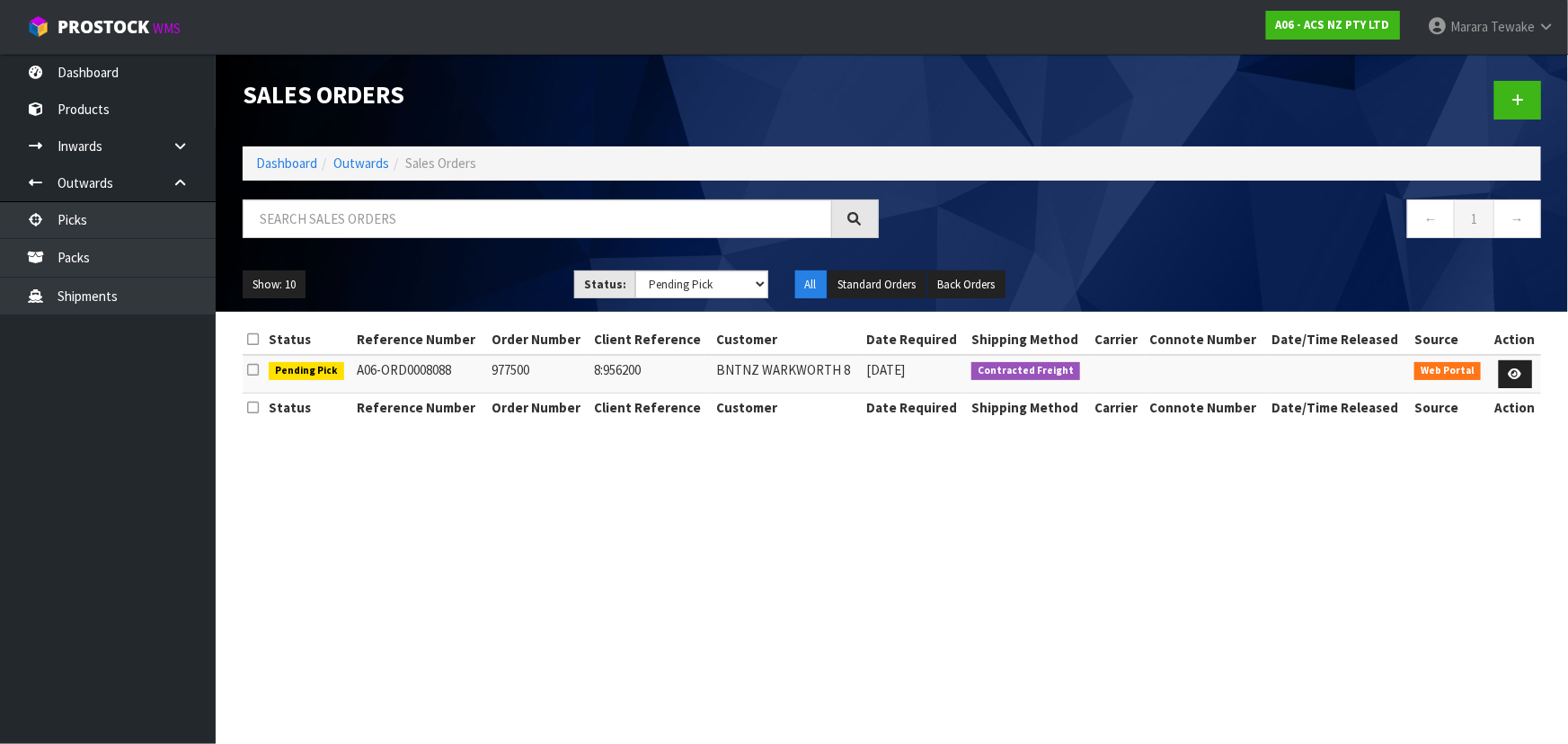
click at [279, 153] on ol "Dashboard Outwards Sales Orders" at bounding box center [891, 163] width 1298 height 33
click at [288, 162] on link "Dashboard" at bounding box center [287, 163] width 61 height 18
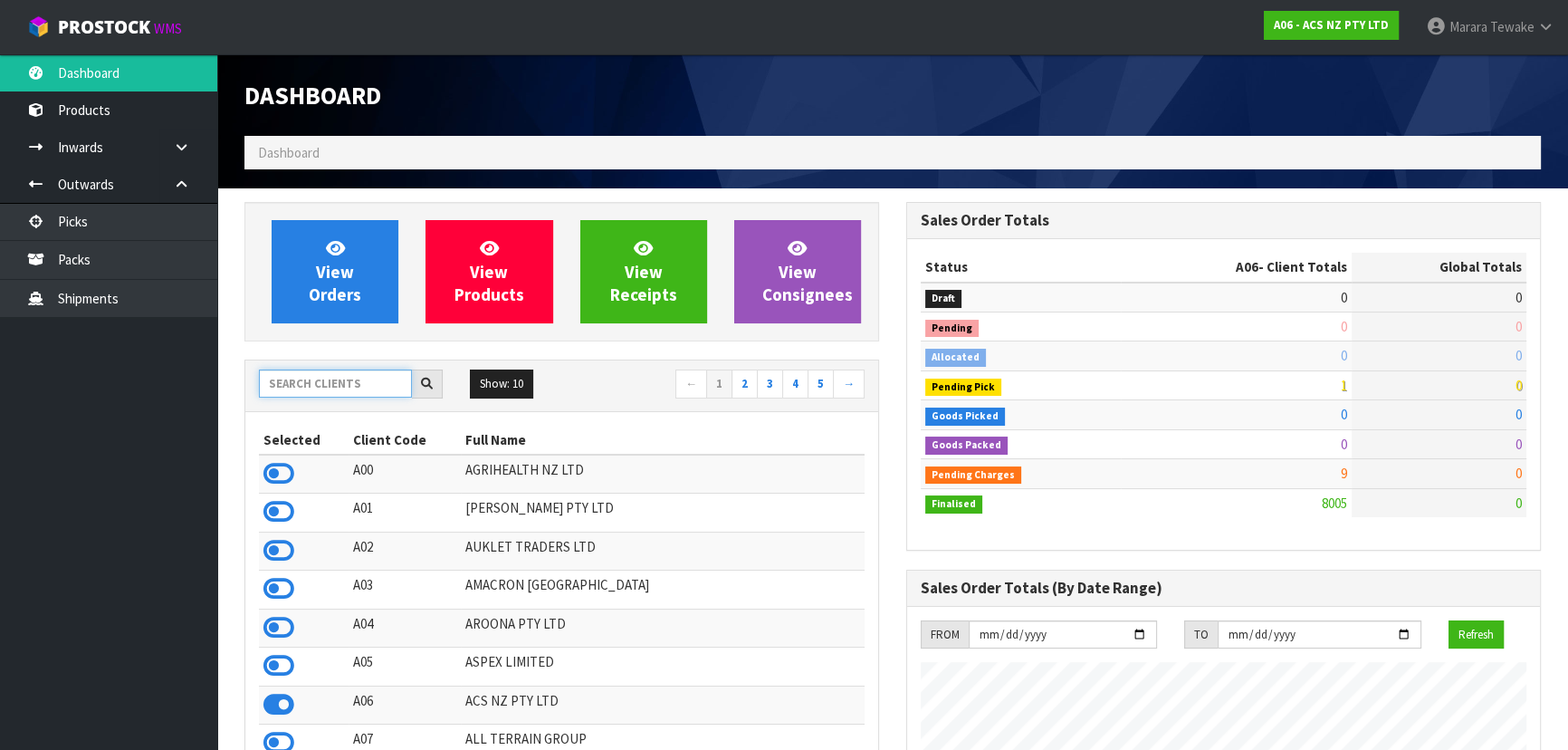
click at [307, 377] on input "text" at bounding box center [335, 384] width 153 height 28
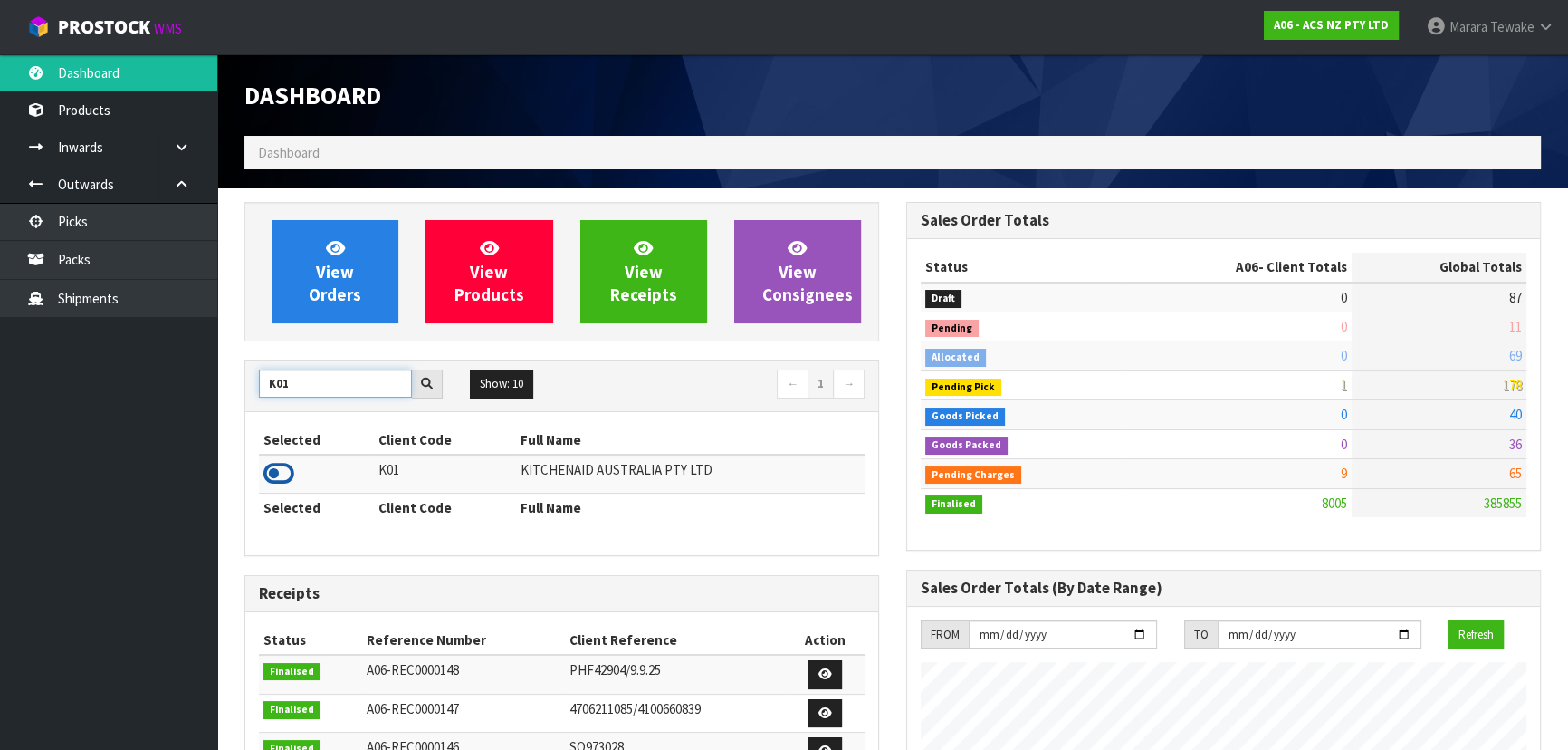
type input "K01"
click at [292, 472] on icon at bounding box center [279, 473] width 31 height 27
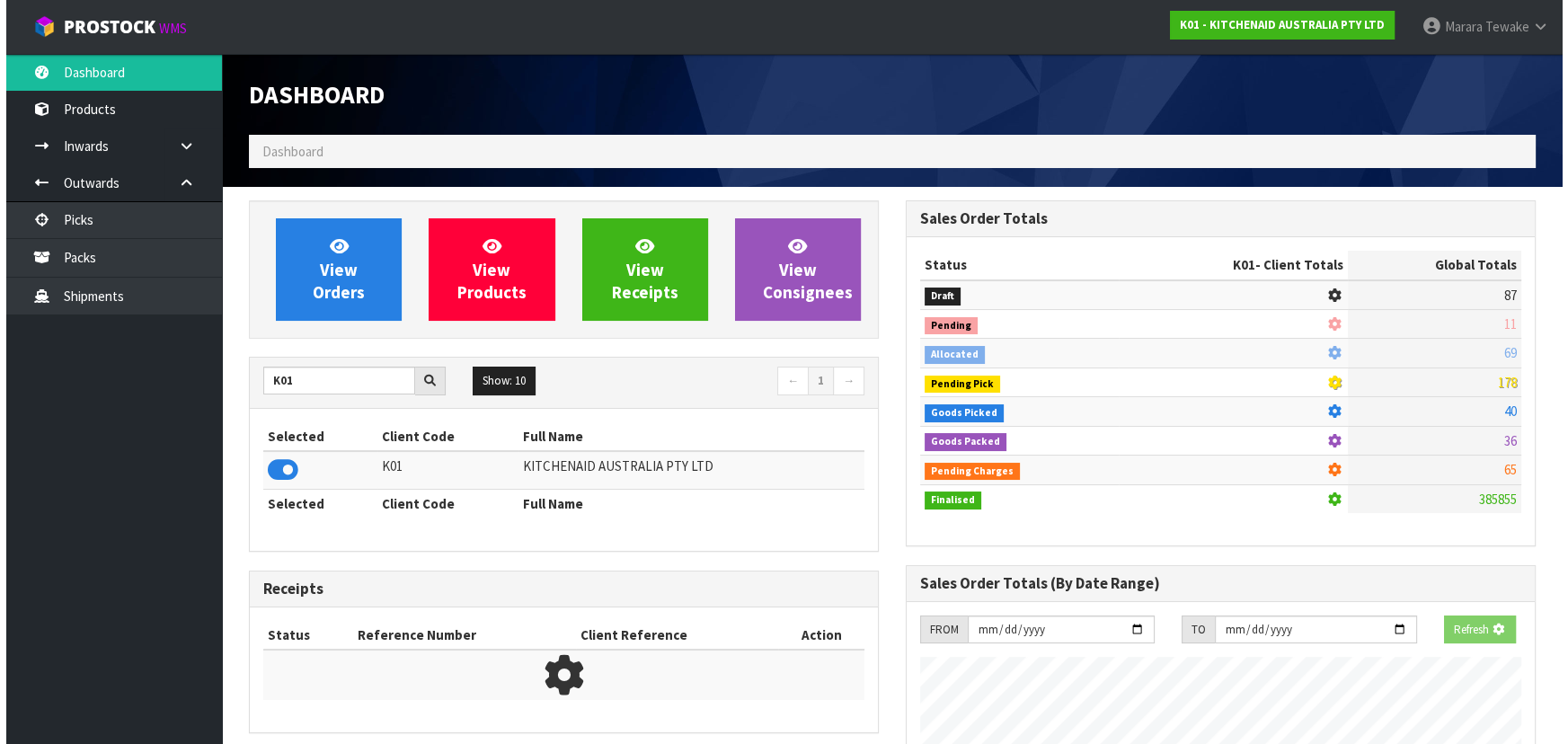
scroll to position [897321, 897663]
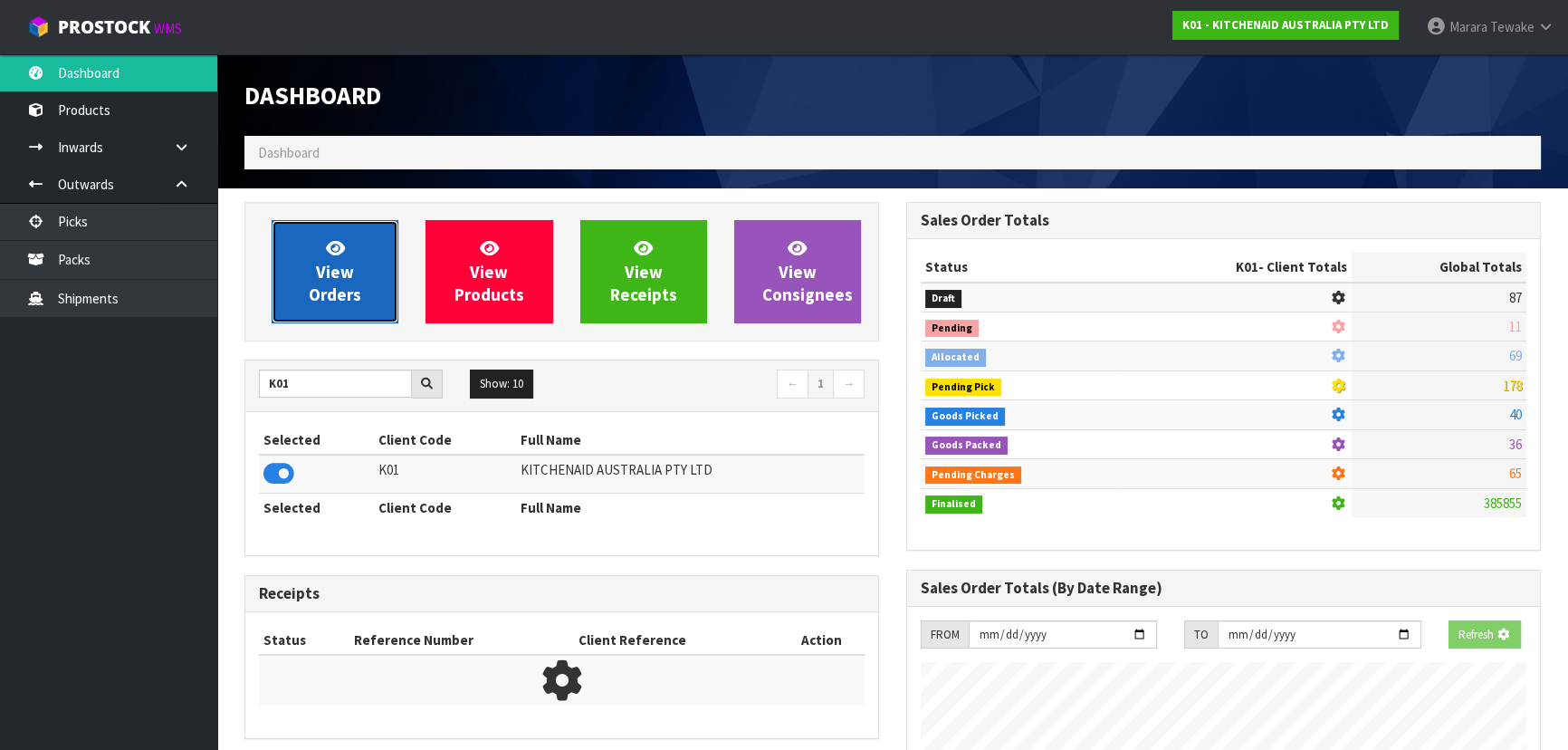
click at [338, 292] on span "View Orders" at bounding box center [334, 270] width 53 height 68
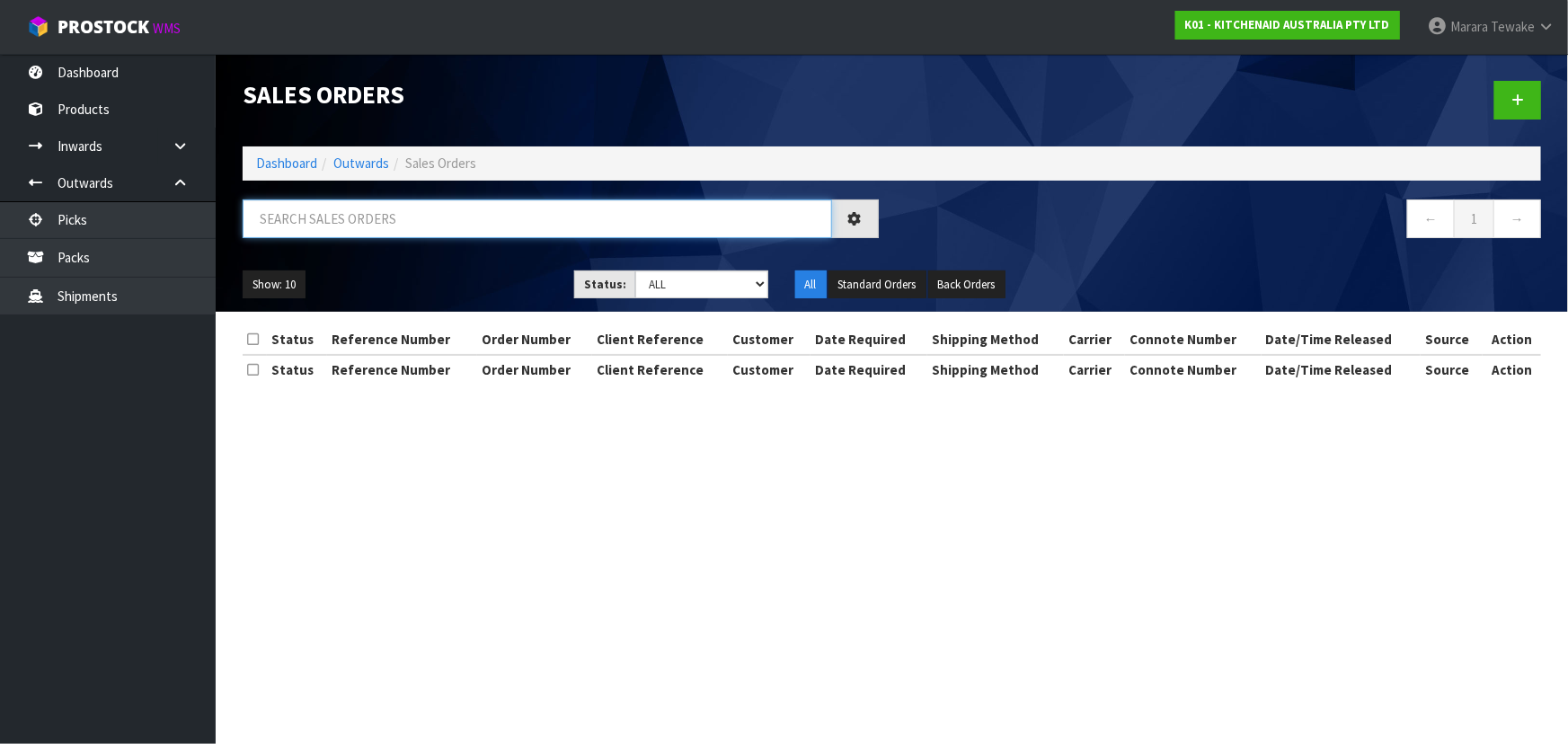
click at [390, 221] on input "text" at bounding box center [536, 218] width 589 height 39
type input "80564"
drag, startPoint x: 664, startPoint y: 279, endPoint x: 664, endPoint y: 296, distance: 17.0
click at [664, 279] on select "Draft Pending Allocated Pending Pick Goods Picked Goods Packed Pending Charges …" at bounding box center [701, 284] width 133 height 28
select select "string:5"
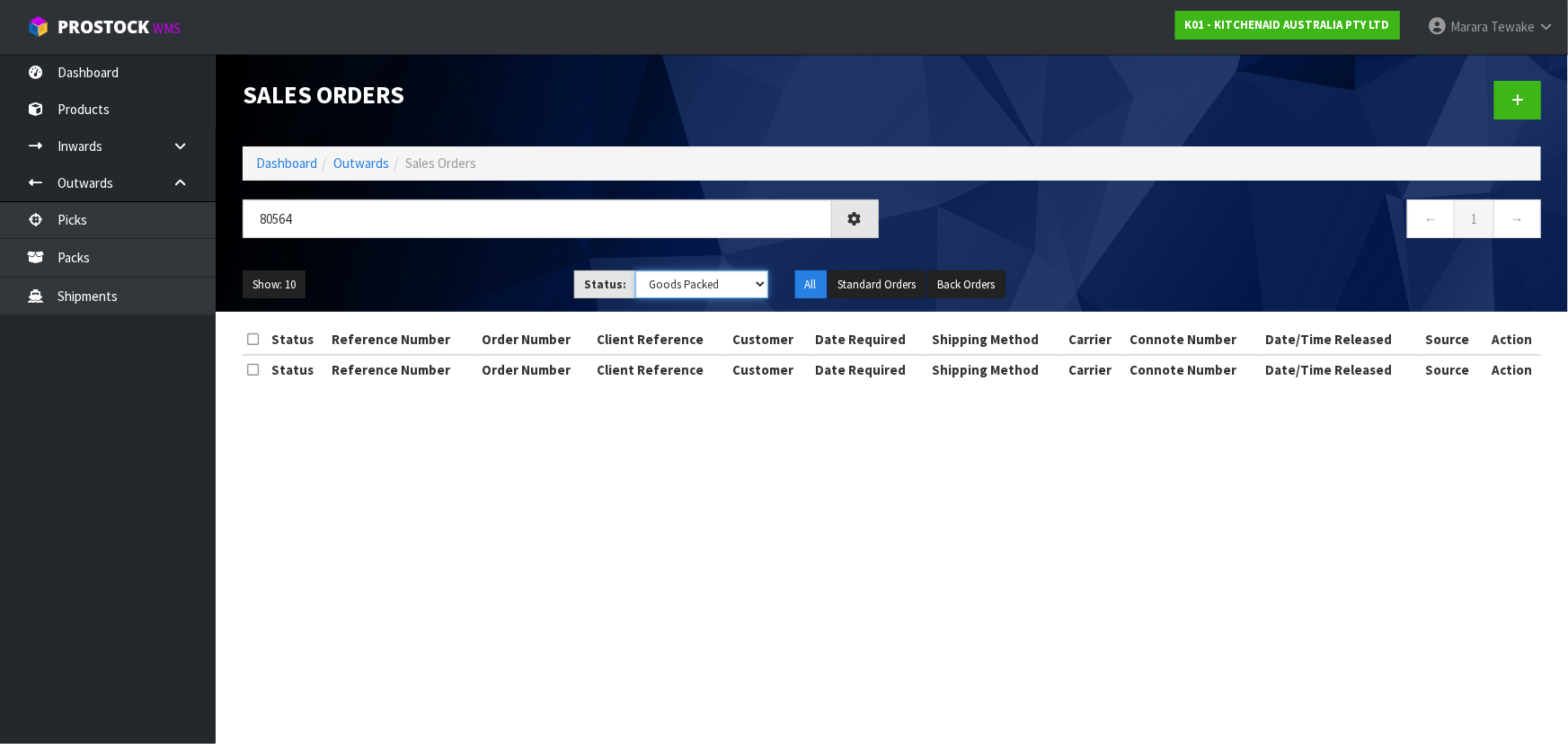
click at [635, 270] on select "Draft Pending Allocated Pending Pick Goods Picked Goods Packed Pending Charges …" at bounding box center [701, 284] width 133 height 28
click at [523, 271] on ul "Show: 10 5 10 25 50" at bounding box center [395, 284] width 304 height 29
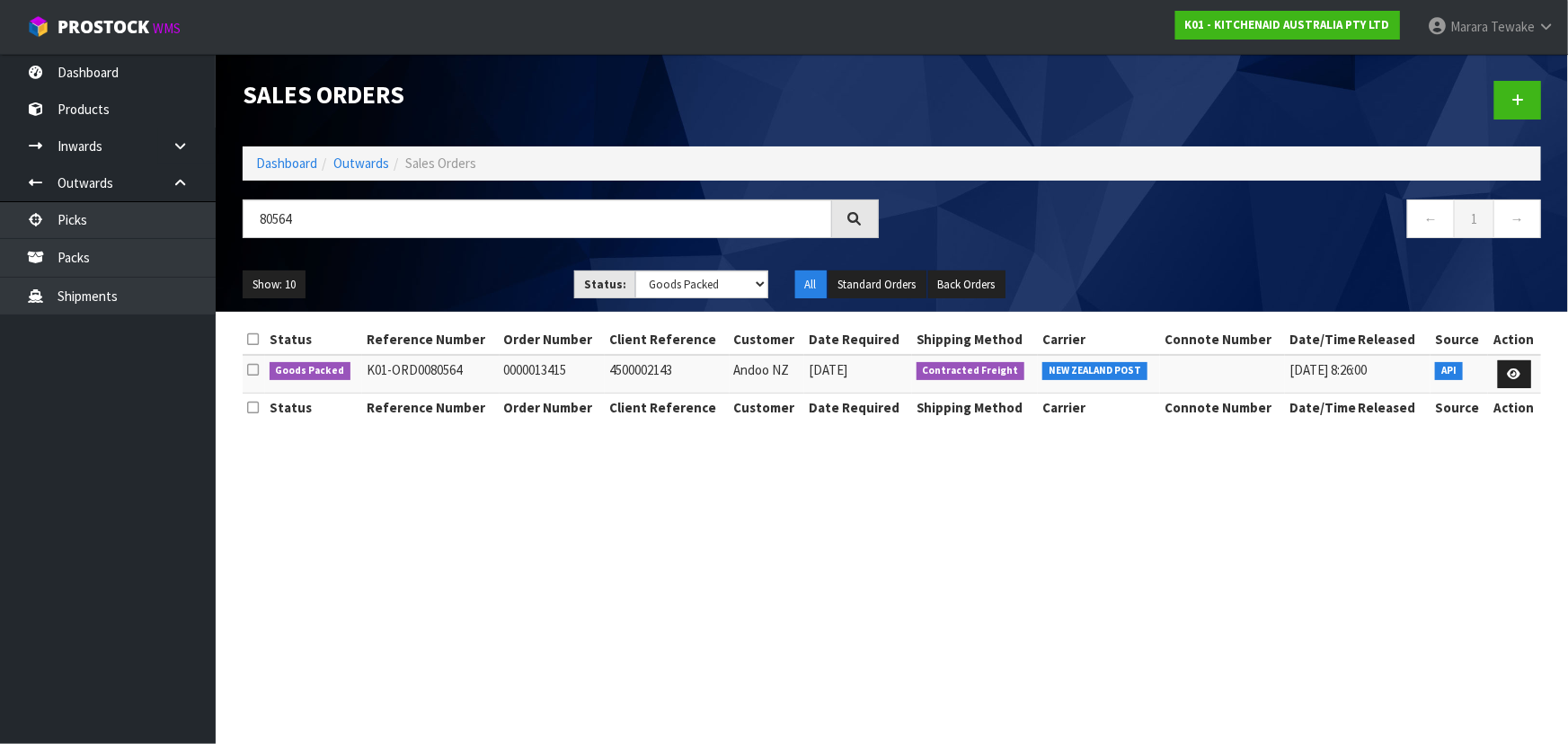
click at [466, 241] on div "80564" at bounding box center [560, 225] width 663 height 53
click at [476, 297] on ul "Show: 10 5 10 25 50" at bounding box center [395, 284] width 304 height 29
click at [513, 251] on div "80564" at bounding box center [560, 225] width 663 height 53
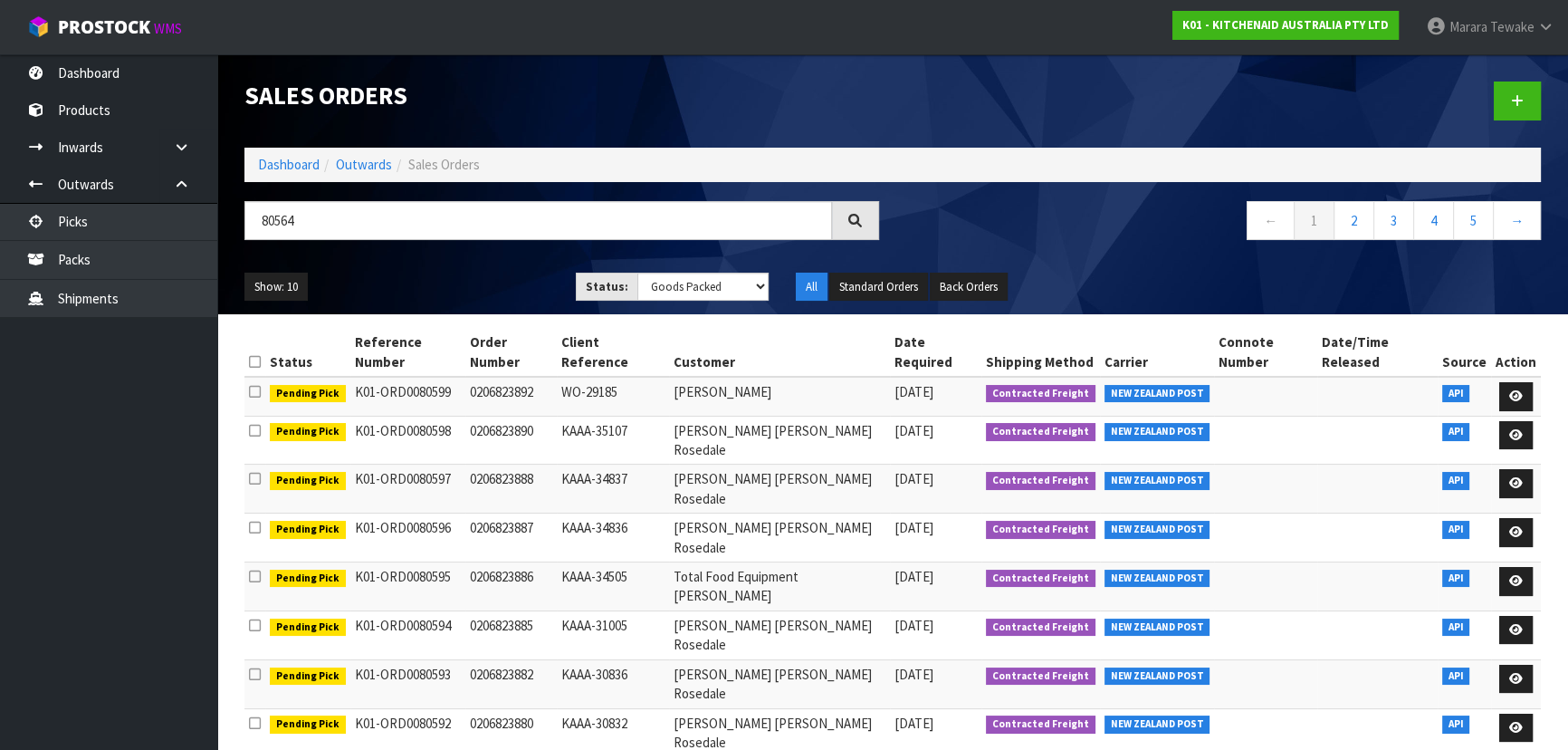
click at [517, 252] on div "80564" at bounding box center [562, 227] width 661 height 53
click at [496, 272] on ul "Show: 10 5 10 25 50" at bounding box center [396, 286] width 304 height 29
click at [469, 279] on ul "Show: 10 5 10 25 50" at bounding box center [396, 286] width 304 height 29
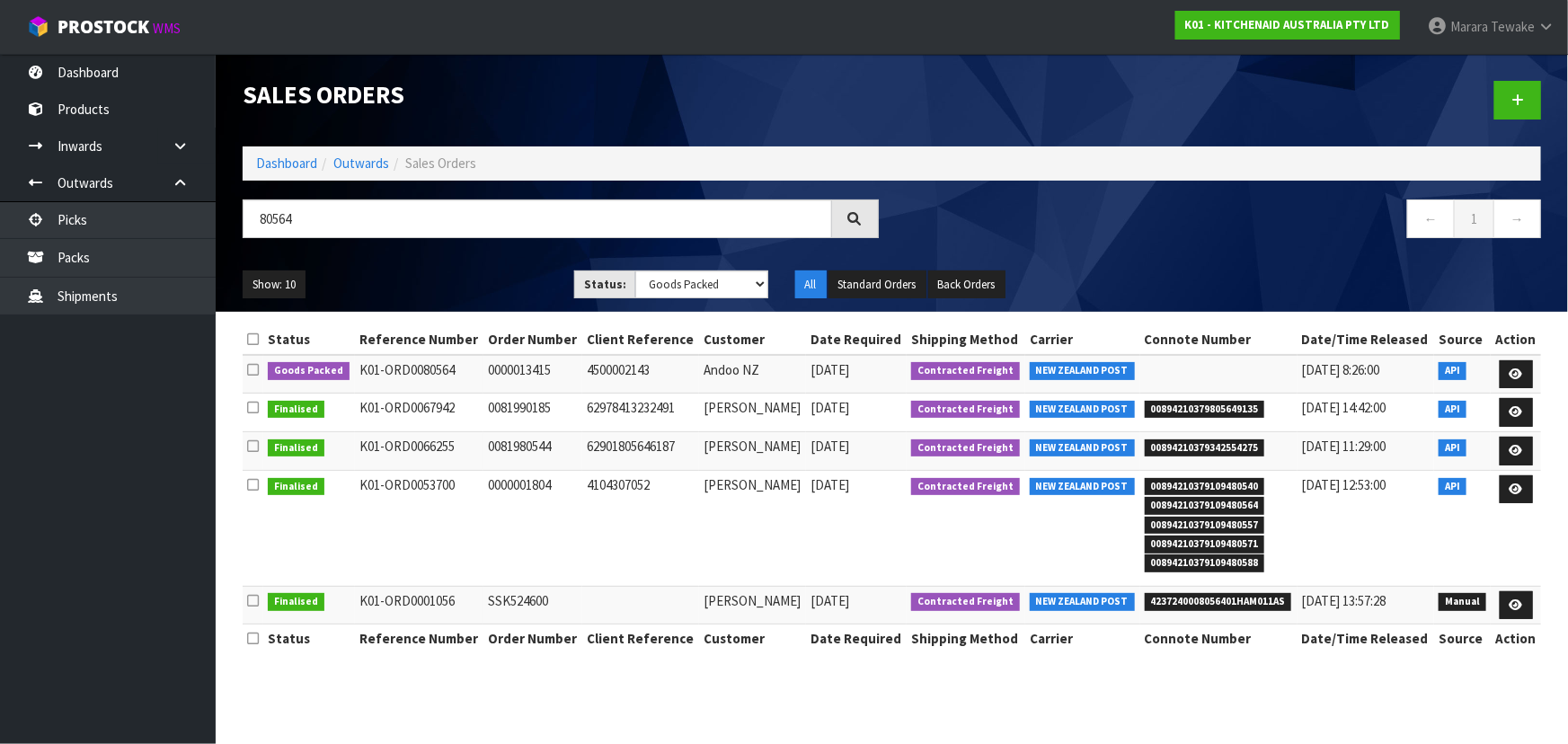
click at [466, 277] on ul "Show: 10 5 10 25 50" at bounding box center [395, 284] width 304 height 29
click at [1509, 26] on span "Tewake" at bounding box center [1513, 26] width 44 height 18
click at [1487, 71] on link "Logout" at bounding box center [1496, 71] width 142 height 24
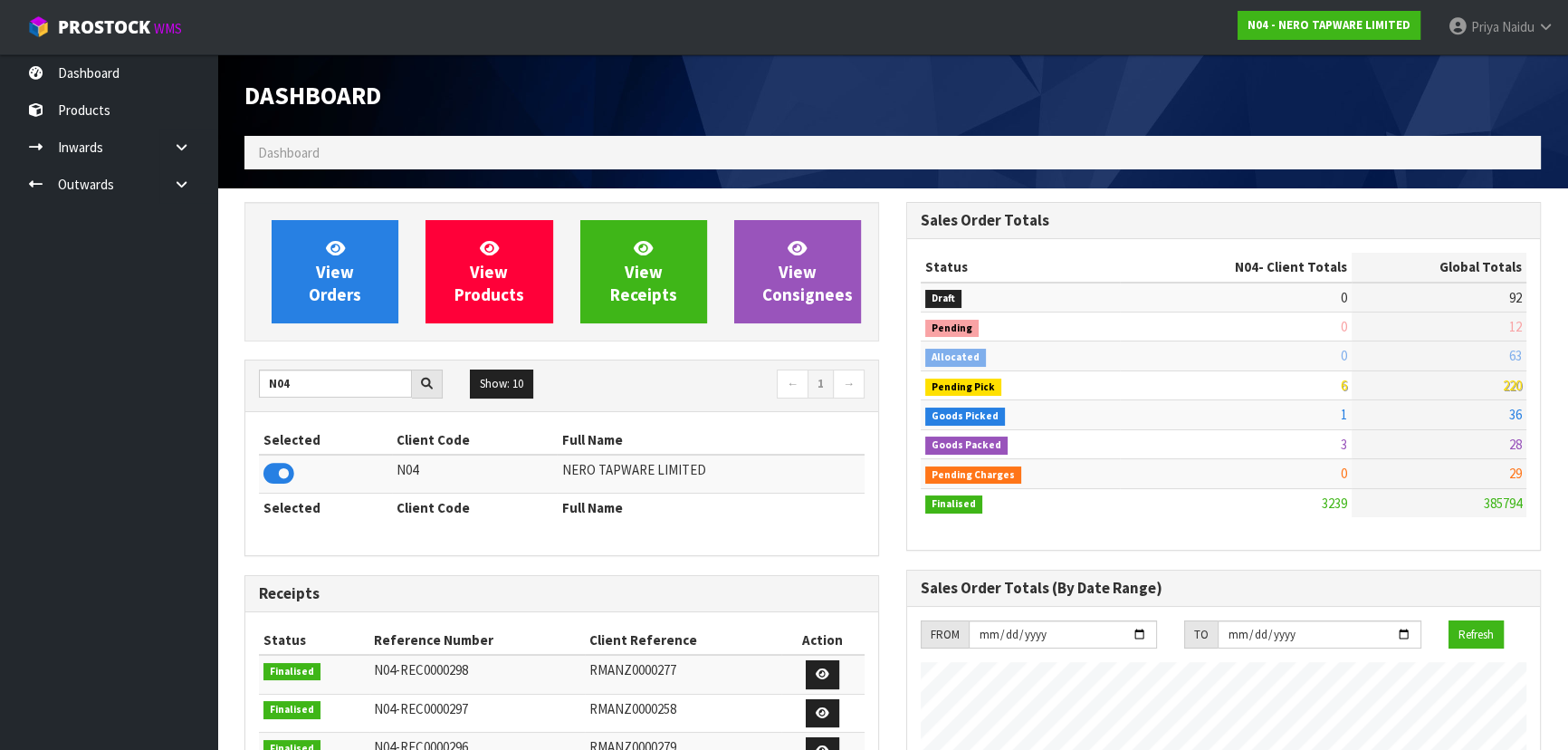
scroll to position [1446, 660]
click at [363, 389] on input "N04" at bounding box center [335, 384] width 153 height 28
type input "N"
type input "C11"
drag, startPoint x: 286, startPoint y: 479, endPoint x: 267, endPoint y: 471, distance: 20.6
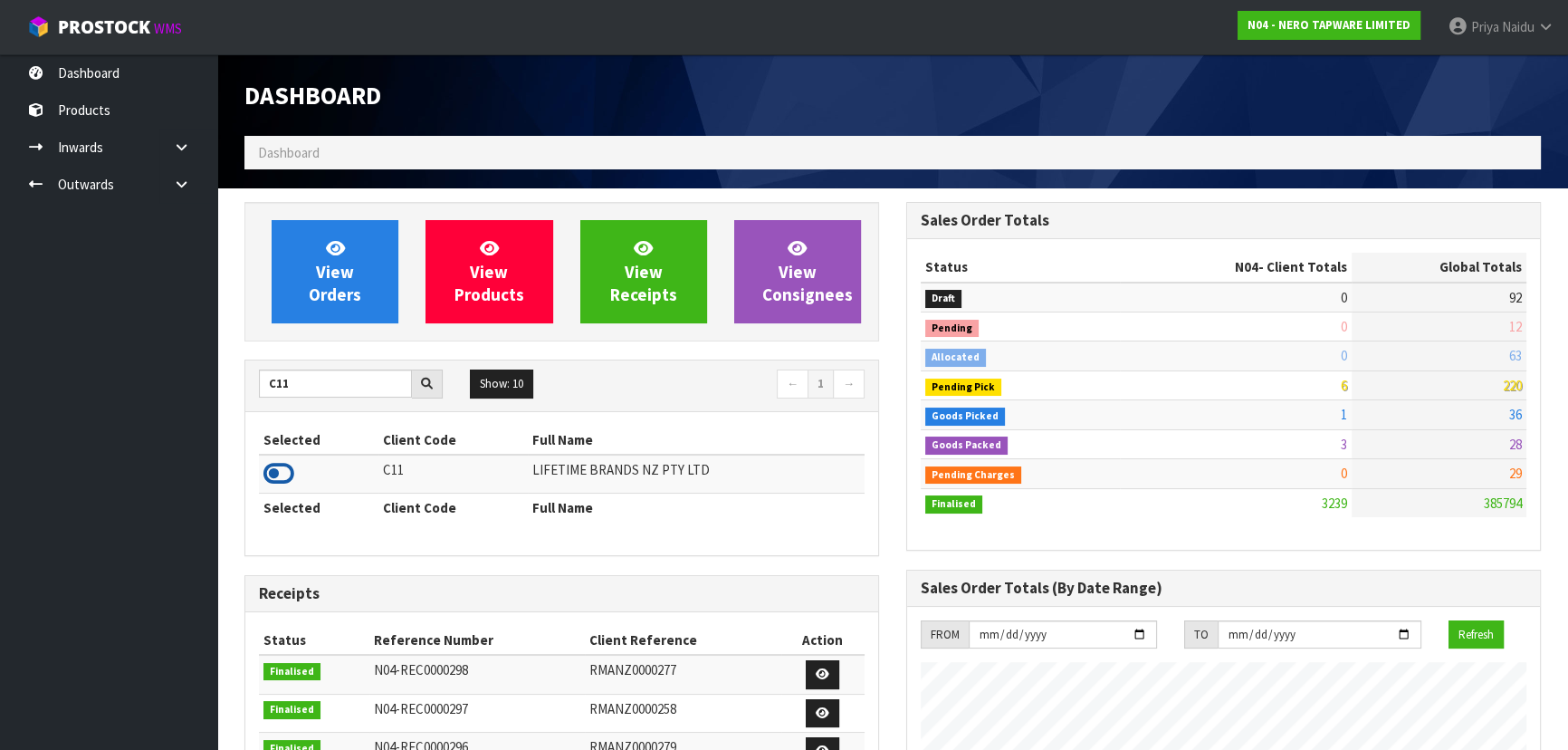
click at [285, 478] on icon at bounding box center [279, 473] width 31 height 27
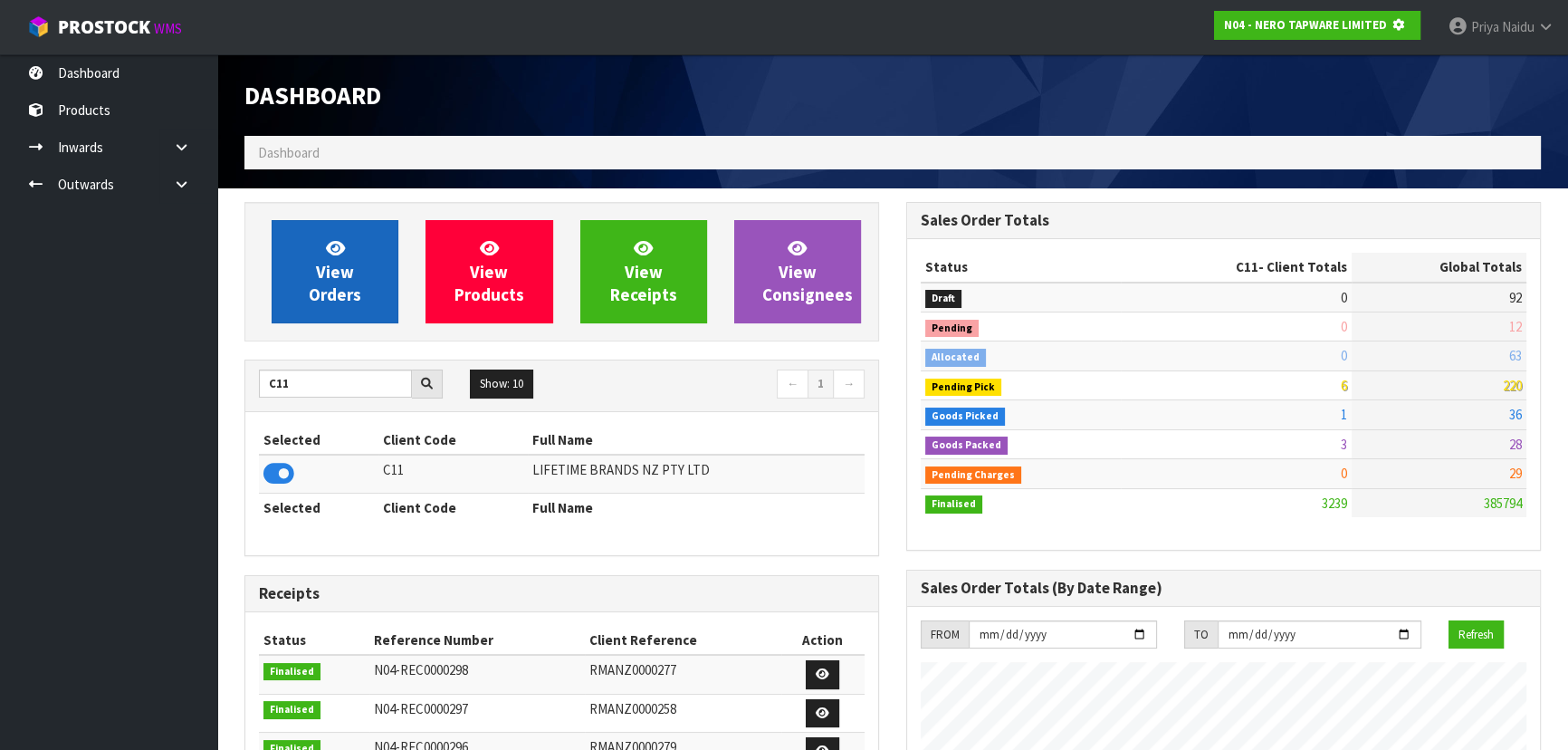
scroll to position [1127, 660]
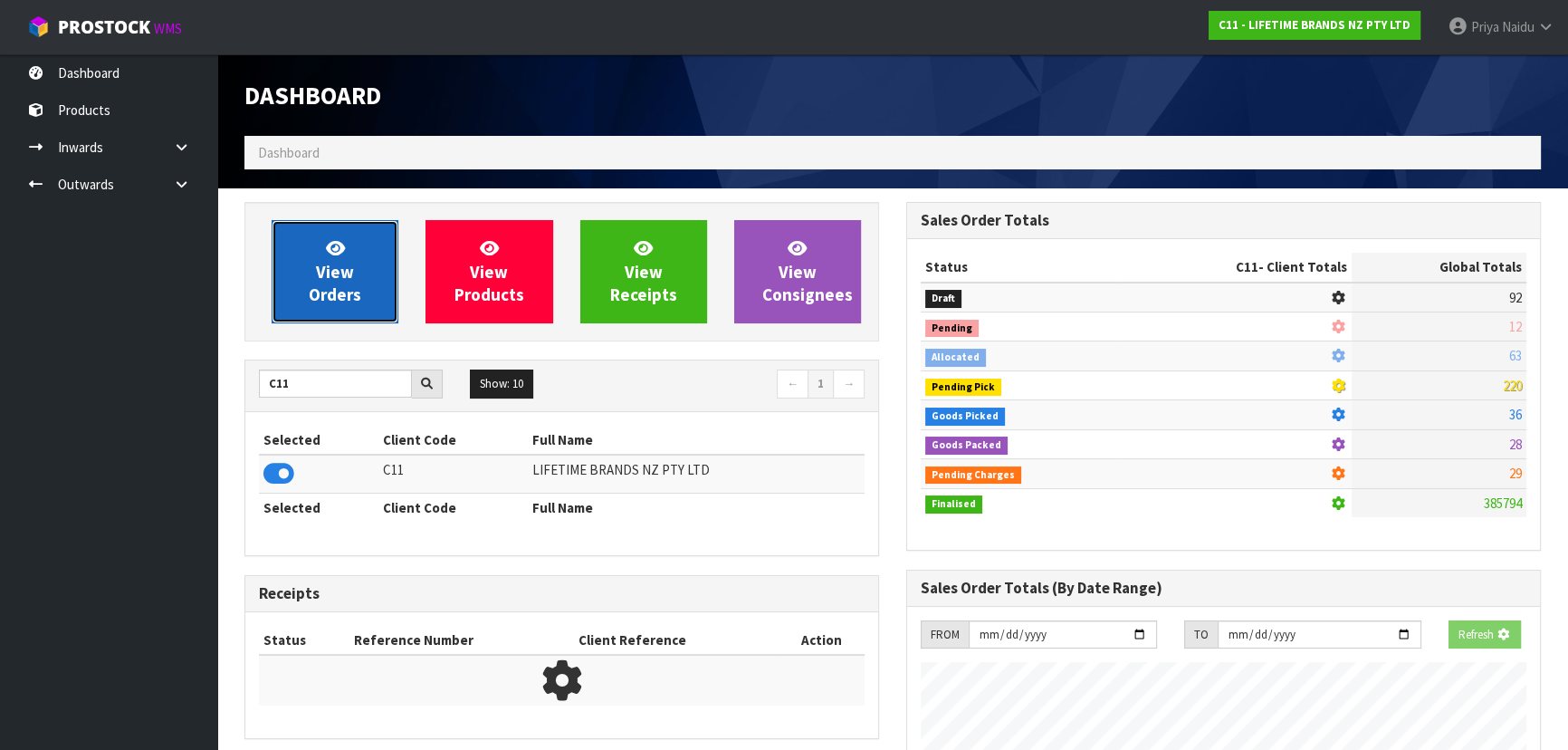
click at [329, 251] on icon at bounding box center [335, 247] width 19 height 18
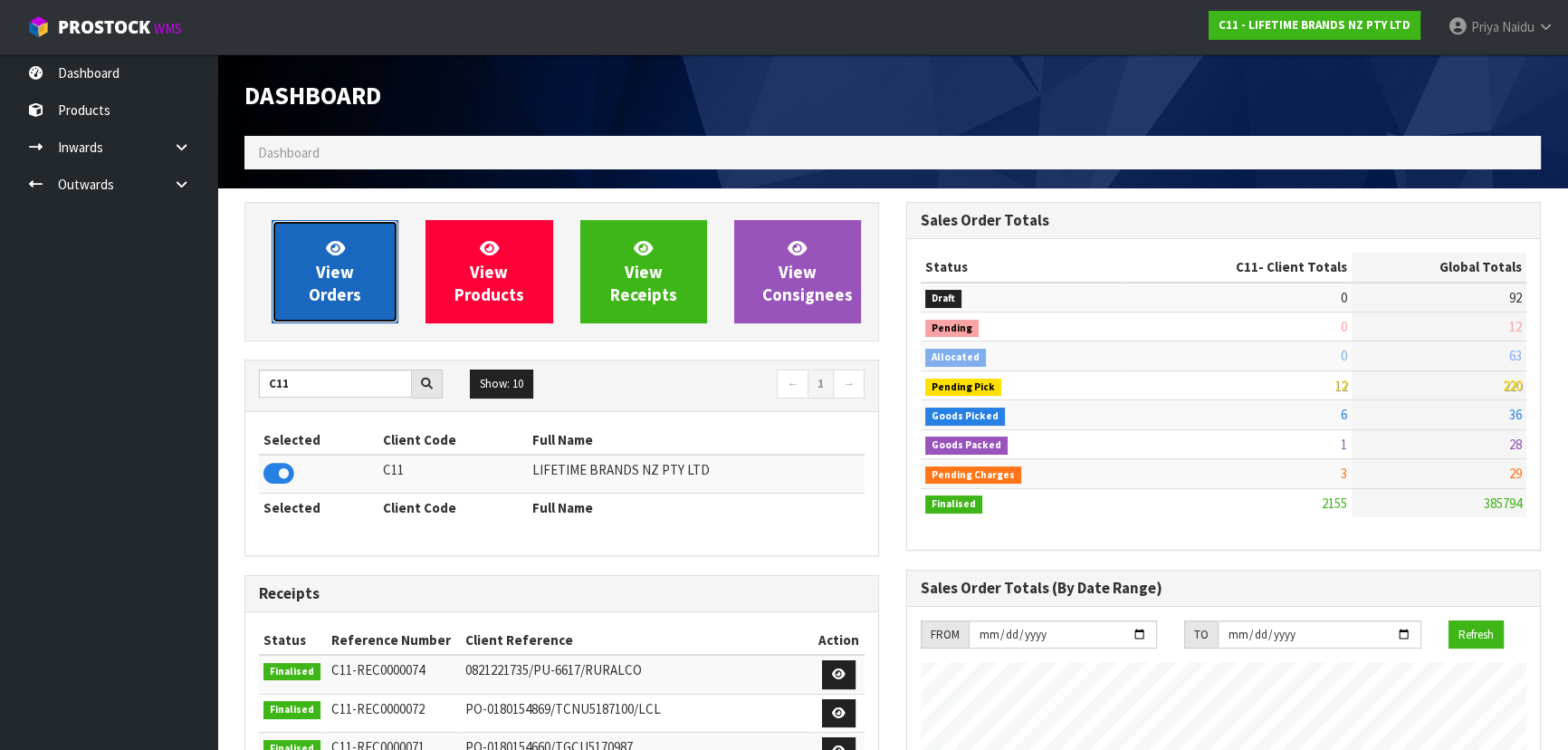
click at [344, 271] on span "View Orders" at bounding box center [334, 270] width 53 height 68
click at [319, 280] on span "View Orders" at bounding box center [334, 270] width 53 height 68
click at [322, 275] on span "View Orders" at bounding box center [334, 270] width 53 height 68
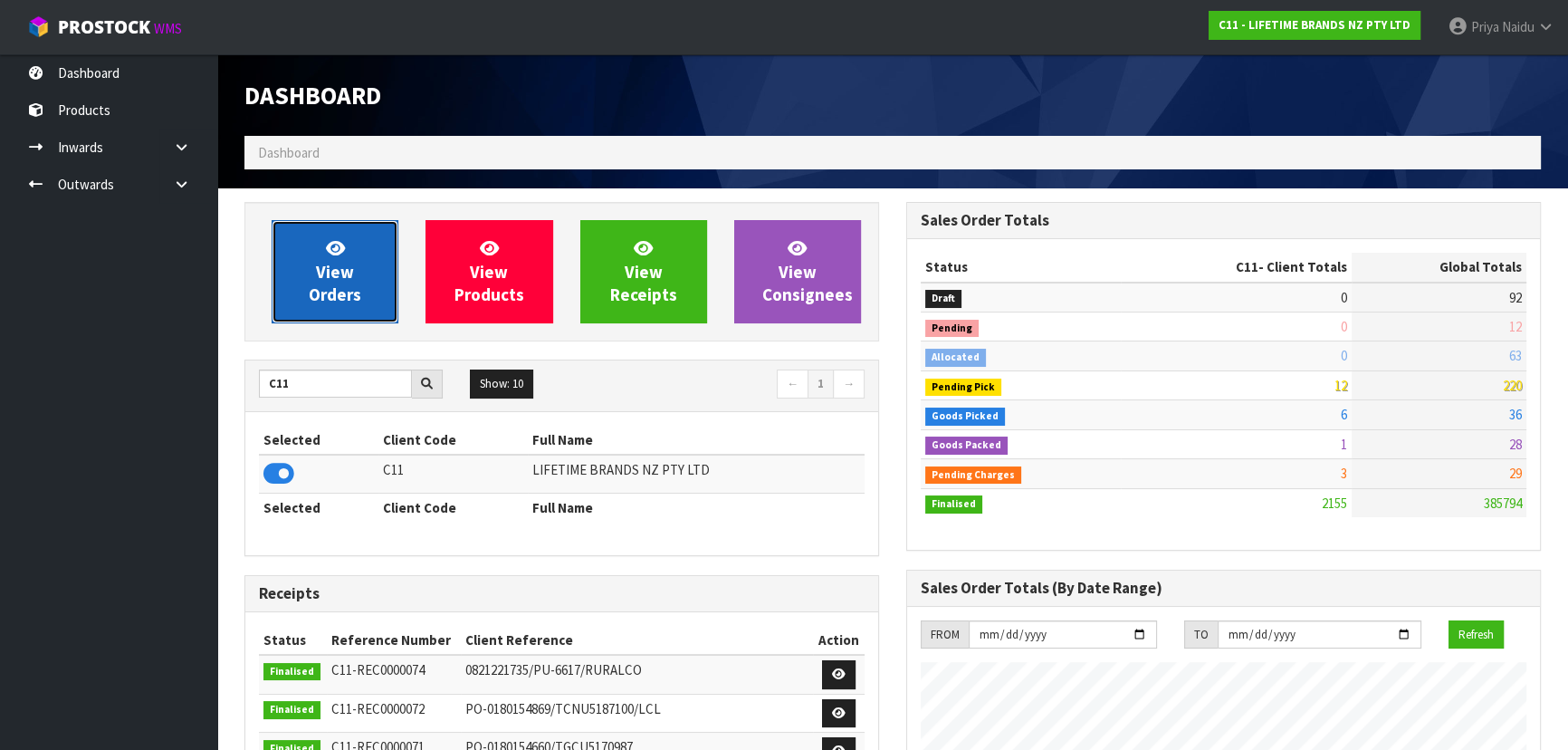
click at [322, 275] on span "View Orders" at bounding box center [334, 270] width 53 height 68
click at [345, 300] on span "View Orders" at bounding box center [334, 270] width 53 height 68
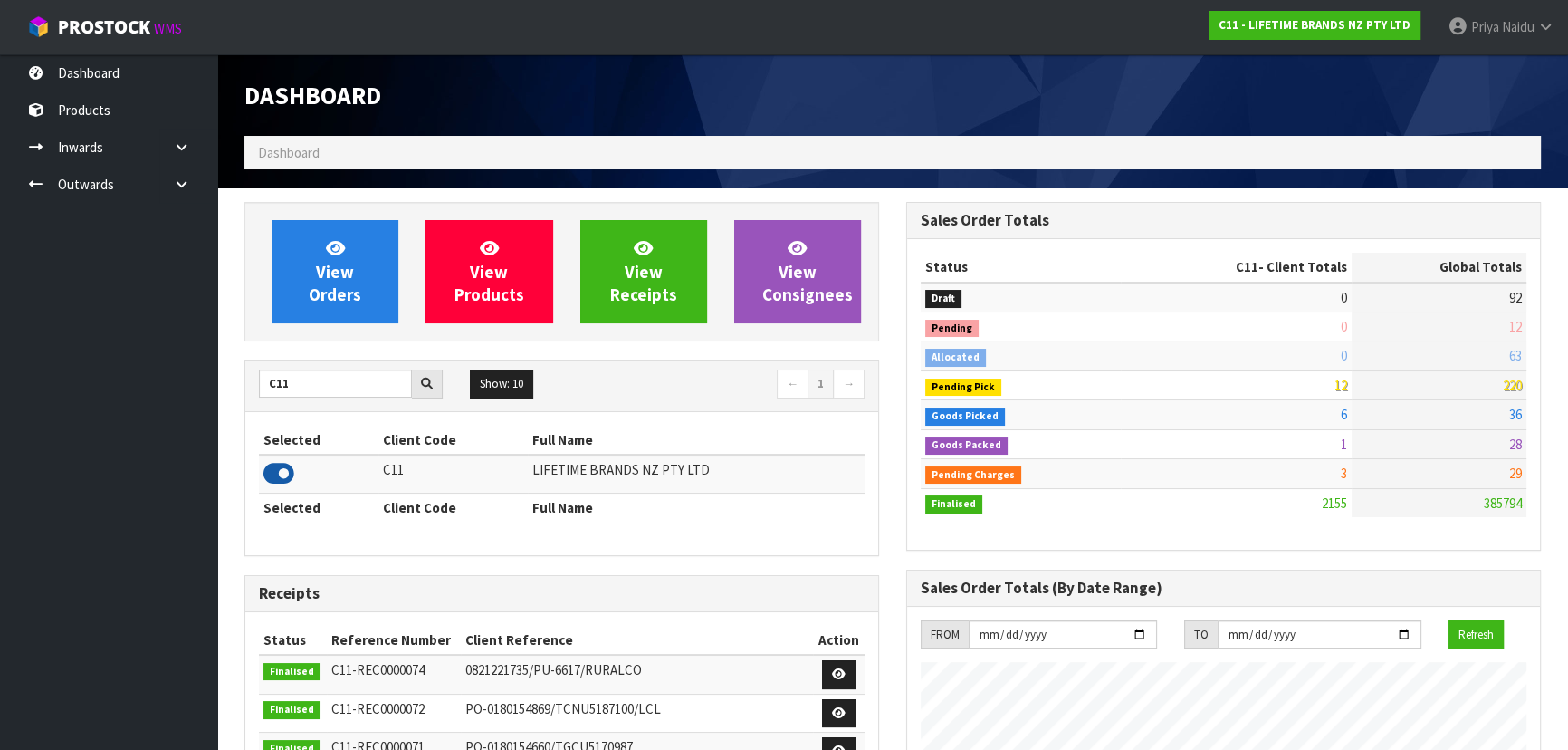
click at [280, 468] on icon at bounding box center [279, 473] width 31 height 27
click at [264, 469] on icon at bounding box center [279, 473] width 31 height 27
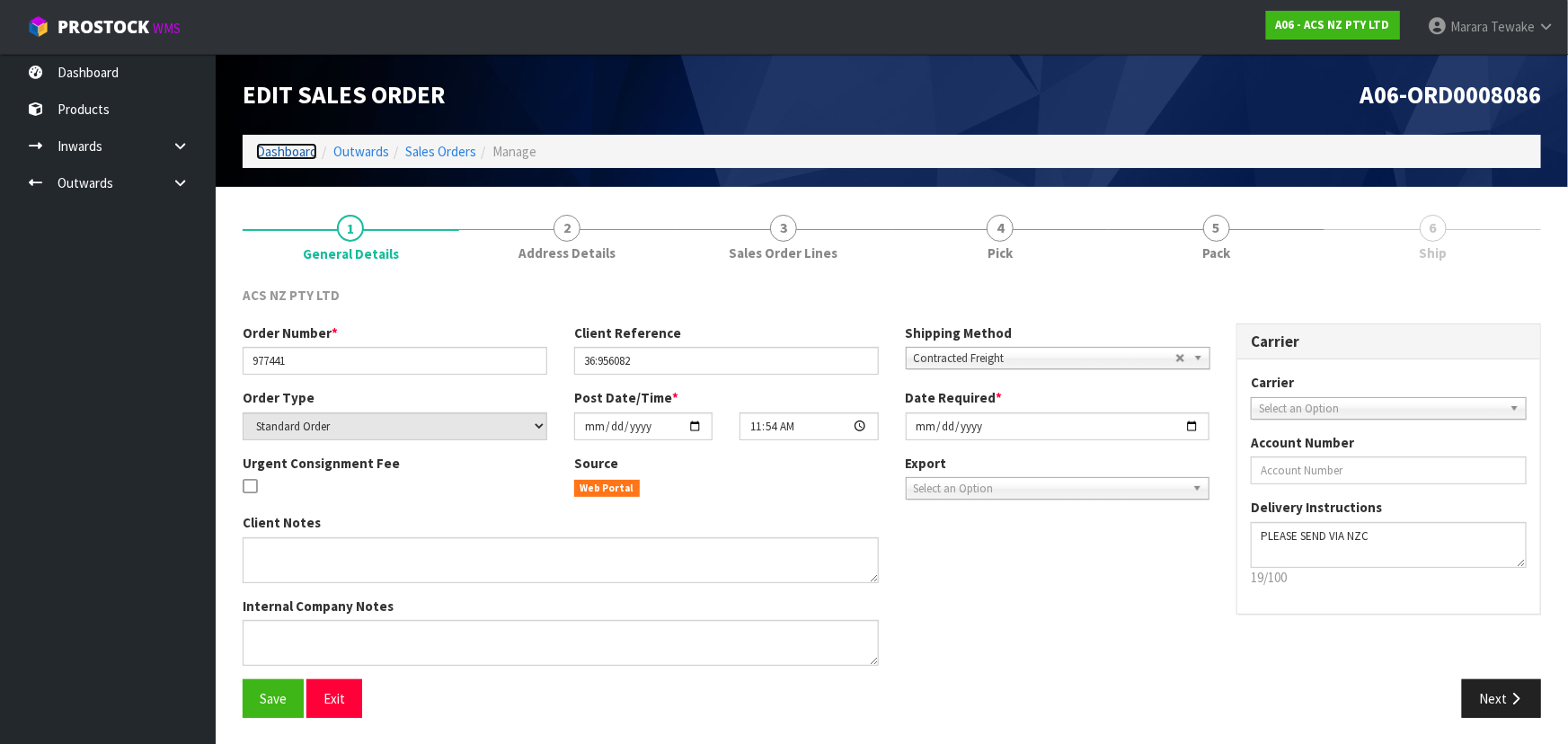
click at [288, 153] on link "Dashboard" at bounding box center [287, 151] width 61 height 18
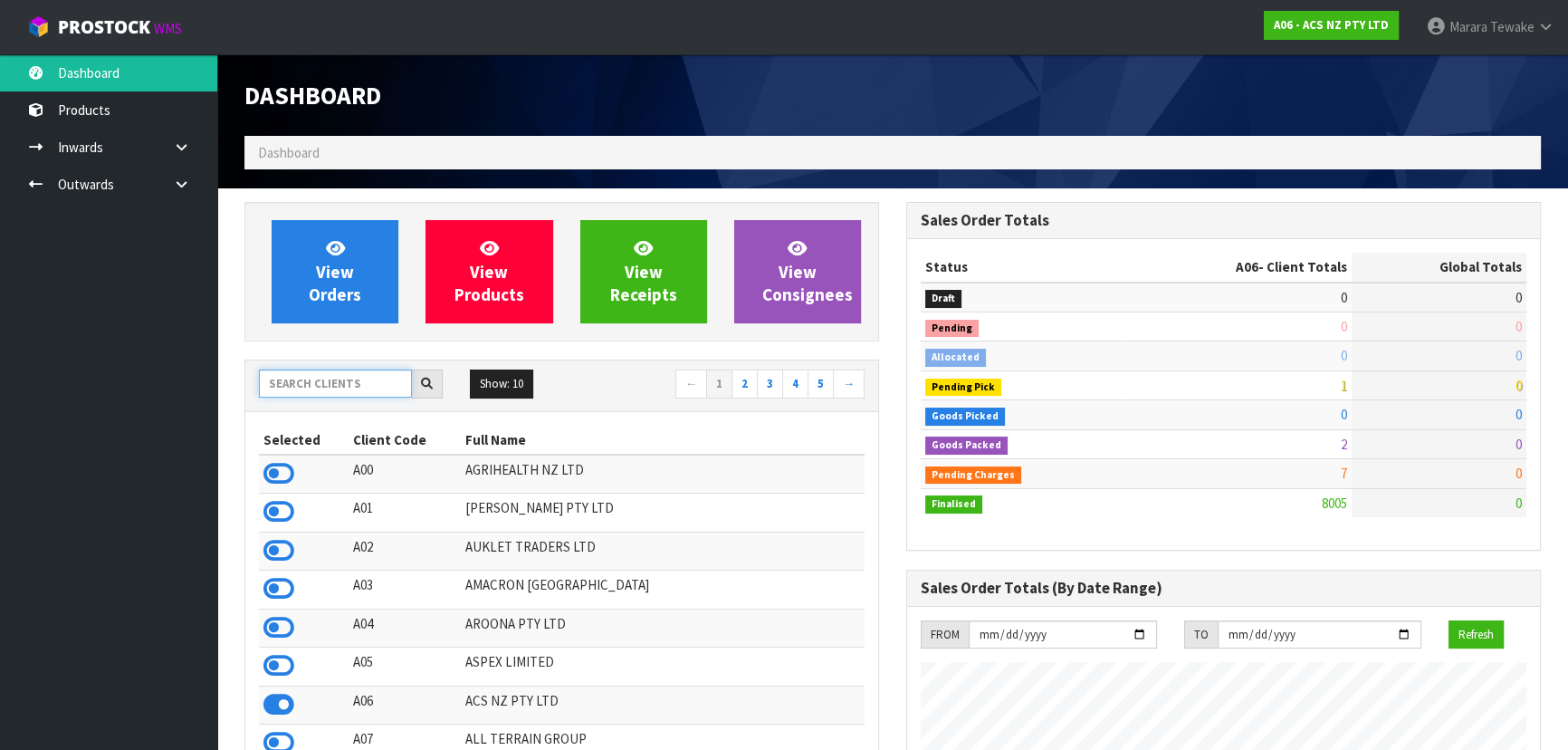
scroll to position [1369, 660]
click at [320, 372] on input "text" at bounding box center [335, 384] width 153 height 28
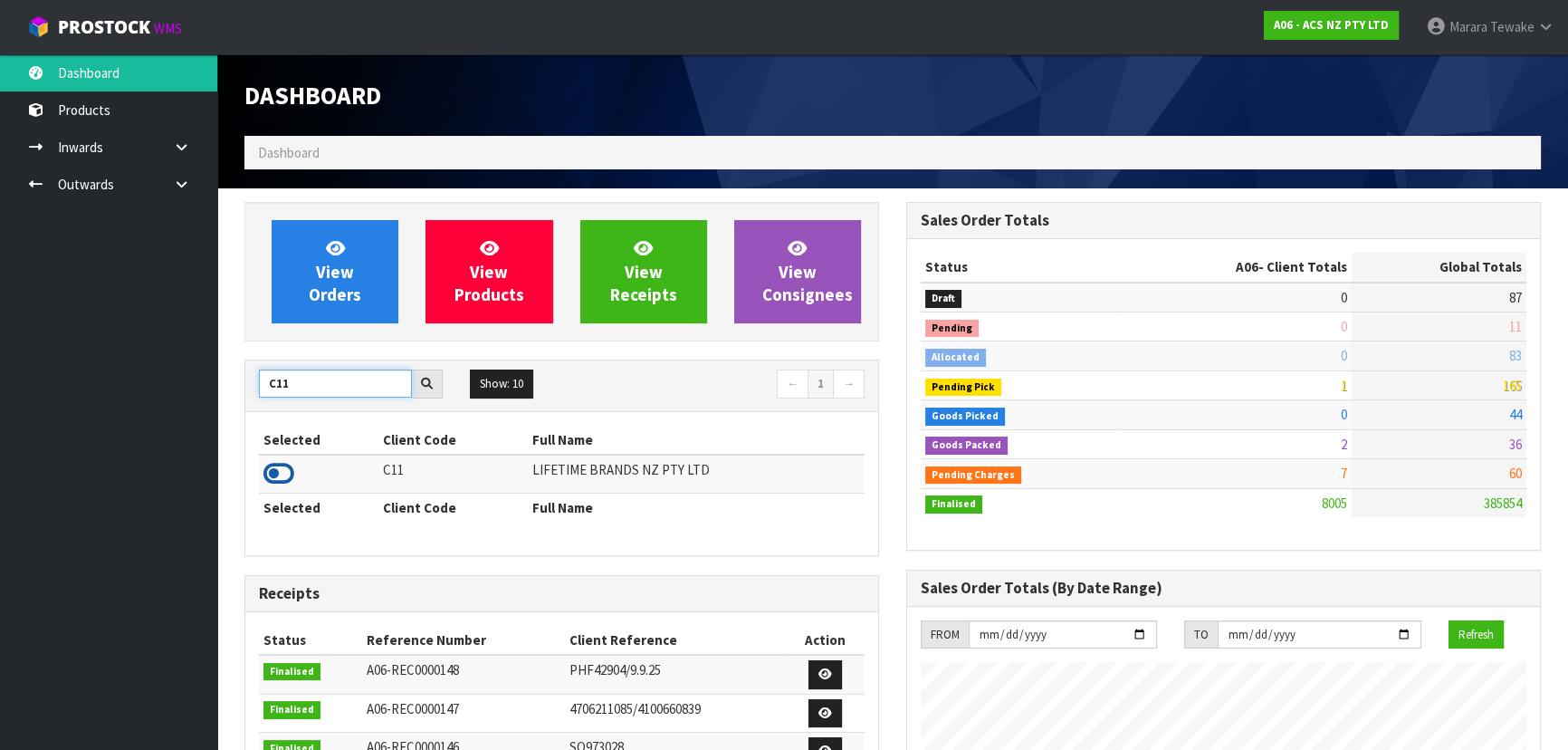
type input "C11"
click at [271, 474] on icon at bounding box center [279, 473] width 31 height 27
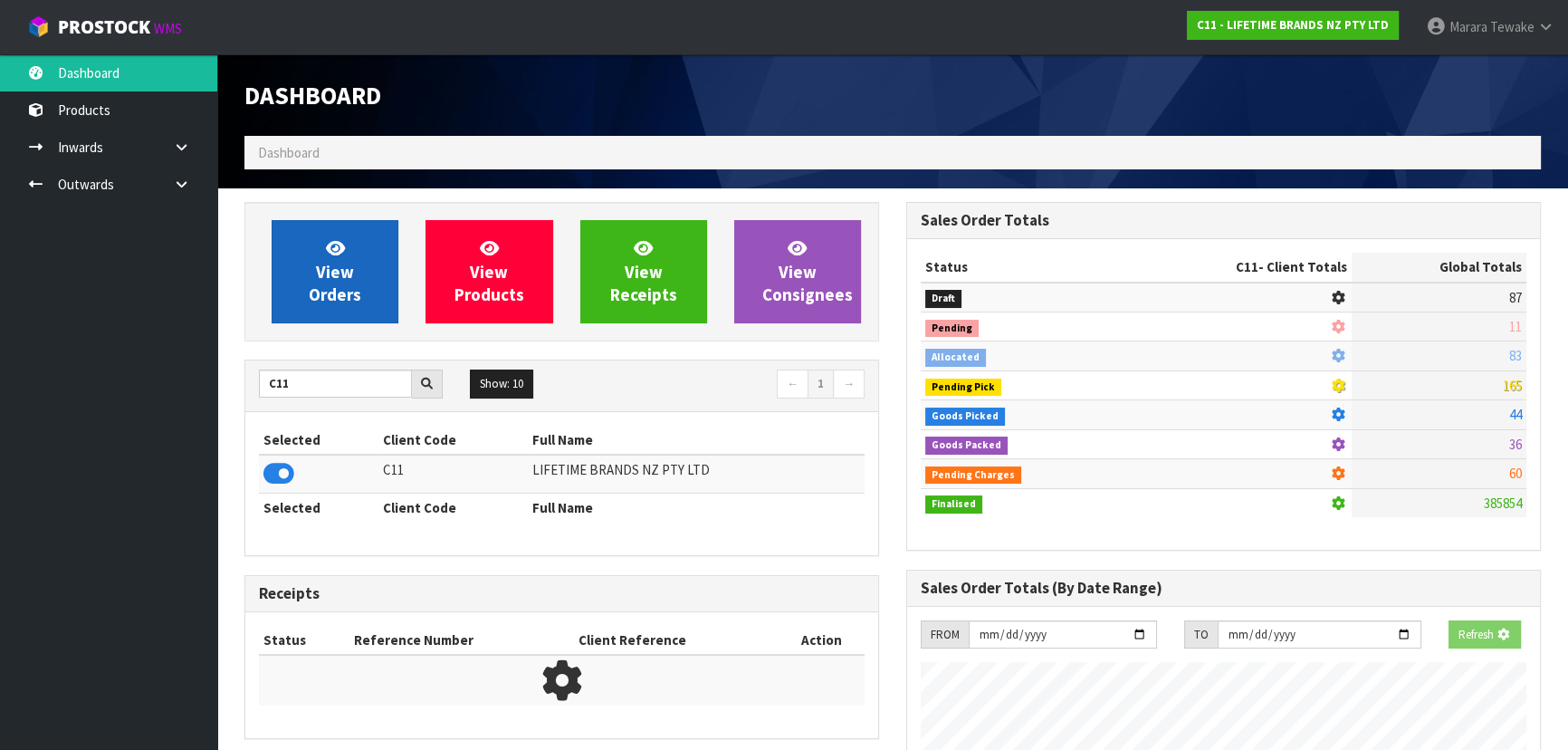
scroll to position [1127, 660]
click at [332, 287] on span "View Orders" at bounding box center [334, 270] width 53 height 68
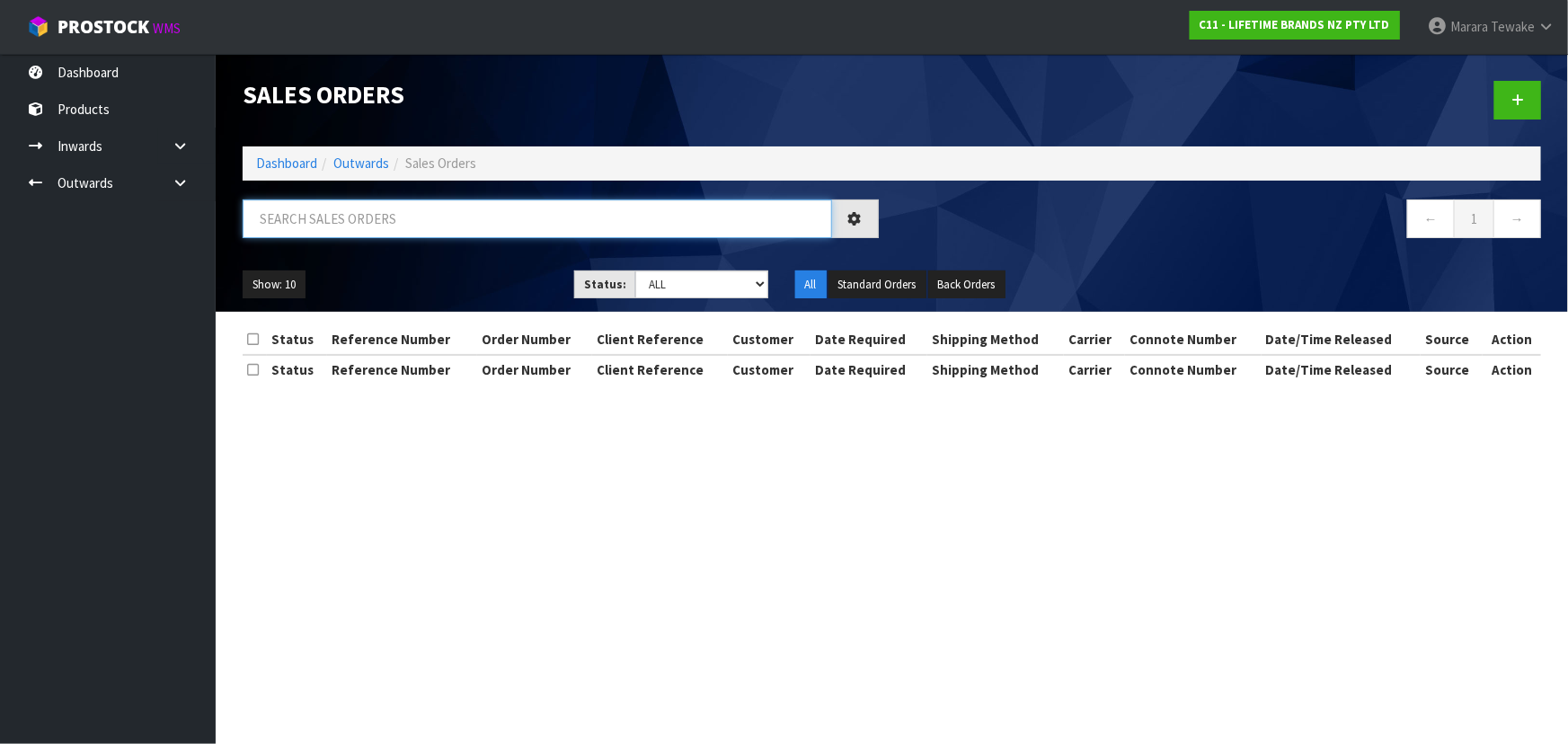
click at [349, 218] on input "text" at bounding box center [536, 218] width 589 height 39
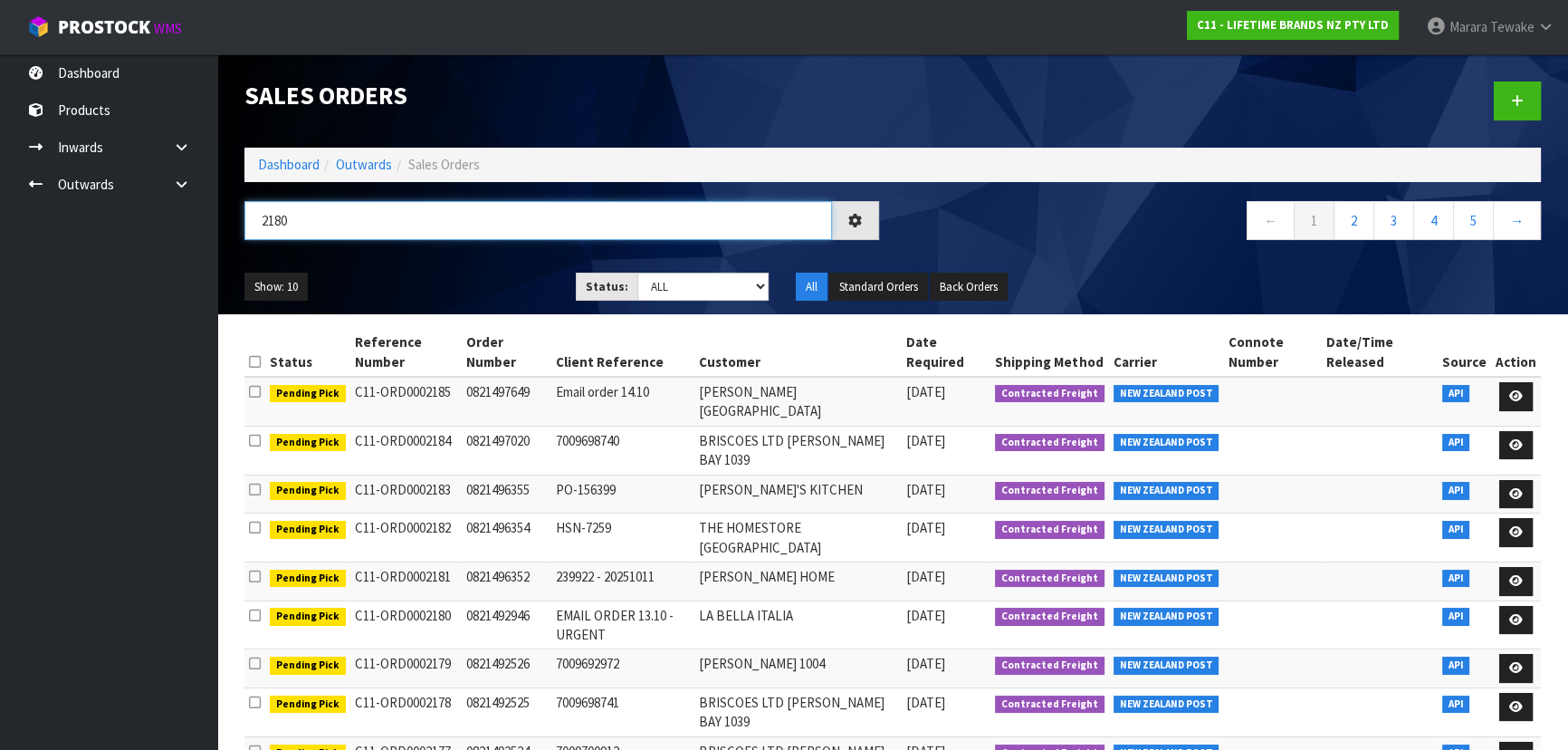
type input "2180"
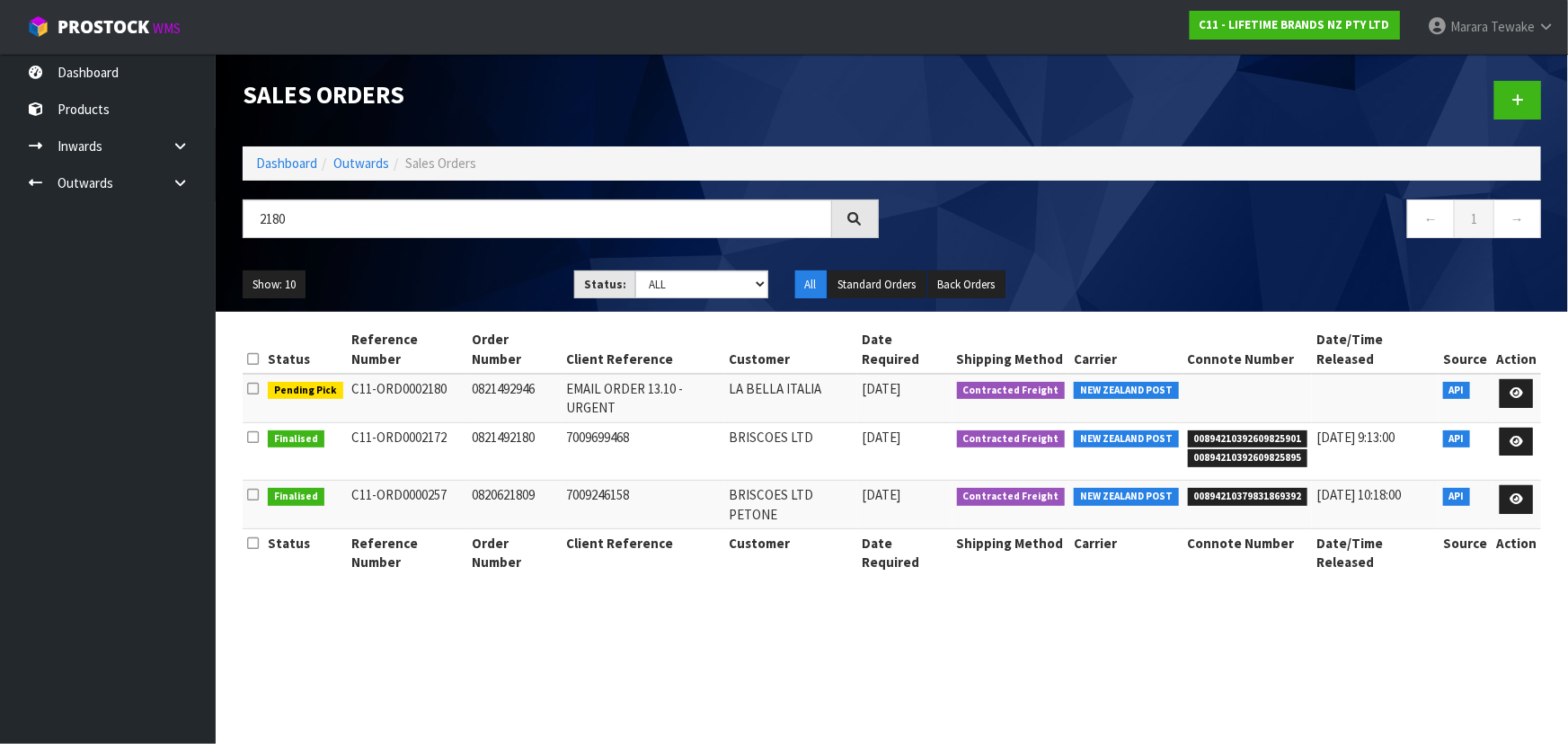
click at [440, 293] on ul "Show: 10 5 10 25 50" at bounding box center [395, 284] width 304 height 29
click at [1506, 379] on link at bounding box center [1515, 393] width 33 height 29
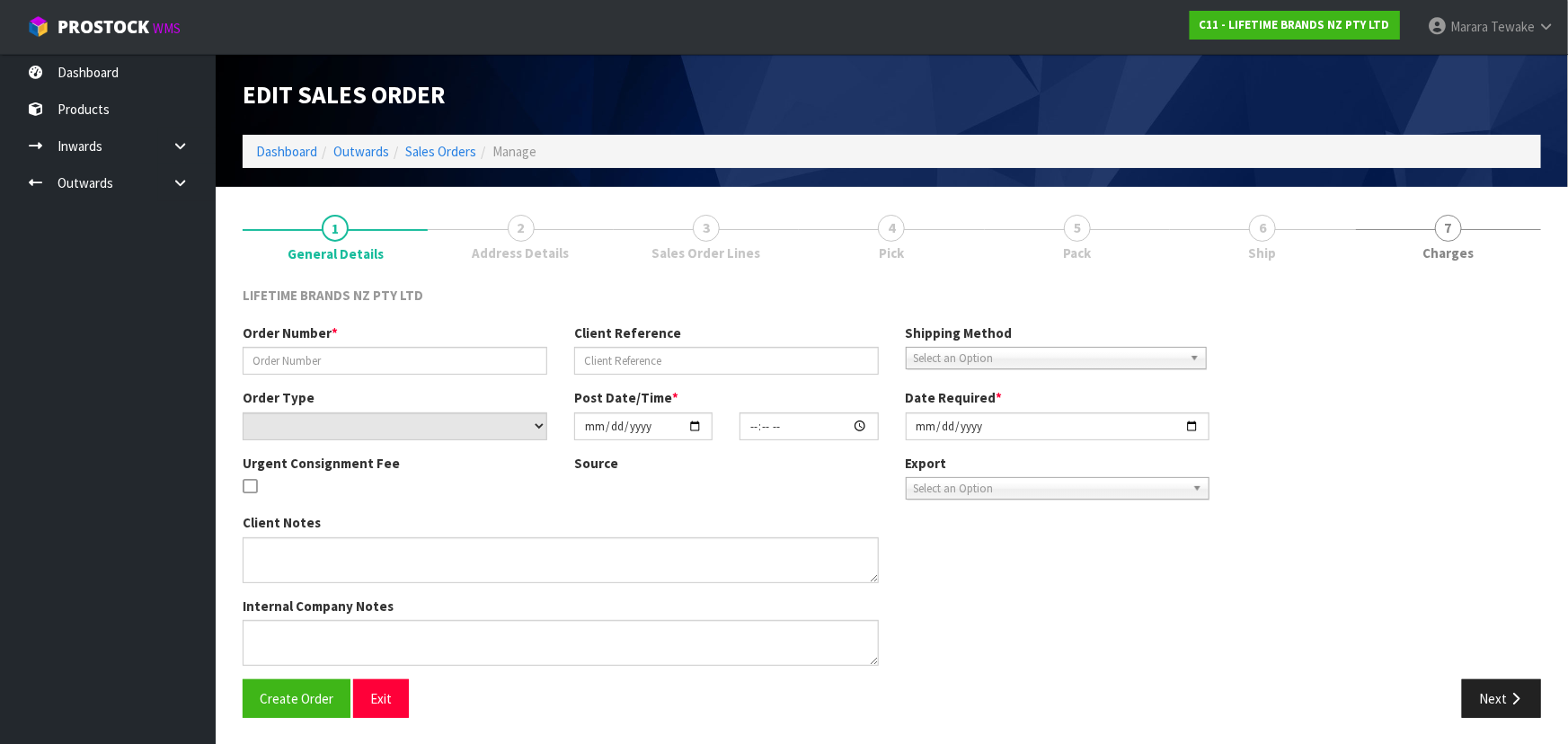
type input "0821492946"
type input "EMAIL ORDER 13.10 - URGENT"
select select "number:0"
type input "2025-10-13"
type input "15:04:43.000"
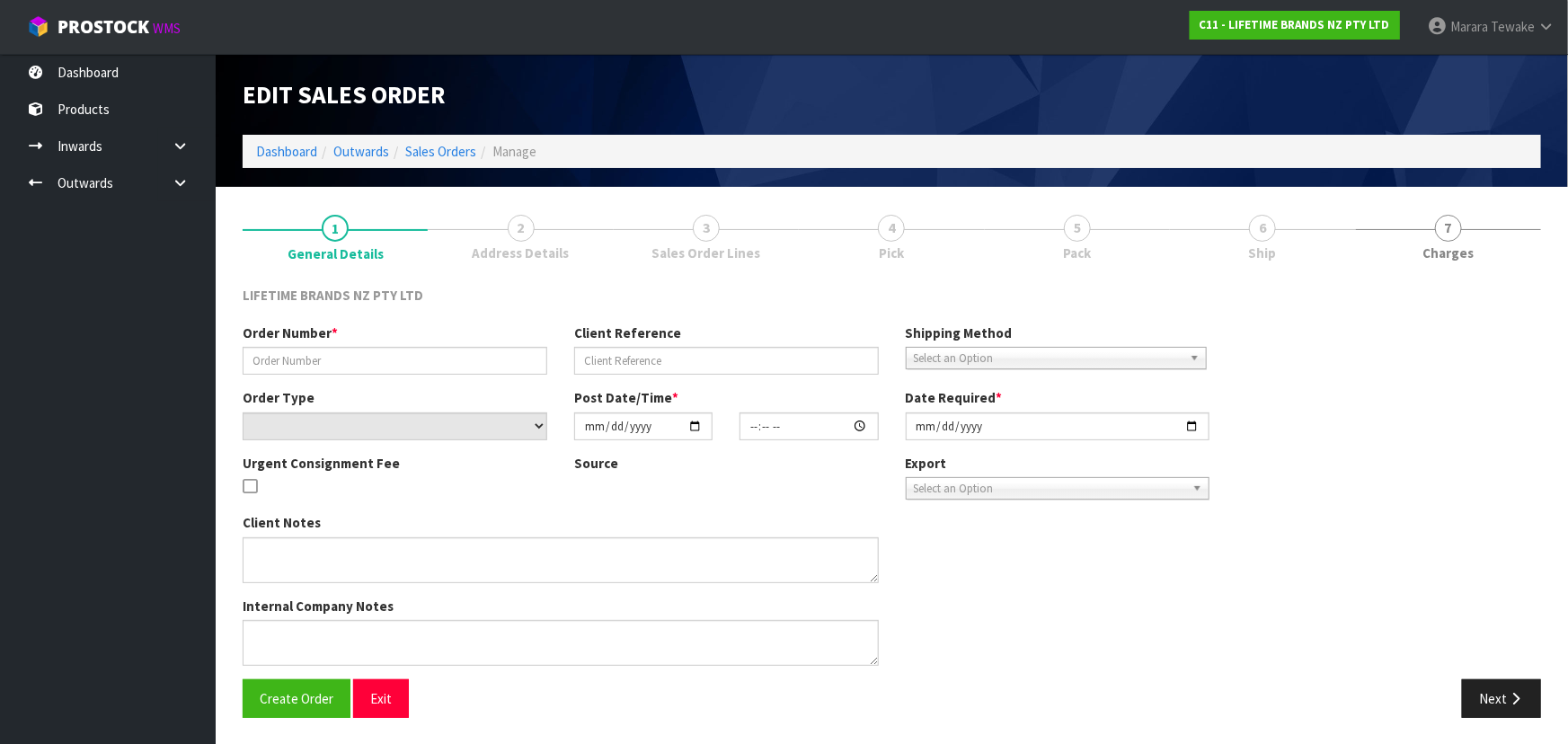
type input "[DATE]"
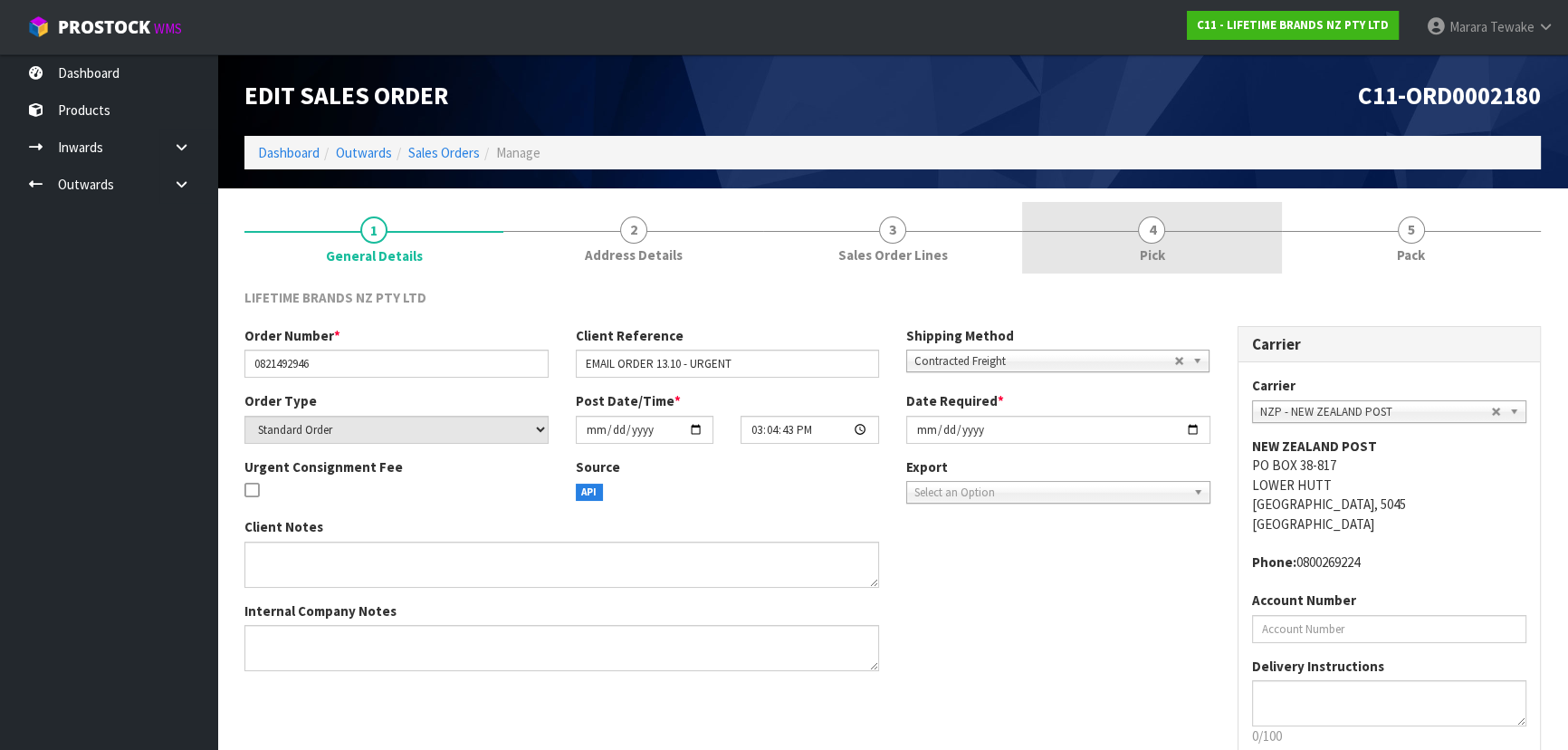
click at [1200, 251] on link "4 Pick" at bounding box center [1151, 237] width 259 height 72
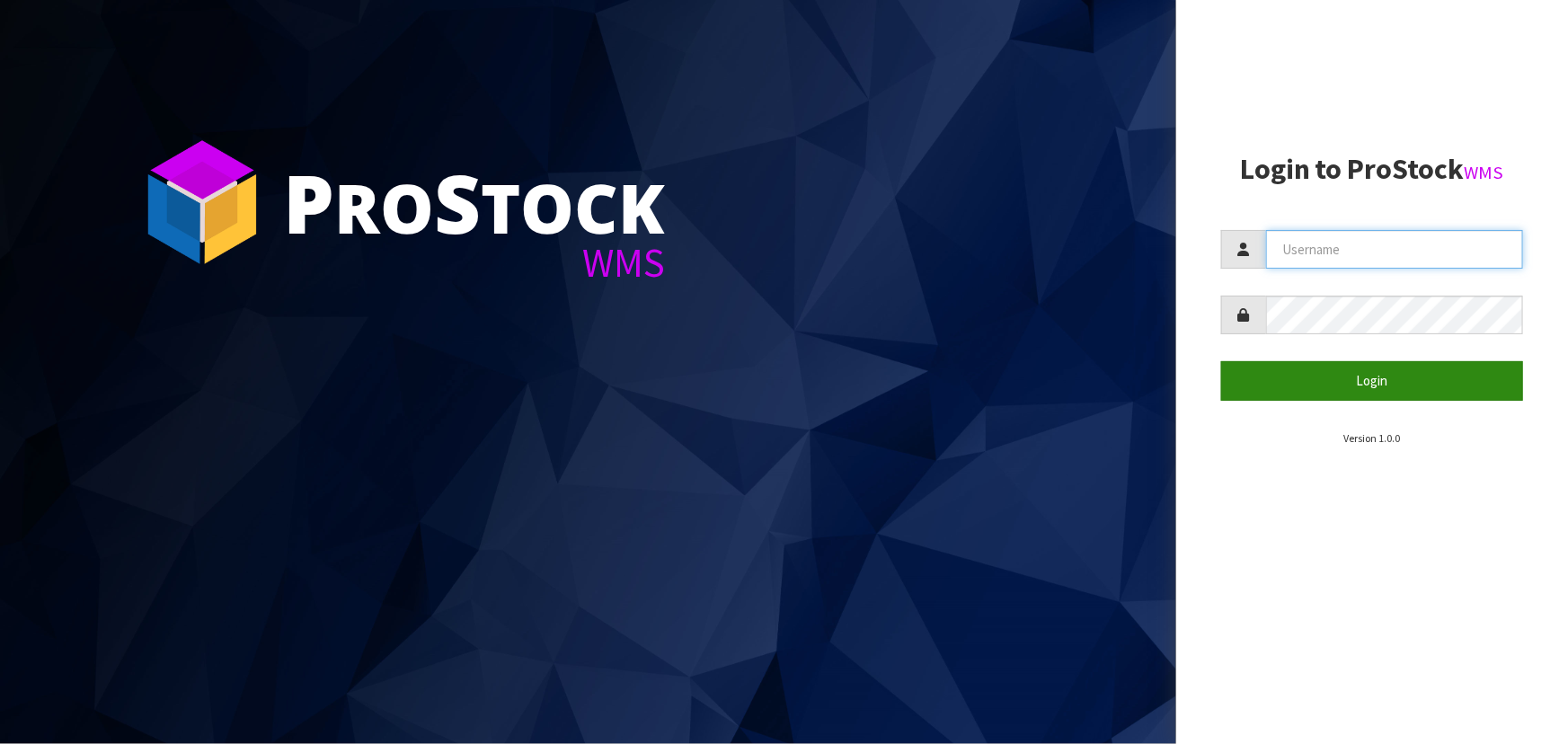
type input "priya"
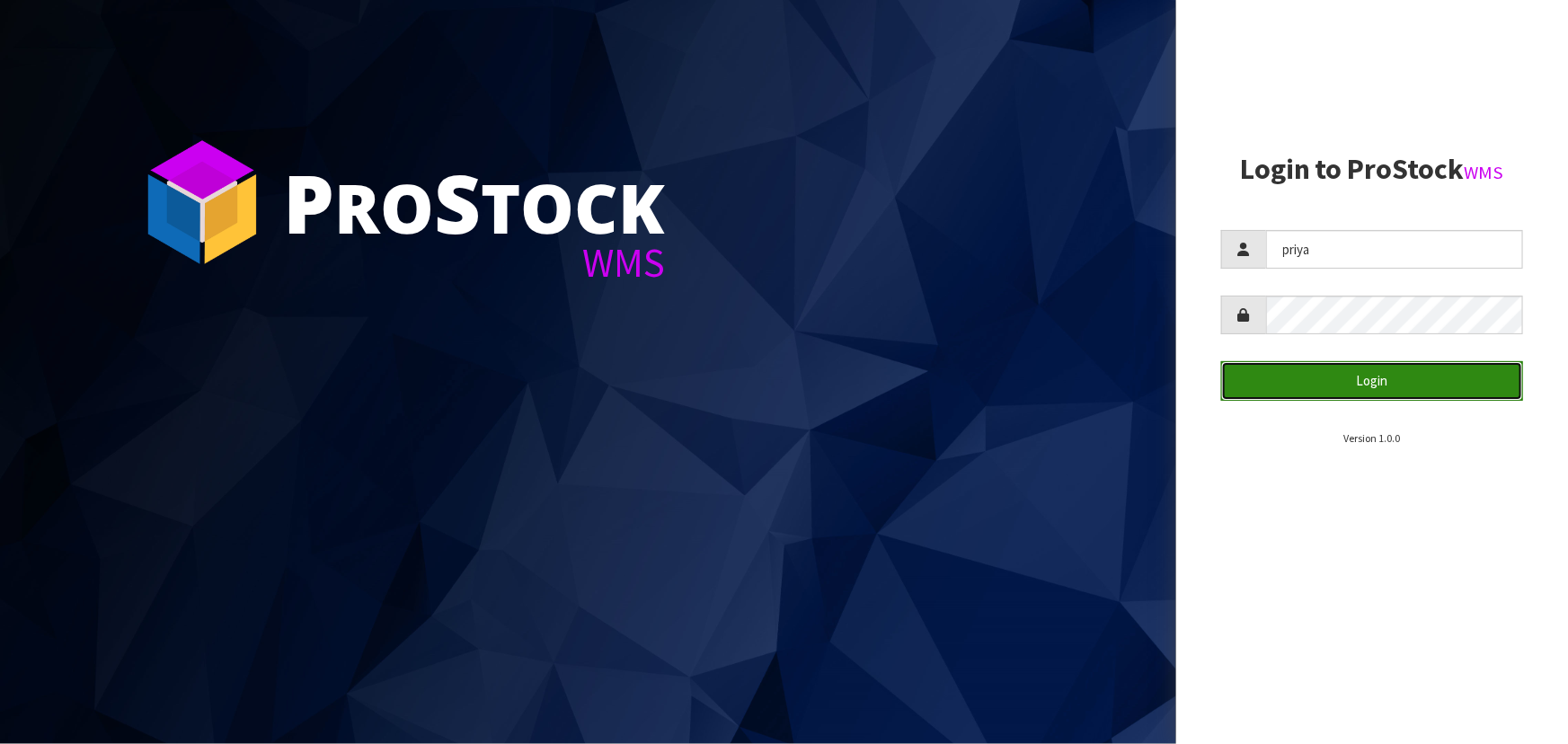
click at [1378, 378] on button "Login" at bounding box center [1371, 381] width 301 height 39
